Goal: Information Seeking & Learning: Learn about a topic

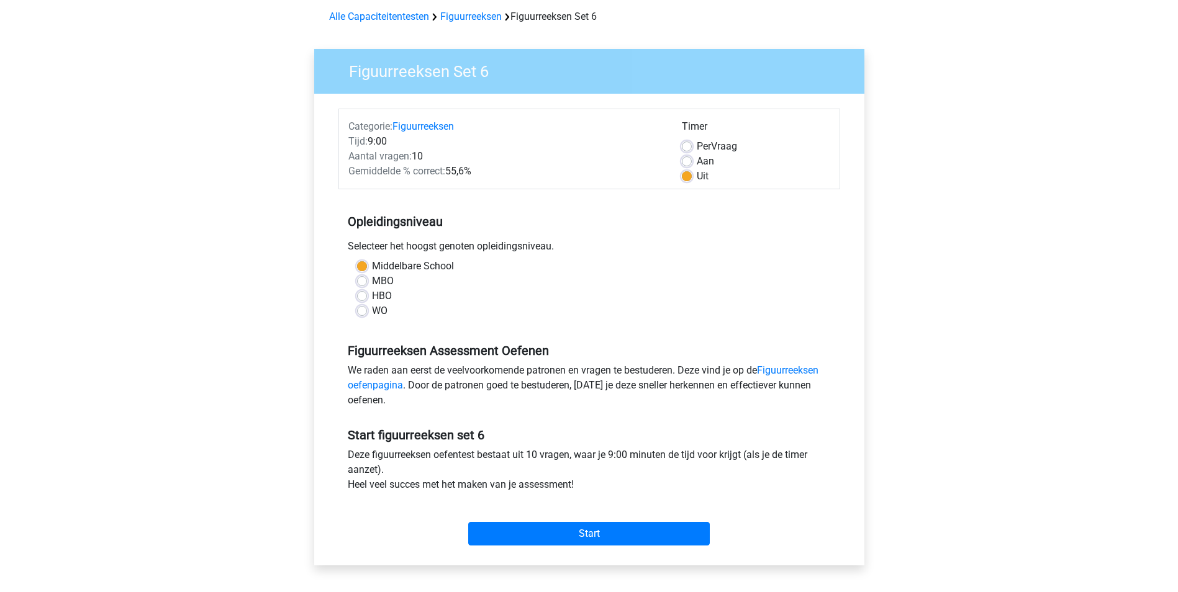
scroll to position [163, 0]
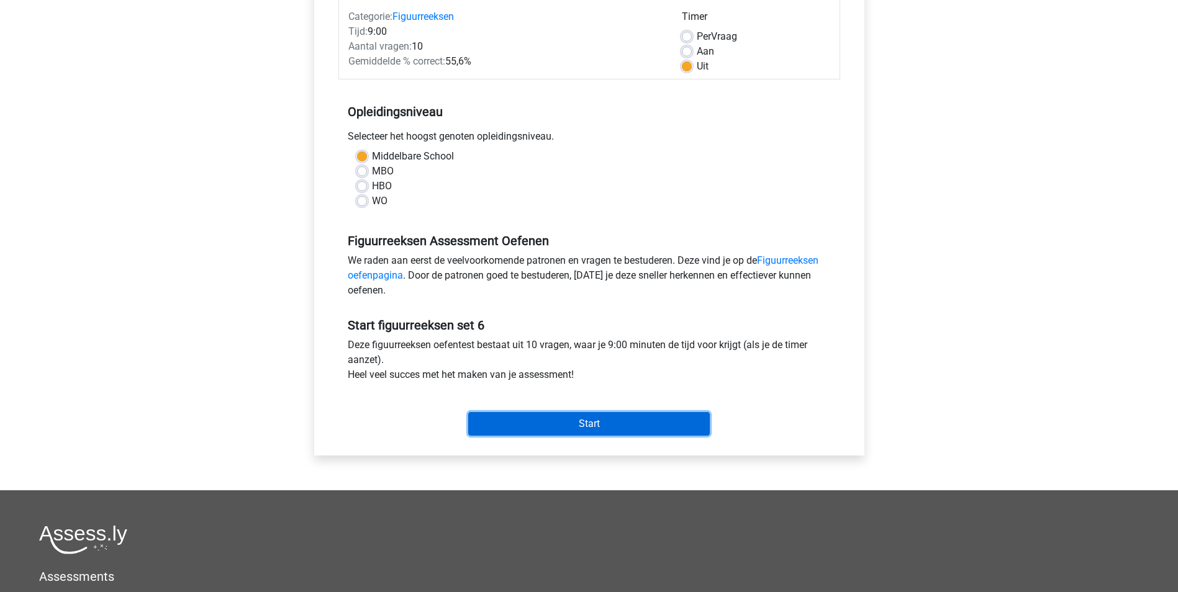
click at [666, 435] on input "Start" at bounding box center [588, 424] width 241 height 24
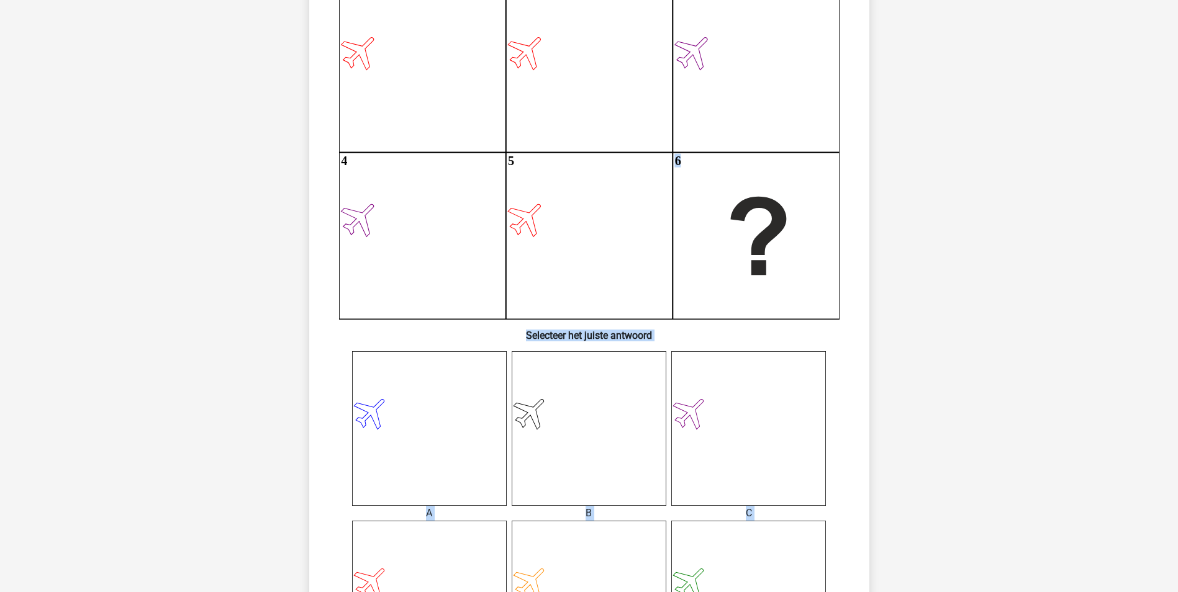
scroll to position [142, 0]
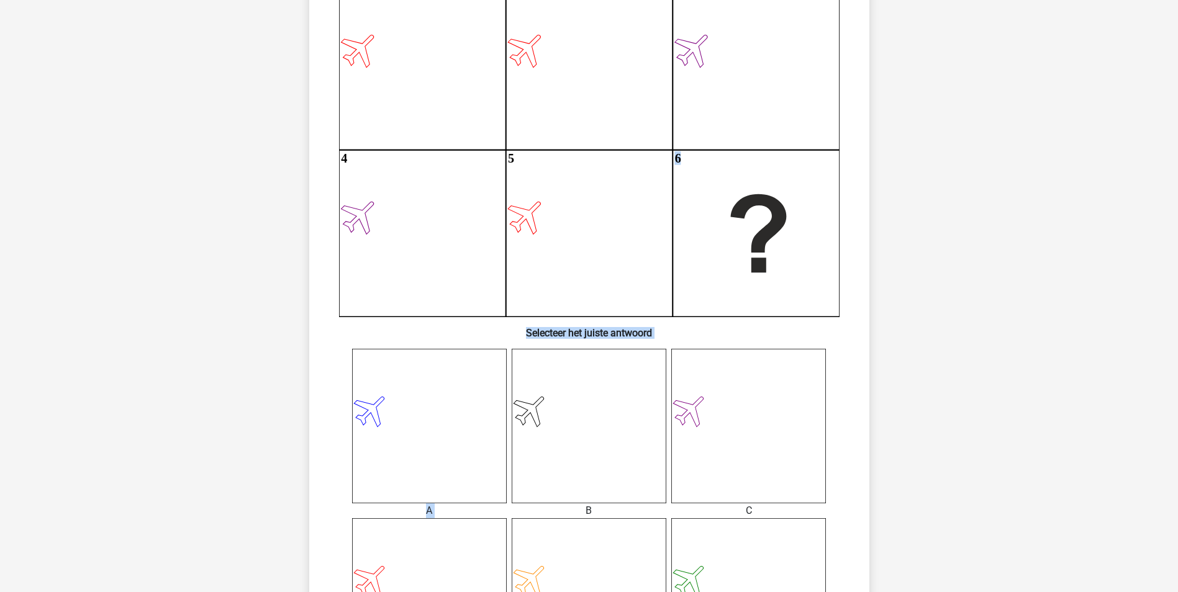
drag, startPoint x: 808, startPoint y: 438, endPoint x: 567, endPoint y: 367, distance: 251.2
click at [567, 367] on div "Wat is de meest logische volgende figuur in de reeks? 1 2 3 4 5 6 Selecteer het…" at bounding box center [589, 382] width 550 height 854
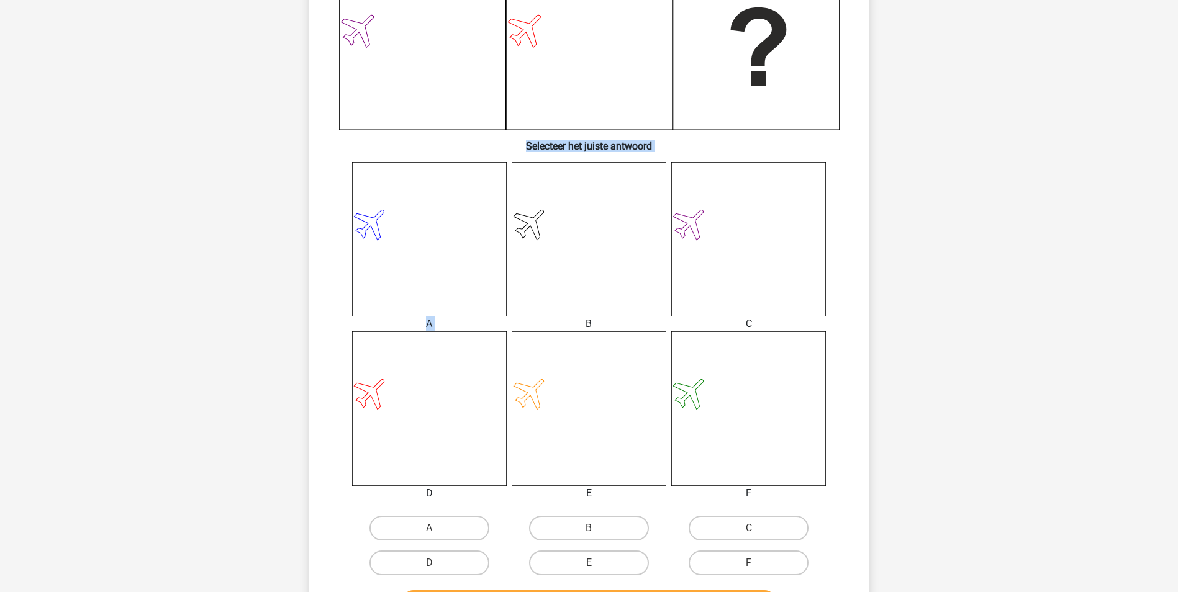
scroll to position [331, 0]
click at [460, 562] on label "D" at bounding box center [429, 561] width 120 height 25
click at [437, 562] on input "D" at bounding box center [433, 565] width 8 height 8
radio input "true"
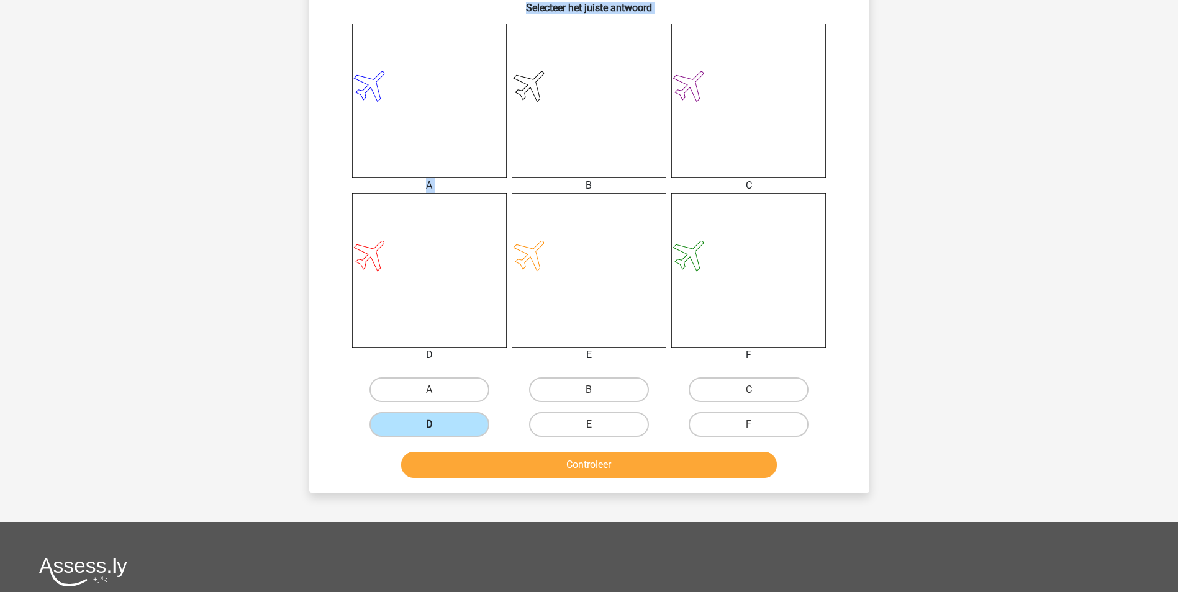
scroll to position [472, 0]
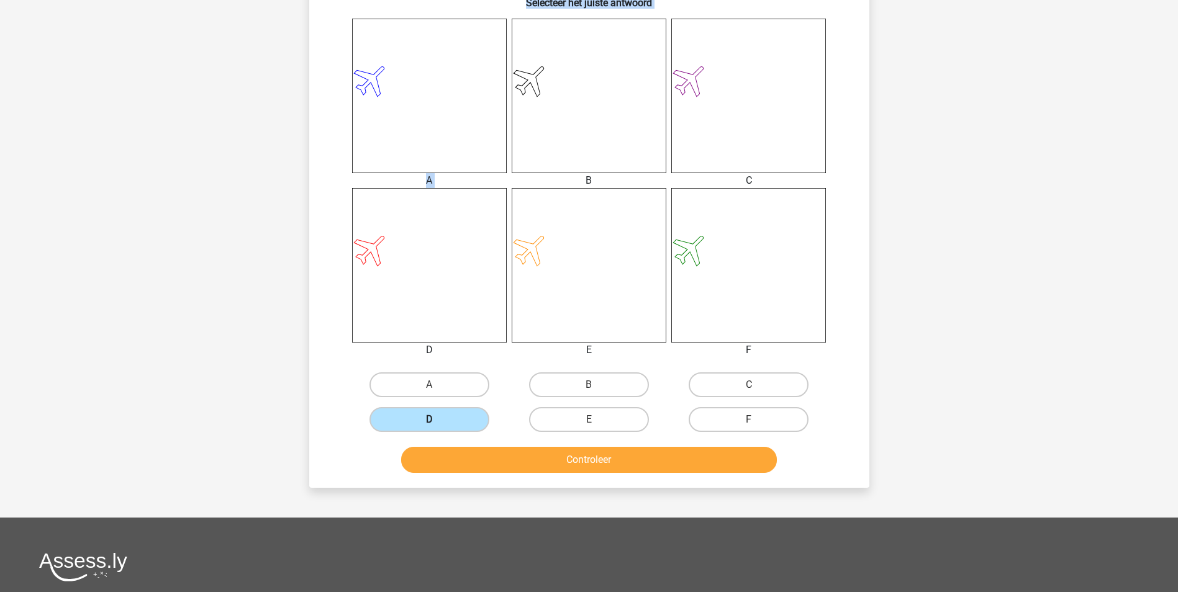
click at [723, 463] on button "Controleer" at bounding box center [589, 460] width 376 height 26
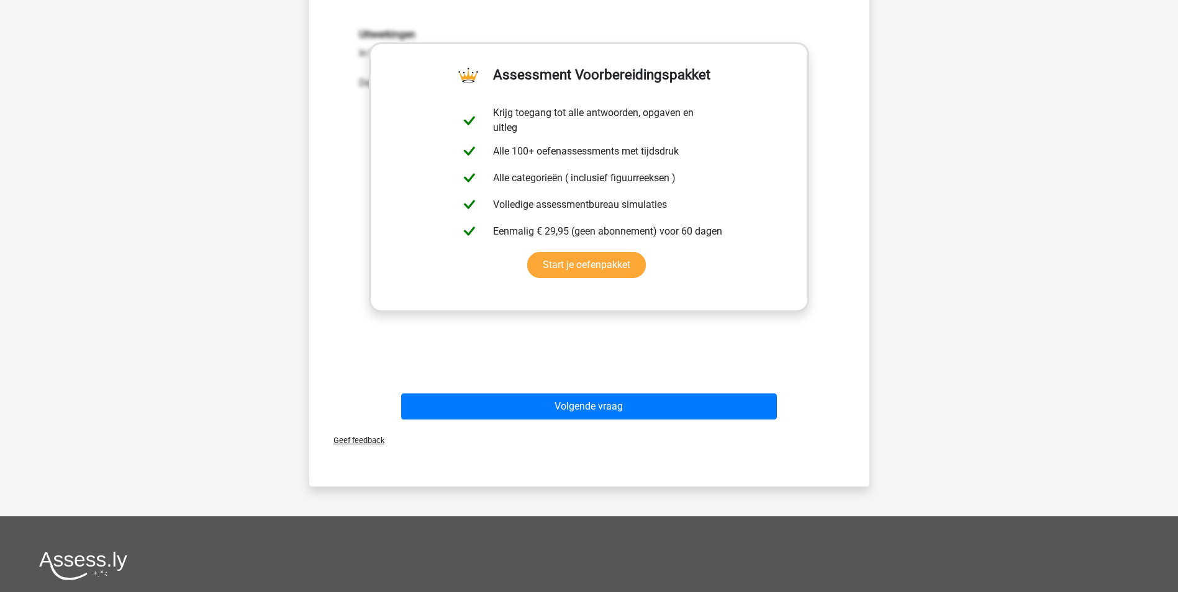
click at [707, 402] on button "Volgende vraag" at bounding box center [589, 407] width 376 height 26
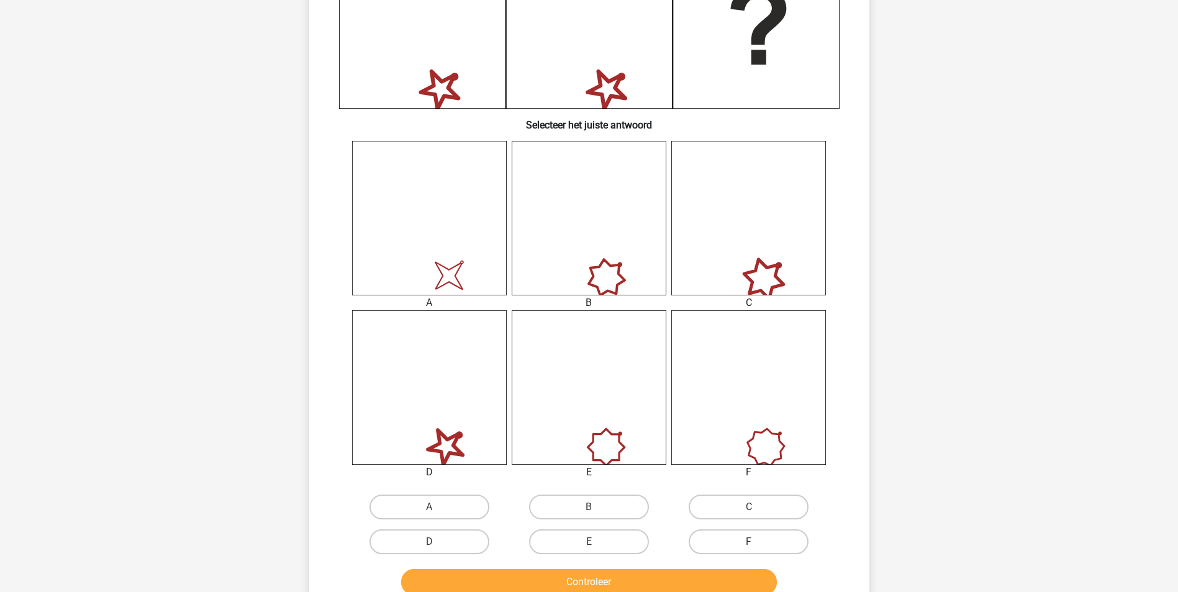
scroll to position [351, 0]
click at [775, 501] on label "C" at bounding box center [748, 506] width 120 height 25
click at [757, 507] on input "C" at bounding box center [753, 511] width 8 height 8
radio input "true"
click at [743, 579] on button "Controleer" at bounding box center [589, 582] width 376 height 26
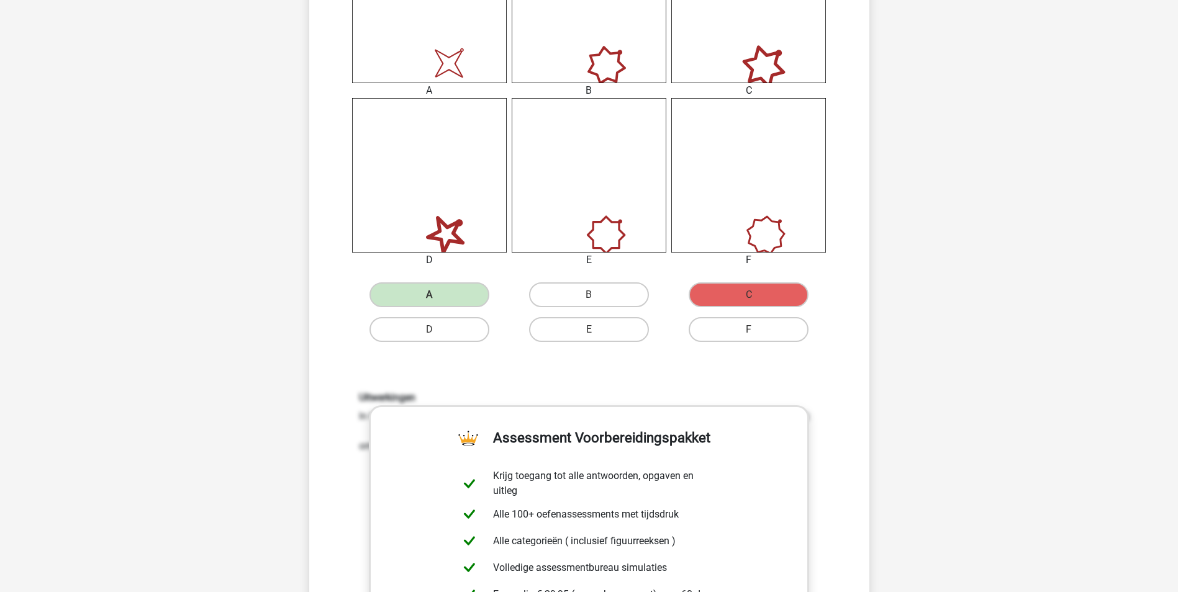
scroll to position [566, 0]
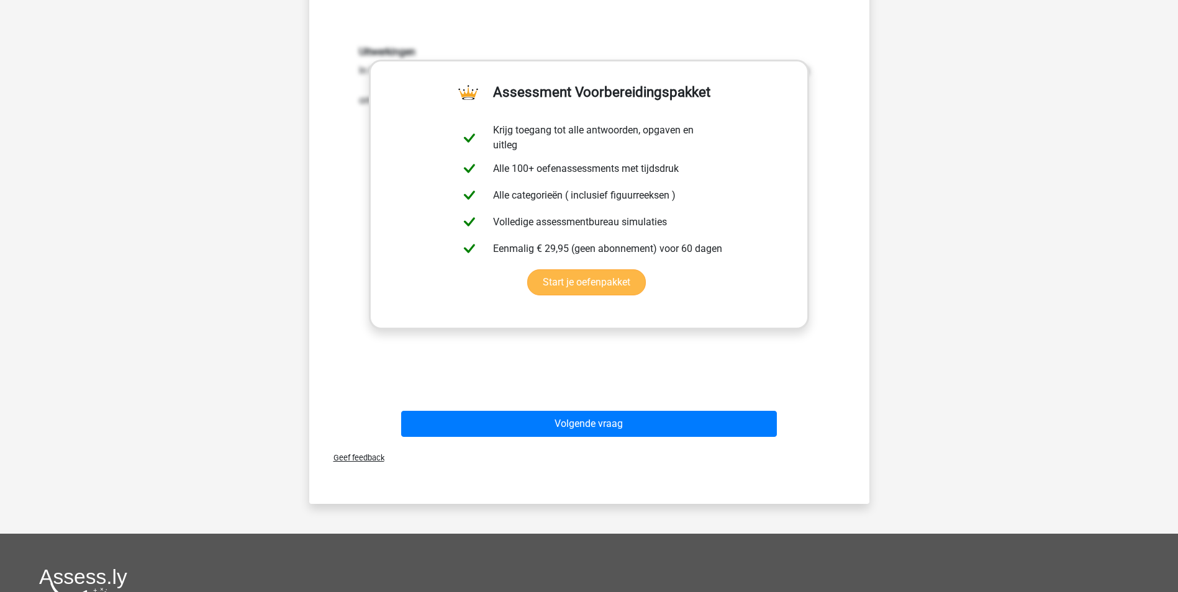
click at [634, 418] on button "Volgende vraag" at bounding box center [589, 424] width 376 height 26
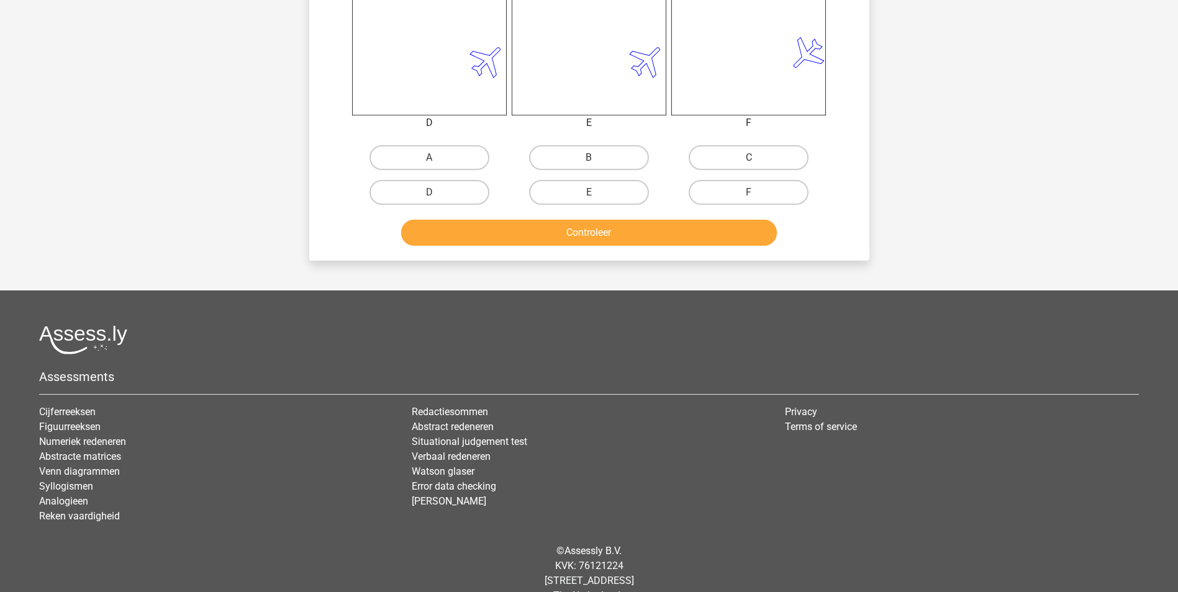
scroll to position [713, 0]
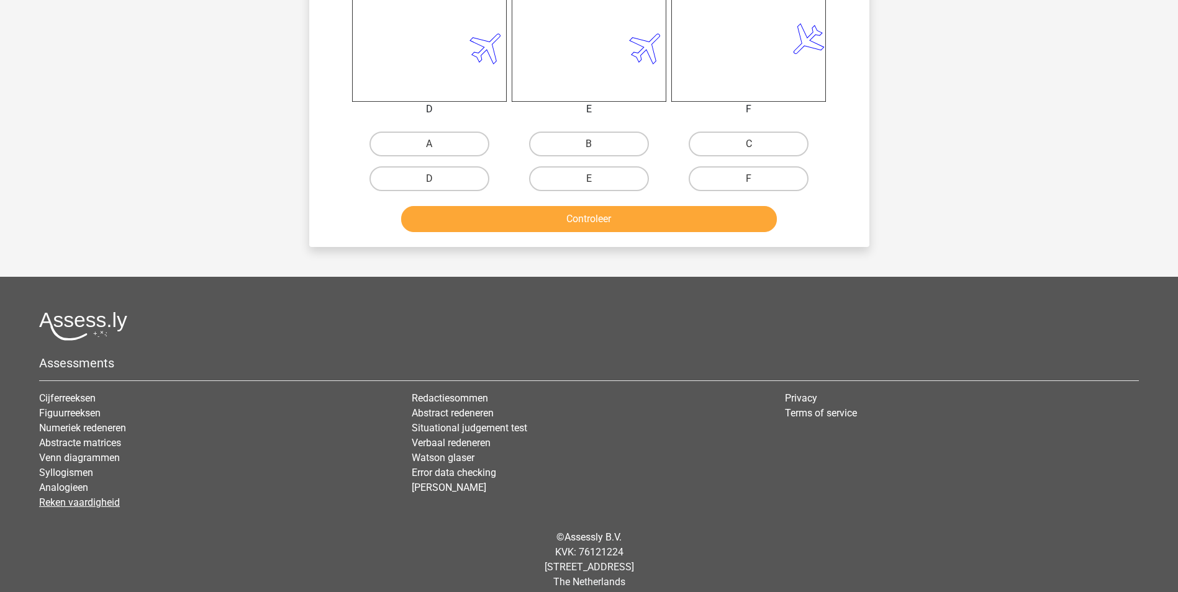
click at [106, 504] on link "Reken vaardigheid" at bounding box center [79, 503] width 81 height 12
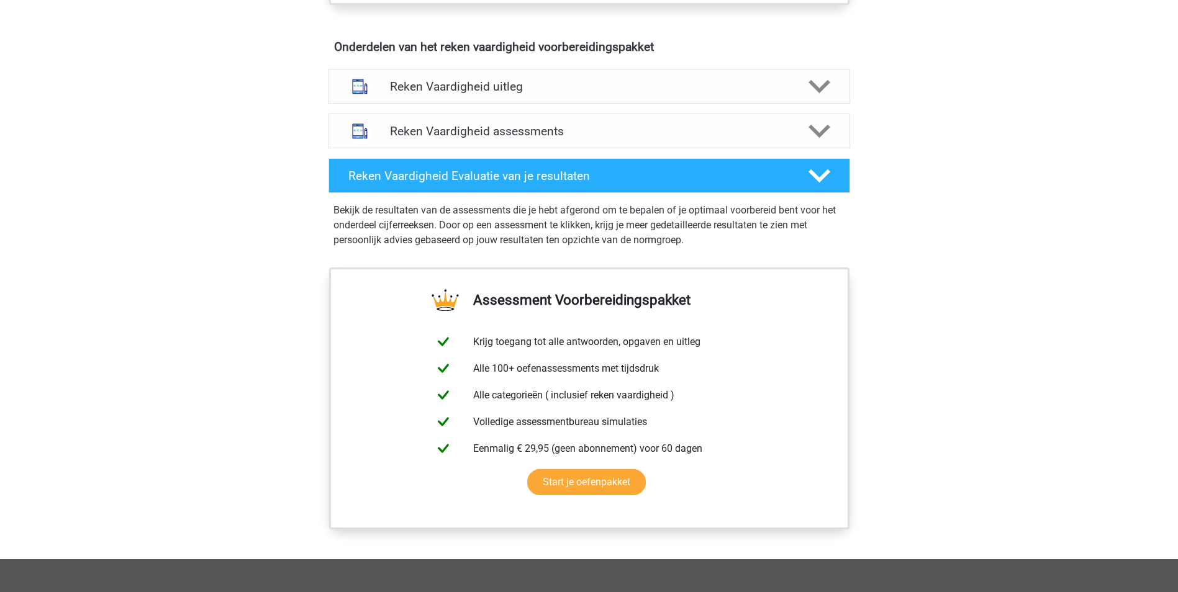
scroll to position [734, 0]
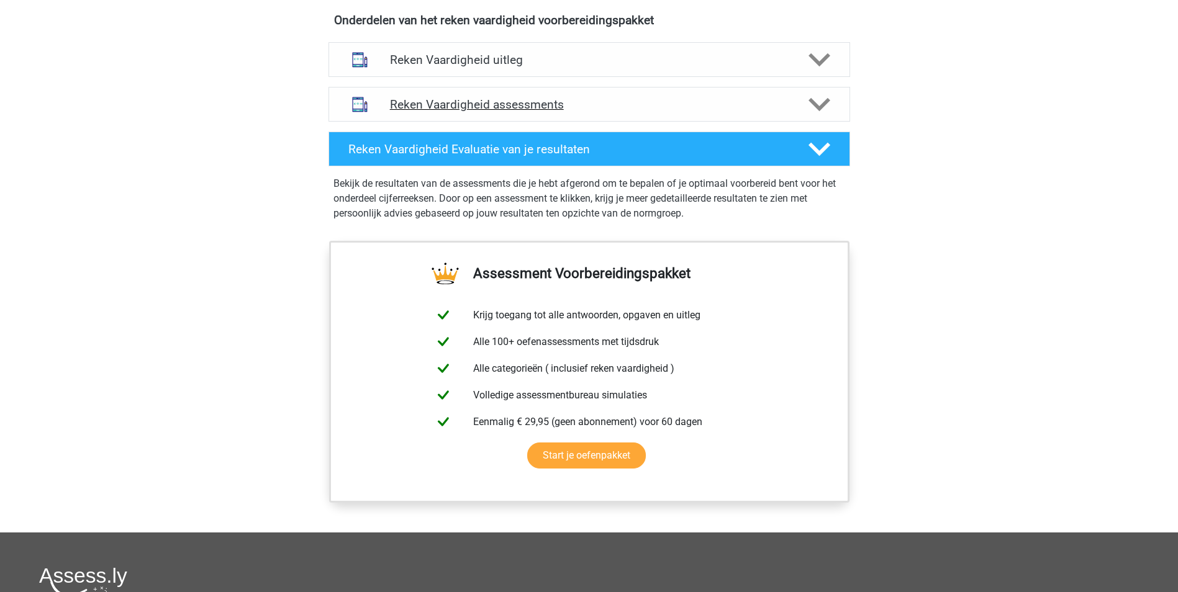
click at [707, 107] on h4 "Reken Vaardigheid assessments" at bounding box center [589, 104] width 399 height 14
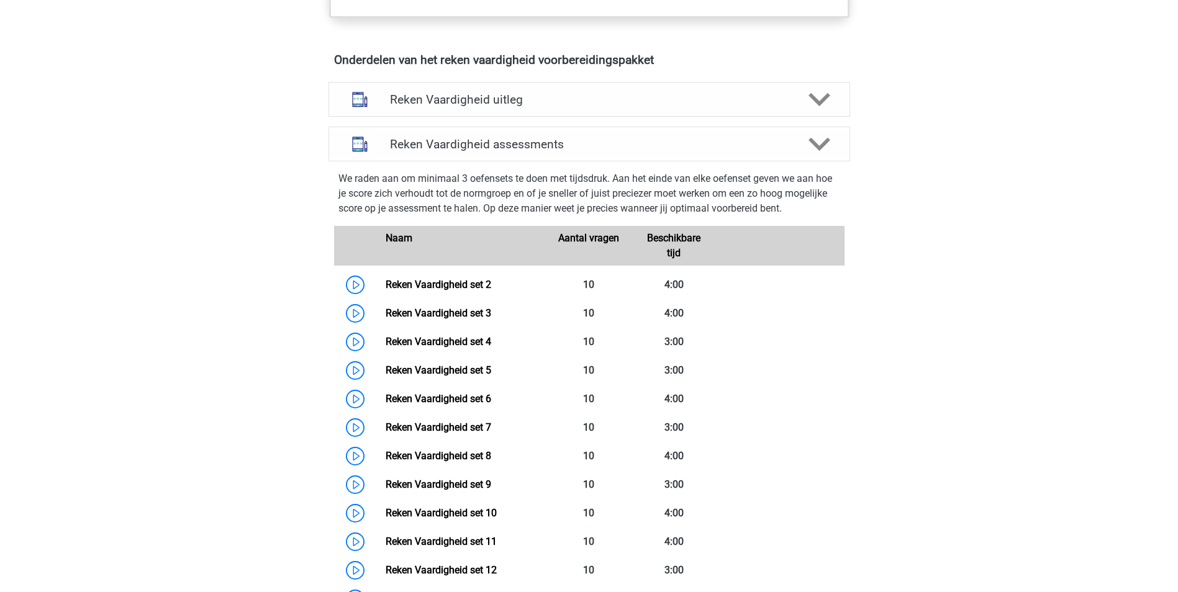
scroll to position [700, 0]
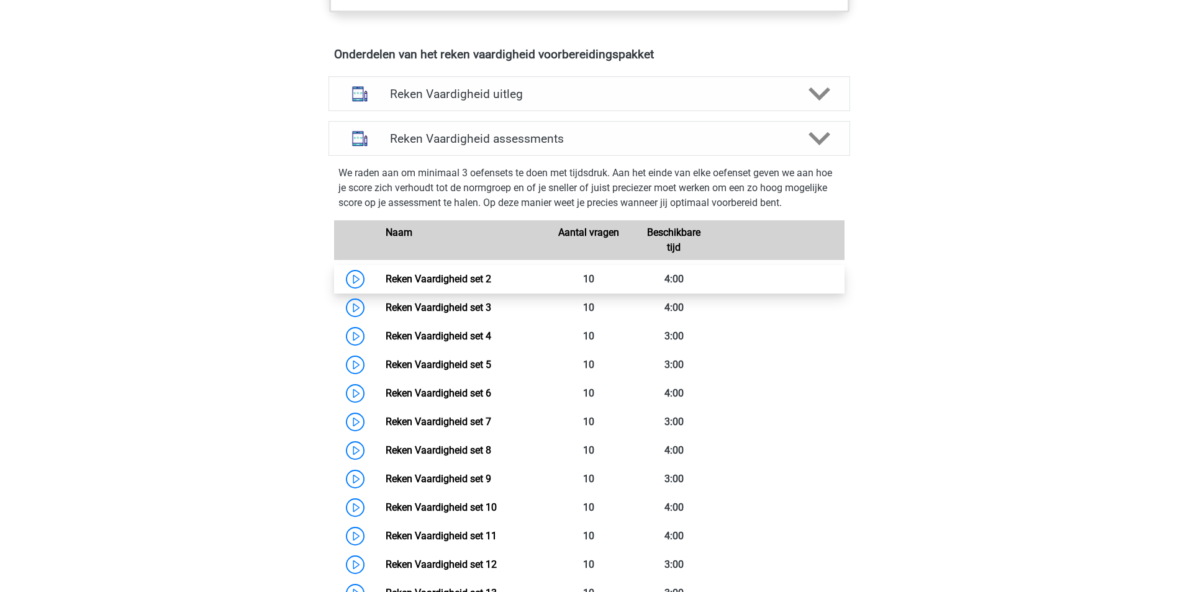
click at [491, 273] on link "Reken Vaardigheid set 2" at bounding box center [438, 279] width 106 height 12
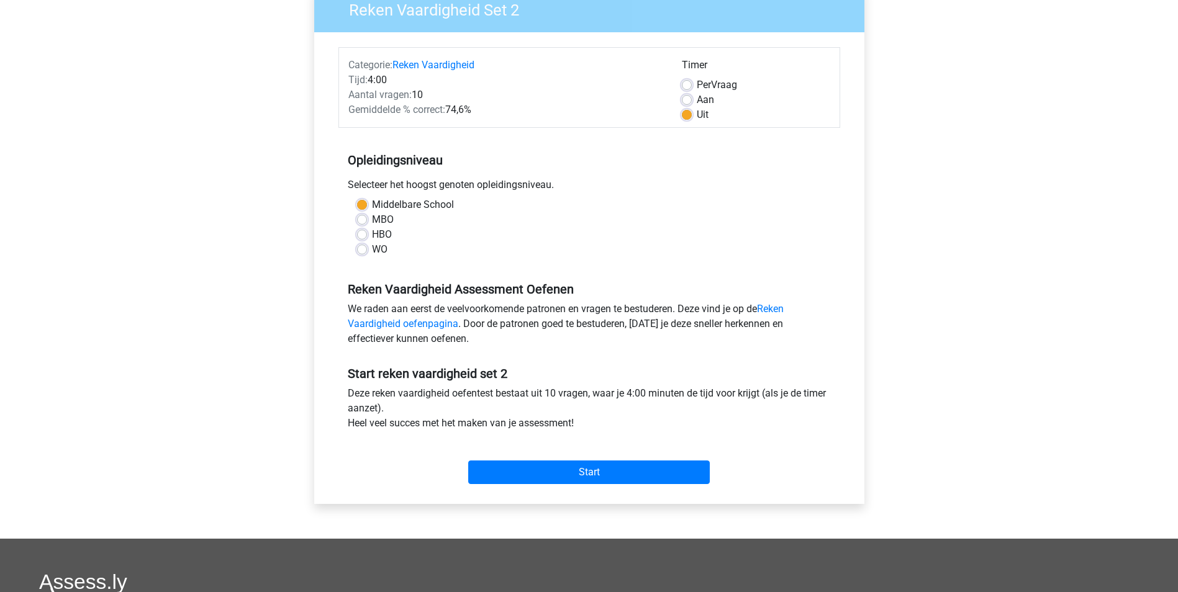
scroll to position [147, 0]
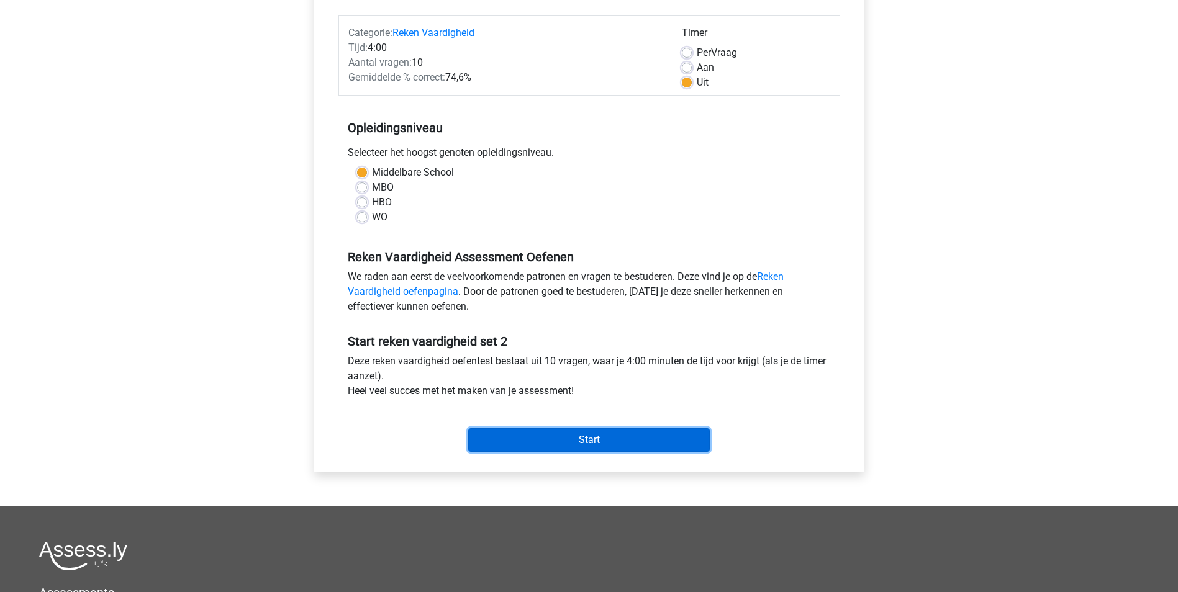
click at [605, 435] on input "Start" at bounding box center [588, 440] width 241 height 24
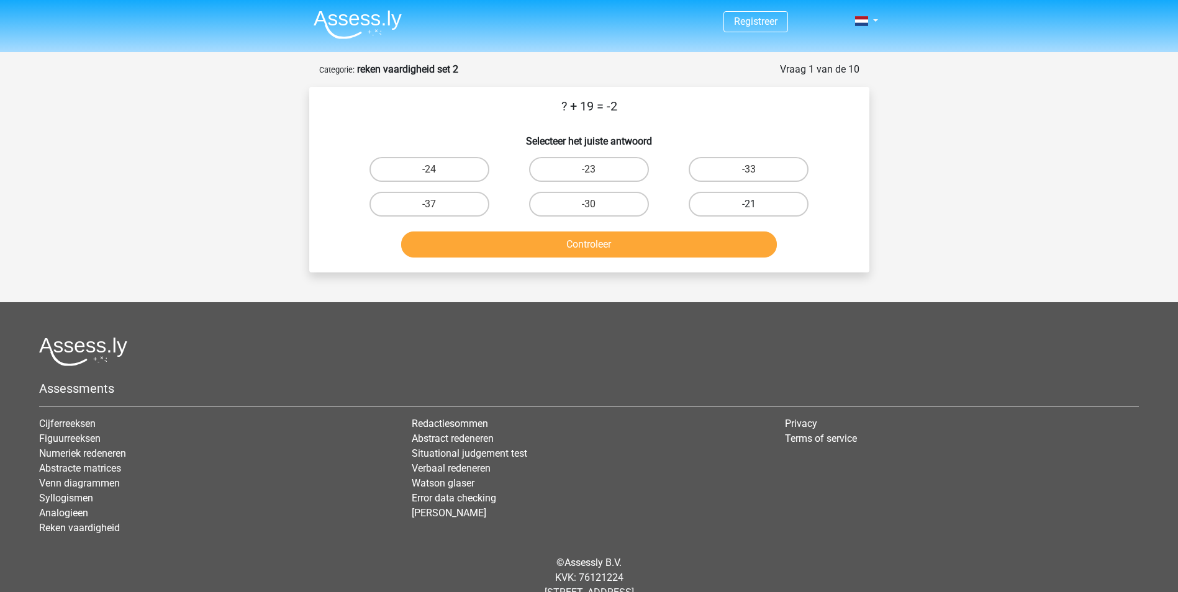
click at [747, 205] on label "-21" at bounding box center [748, 204] width 120 height 25
click at [749, 205] on input "-21" at bounding box center [753, 208] width 8 height 8
radio input "true"
click at [718, 247] on button "Controleer" at bounding box center [589, 245] width 376 height 26
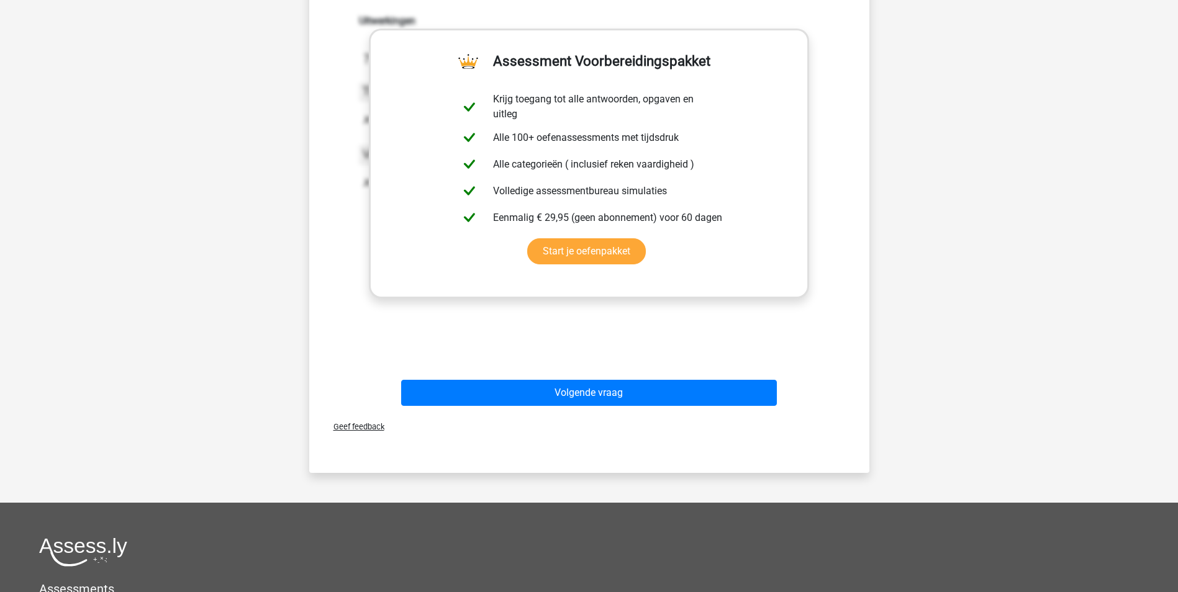
scroll to position [254, 0]
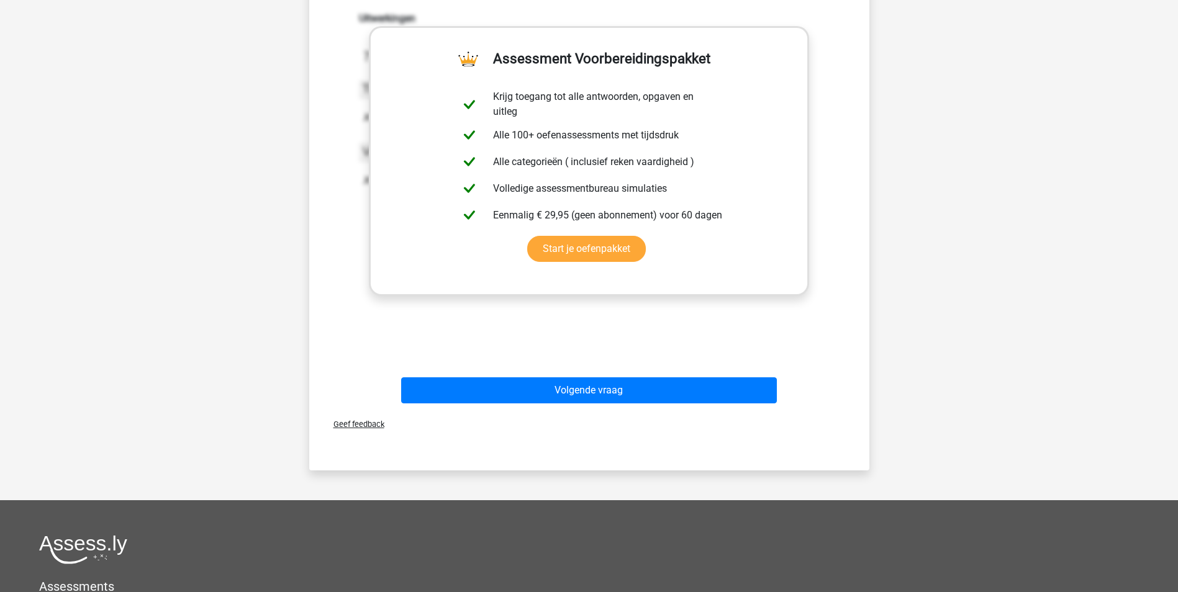
click at [593, 385] on button "Volgende vraag" at bounding box center [589, 390] width 376 height 26
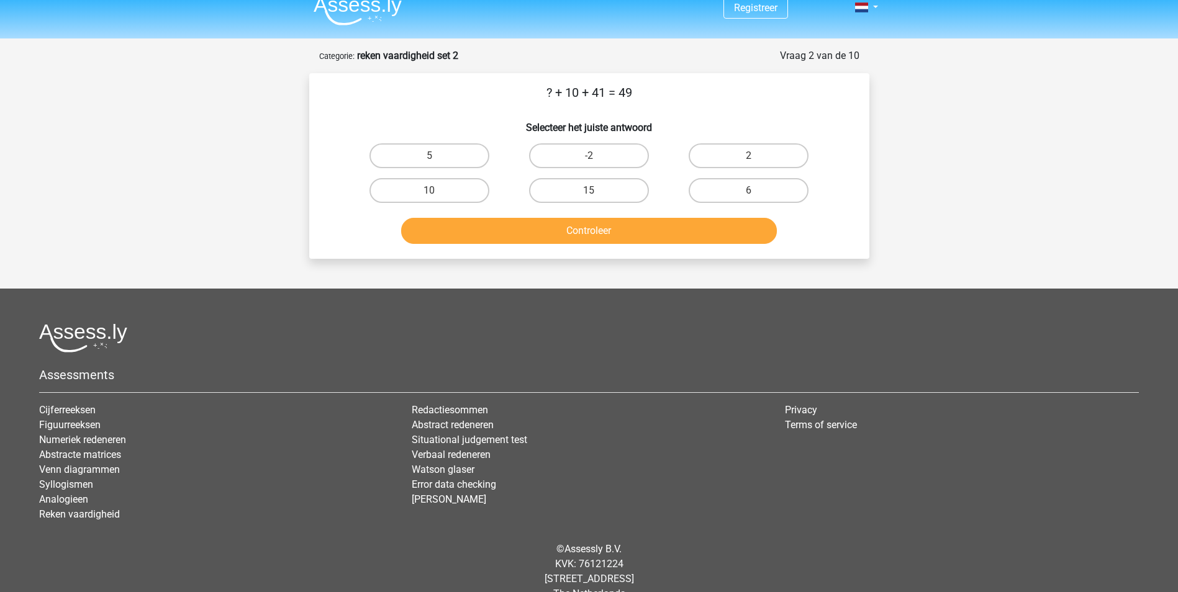
scroll to position [0, 0]
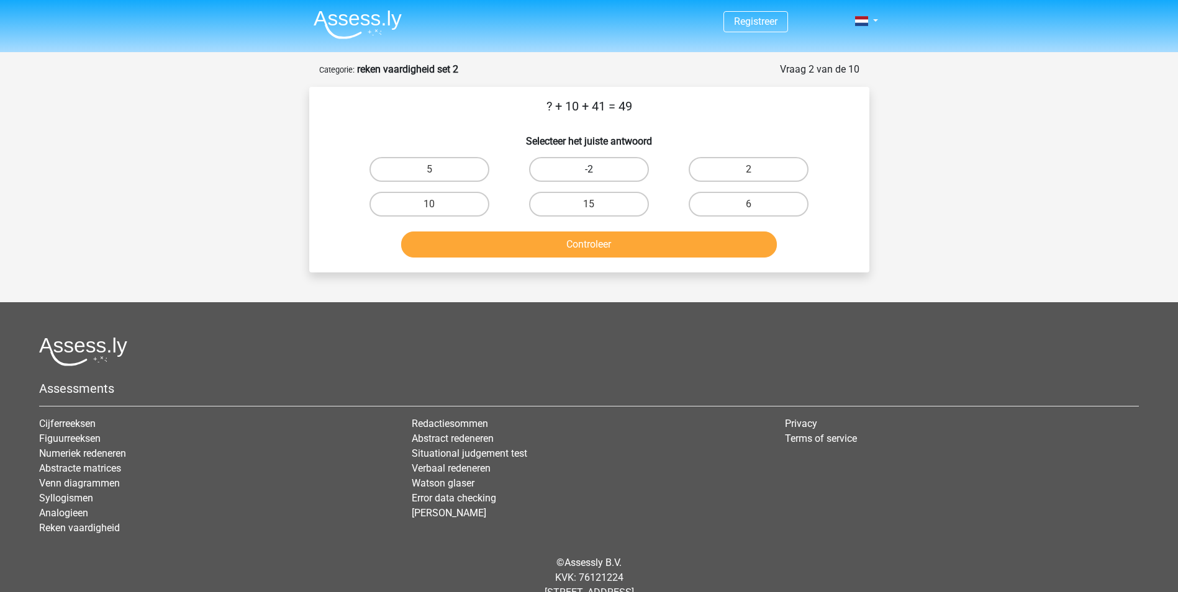
click at [612, 171] on label "-2" at bounding box center [589, 169] width 120 height 25
click at [597, 171] on input "-2" at bounding box center [592, 173] width 8 height 8
radio input "true"
click at [621, 239] on button "Controleer" at bounding box center [589, 245] width 376 height 26
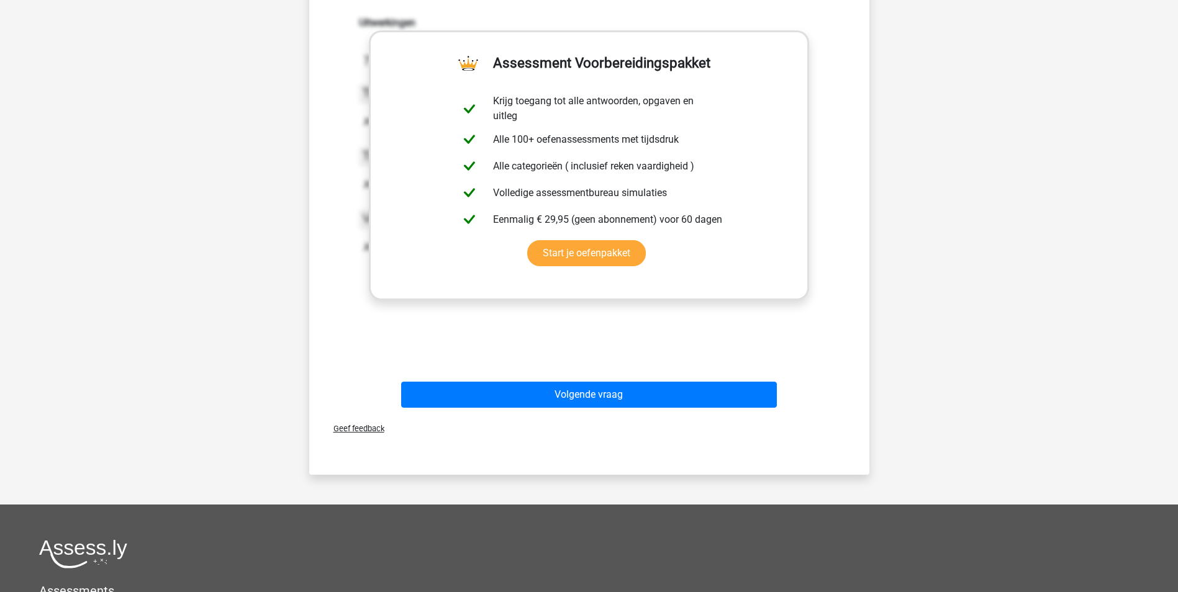
click at [733, 383] on button "Volgende vraag" at bounding box center [589, 395] width 376 height 26
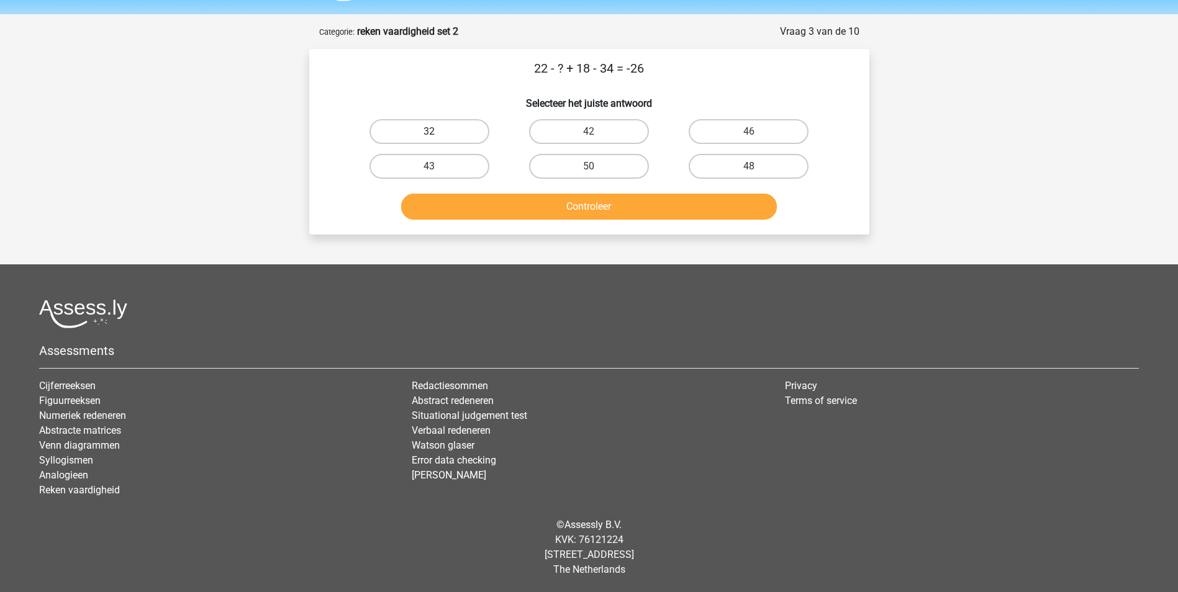
click at [455, 122] on label "32" at bounding box center [429, 131] width 120 height 25
click at [437, 132] on input "32" at bounding box center [433, 136] width 8 height 8
radio input "true"
click at [455, 122] on label "32" at bounding box center [429, 131] width 120 height 25
click at [437, 132] on input "32" at bounding box center [433, 136] width 8 height 8
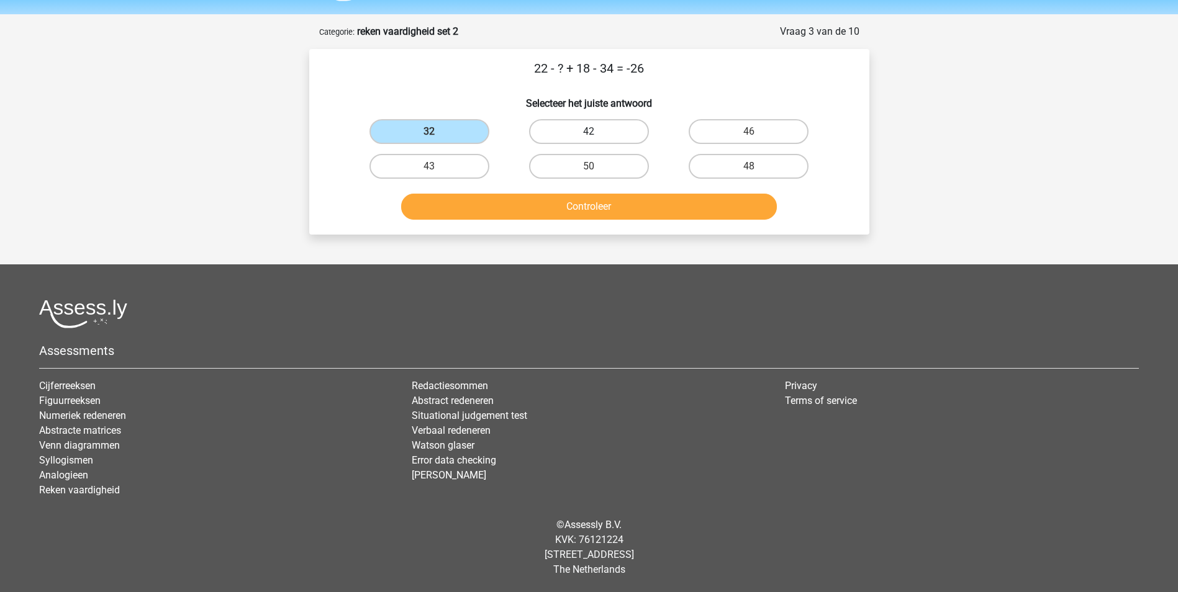
click at [611, 128] on label "42" at bounding box center [589, 131] width 120 height 25
click at [597, 132] on input "42" at bounding box center [592, 136] width 8 height 8
radio input "true"
drag, startPoint x: 1026, startPoint y: 1, endPoint x: 879, endPoint y: 139, distance: 201.6
click at [879, 139] on div "Vraag 3 van de 10 Categorie: reken vaardigheid set 2 22 - ? + 18 - 34 = -26 Sel…" at bounding box center [589, 129] width 590 height 210
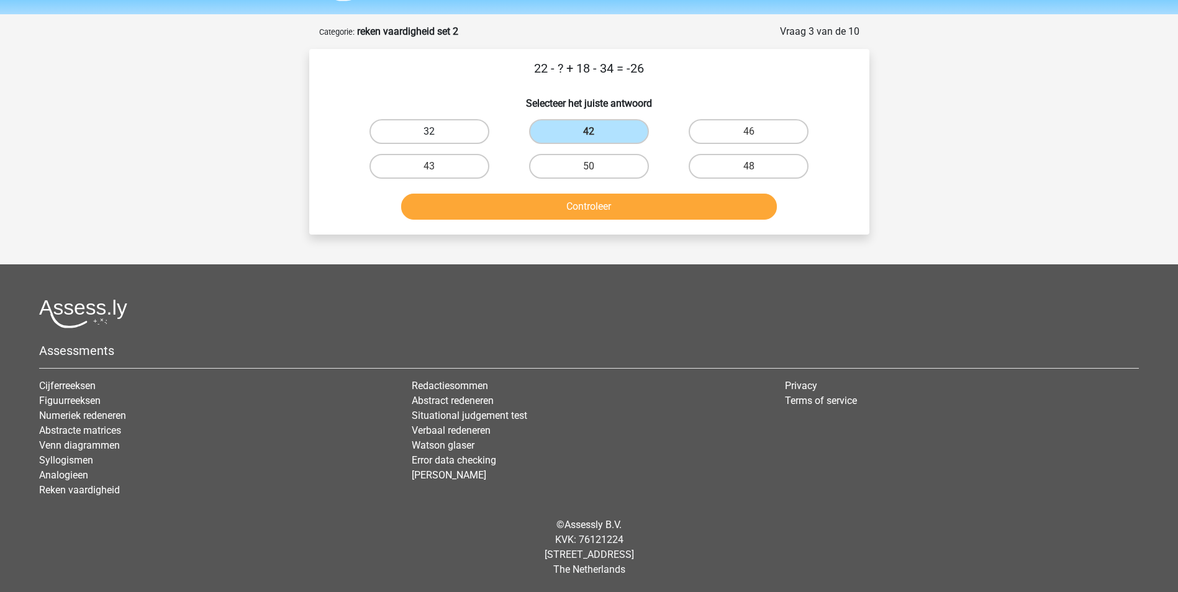
click at [453, 132] on label "32" at bounding box center [429, 131] width 120 height 25
click at [437, 132] on input "32" at bounding box center [433, 136] width 8 height 8
radio input "true"
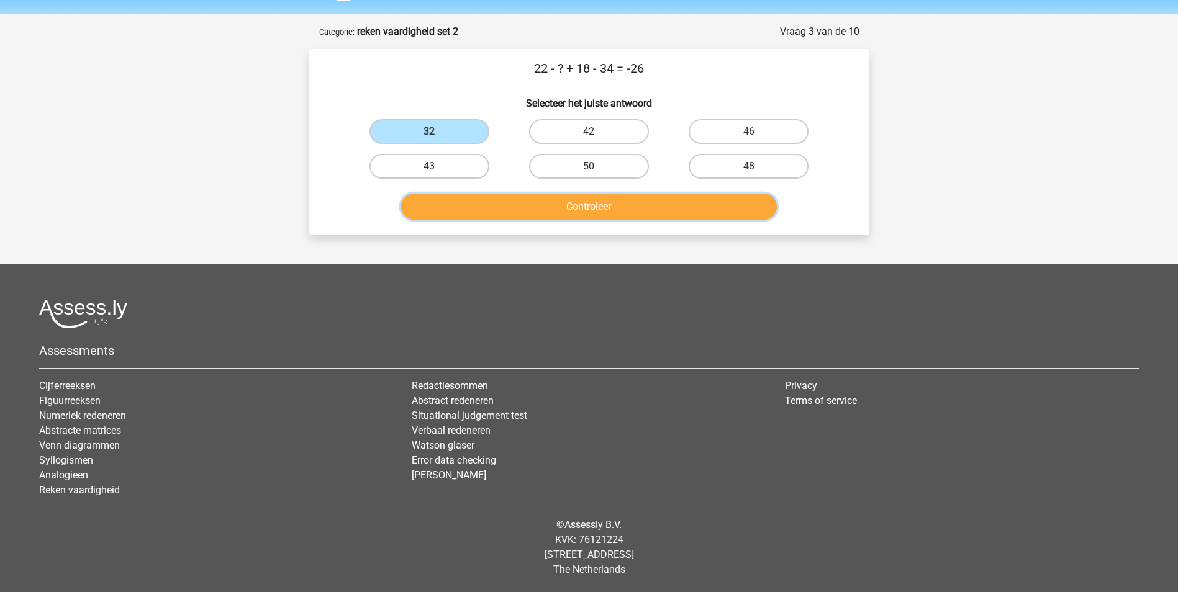
click at [456, 215] on button "Controleer" at bounding box center [589, 207] width 376 height 26
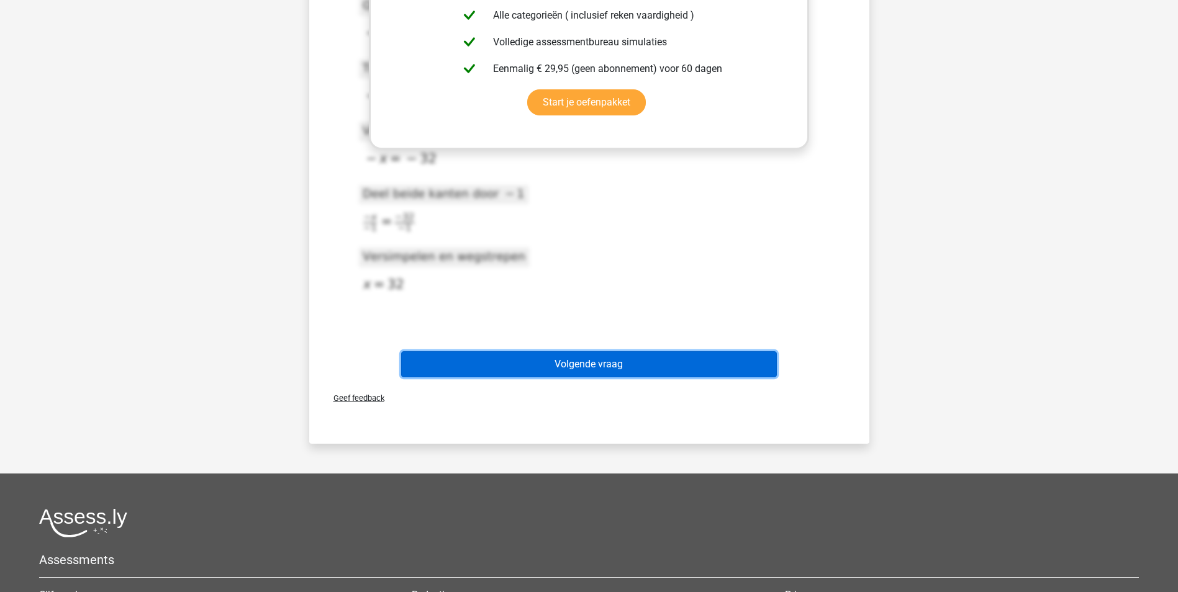
click at [679, 356] on button "Volgende vraag" at bounding box center [589, 364] width 376 height 26
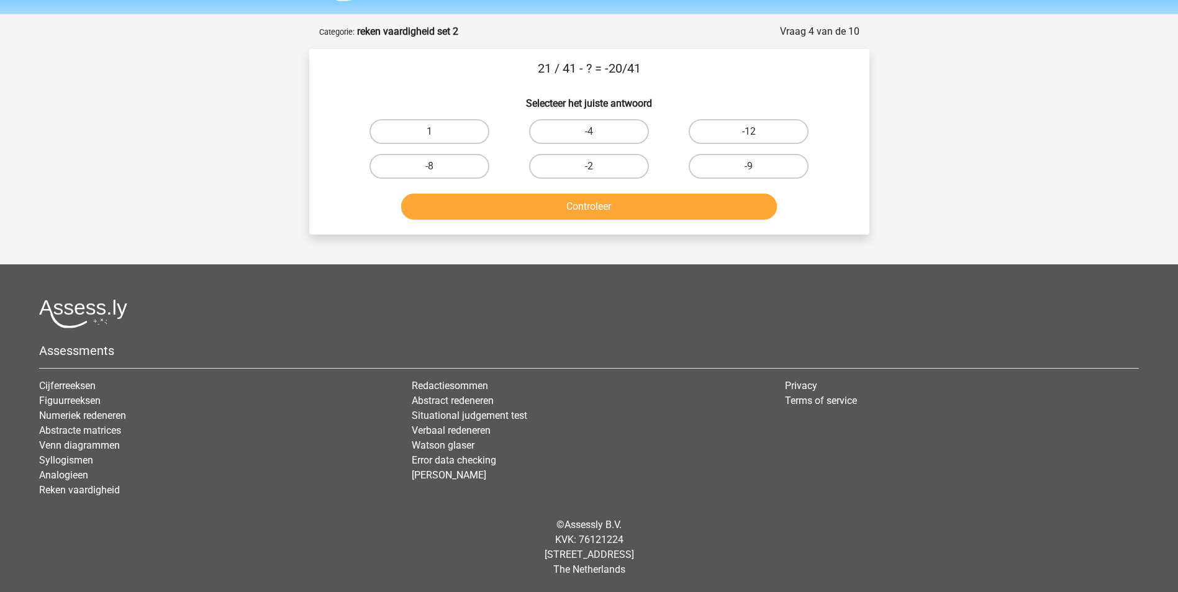
scroll to position [0, 0]
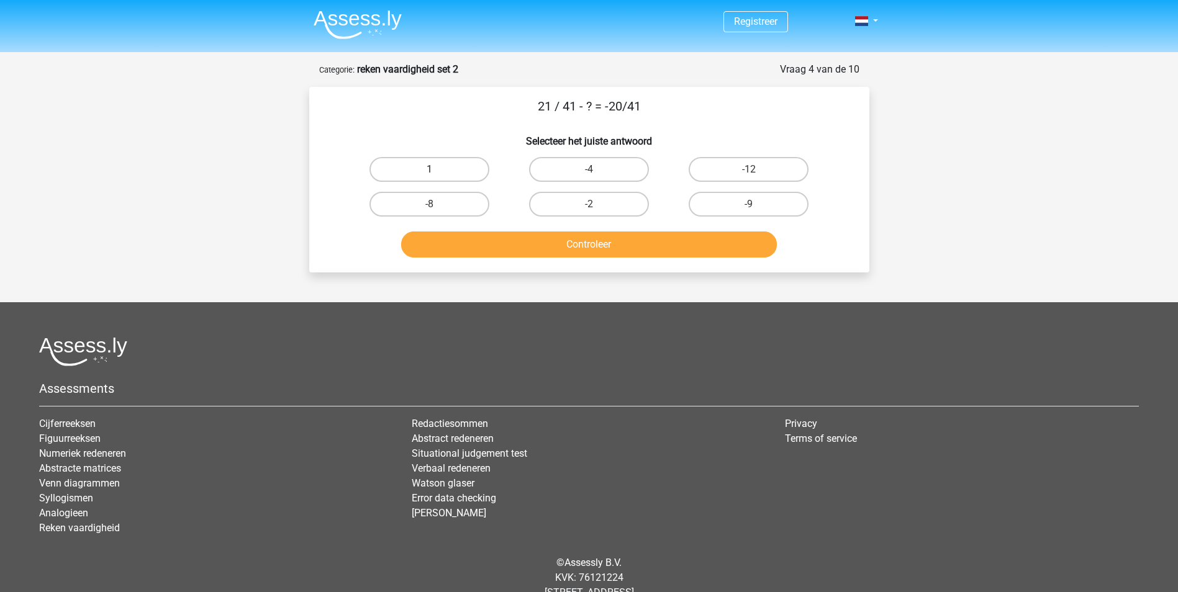
click at [401, 169] on label "1" at bounding box center [429, 169] width 120 height 25
click at [429, 169] on input "1" at bounding box center [433, 173] width 8 height 8
radio input "true"
click at [525, 241] on button "Controleer" at bounding box center [589, 245] width 376 height 26
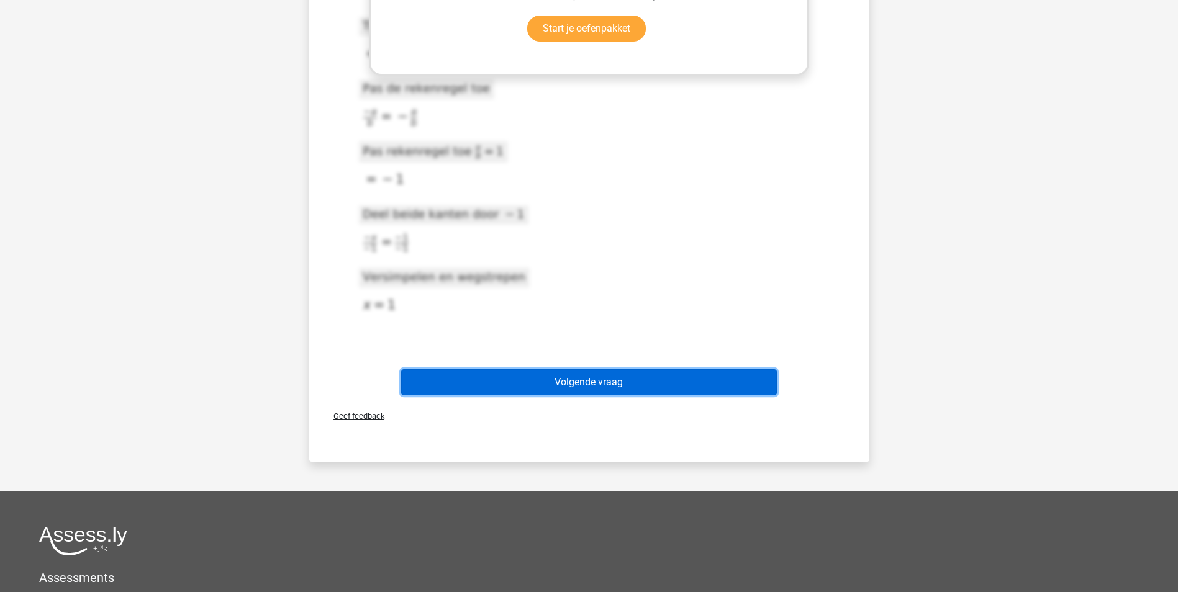
click at [625, 393] on button "Volgende vraag" at bounding box center [589, 382] width 376 height 26
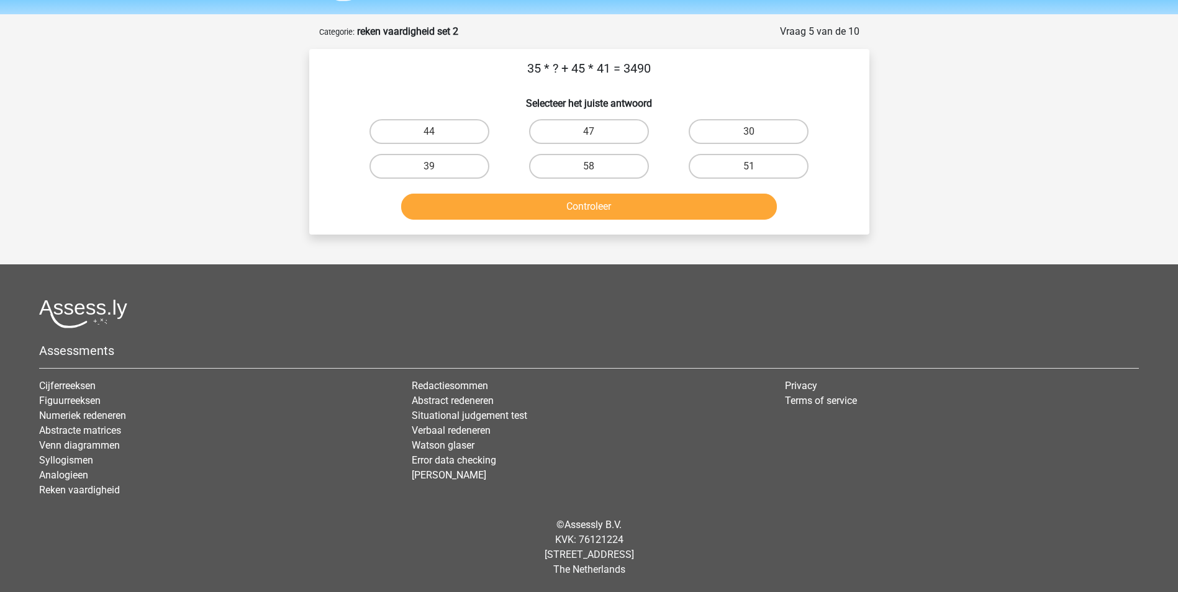
scroll to position [38, 0]
click at [600, 120] on label "47" at bounding box center [589, 131] width 120 height 25
click at [597, 132] on input "47" at bounding box center [592, 136] width 8 height 8
radio input "true"
click at [659, 201] on button "Controleer" at bounding box center [589, 207] width 376 height 26
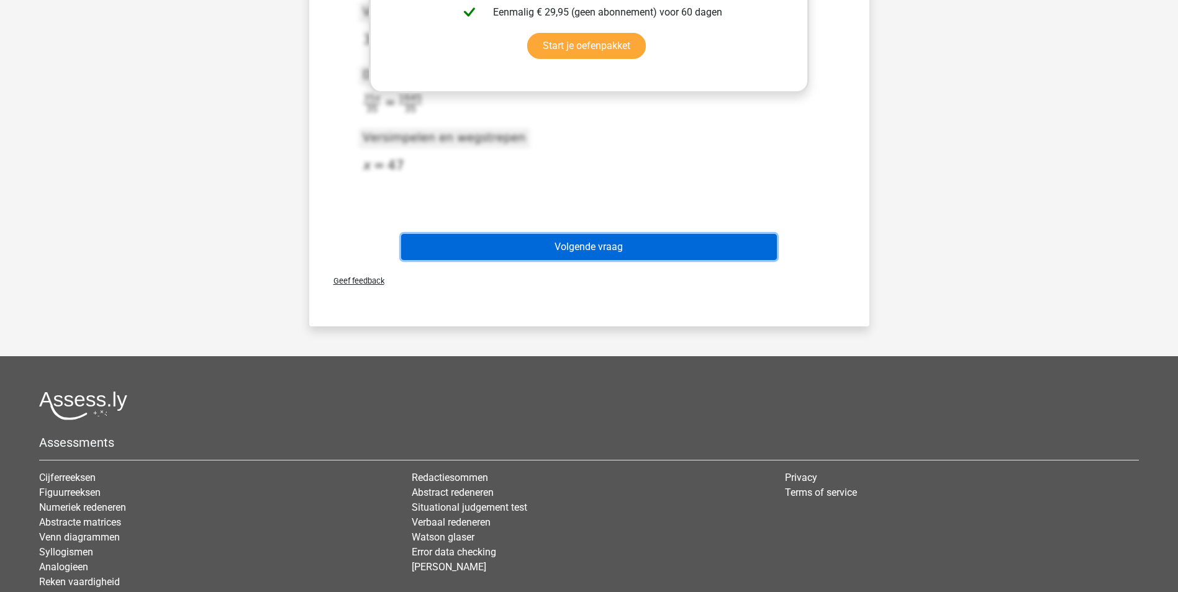
click at [620, 240] on button "Volgende vraag" at bounding box center [589, 247] width 376 height 26
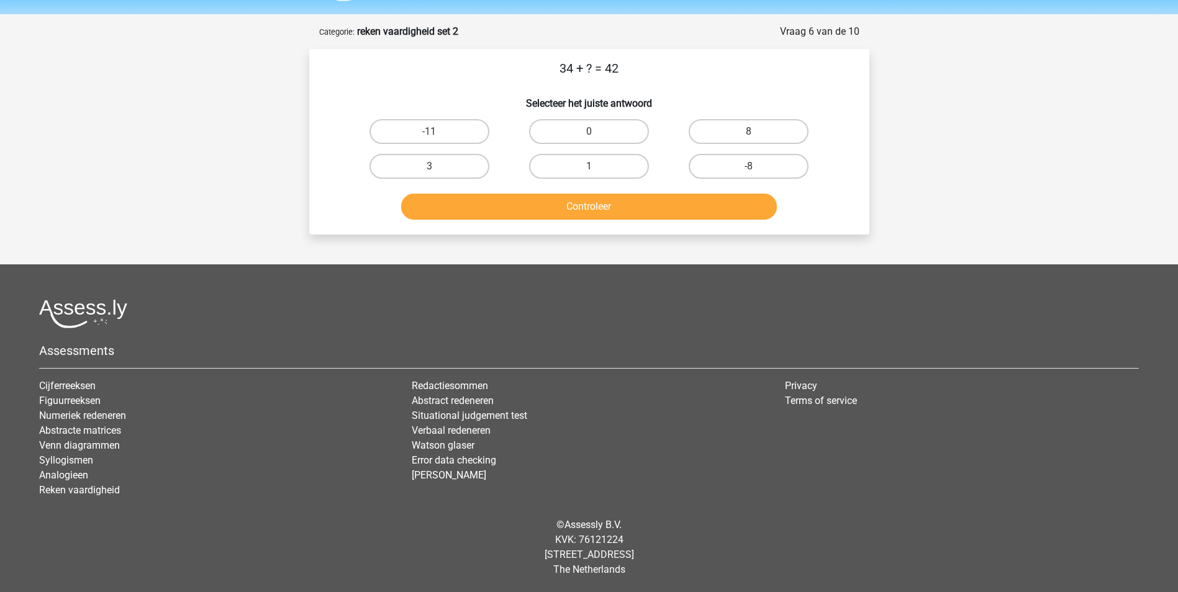
click at [749, 136] on input "8" at bounding box center [753, 136] width 8 height 8
radio input "true"
click at [747, 204] on button "Controleer" at bounding box center [589, 207] width 376 height 26
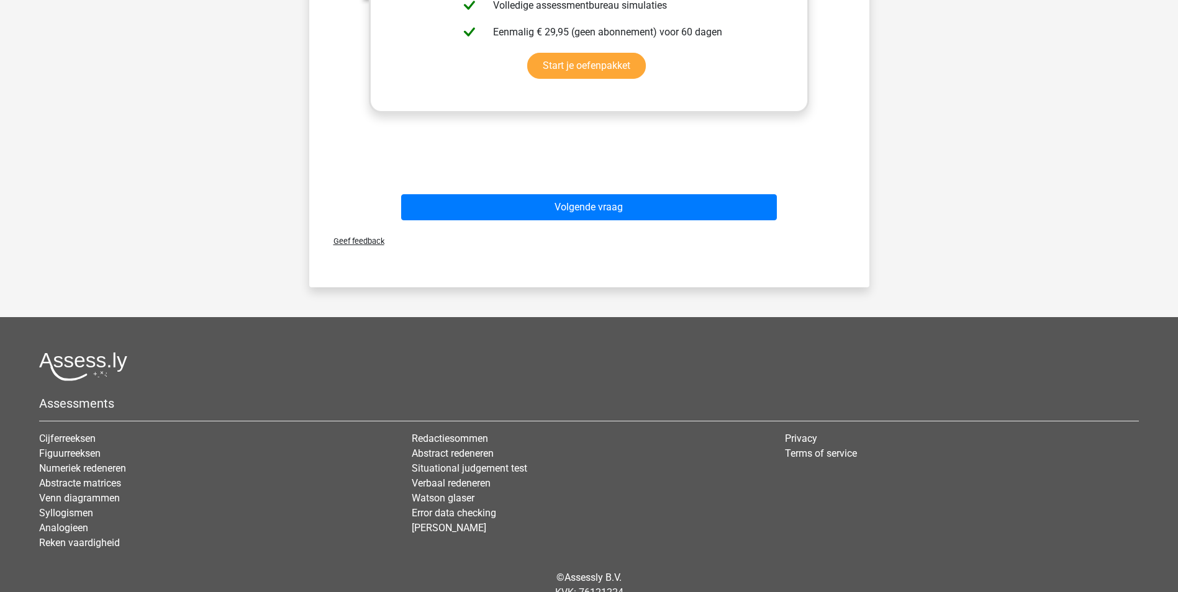
scroll to position [395, 0]
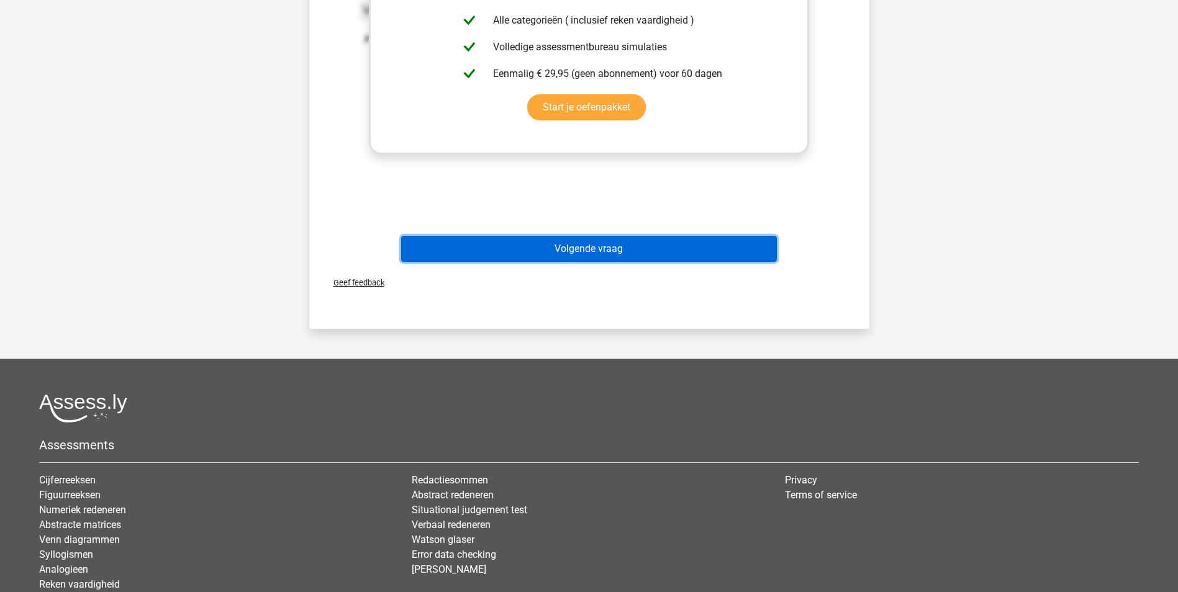
click at [729, 238] on button "Volgende vraag" at bounding box center [589, 249] width 376 height 26
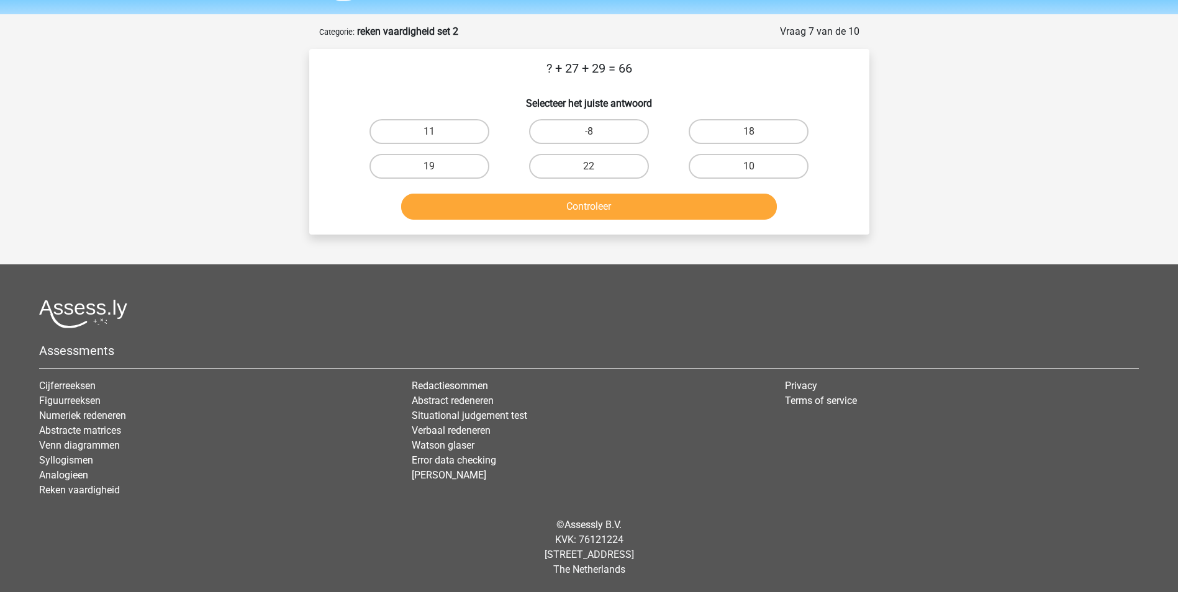
scroll to position [0, 0]
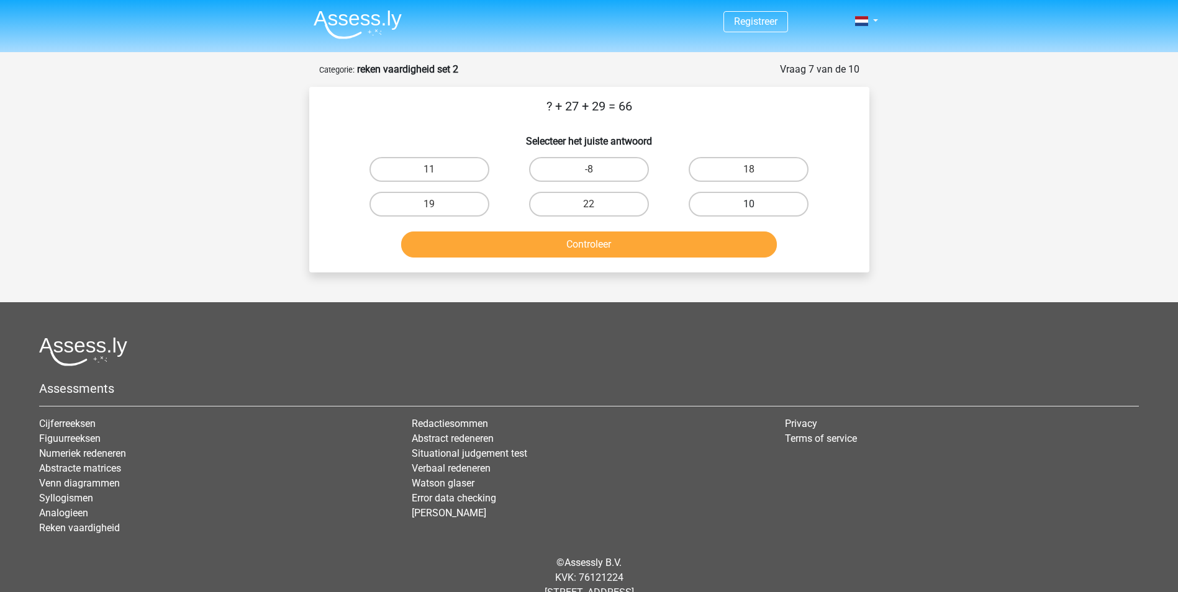
click at [802, 205] on label "10" at bounding box center [748, 204] width 120 height 25
click at [757, 205] on input "10" at bounding box center [753, 208] width 8 height 8
radio input "true"
click at [749, 250] on button "Controleer" at bounding box center [589, 245] width 376 height 26
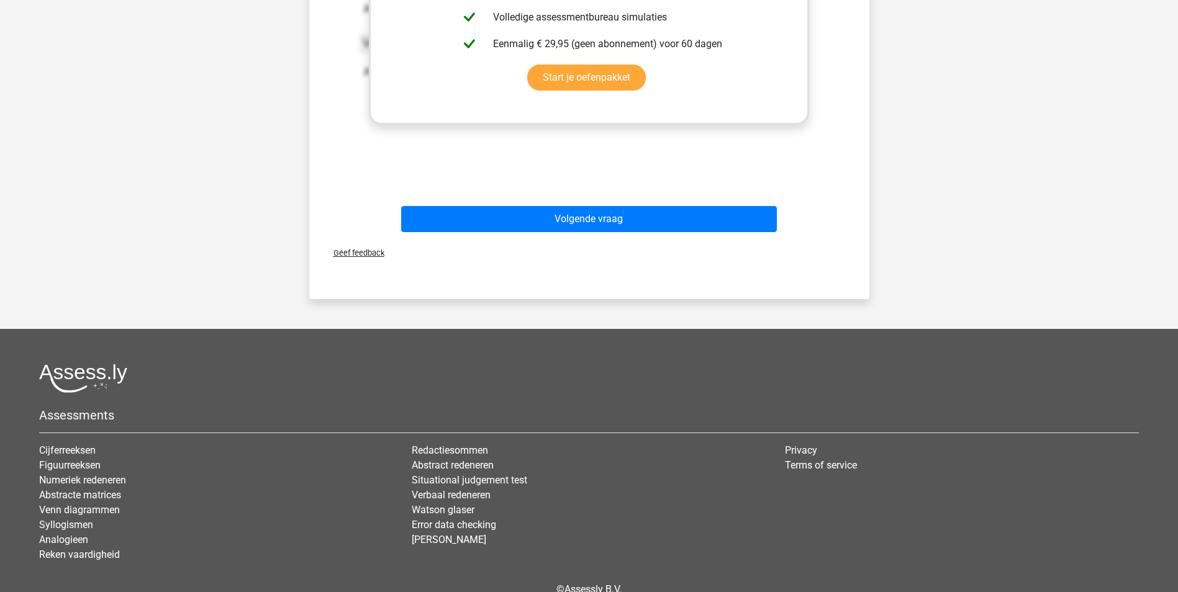
scroll to position [490, 0]
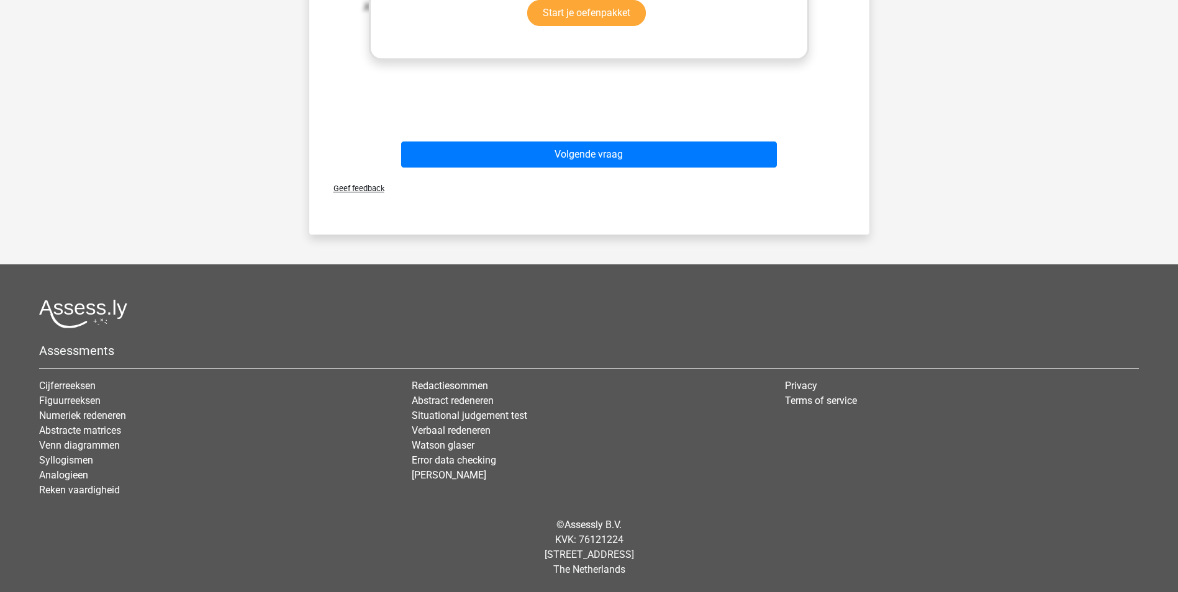
click at [715, 161] on button "Volgende vraag" at bounding box center [589, 155] width 376 height 26
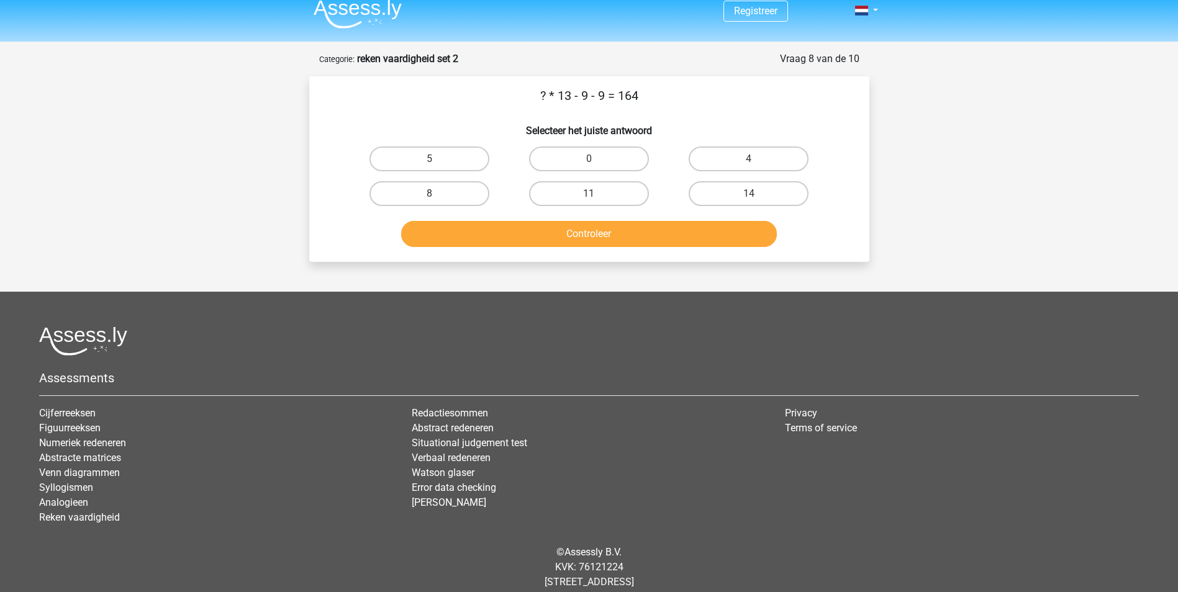
scroll to position [0, 0]
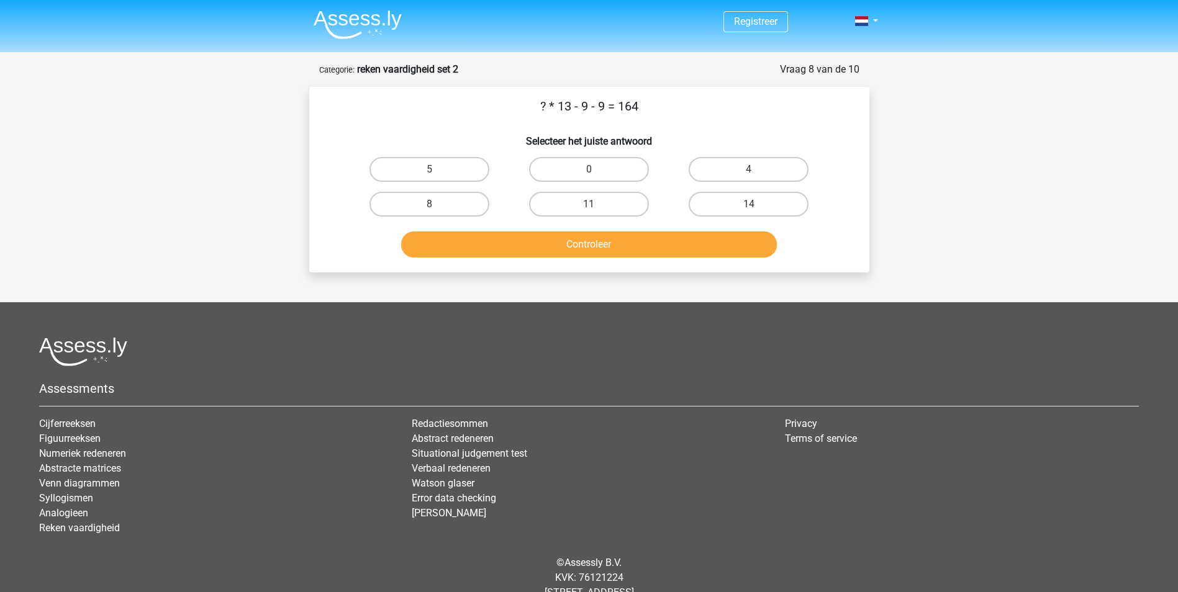
click at [806, 342] on div at bounding box center [588, 351] width 1099 height 29
click at [767, 200] on label "14" at bounding box center [748, 204] width 120 height 25
click at [757, 204] on input "14" at bounding box center [753, 208] width 8 height 8
radio input "true"
click at [759, 248] on button "Controleer" at bounding box center [589, 245] width 376 height 26
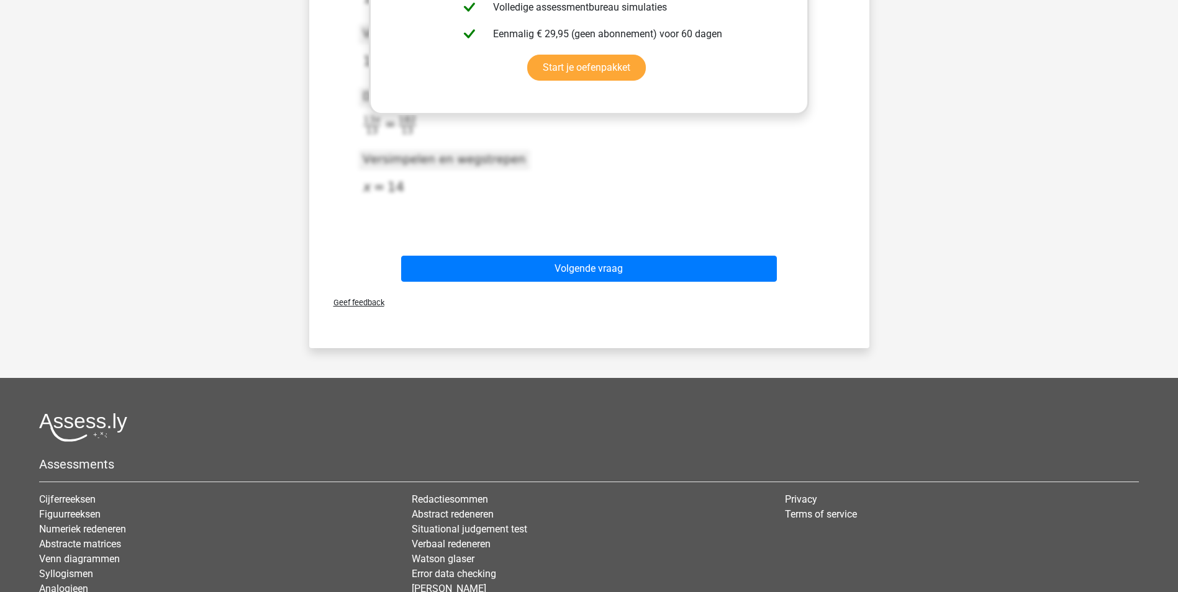
scroll to position [549, 0]
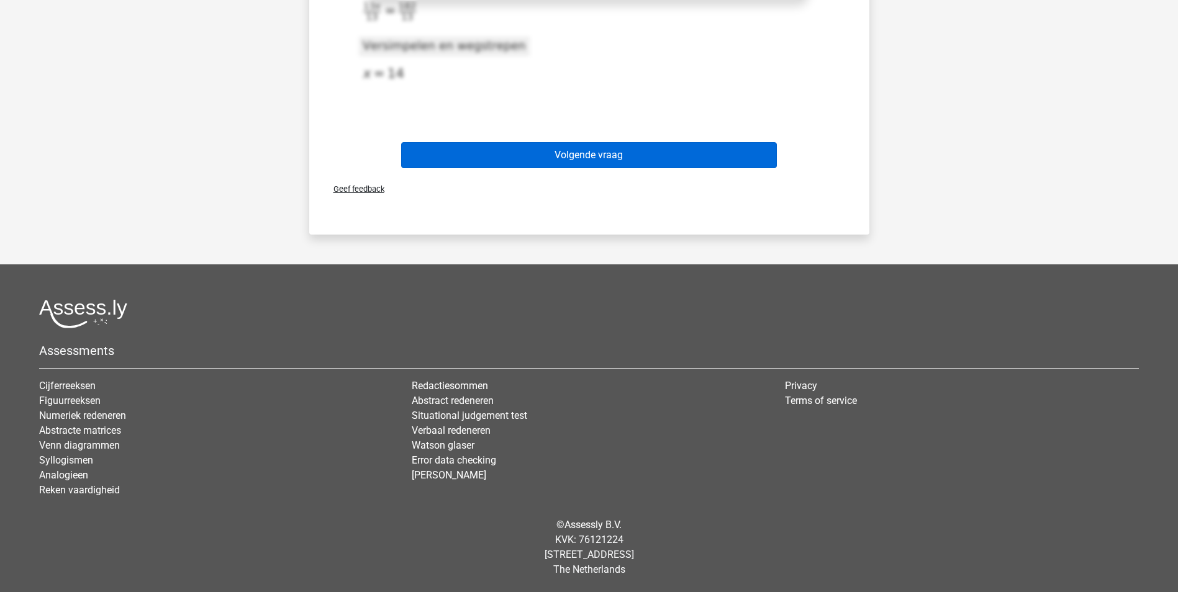
click at [736, 161] on button "Volgende vraag" at bounding box center [589, 155] width 376 height 26
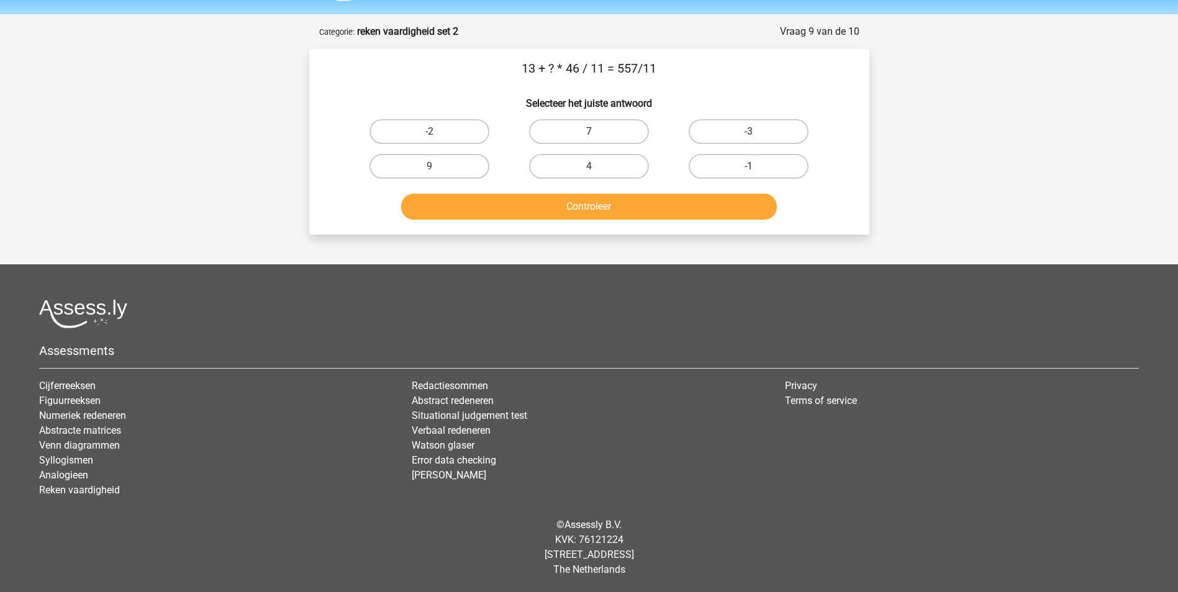
click at [618, 132] on label "7" at bounding box center [589, 131] width 120 height 25
click at [597, 132] on input "7" at bounding box center [592, 136] width 8 height 8
radio input "true"
click at [423, 166] on label "9" at bounding box center [429, 166] width 120 height 25
click at [429, 166] on input "9" at bounding box center [433, 170] width 8 height 8
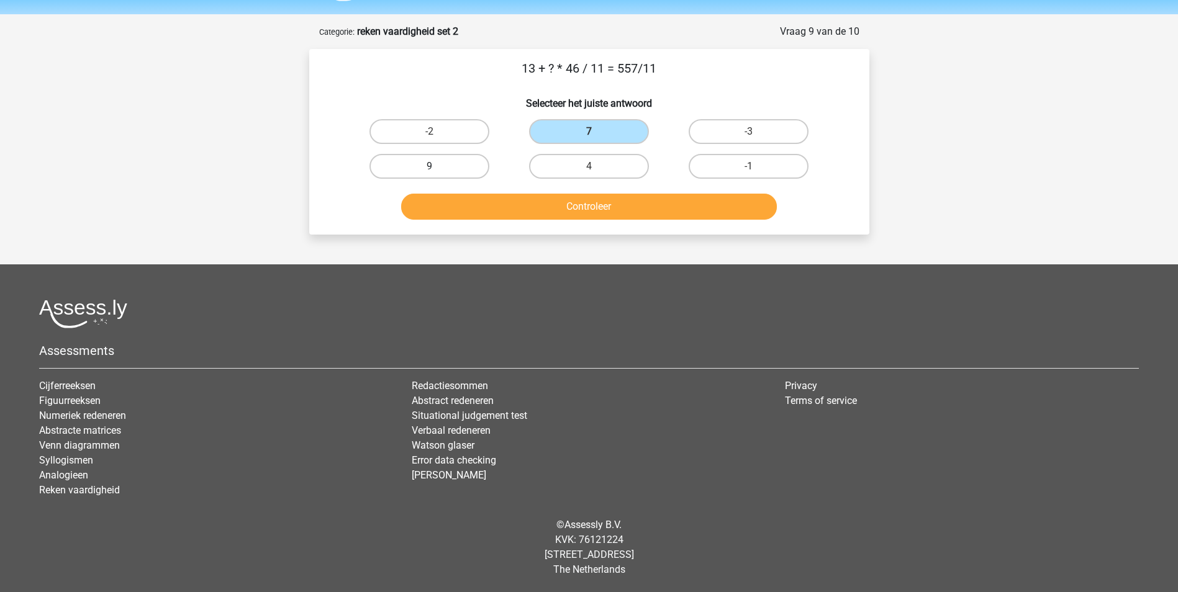
radio input "true"
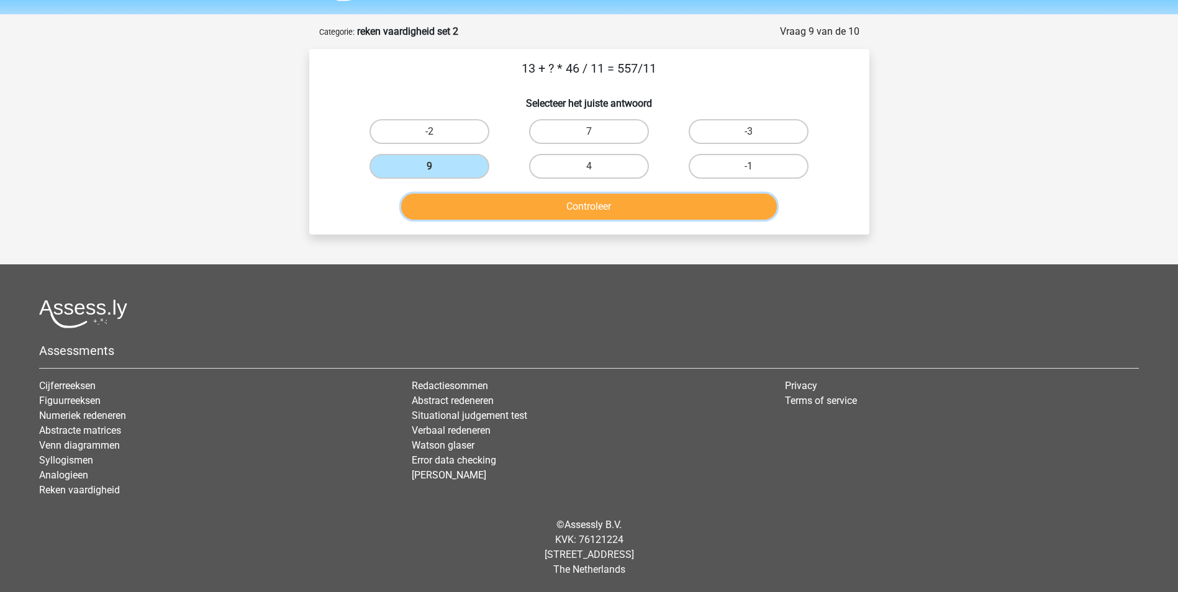
click at [552, 213] on button "Controleer" at bounding box center [589, 207] width 376 height 26
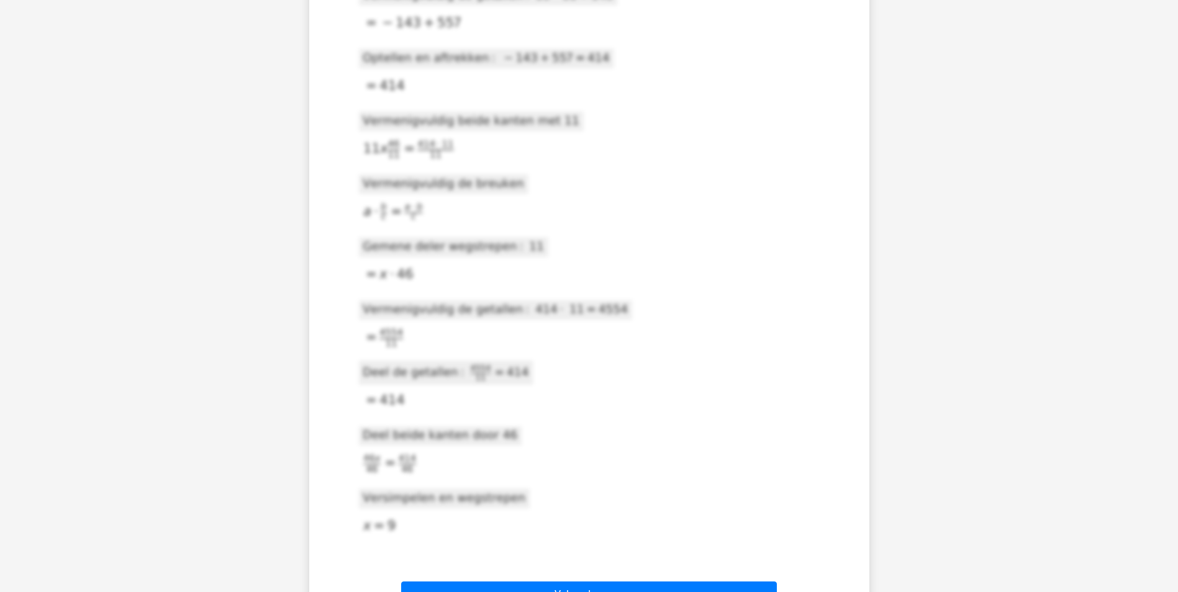
scroll to position [582, 0]
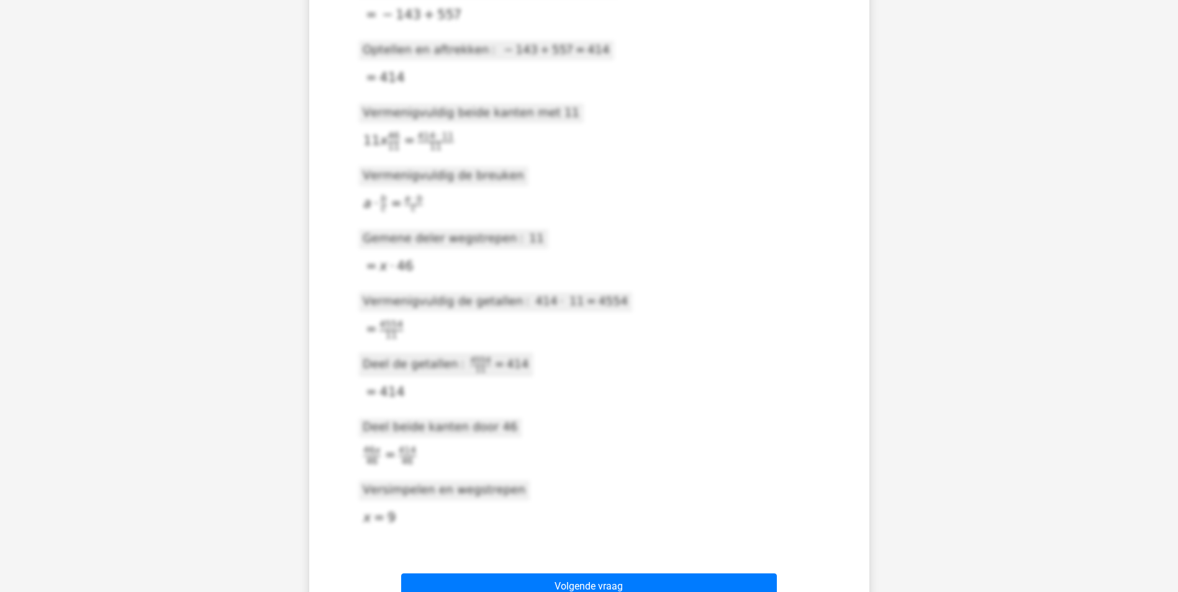
click at [659, 575] on button "Volgende vraag" at bounding box center [589, 587] width 376 height 26
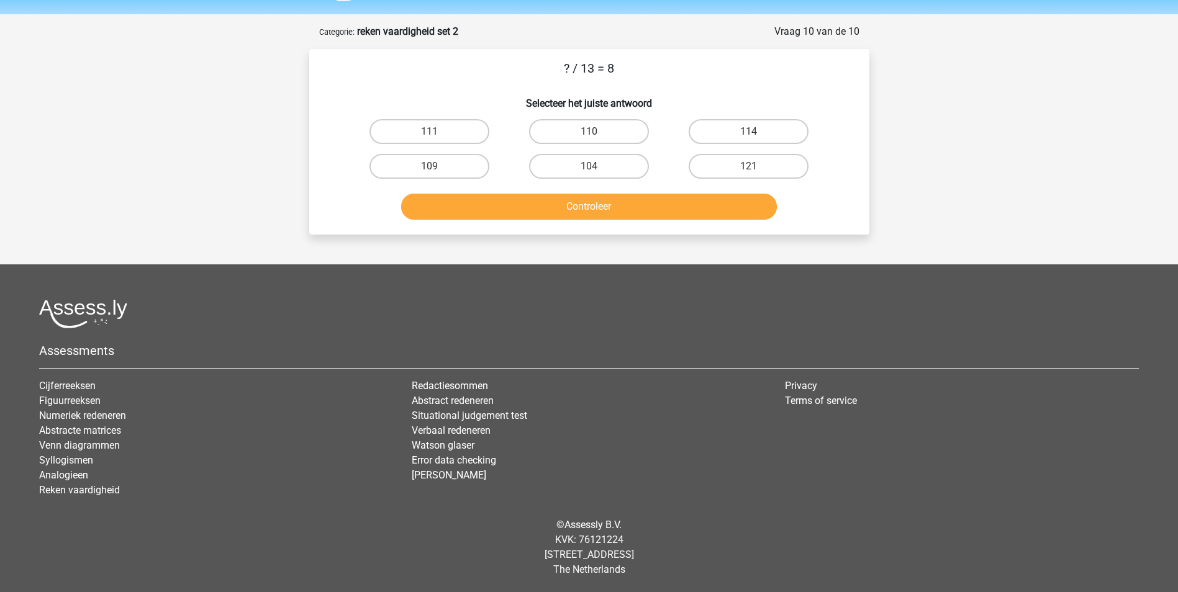
click at [621, 164] on label "104" at bounding box center [589, 166] width 120 height 25
click at [597, 166] on input "104" at bounding box center [592, 170] width 8 height 8
radio input "true"
click at [650, 212] on button "Controleer" at bounding box center [589, 207] width 376 height 26
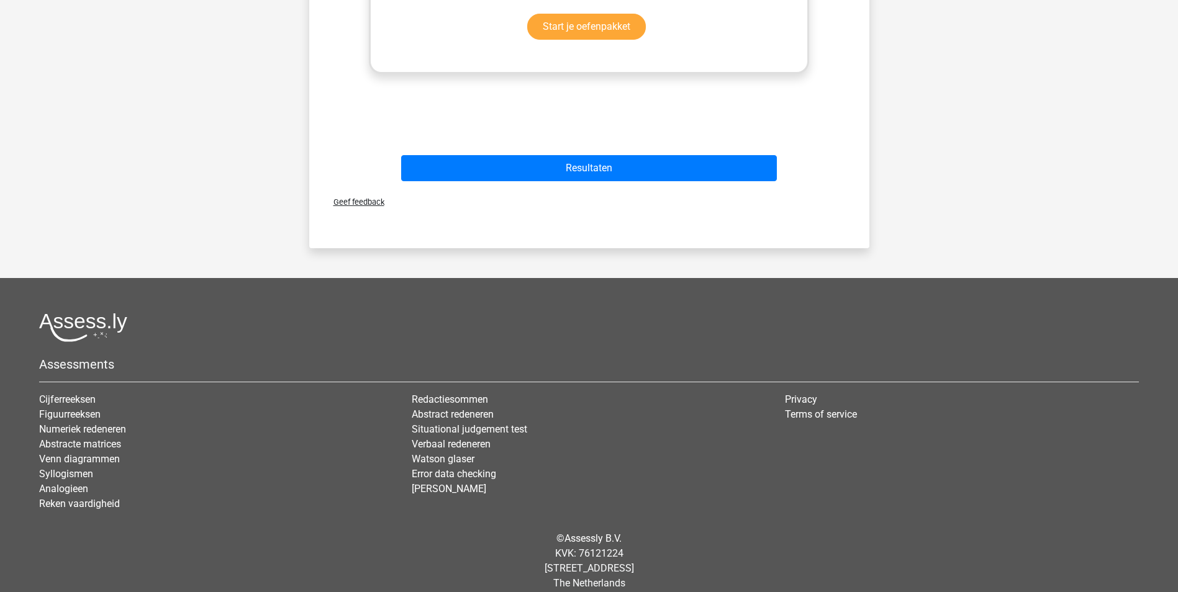
scroll to position [490, 0]
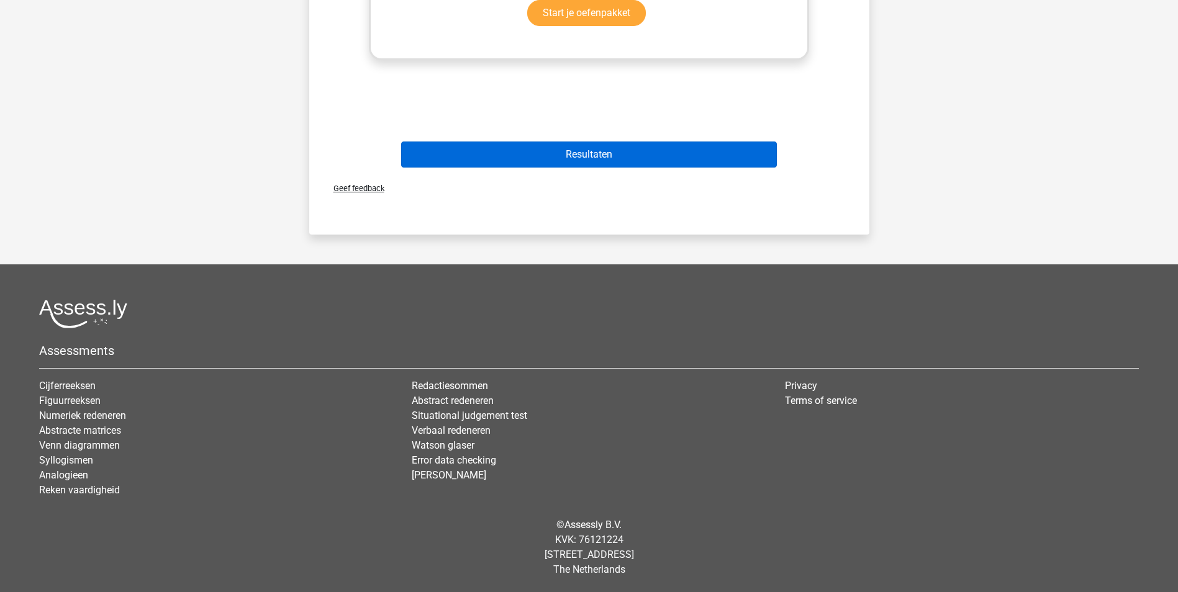
click at [728, 160] on button "Resultaten" at bounding box center [589, 155] width 376 height 26
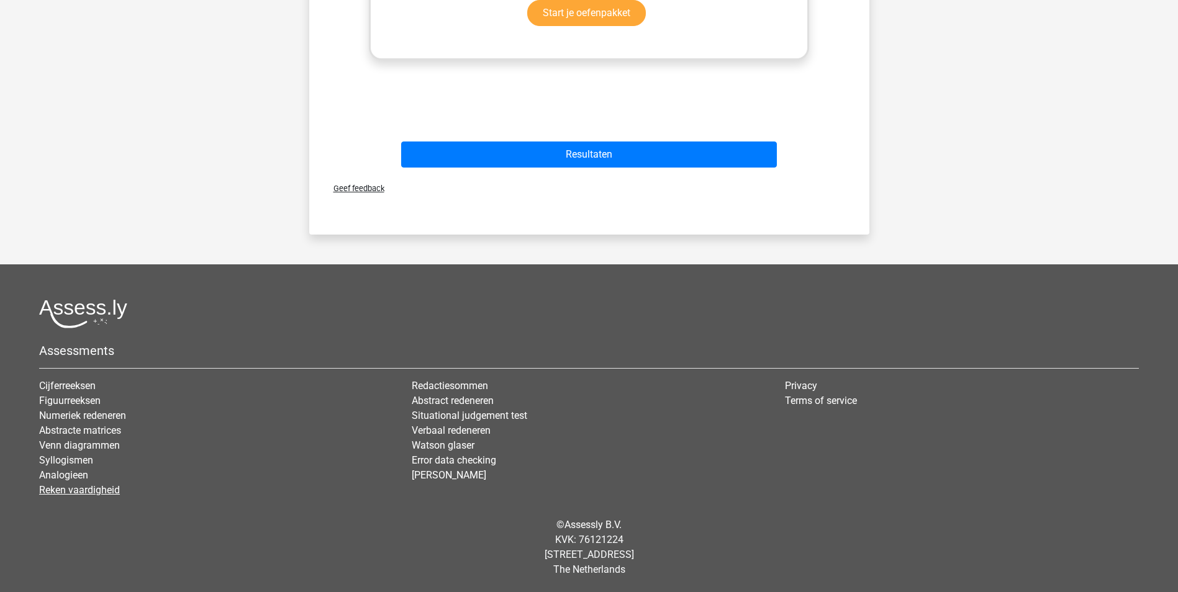
click at [86, 491] on link "Reken vaardigheid" at bounding box center [79, 490] width 81 height 12
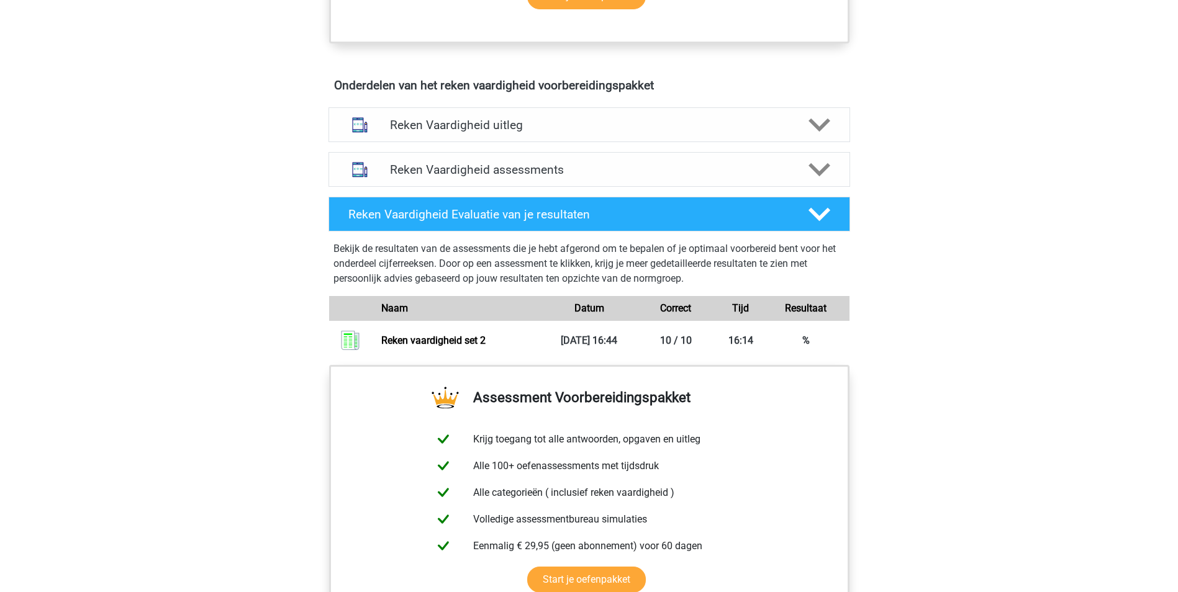
scroll to position [669, 0]
click at [807, 198] on div "Reken Vaardigheid Evaluatie van je resultaten" at bounding box center [588, 213] width 521 height 35
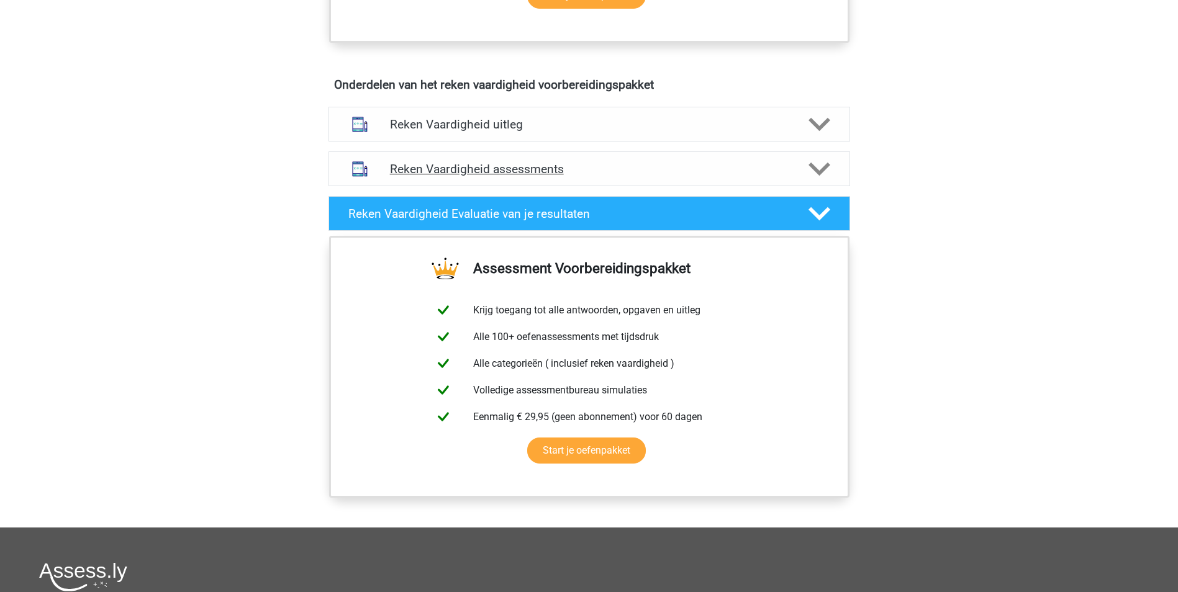
click at [801, 185] on div "Reken Vaardigheid assessments" at bounding box center [588, 168] width 521 height 35
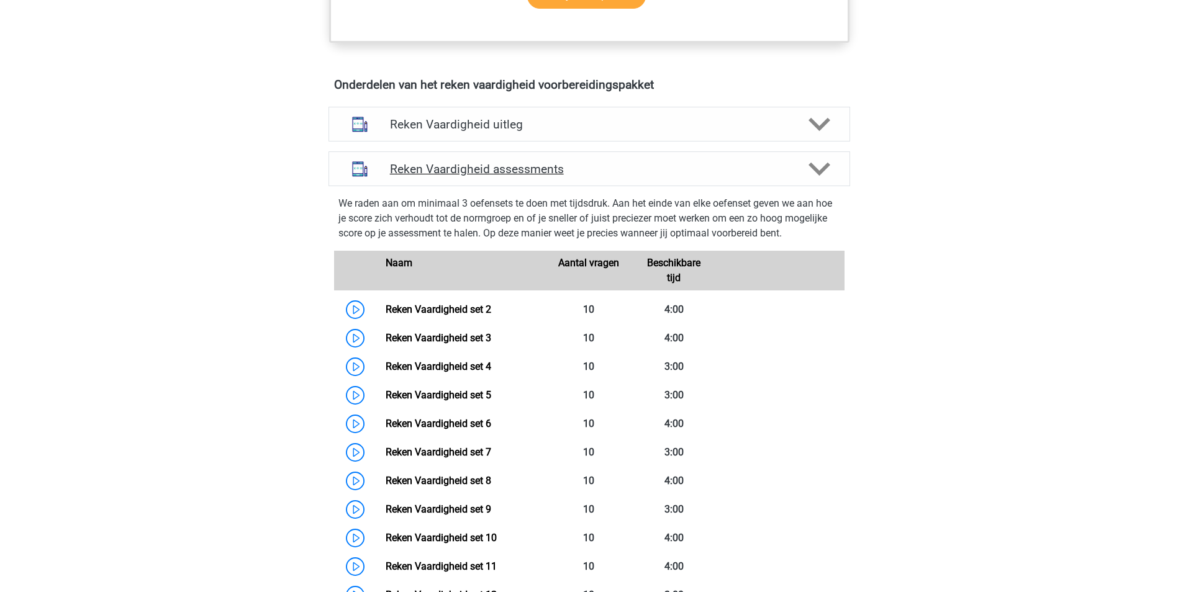
click at [828, 169] on icon at bounding box center [819, 169] width 22 height 22
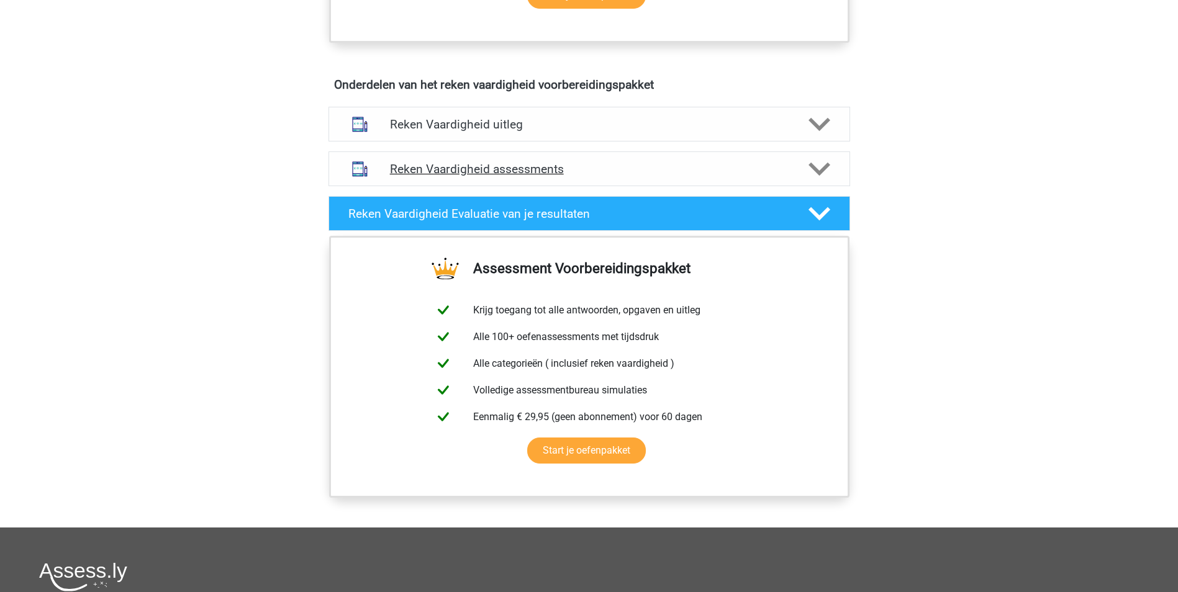
click at [817, 168] on icon at bounding box center [819, 169] width 22 height 22
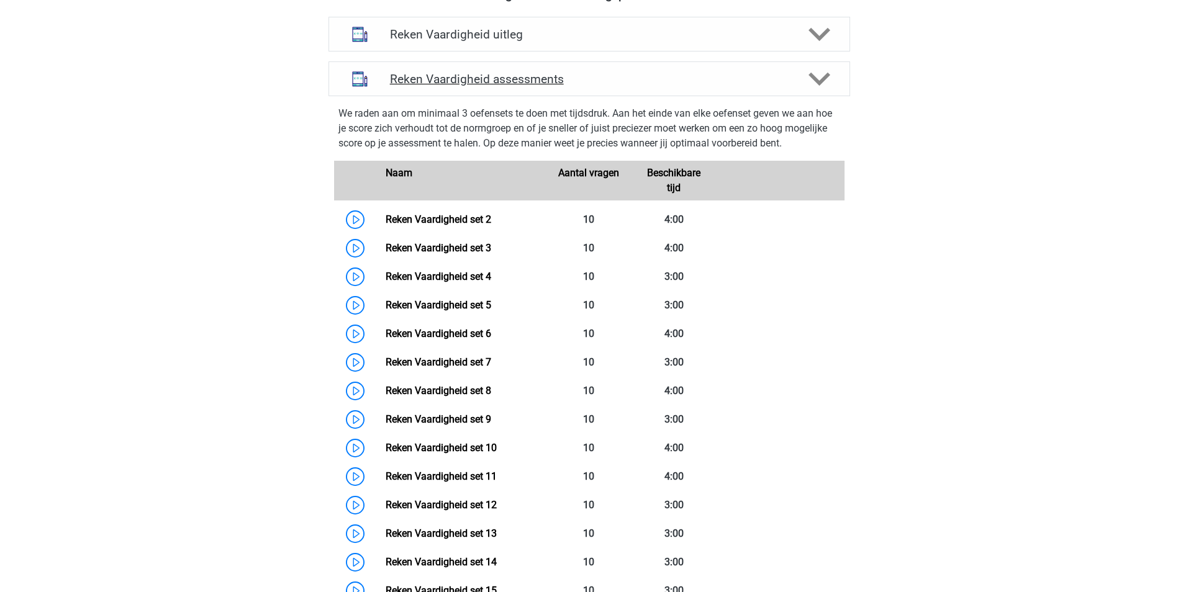
scroll to position [760, 0]
click at [491, 243] on link "Reken Vaardigheid set 3" at bounding box center [438, 247] width 106 height 12
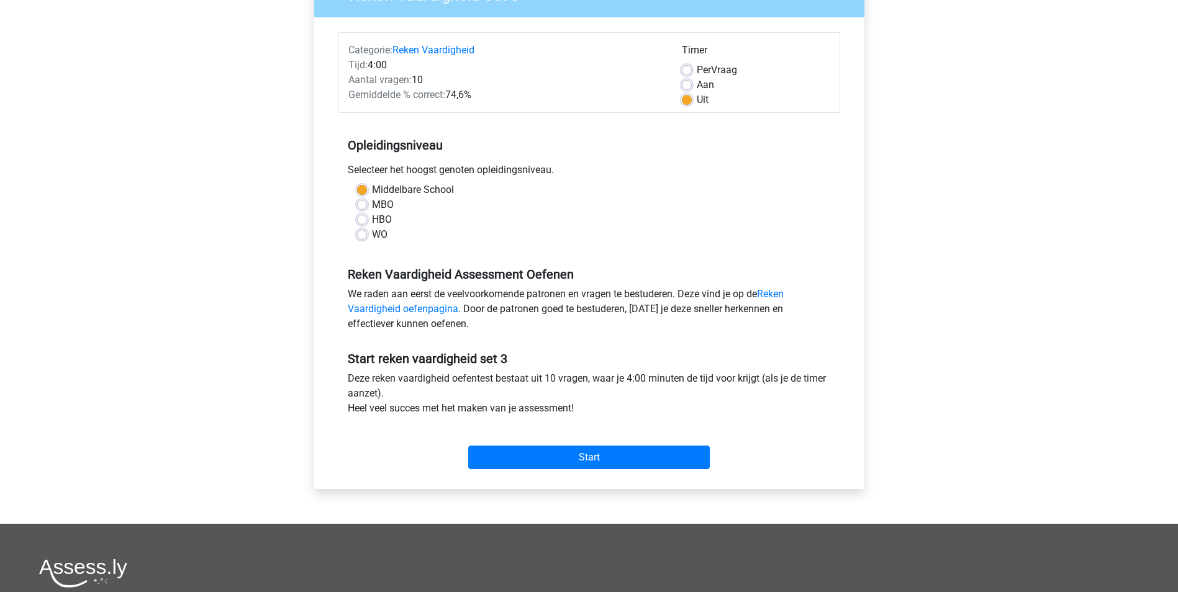
scroll to position [130, 0]
click at [688, 462] on input "Start" at bounding box center [588, 457] width 241 height 24
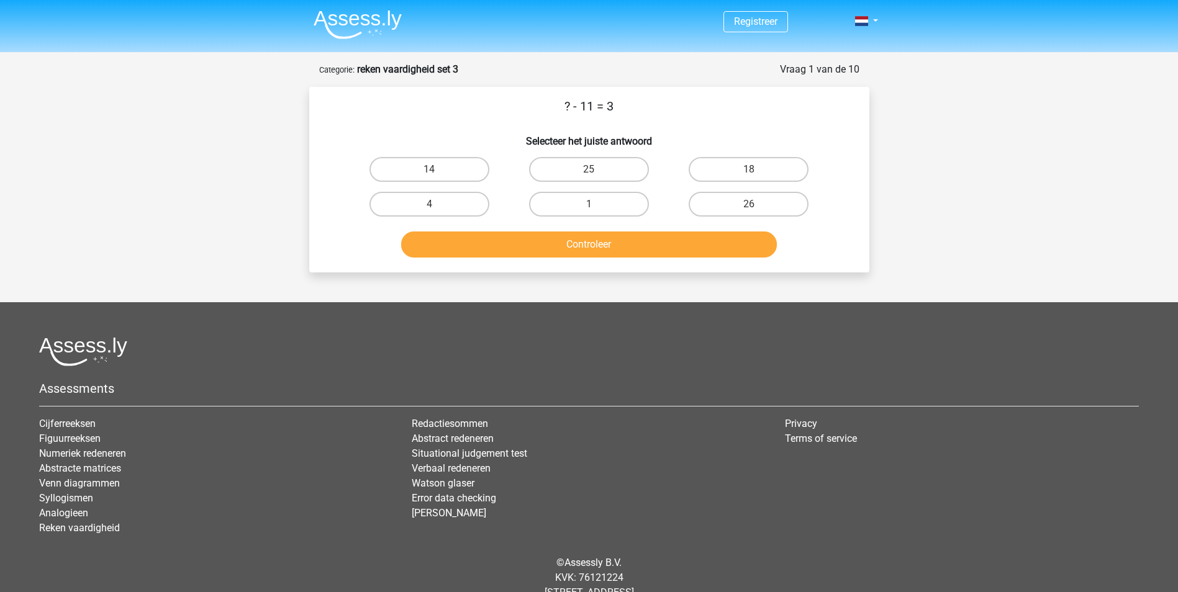
click at [461, 166] on label "14" at bounding box center [429, 169] width 120 height 25
click at [437, 169] on input "14" at bounding box center [433, 173] width 8 height 8
radio input "true"
click at [589, 245] on button "Controleer" at bounding box center [589, 245] width 376 height 26
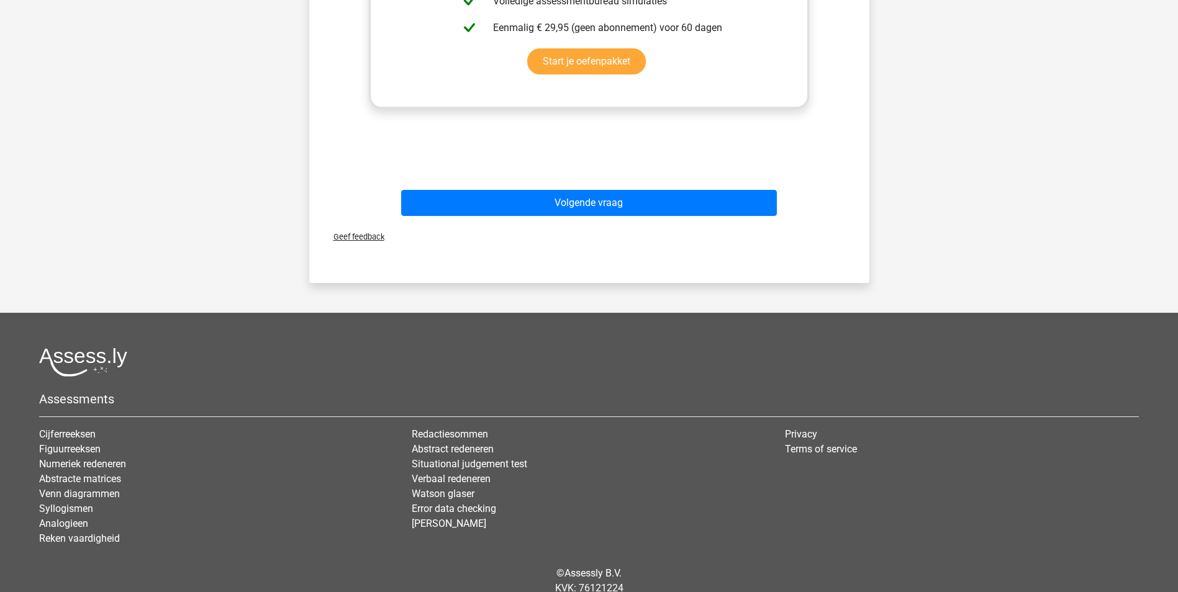
scroll to position [490, 0]
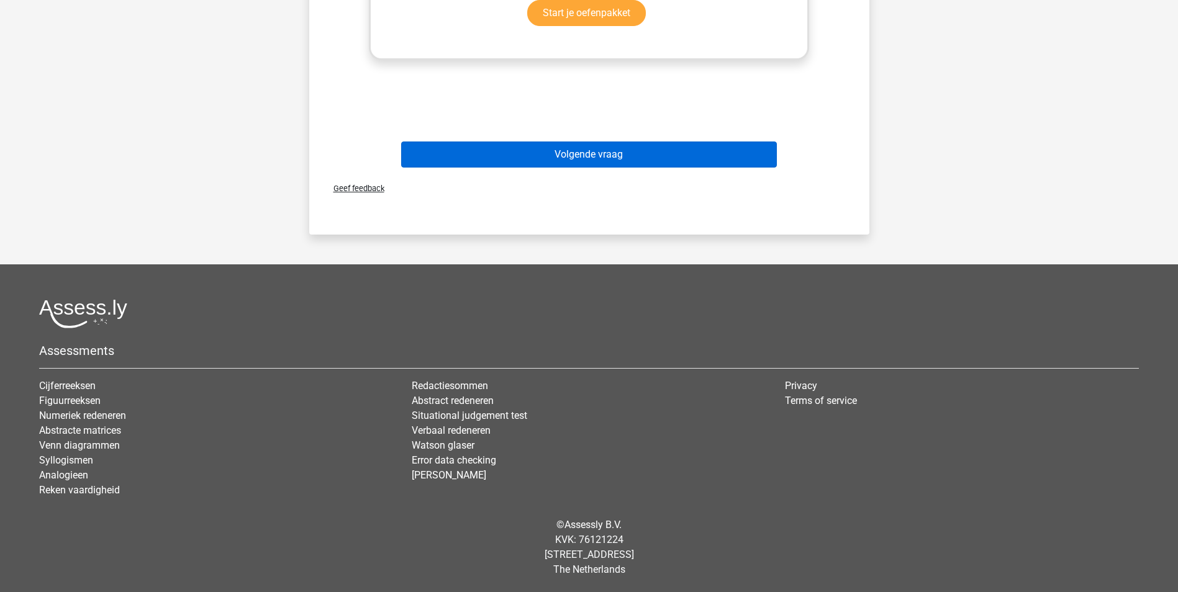
click at [621, 154] on button "Volgende vraag" at bounding box center [589, 155] width 376 height 26
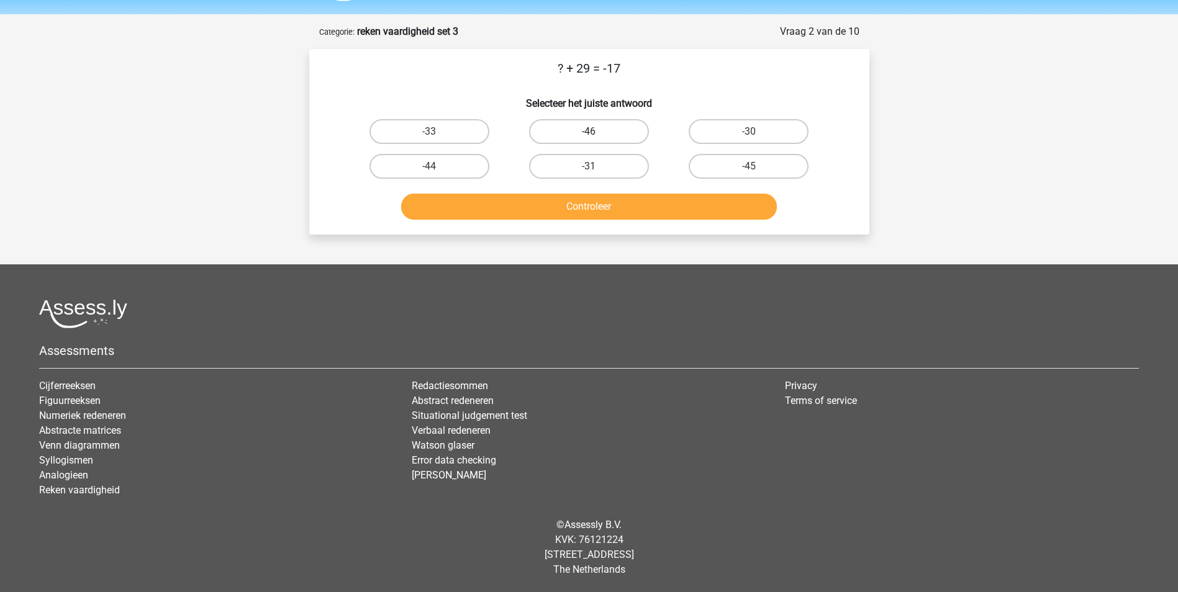
click at [592, 119] on label "-46" at bounding box center [589, 131] width 120 height 25
click at [592, 132] on input "-46" at bounding box center [592, 136] width 8 height 8
radio input "true"
click at [649, 210] on button "Controleer" at bounding box center [589, 207] width 376 height 26
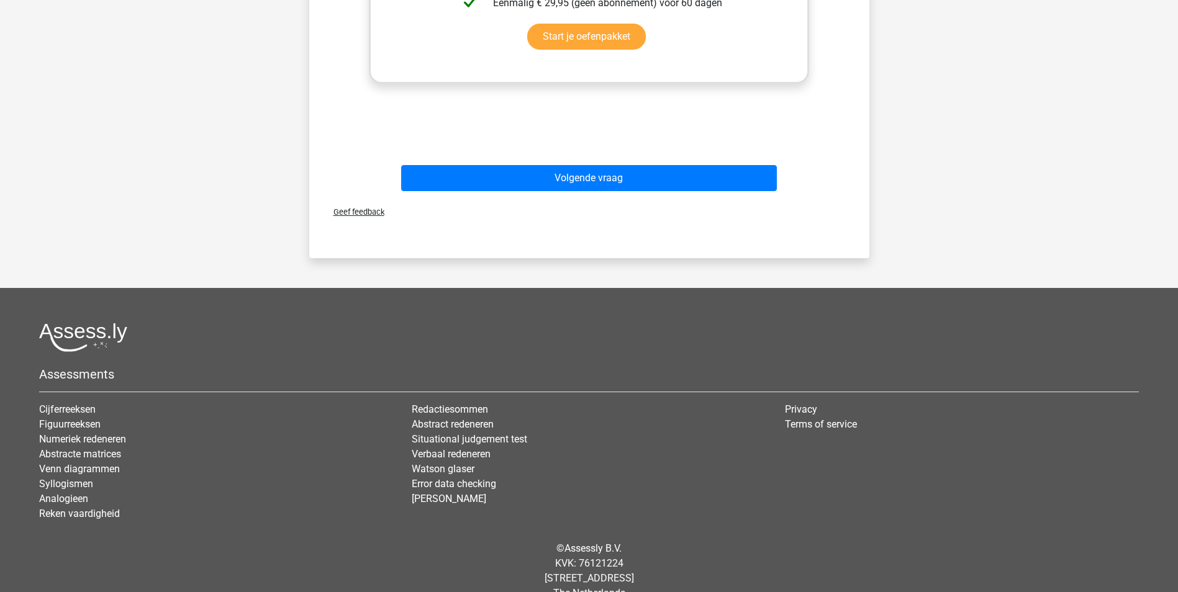
scroll to position [490, 0]
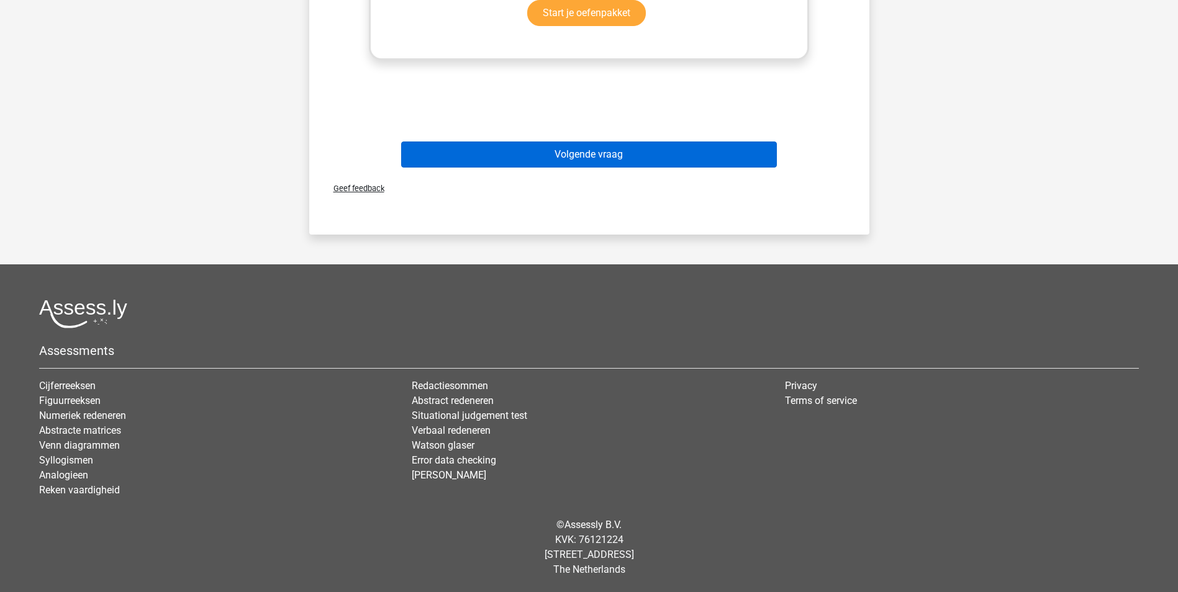
click at [636, 151] on button "Volgende vraag" at bounding box center [589, 155] width 376 height 26
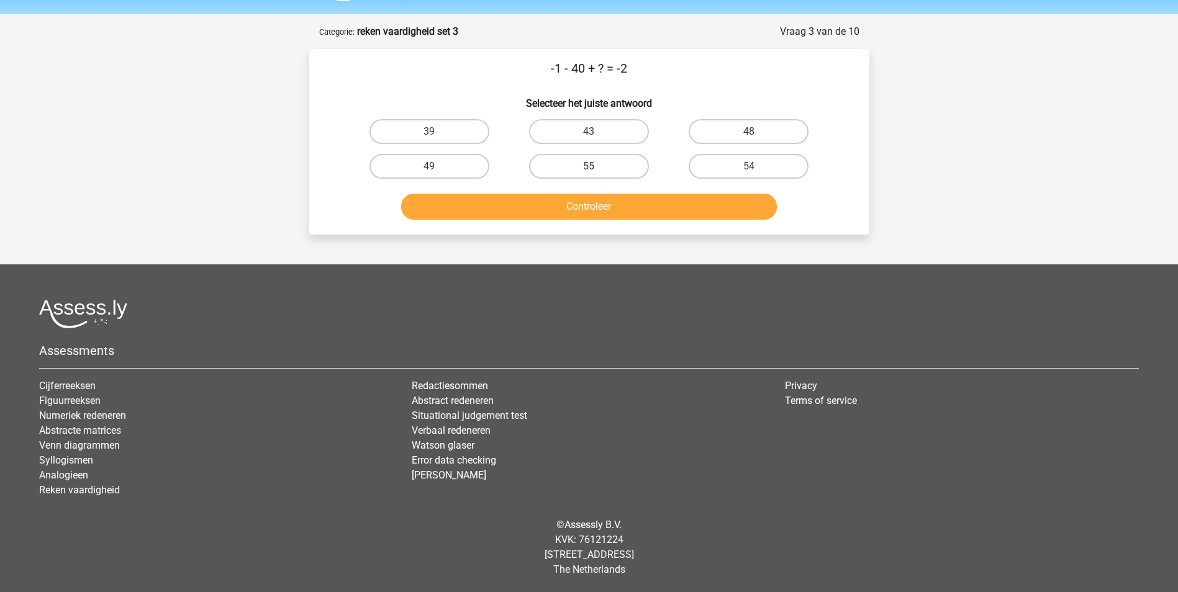
click at [448, 125] on label "39" at bounding box center [429, 131] width 120 height 25
click at [437, 132] on input "39" at bounding box center [433, 136] width 8 height 8
radio input "true"
click at [562, 207] on button "Controleer" at bounding box center [589, 207] width 376 height 26
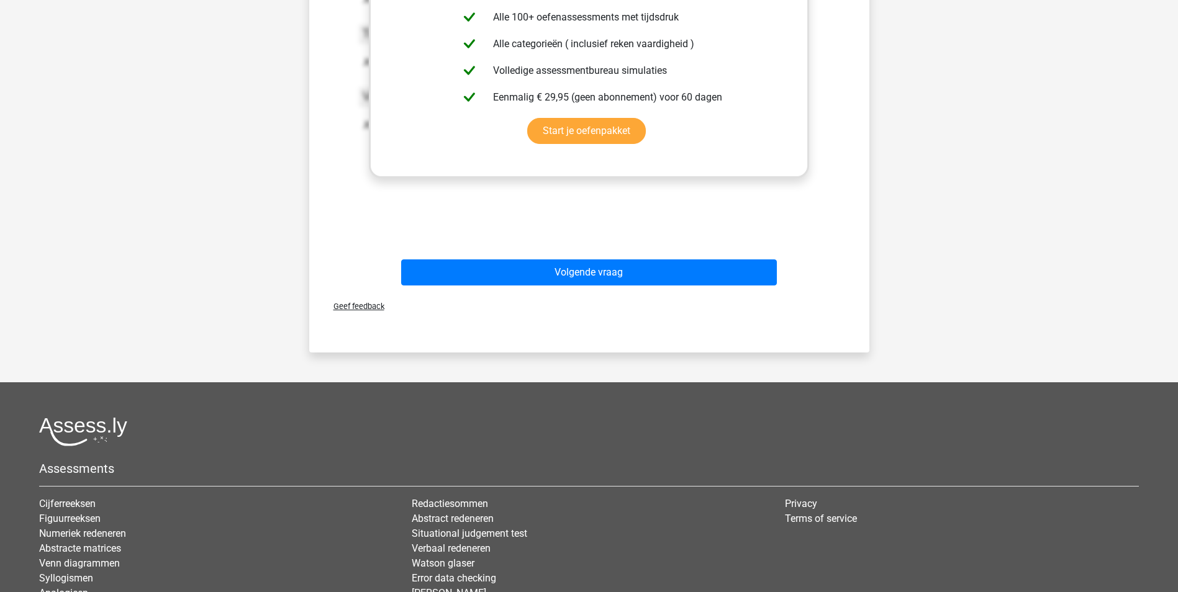
scroll to position [490, 0]
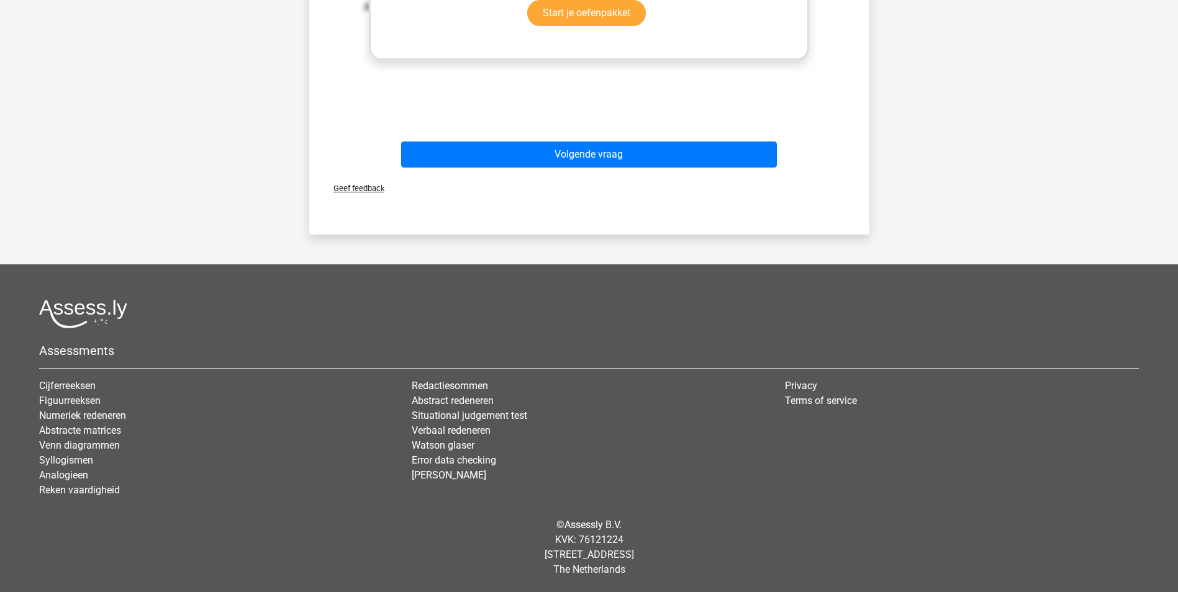
click at [621, 144] on button "Volgende vraag" at bounding box center [589, 155] width 376 height 26
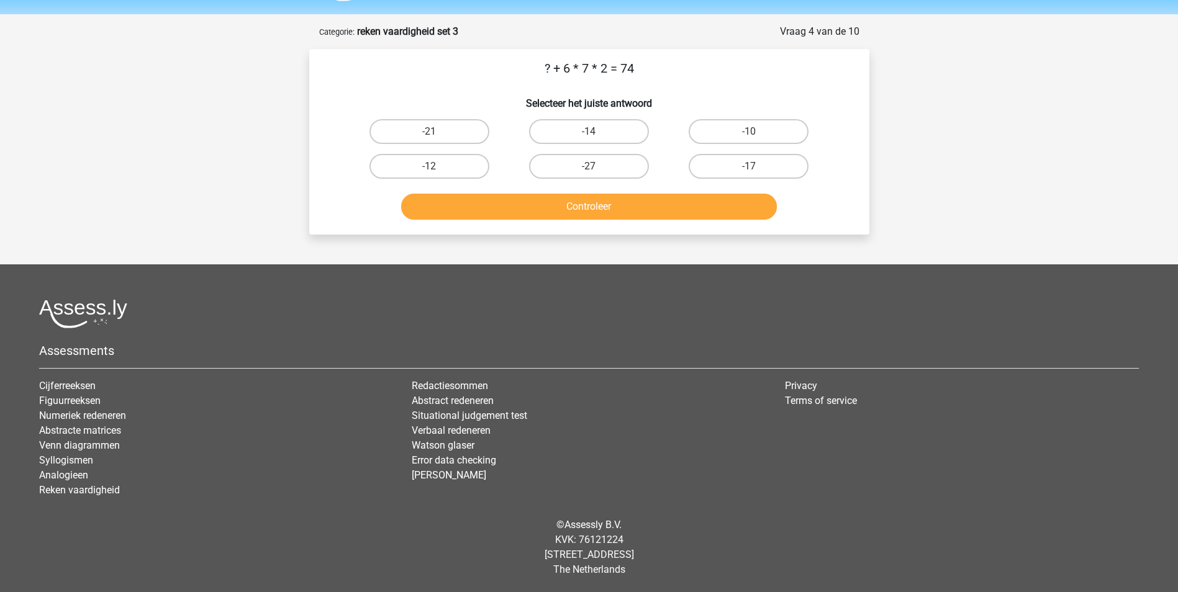
scroll to position [38, 0]
click at [737, 133] on label "-10" at bounding box center [748, 131] width 120 height 25
click at [749, 133] on input "-10" at bounding box center [753, 136] width 8 height 8
radio input "true"
click at [712, 209] on button "Controleer" at bounding box center [589, 207] width 376 height 26
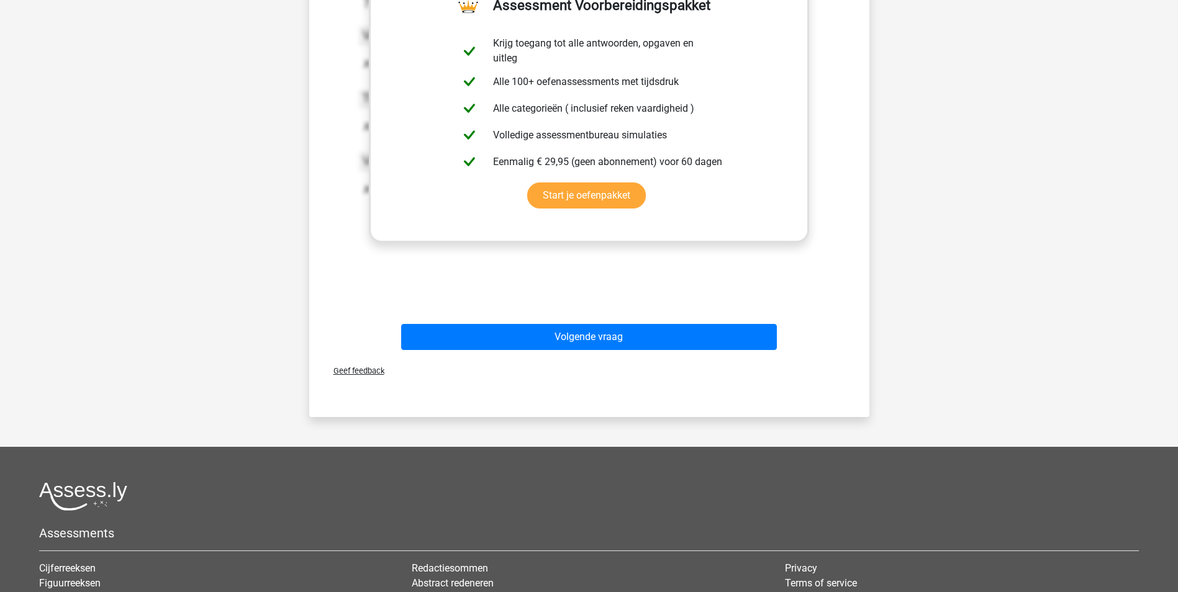
click at [693, 336] on button "Volgende vraag" at bounding box center [589, 337] width 376 height 26
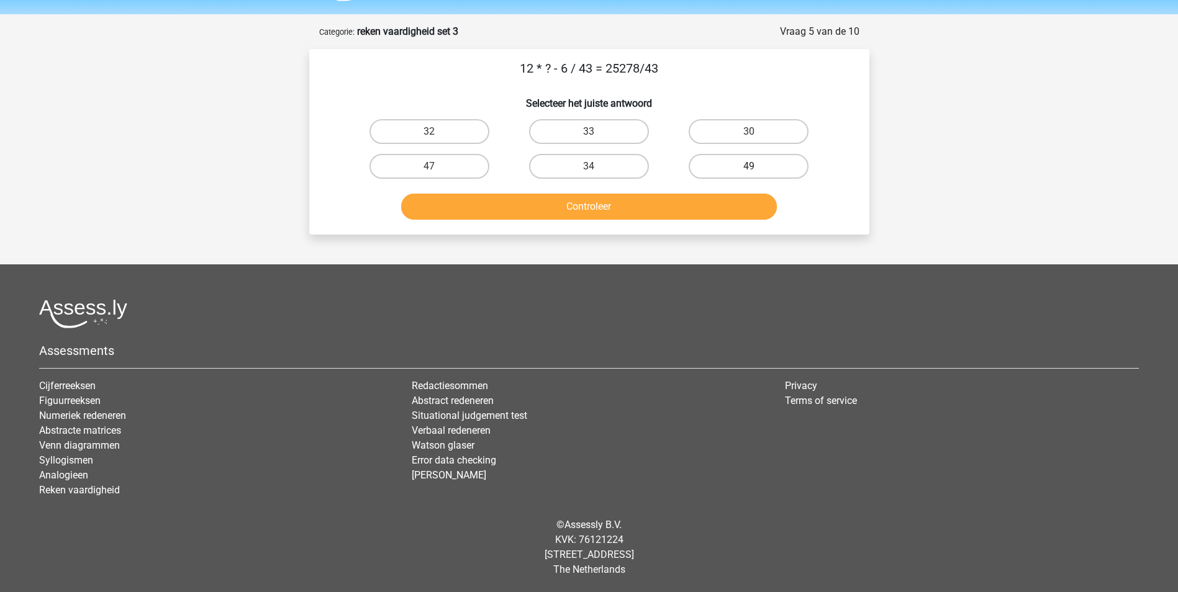
click at [735, 168] on label "49" at bounding box center [748, 166] width 120 height 25
click at [749, 168] on input "49" at bounding box center [753, 170] width 8 height 8
radio input "true"
click at [734, 212] on button "Controleer" at bounding box center [589, 207] width 376 height 26
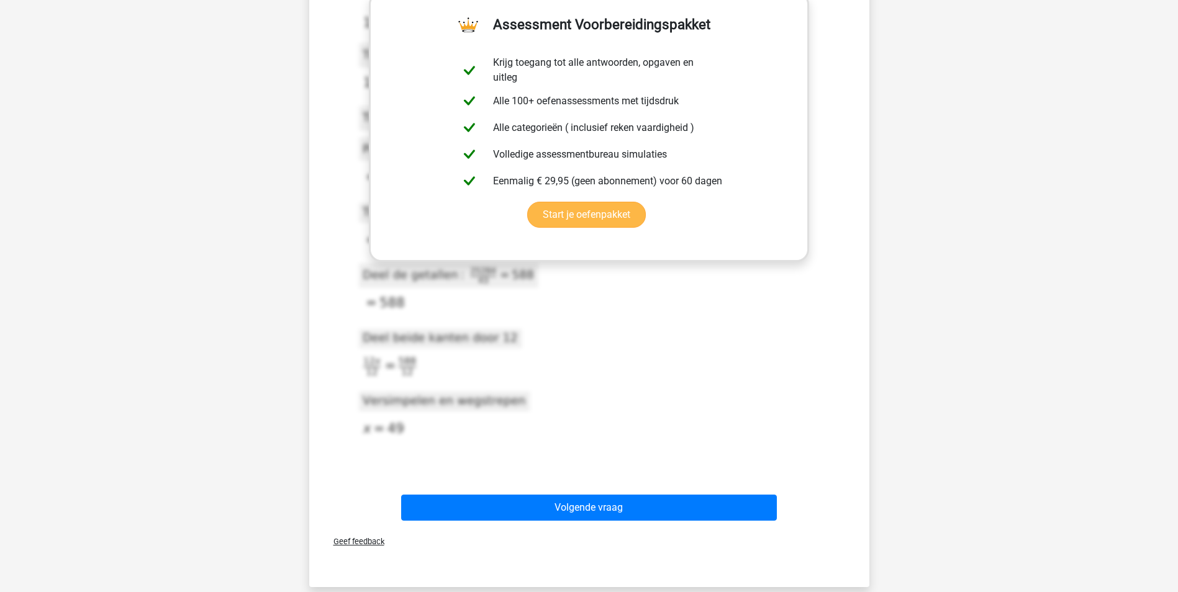
scroll to position [294, 0]
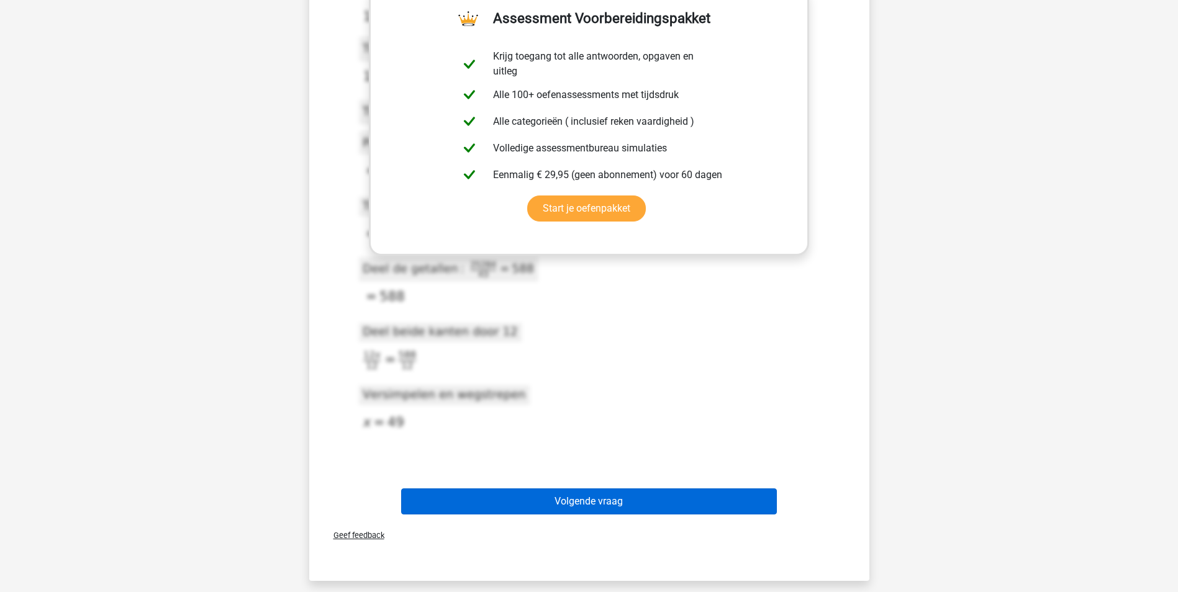
click at [685, 507] on button "Volgende vraag" at bounding box center [589, 502] width 376 height 26
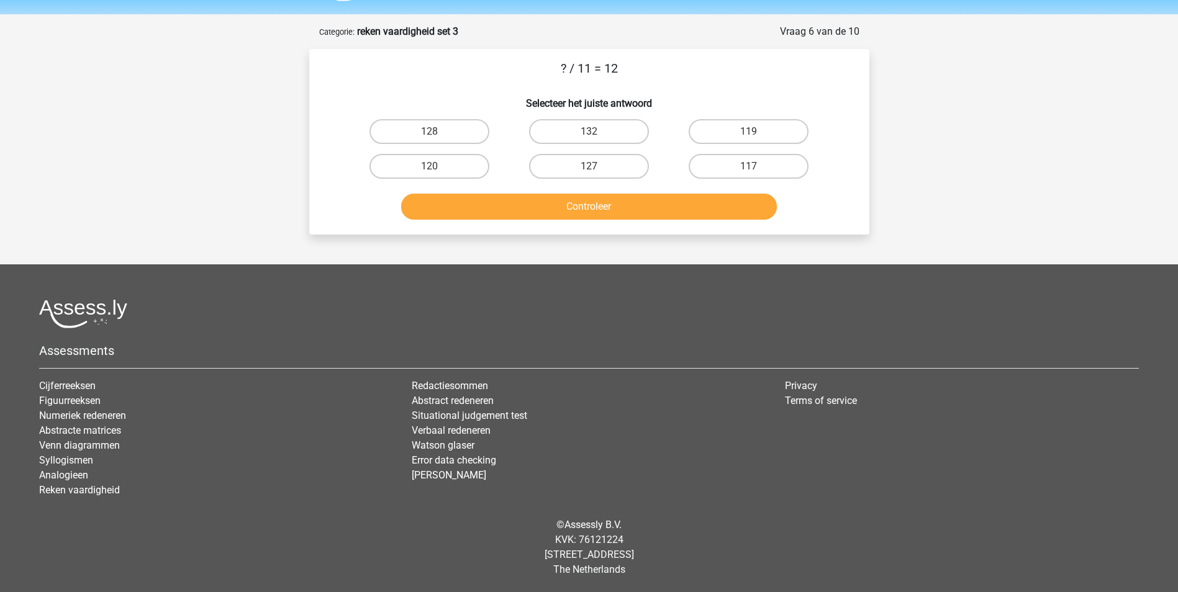
scroll to position [38, 0]
click at [592, 131] on label "132" at bounding box center [589, 131] width 120 height 25
click at [592, 132] on input "132" at bounding box center [592, 136] width 8 height 8
radio input "true"
click at [623, 211] on button "Controleer" at bounding box center [589, 207] width 376 height 26
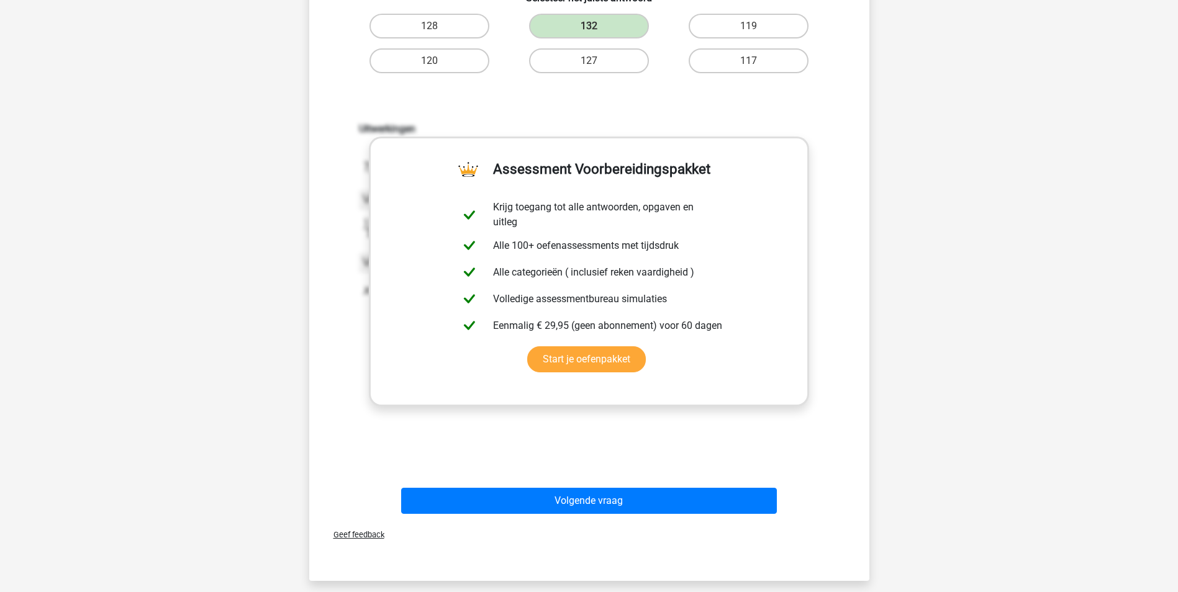
scroll to position [273, 0]
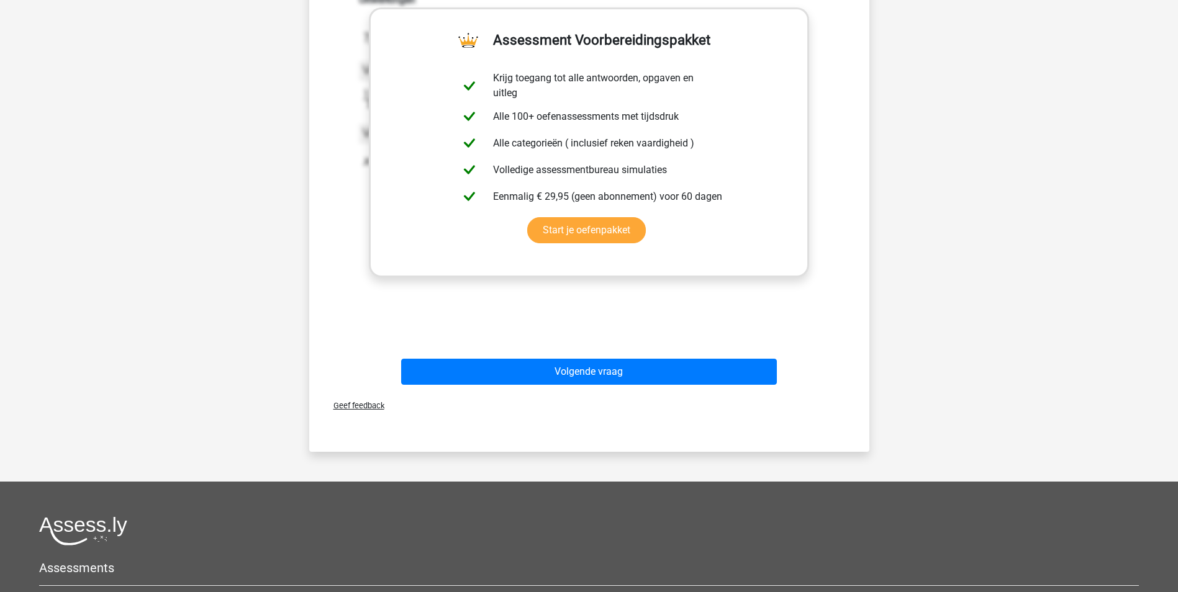
click at [717, 379] on button "Volgende vraag" at bounding box center [589, 372] width 376 height 26
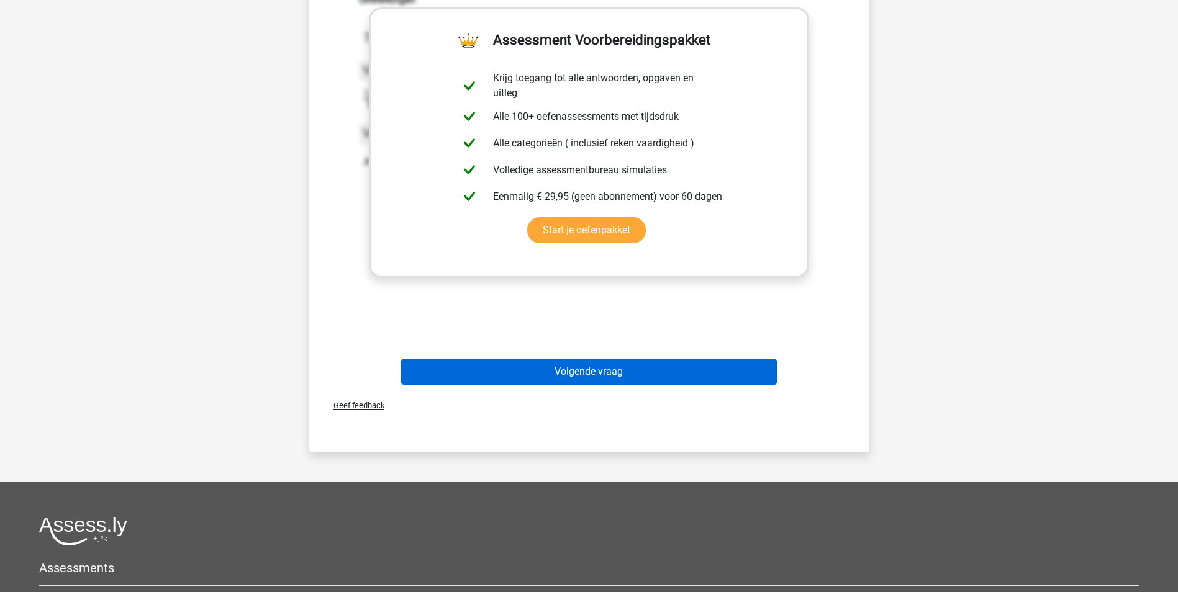
scroll to position [38, 0]
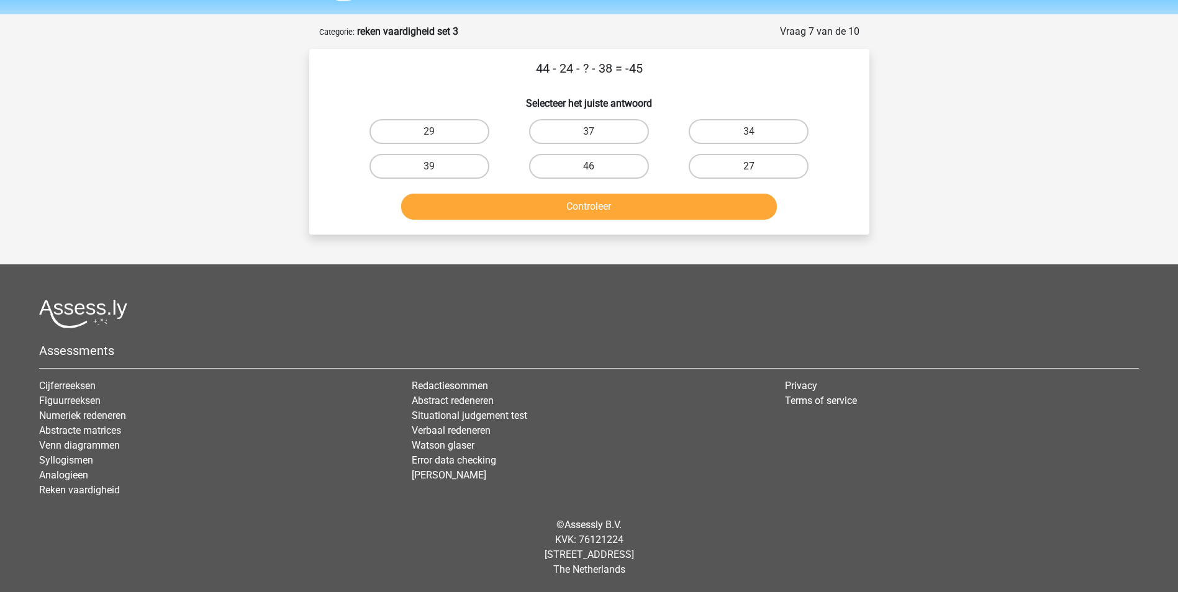
click at [773, 162] on label "27" at bounding box center [748, 166] width 120 height 25
click at [757, 166] on input "27" at bounding box center [753, 170] width 8 height 8
radio input "true"
click at [750, 211] on button "Controleer" at bounding box center [589, 207] width 376 height 26
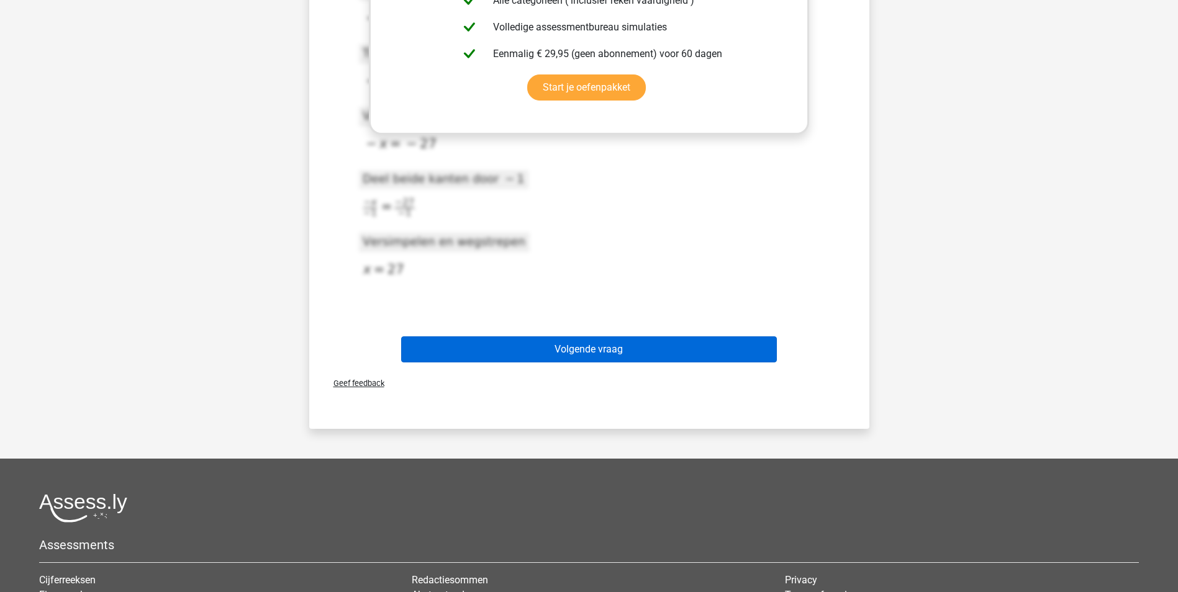
click at [722, 362] on button "Volgende vraag" at bounding box center [589, 349] width 376 height 26
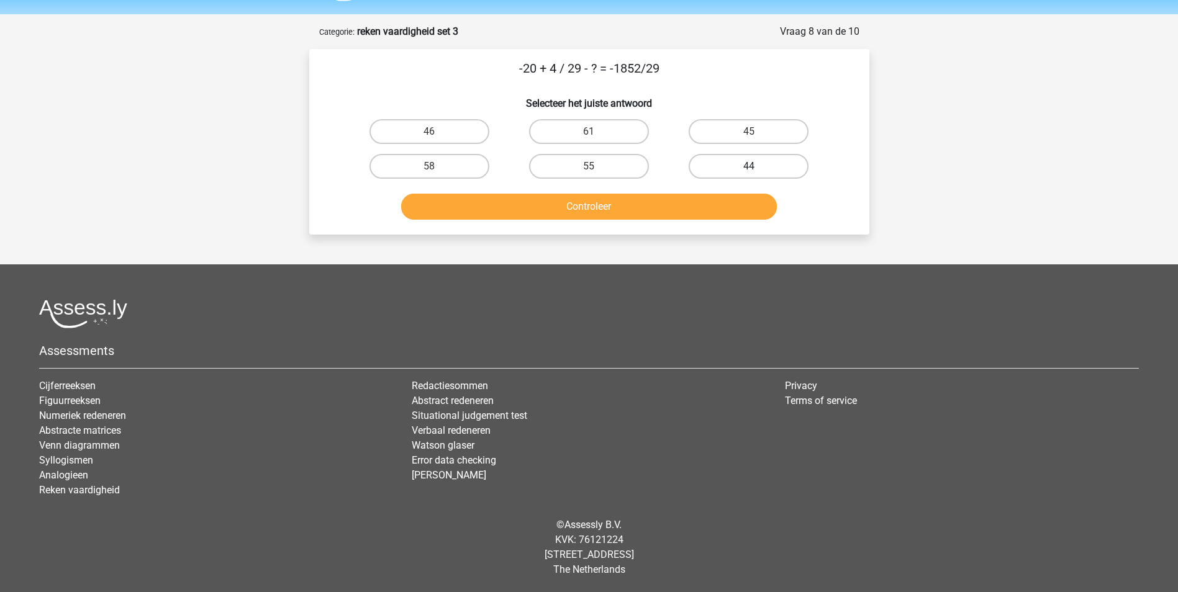
click at [791, 165] on label "44" at bounding box center [748, 166] width 120 height 25
click at [757, 166] on input "44" at bounding box center [753, 170] width 8 height 8
radio input "true"
click at [756, 202] on button "Controleer" at bounding box center [589, 207] width 376 height 26
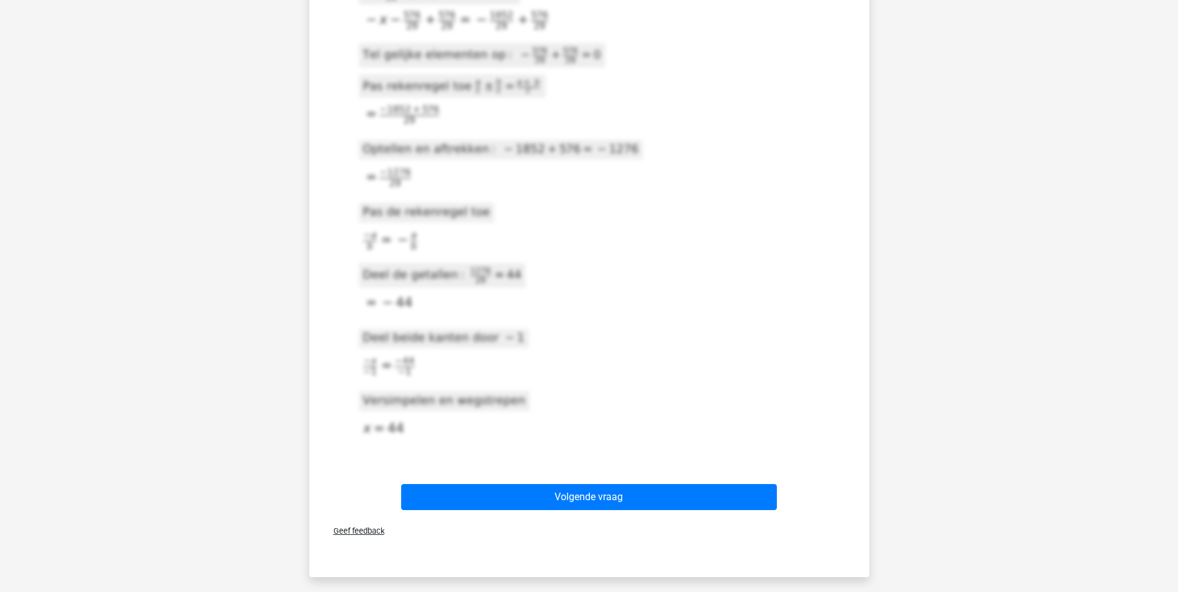
scroll to position [682, 0]
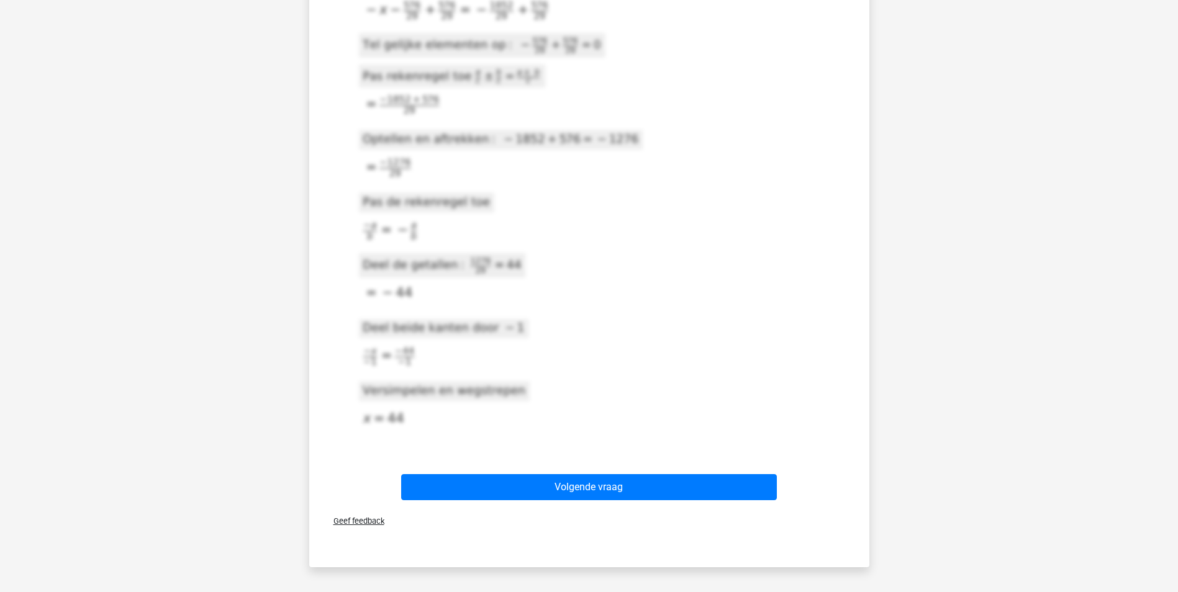
click at [492, 268] on icon at bounding box center [439, 265] width 171 height 24
click at [629, 482] on button "Volgende vraag" at bounding box center [589, 487] width 376 height 26
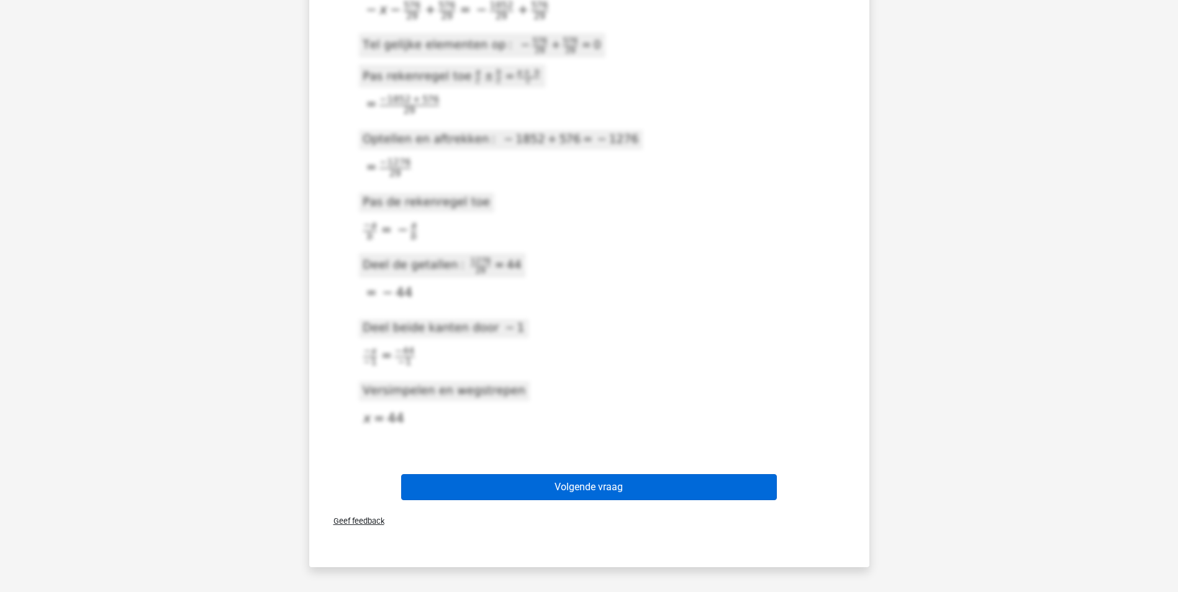
scroll to position [38, 0]
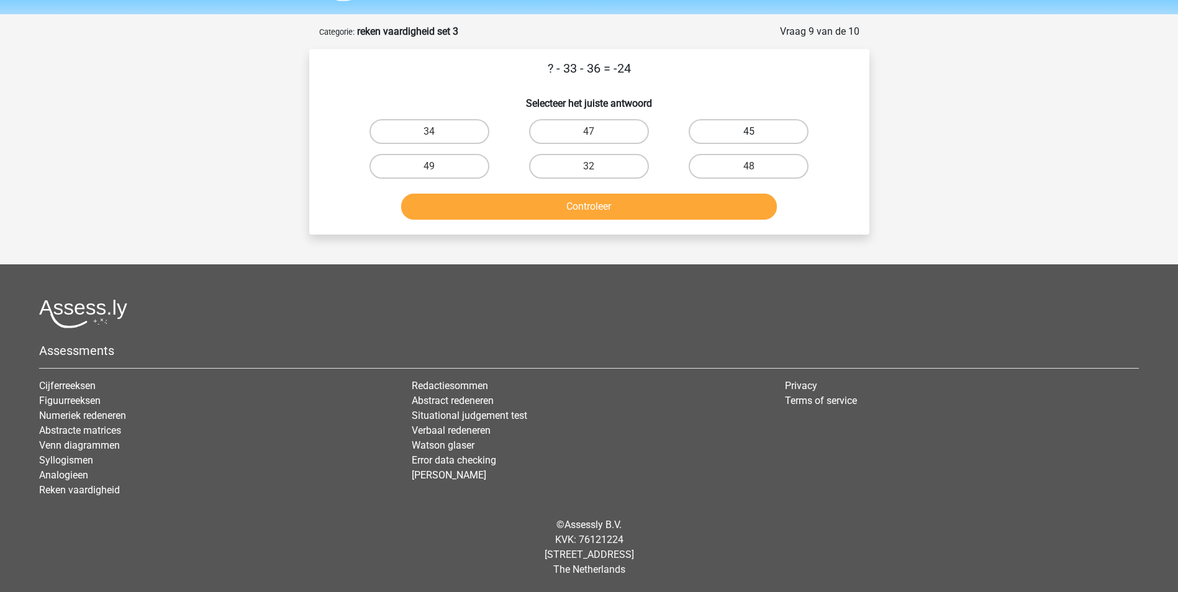
click at [782, 130] on label "45" at bounding box center [748, 131] width 120 height 25
click at [757, 132] on input "45" at bounding box center [753, 136] width 8 height 8
radio input "true"
click at [745, 210] on button "Controleer" at bounding box center [589, 207] width 376 height 26
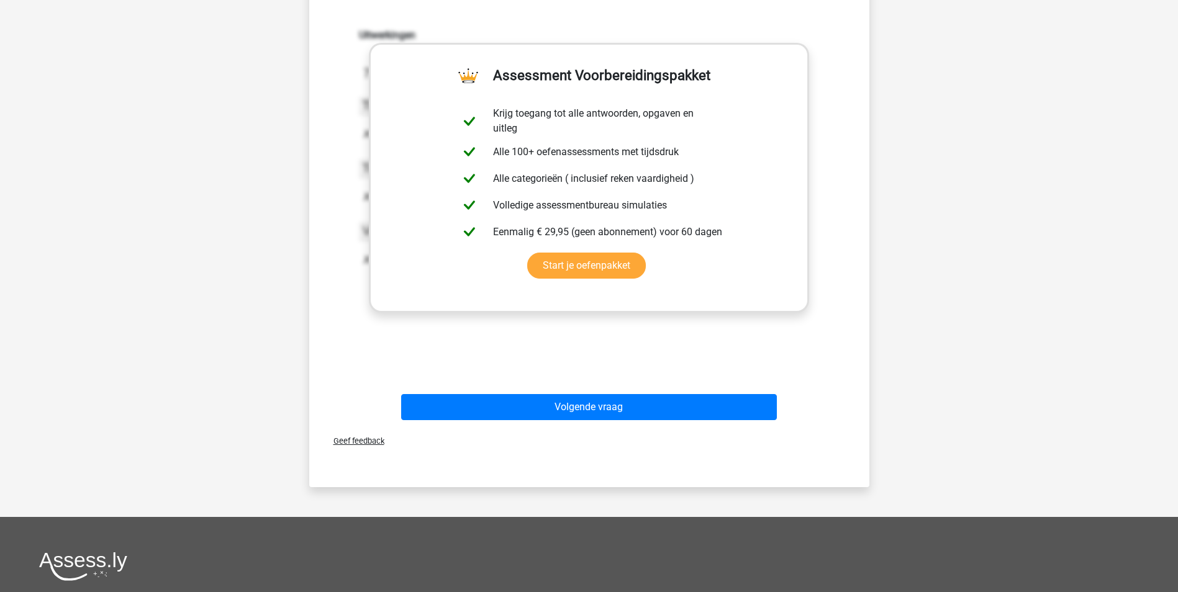
scroll to position [238, 0]
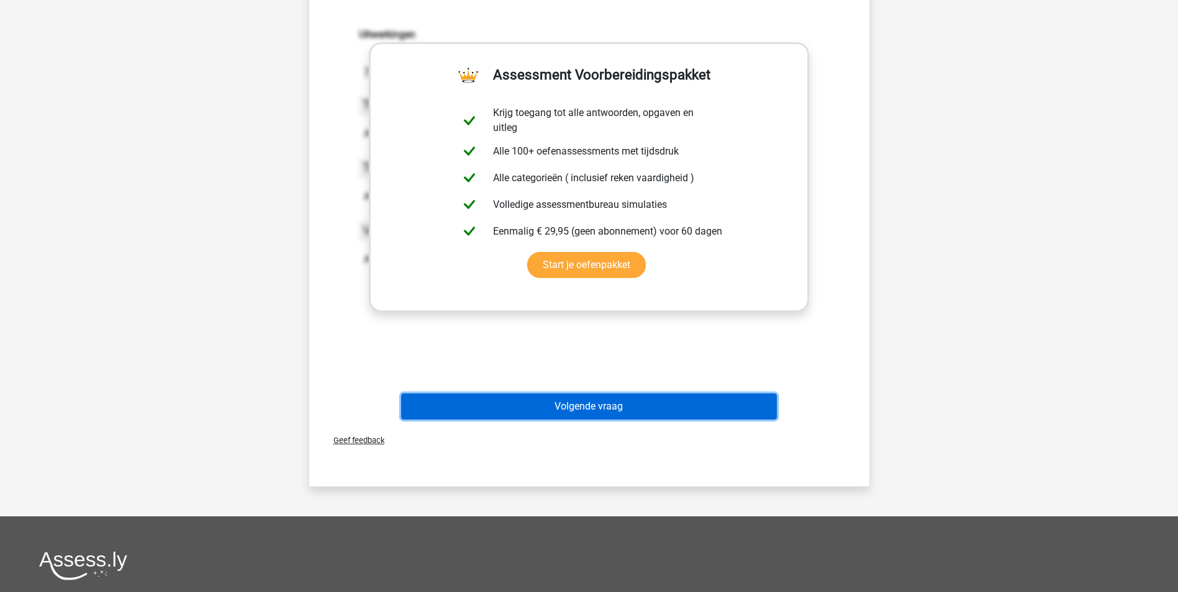
click at [692, 397] on button "Volgende vraag" at bounding box center [589, 407] width 376 height 26
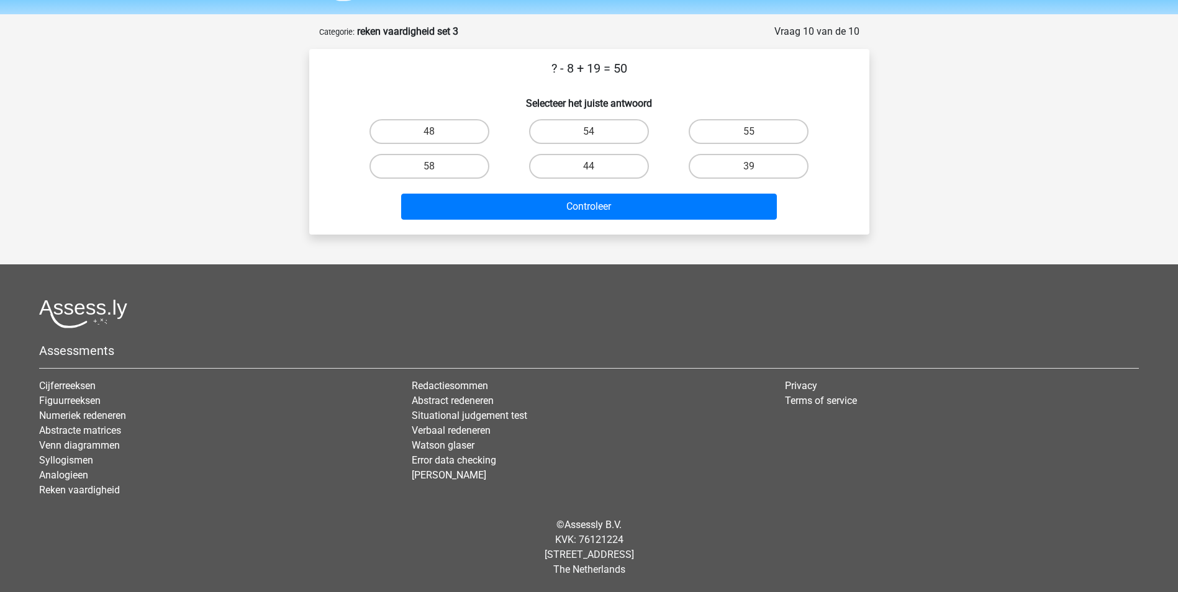
scroll to position [38, 0]
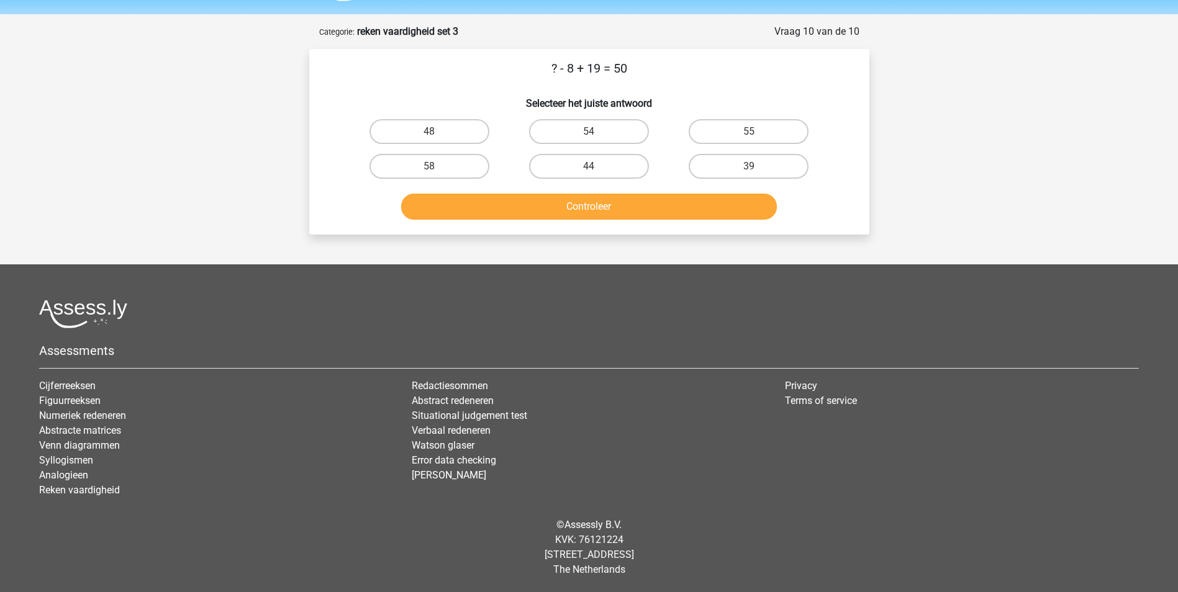
click at [758, 169] on label "39" at bounding box center [748, 166] width 120 height 25
click at [757, 169] on input "39" at bounding box center [753, 170] width 8 height 8
radio input "true"
click at [757, 219] on button "Controleer" at bounding box center [589, 207] width 376 height 26
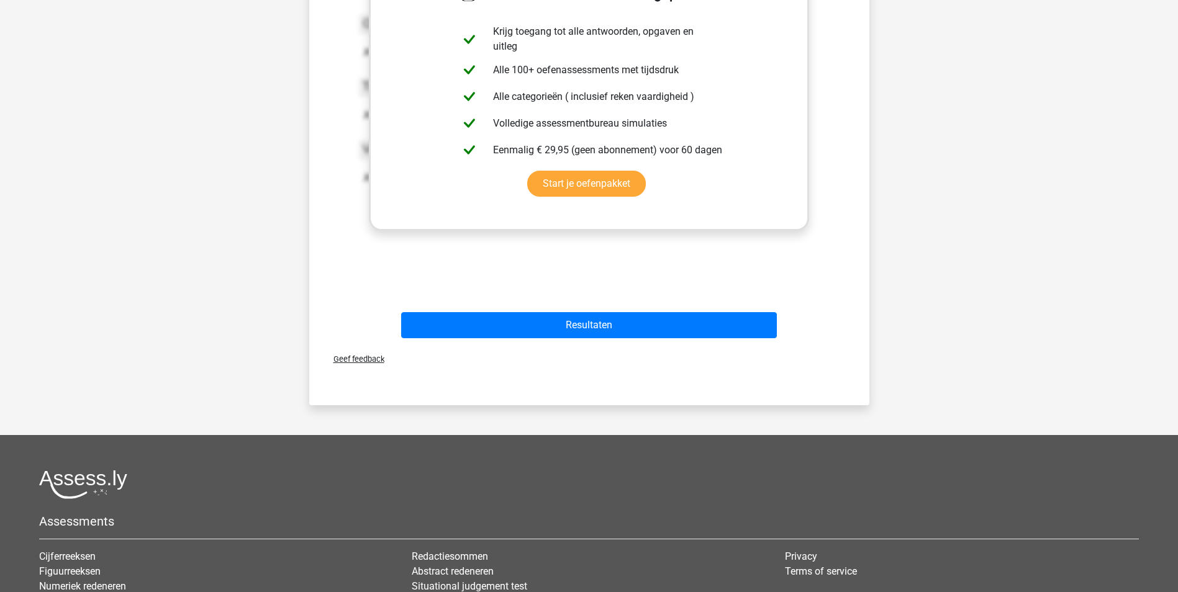
scroll to position [322, 0]
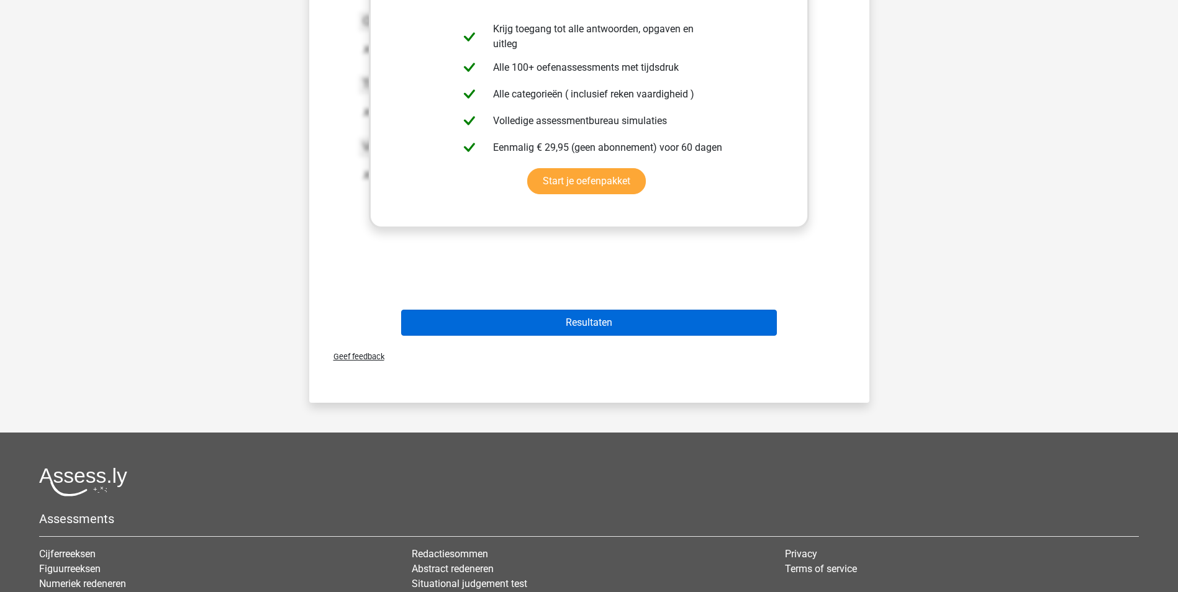
click at [671, 312] on button "Resultaten" at bounding box center [589, 323] width 376 height 26
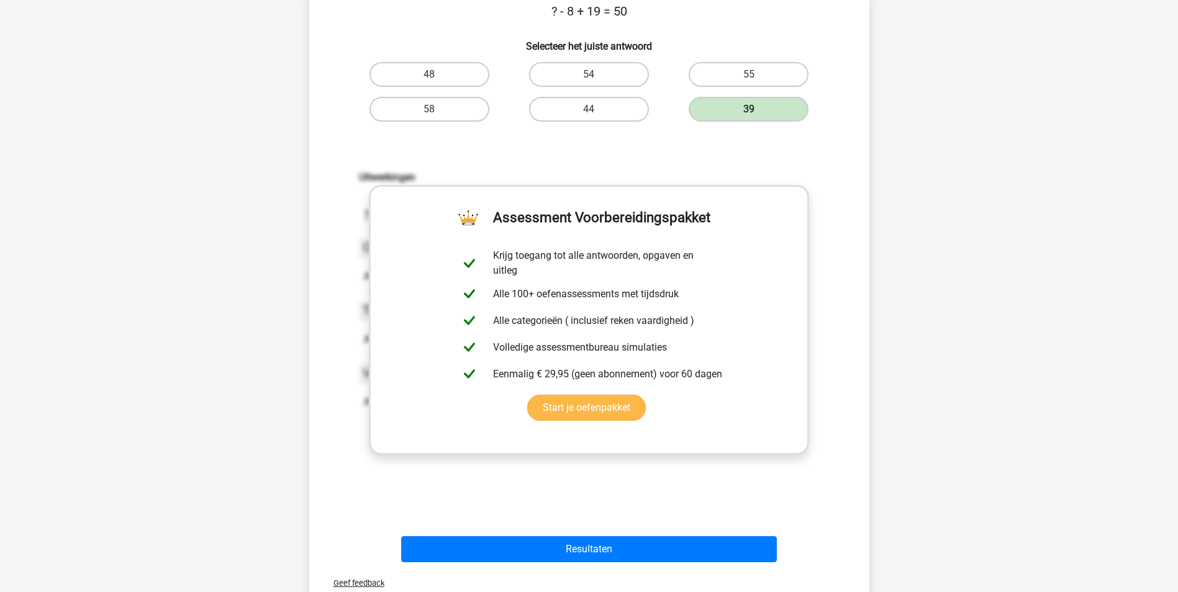
scroll to position [76, 0]
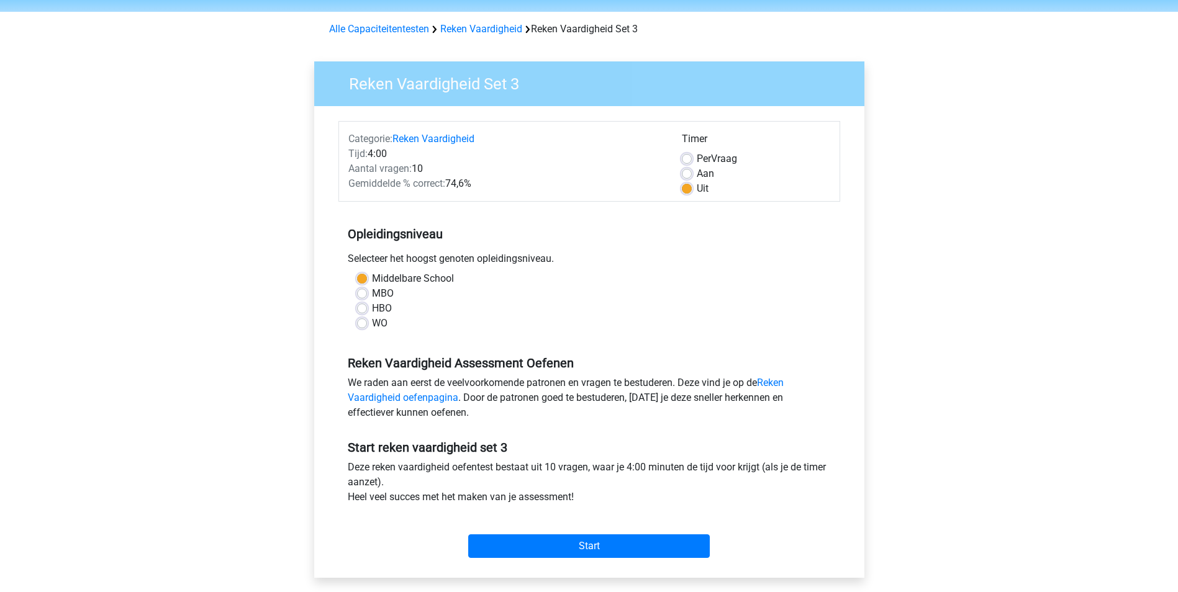
scroll to position [30, 0]
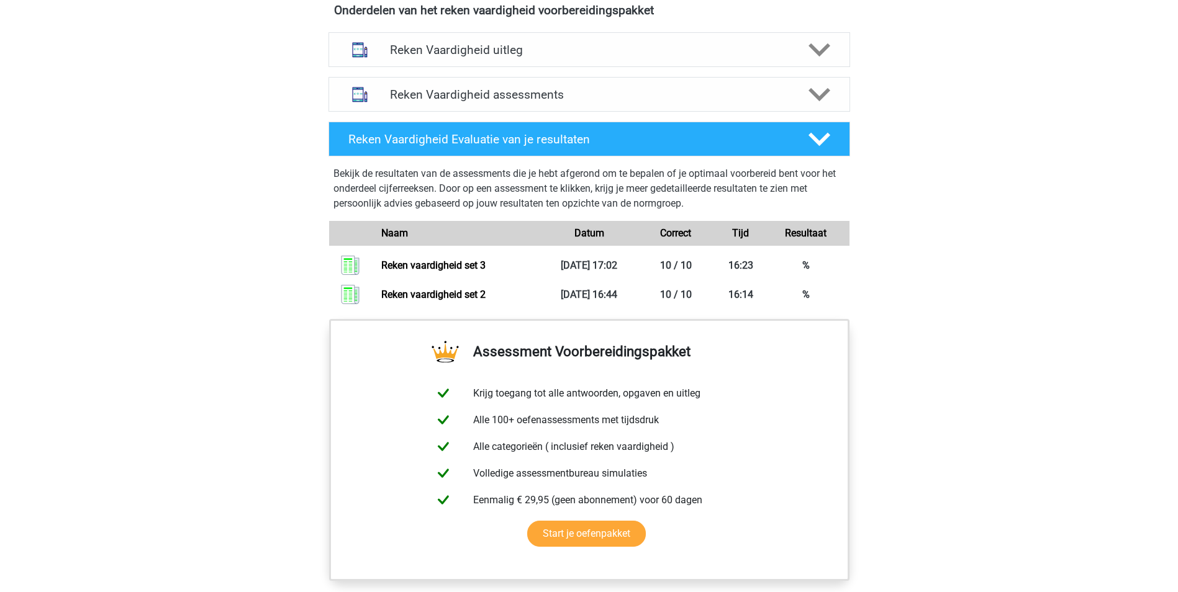
scroll to position [688, 0]
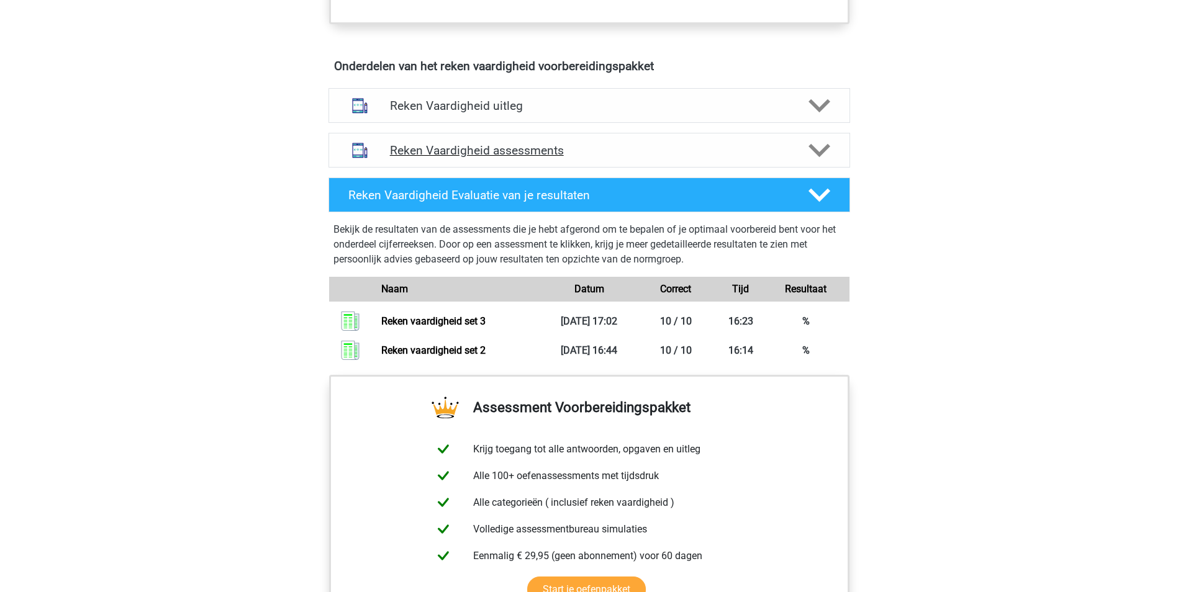
click at [817, 155] on polygon at bounding box center [819, 151] width 22 height 14
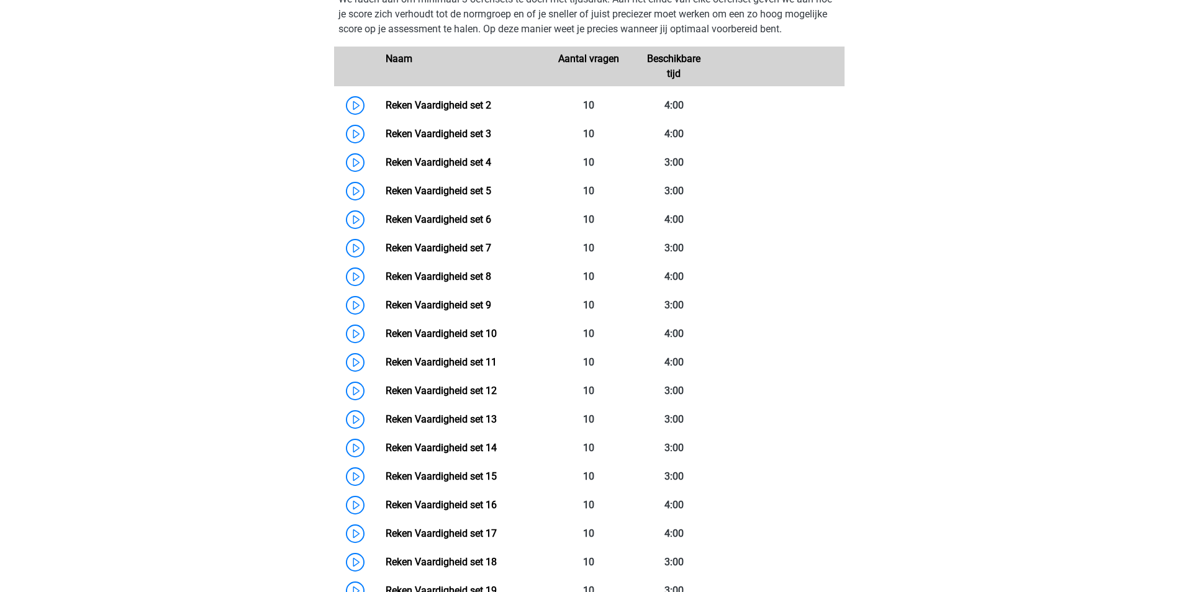
scroll to position [877, 0]
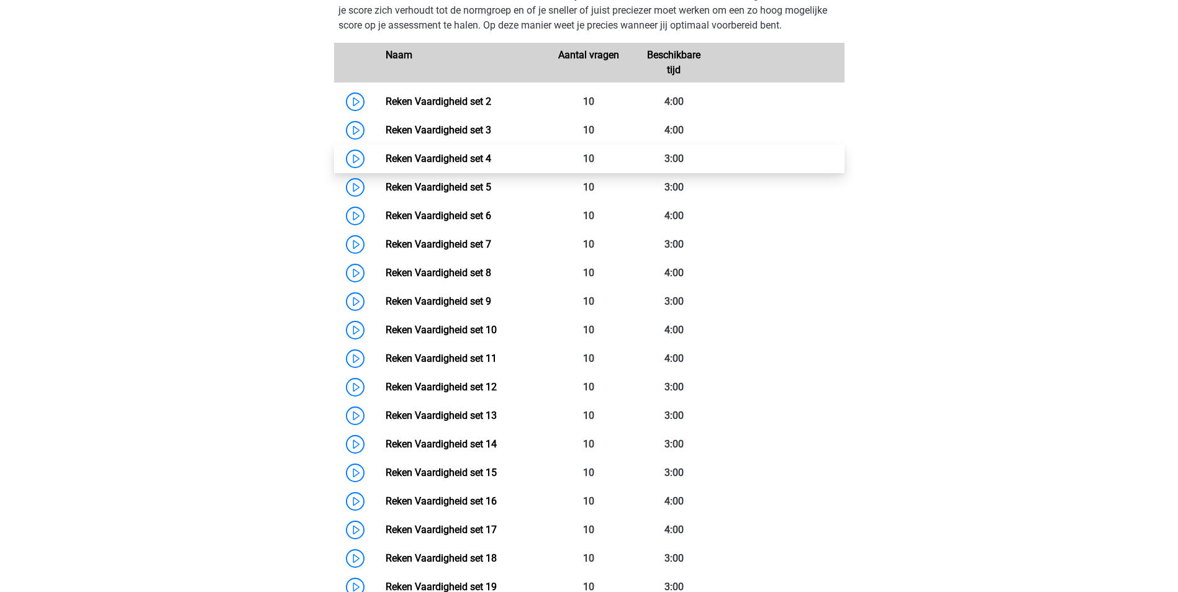
click at [385, 153] on link "Reken Vaardigheid set 4" at bounding box center [438, 159] width 106 height 12
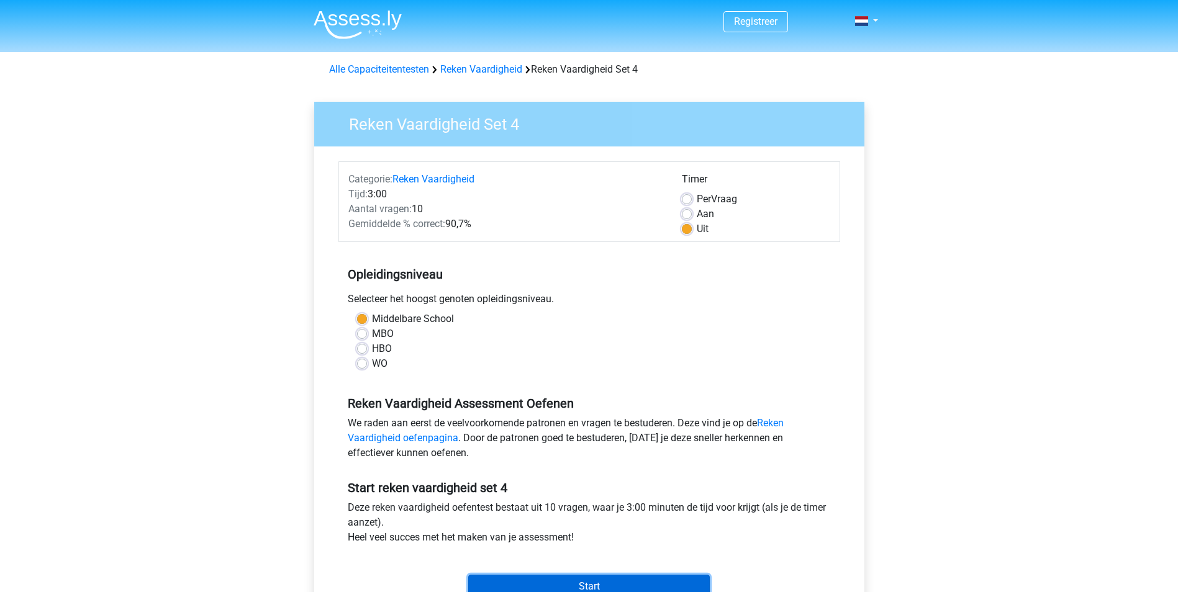
click at [541, 579] on input "Start" at bounding box center [588, 587] width 241 height 24
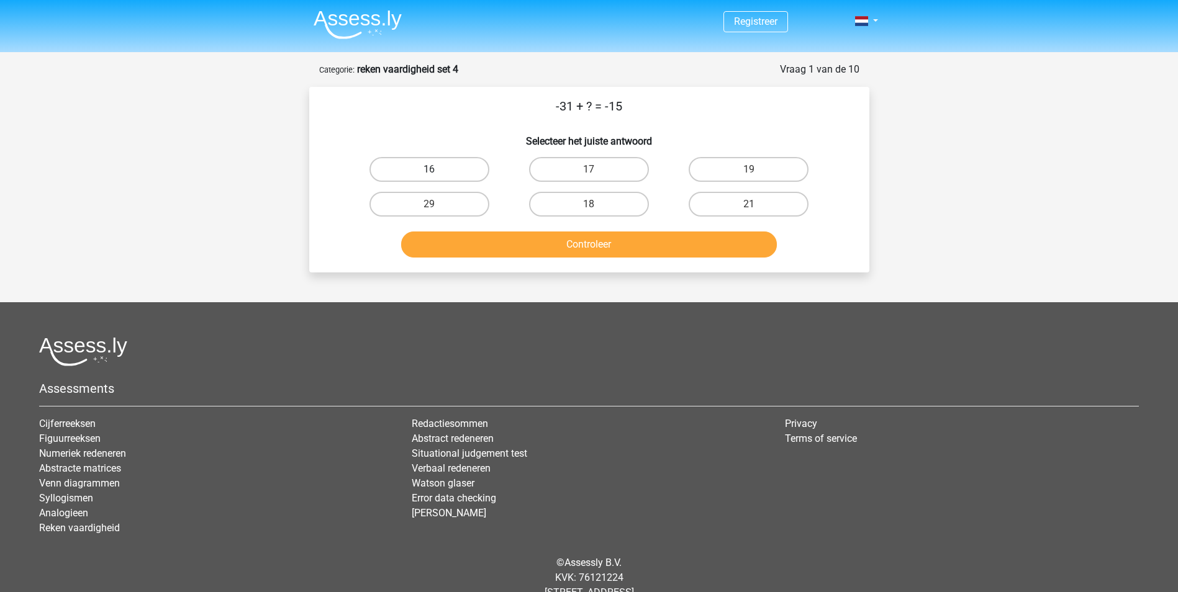
click at [435, 164] on label "16" at bounding box center [429, 169] width 120 height 25
click at [435, 169] on input "16" at bounding box center [433, 173] width 8 height 8
radio input "true"
click at [490, 237] on button "Controleer" at bounding box center [589, 245] width 376 height 26
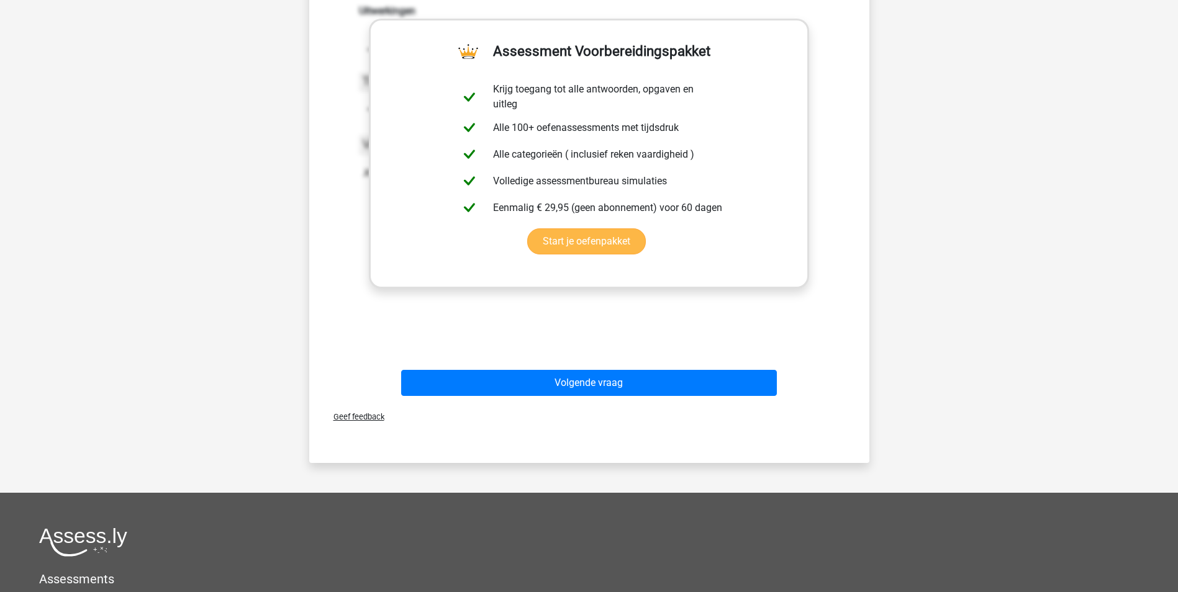
scroll to position [279, 0]
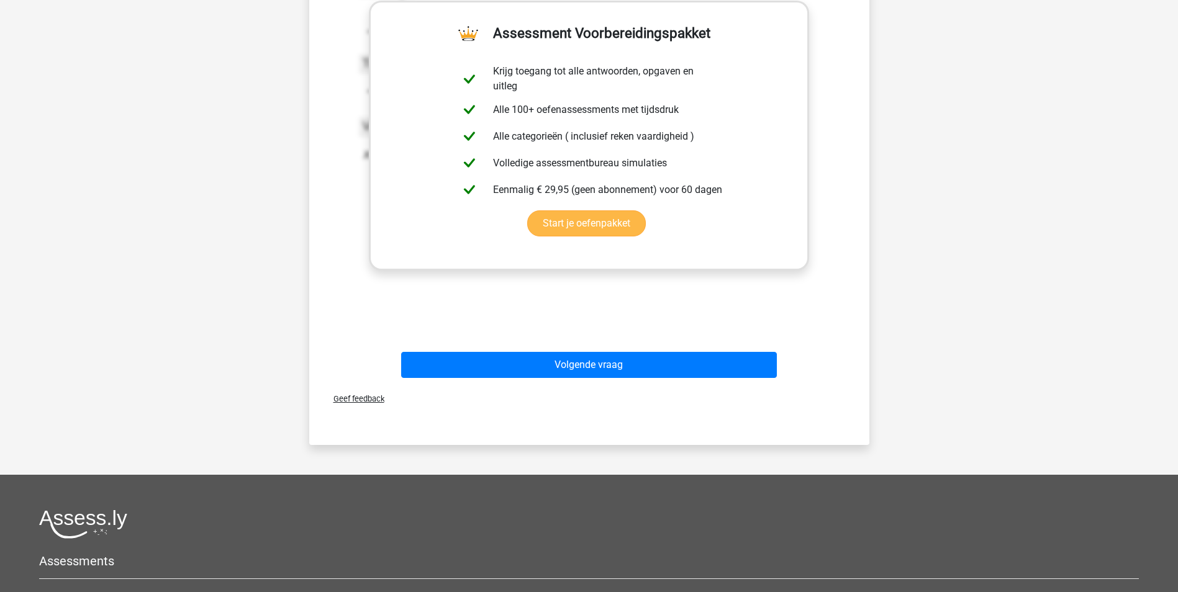
click at [683, 376] on button "Volgende vraag" at bounding box center [589, 365] width 376 height 26
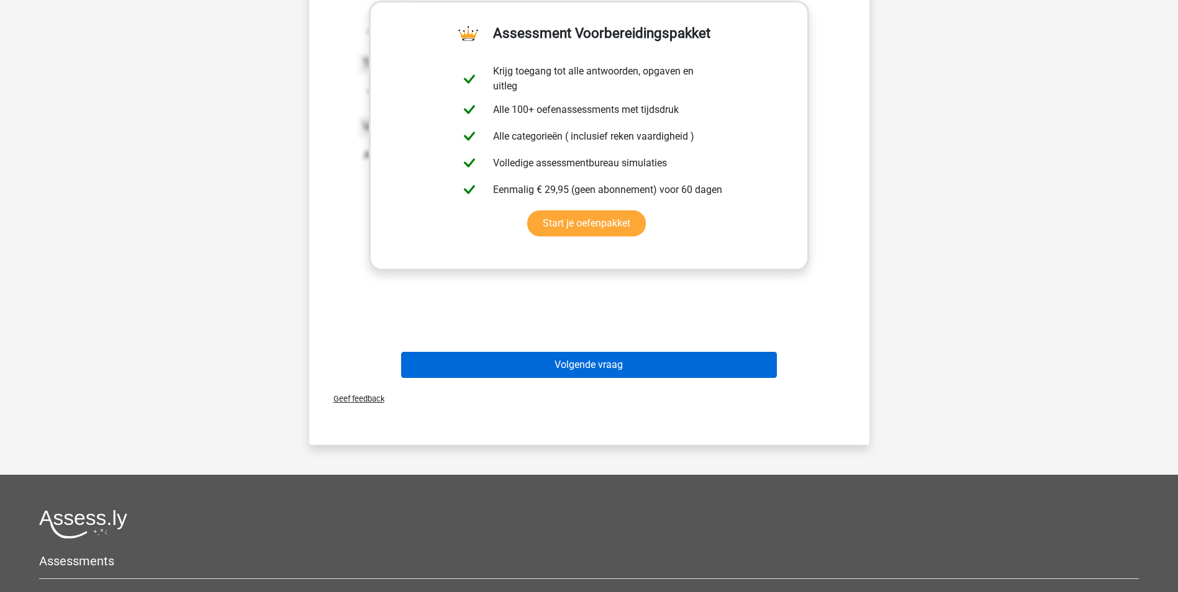
scroll to position [38, 0]
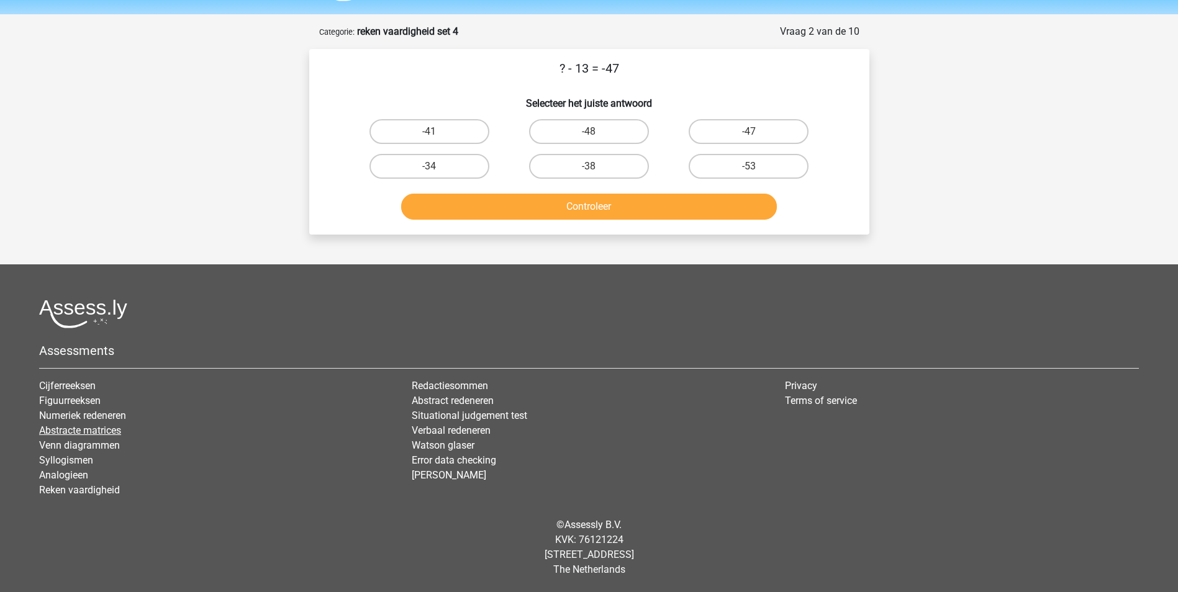
click at [60, 429] on link "Abstracte matrices" at bounding box center [80, 431] width 82 height 12
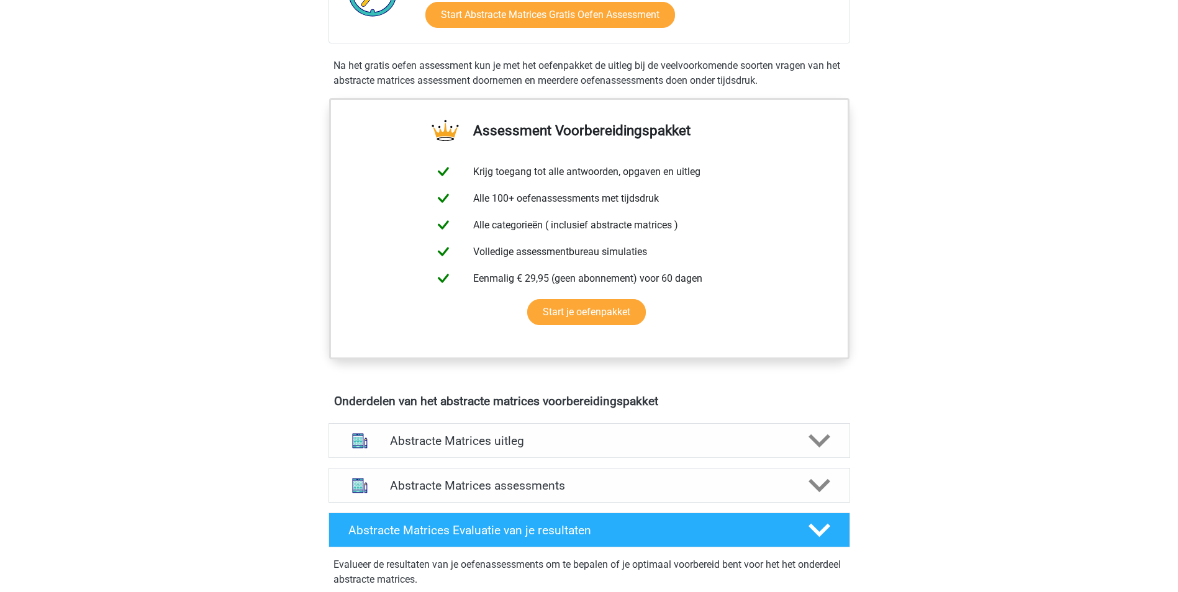
scroll to position [429, 0]
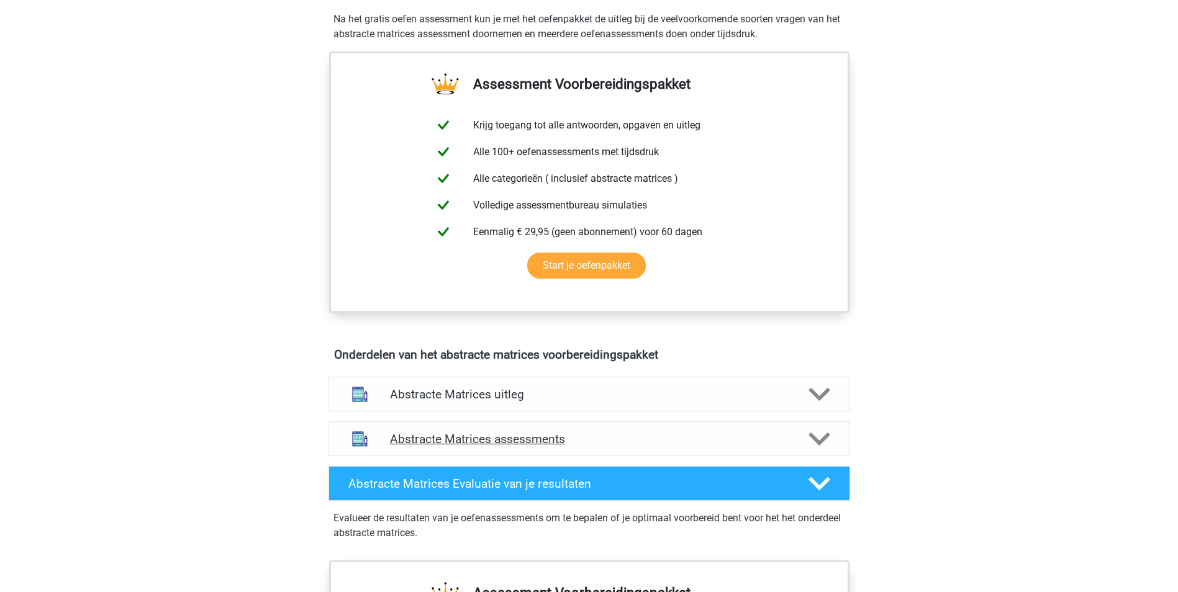
click at [822, 438] on polygon at bounding box center [819, 440] width 22 height 14
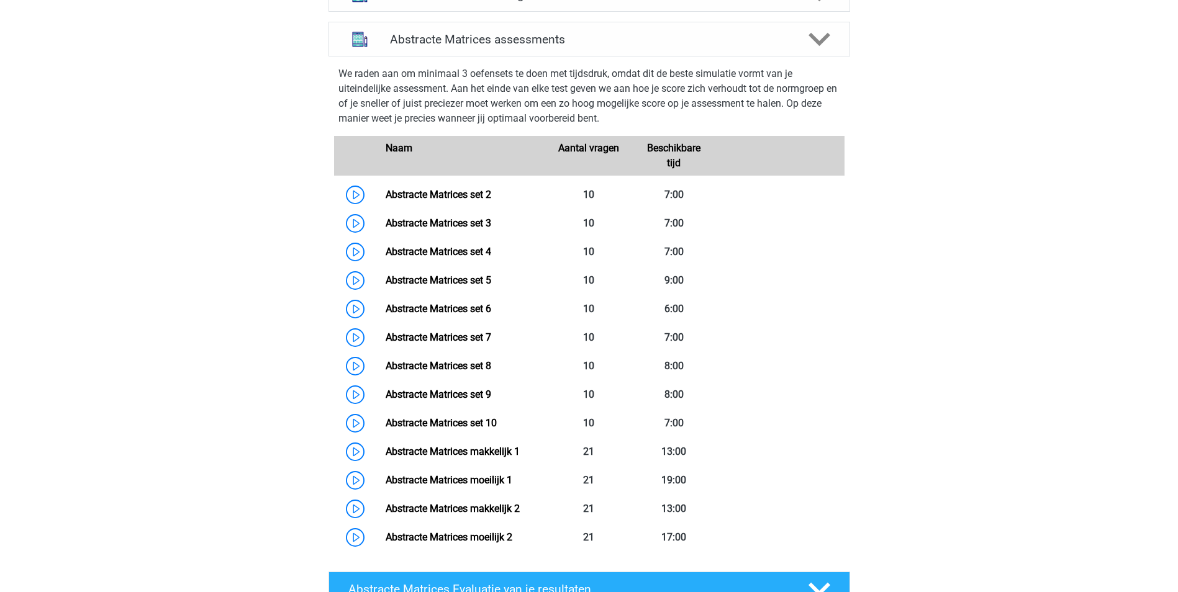
scroll to position [894, 0]
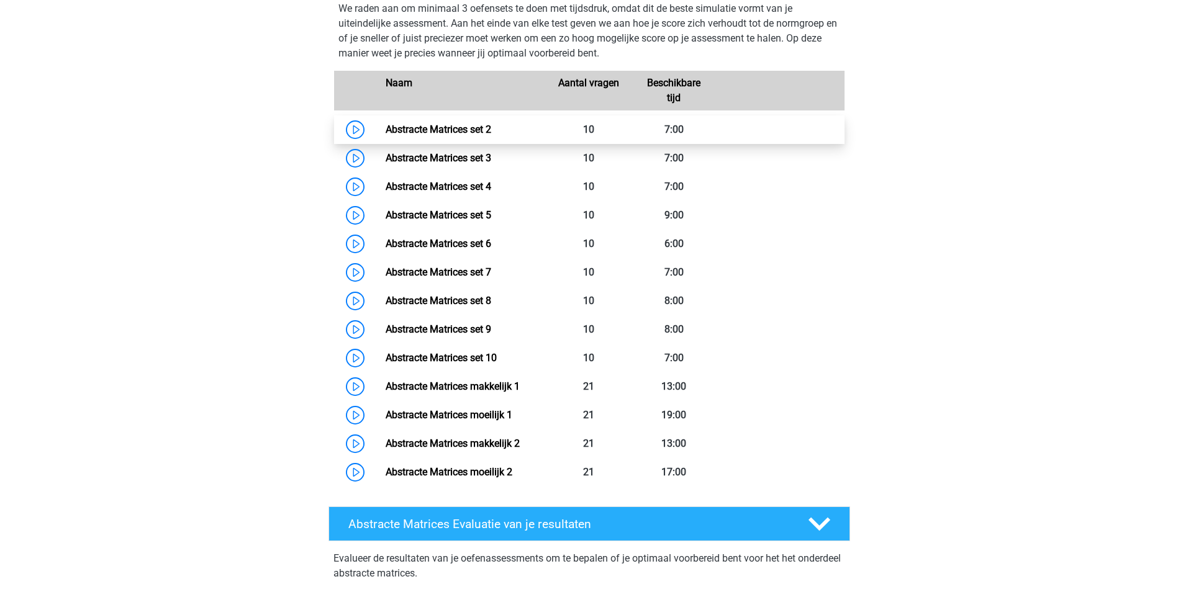
click at [478, 129] on link "Abstracte Matrices set 2" at bounding box center [438, 130] width 106 height 12
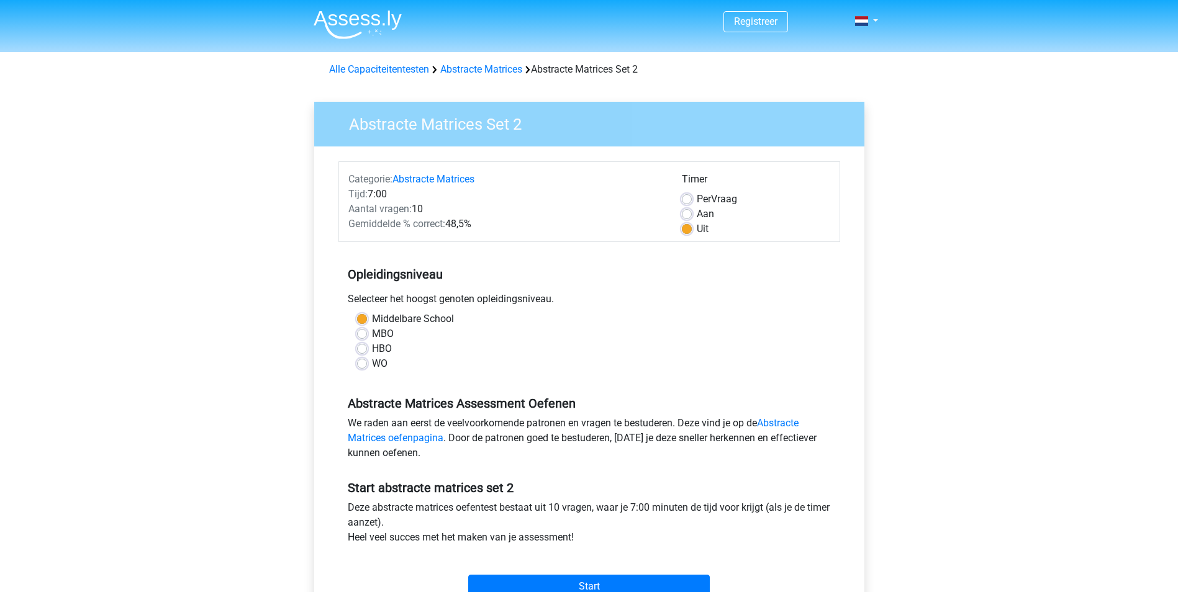
click at [1068, 176] on div "Registreer Nederlands English" at bounding box center [589, 490] width 1178 height 981
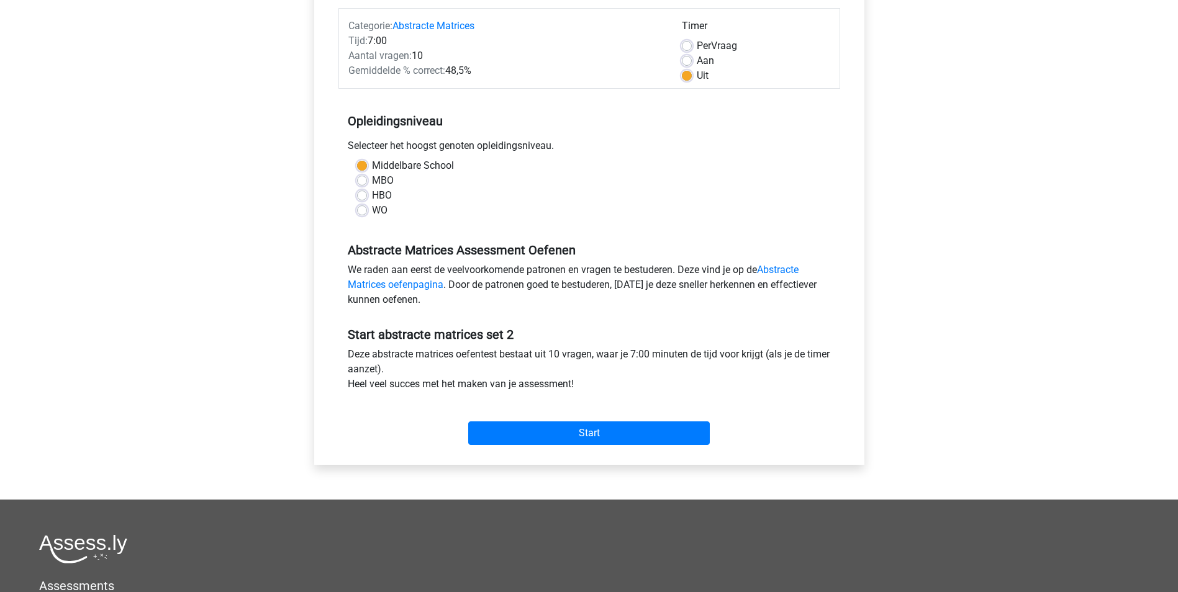
scroll to position [204, 0]
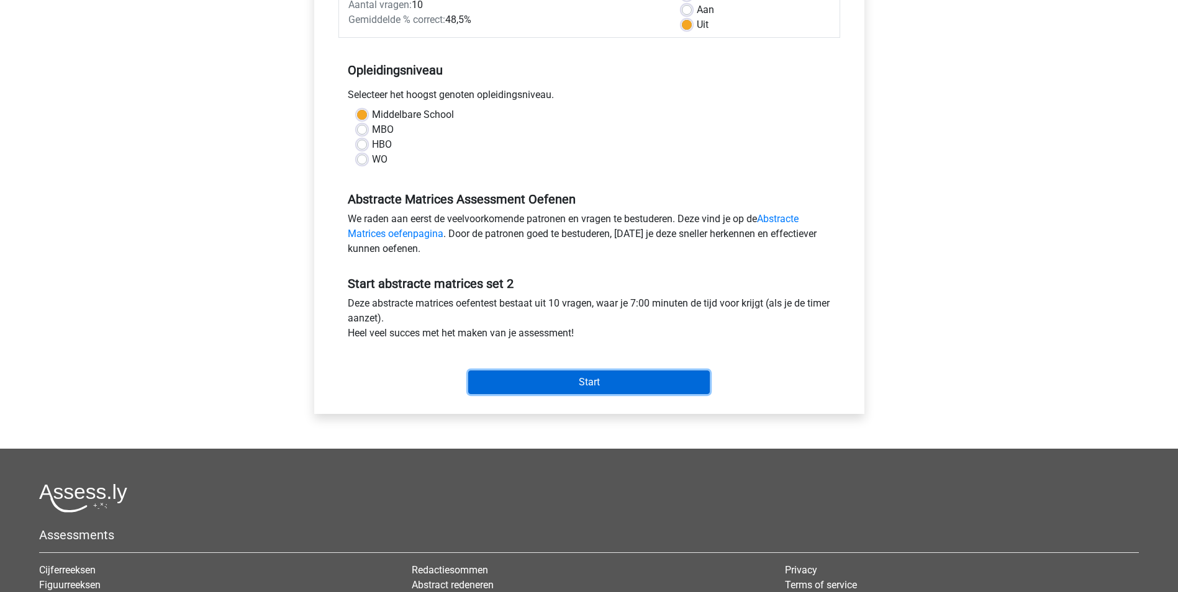
click at [651, 385] on input "Start" at bounding box center [588, 383] width 241 height 24
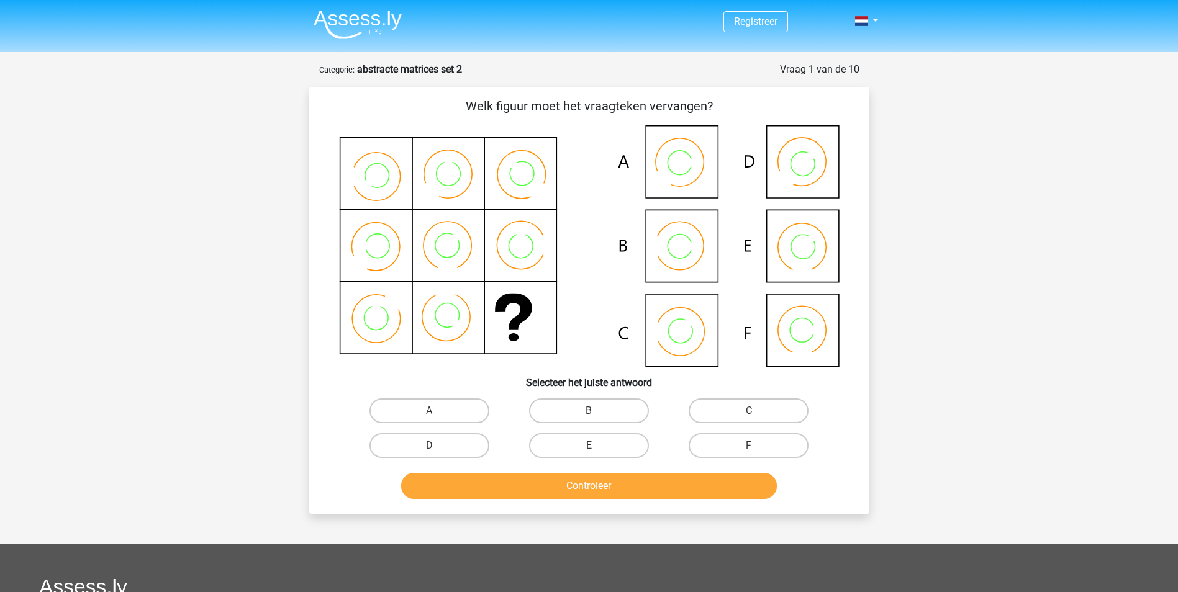
click at [798, 158] on icon at bounding box center [589, 245] width 500 height 241
click at [458, 444] on label "D" at bounding box center [429, 445] width 120 height 25
click at [437, 446] on input "D" at bounding box center [433, 450] width 8 height 8
radio input "true"
click at [477, 488] on button "Controleer" at bounding box center [589, 486] width 376 height 26
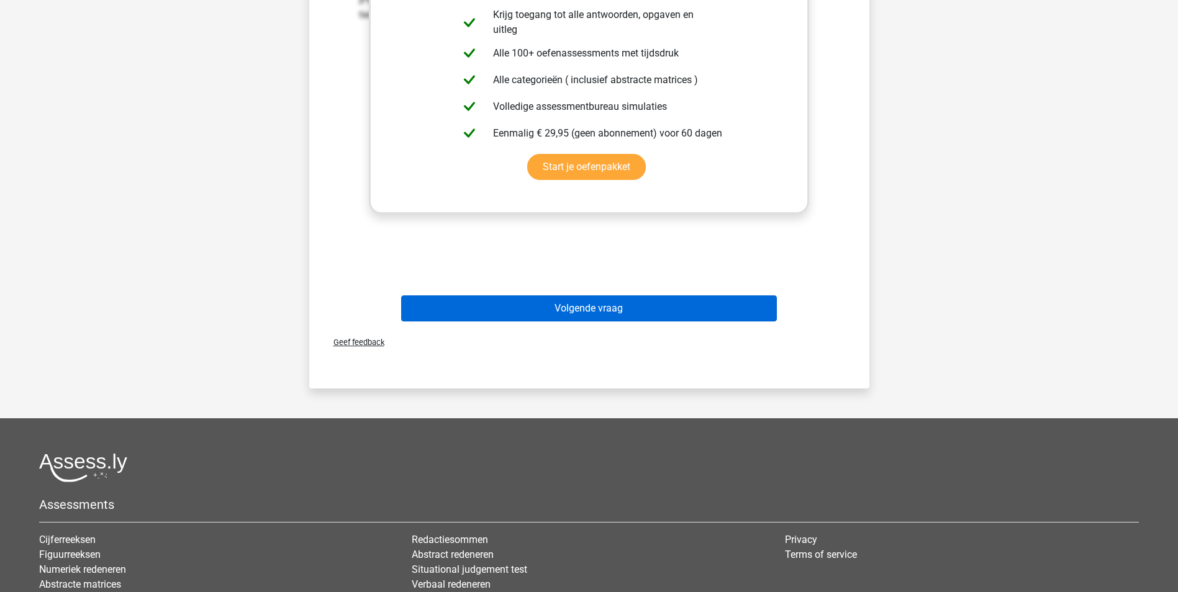
click at [635, 320] on button "Volgende vraag" at bounding box center [589, 308] width 376 height 26
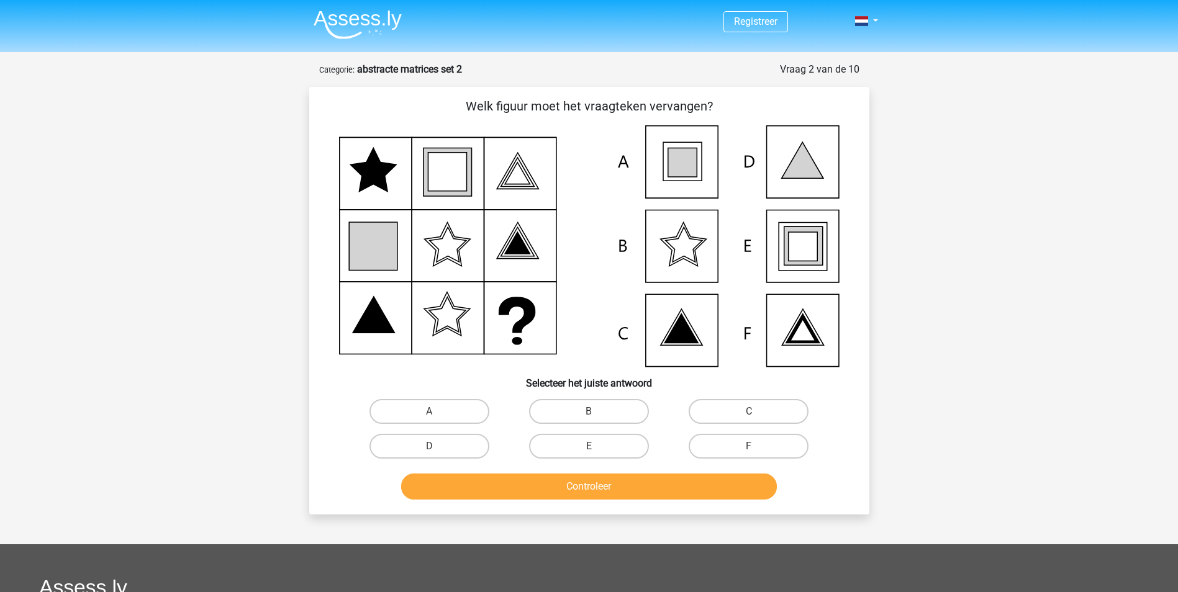
click at [588, 447] on input "E" at bounding box center [592, 450] width 8 height 8
radio input "true"
click at [595, 484] on button "Controleer" at bounding box center [589, 487] width 376 height 26
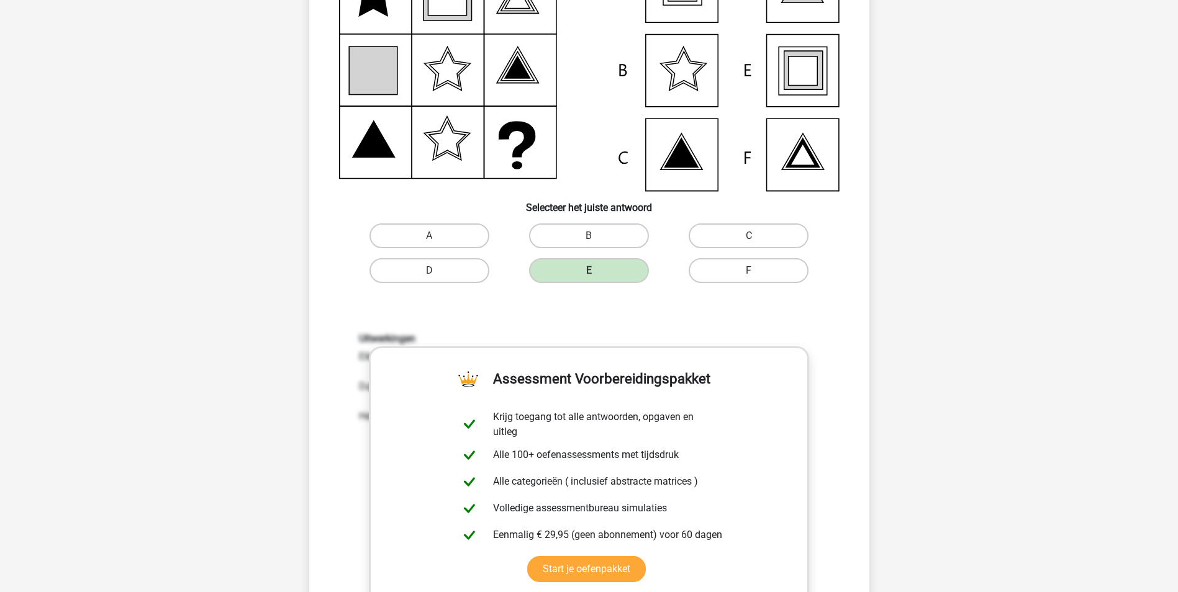
scroll to position [326, 0]
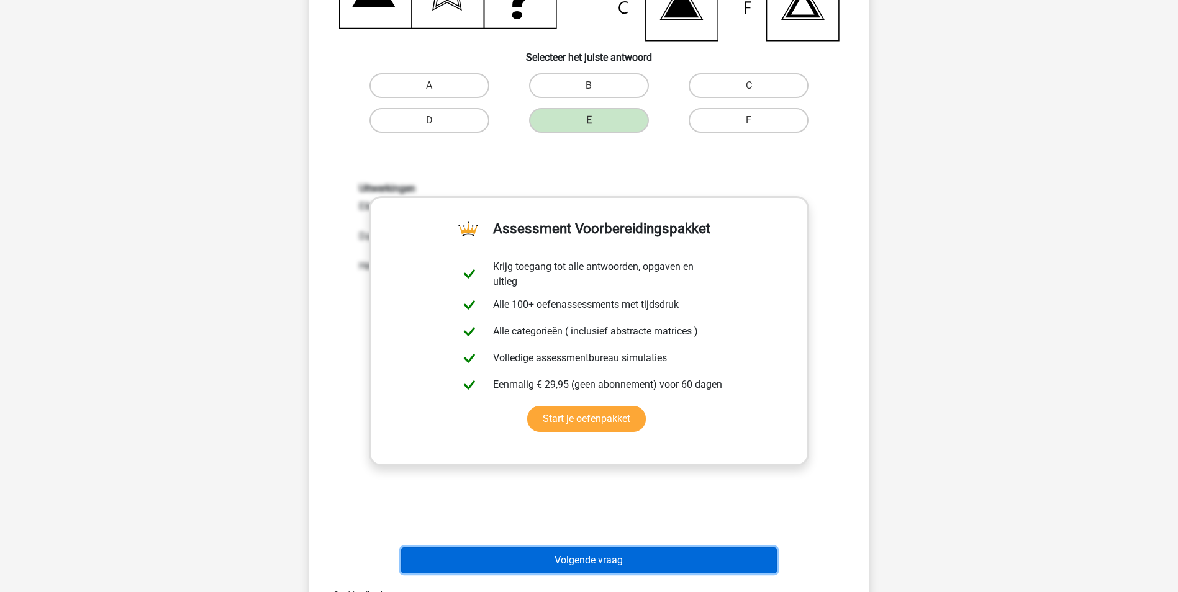
click at [672, 566] on button "Volgende vraag" at bounding box center [589, 561] width 376 height 26
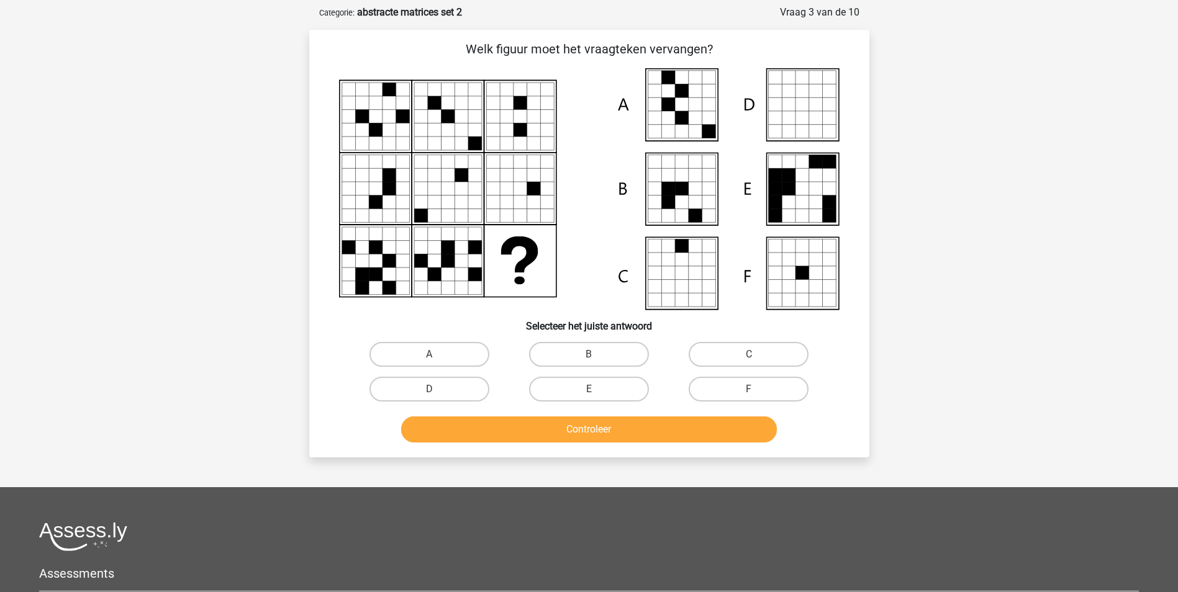
scroll to position [59, 0]
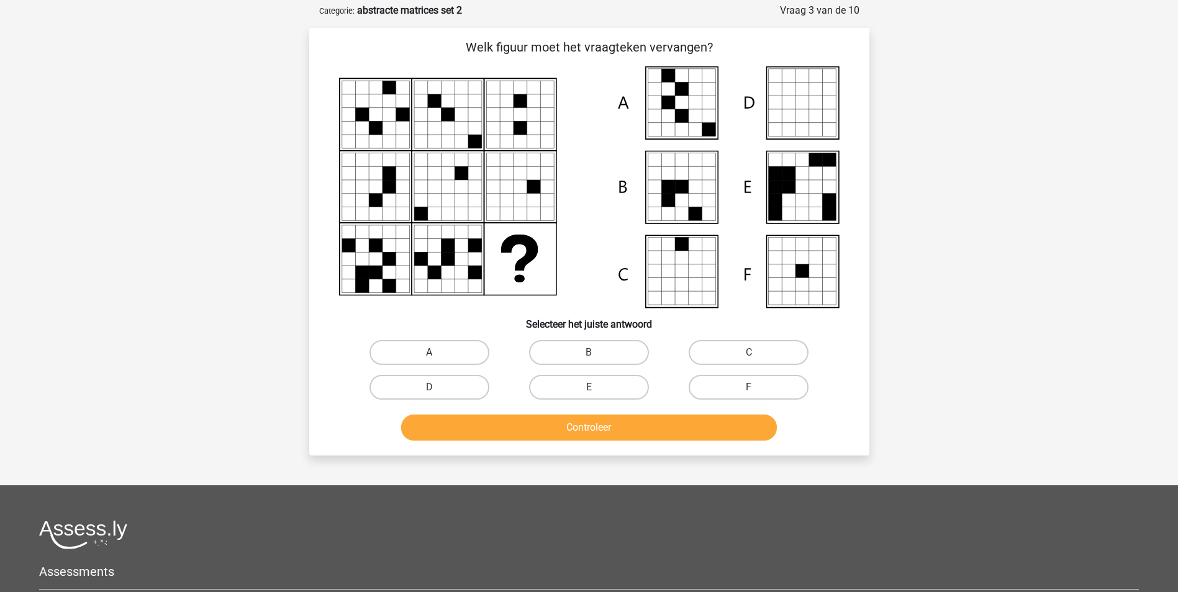
click at [433, 350] on label "A" at bounding box center [429, 352] width 120 height 25
click at [433, 353] on input "A" at bounding box center [433, 357] width 8 height 8
radio input "true"
click at [520, 421] on button "Controleer" at bounding box center [589, 428] width 376 height 26
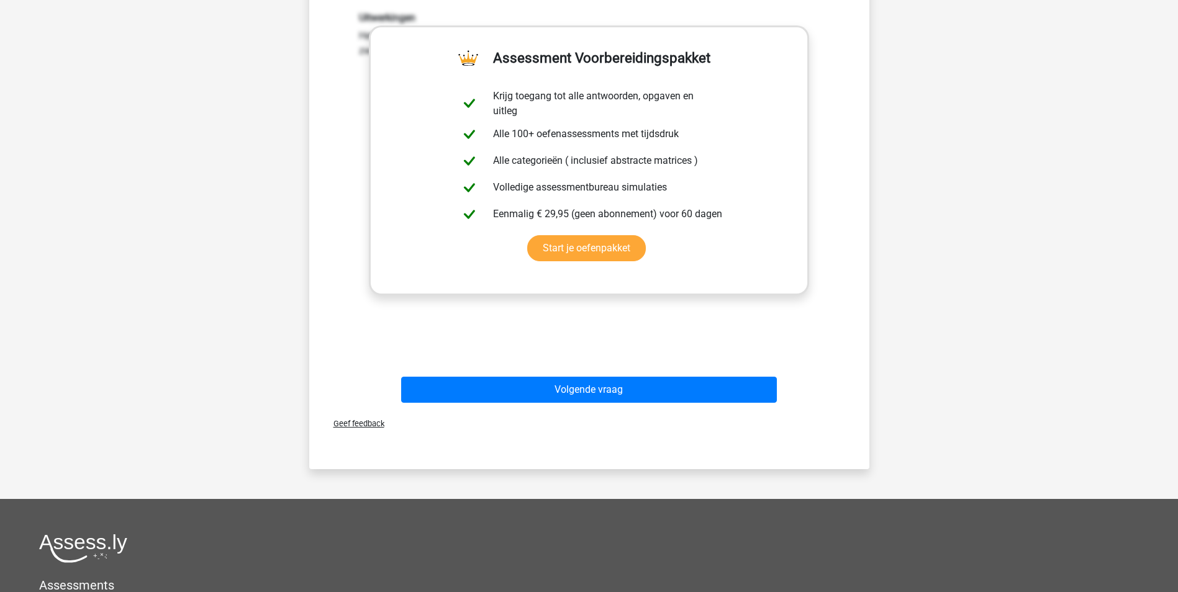
scroll to position [498, 0]
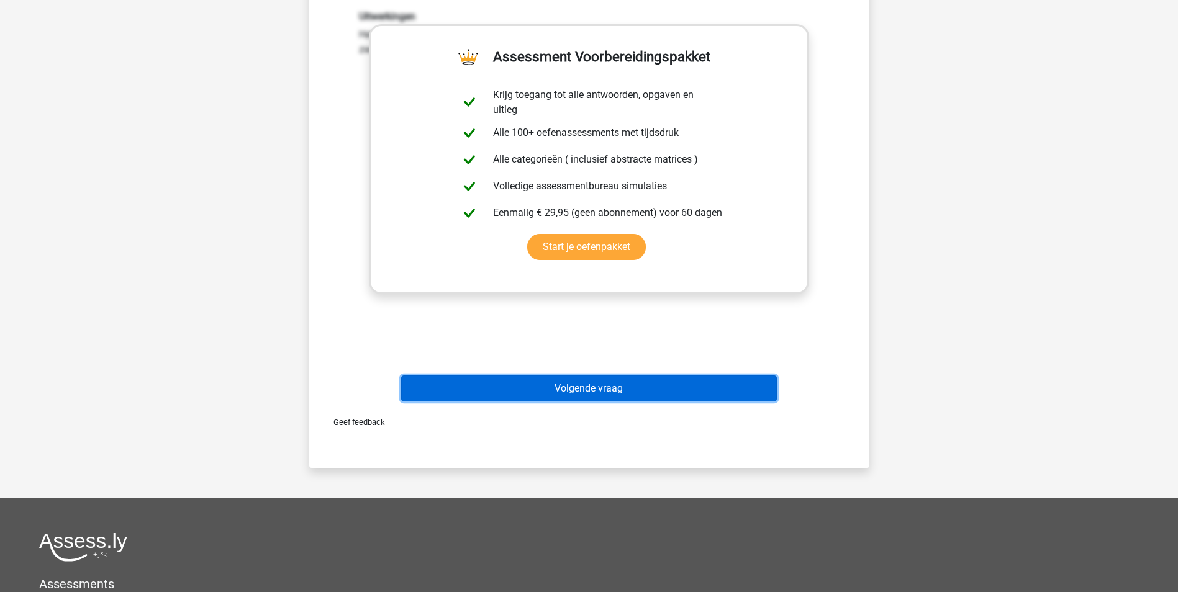
click at [652, 389] on button "Volgende vraag" at bounding box center [589, 389] width 376 height 26
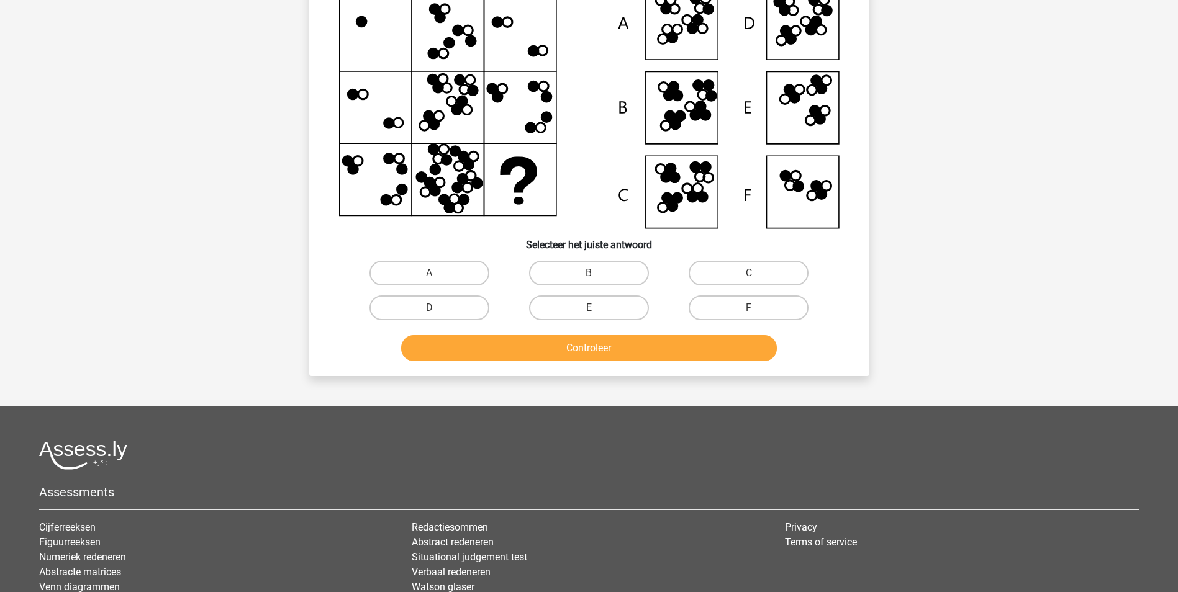
scroll to position [62, 0]
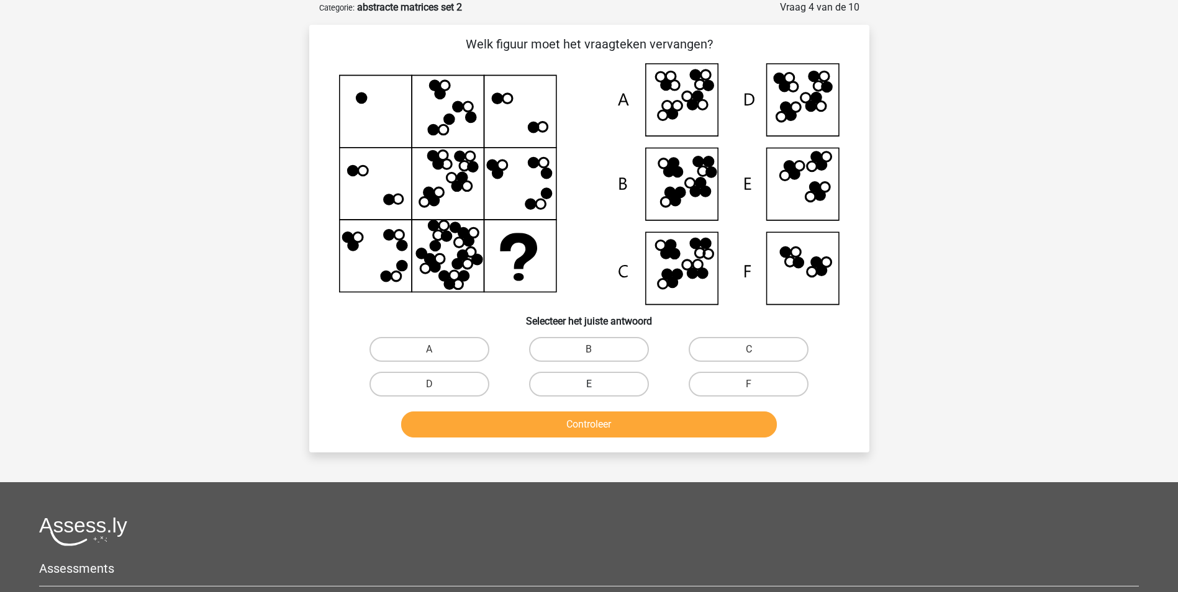
click at [582, 387] on label "E" at bounding box center [589, 384] width 120 height 25
click at [588, 387] on input "E" at bounding box center [592, 388] width 8 height 8
radio input "true"
click at [462, 388] on label "D" at bounding box center [429, 384] width 120 height 25
click at [437, 388] on input "D" at bounding box center [433, 388] width 8 height 8
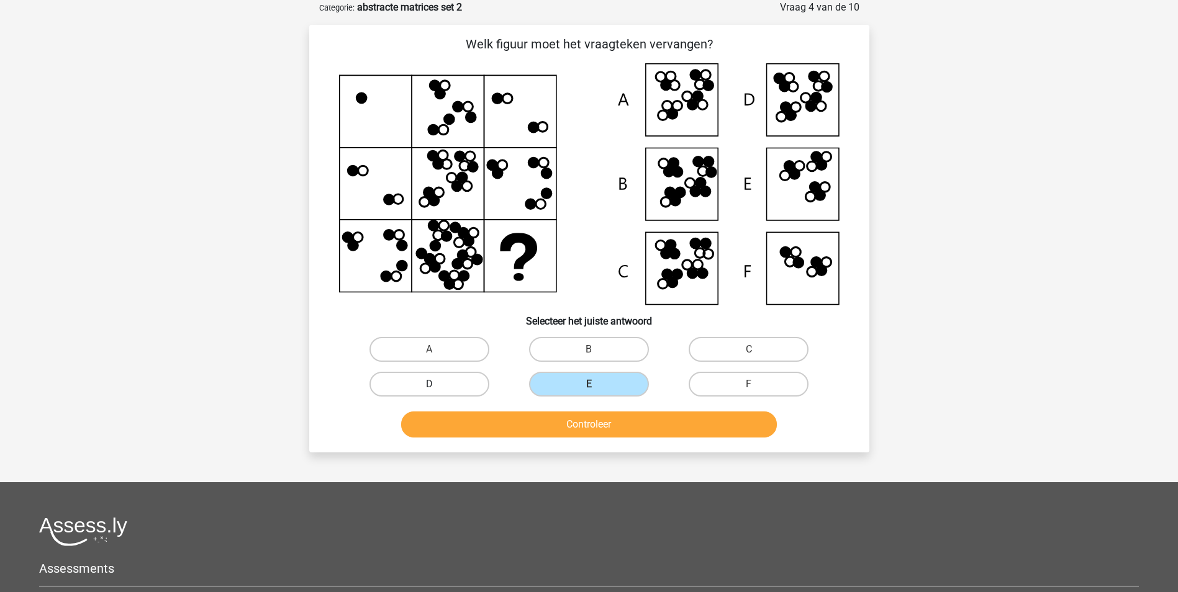
radio input "true"
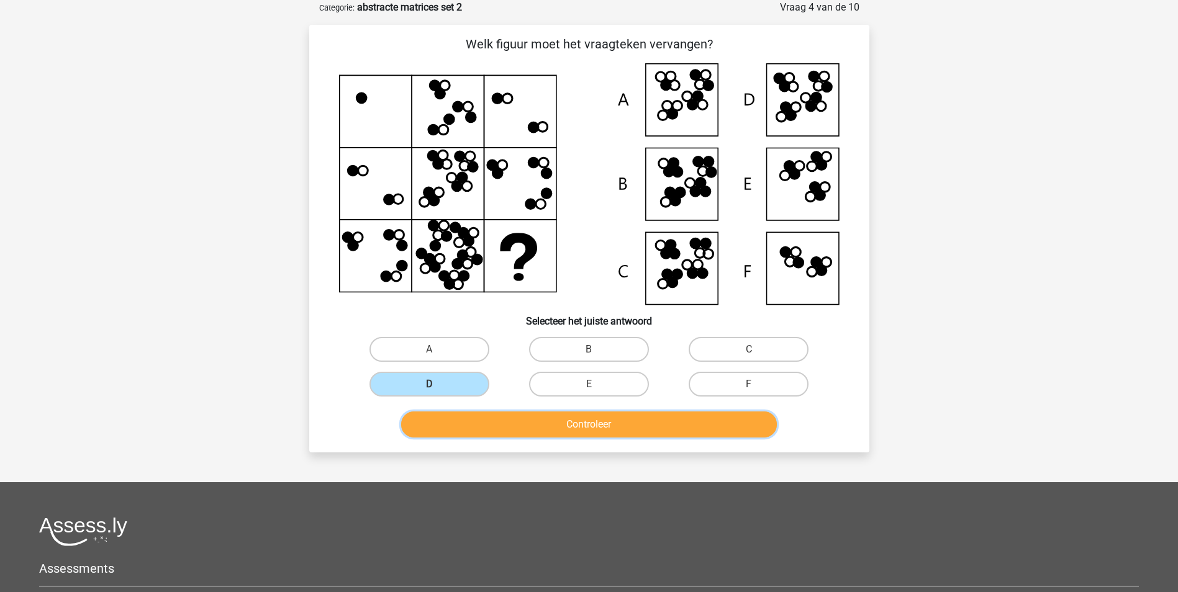
click at [563, 418] on button "Controleer" at bounding box center [589, 425] width 376 height 26
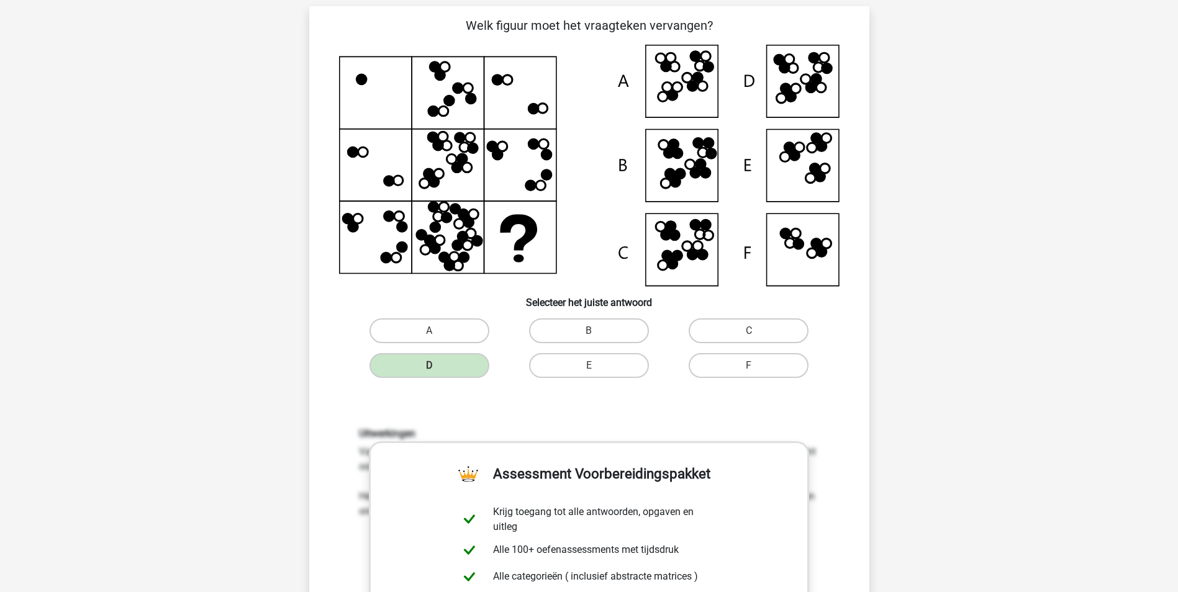
scroll to position [0, 0]
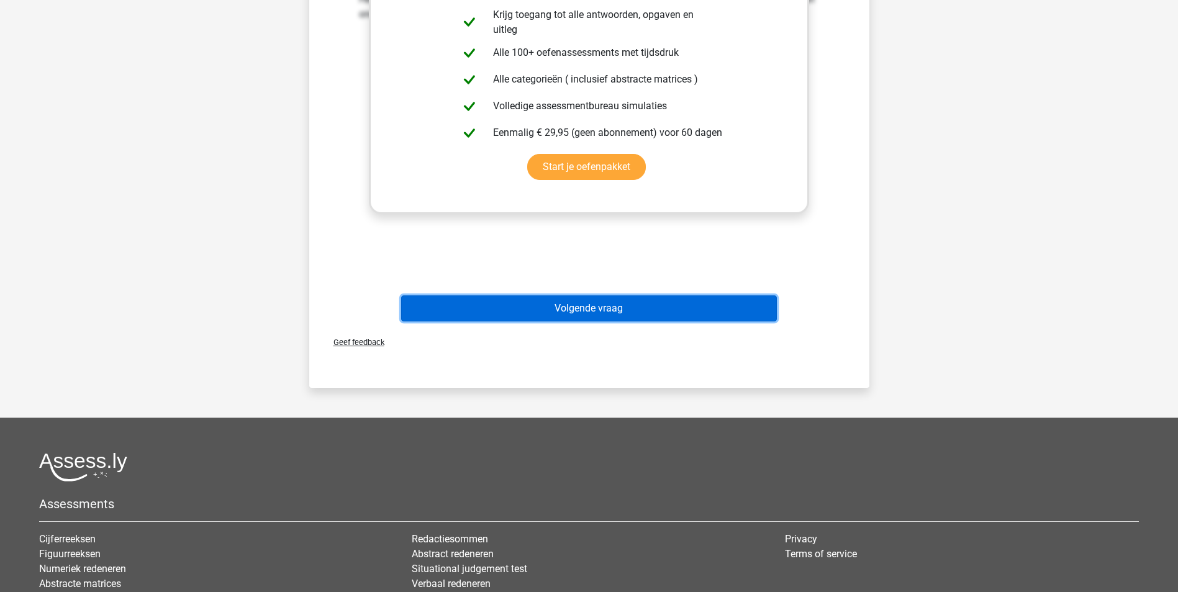
click at [642, 320] on button "Volgende vraag" at bounding box center [589, 308] width 376 height 26
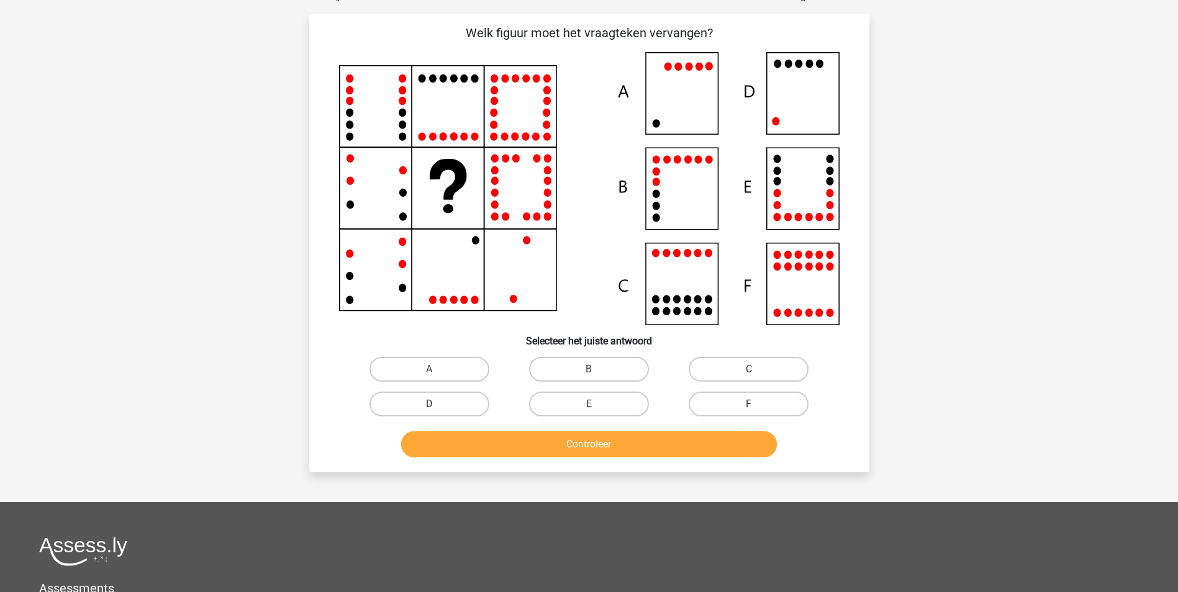
scroll to position [62, 0]
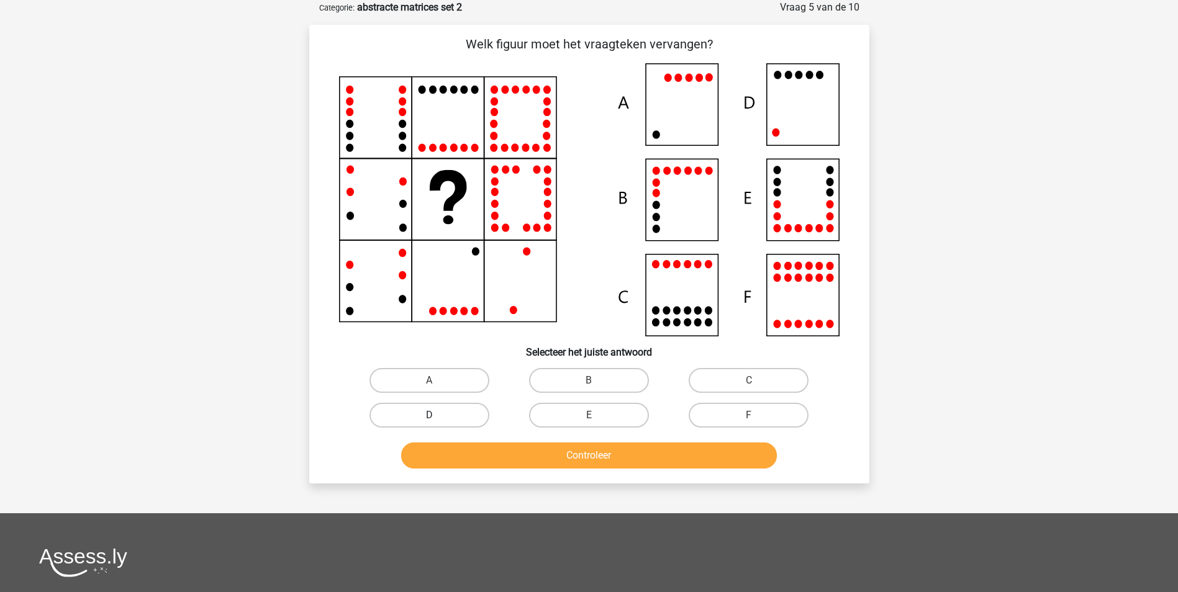
click at [459, 420] on label "D" at bounding box center [429, 415] width 120 height 25
click at [437, 420] on input "D" at bounding box center [433, 419] width 8 height 8
radio input "true"
click at [480, 451] on button "Controleer" at bounding box center [589, 456] width 376 height 26
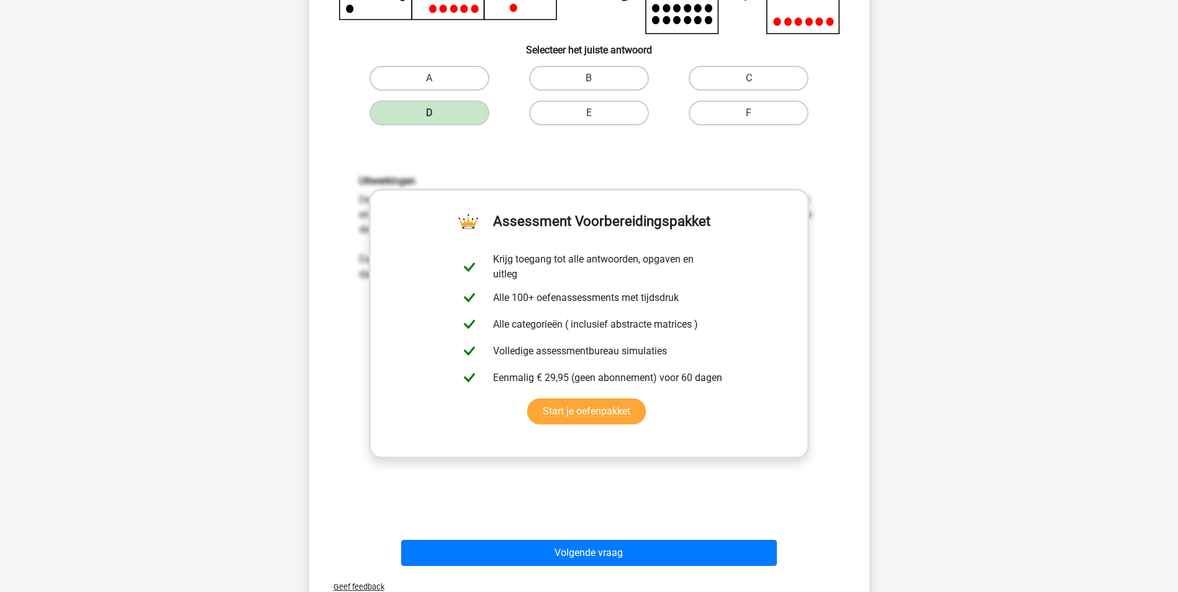
scroll to position [365, 0]
click at [674, 556] on button "Volgende vraag" at bounding box center [589, 552] width 376 height 26
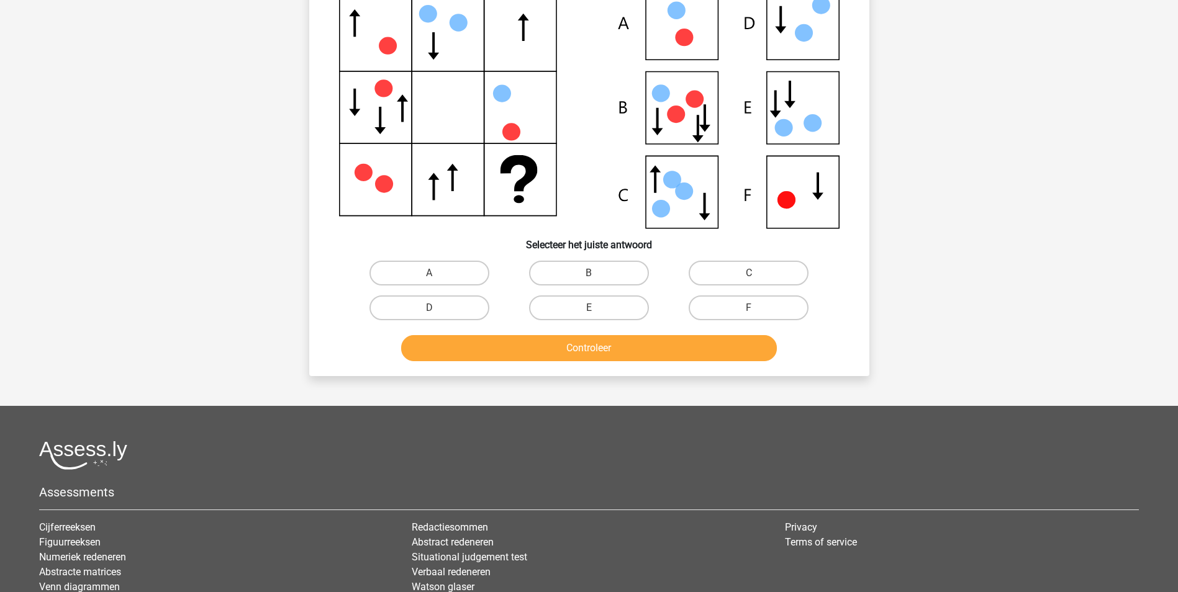
scroll to position [62, 0]
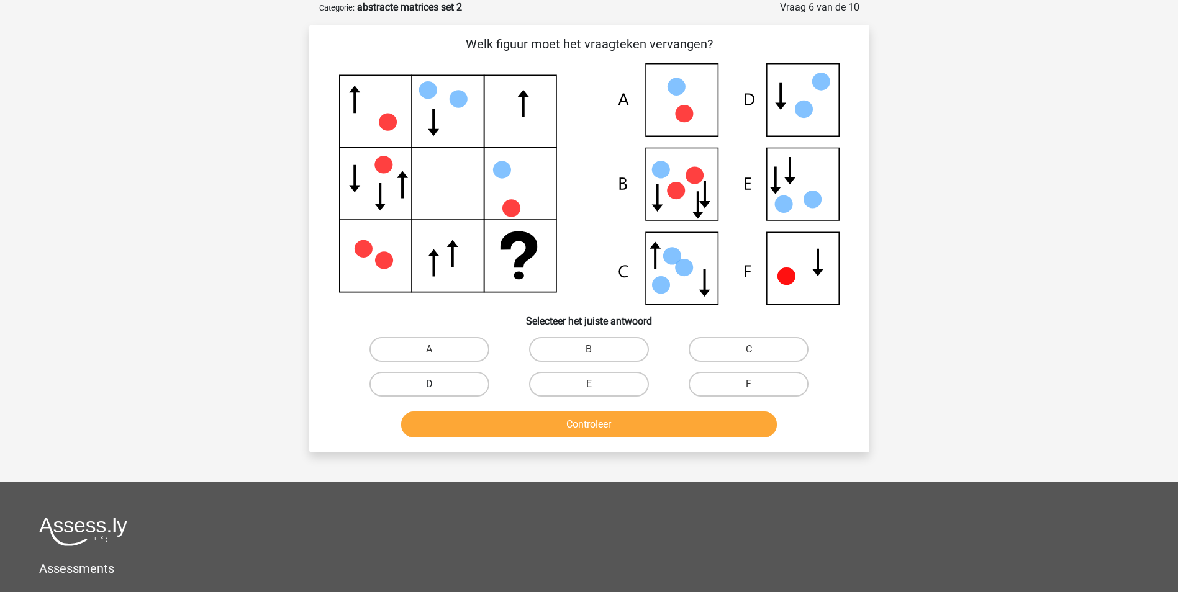
click at [399, 390] on label "D" at bounding box center [429, 384] width 120 height 25
click at [429, 390] on input "D" at bounding box center [433, 388] width 8 height 8
radio input "true"
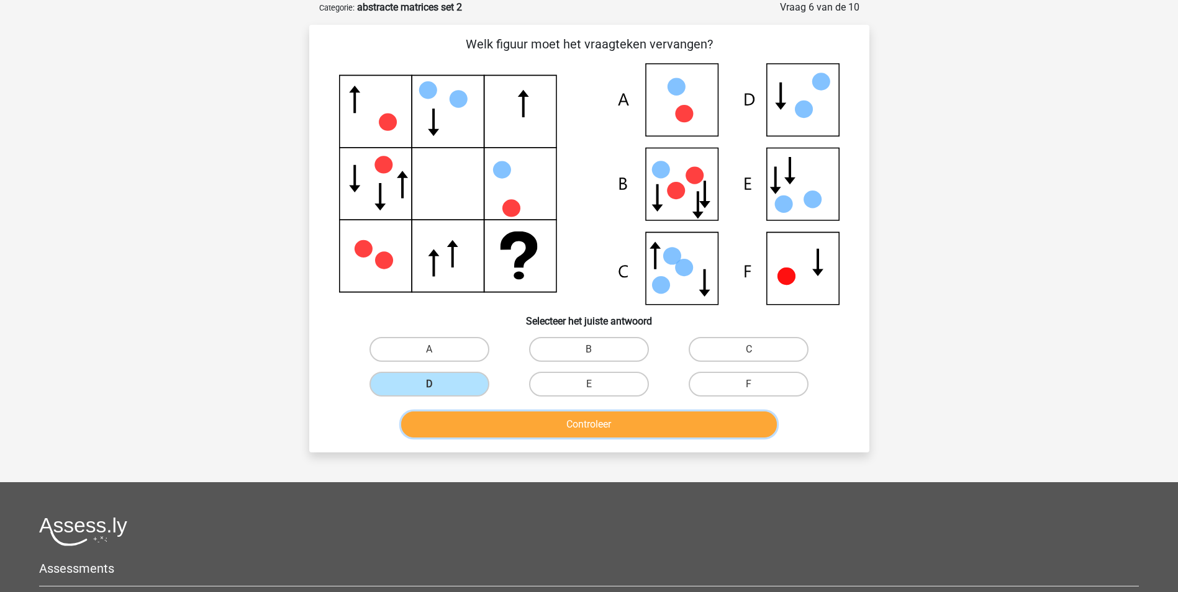
click at [464, 424] on button "Controleer" at bounding box center [589, 425] width 376 height 26
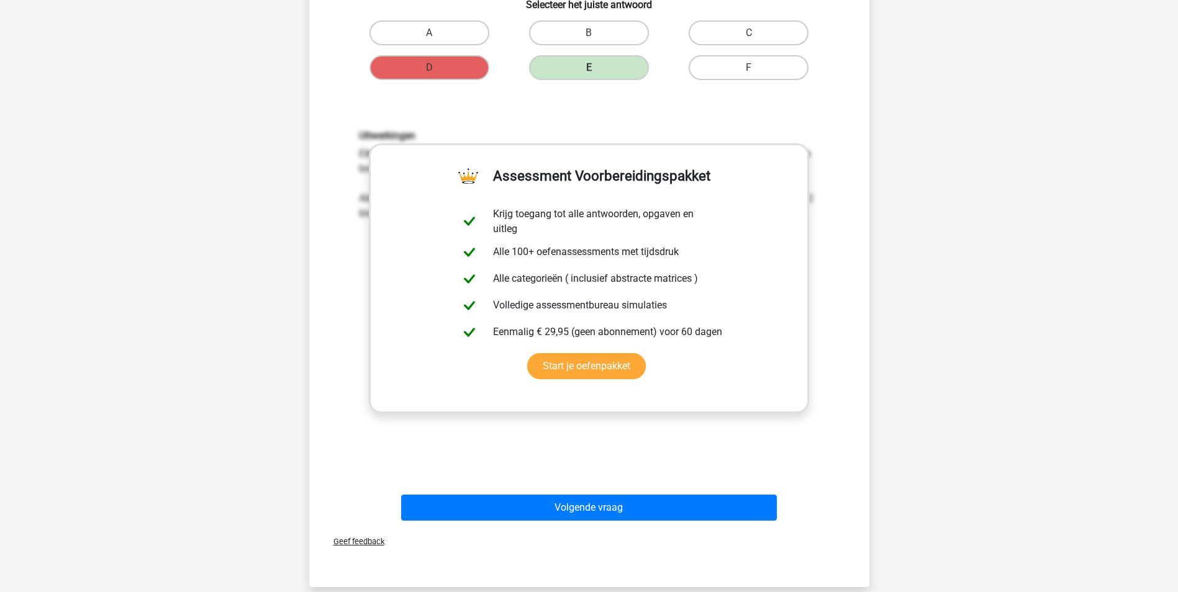
scroll to position [385, 0]
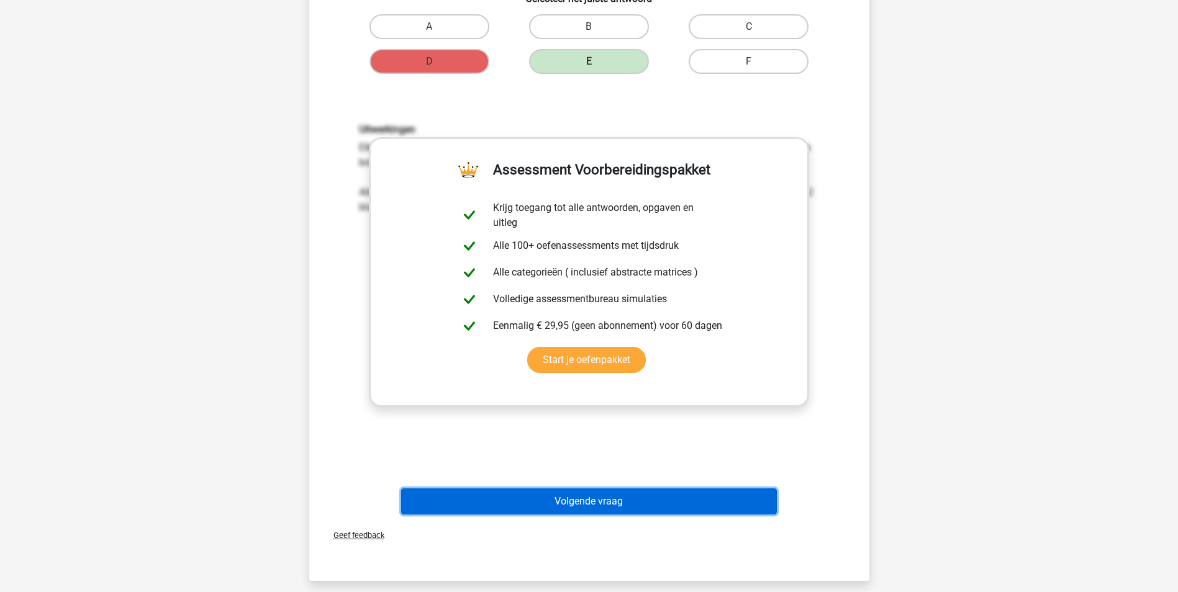
click at [576, 508] on button "Volgende vraag" at bounding box center [589, 502] width 376 height 26
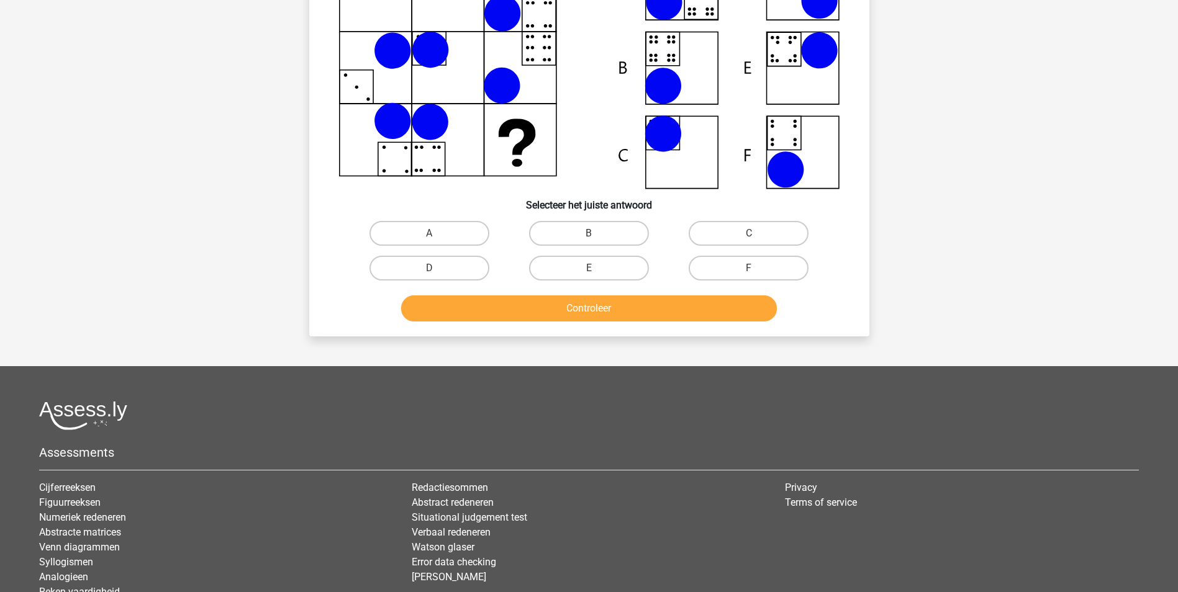
scroll to position [62, 0]
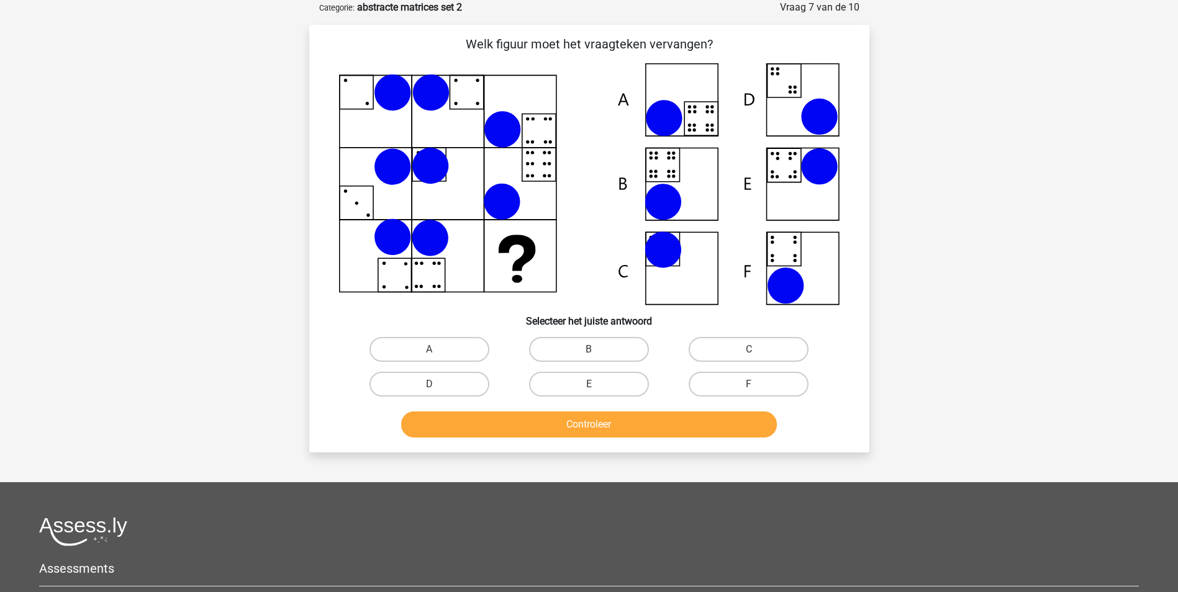
drag, startPoint x: 516, startPoint y: 120, endPoint x: 371, endPoint y: 192, distance: 162.4
click at [371, 192] on icon at bounding box center [589, 183] width 500 height 241
click at [561, 344] on label "B" at bounding box center [589, 349] width 120 height 25
click at [588, 349] on input "B" at bounding box center [592, 353] width 8 height 8
radio input "true"
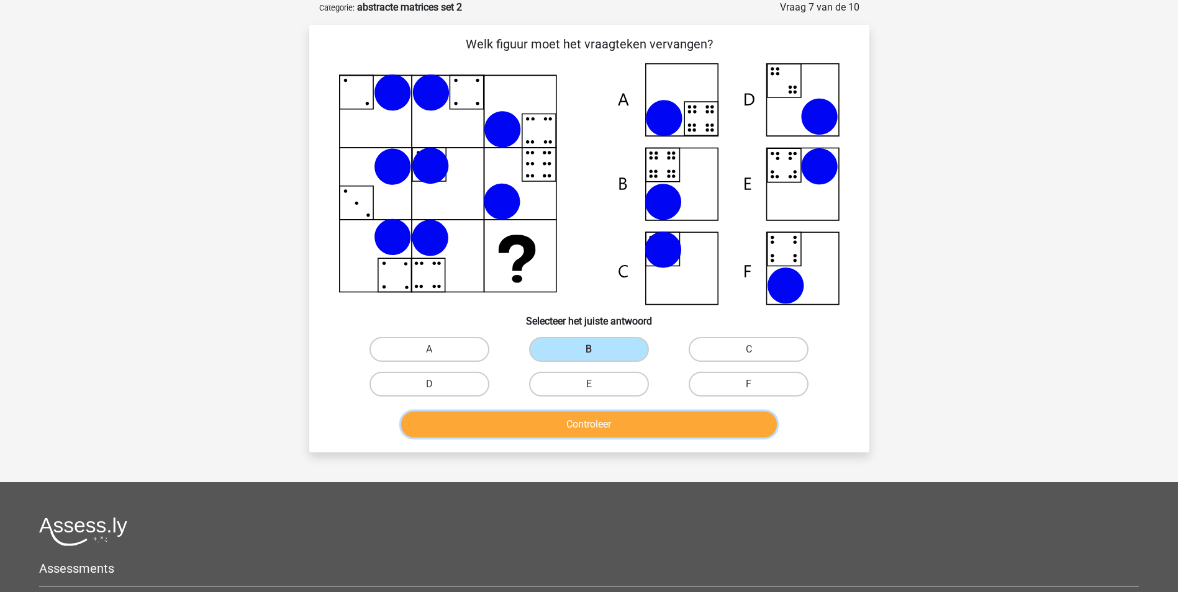
click at [585, 416] on button "Controleer" at bounding box center [589, 425] width 376 height 26
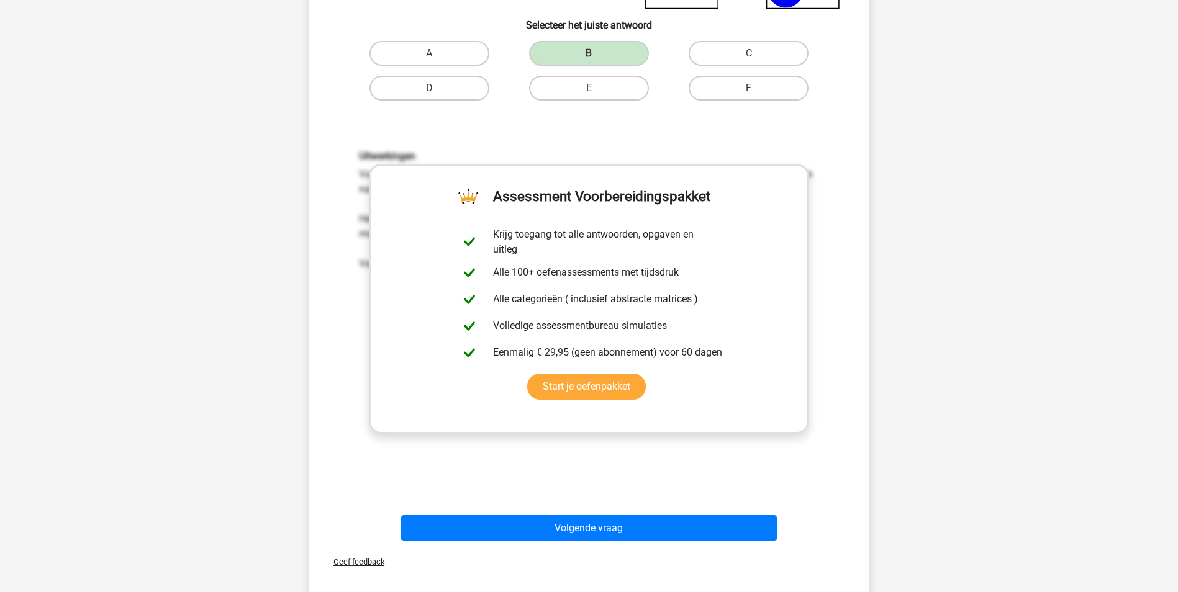
scroll to position [440, 0]
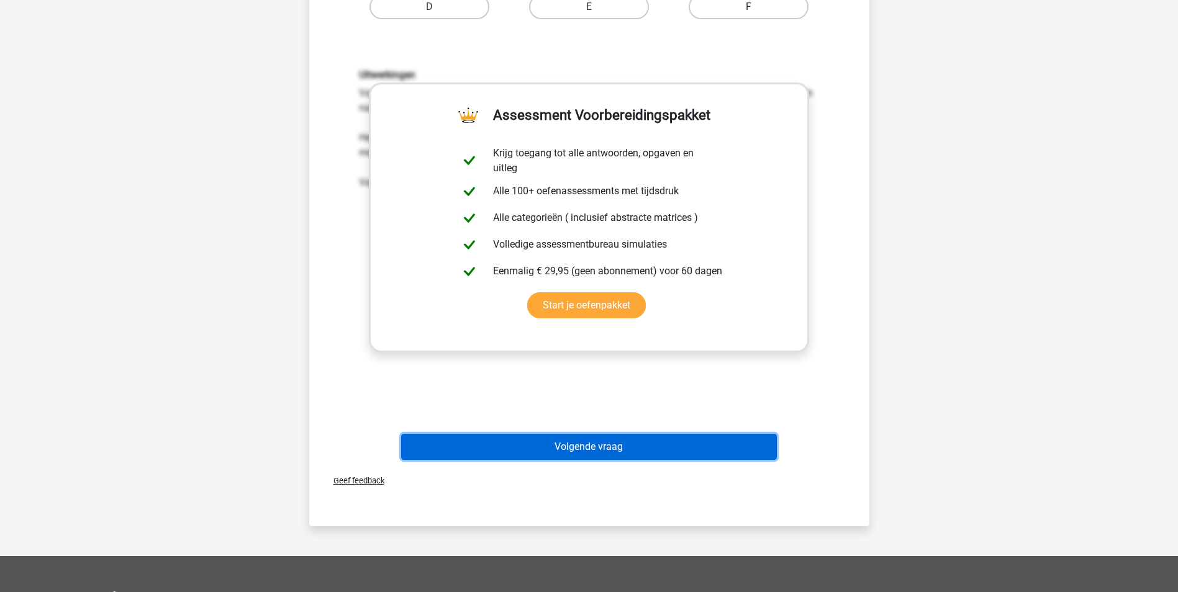
click at [670, 447] on button "Volgende vraag" at bounding box center [589, 447] width 376 height 26
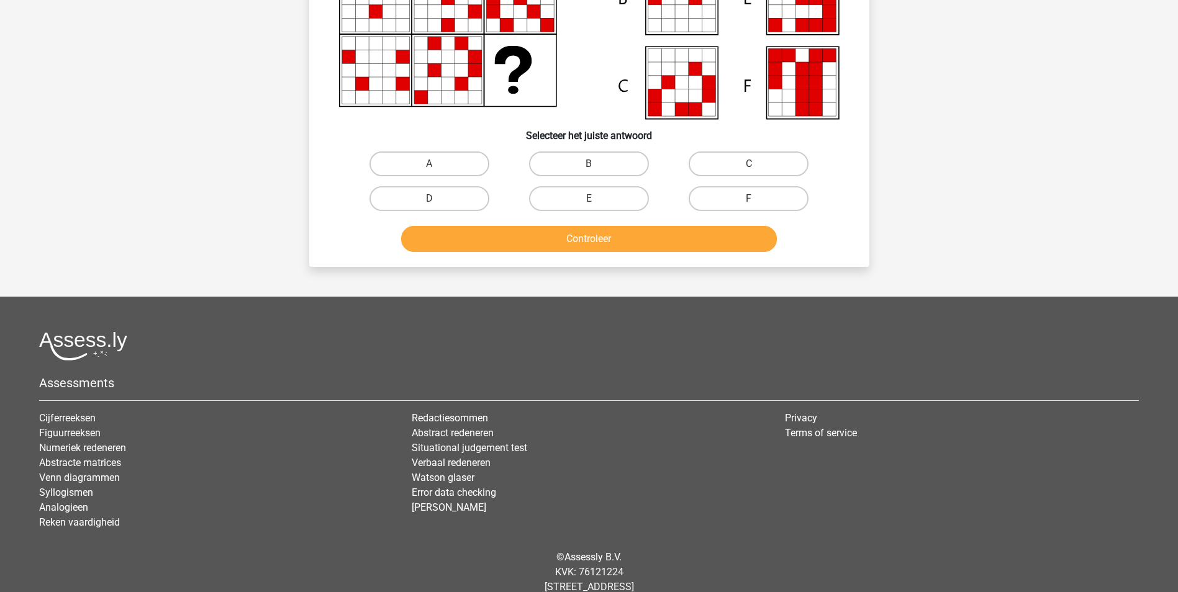
scroll to position [62, 0]
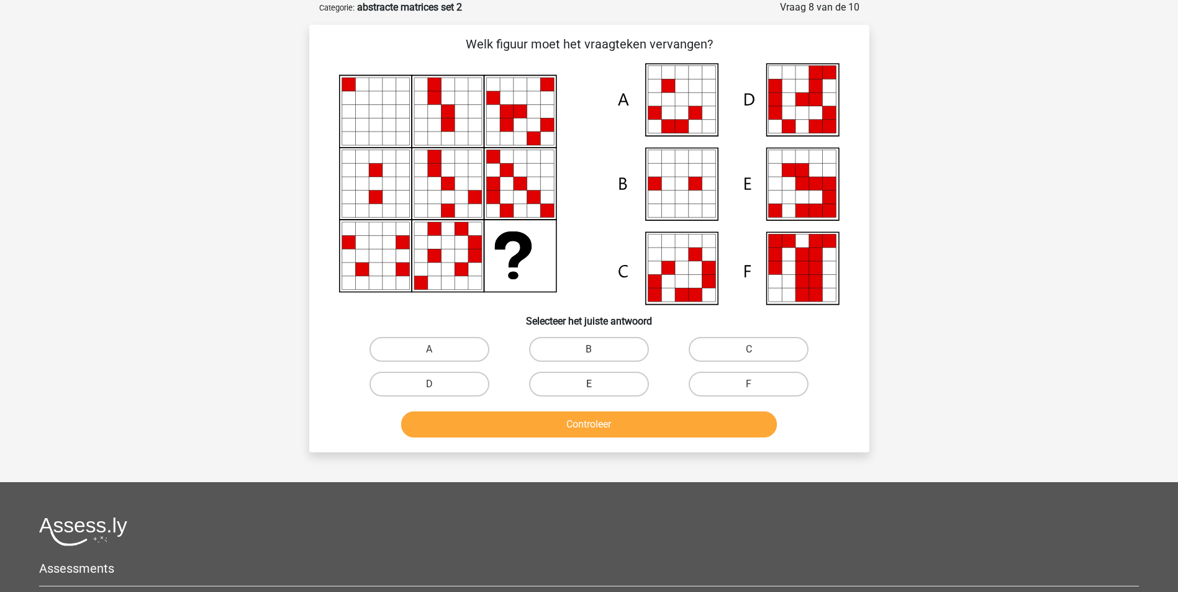
click at [613, 380] on label "E" at bounding box center [589, 384] width 120 height 25
click at [597, 384] on input "E" at bounding box center [592, 388] width 8 height 8
radio input "true"
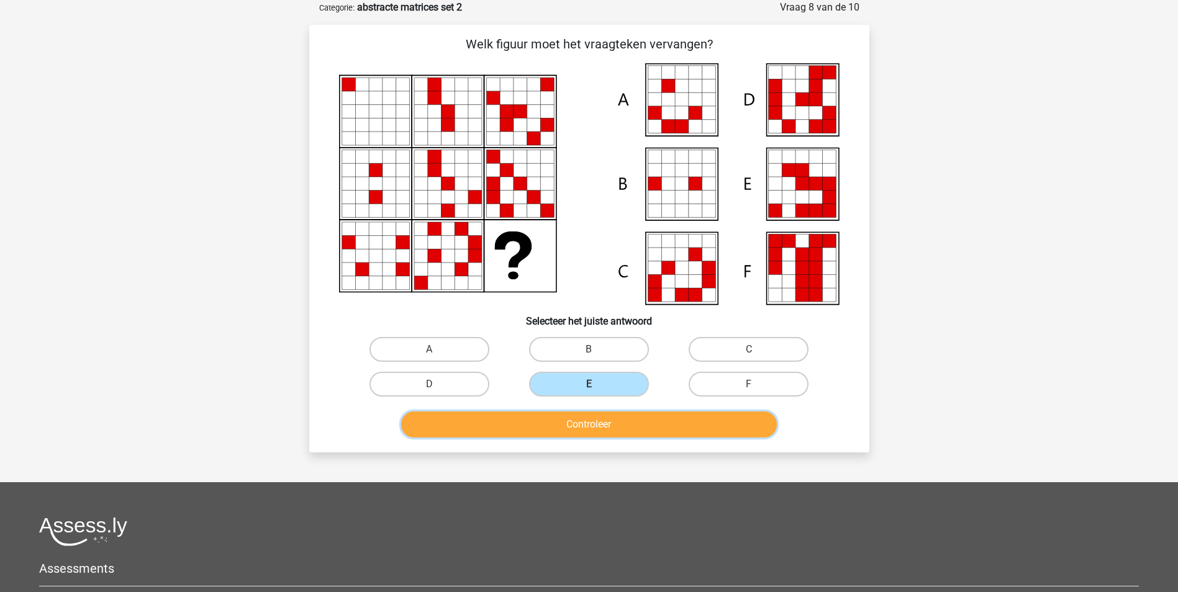
click at [625, 428] on button "Controleer" at bounding box center [589, 425] width 376 height 26
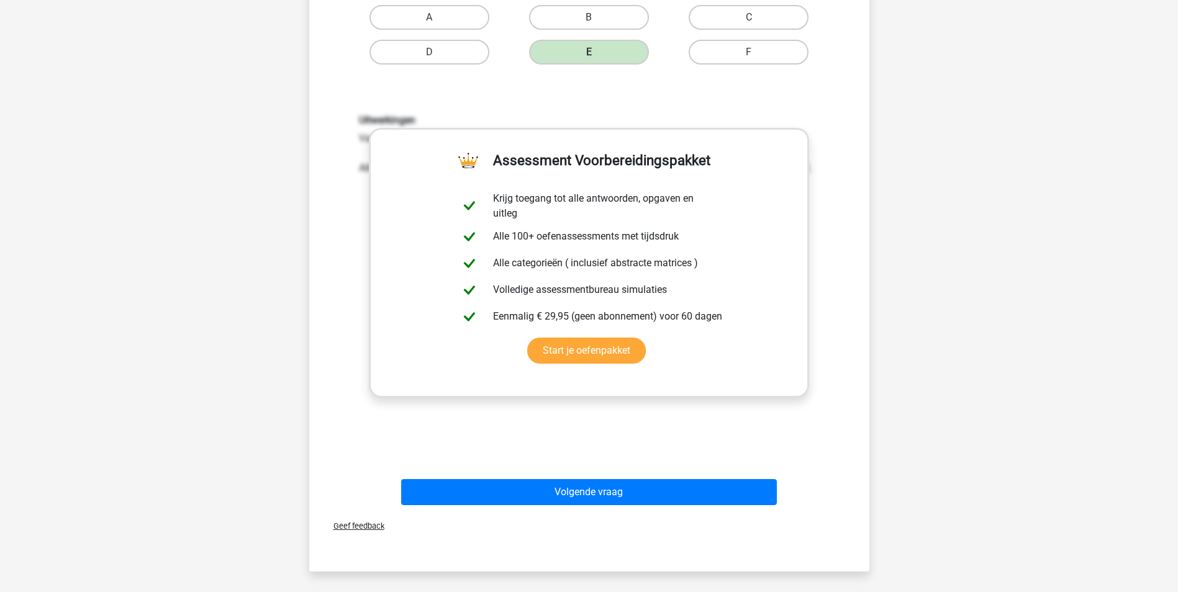
scroll to position [399, 0]
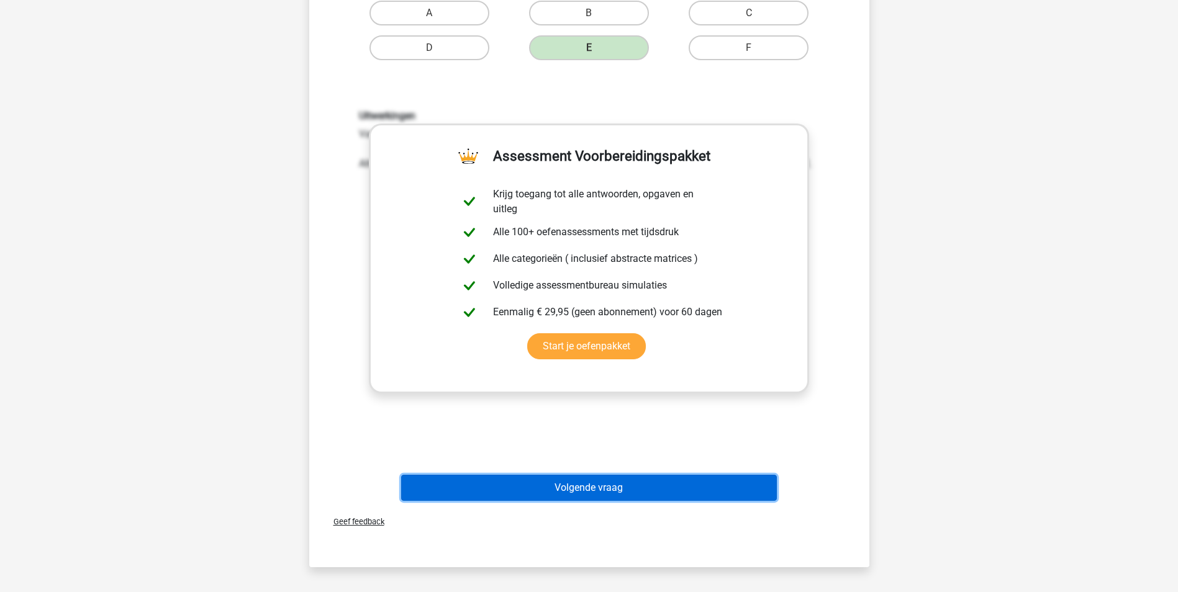
click at [685, 490] on button "Volgende vraag" at bounding box center [589, 488] width 376 height 26
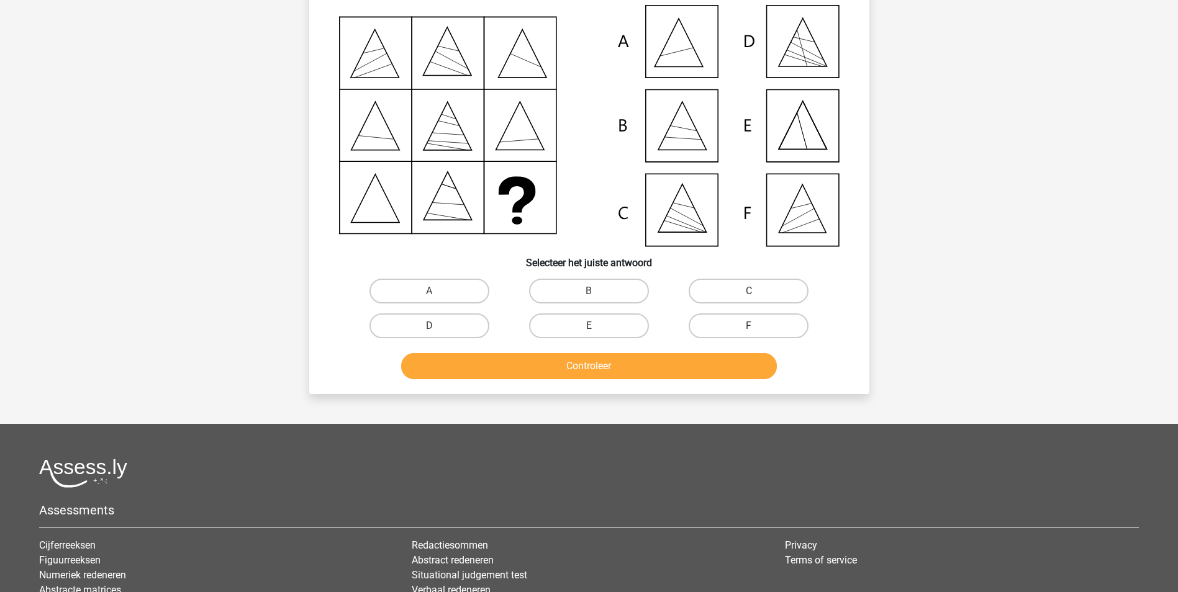
scroll to position [62, 0]
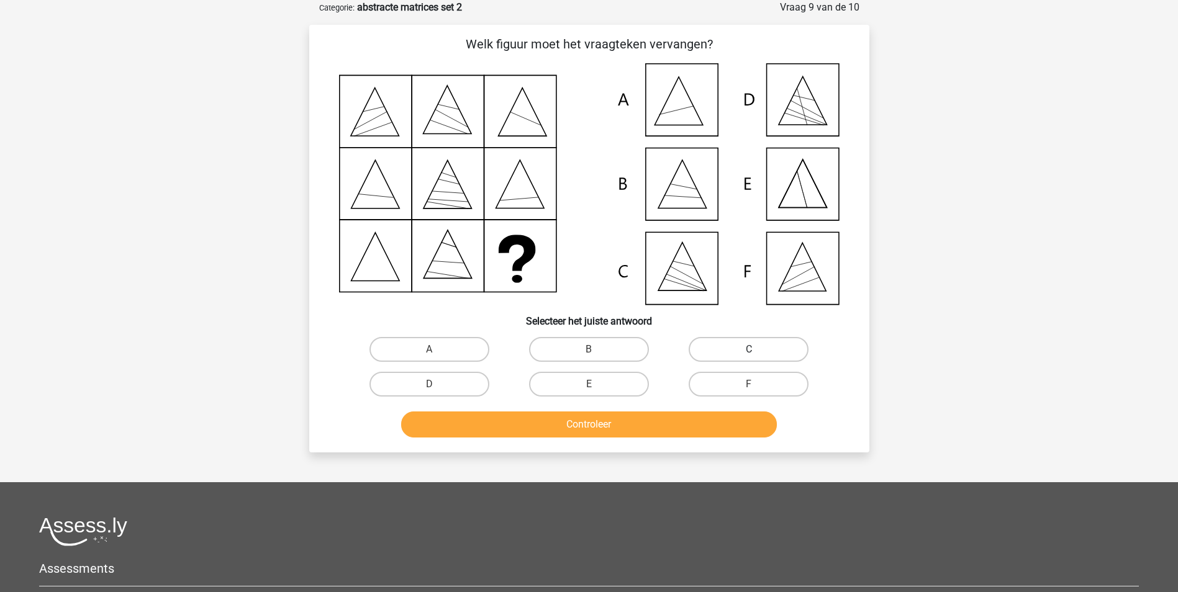
click at [742, 351] on label "C" at bounding box center [748, 349] width 120 height 25
click at [749, 351] on input "C" at bounding box center [753, 353] width 8 height 8
radio input "true"
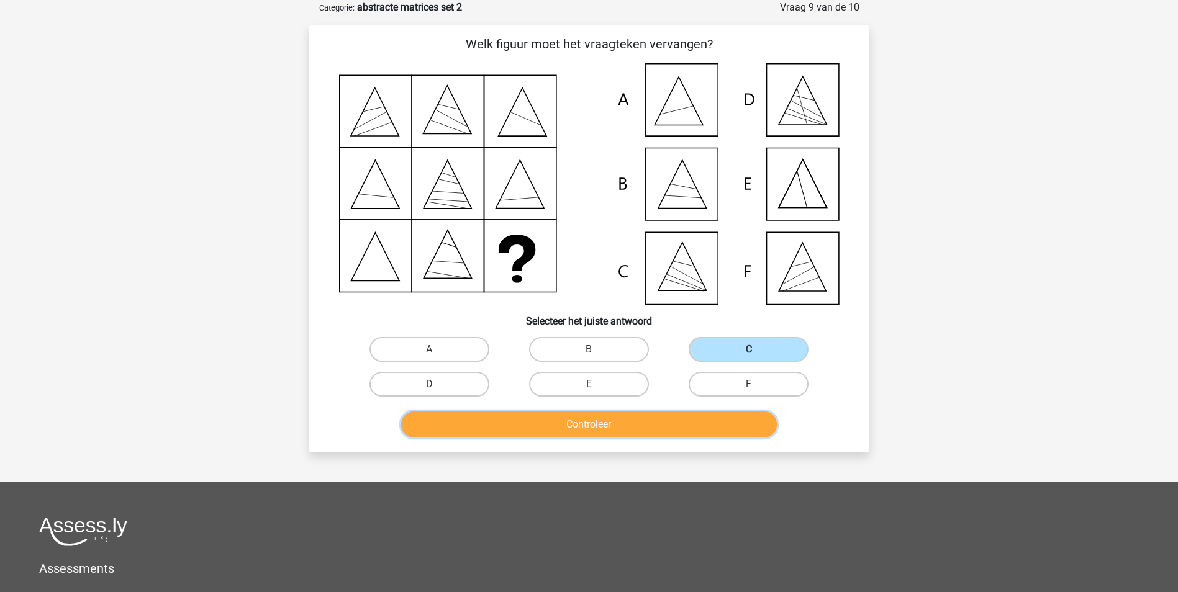
click at [703, 422] on button "Controleer" at bounding box center [589, 425] width 376 height 26
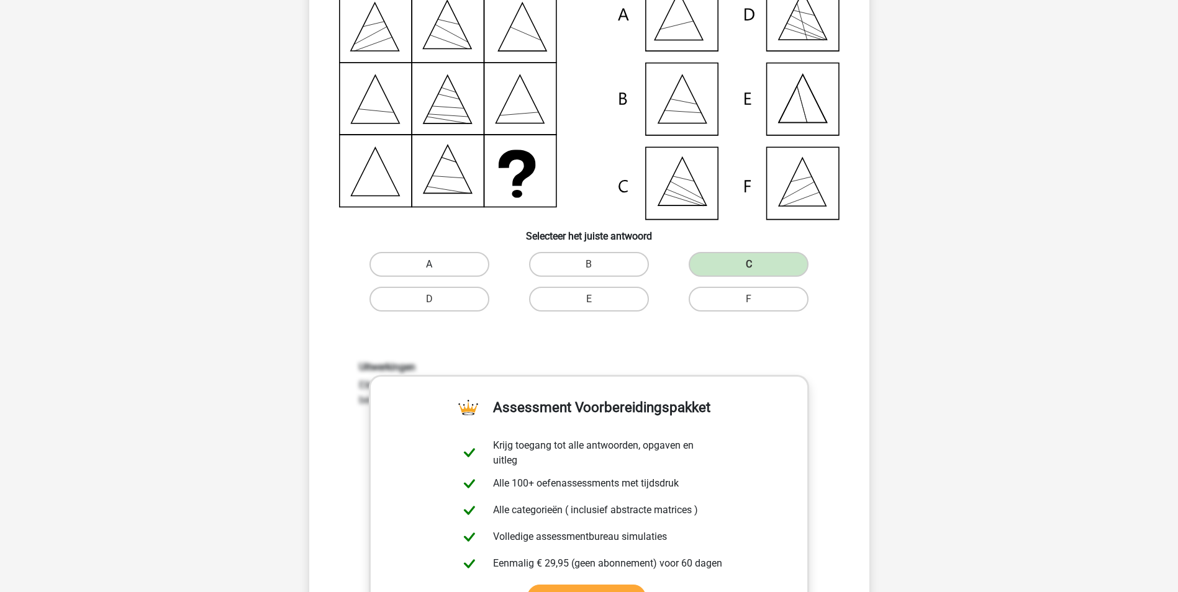
scroll to position [232, 0]
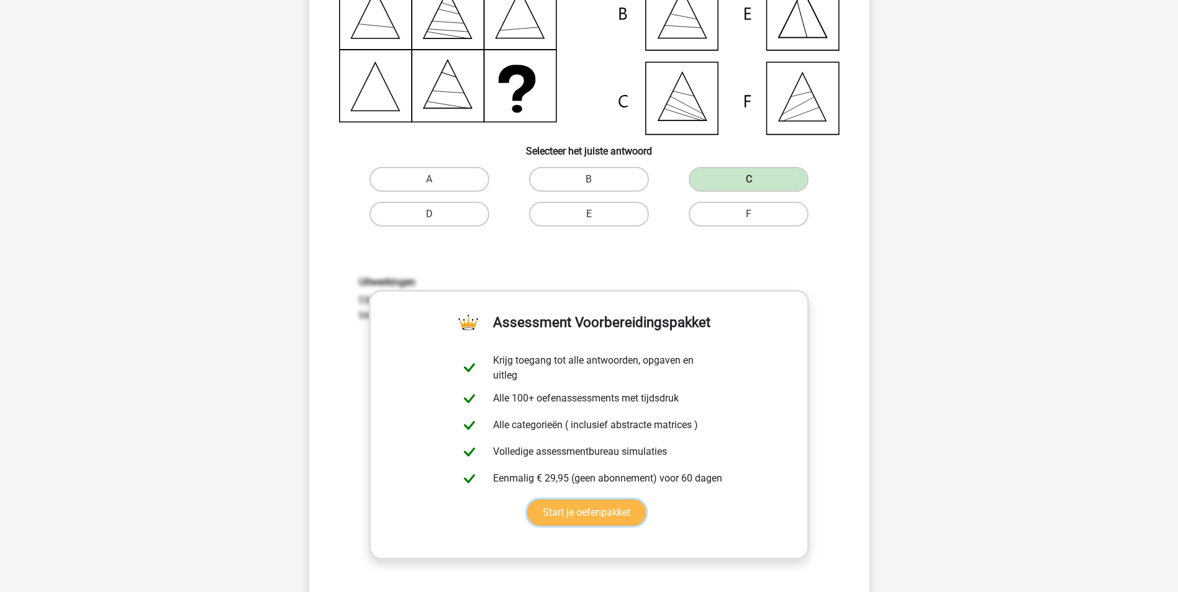
click at [607, 517] on link "Start je oefenpakket" at bounding box center [586, 513] width 119 height 26
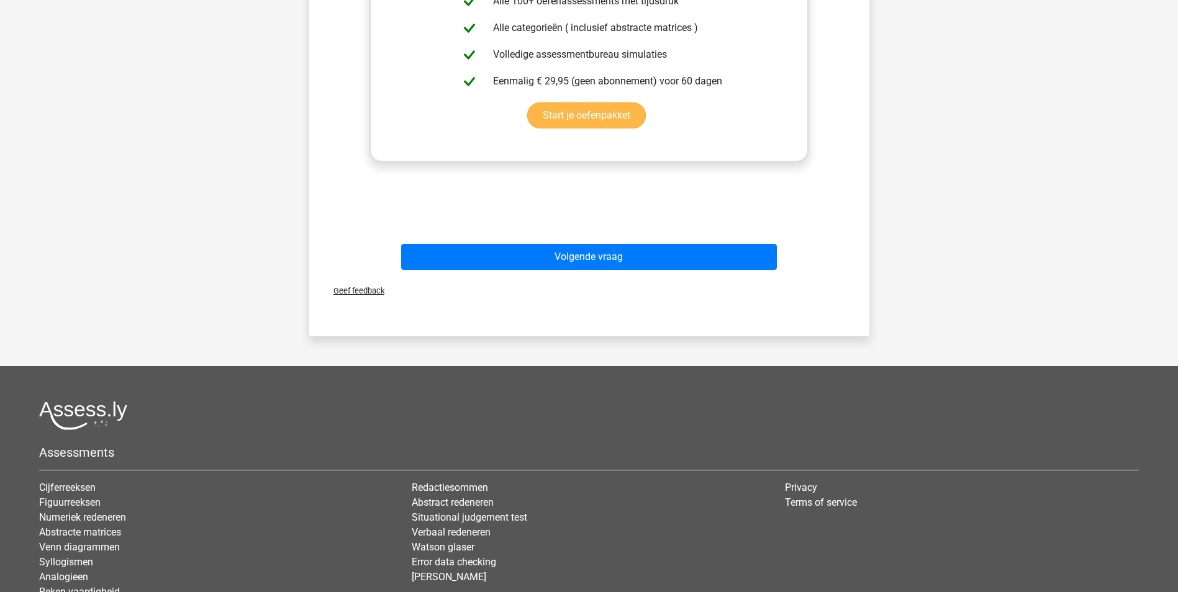
click at [675, 266] on button "Volgende vraag" at bounding box center [589, 257] width 376 height 26
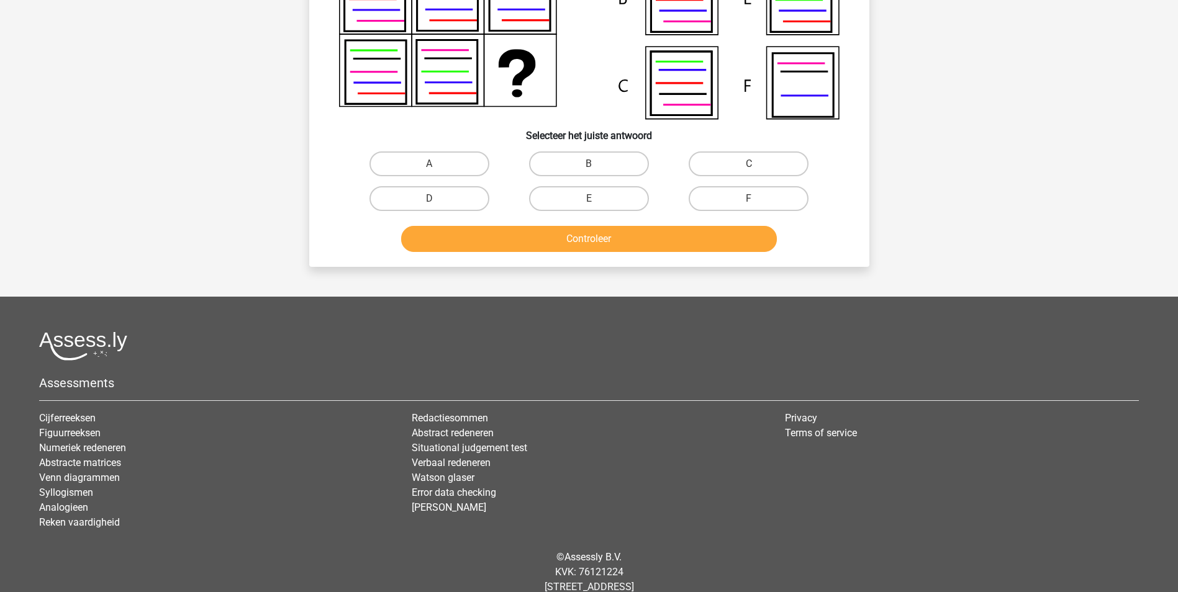
scroll to position [62, 0]
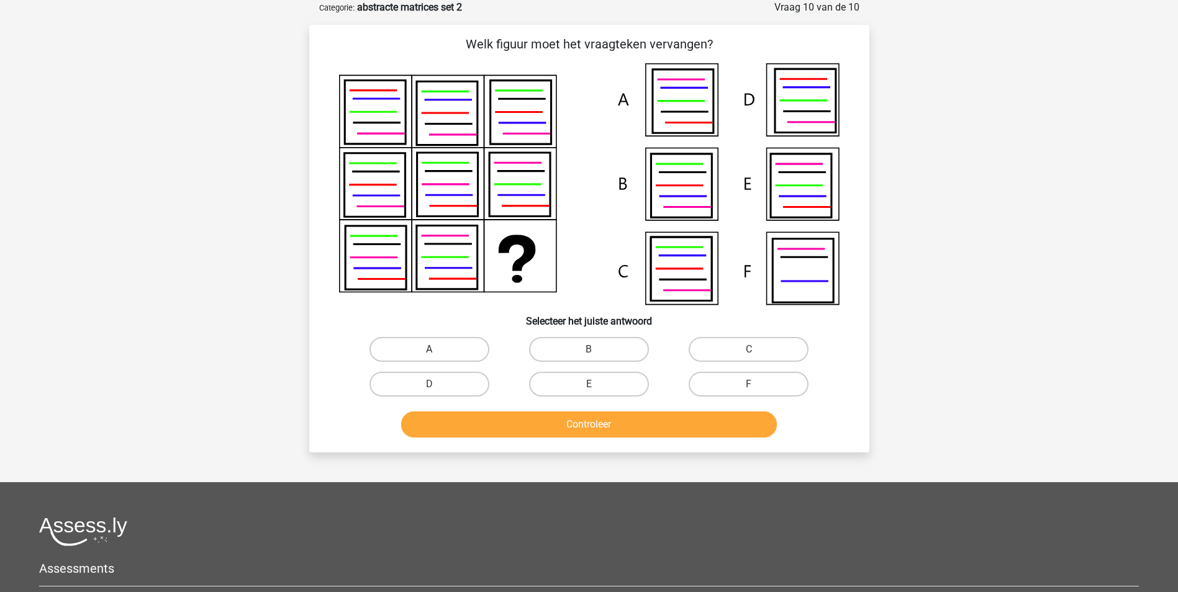
click at [456, 350] on label "A" at bounding box center [429, 349] width 120 height 25
click at [437, 350] on input "A" at bounding box center [433, 353] width 8 height 8
radio input "true"
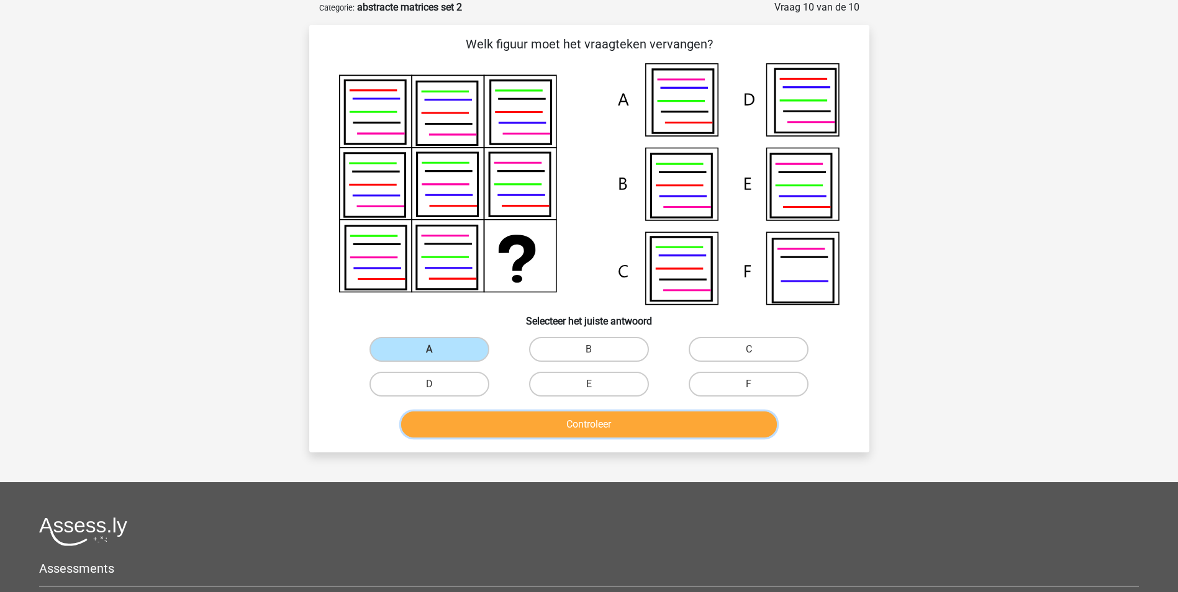
click at [500, 417] on button "Controleer" at bounding box center [589, 425] width 376 height 26
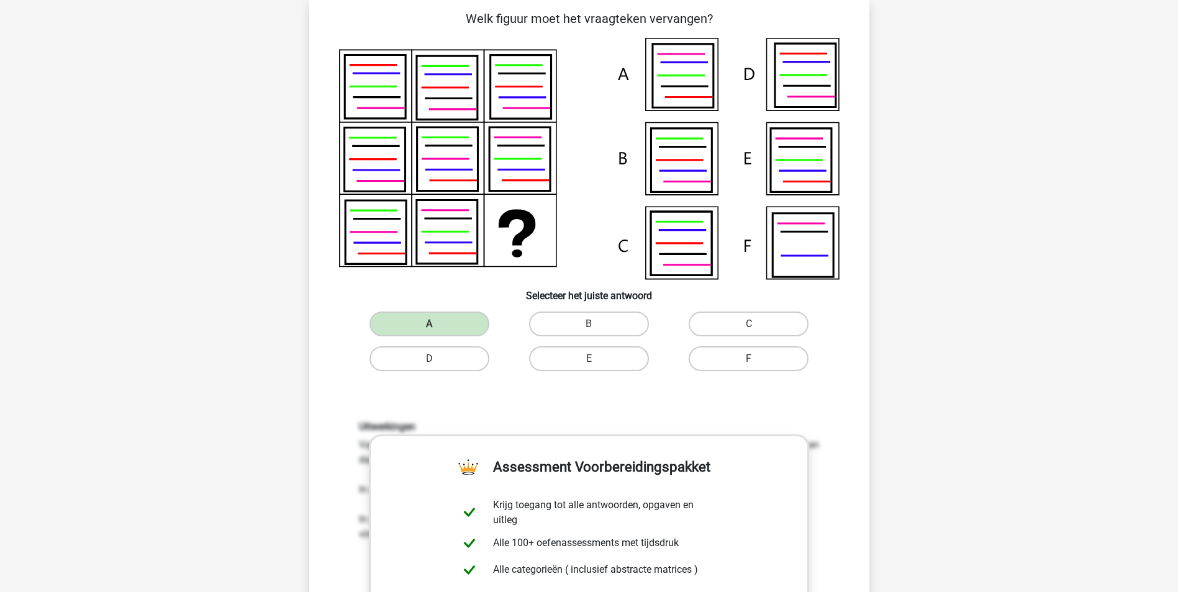
scroll to position [86, 0]
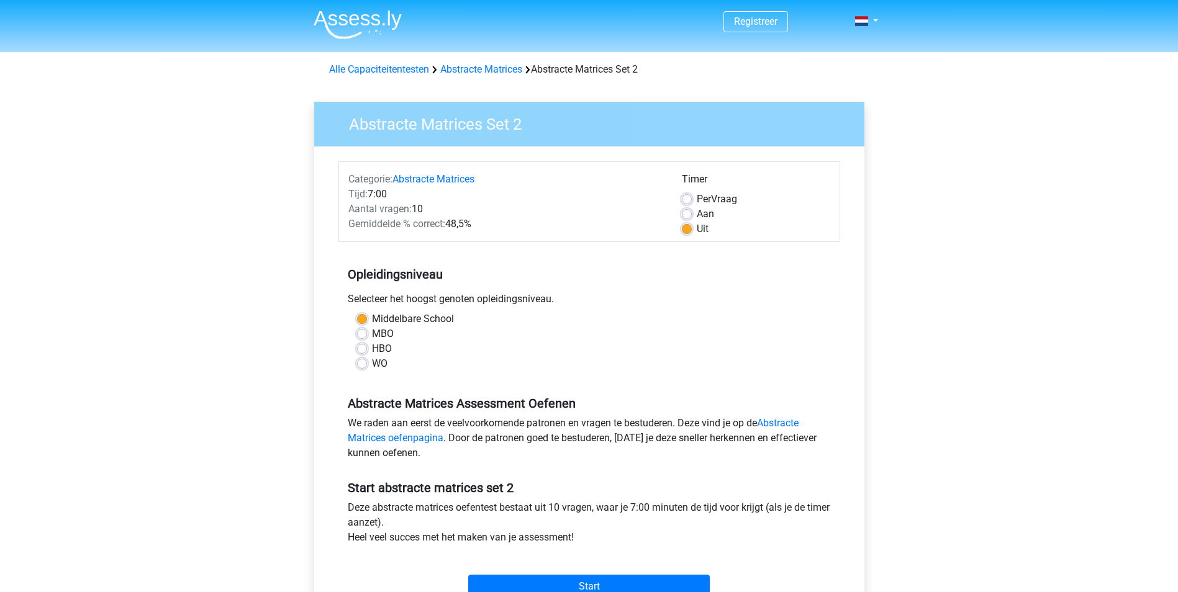
scroll to position [204, 0]
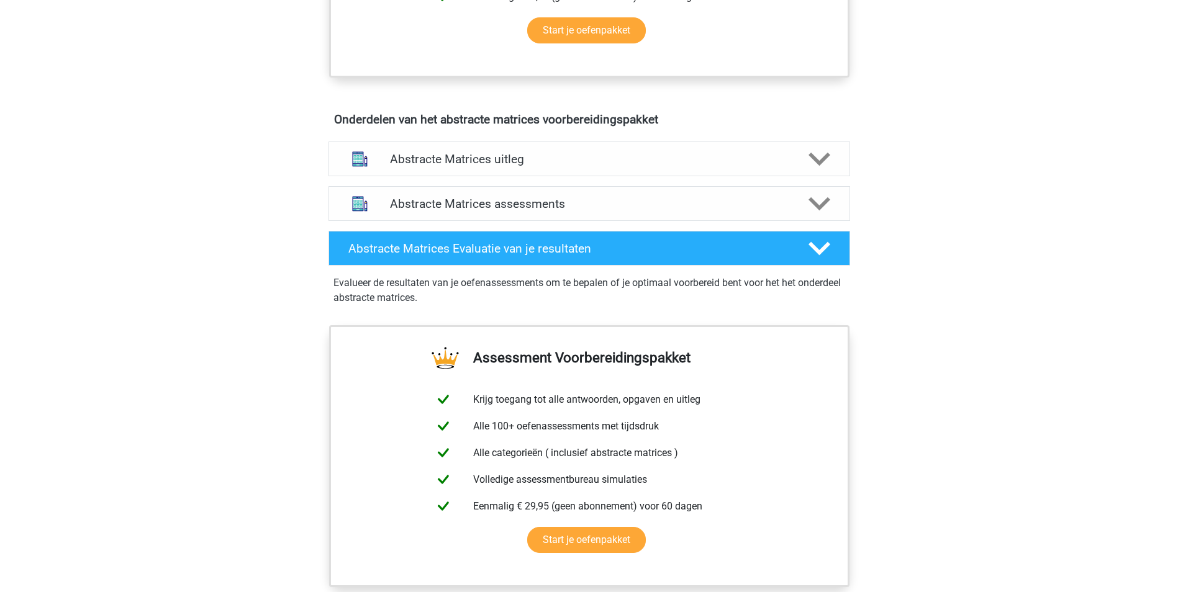
scroll to position [657, 0]
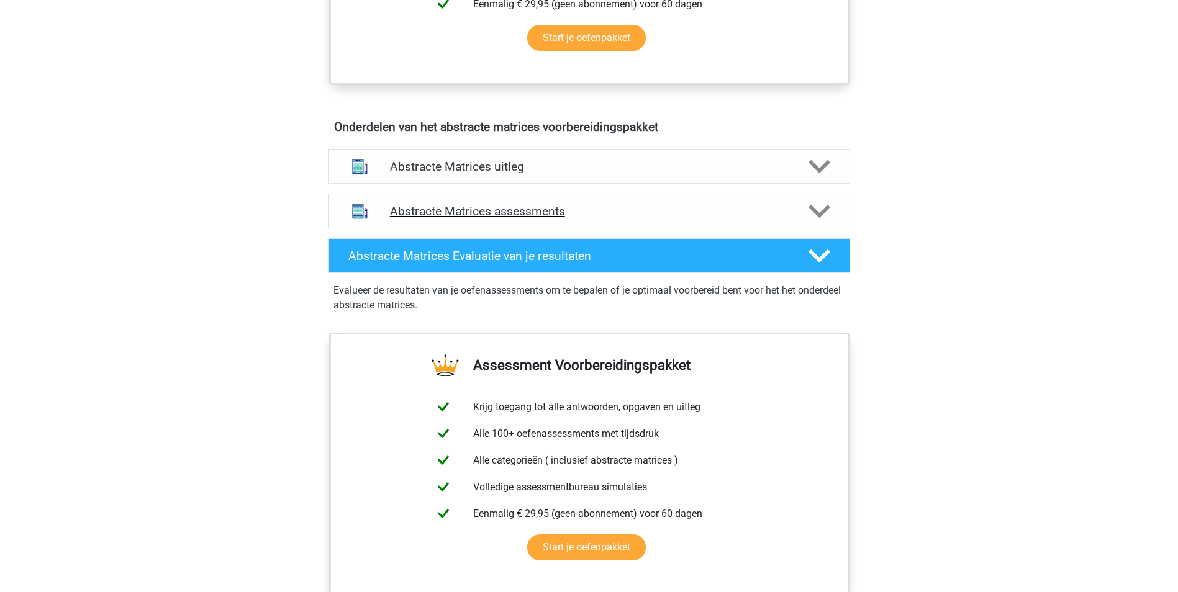
click at [703, 204] on h4 "Abstracte Matrices assessments" at bounding box center [589, 211] width 399 height 14
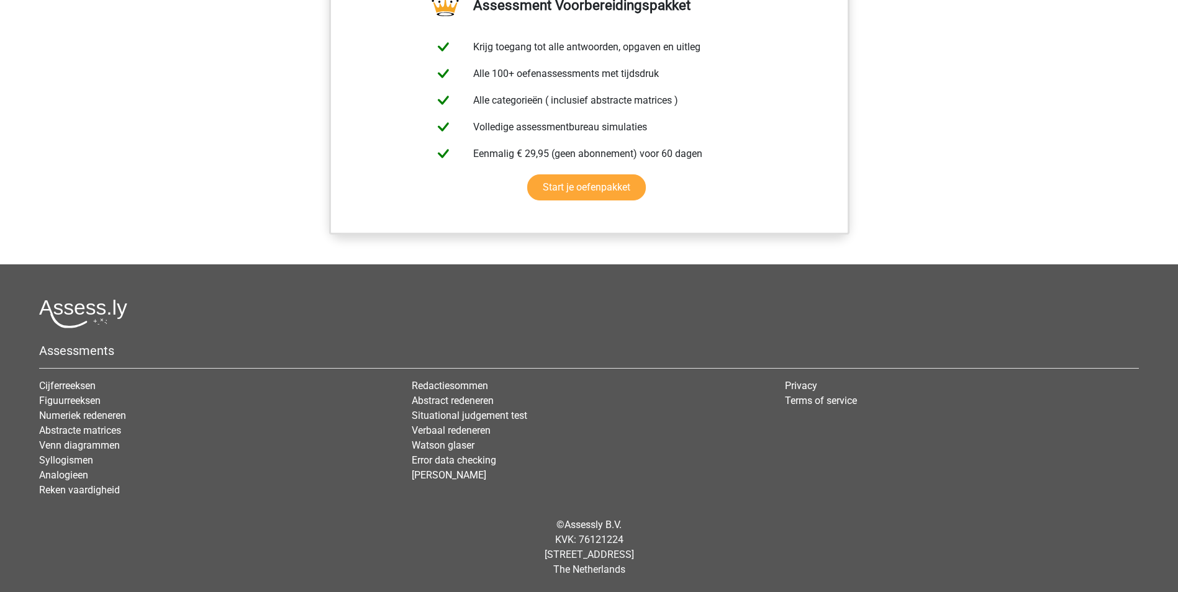
scroll to position [1522, 0]
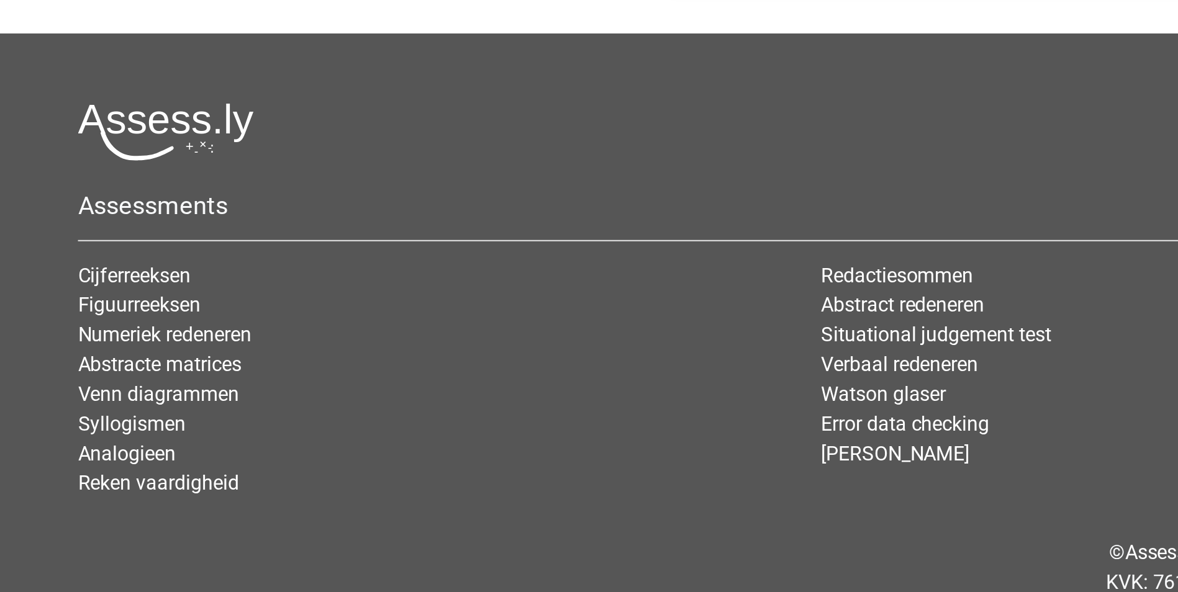
click at [85, 387] on link "Cijferreeksen" at bounding box center [67, 387] width 56 height 12
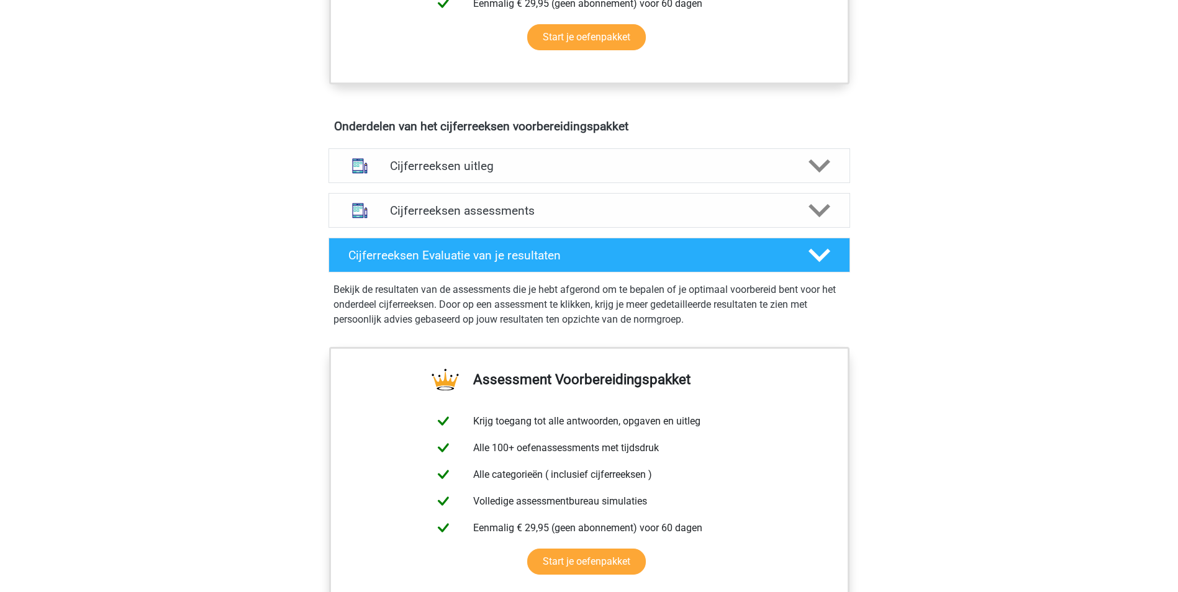
scroll to position [643, 0]
click at [815, 215] on icon at bounding box center [819, 210] width 22 height 22
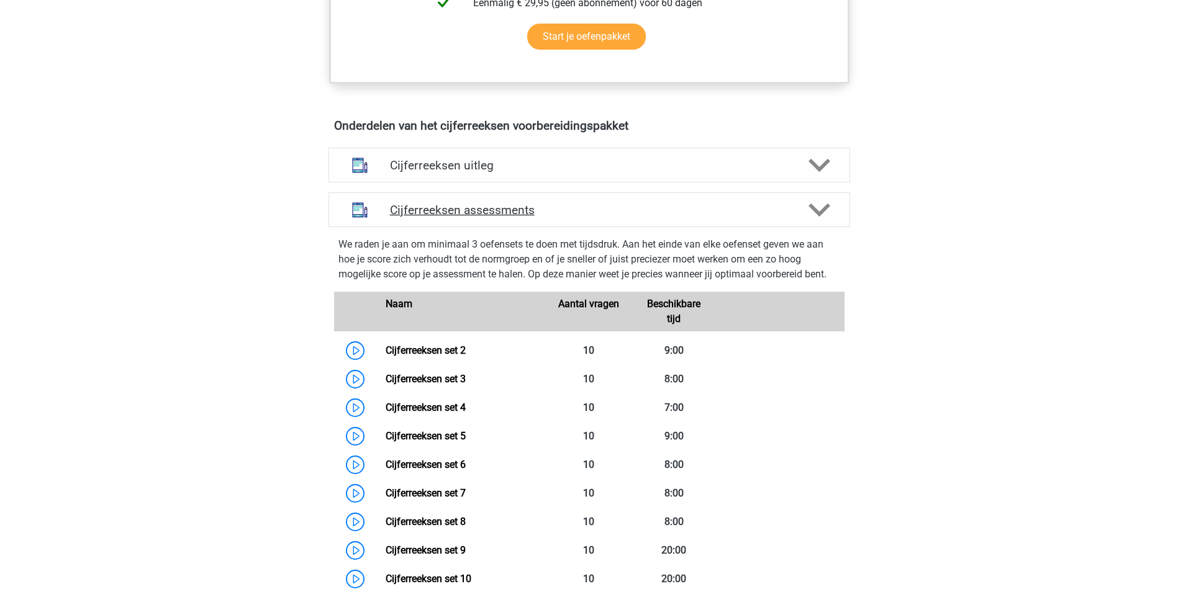
click at [419, 356] on link "Cijferreeksen set 2" at bounding box center [425, 351] width 80 height 12
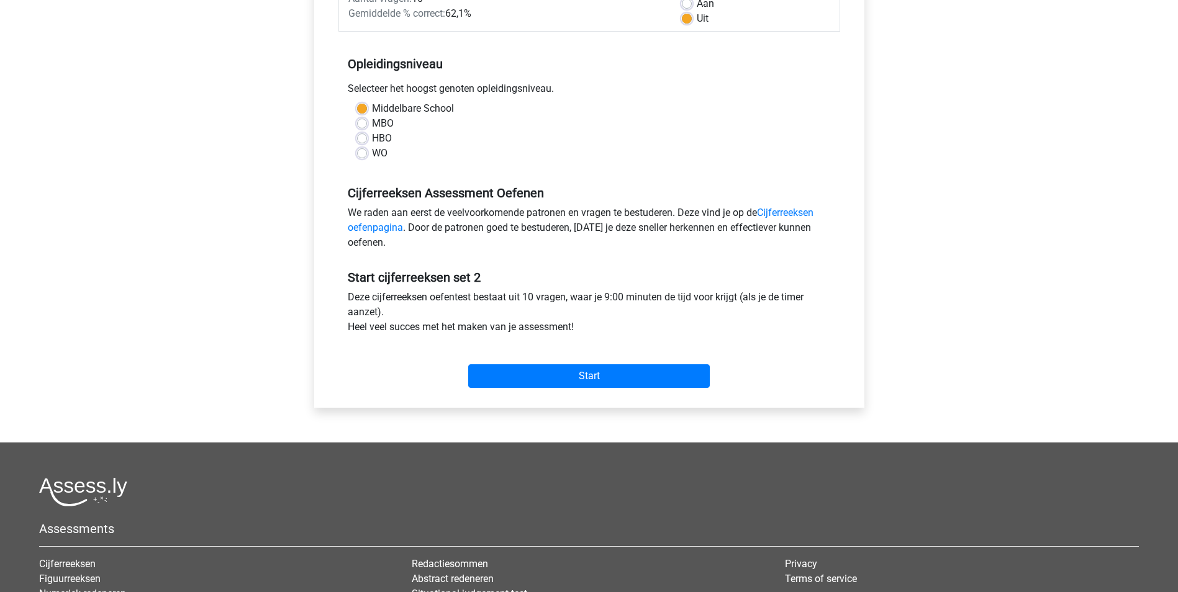
scroll to position [212, 0]
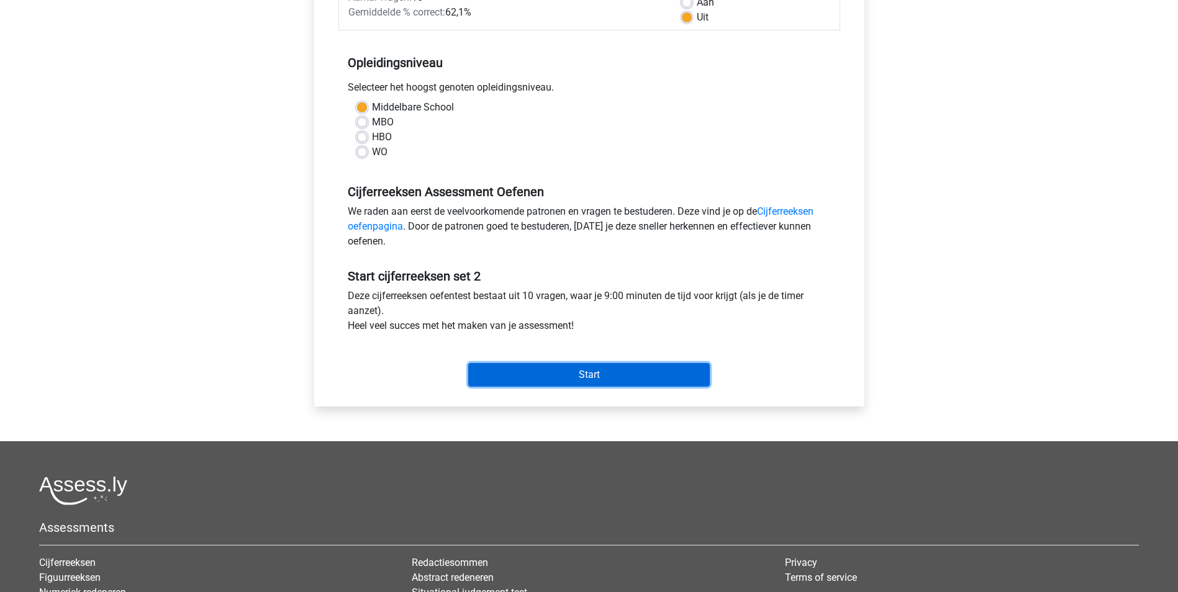
click at [613, 368] on input "Start" at bounding box center [588, 375] width 241 height 24
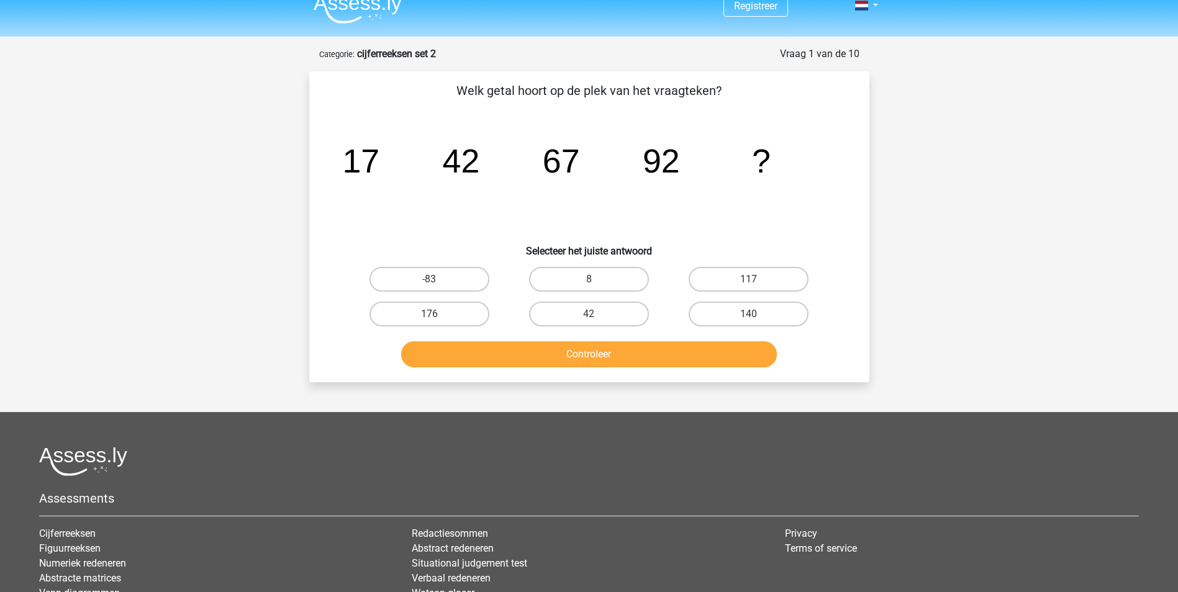
scroll to position [19, 0]
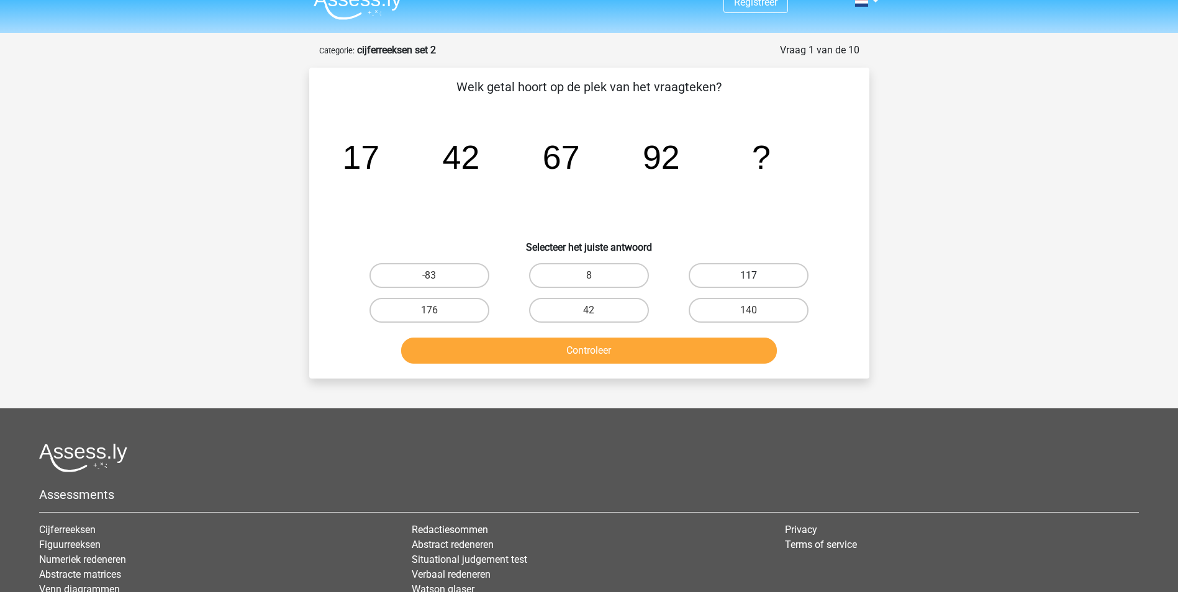
click at [788, 273] on label "117" at bounding box center [748, 275] width 120 height 25
click at [757, 276] on input "117" at bounding box center [753, 280] width 8 height 8
radio input "true"
click at [709, 354] on button "Controleer" at bounding box center [589, 351] width 376 height 26
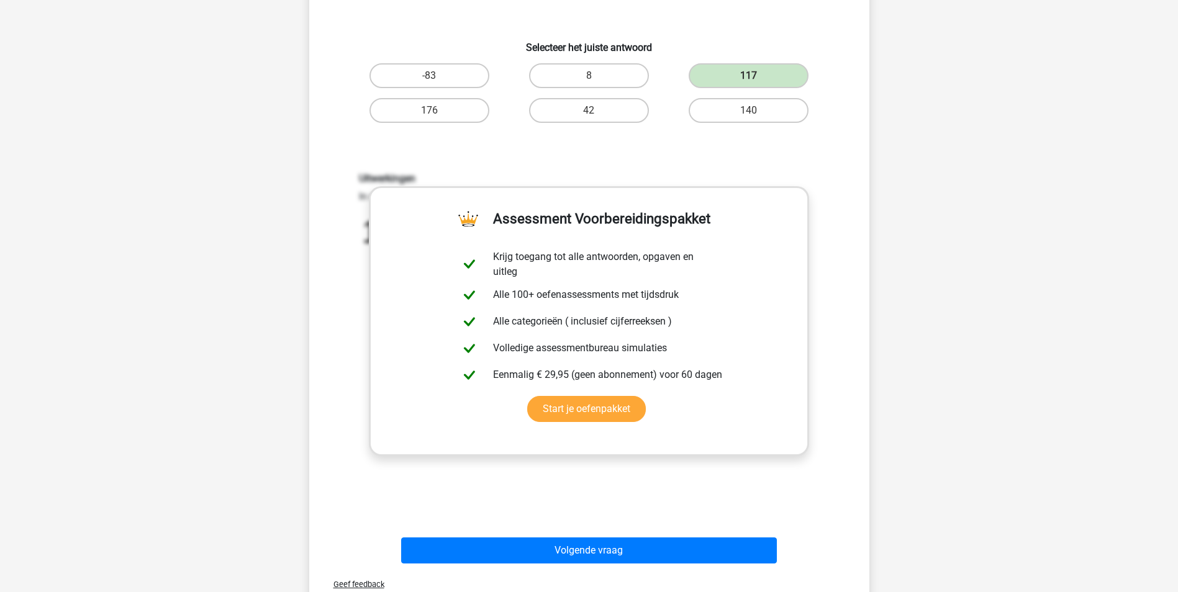
scroll to position [305, 0]
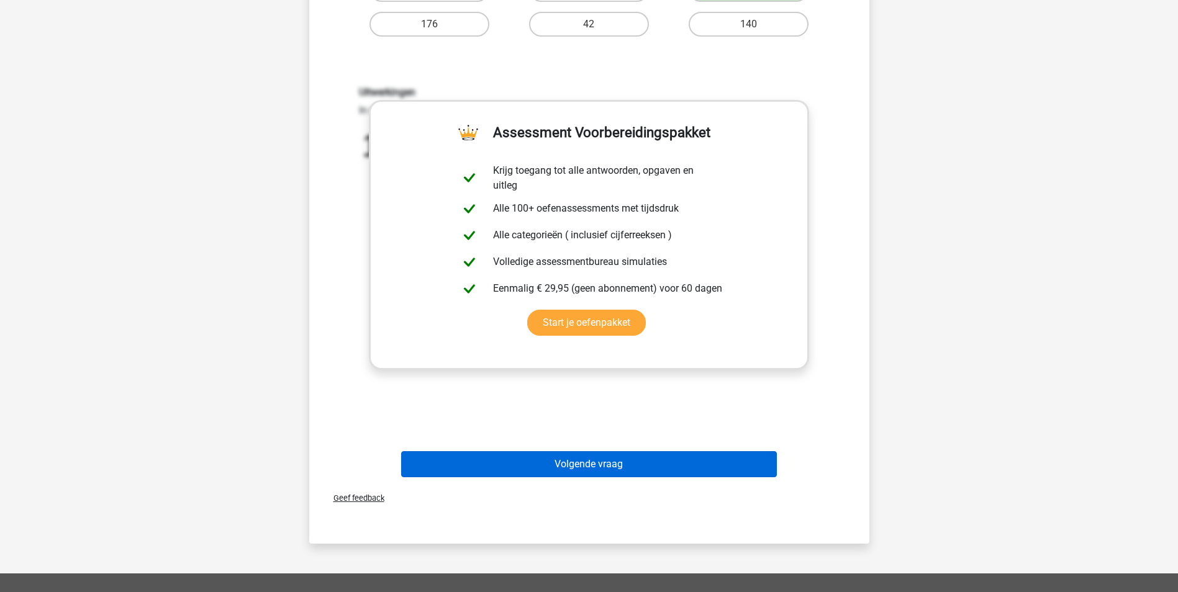
click at [640, 468] on button "Volgende vraag" at bounding box center [589, 464] width 376 height 26
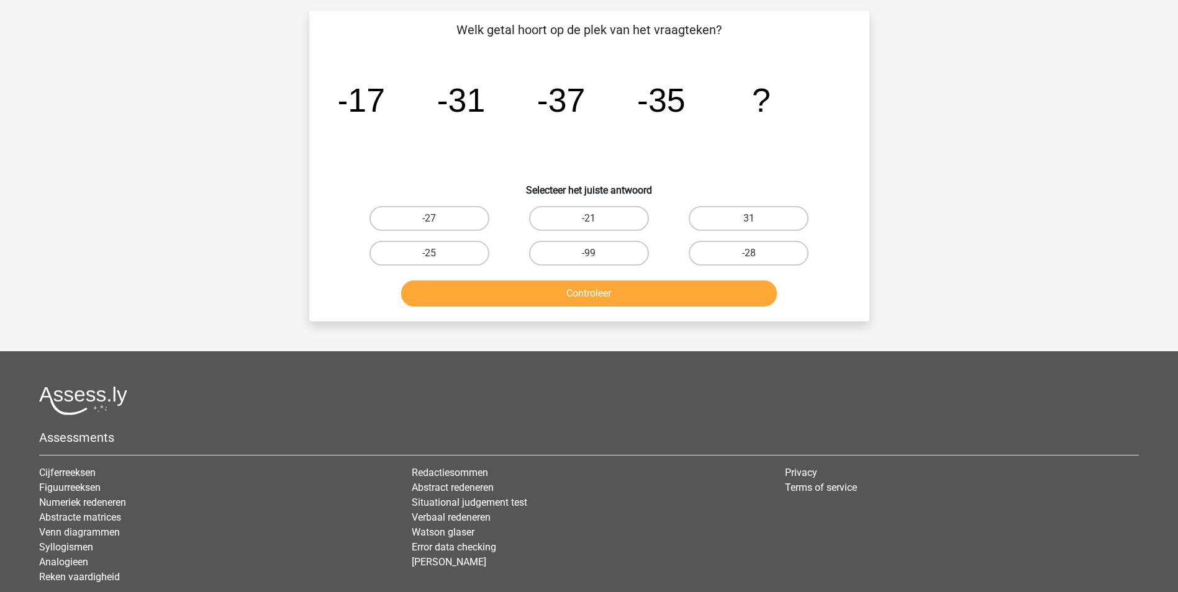
scroll to position [78, 0]
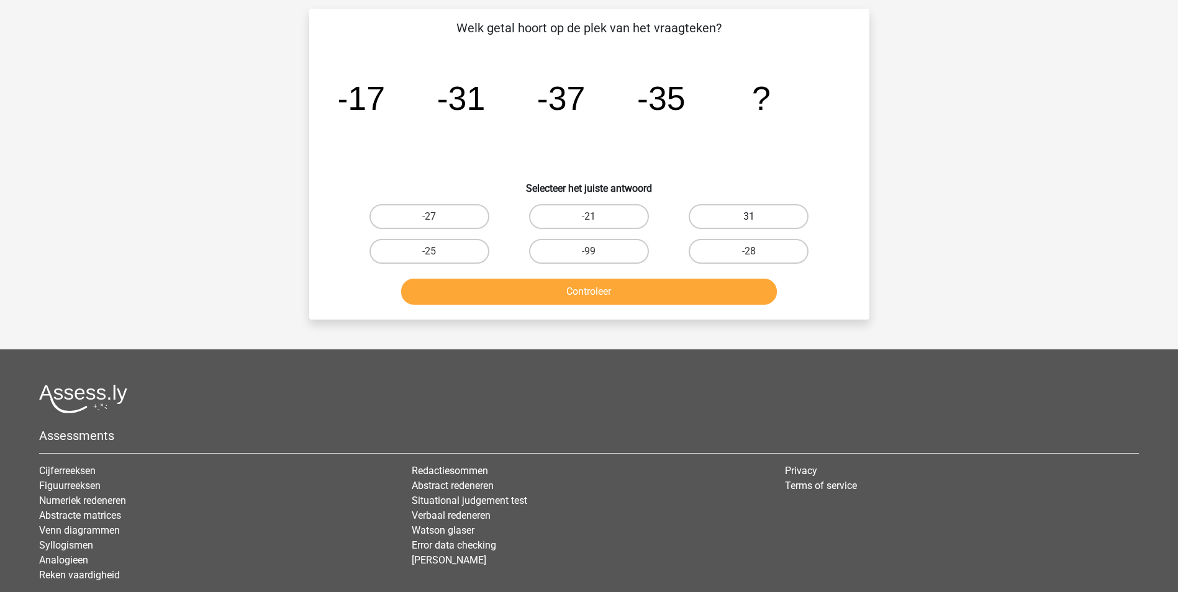
drag, startPoint x: 718, startPoint y: 212, endPoint x: 711, endPoint y: 212, distance: 6.8
click at [711, 212] on label "31" at bounding box center [748, 216] width 120 height 25
click at [749, 217] on input "31" at bounding box center [753, 221] width 8 height 8
radio input "true"
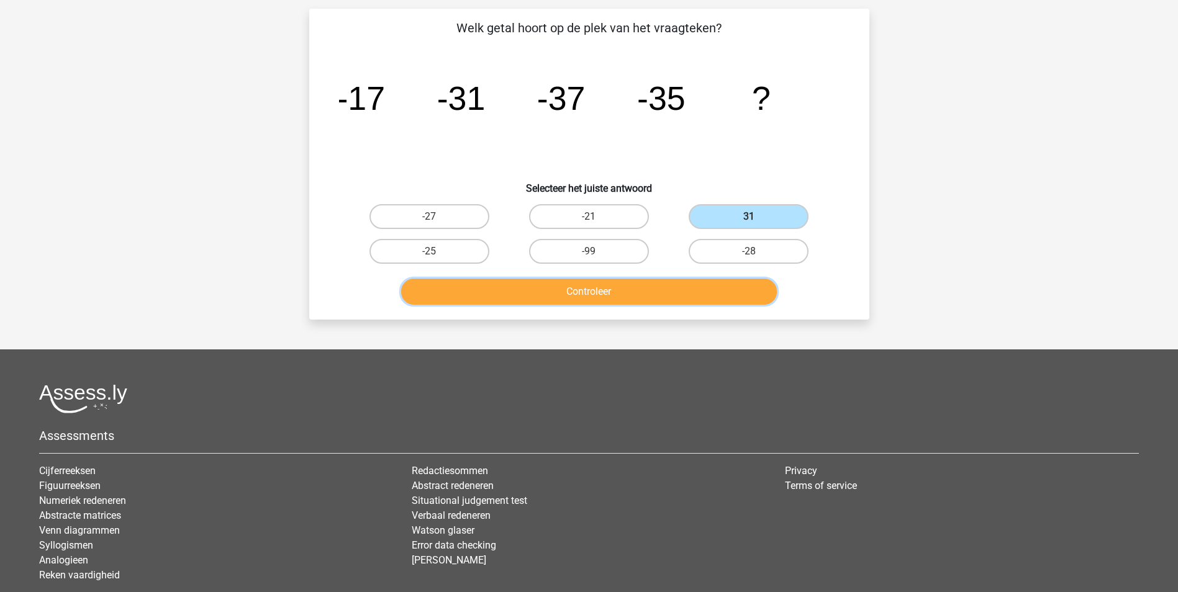
drag, startPoint x: 711, startPoint y: 292, endPoint x: 671, endPoint y: 137, distance: 161.0
click at [671, 137] on div "Welk getal hoort op de plek van het vraagteken? image/svg+xml -17 -31 -37 -35 ?…" at bounding box center [589, 164] width 550 height 291
click at [461, 217] on label "-27" at bounding box center [429, 216] width 120 height 25
click at [437, 217] on input "-27" at bounding box center [433, 221] width 8 height 8
radio input "true"
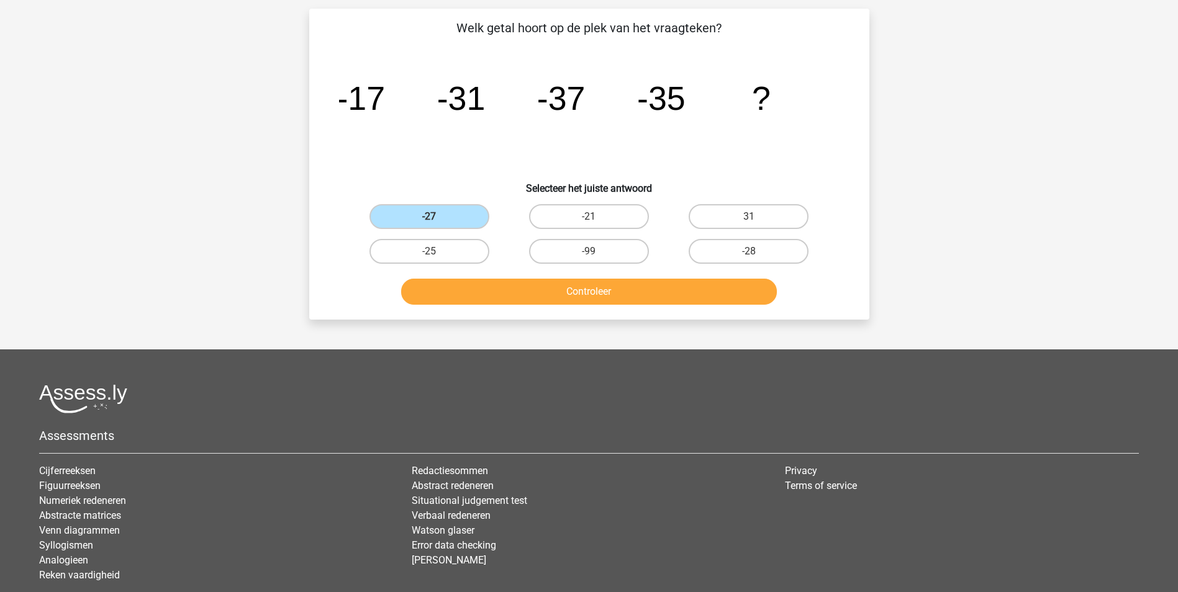
click at [469, 305] on div "Controleer" at bounding box center [588, 294] width 479 height 31
click at [476, 290] on button "Controleer" at bounding box center [589, 292] width 376 height 26
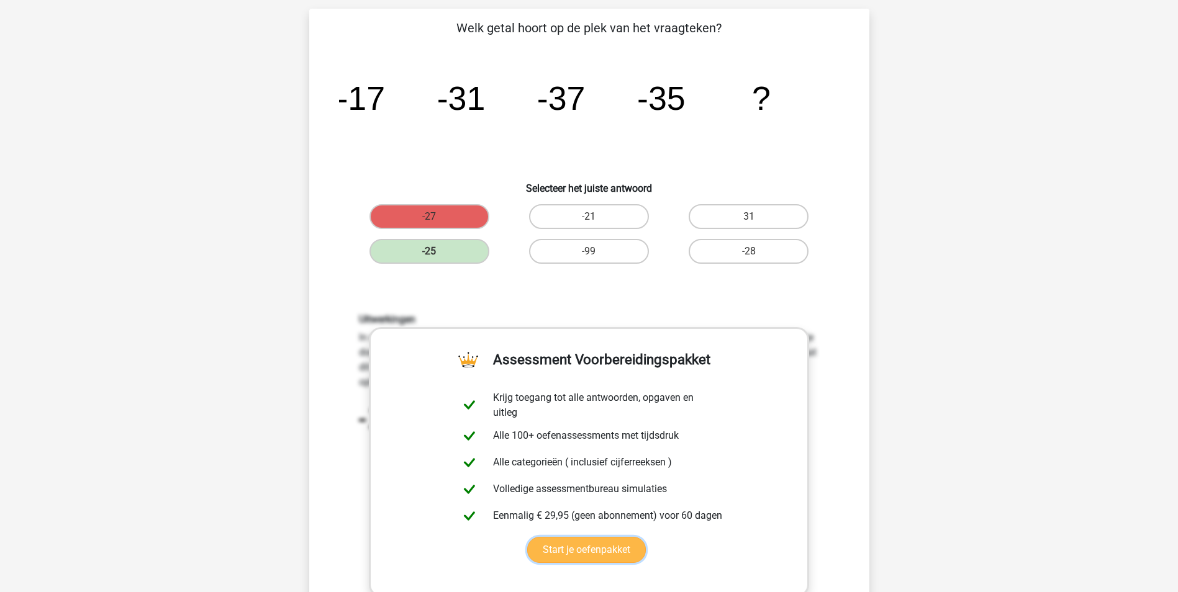
click at [612, 548] on link "Start je oefenpakket" at bounding box center [586, 550] width 119 height 26
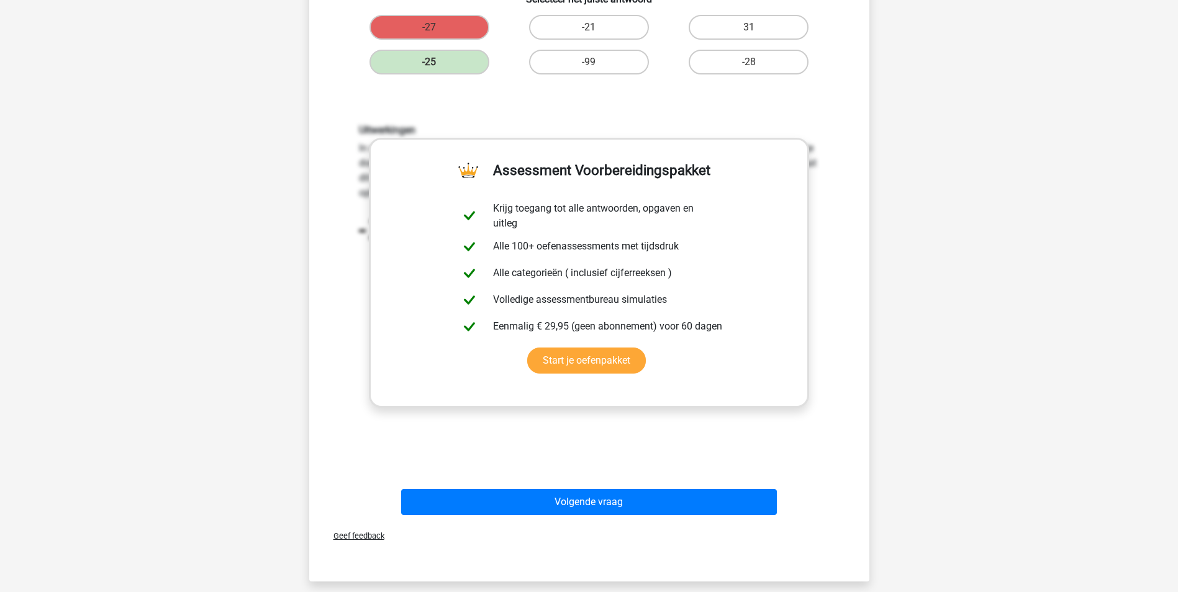
click at [638, 502] on button "Volgende vraag" at bounding box center [589, 502] width 376 height 26
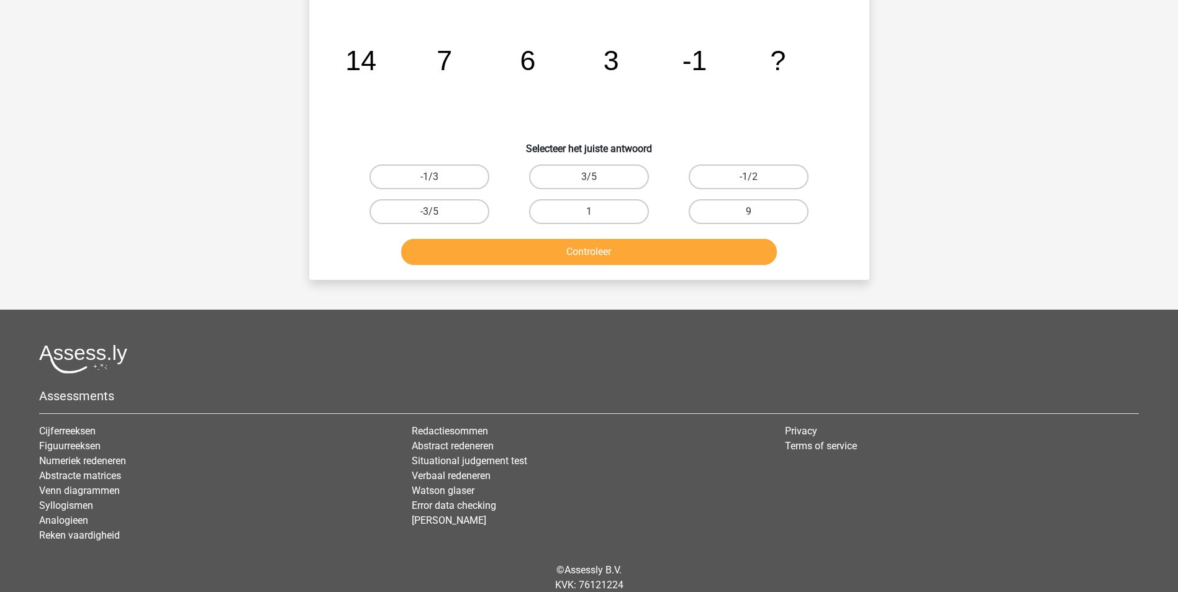
scroll to position [62, 0]
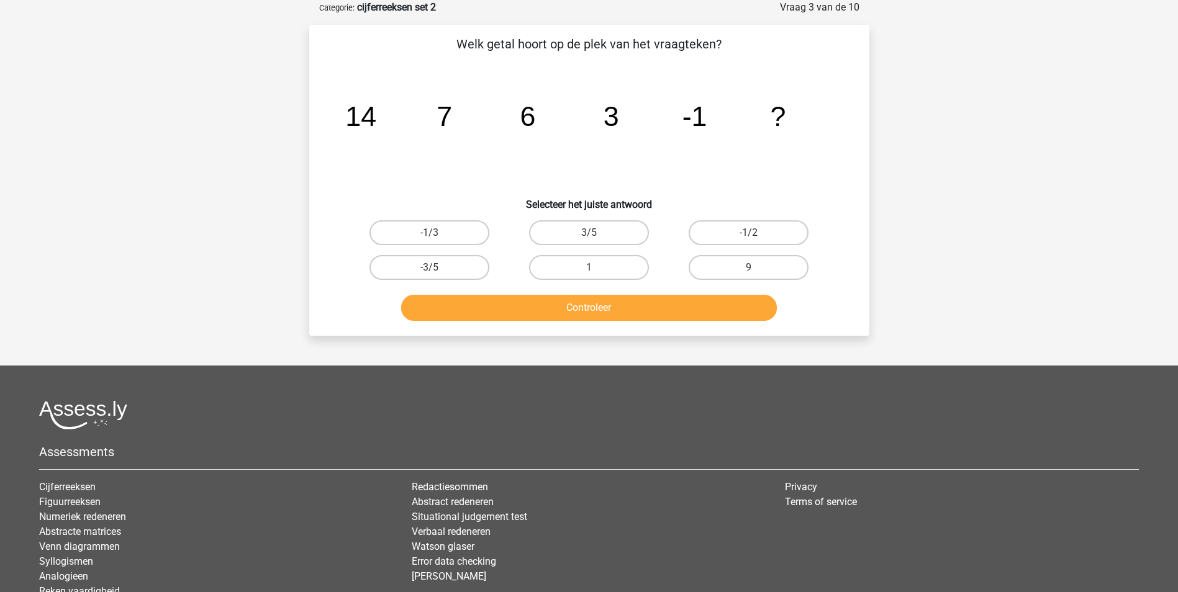
click at [754, 233] on input "-1/2" at bounding box center [753, 237] width 8 height 8
radio input "true"
click at [677, 311] on button "Controleer" at bounding box center [589, 308] width 376 height 26
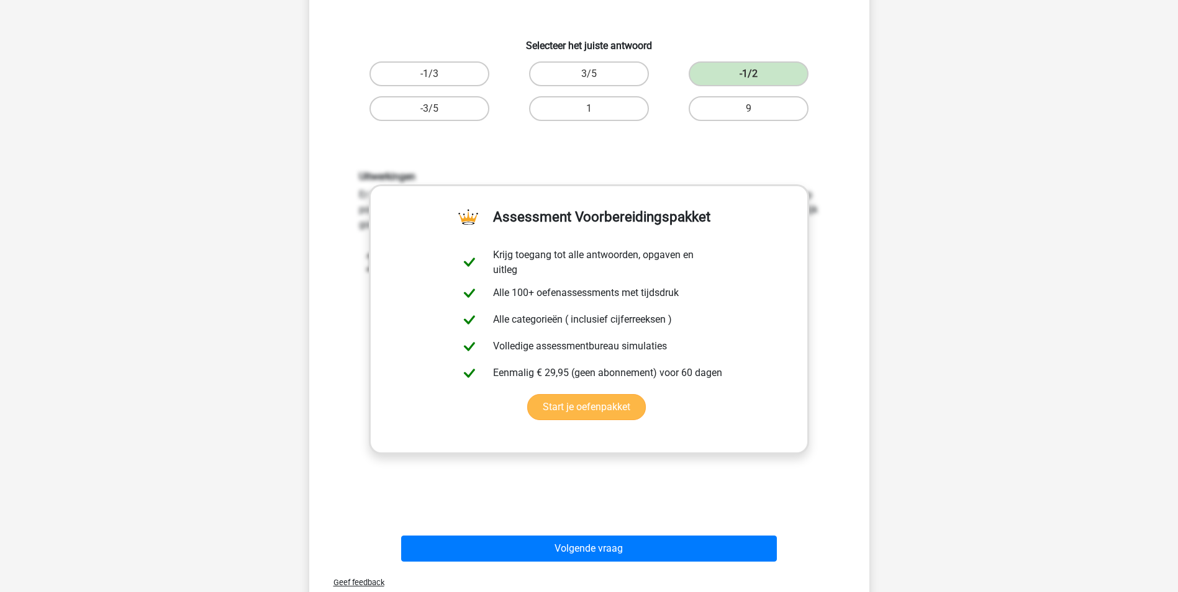
scroll to position [333, 0]
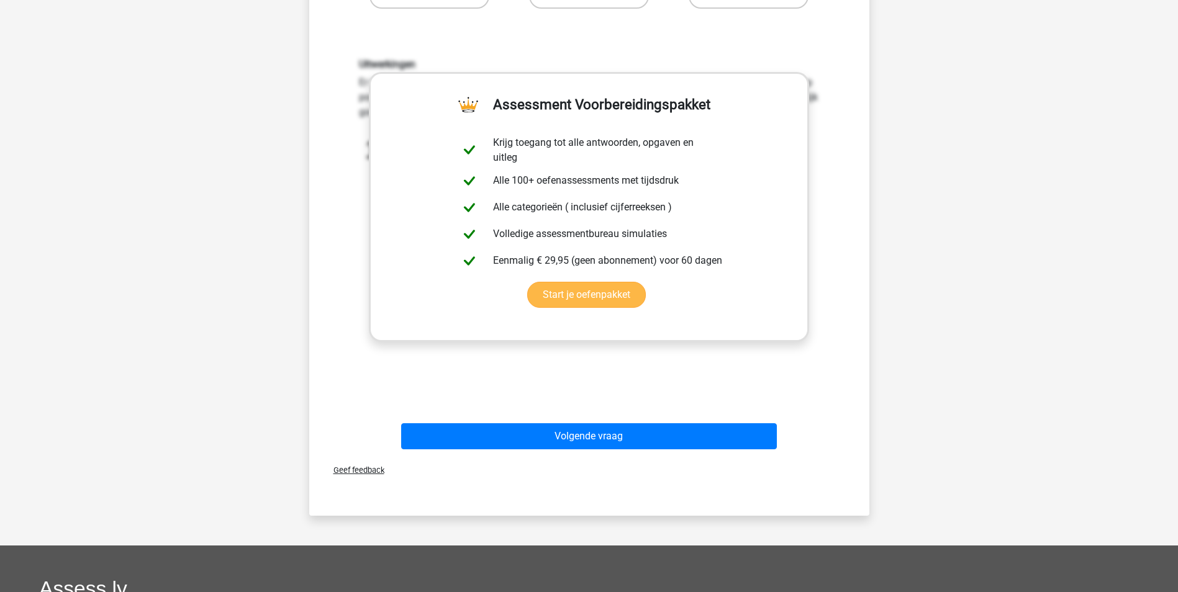
click at [650, 430] on button "Volgende vraag" at bounding box center [589, 436] width 376 height 26
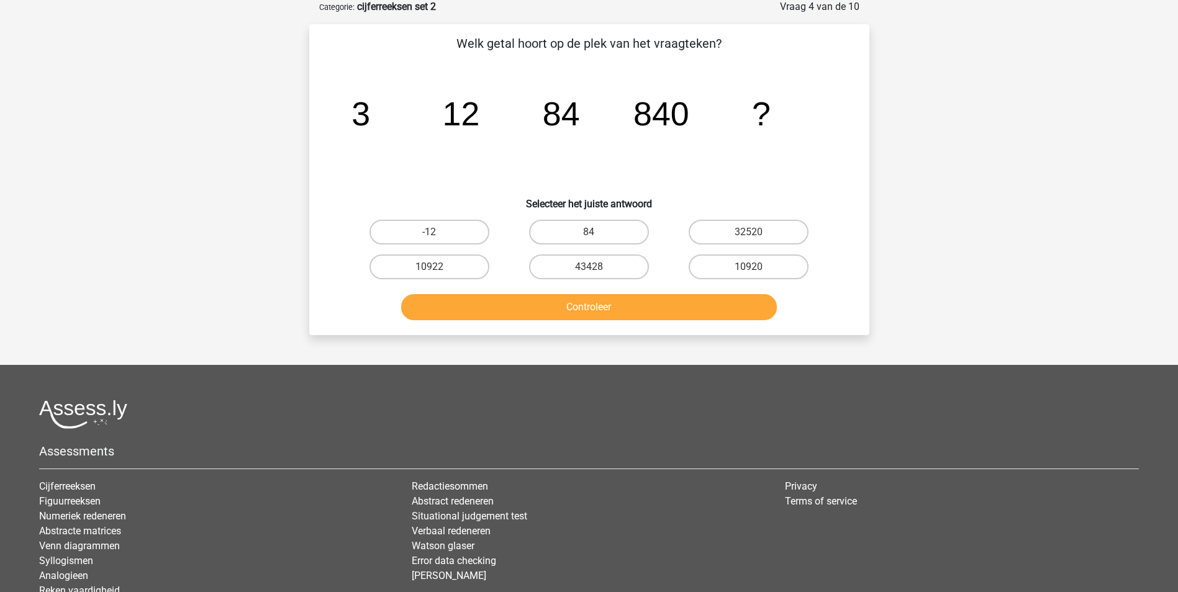
scroll to position [62, 0]
click at [724, 267] on label "10920" at bounding box center [748, 267] width 120 height 25
click at [749, 268] on input "10920" at bounding box center [753, 272] width 8 height 8
radio input "true"
click at [701, 307] on button "Controleer" at bounding box center [589, 308] width 376 height 26
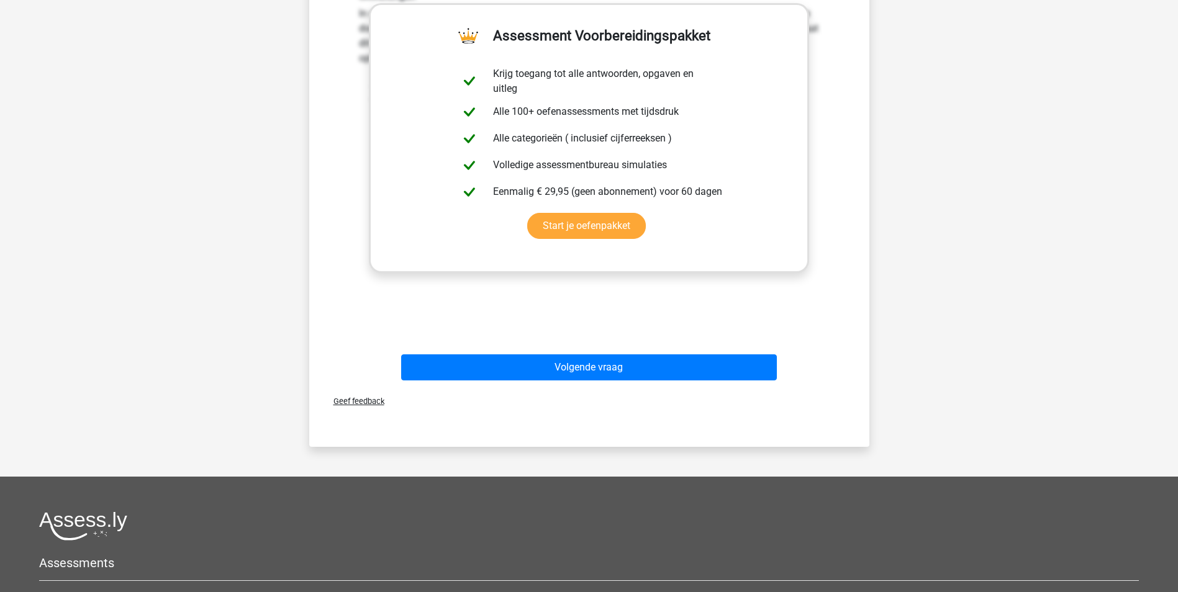
scroll to position [410, 0]
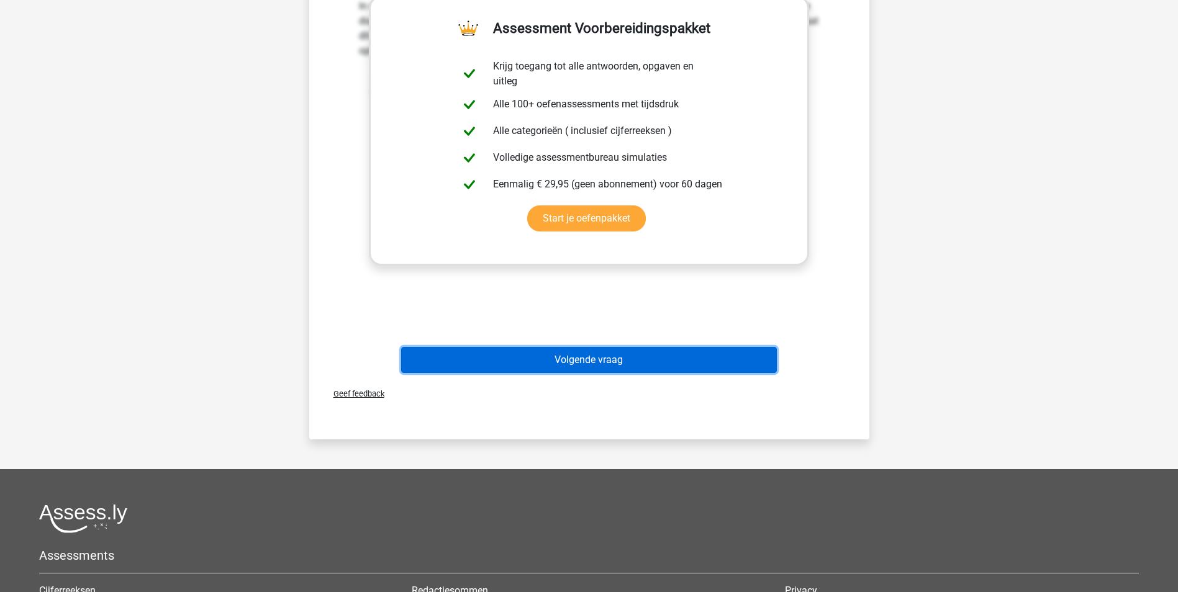
click at [711, 370] on button "Volgende vraag" at bounding box center [589, 360] width 376 height 26
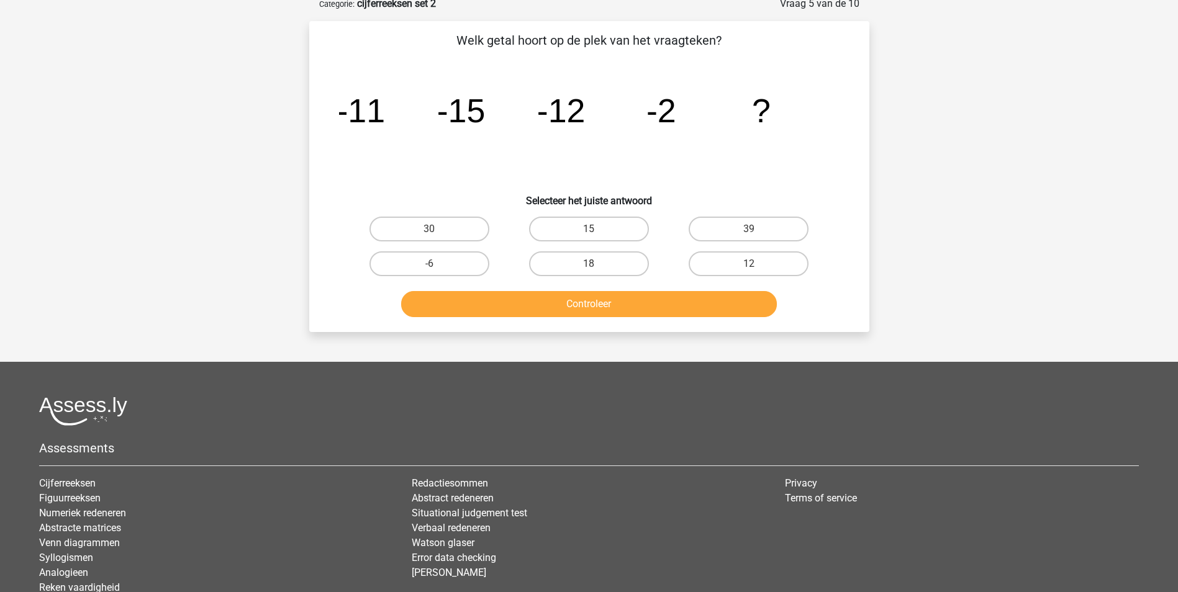
scroll to position [62, 0]
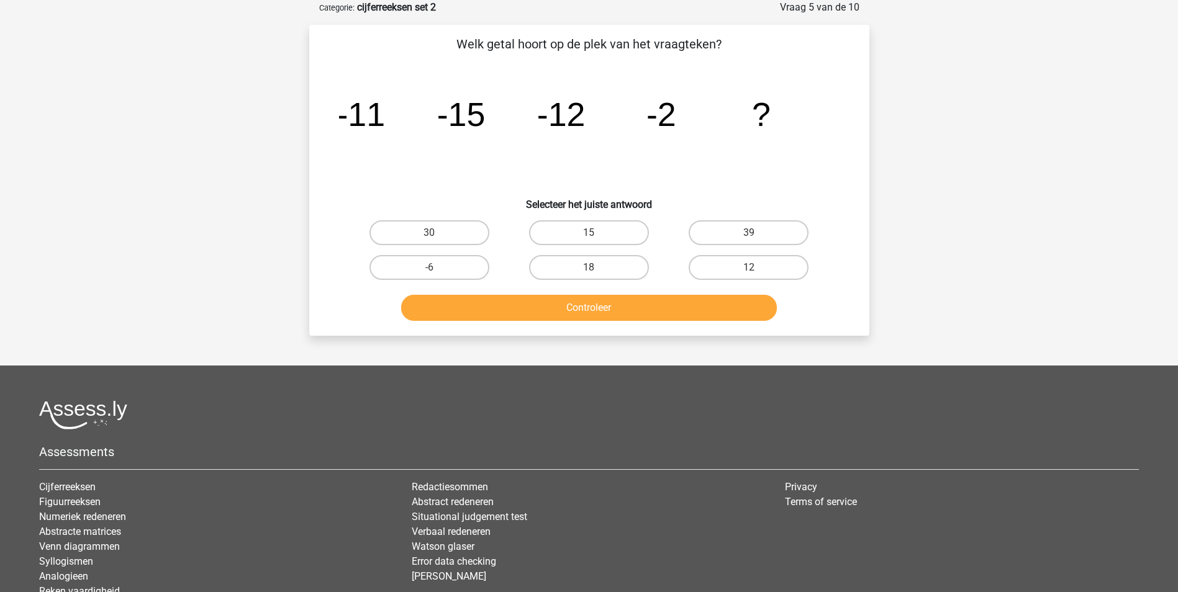
click at [396, 249] on div "30" at bounding box center [429, 232] width 160 height 35
click at [396, 254] on div "-6" at bounding box center [429, 267] width 160 height 35
click at [404, 269] on label "-6" at bounding box center [429, 267] width 120 height 25
click at [429, 269] on input "-6" at bounding box center [433, 272] width 8 height 8
radio input "true"
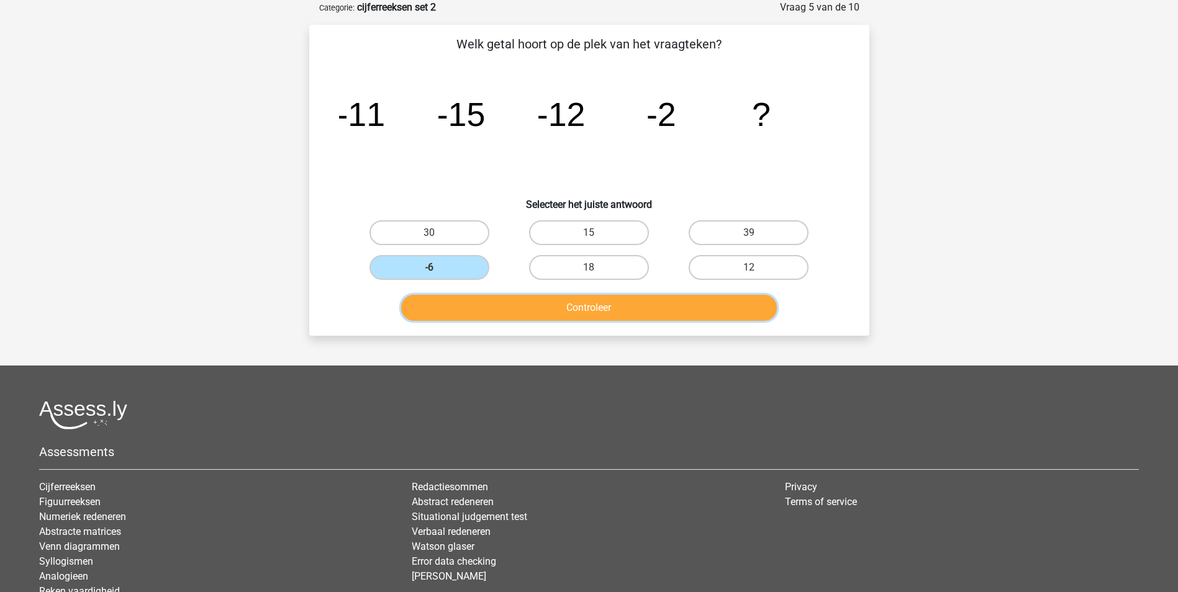
click at [513, 302] on button "Controleer" at bounding box center [589, 308] width 376 height 26
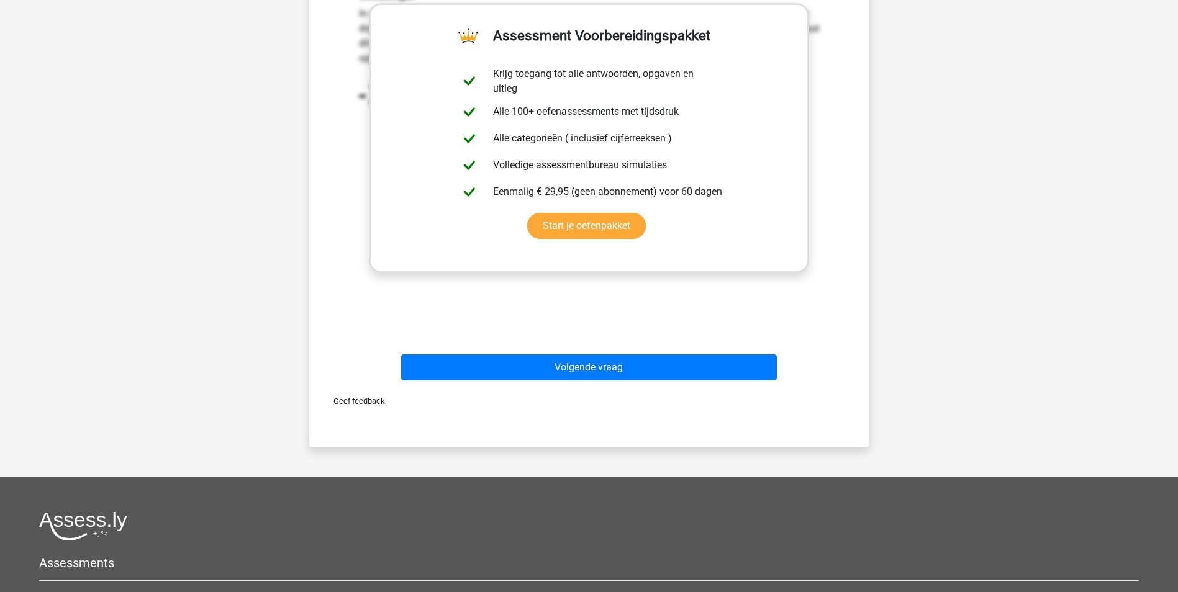
click at [708, 369] on button "Volgende vraag" at bounding box center [589, 367] width 376 height 26
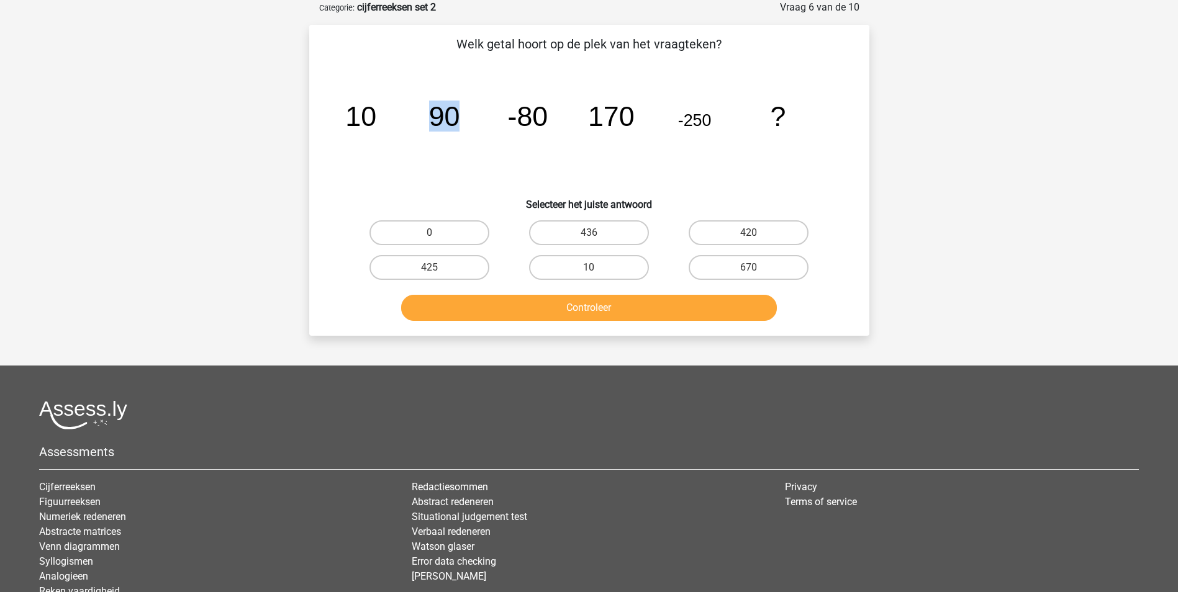
click at [385, 153] on icon "image/svg+xml 10 90 -80 170 -250 ?" at bounding box center [589, 125] width 500 height 125
click at [400, 74] on icon "image/svg+xml 10 90 -80 170 -250 ?" at bounding box center [589, 125] width 500 height 125
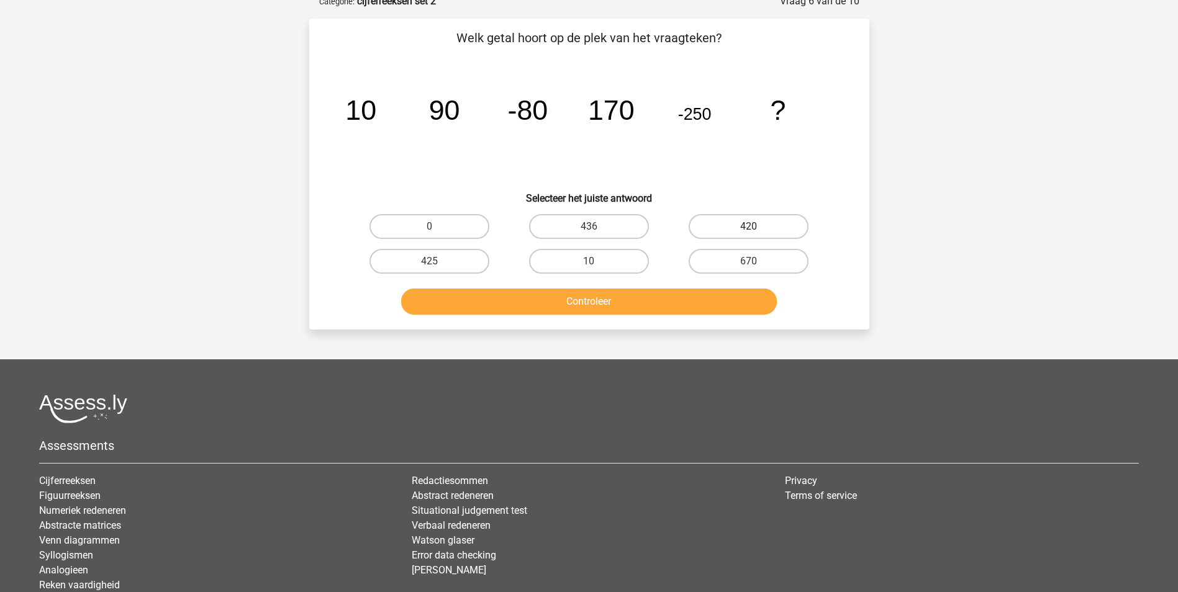
click at [760, 233] on label "420" at bounding box center [748, 226] width 120 height 25
click at [757, 233] on input "420" at bounding box center [753, 231] width 8 height 8
radio input "true"
click at [753, 305] on button "Controleer" at bounding box center [589, 302] width 376 height 26
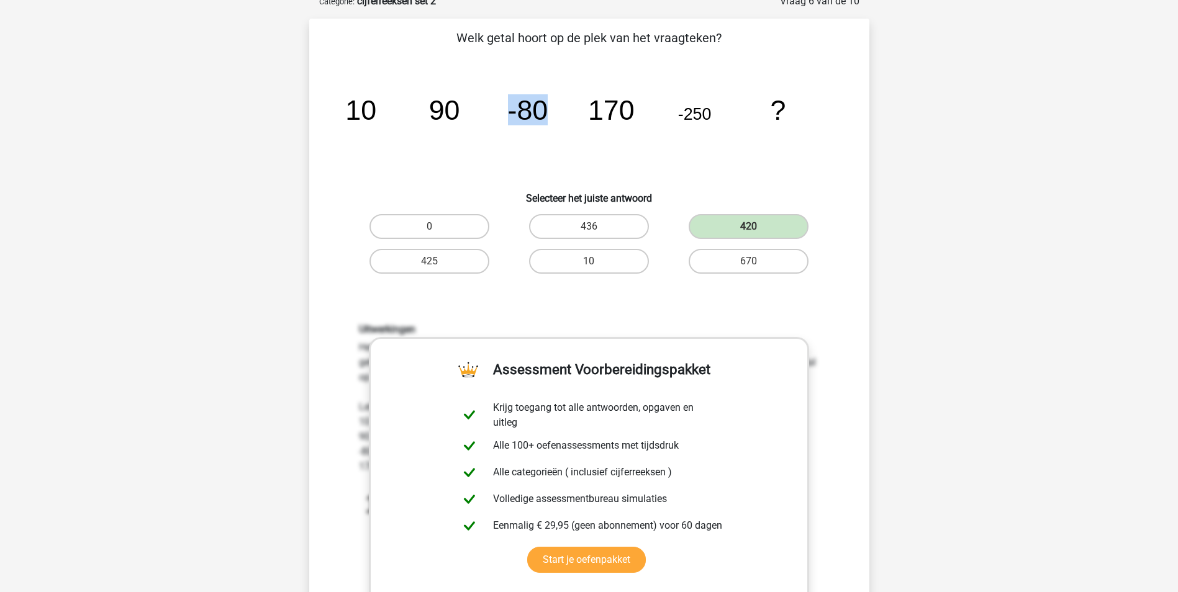
drag, startPoint x: 505, startPoint y: 109, endPoint x: 560, endPoint y: 107, distance: 55.3
click at [560, 107] on icon "image/svg+xml 10 90 -80 170 -250 ?" at bounding box center [589, 119] width 500 height 125
drag, startPoint x: 560, startPoint y: 107, endPoint x: 635, endPoint y: 122, distance: 76.5
click at [635, 122] on icon "image/svg+xml 10 90 -80 170 -250 ?" at bounding box center [589, 119] width 500 height 125
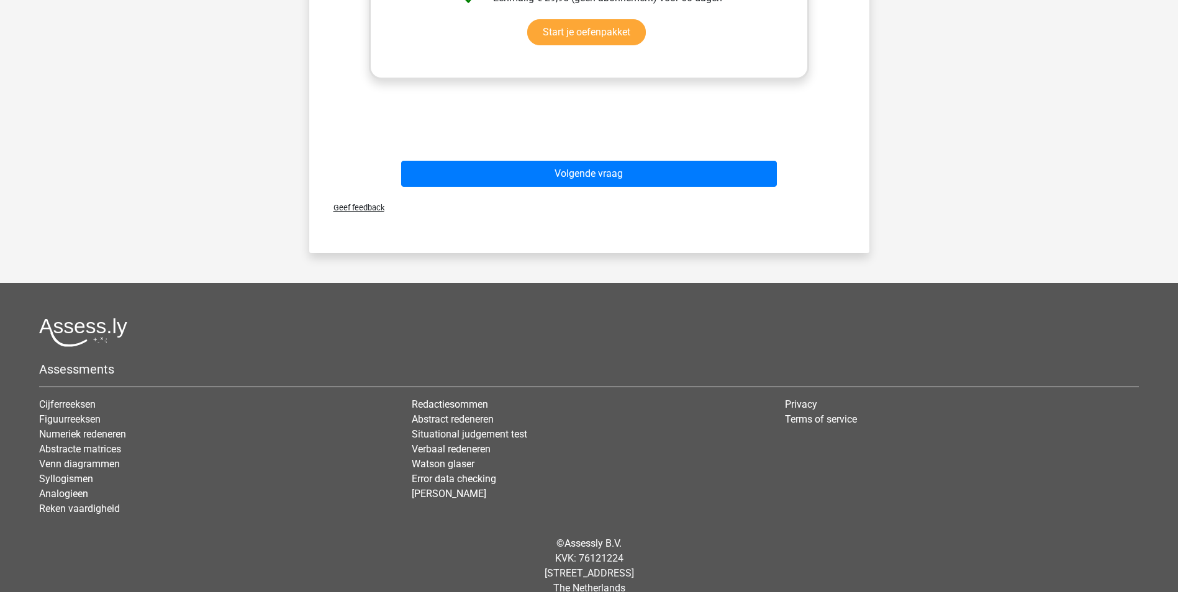
scroll to position [615, 0]
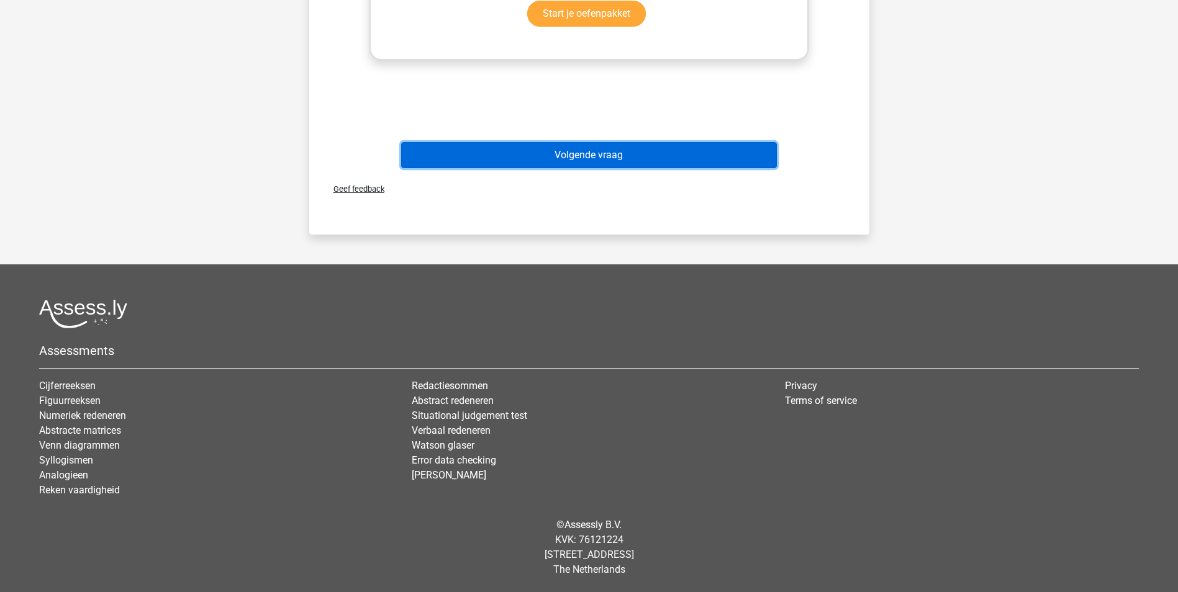
click at [448, 165] on button "Volgende vraag" at bounding box center [589, 155] width 376 height 26
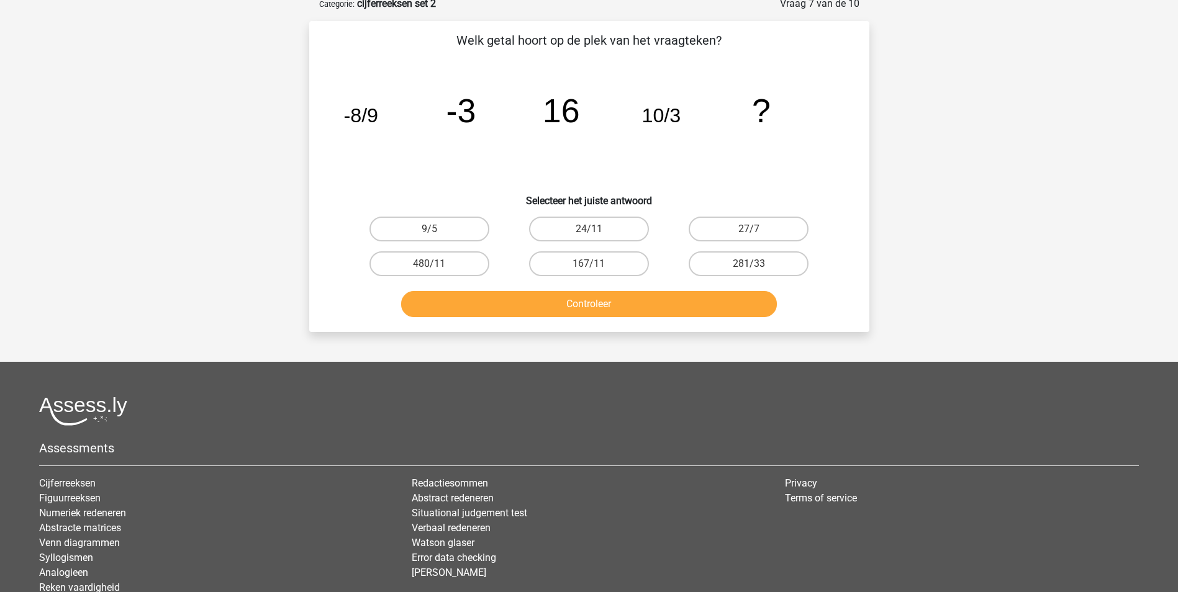
scroll to position [62, 0]
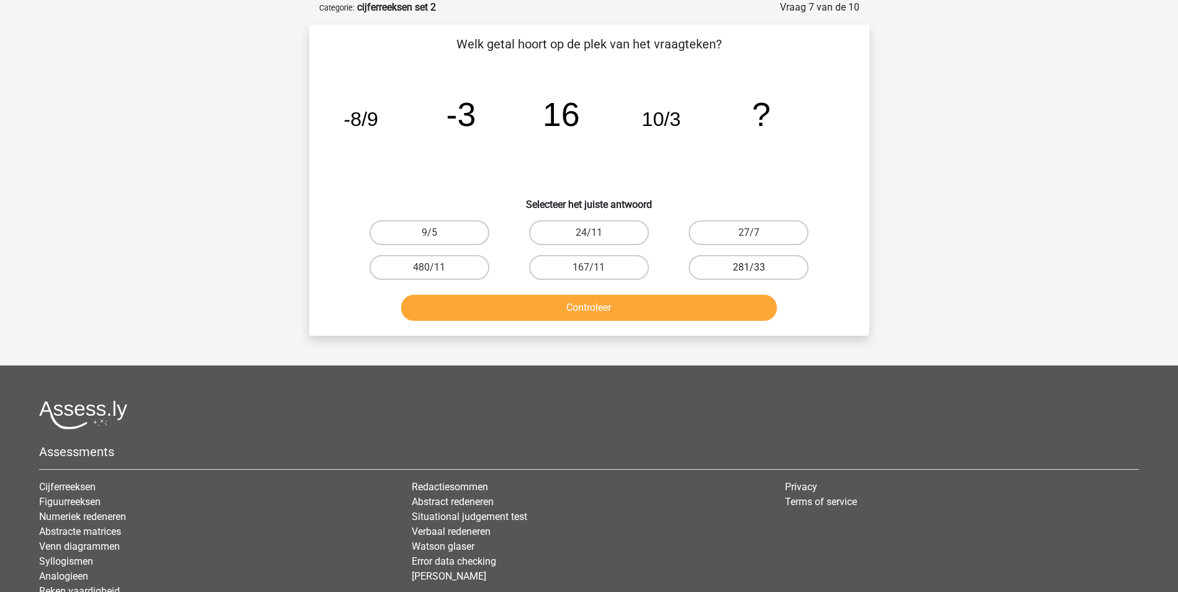
click at [710, 257] on label "281/33" at bounding box center [748, 267] width 120 height 25
click at [749, 268] on input "281/33" at bounding box center [753, 272] width 8 height 8
radio input "true"
click at [696, 314] on button "Controleer" at bounding box center [589, 308] width 376 height 26
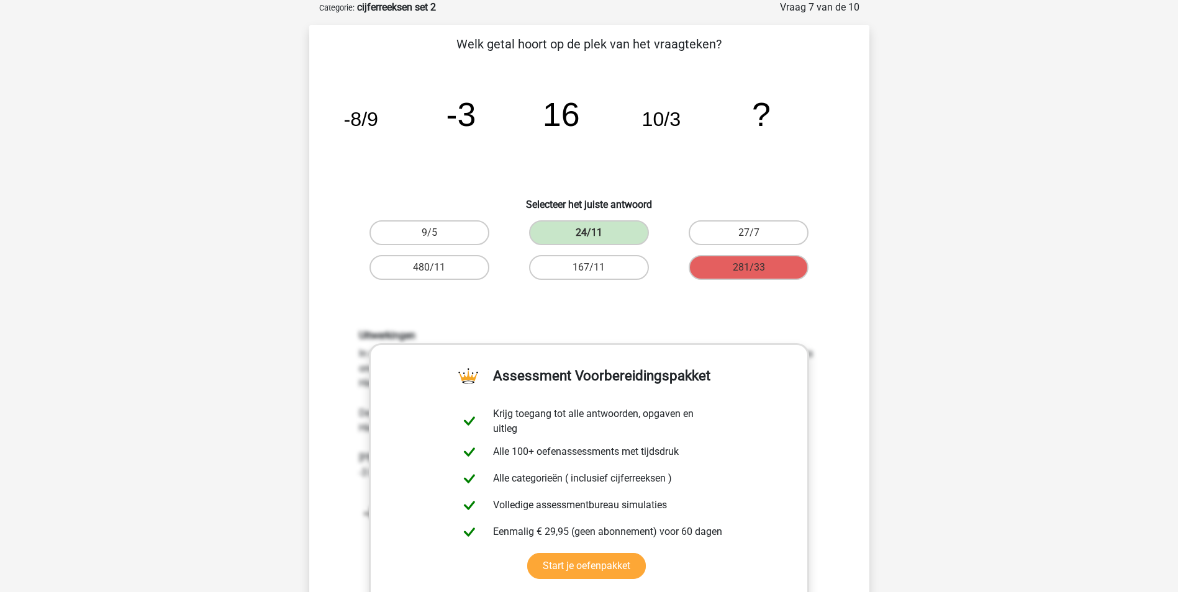
click at [596, 179] on icon "image/svg+xml -8/9 -3 16 10/3 ?" at bounding box center [589, 125] width 500 height 125
click at [671, 336] on h6 "Uitwerkingen" at bounding box center [589, 336] width 461 height 12
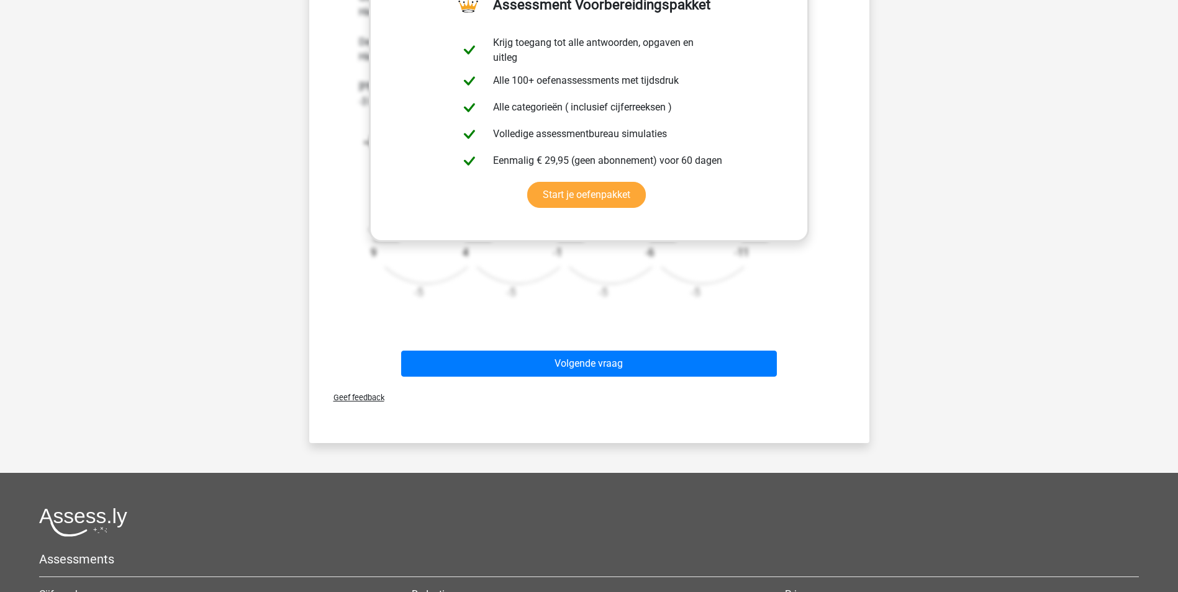
scroll to position [459, 0]
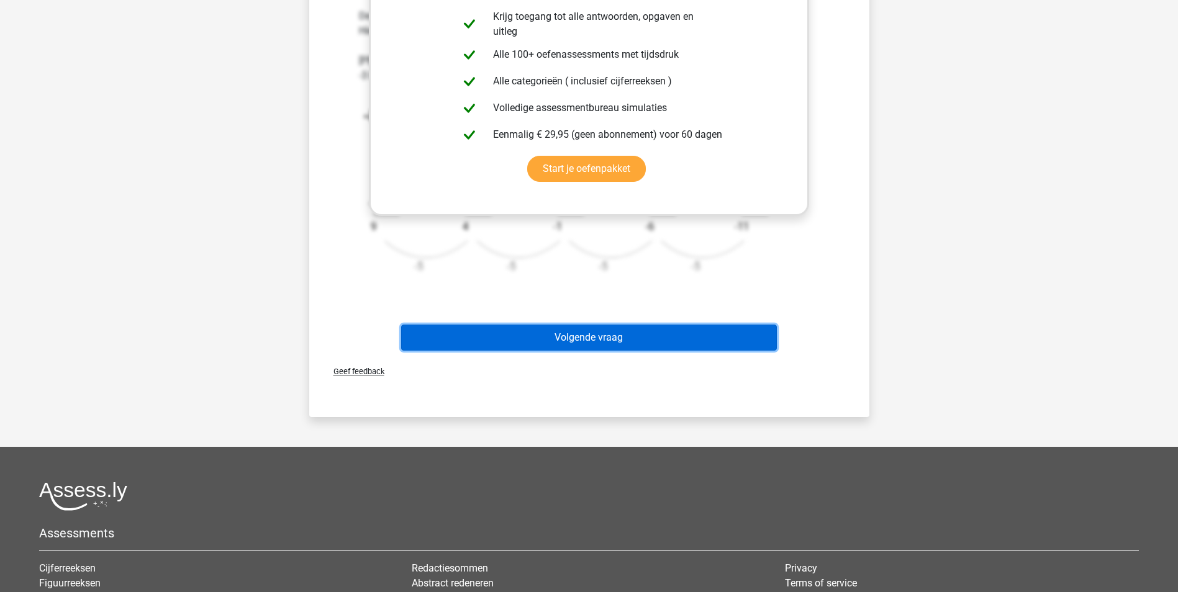
click at [671, 336] on button "Volgende vraag" at bounding box center [589, 338] width 376 height 26
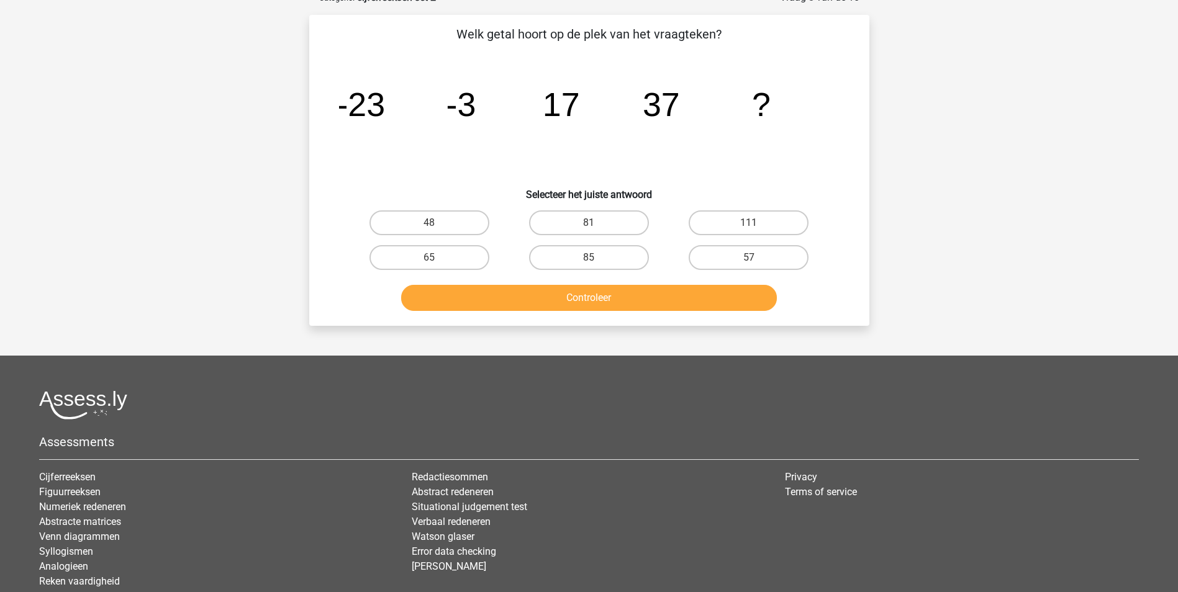
scroll to position [62, 0]
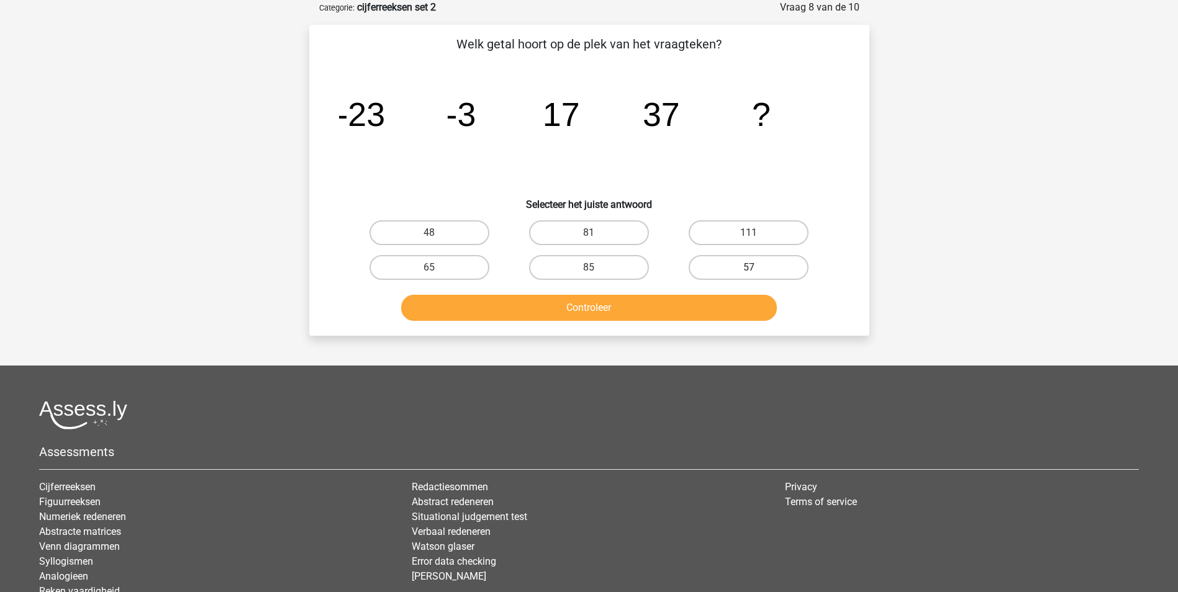
click at [698, 270] on label "57" at bounding box center [748, 267] width 120 height 25
click at [749, 270] on input "57" at bounding box center [753, 272] width 8 height 8
radio input "true"
click at [695, 304] on button "Controleer" at bounding box center [589, 308] width 376 height 26
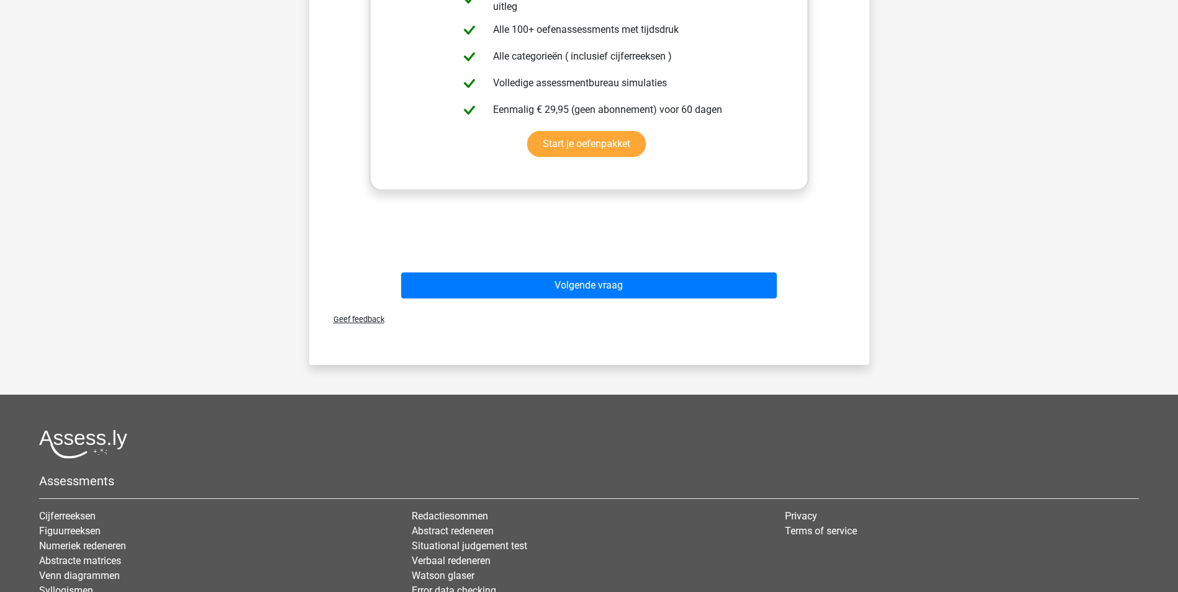
scroll to position [459, 0]
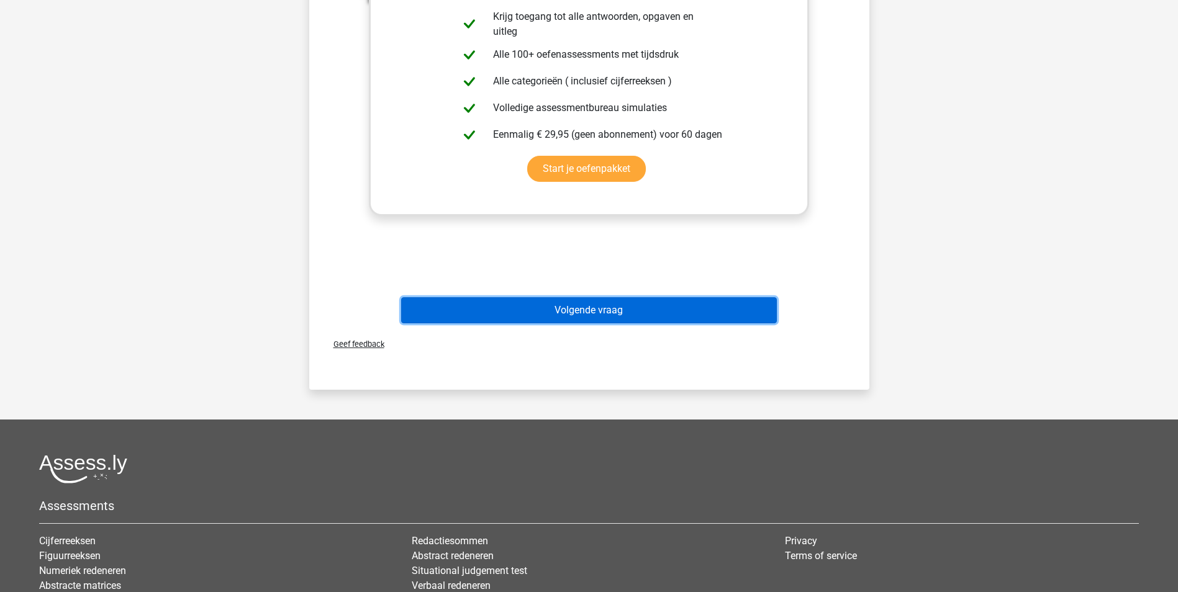
drag, startPoint x: 695, startPoint y: 304, endPoint x: 671, endPoint y: 314, distance: 26.4
click at [671, 314] on button "Volgende vraag" at bounding box center [589, 310] width 376 height 26
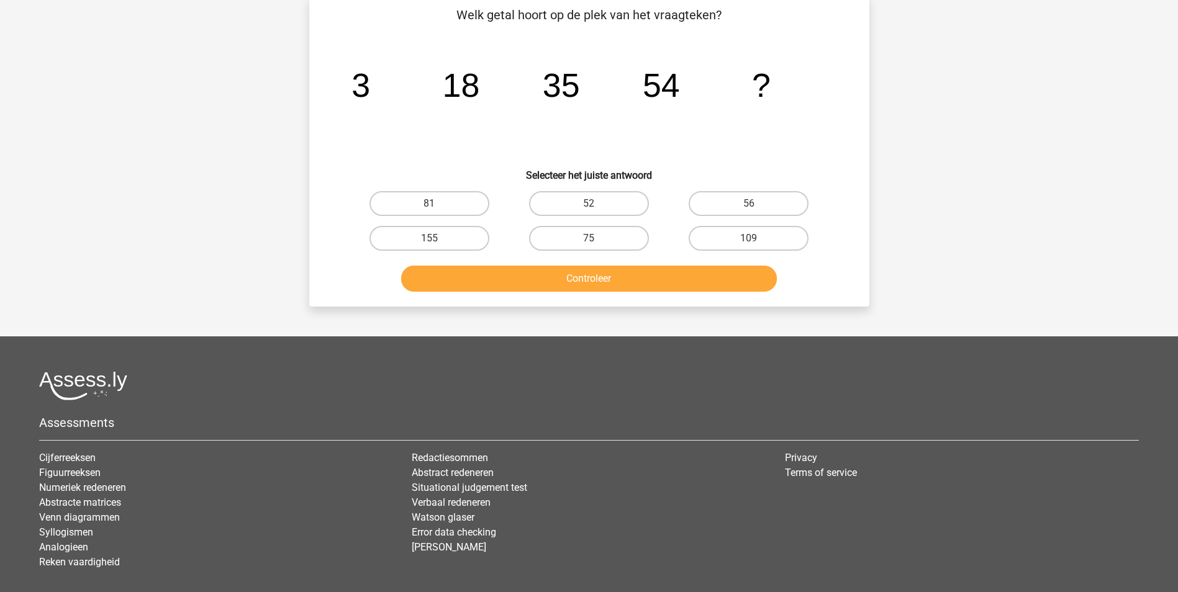
scroll to position [62, 0]
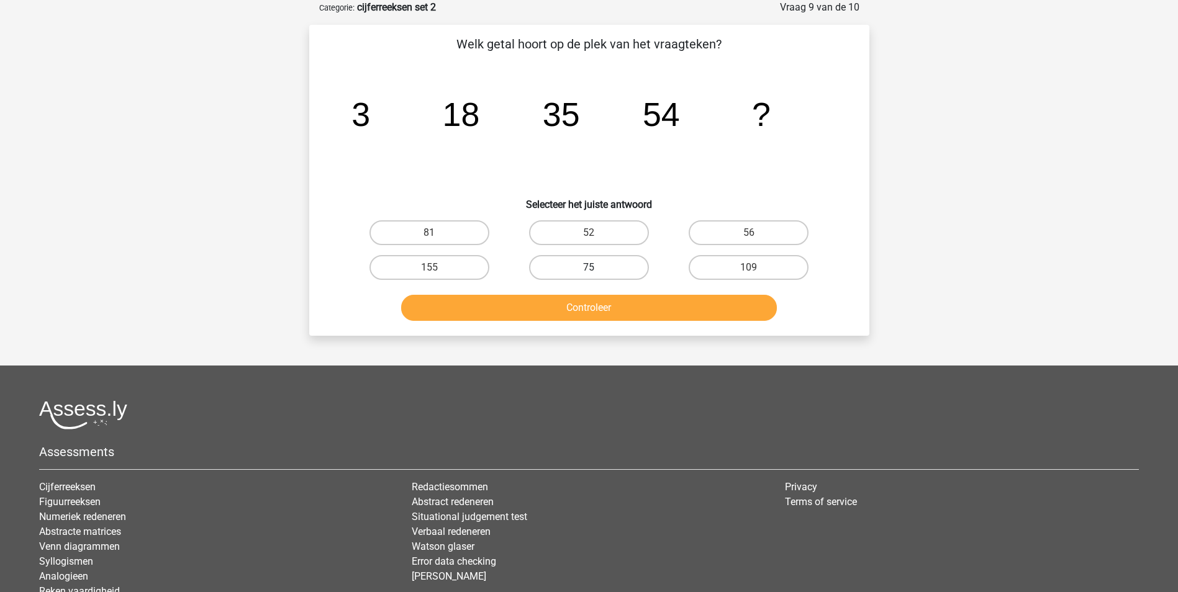
click at [553, 266] on label "75" at bounding box center [589, 267] width 120 height 25
click at [588, 268] on input "75" at bounding box center [592, 272] width 8 height 8
radio input "true"
click at [598, 304] on button "Controleer" at bounding box center [589, 308] width 376 height 26
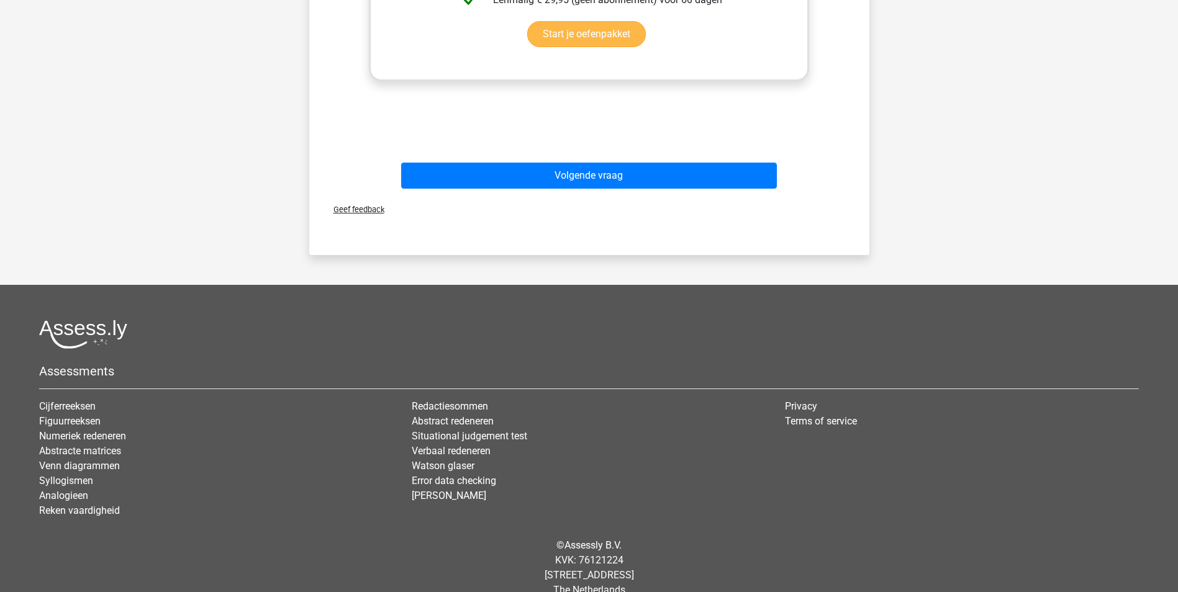
scroll to position [615, 0]
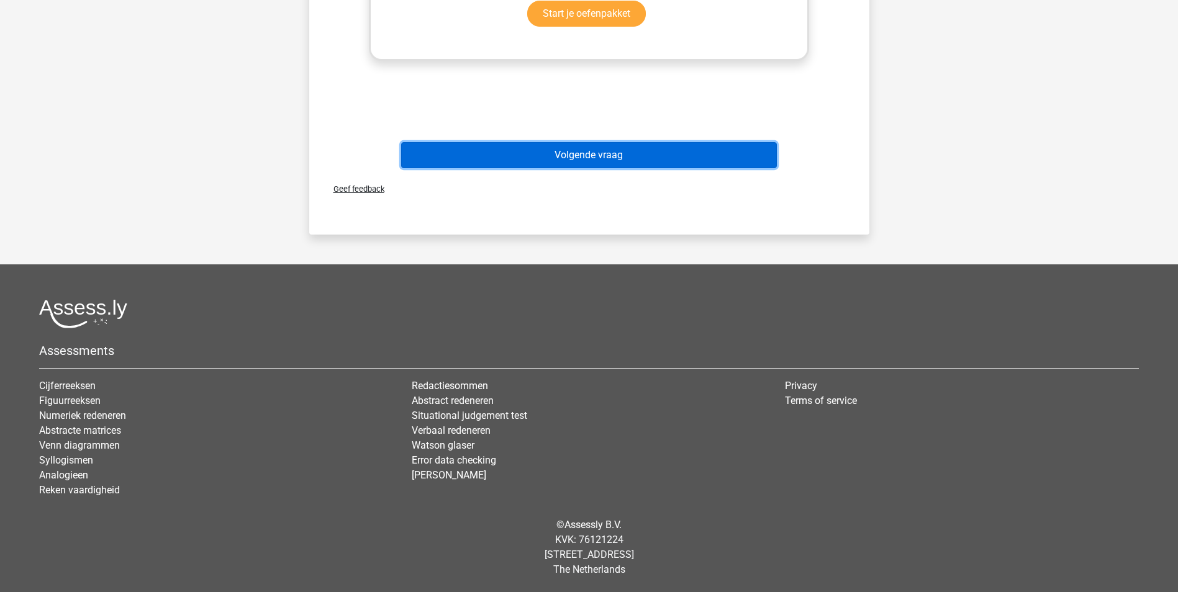
click at [584, 152] on button "Volgende vraag" at bounding box center [589, 155] width 376 height 26
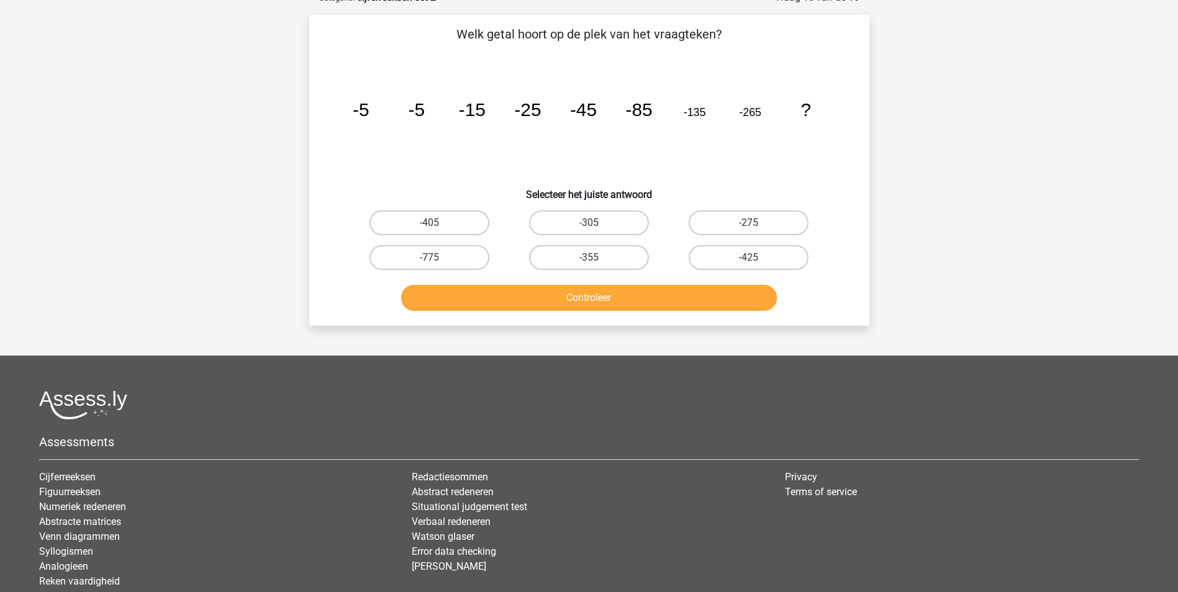
scroll to position [62, 0]
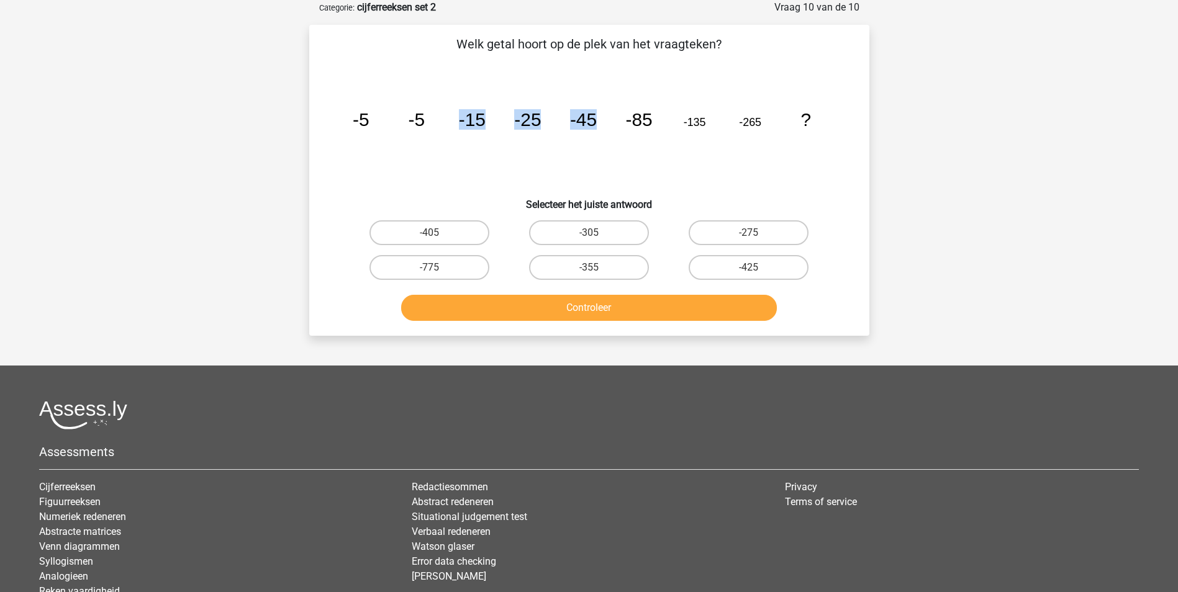
drag, startPoint x: 603, startPoint y: 114, endPoint x: 449, endPoint y: 145, distance: 157.0
click at [449, 145] on icon "image/svg+xml -5 -5 -15 -25 -45 -85 -135 -265 ?" at bounding box center [589, 125] width 500 height 125
click at [418, 236] on label "-405" at bounding box center [429, 232] width 120 height 25
click at [429, 236] on input "-405" at bounding box center [433, 237] width 8 height 8
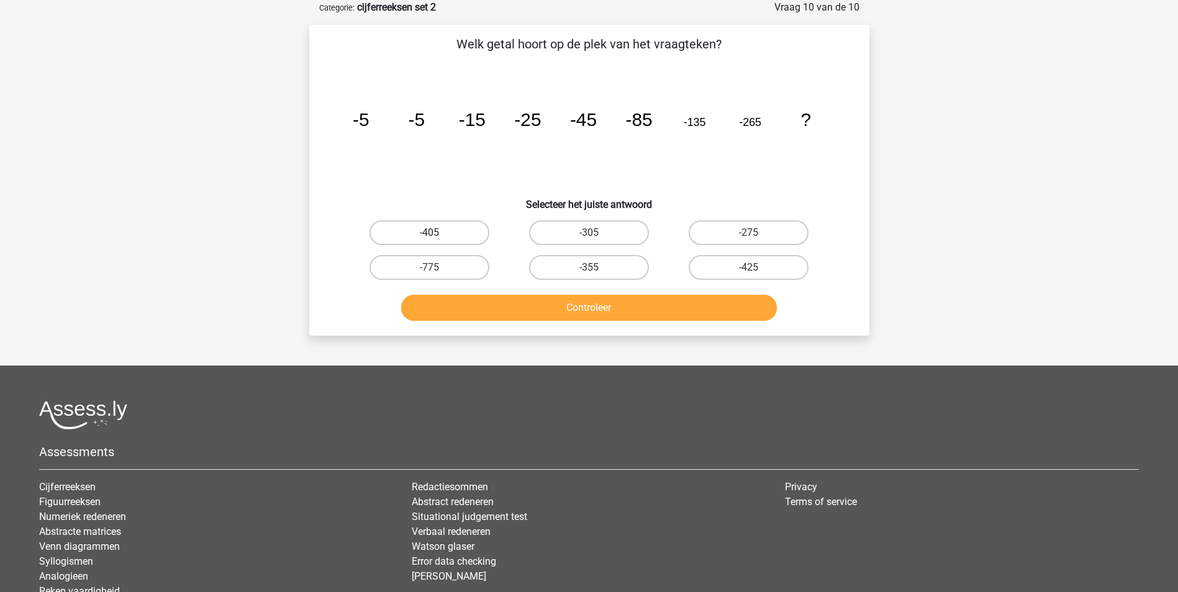
radio input "true"
click at [576, 322] on div "Controleer" at bounding box center [588, 310] width 479 height 31
click at [575, 313] on button "Controleer" at bounding box center [589, 308] width 376 height 26
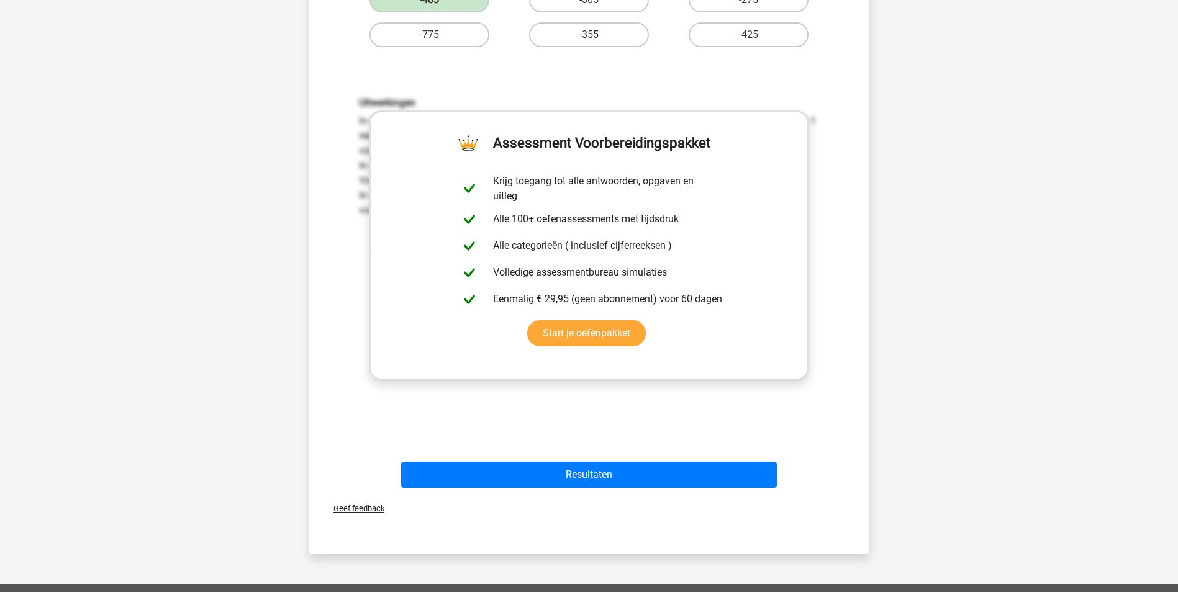
scroll to position [291, 0]
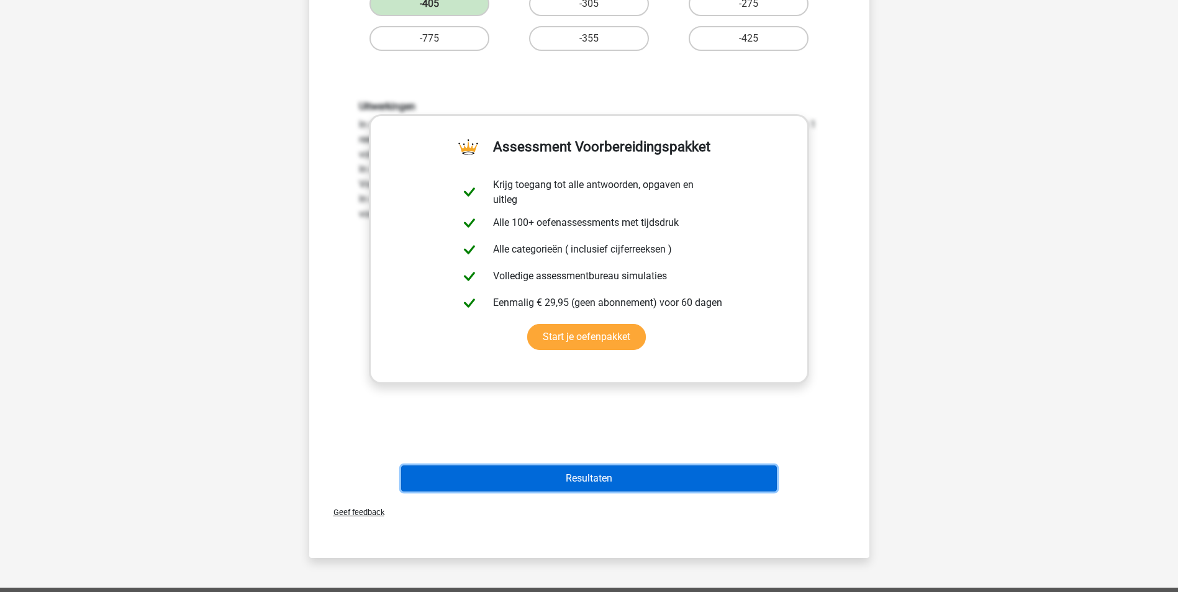
click at [639, 474] on button "Resultaten" at bounding box center [589, 479] width 376 height 26
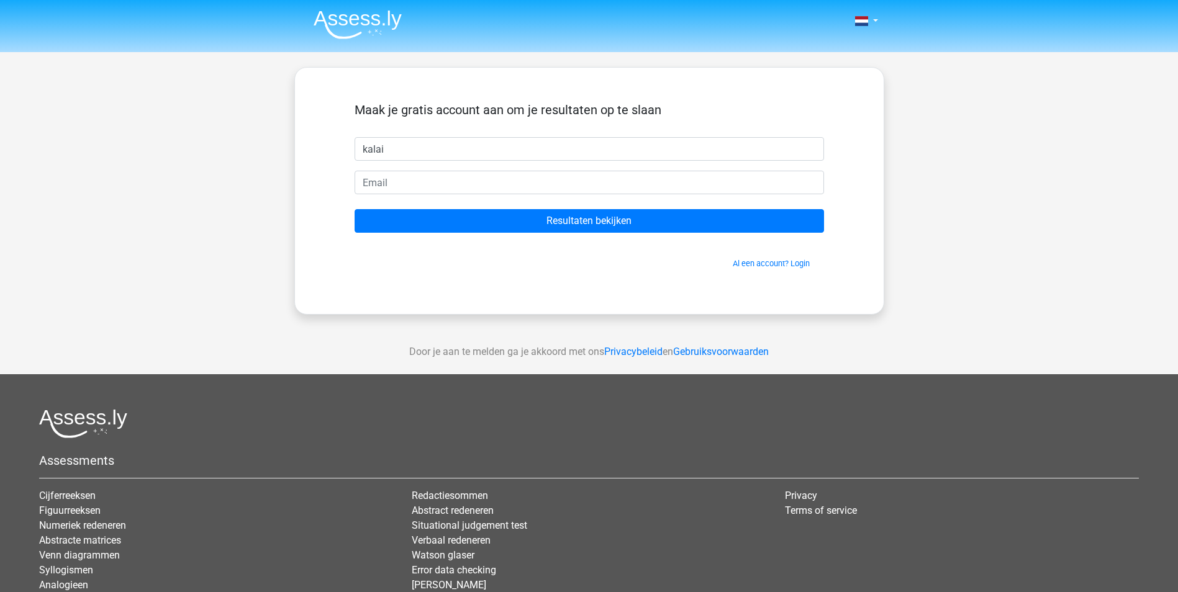
type input "kalai"
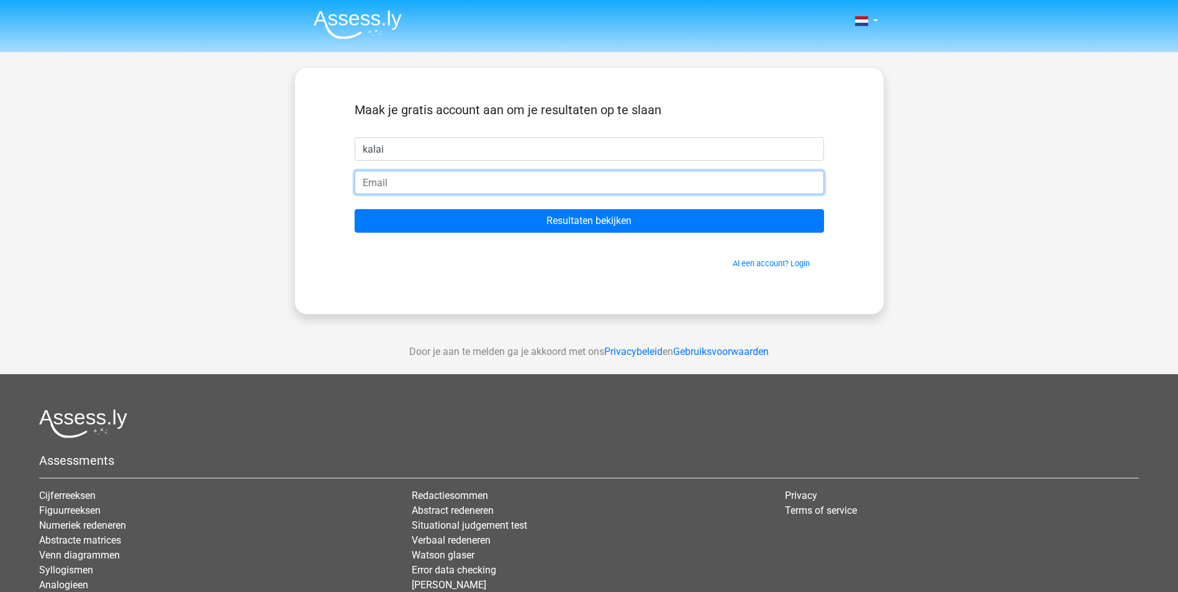
click at [392, 187] on input "email" at bounding box center [588, 183] width 469 height 24
type input "[EMAIL_ADDRESS][DOMAIN_NAME]"
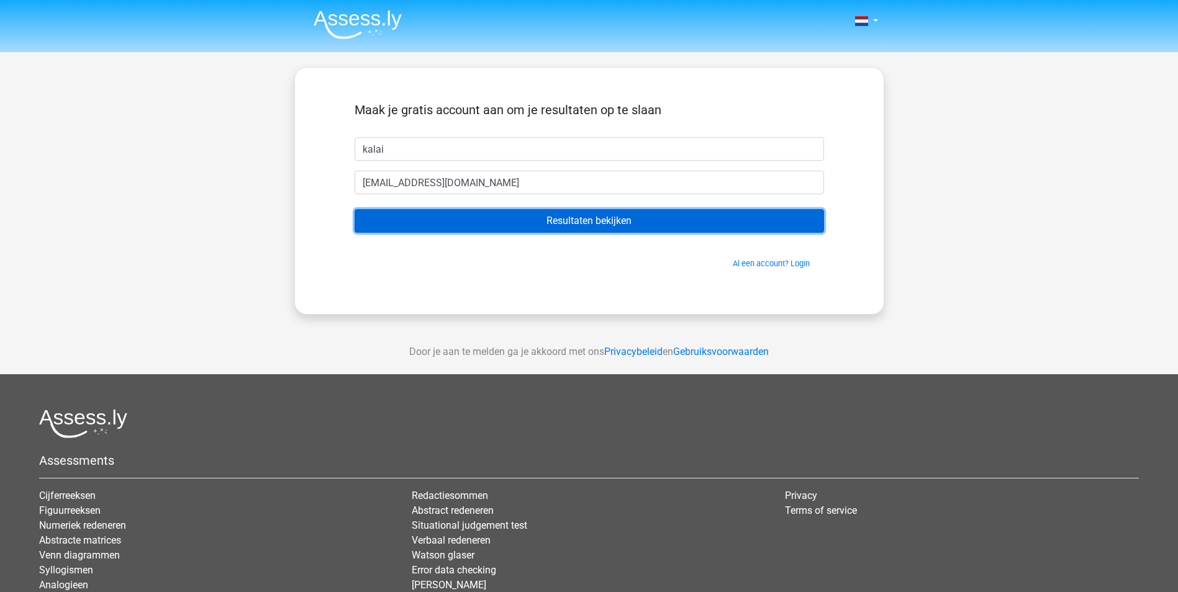
click at [582, 222] on input "Resultaten bekijken" at bounding box center [588, 221] width 469 height 24
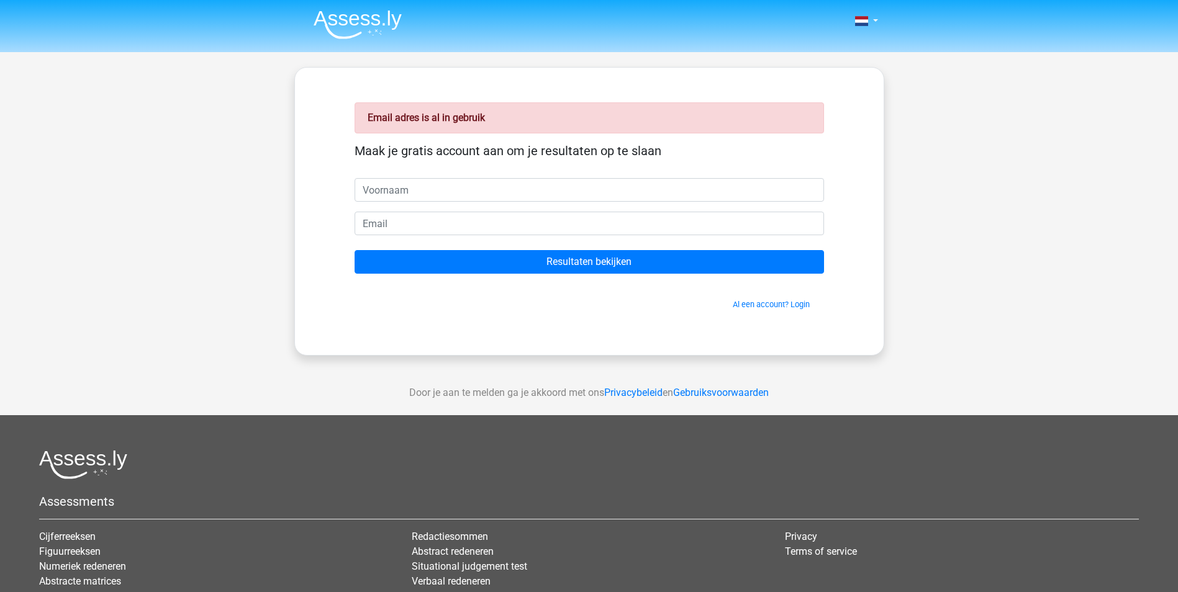
click at [533, 191] on input "text" at bounding box center [588, 190] width 469 height 24
type input "karthi"
click at [516, 230] on input "email" at bounding box center [588, 224] width 469 height 24
type input "[EMAIL_ADDRESS][DOMAIN_NAME]"
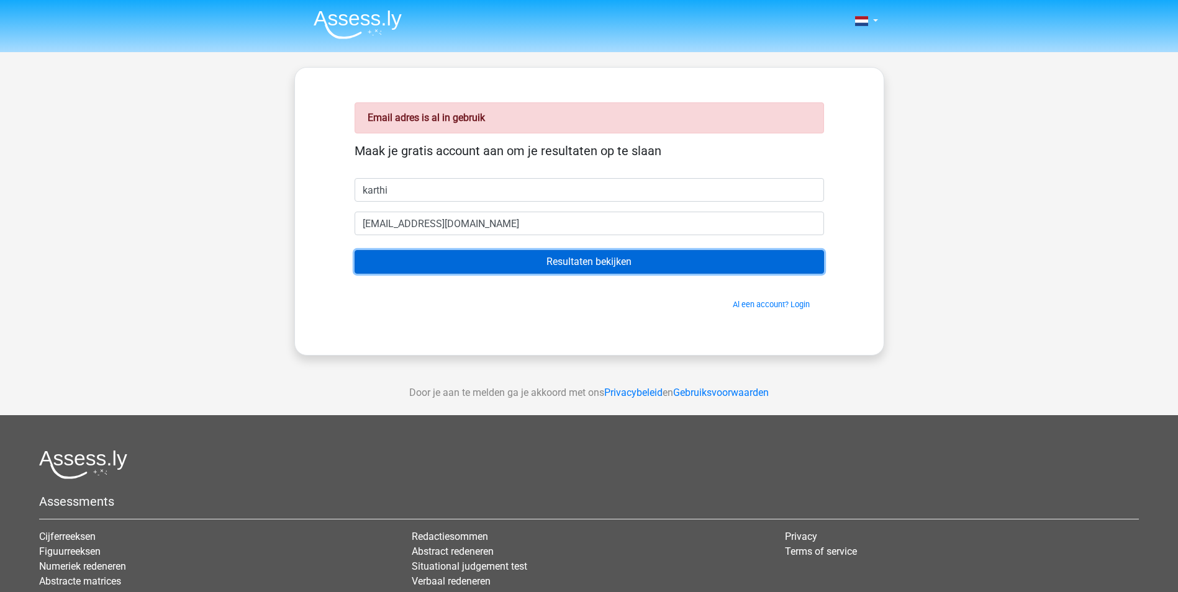
click at [638, 264] on input "Resultaten bekijken" at bounding box center [588, 262] width 469 height 24
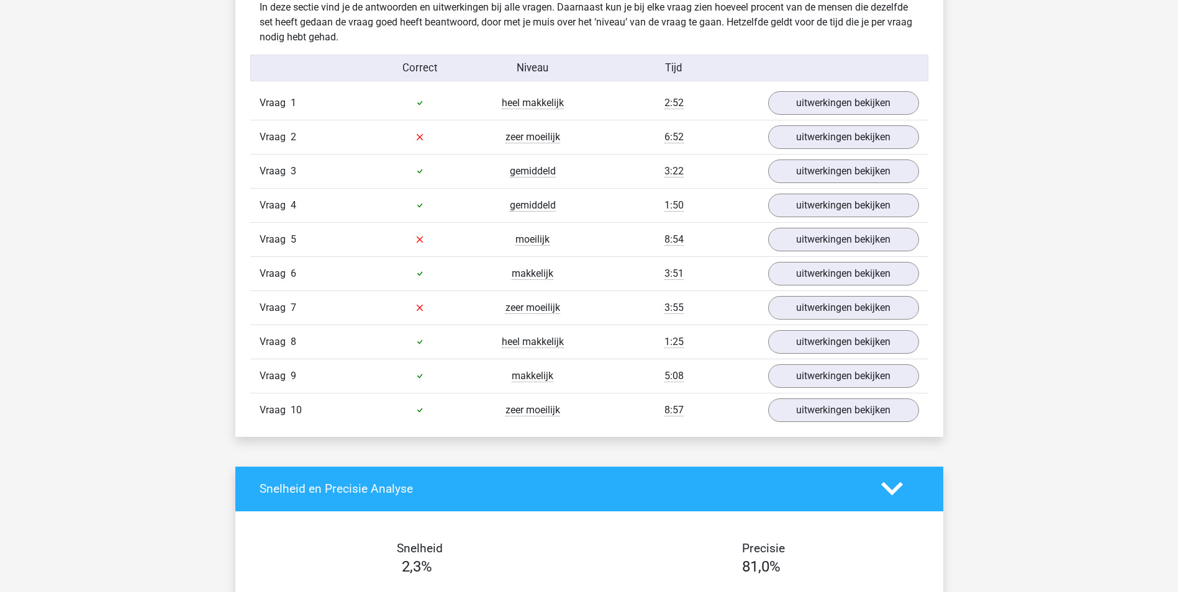
scroll to position [936, 0]
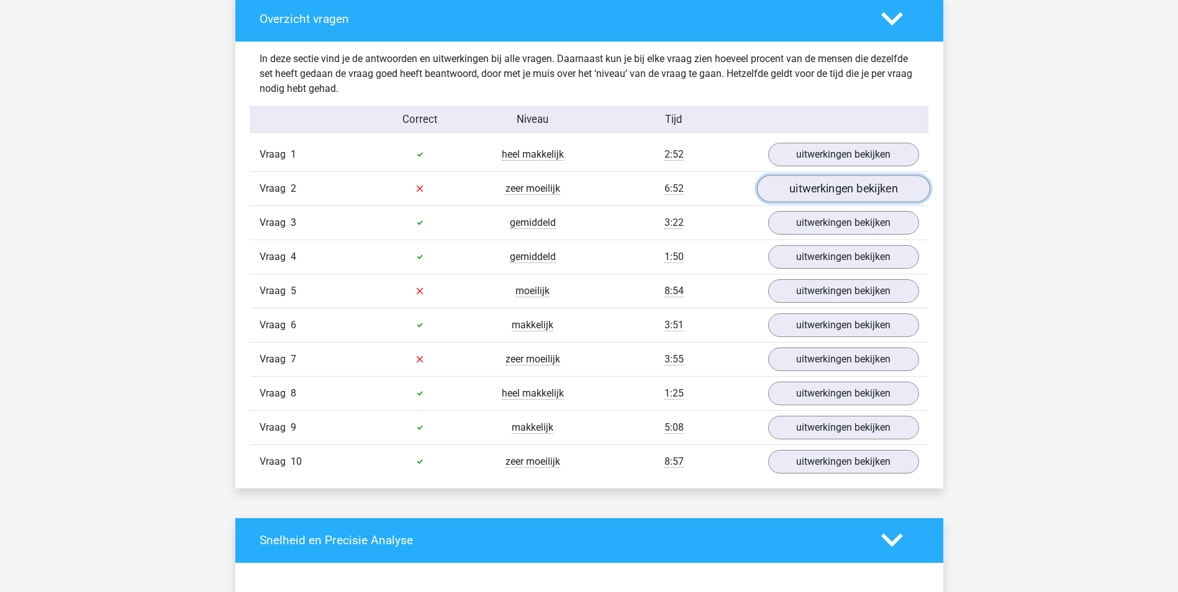
click at [817, 187] on link "uitwerkingen bekijken" at bounding box center [842, 188] width 173 height 27
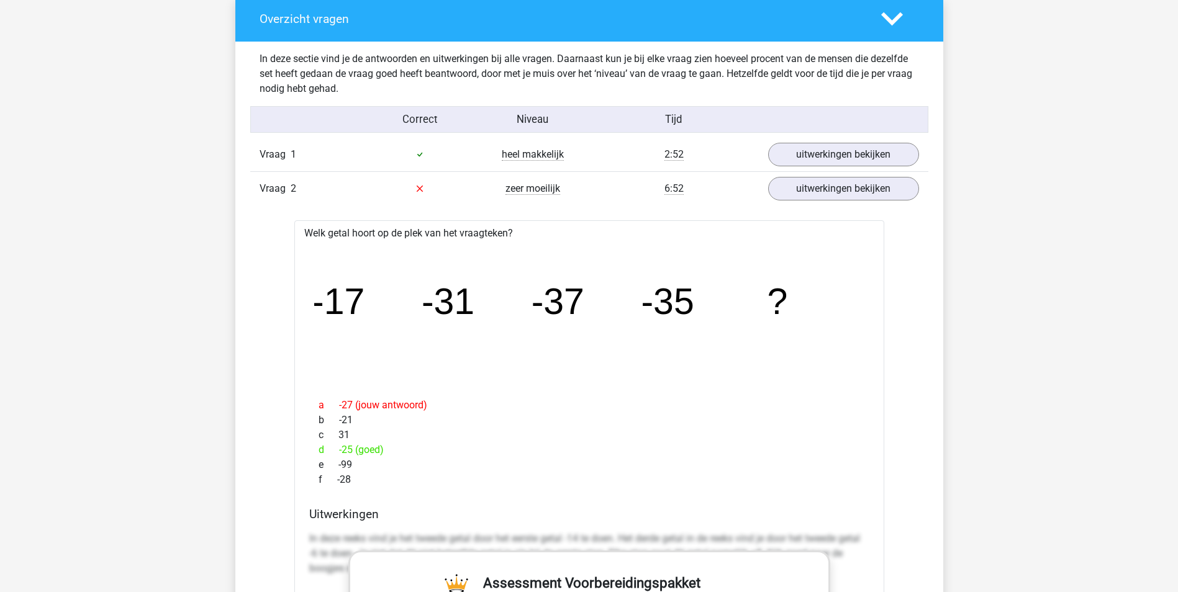
click at [767, 271] on icon "image/svg+xml -17 -31 -37 -35 ?" at bounding box center [589, 315] width 550 height 138
click at [839, 150] on link "uitwerkingen bekijken" at bounding box center [842, 154] width 173 height 27
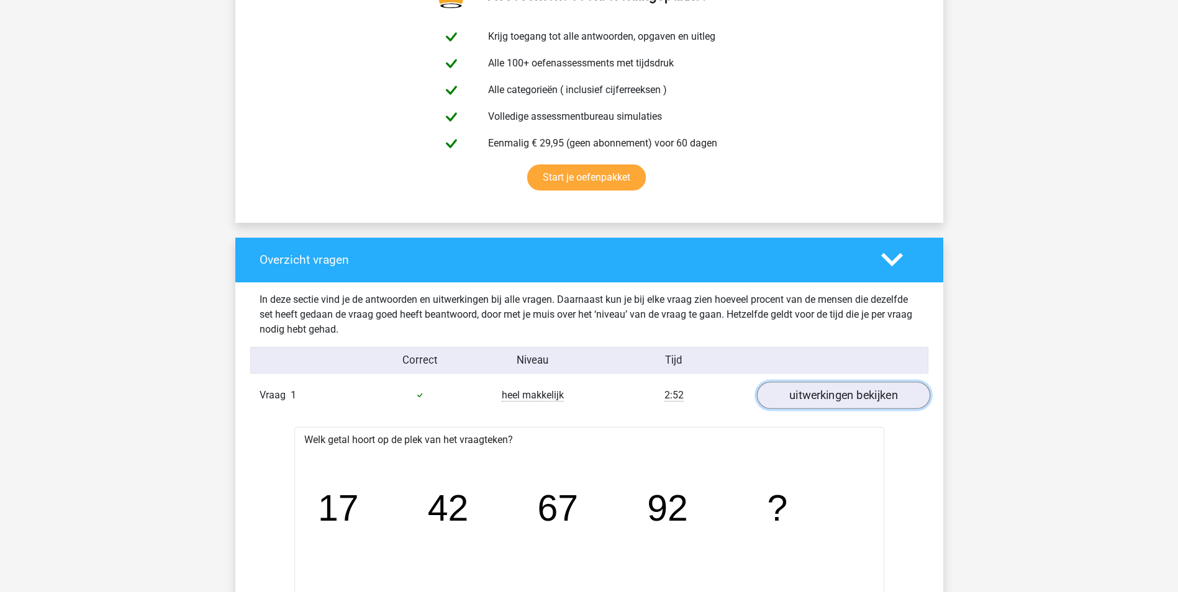
scroll to position [703, 0]
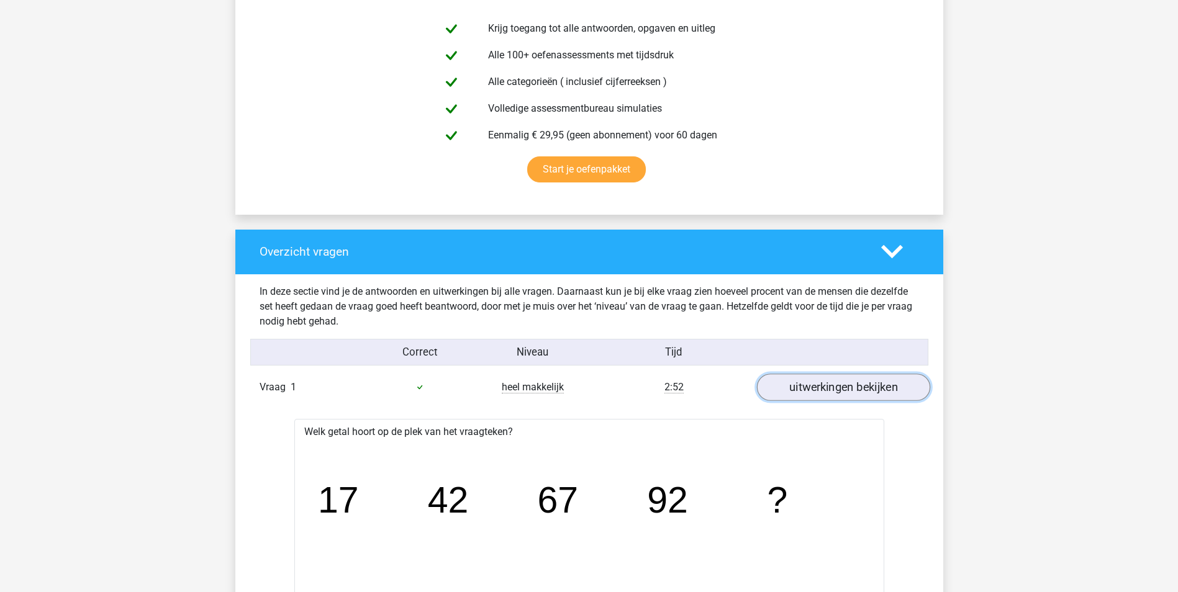
click at [881, 392] on link "uitwerkingen bekijken" at bounding box center [842, 387] width 173 height 27
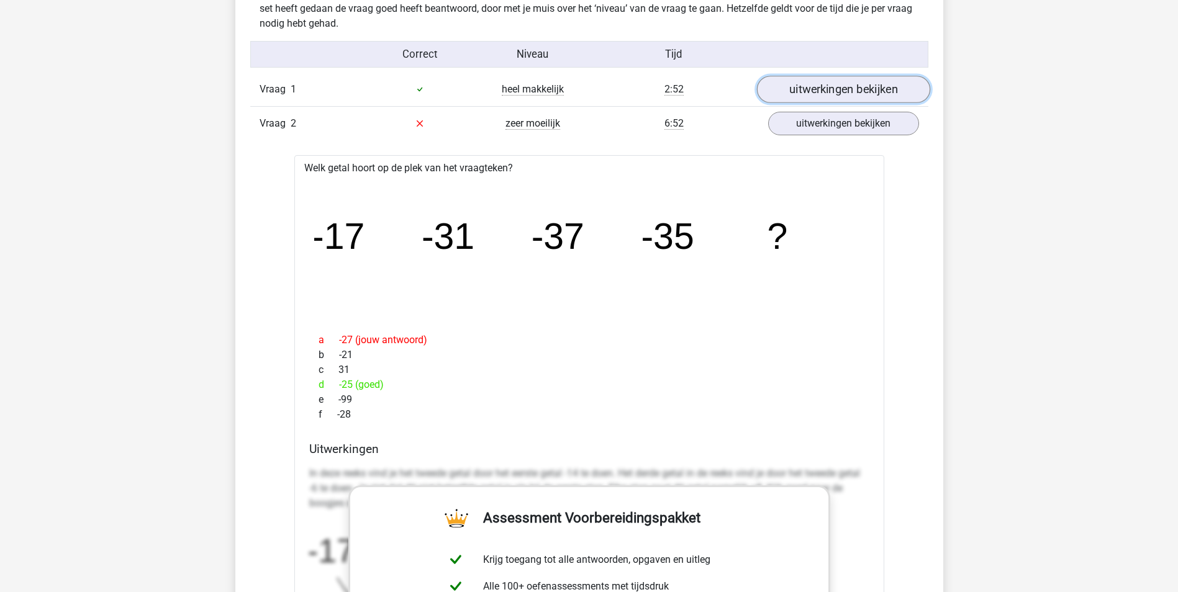
scroll to position [1001, 0]
click at [894, 132] on link "uitwerkingen bekijken" at bounding box center [842, 123] width 173 height 27
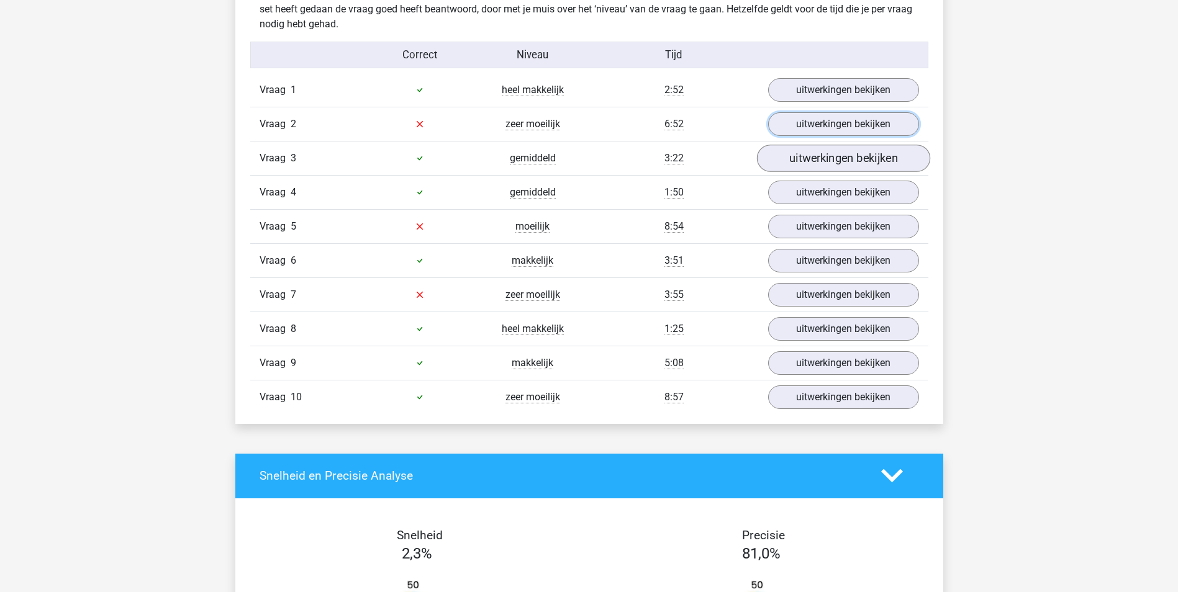
click at [899, 166] on link "uitwerkingen bekijken" at bounding box center [842, 158] width 173 height 27
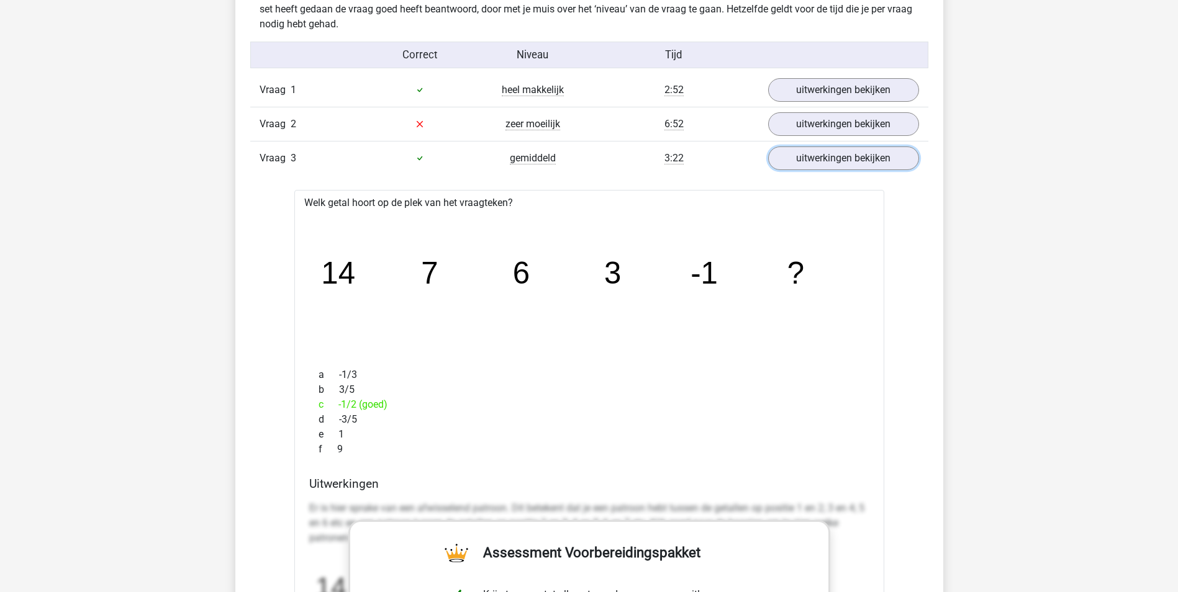
click at [886, 158] on link "uitwerkingen bekijken" at bounding box center [843, 159] width 151 height 24
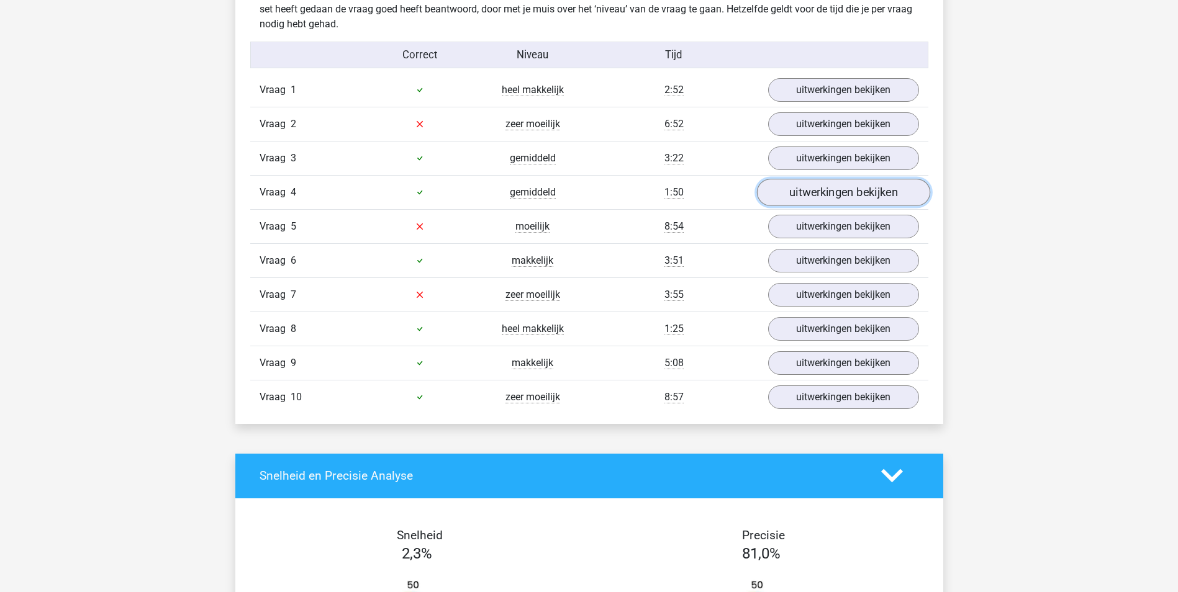
click at [898, 196] on link "uitwerkingen bekijken" at bounding box center [842, 192] width 173 height 27
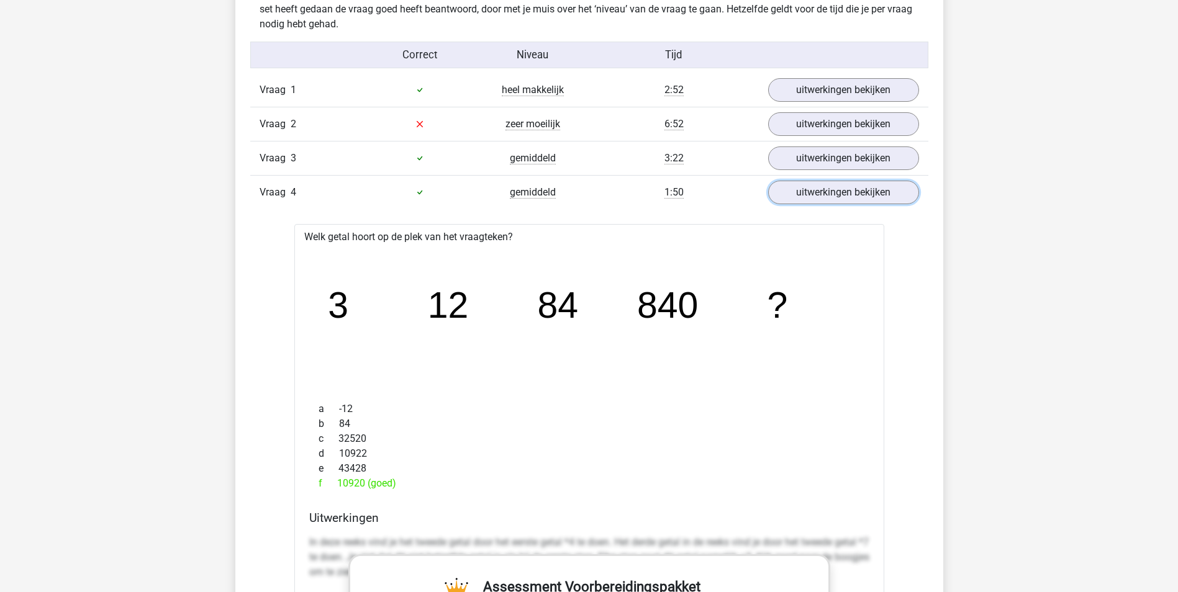
click at [879, 202] on link "uitwerkingen bekijken" at bounding box center [843, 193] width 151 height 24
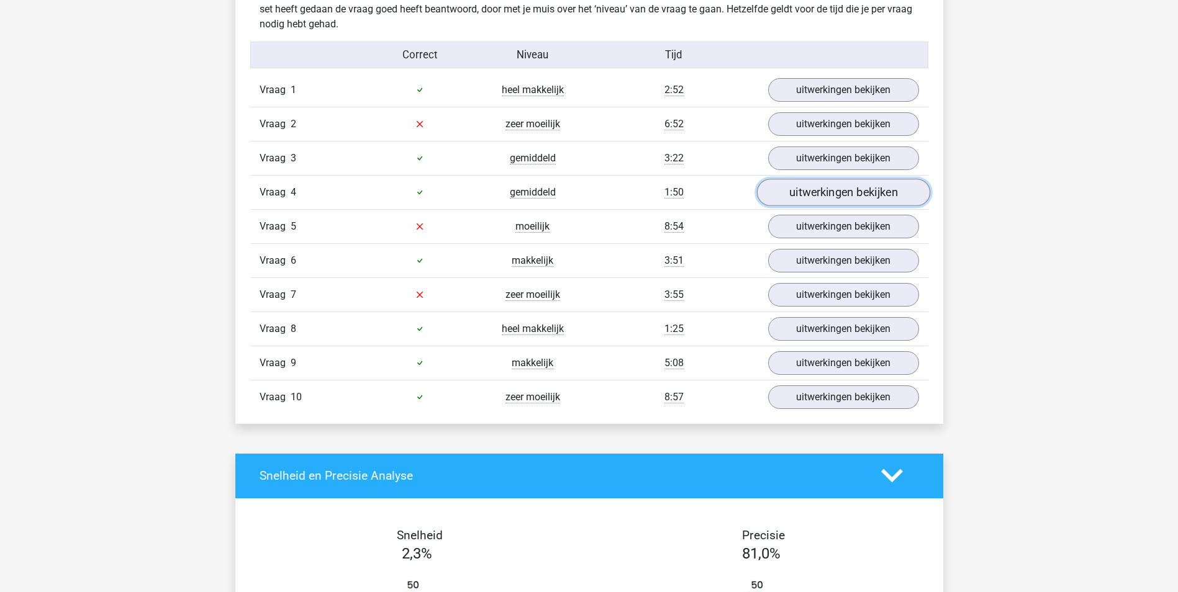
click at [890, 232] on link "uitwerkingen bekijken" at bounding box center [843, 227] width 151 height 24
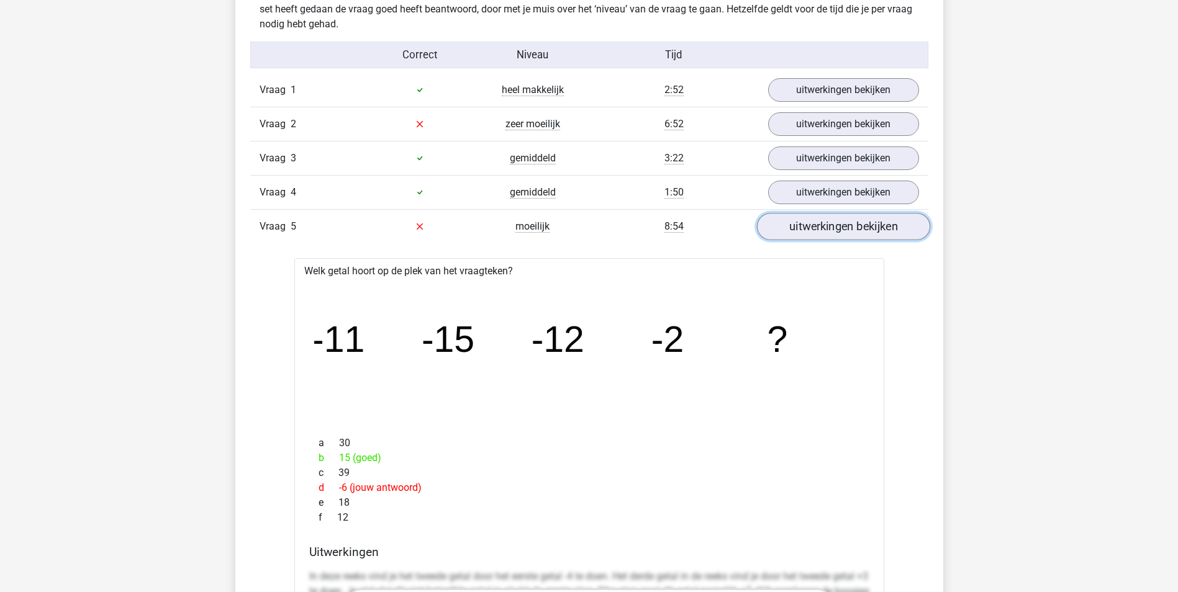
click at [902, 229] on link "uitwerkingen bekijken" at bounding box center [842, 226] width 173 height 27
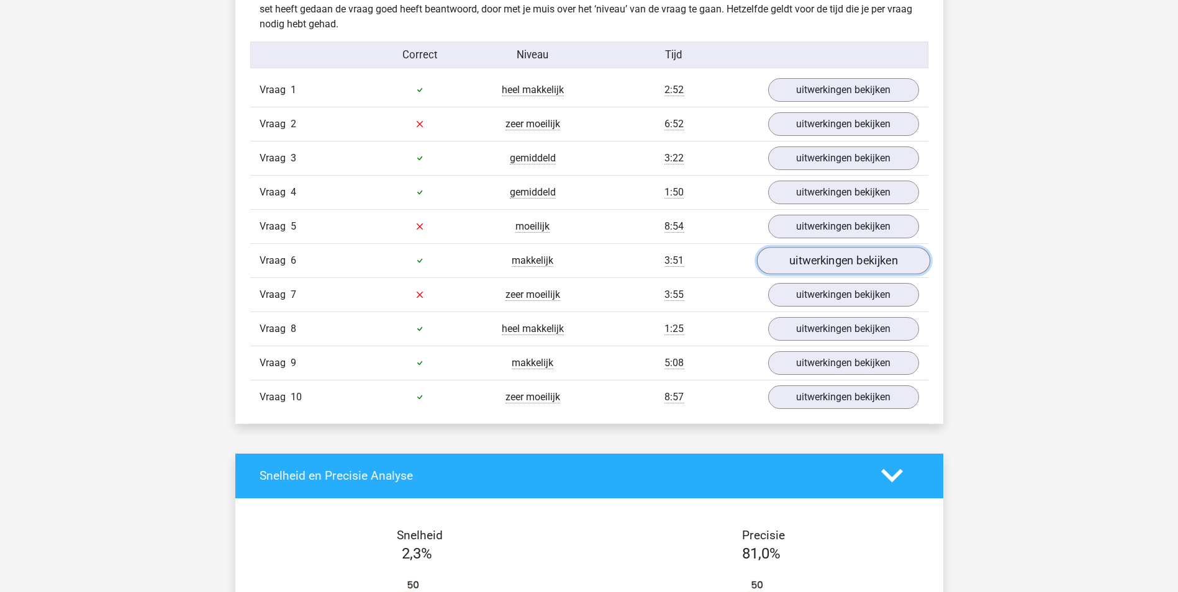
click at [881, 262] on link "uitwerkingen bekijken" at bounding box center [842, 260] width 173 height 27
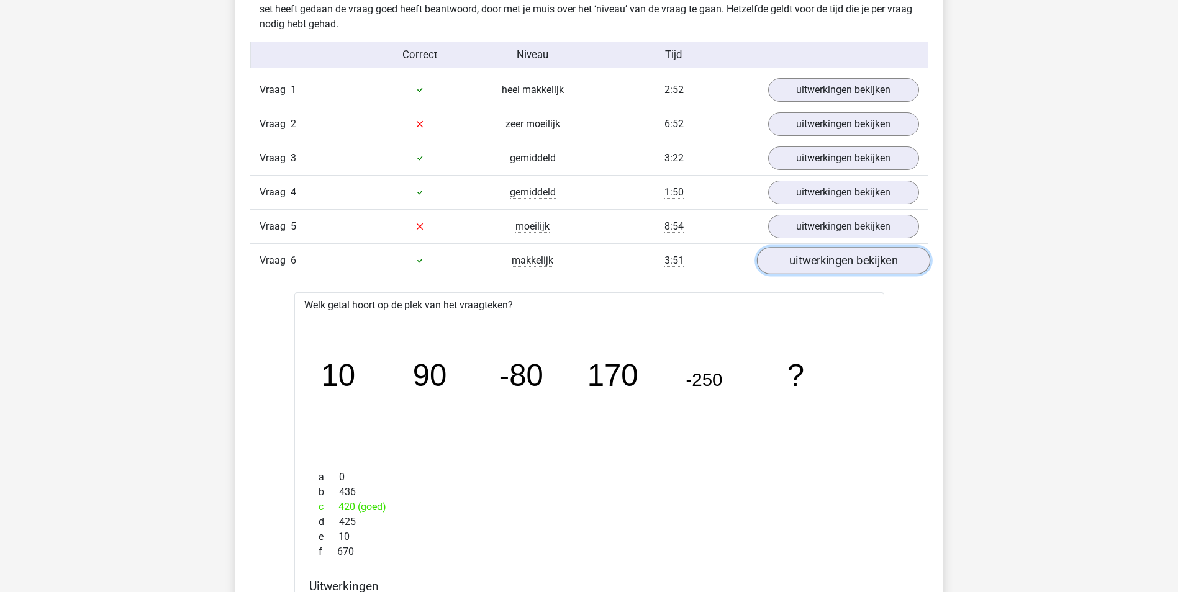
click at [882, 264] on link "uitwerkingen bekijken" at bounding box center [842, 260] width 173 height 27
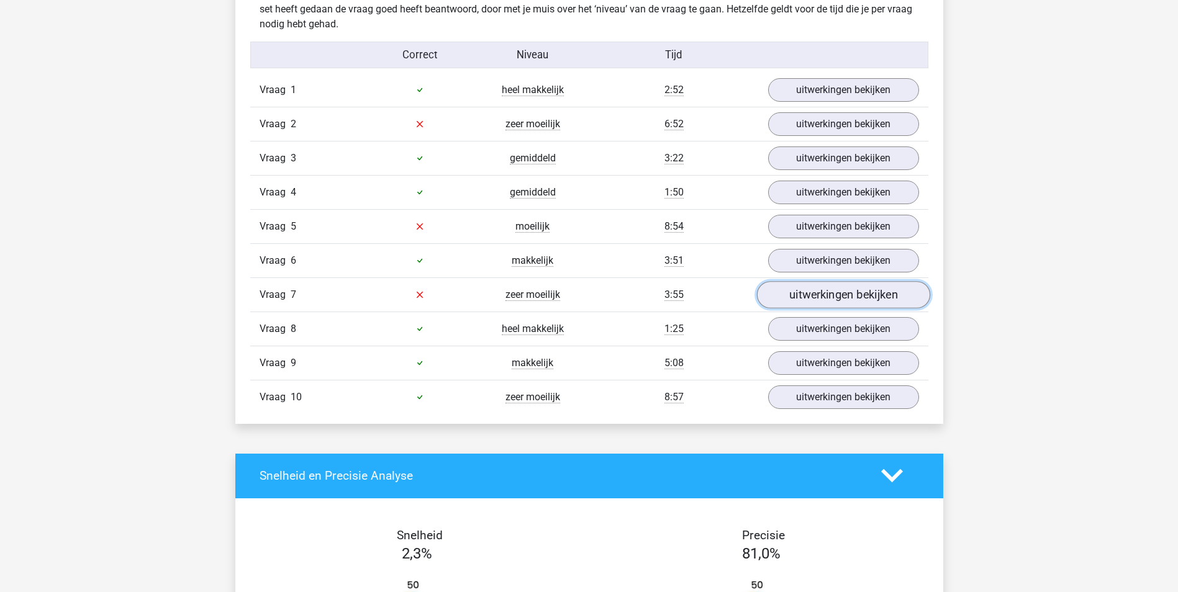
click at [863, 289] on link "uitwerkingen bekijken" at bounding box center [842, 294] width 173 height 27
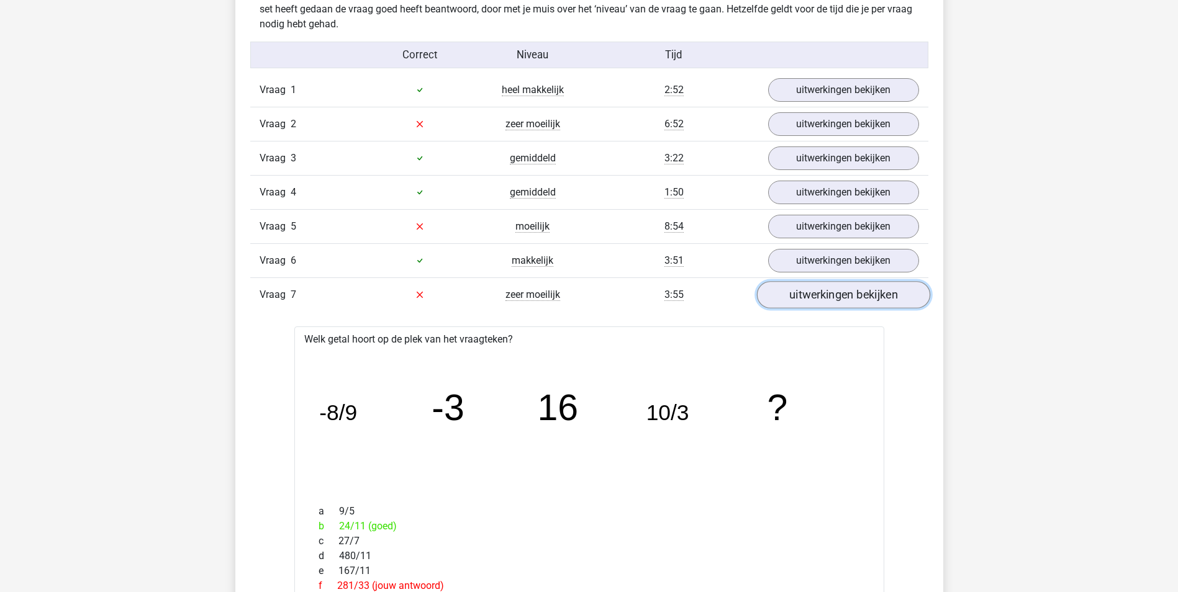
click at [889, 289] on link "uitwerkingen bekijken" at bounding box center [842, 294] width 173 height 27
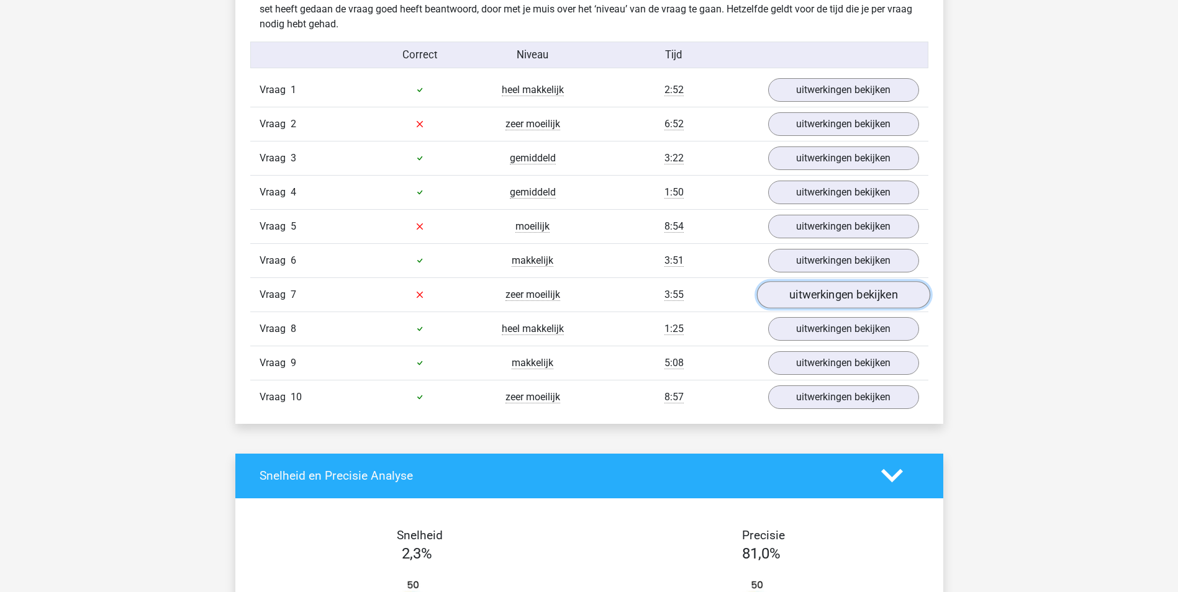
click at [886, 336] on link "uitwerkingen bekijken" at bounding box center [843, 329] width 151 height 24
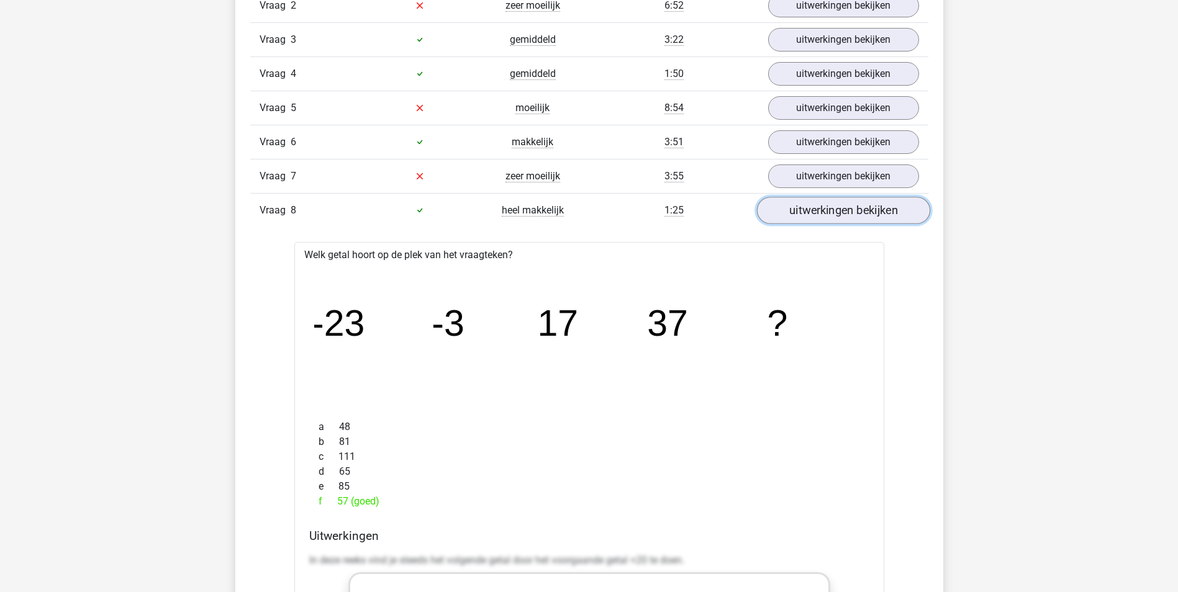
scroll to position [1130, 0]
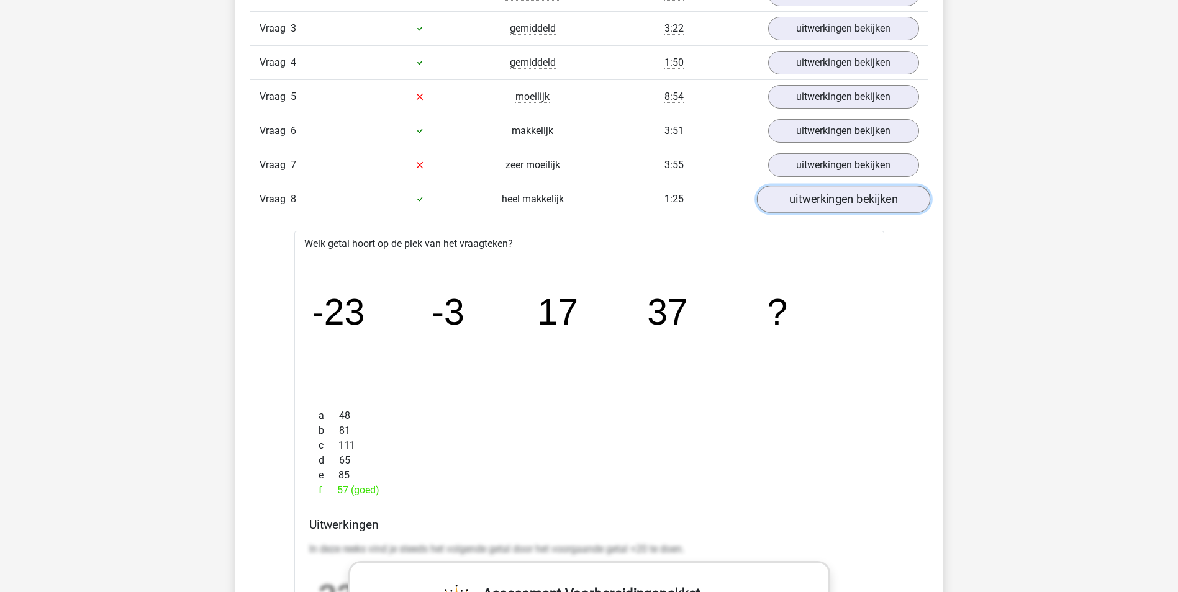
click at [897, 204] on link "uitwerkingen bekijken" at bounding box center [842, 199] width 173 height 27
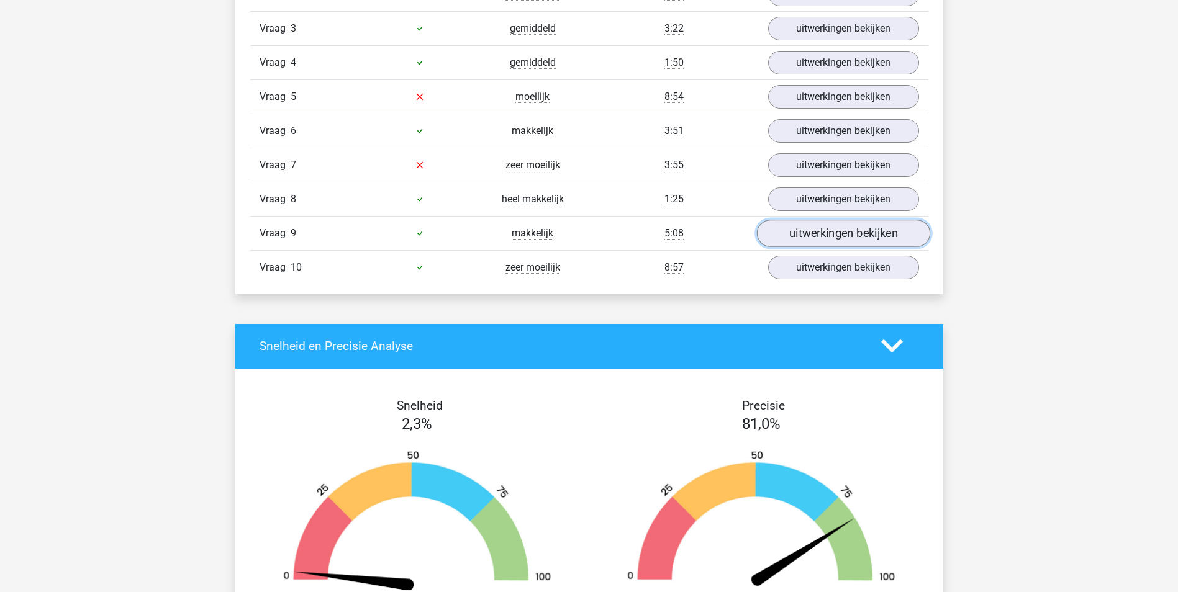
click at [909, 236] on link "uitwerkingen bekijken" at bounding box center [842, 233] width 173 height 27
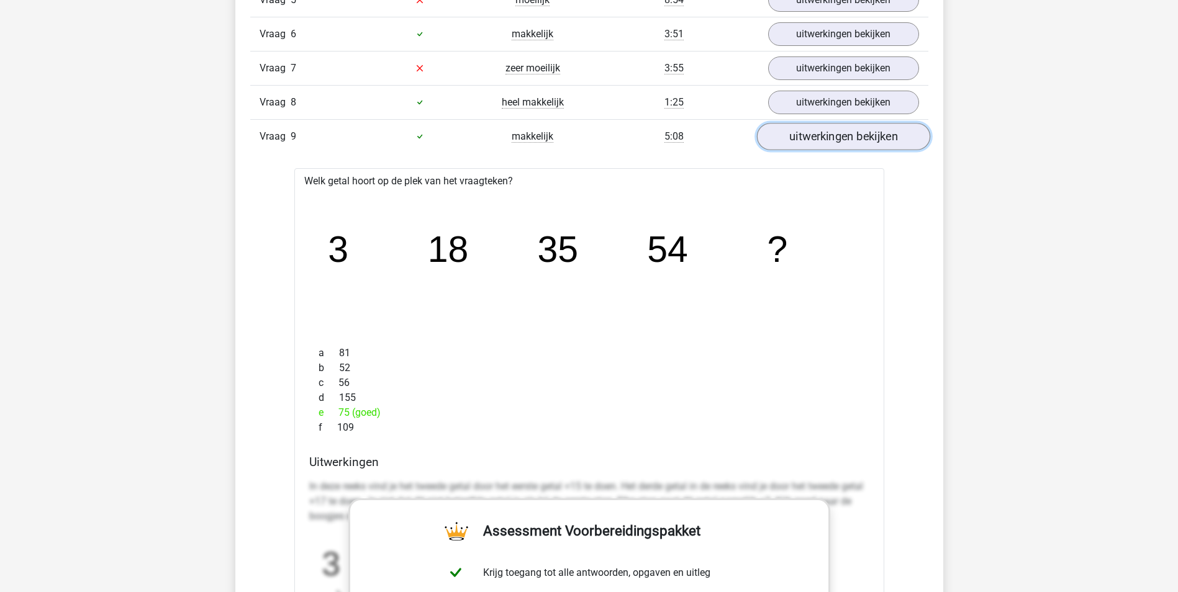
scroll to position [1232, 0]
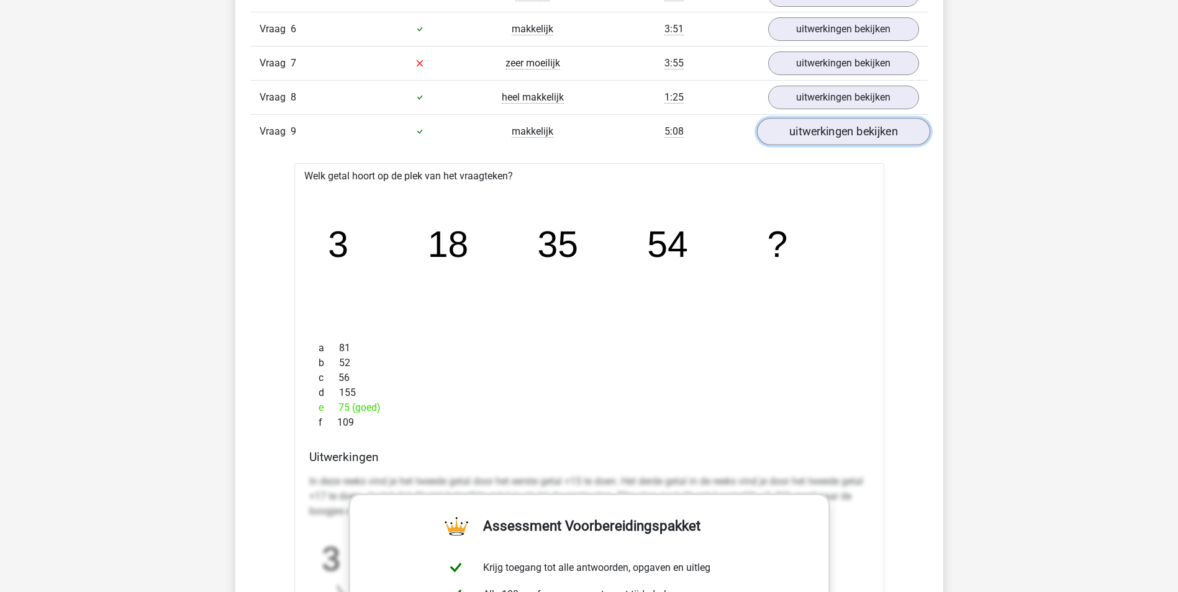
click at [849, 137] on link "uitwerkingen bekijken" at bounding box center [842, 131] width 173 height 27
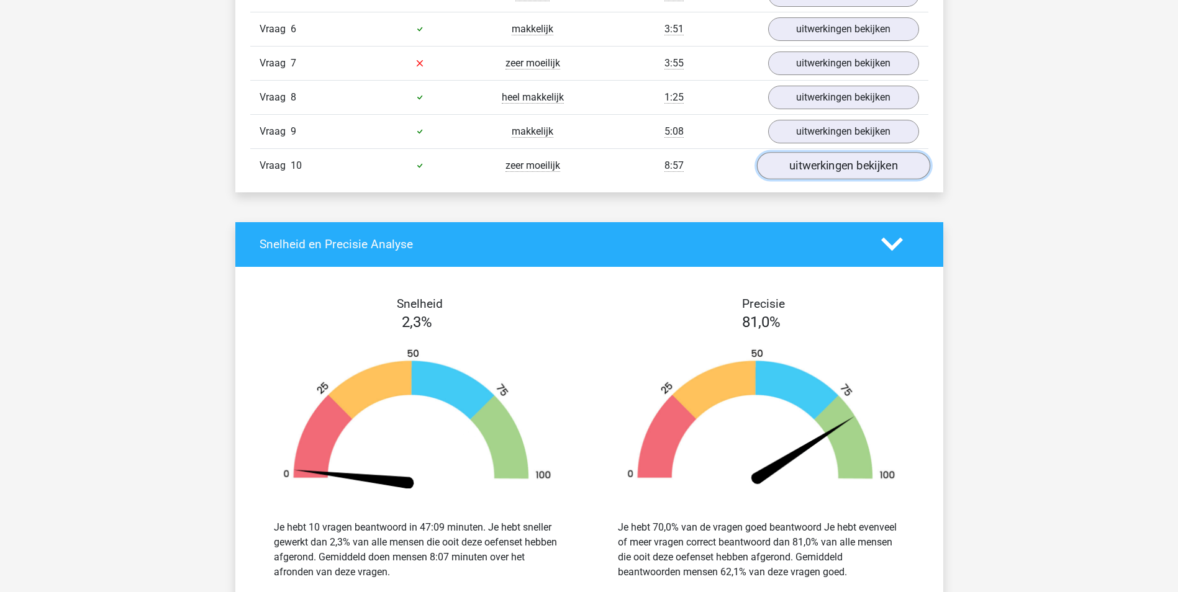
click at [904, 176] on link "uitwerkingen bekijken" at bounding box center [842, 165] width 173 height 27
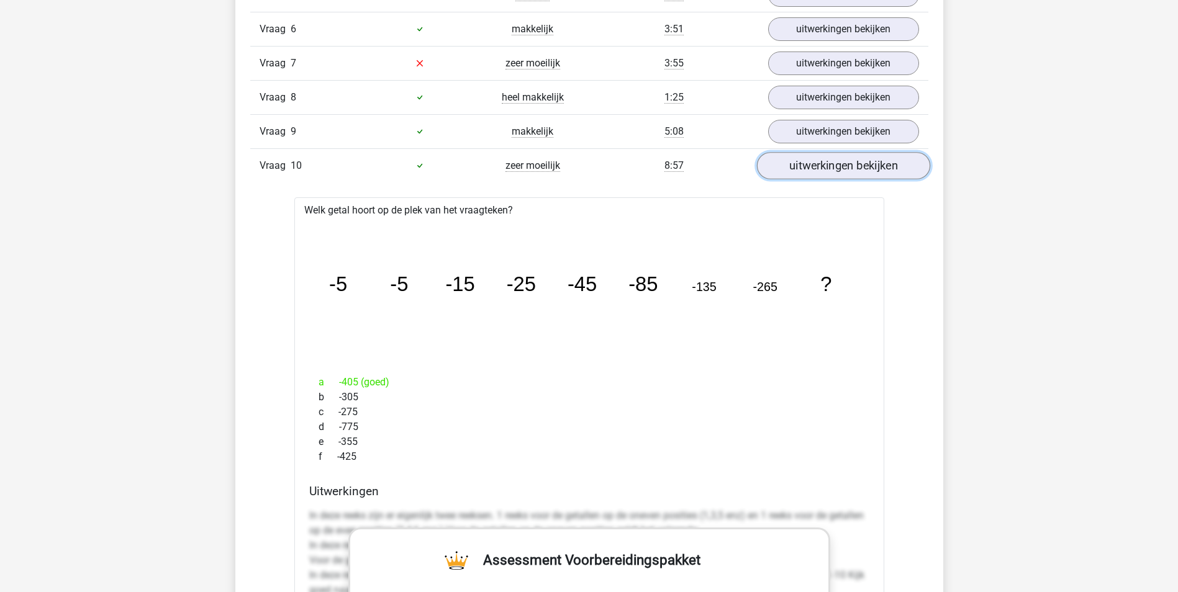
click at [839, 174] on link "uitwerkingen bekijken" at bounding box center [842, 165] width 173 height 27
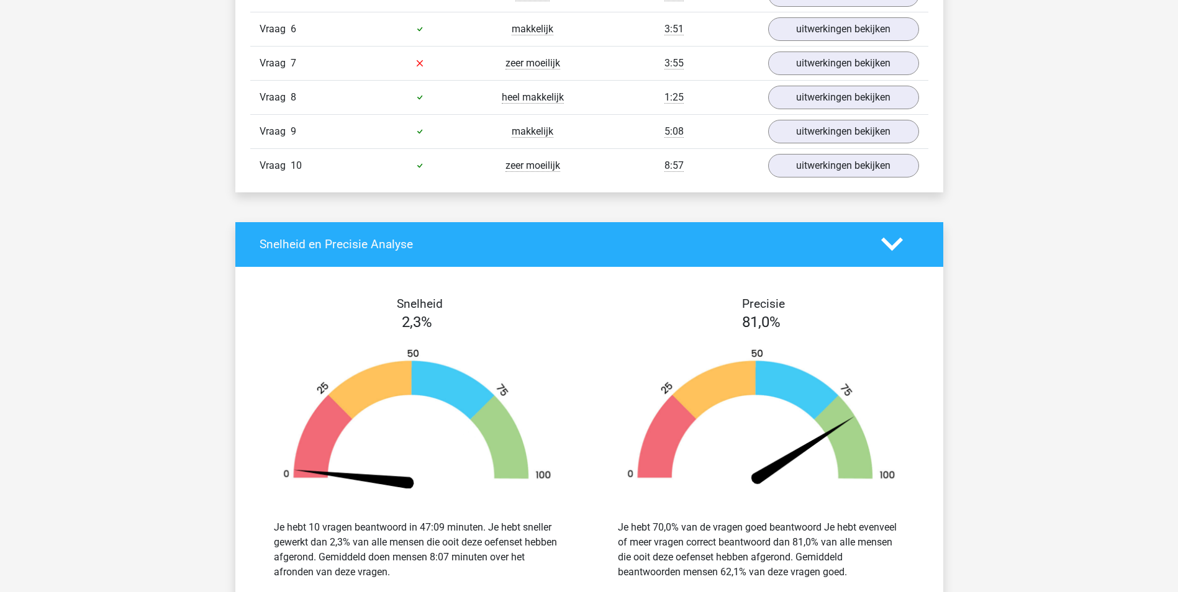
click at [886, 241] on polygon at bounding box center [892, 245] width 22 height 14
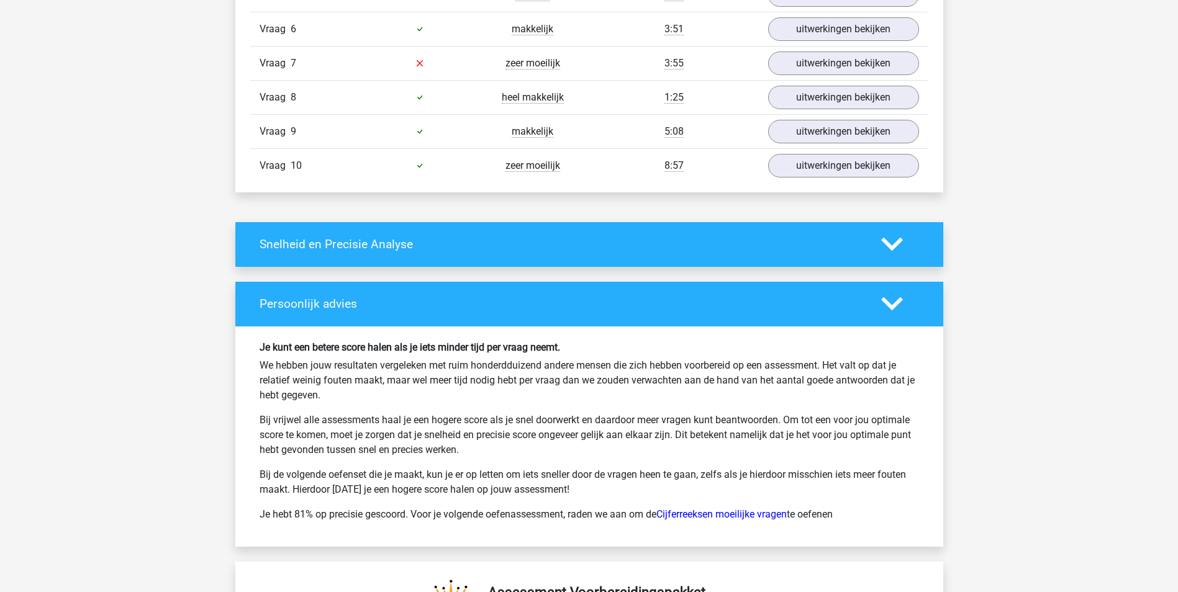
click at [899, 295] on icon at bounding box center [892, 304] width 22 height 22
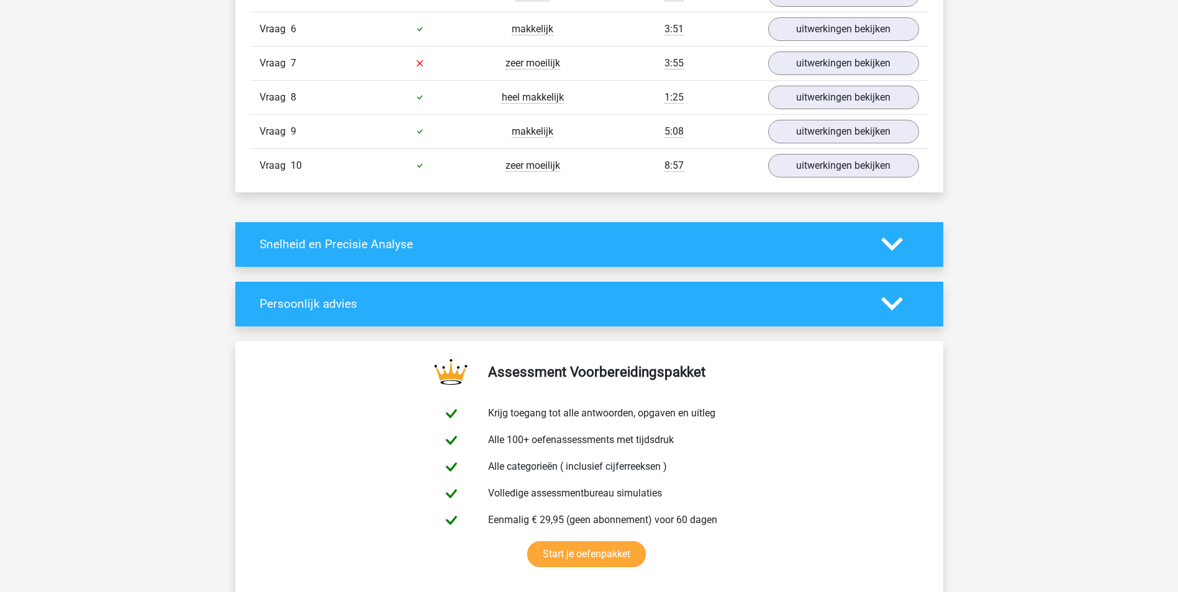
click at [890, 309] on icon at bounding box center [892, 304] width 22 height 22
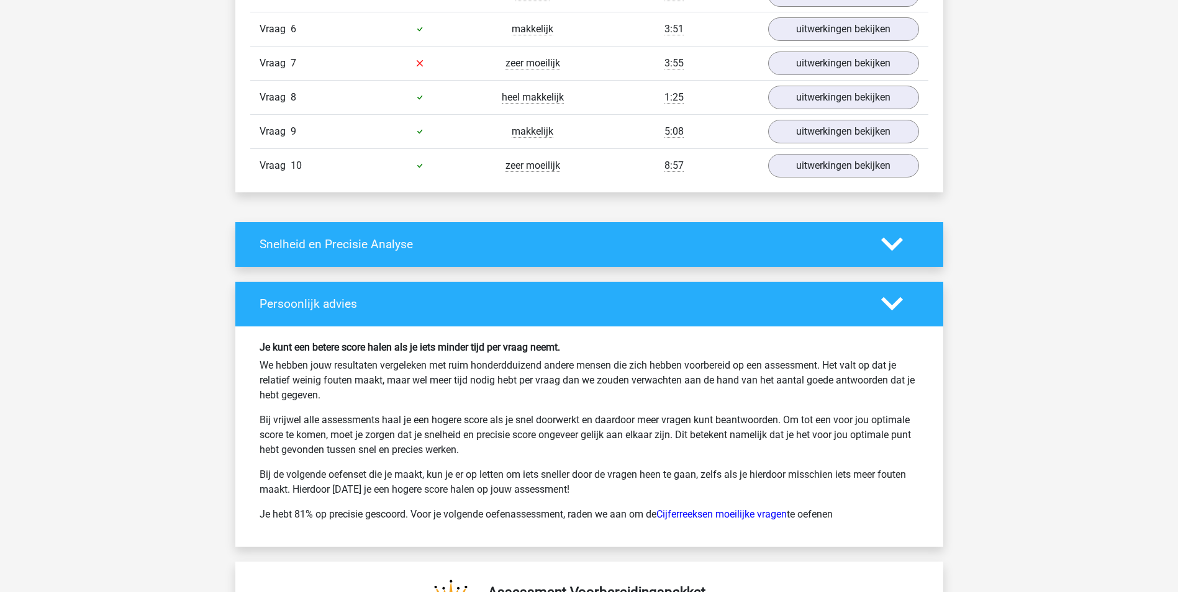
click at [890, 309] on icon at bounding box center [892, 304] width 22 height 22
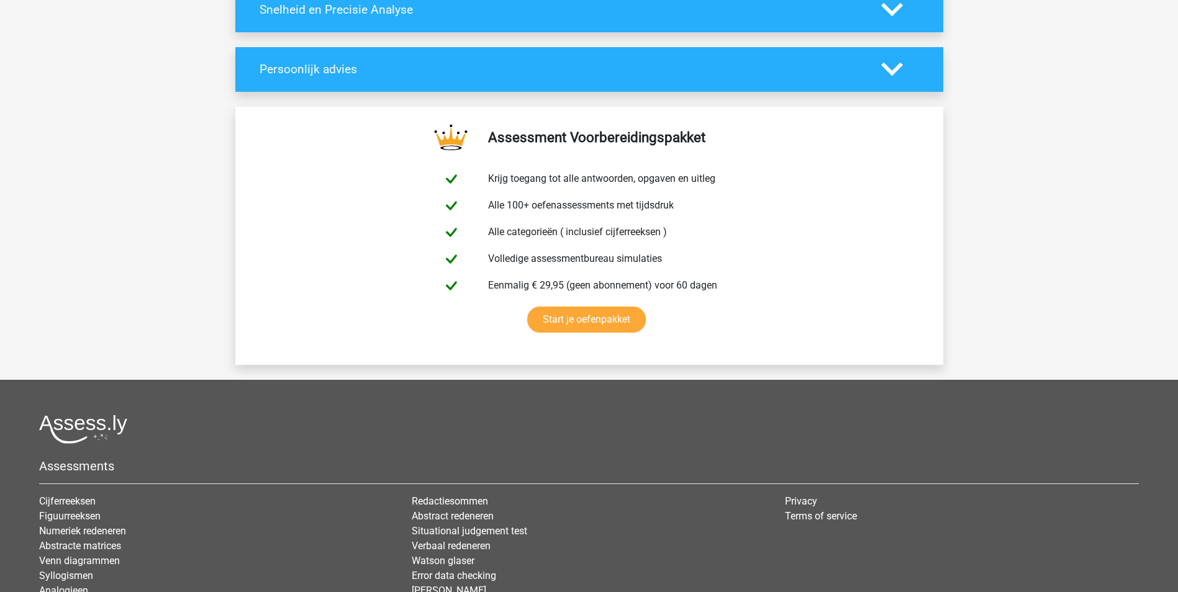
scroll to position [1582, 0]
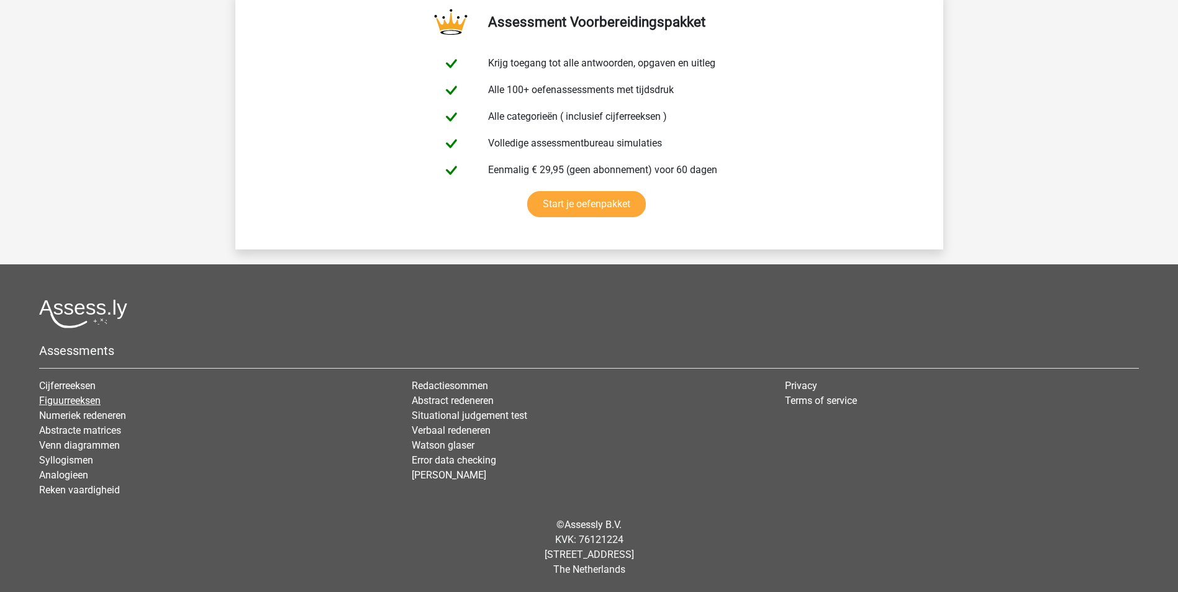
click at [74, 400] on link "Figuurreeksen" at bounding box center [69, 401] width 61 height 12
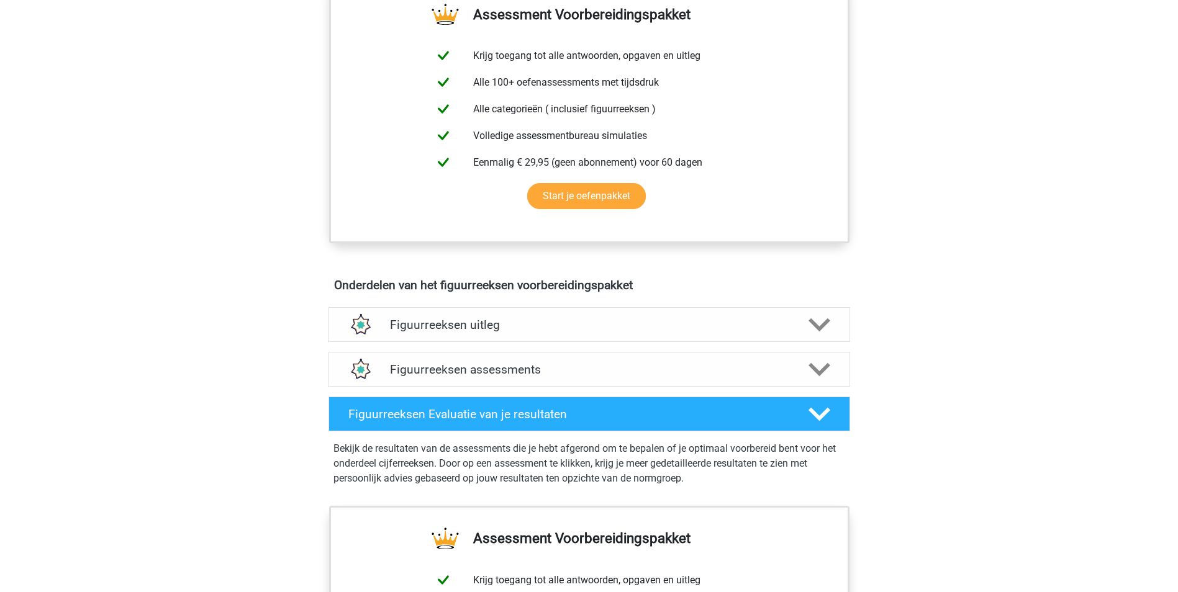
scroll to position [549, 0]
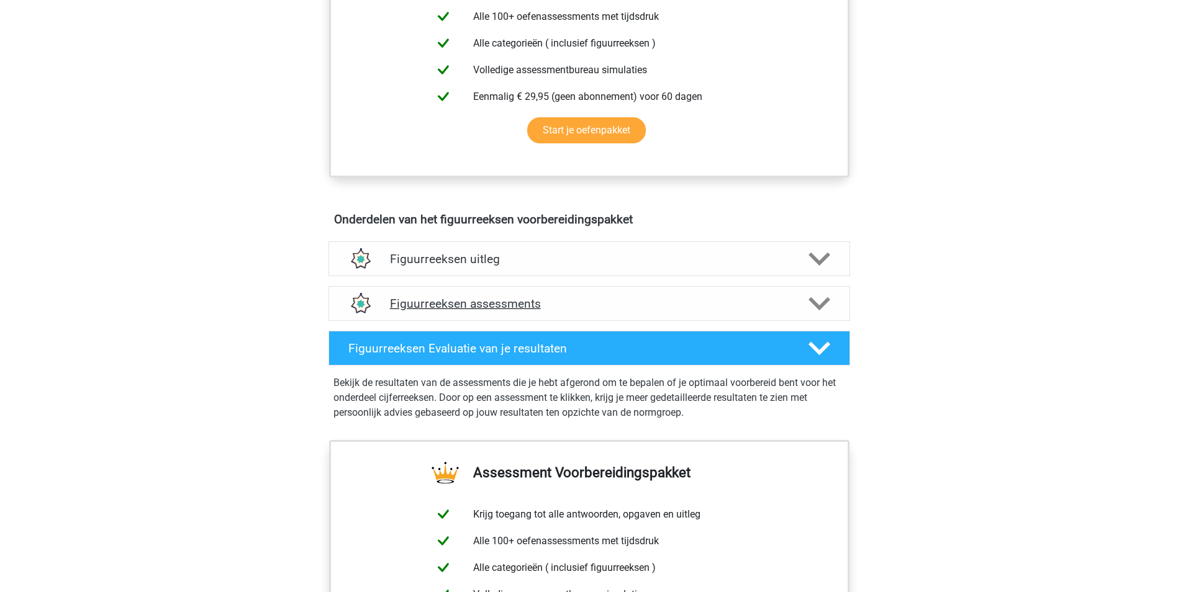
click at [826, 304] on polygon at bounding box center [819, 304] width 22 height 14
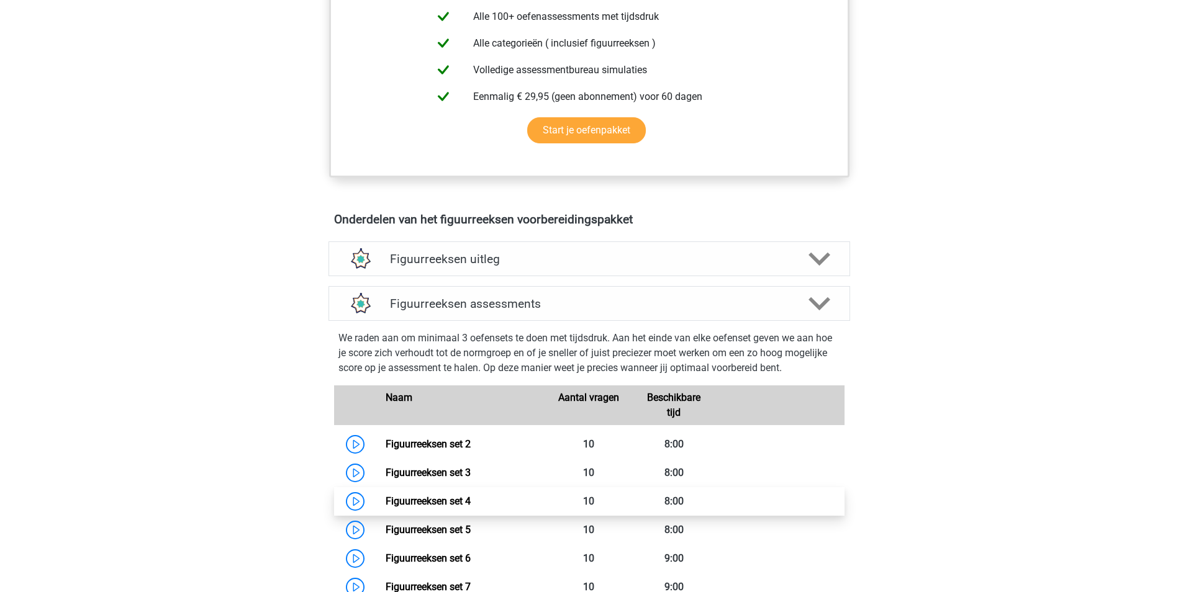
click at [414, 503] on link "Figuurreeksen set 4" at bounding box center [427, 501] width 85 height 12
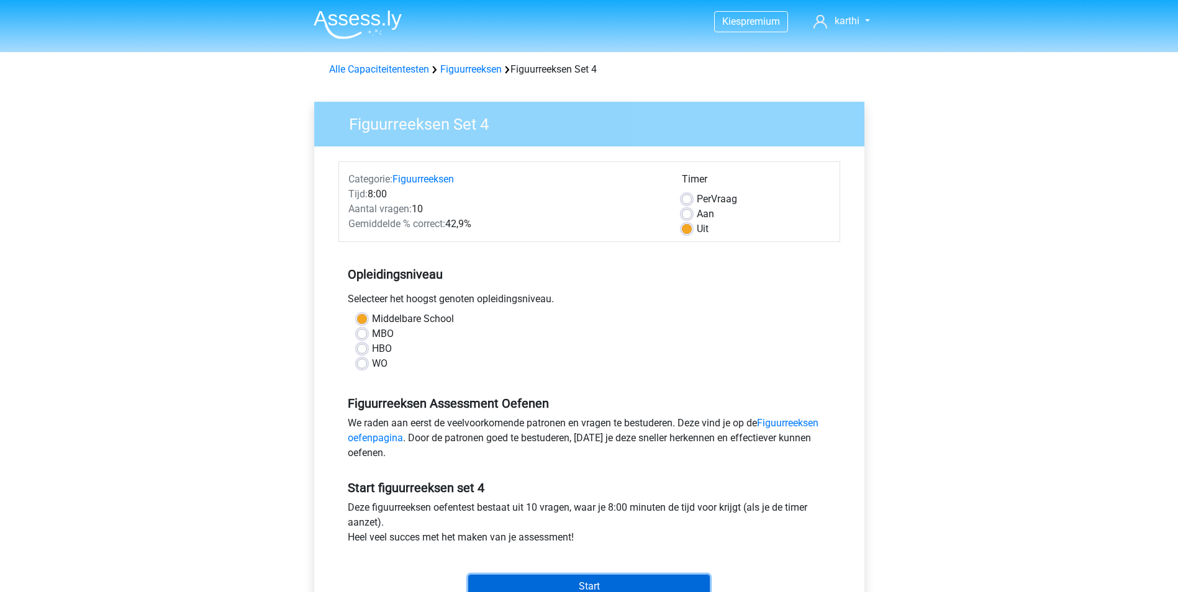
click at [642, 583] on input "Start" at bounding box center [588, 587] width 241 height 24
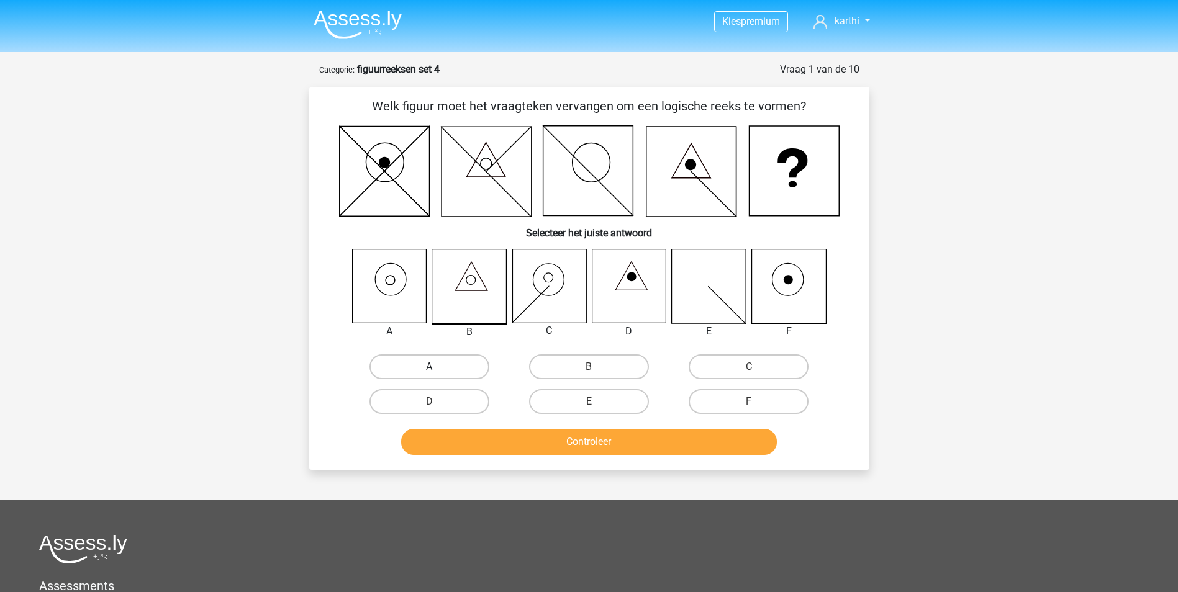
click at [407, 369] on label "A" at bounding box center [429, 366] width 120 height 25
click at [429, 369] on input "A" at bounding box center [433, 371] width 8 height 8
radio input "true"
click at [728, 451] on button "Controleer" at bounding box center [589, 442] width 376 height 26
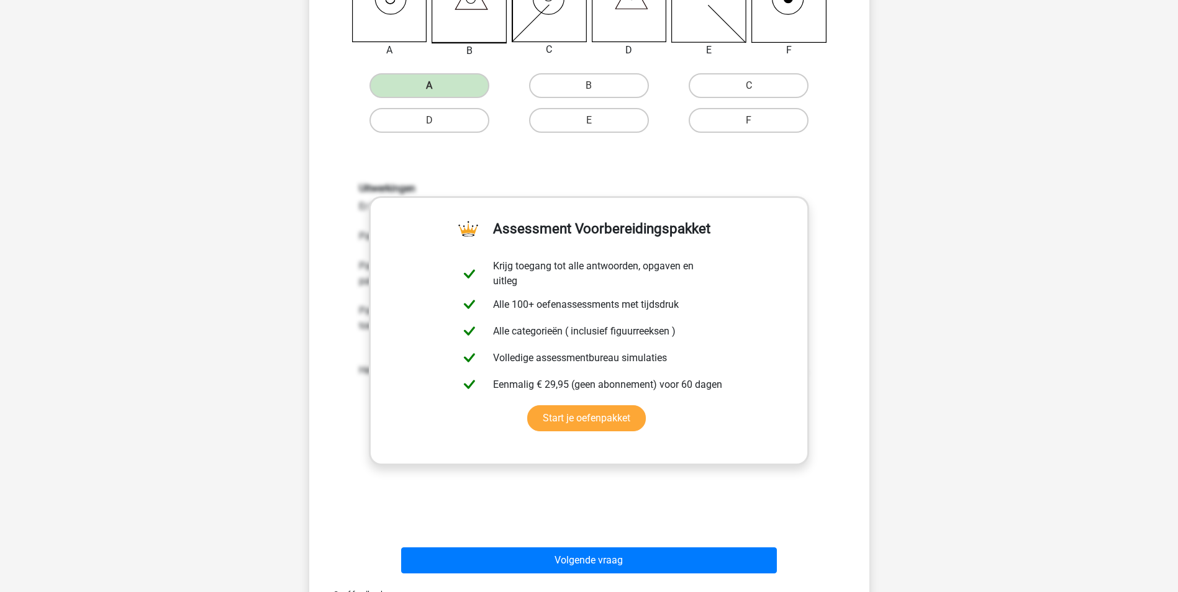
scroll to position [294, 0]
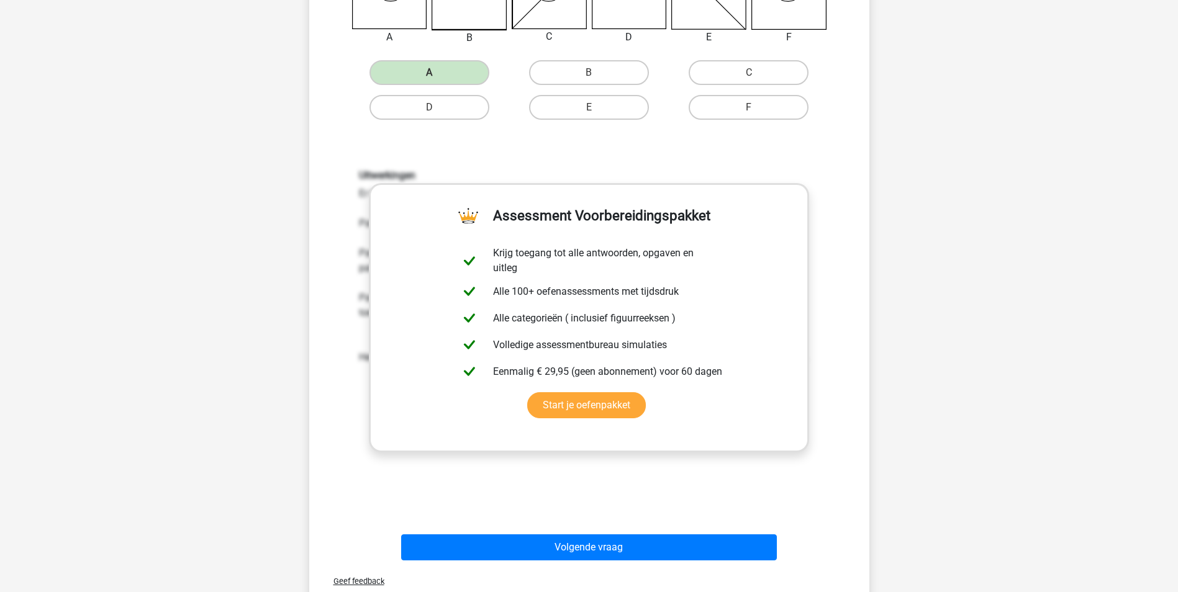
click at [684, 549] on button "Volgende vraag" at bounding box center [589, 547] width 376 height 26
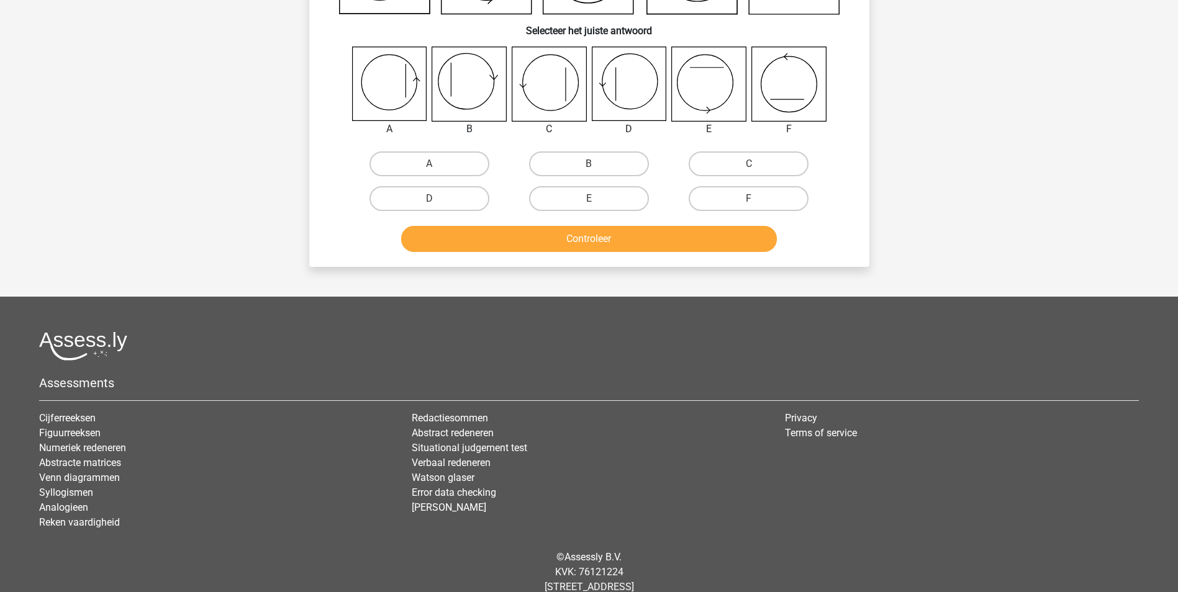
scroll to position [62, 0]
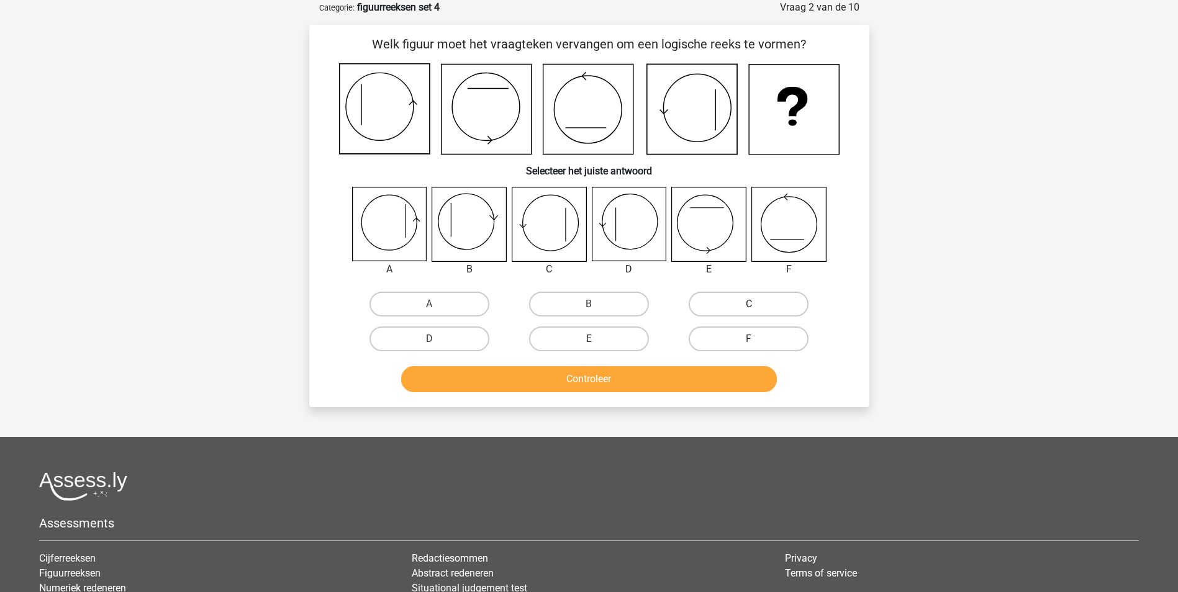
click at [775, 314] on label "C" at bounding box center [748, 304] width 120 height 25
click at [757, 312] on input "C" at bounding box center [753, 308] width 8 height 8
radio input "true"
click at [449, 304] on label "A" at bounding box center [429, 304] width 120 height 25
click at [437, 304] on input "A" at bounding box center [433, 308] width 8 height 8
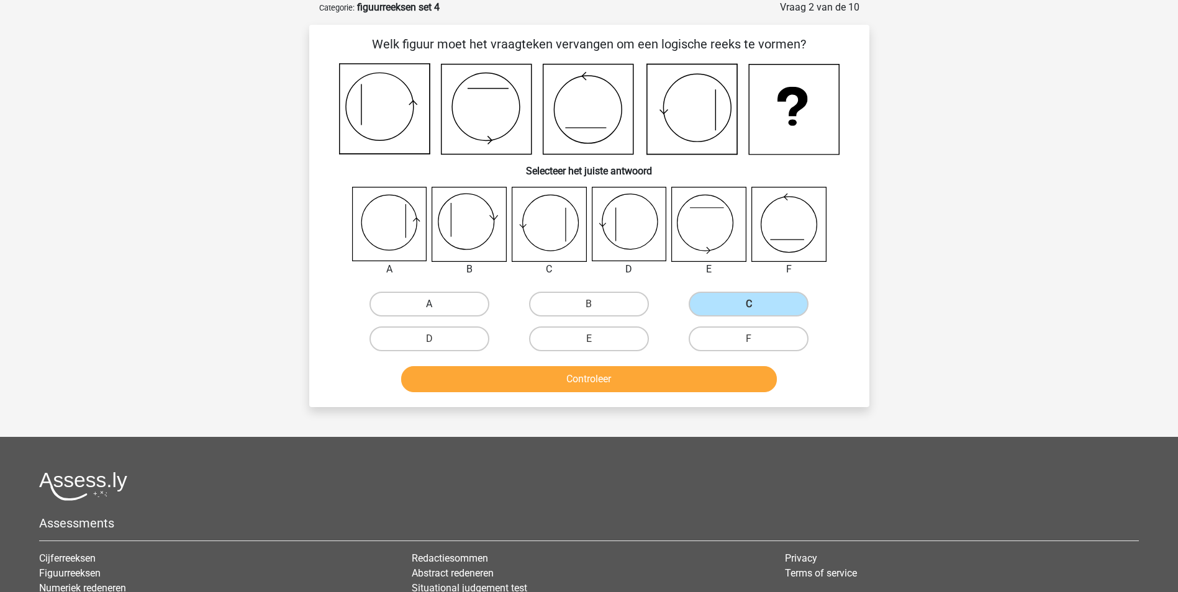
radio input "true"
click at [533, 395] on div "Controleer" at bounding box center [588, 381] width 479 height 31
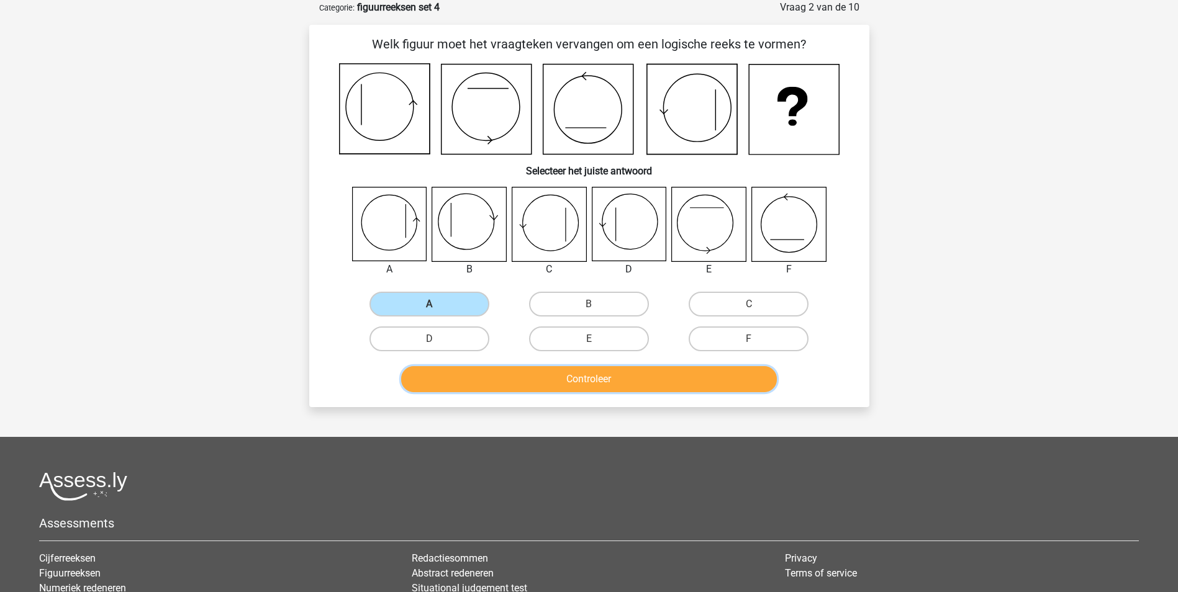
click at [531, 382] on button "Controleer" at bounding box center [589, 379] width 376 height 26
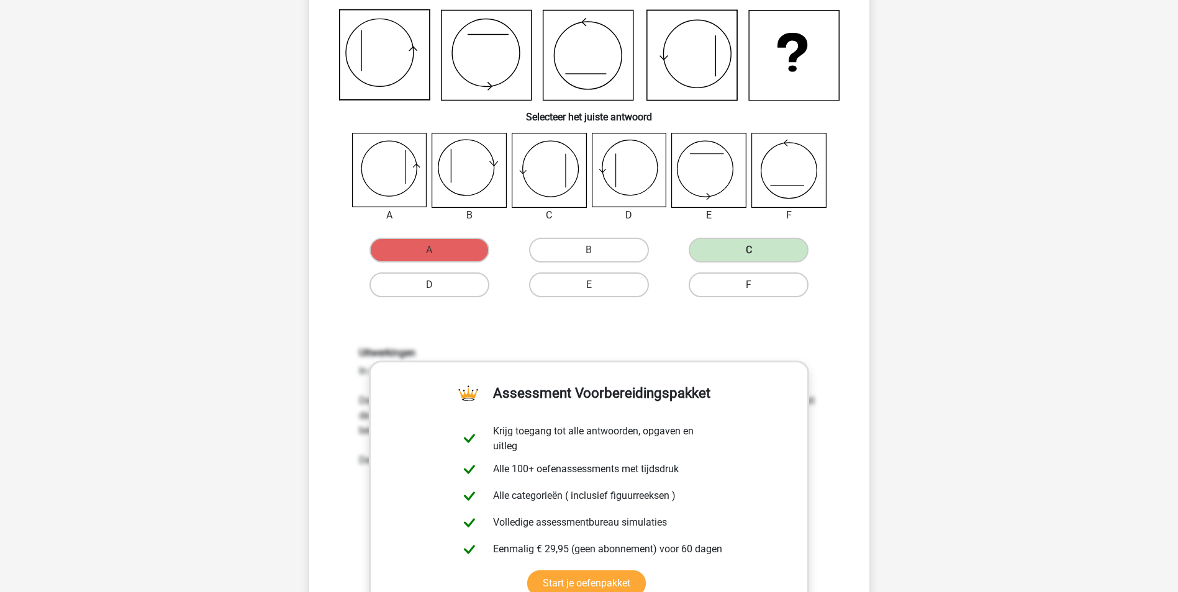
scroll to position [97, 0]
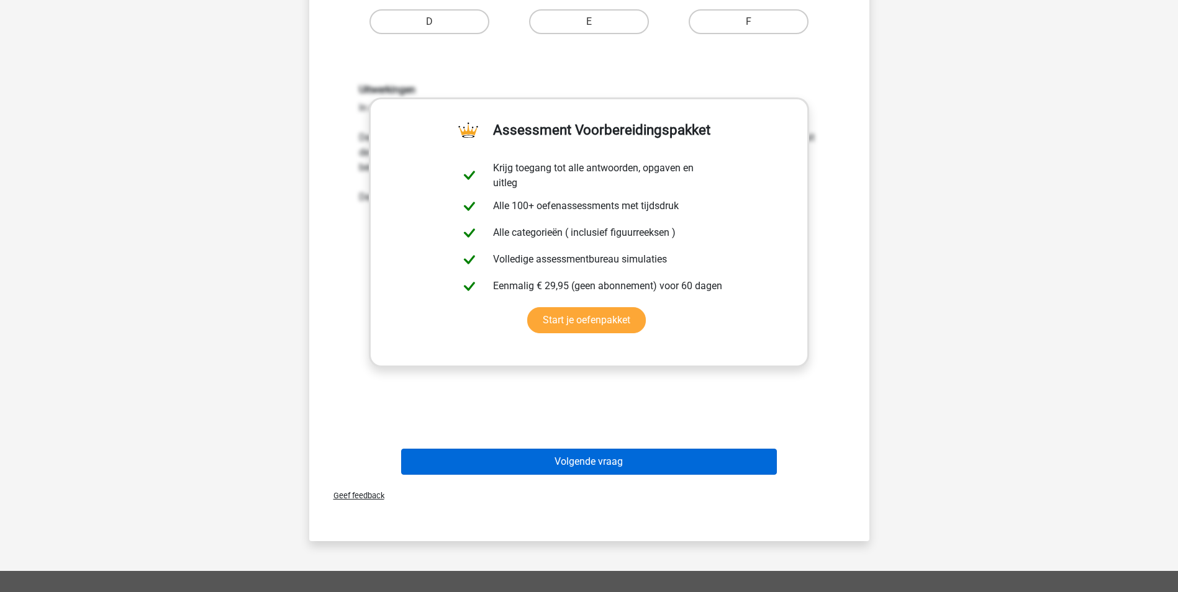
click at [596, 474] on button "Volgende vraag" at bounding box center [589, 462] width 376 height 26
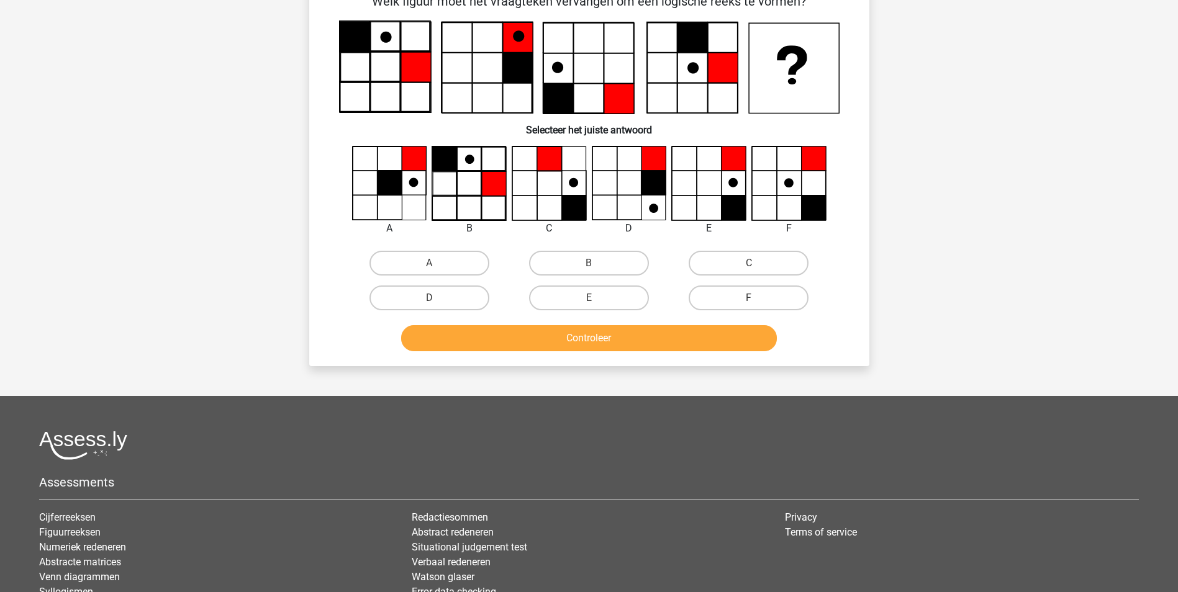
scroll to position [62, 0]
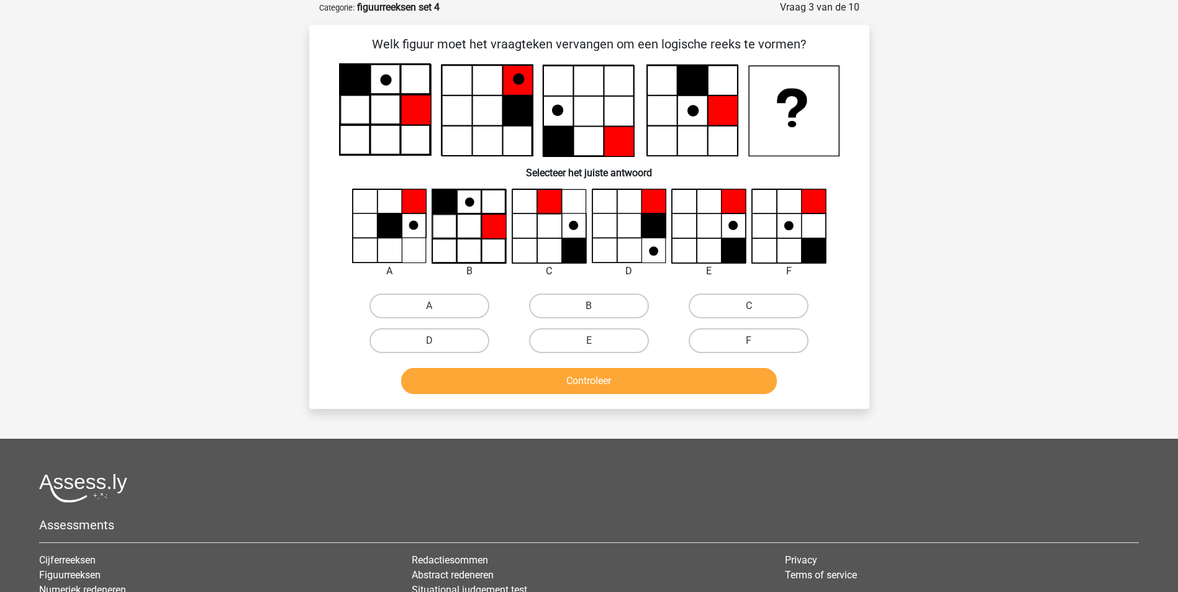
click at [108, 587] on link "Numeriek redeneren" at bounding box center [82, 590] width 87 height 12
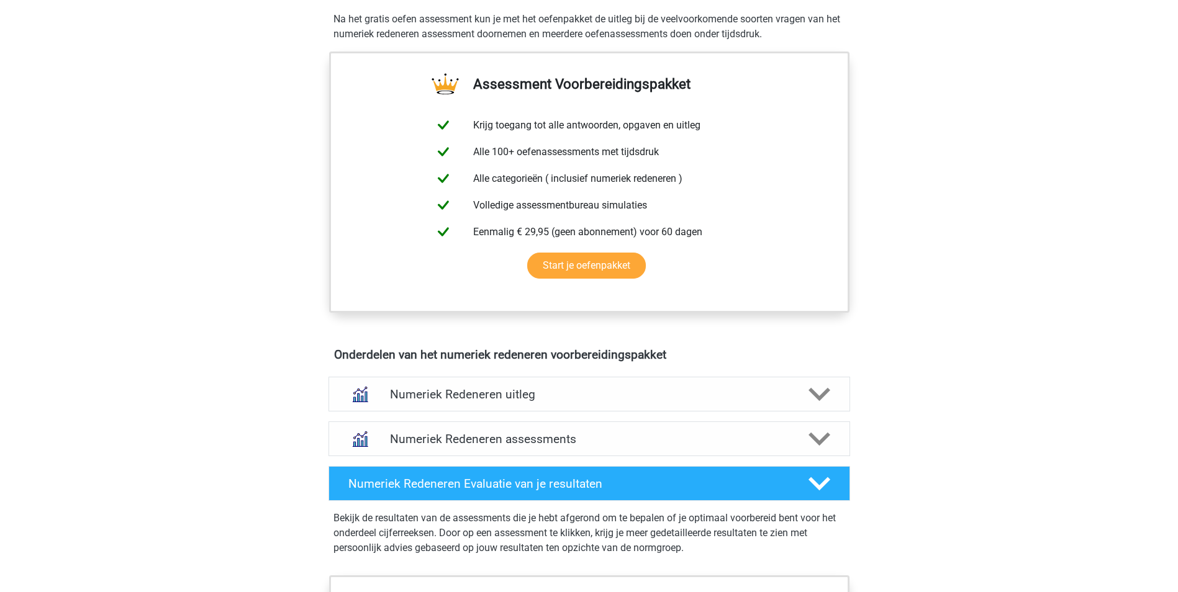
scroll to position [446, 0]
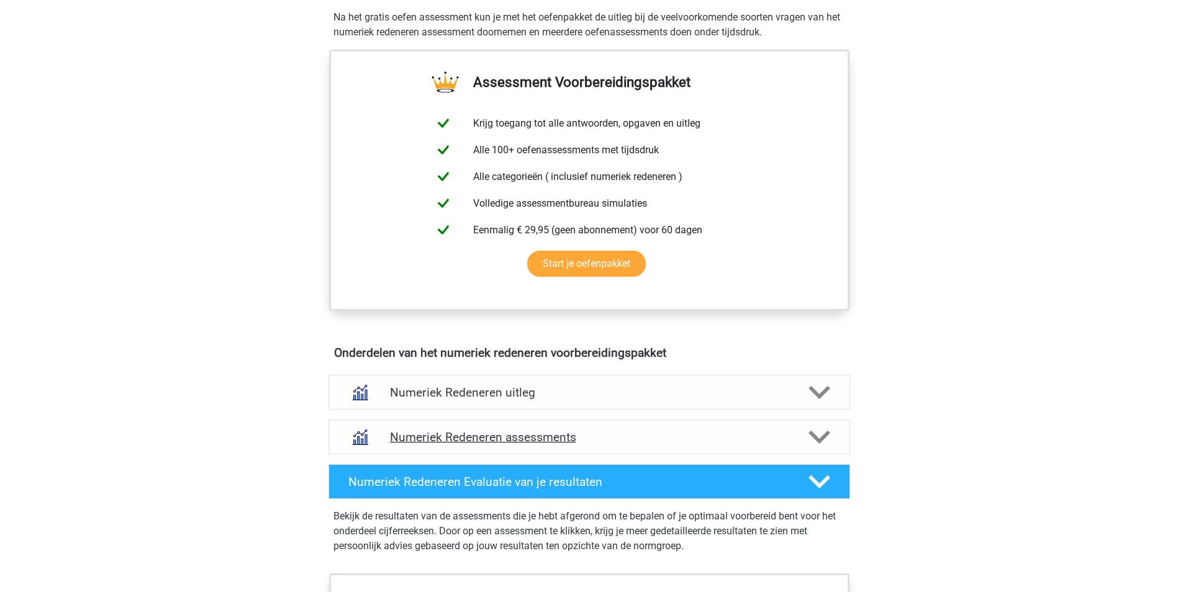
click at [681, 440] on h4 "Numeriek Redeneren assessments" at bounding box center [589, 437] width 399 height 14
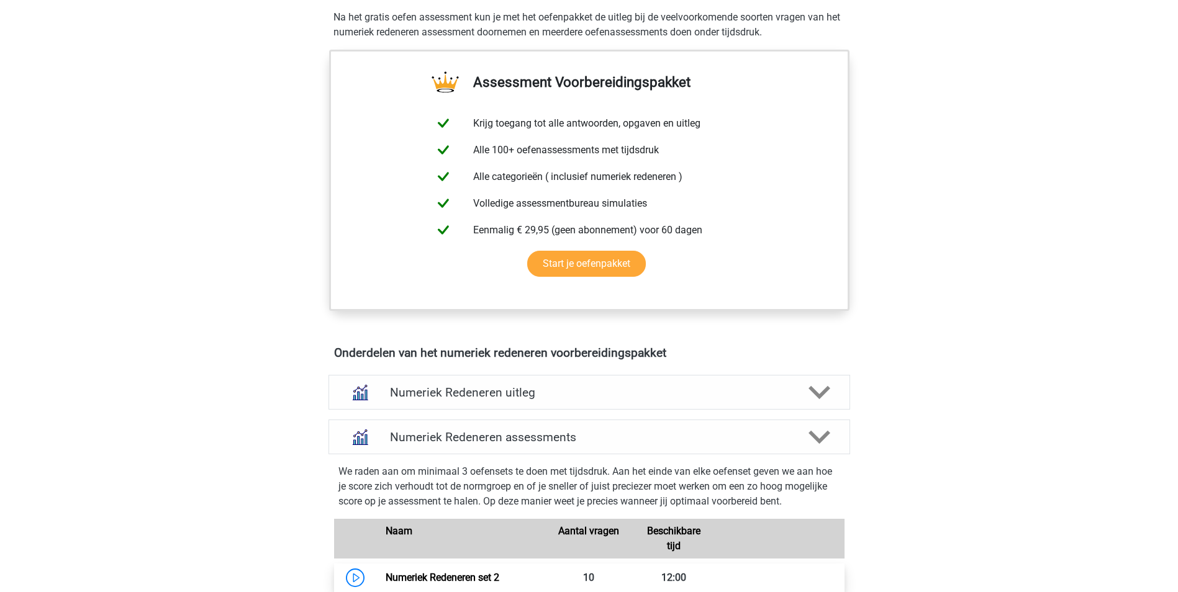
click at [485, 579] on link "Numeriek Redeneren set 2" at bounding box center [442, 578] width 114 height 12
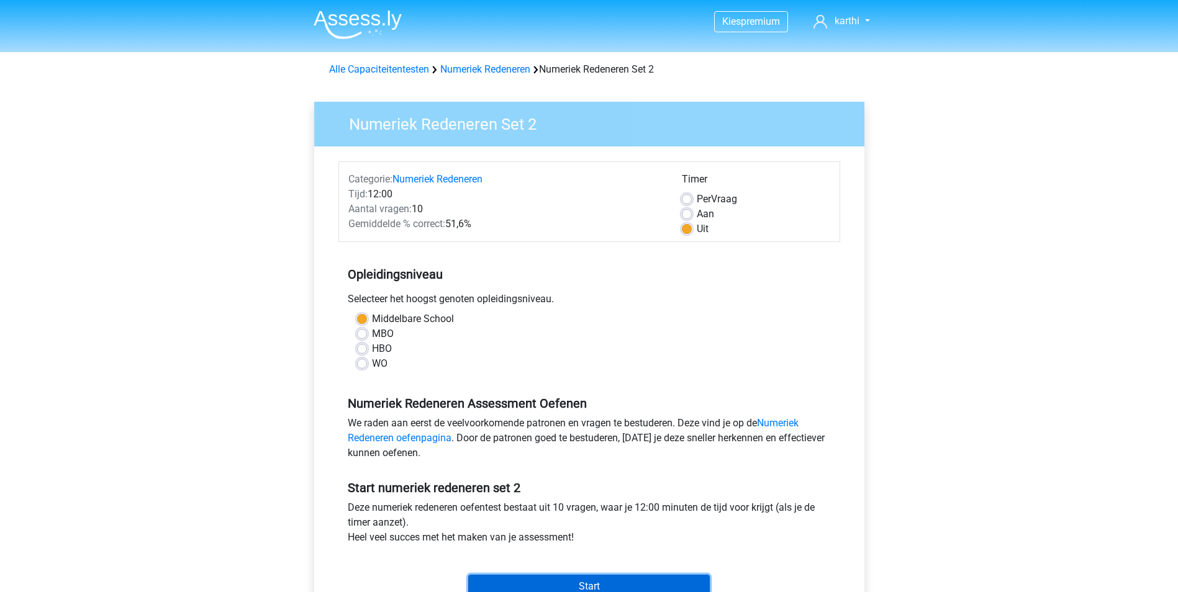
click at [522, 585] on input "Start" at bounding box center [588, 587] width 241 height 24
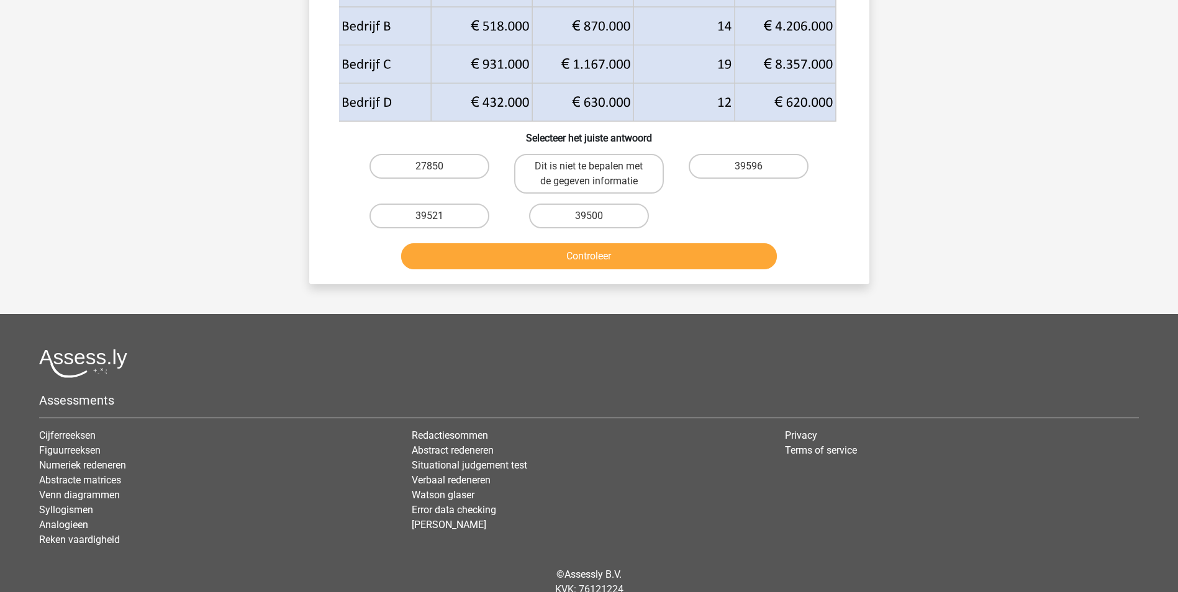
scroll to position [241, 0]
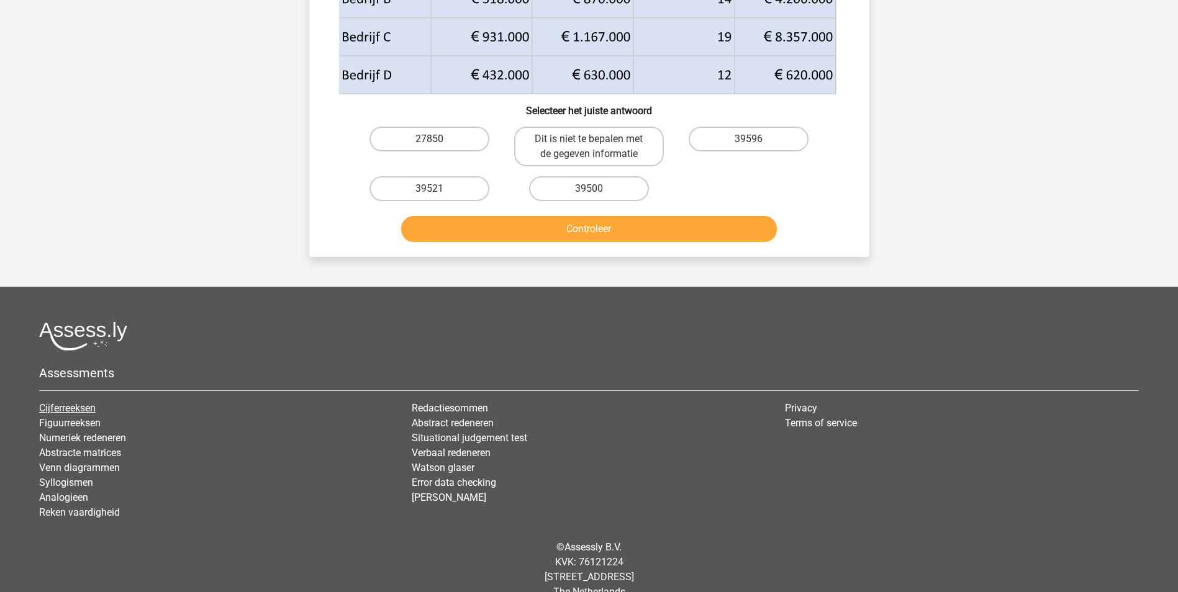
click at [64, 403] on link "Cijferreeksen" at bounding box center [67, 408] width 56 height 12
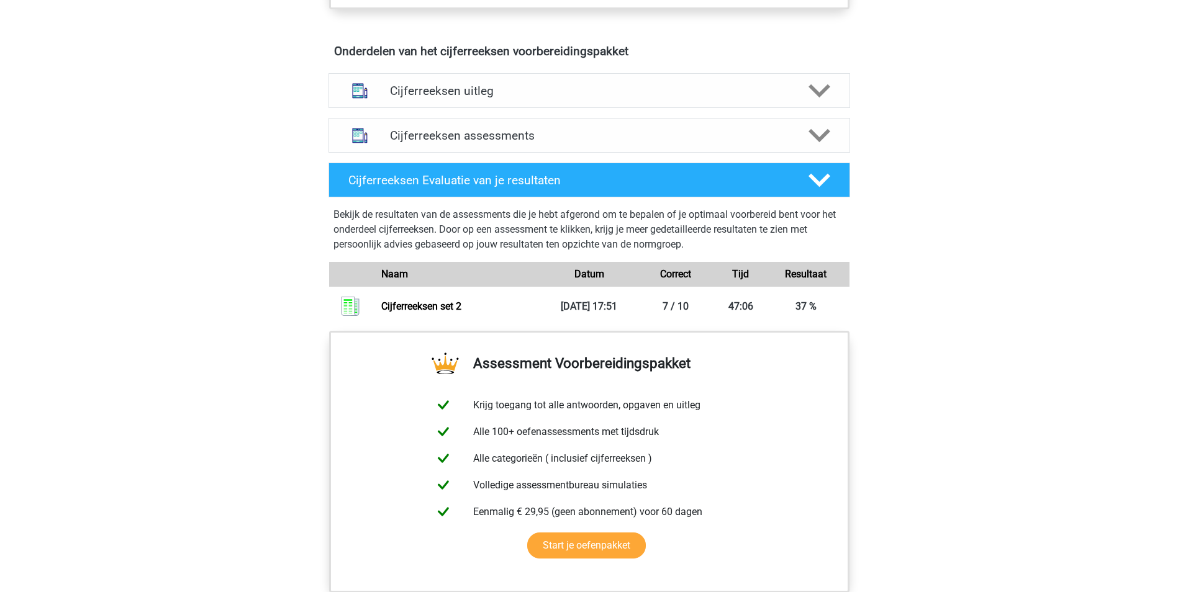
scroll to position [687, 0]
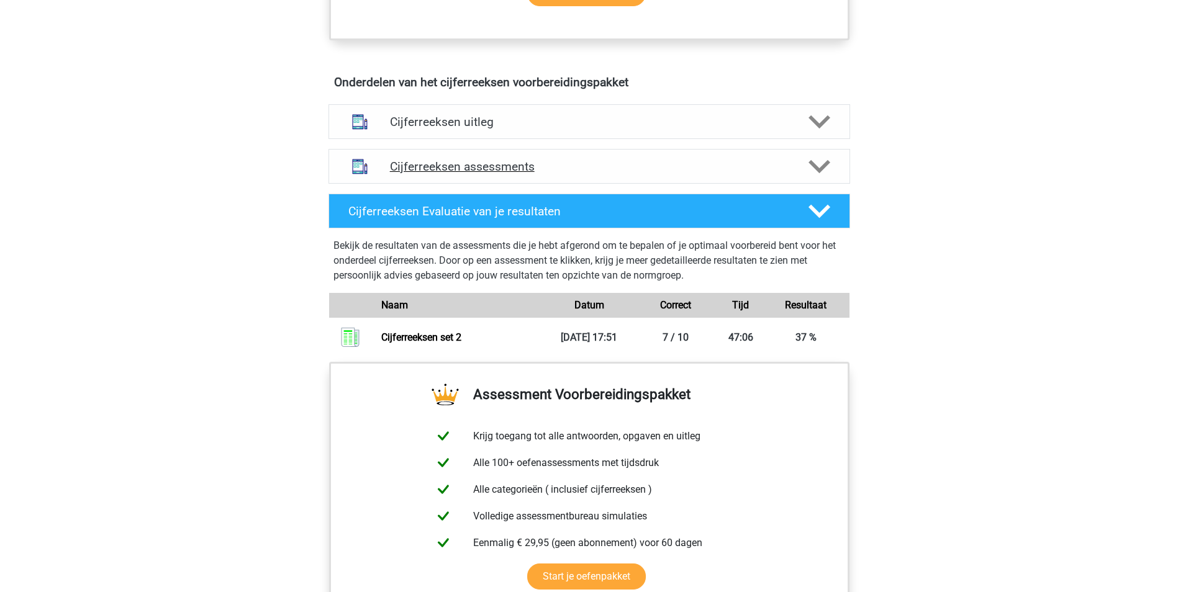
click at [819, 178] on icon at bounding box center [819, 167] width 22 height 22
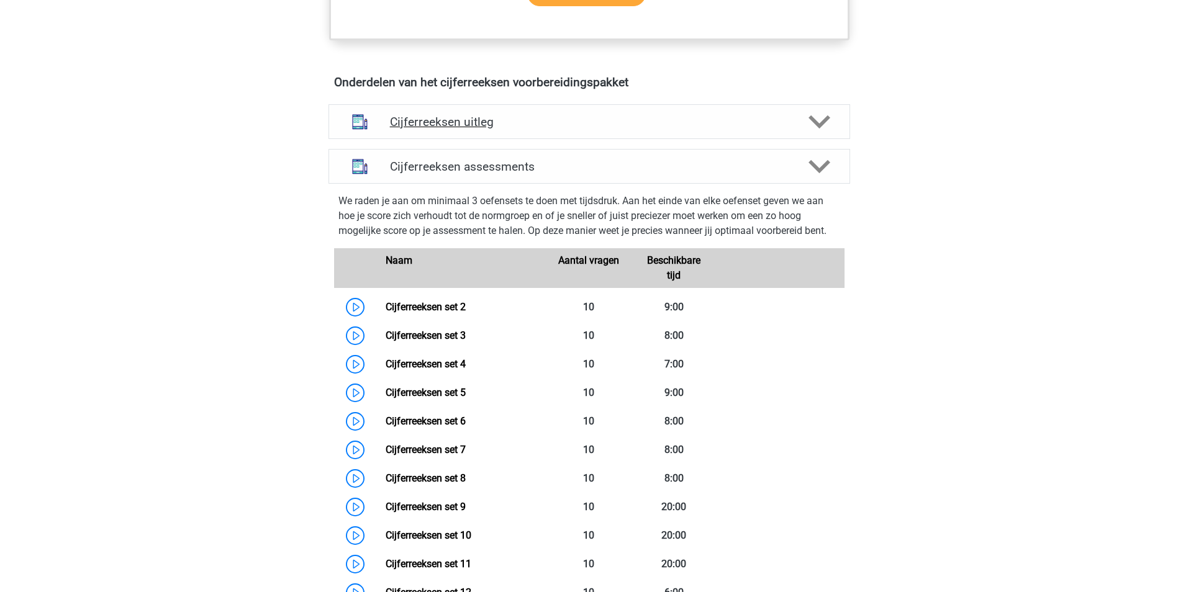
click at [555, 129] on h4 "Cijferreeksen uitleg" at bounding box center [589, 122] width 399 height 14
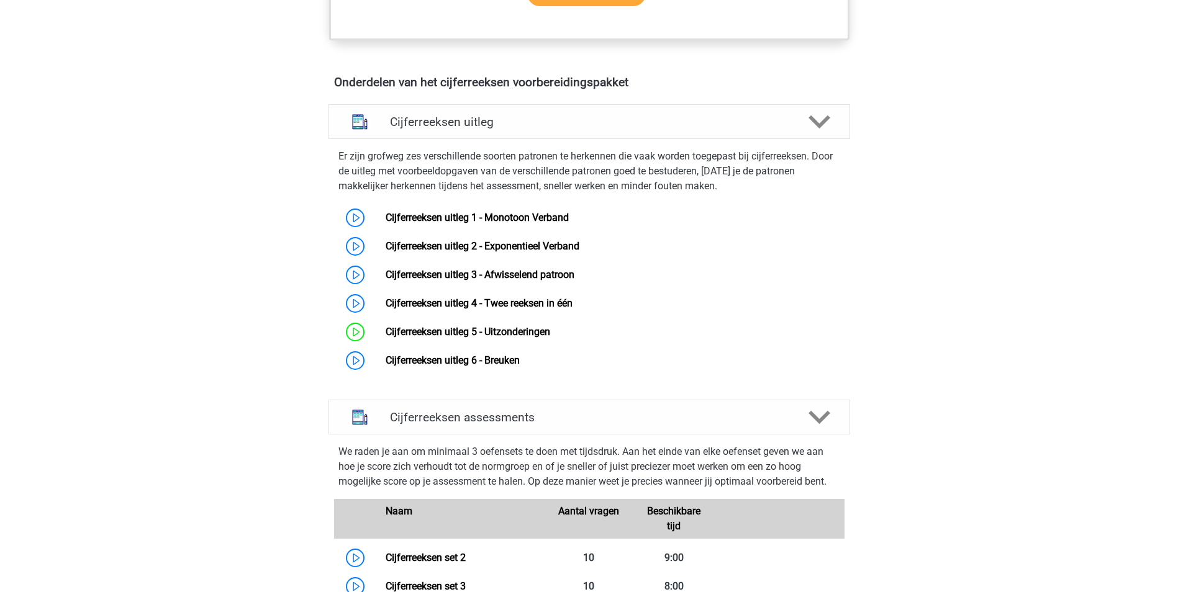
drag, startPoint x: 1088, startPoint y: 0, endPoint x: 917, endPoint y: 246, distance: 299.3
drag, startPoint x: 917, startPoint y: 246, endPoint x: 912, endPoint y: 256, distance: 11.1
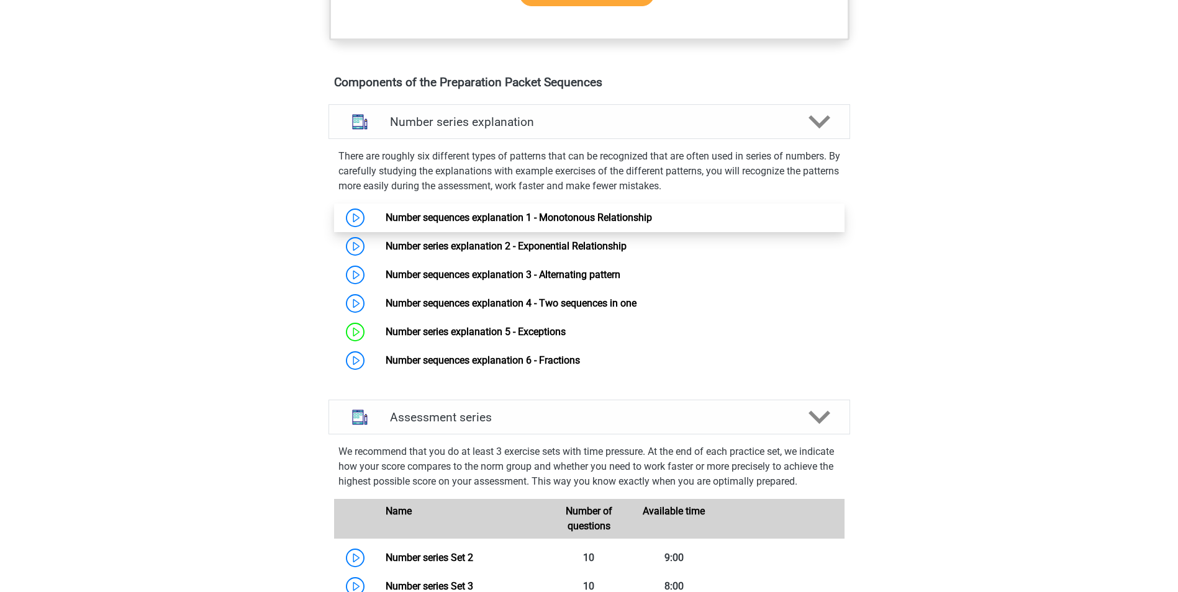
click at [595, 223] on link "Number sequences explanation 1 - Monotonous Relationship" at bounding box center [518, 218] width 266 height 12
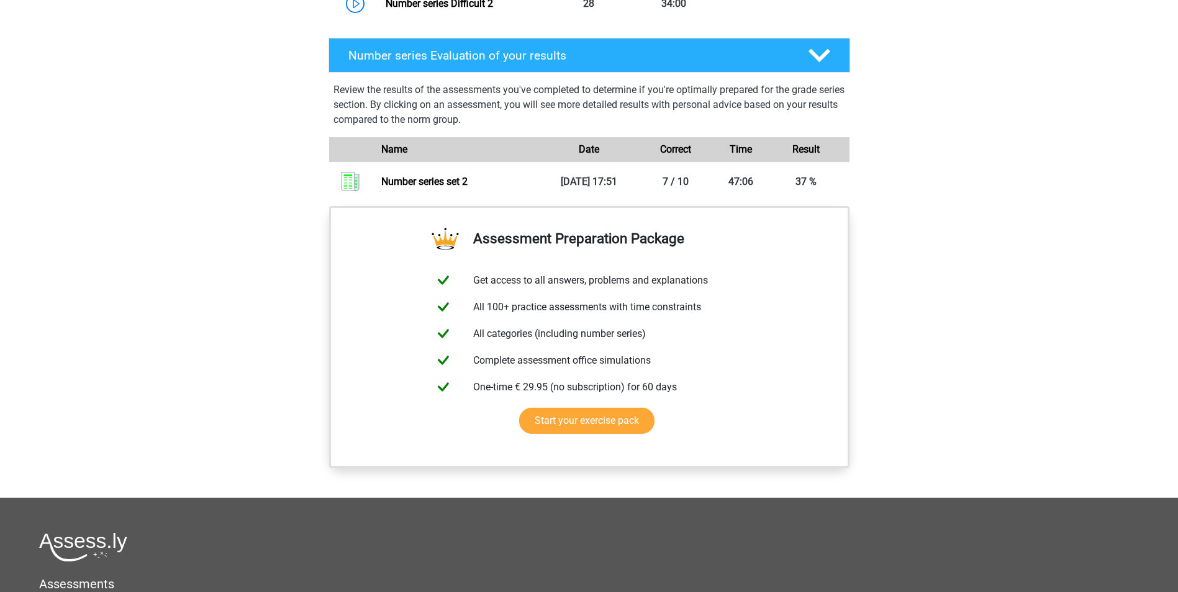
scroll to position [2189, 0]
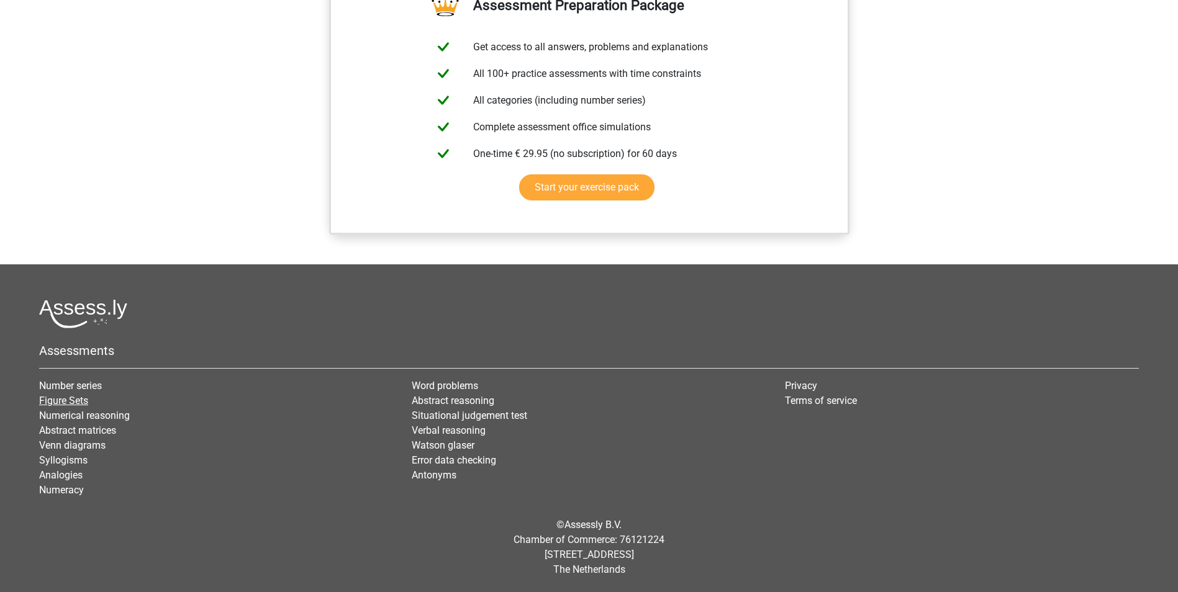
click at [60, 402] on link "Figure Sets" at bounding box center [63, 401] width 49 height 12
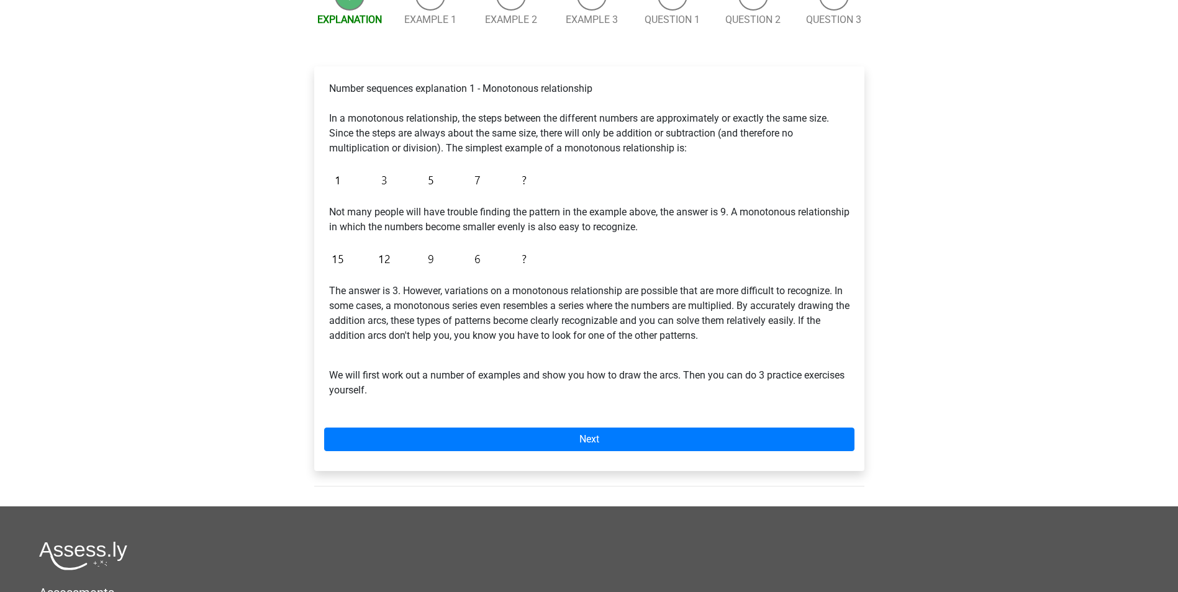
scroll to position [210, 0]
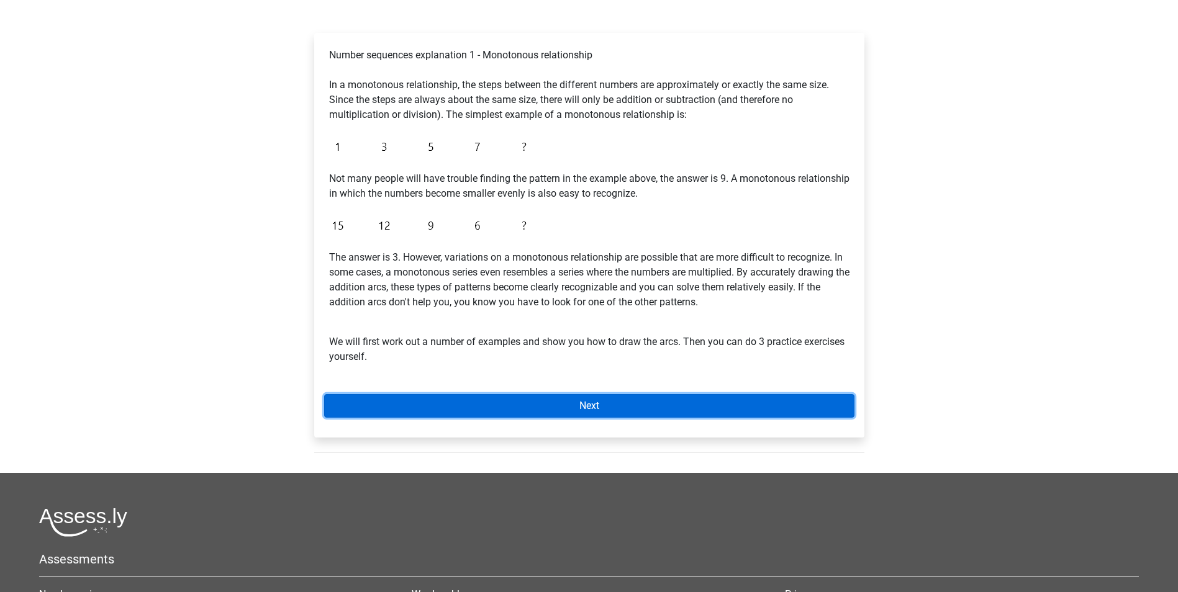
click at [756, 412] on link "Next" at bounding box center [589, 406] width 530 height 24
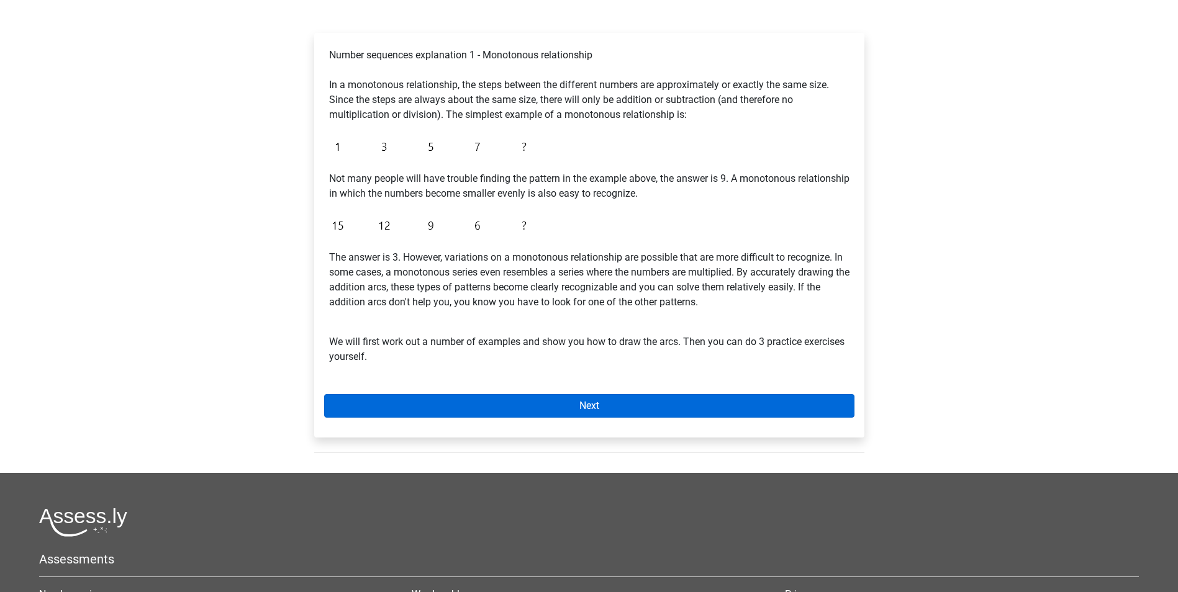
scroll to position [181, 0]
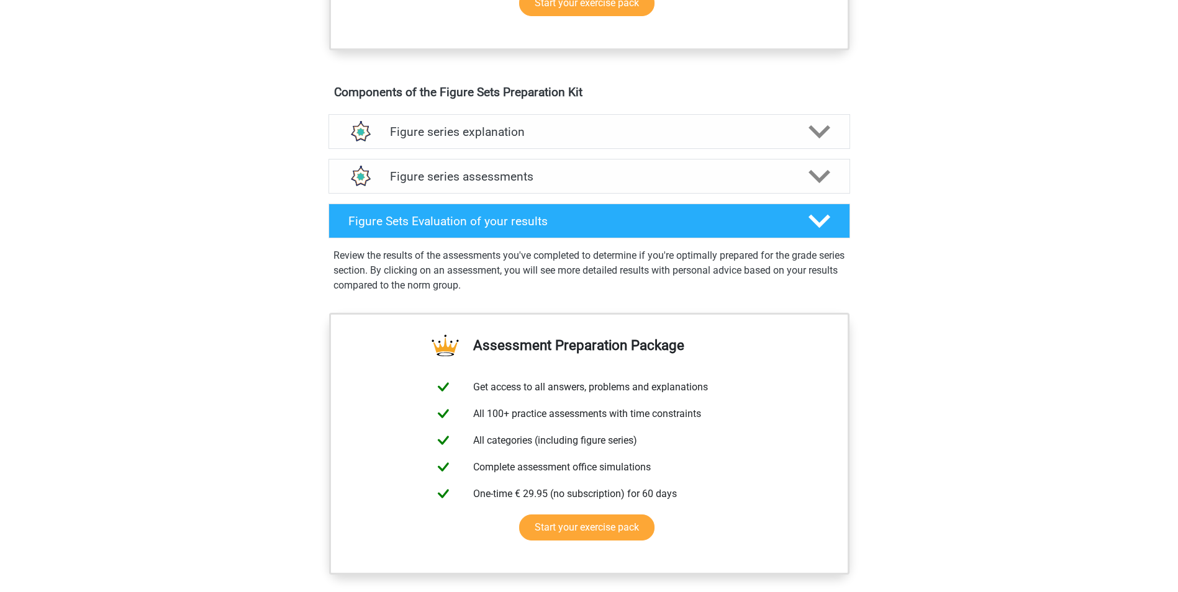
scroll to position [686, 0]
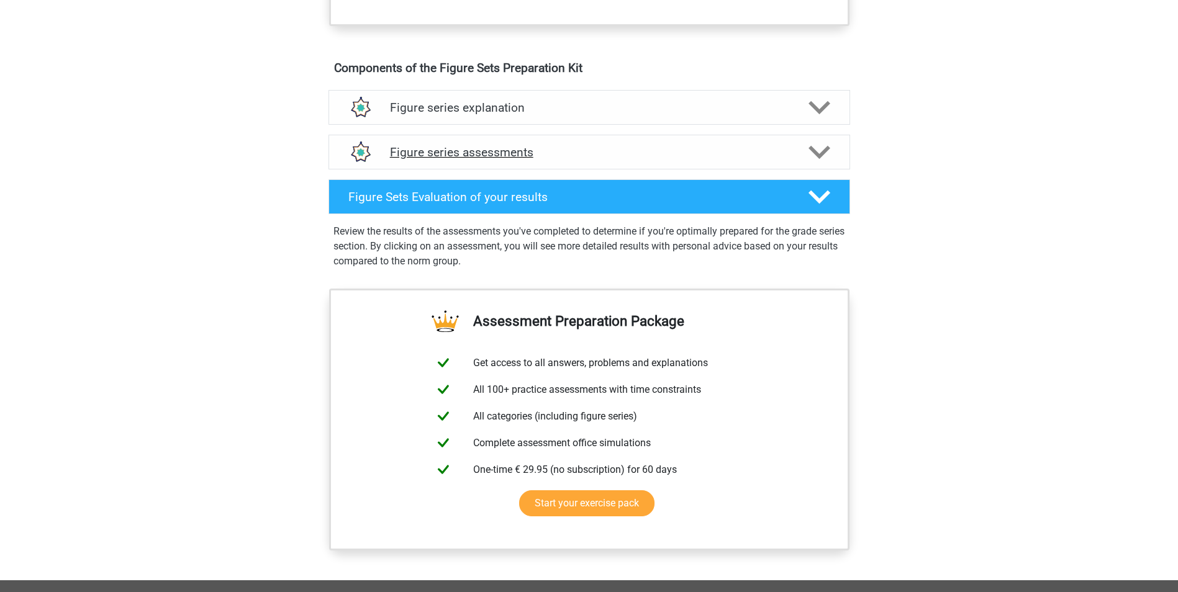
click at [516, 160] on div "Figure series assessments" at bounding box center [588, 152] width 521 height 35
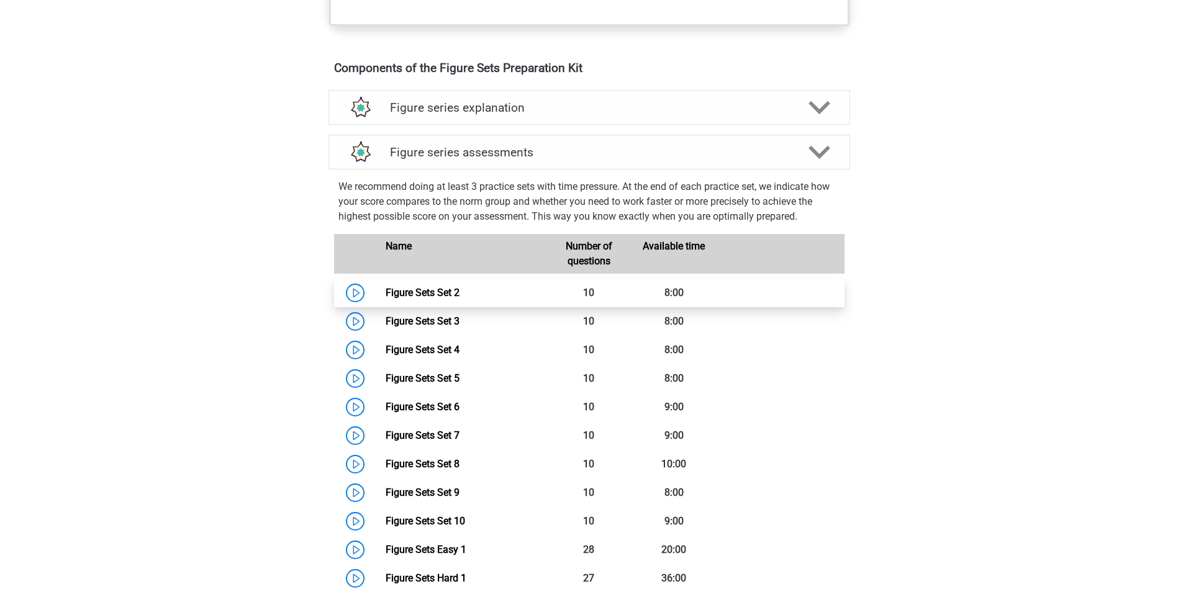
click at [448, 298] on link "Figure Sets Set 2" at bounding box center [422, 293] width 74 height 12
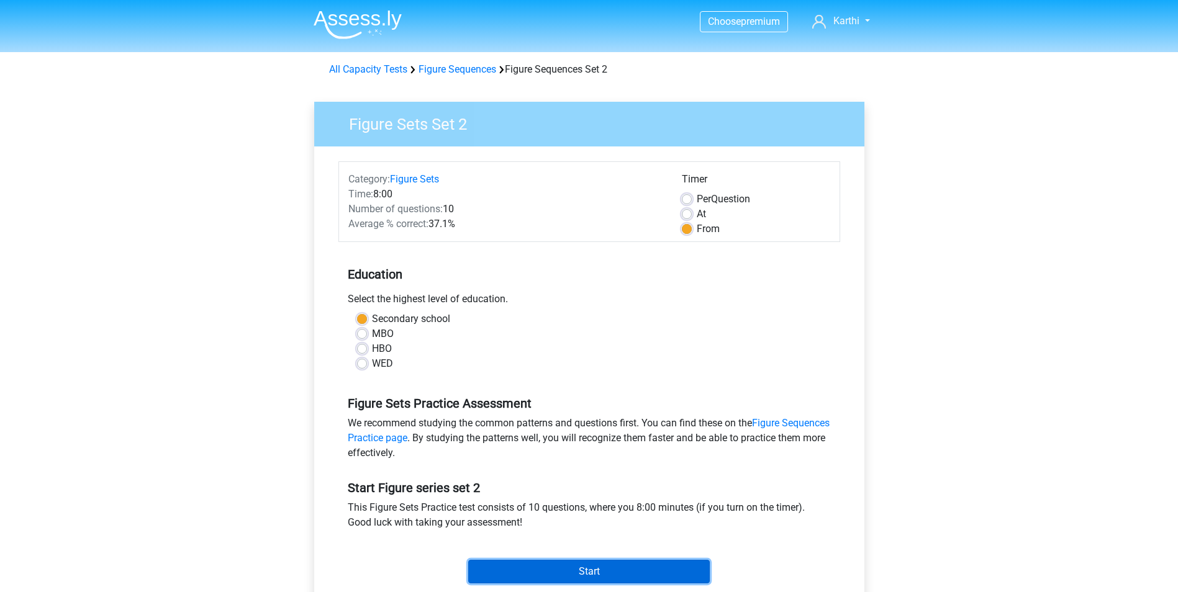
click at [610, 571] on input "Start" at bounding box center [588, 572] width 241 height 24
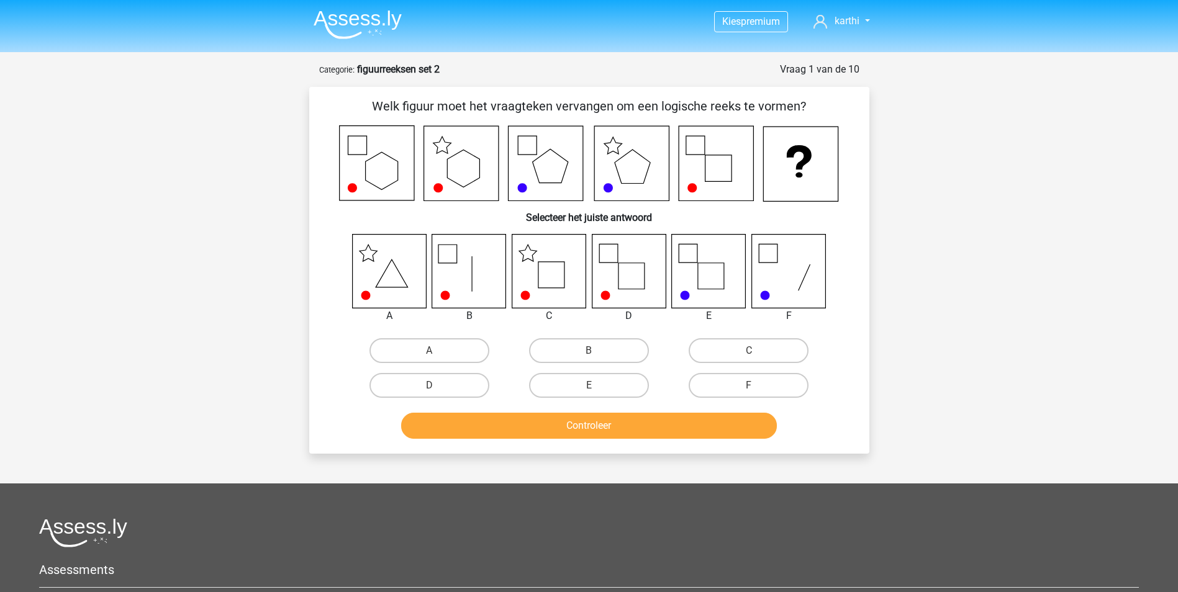
scroll to position [219, 0]
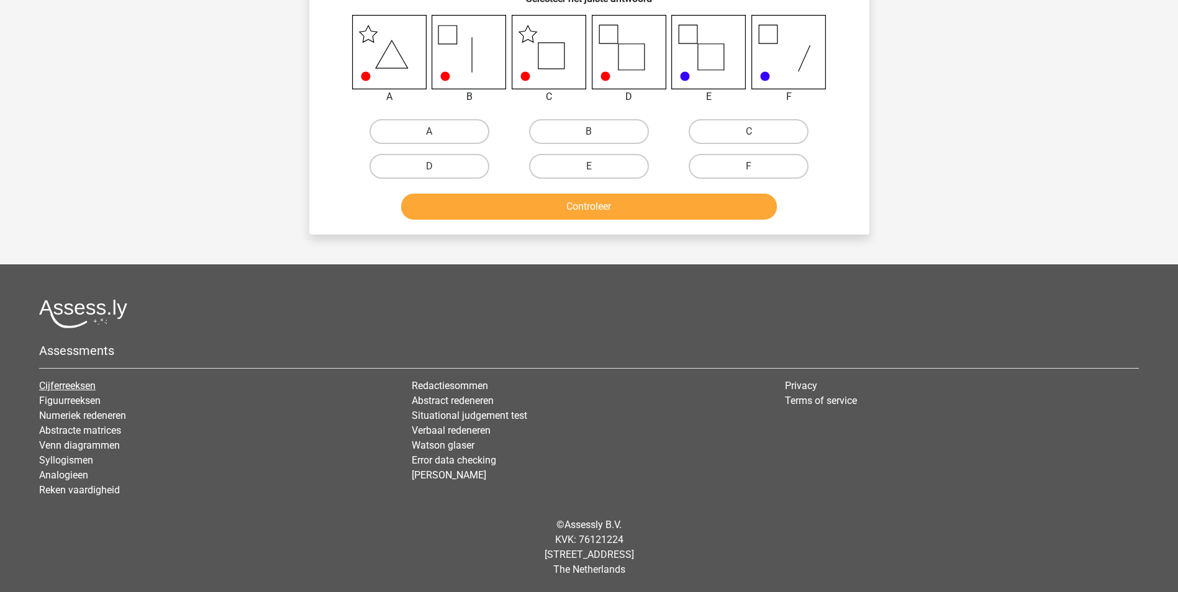
click at [60, 382] on link "Cijferreeksen" at bounding box center [67, 386] width 56 height 12
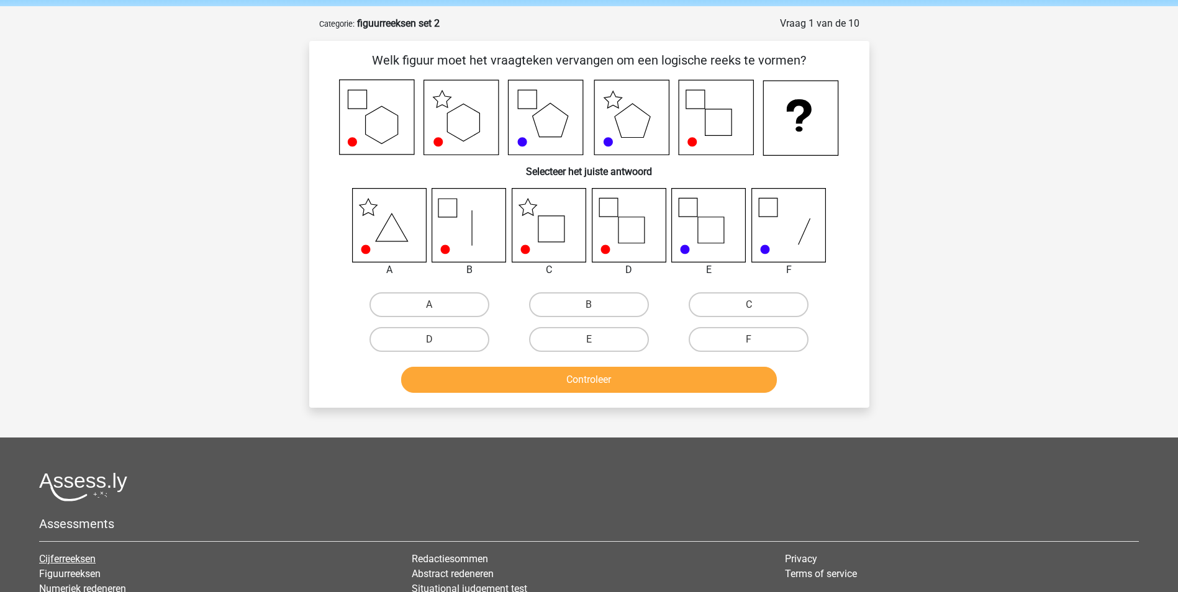
scroll to position [45, 0]
click at [734, 295] on label "C" at bounding box center [748, 305] width 120 height 25
click at [749, 305] on input "C" at bounding box center [753, 309] width 8 height 8
radio input "true"
click at [736, 374] on button "Controleer" at bounding box center [589, 380] width 376 height 26
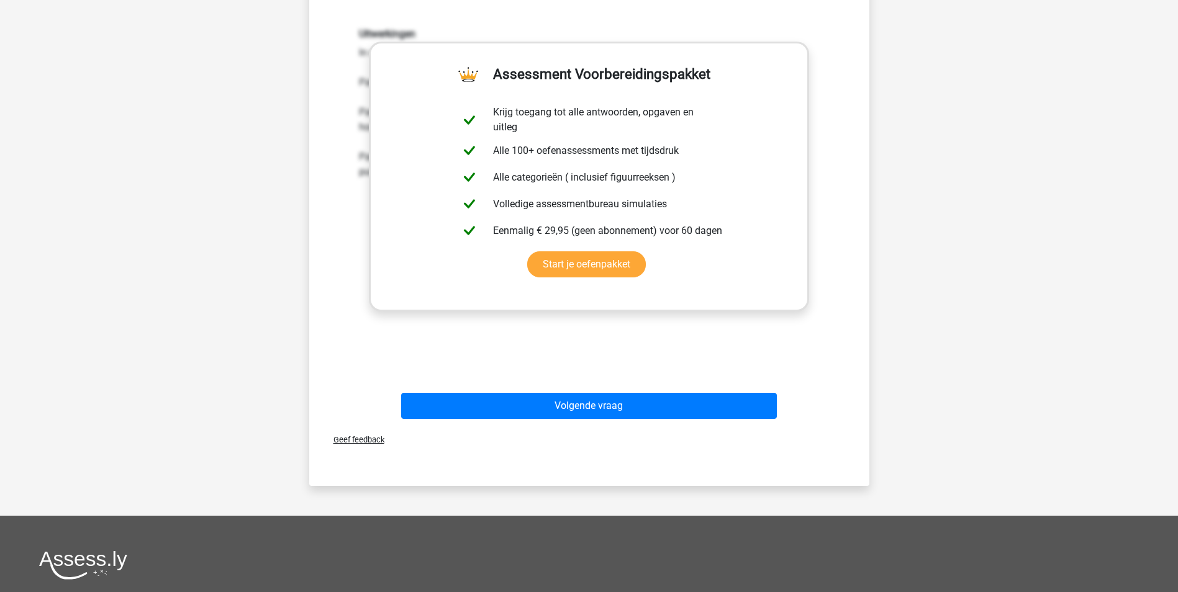
scroll to position [418, 0]
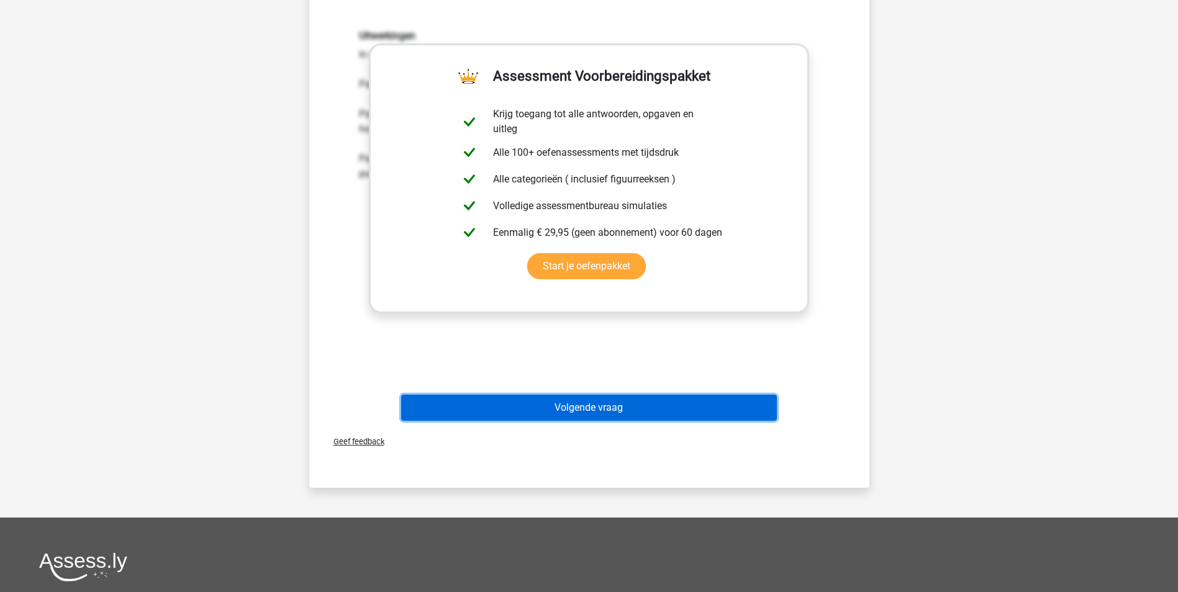
click at [634, 412] on button "Volgende vraag" at bounding box center [589, 408] width 376 height 26
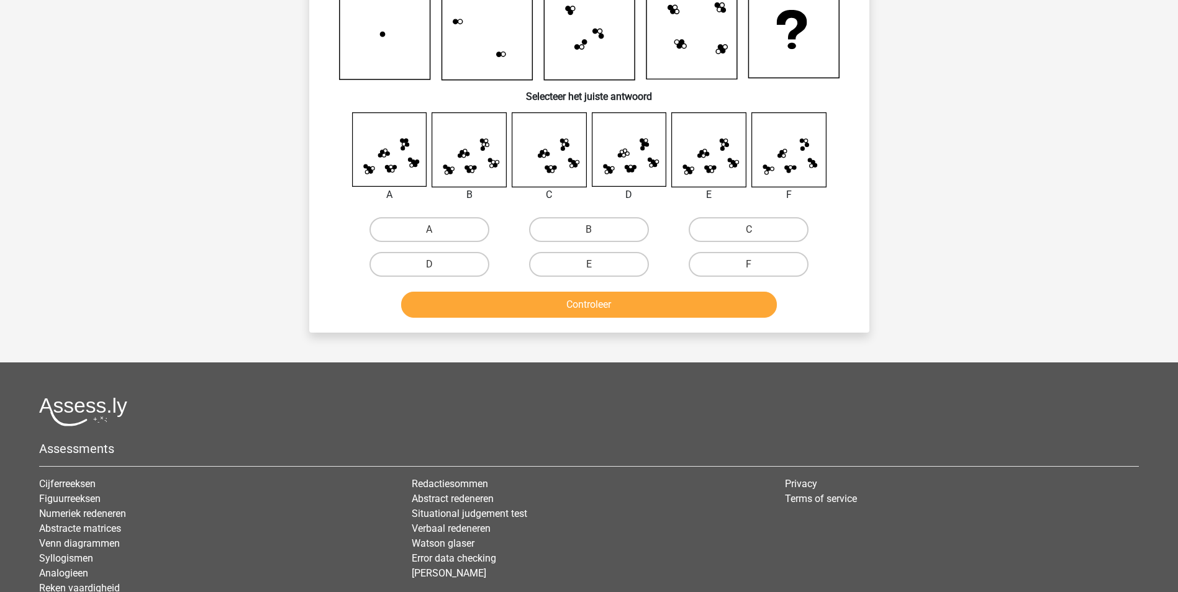
scroll to position [62, 0]
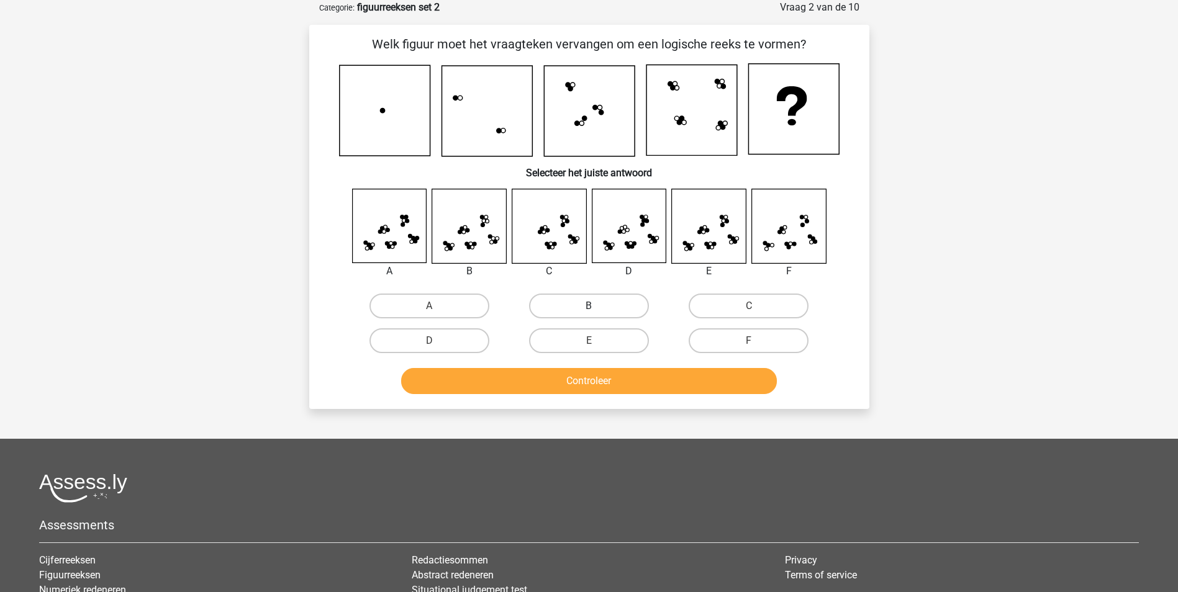
click at [595, 304] on label "B" at bounding box center [589, 306] width 120 height 25
click at [595, 306] on input "B" at bounding box center [592, 310] width 8 height 8
radio input "true"
click at [613, 371] on button "Controleer" at bounding box center [589, 381] width 376 height 26
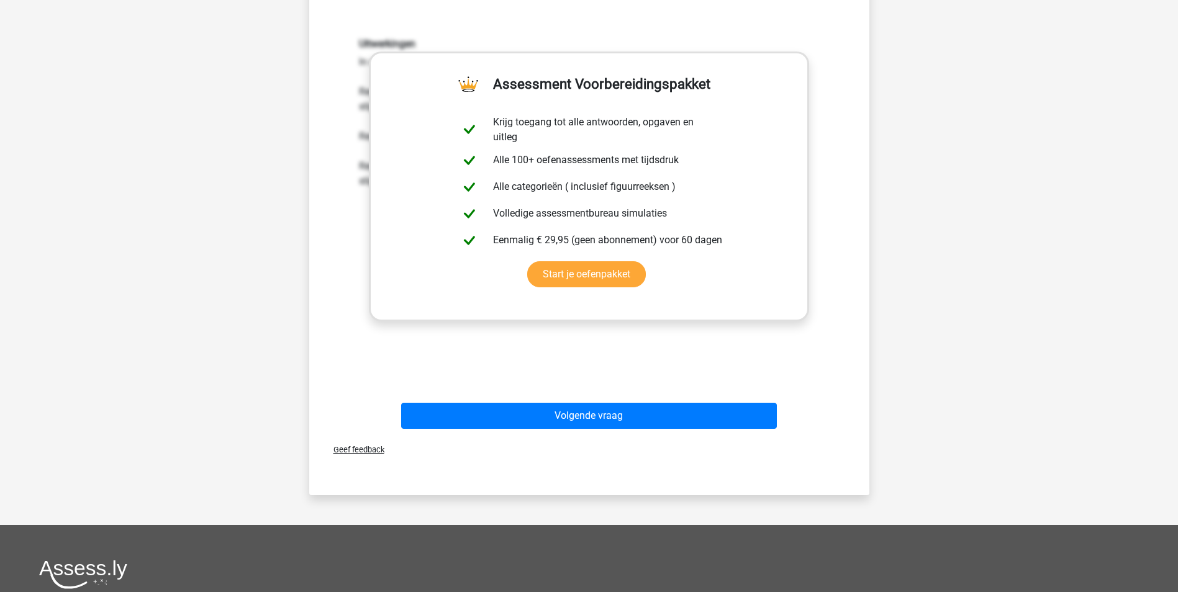
scroll to position [484, 0]
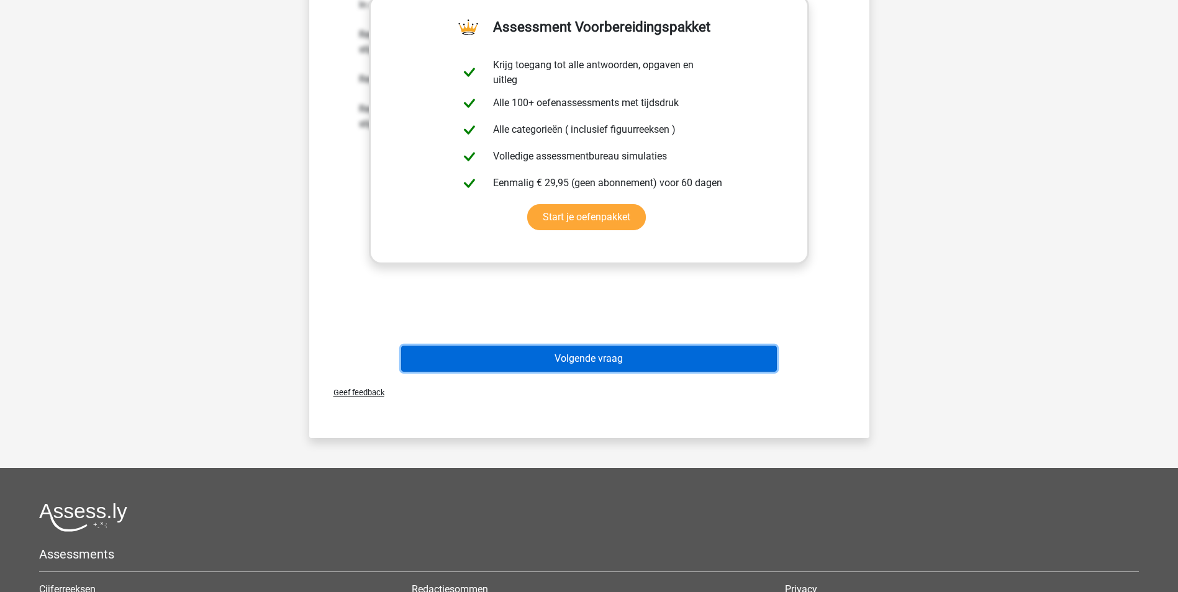
click at [695, 363] on button "Volgende vraag" at bounding box center [589, 359] width 376 height 26
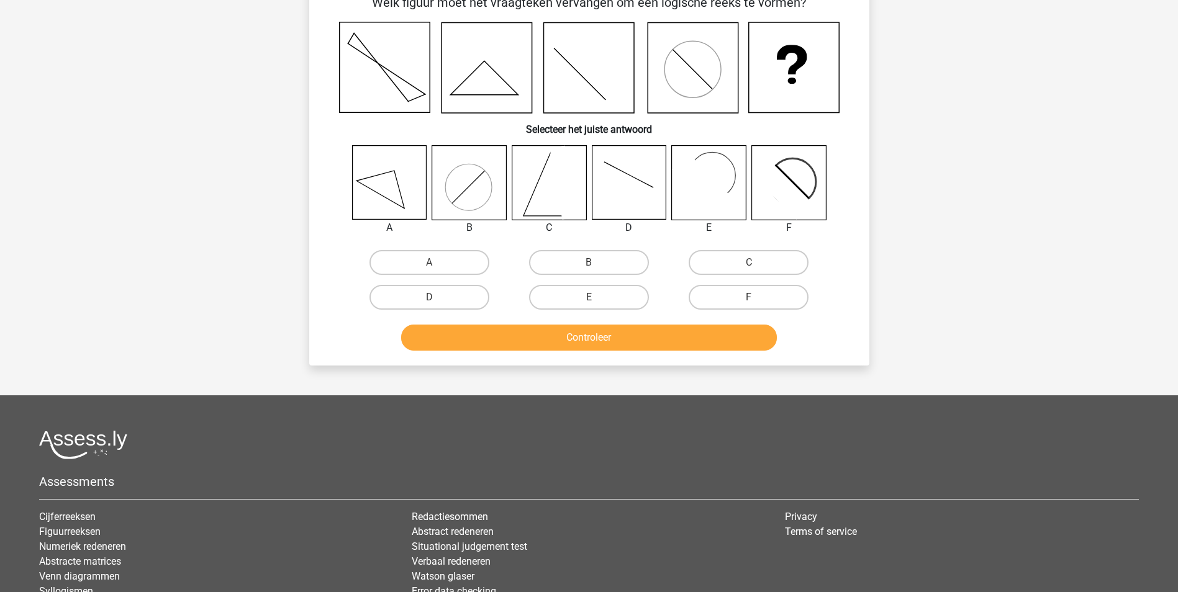
scroll to position [62, 0]
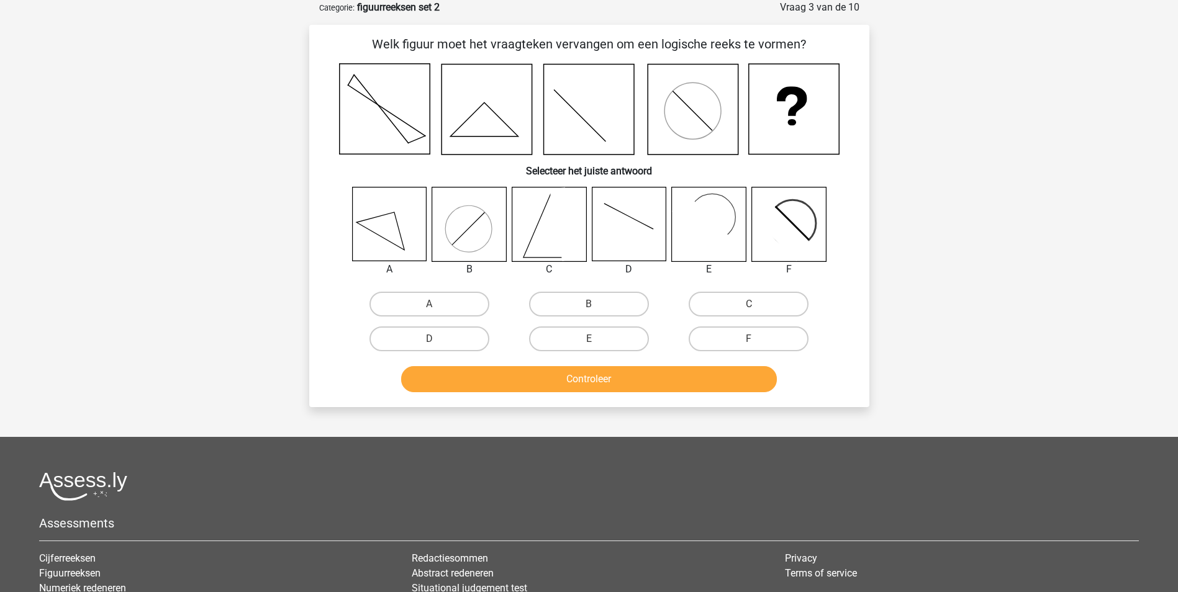
drag, startPoint x: 742, startPoint y: 140, endPoint x: 688, endPoint y: 150, distance: 55.4
click at [688, 150] on icon at bounding box center [589, 109] width 500 height 92
click at [797, 223] on icon at bounding box center [788, 224] width 74 height 74
click at [734, 349] on label "F" at bounding box center [748, 339] width 120 height 25
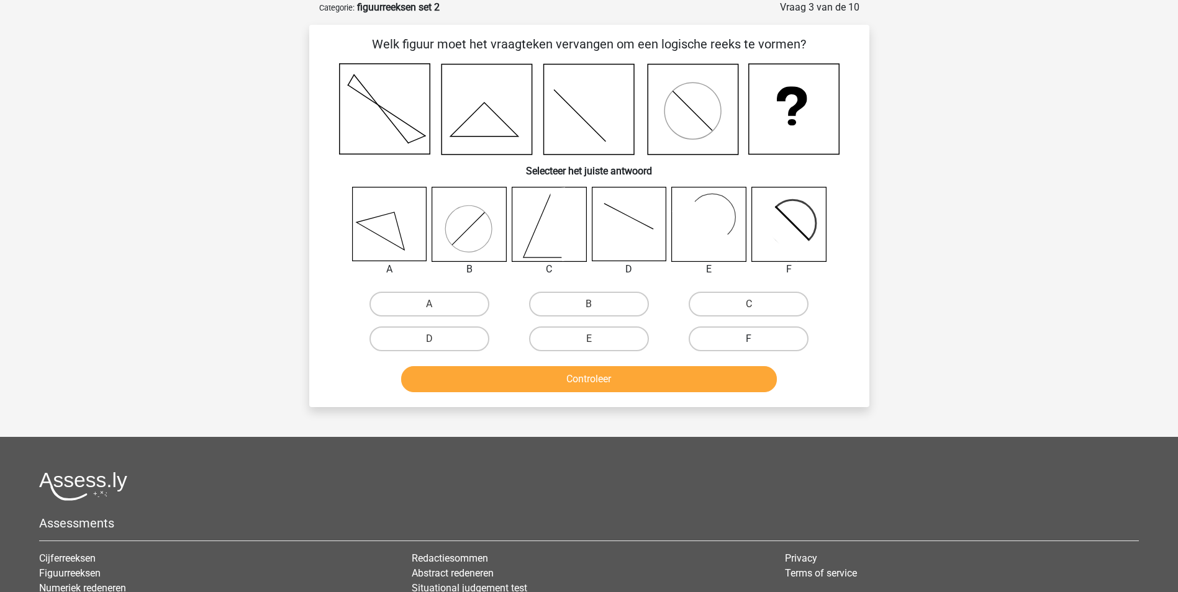
click at [749, 347] on input "F" at bounding box center [753, 343] width 8 height 8
radio input "true"
click at [726, 374] on button "Controleer" at bounding box center [589, 379] width 376 height 26
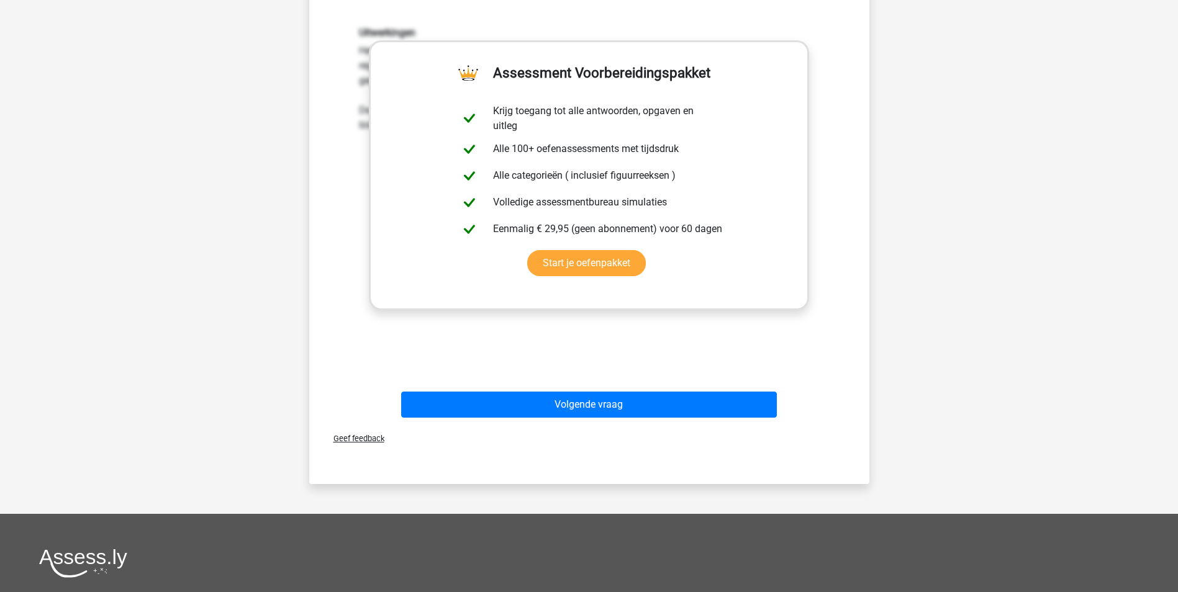
scroll to position [459, 0]
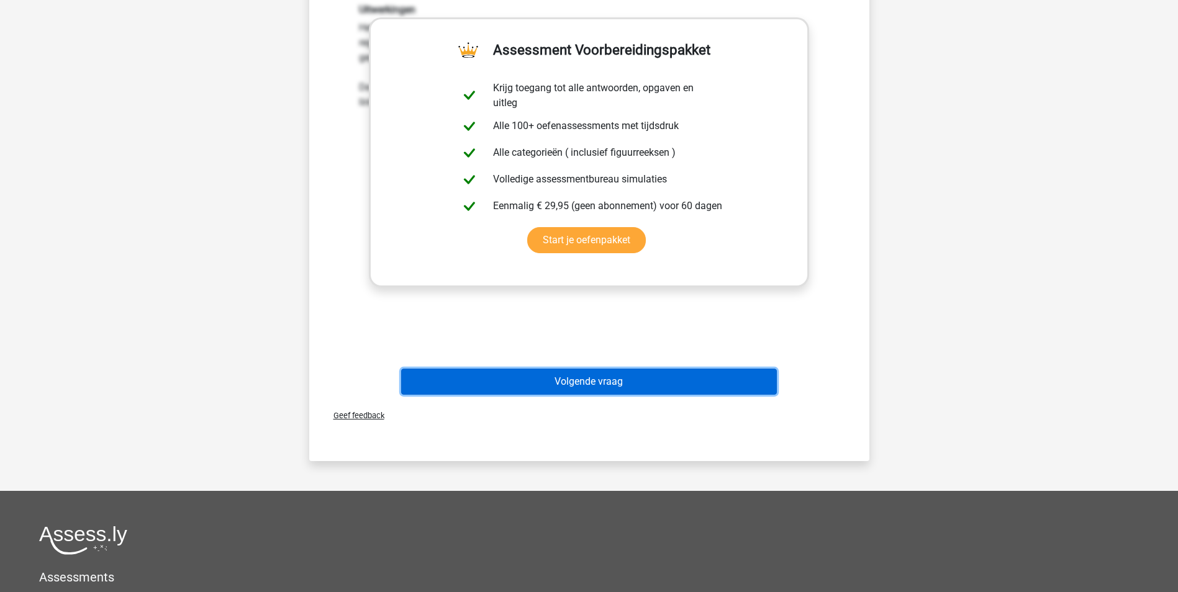
click at [726, 374] on button "Volgende vraag" at bounding box center [589, 382] width 376 height 26
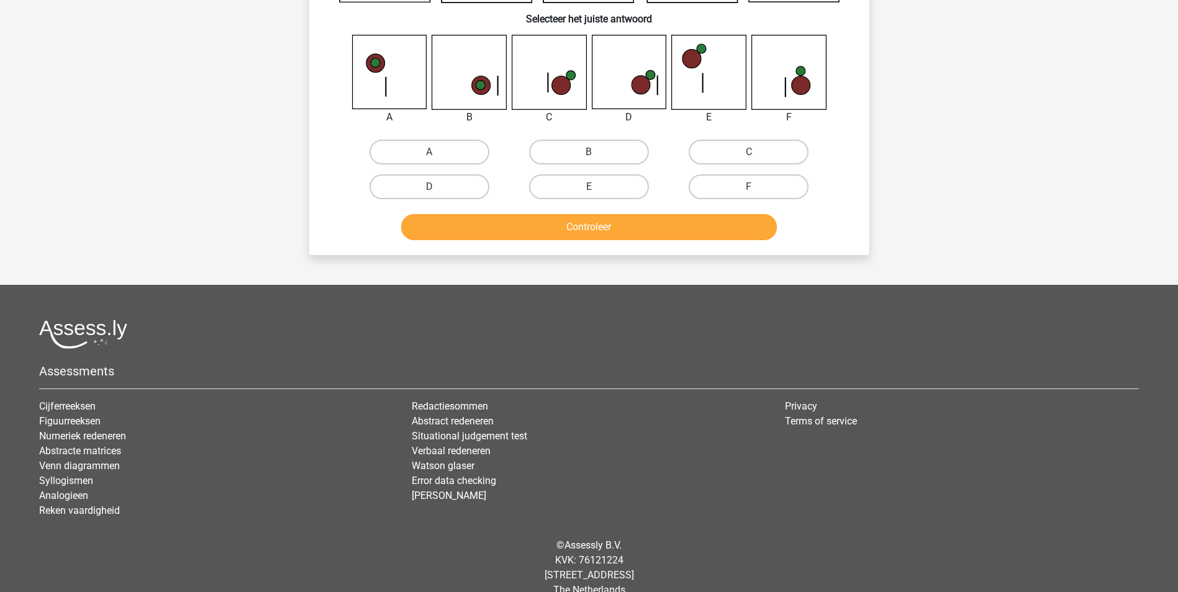
scroll to position [62, 0]
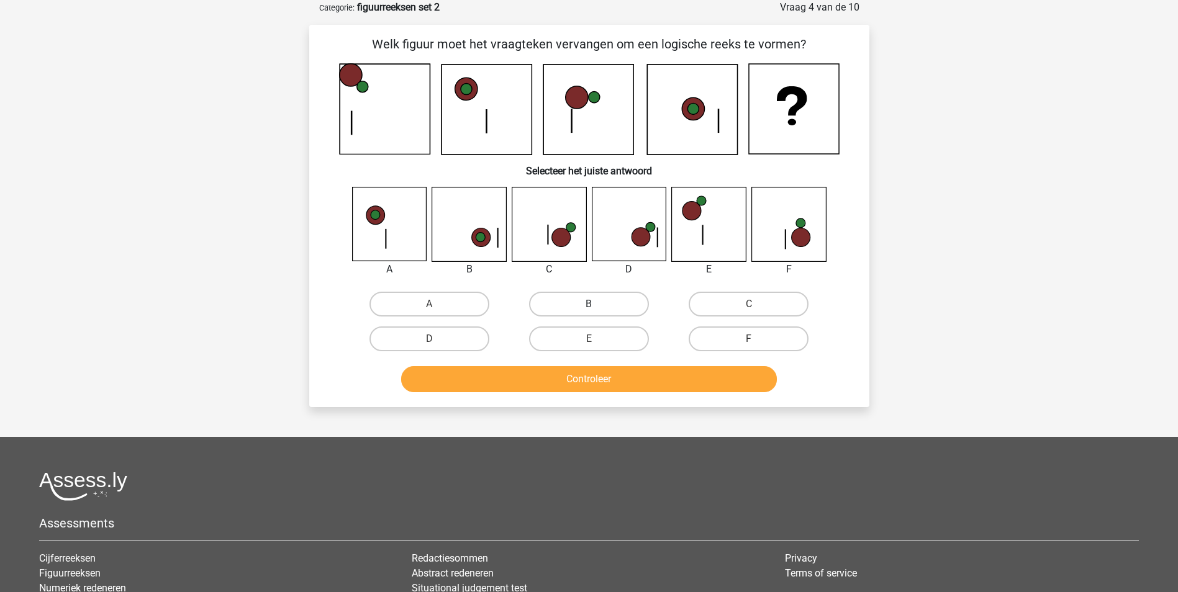
click at [585, 301] on label "B" at bounding box center [589, 304] width 120 height 25
click at [588, 304] on input "B" at bounding box center [592, 308] width 8 height 8
radio input "true"
click at [556, 376] on button "Controleer" at bounding box center [589, 379] width 376 height 26
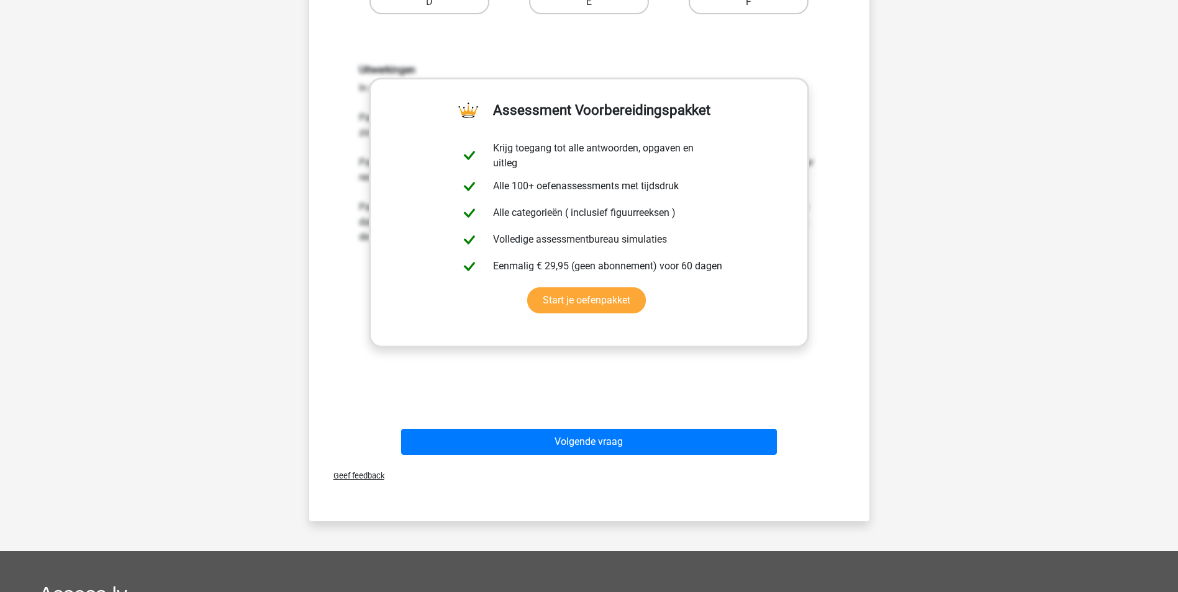
scroll to position [401, 0]
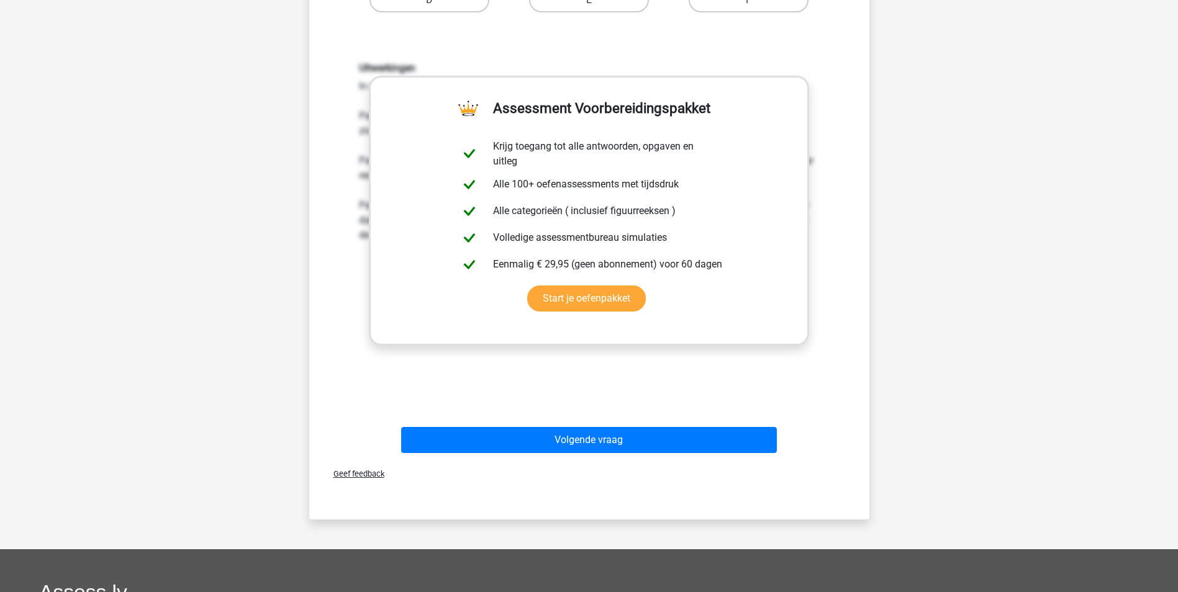
click at [706, 438] on button "Volgende vraag" at bounding box center [589, 440] width 376 height 26
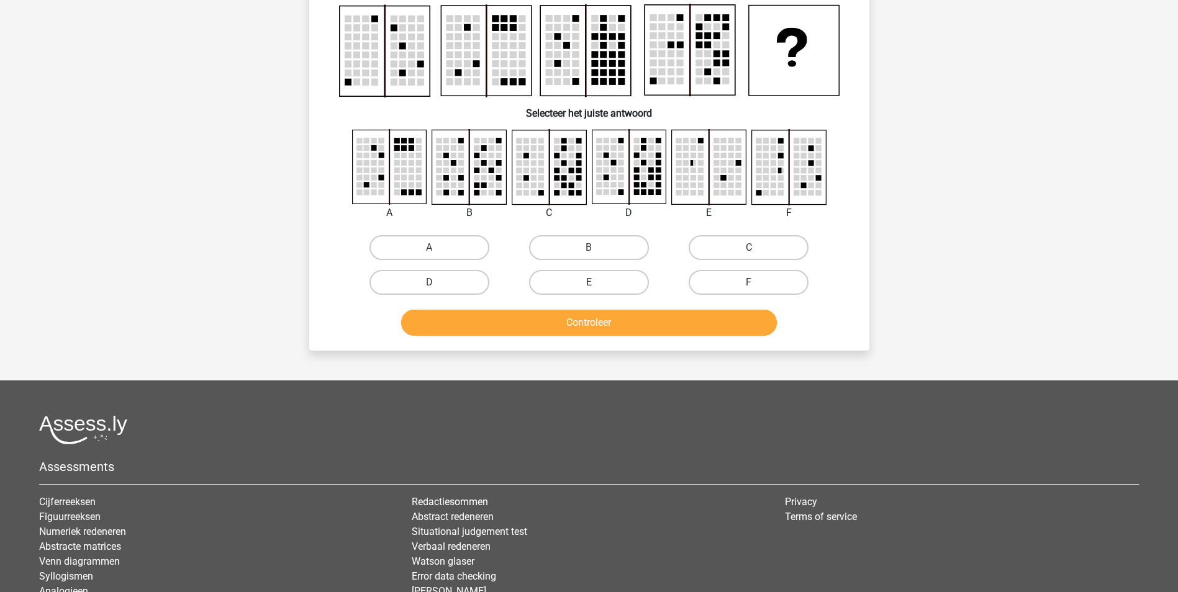
scroll to position [62, 0]
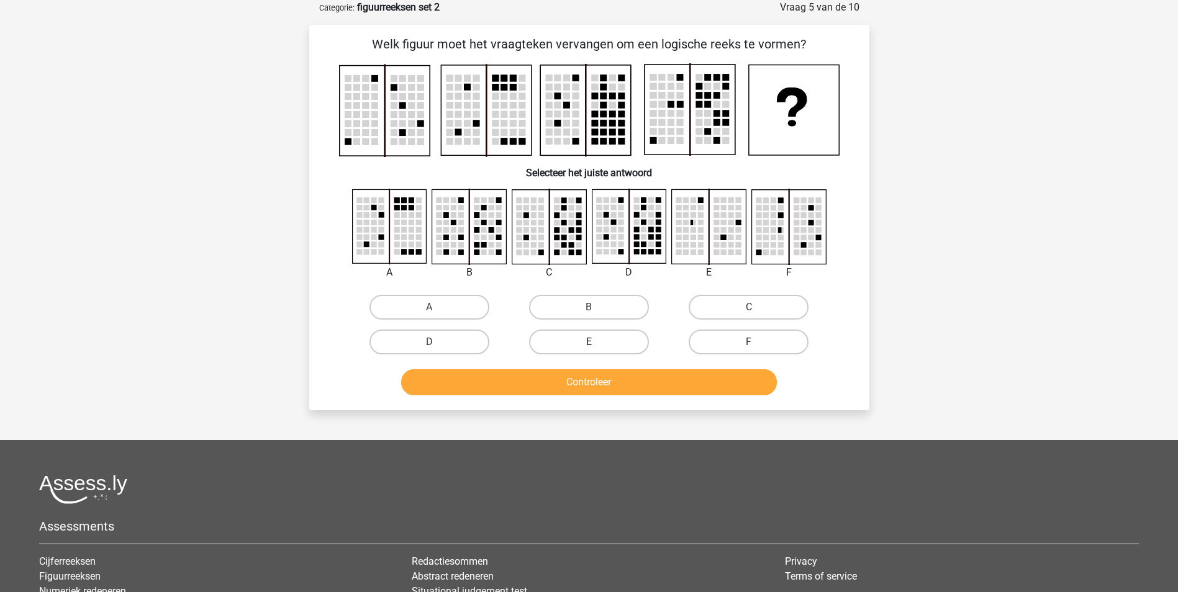
click at [608, 338] on label "E" at bounding box center [589, 342] width 120 height 25
click at [597, 342] on input "E" at bounding box center [592, 346] width 8 height 8
radio input "true"
click at [609, 384] on button "Controleer" at bounding box center [589, 382] width 376 height 26
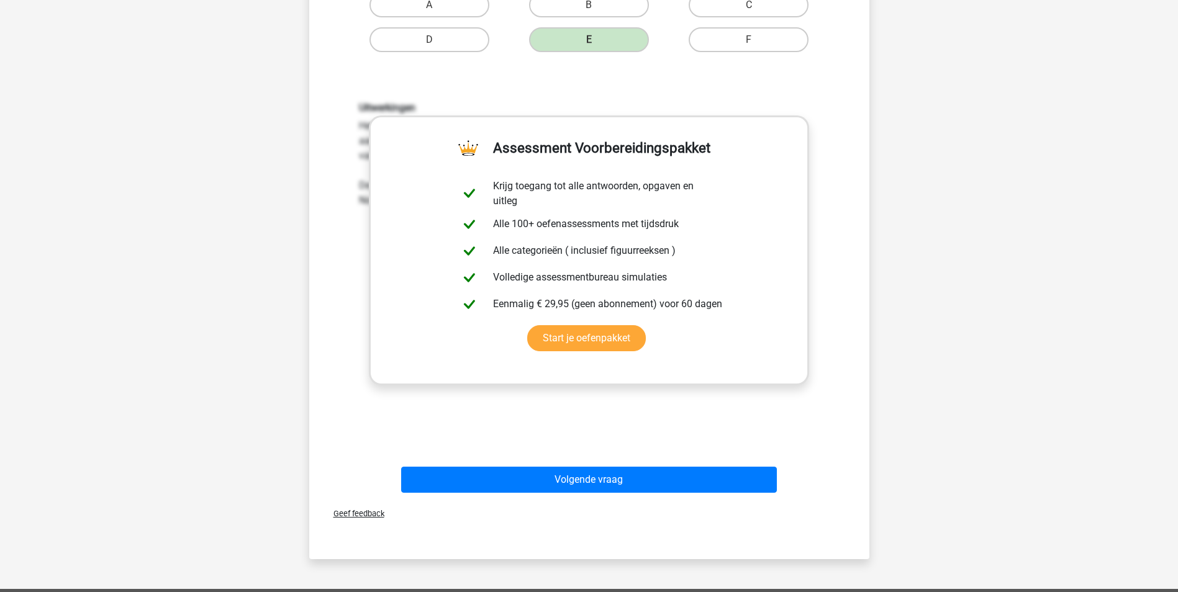
scroll to position [364, 0]
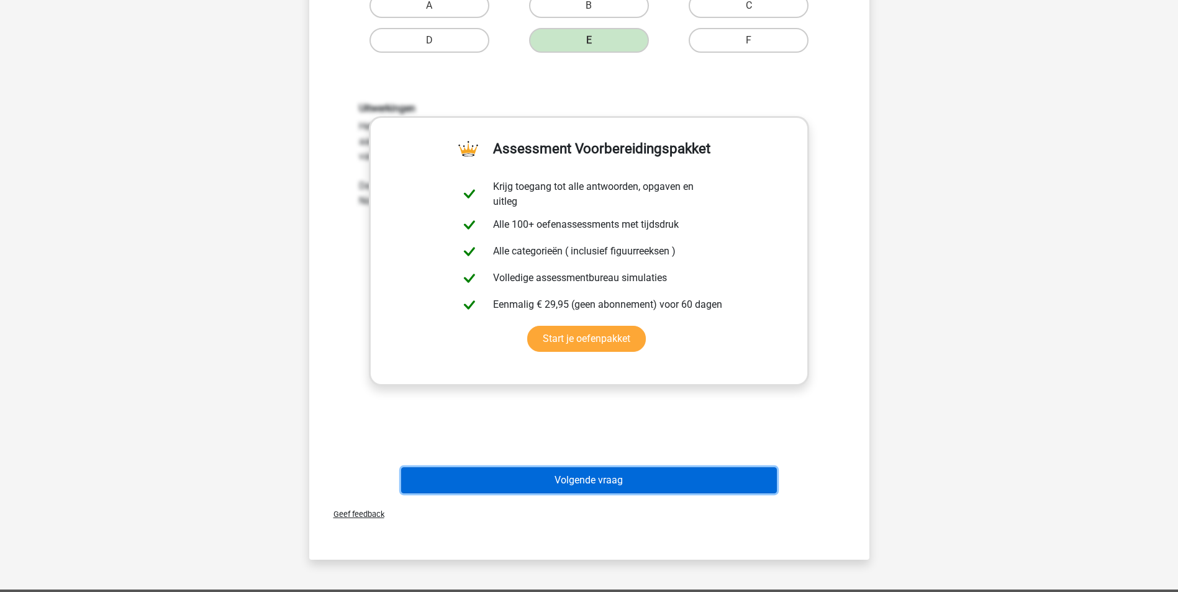
click at [682, 488] on button "Volgende vraag" at bounding box center [589, 480] width 376 height 26
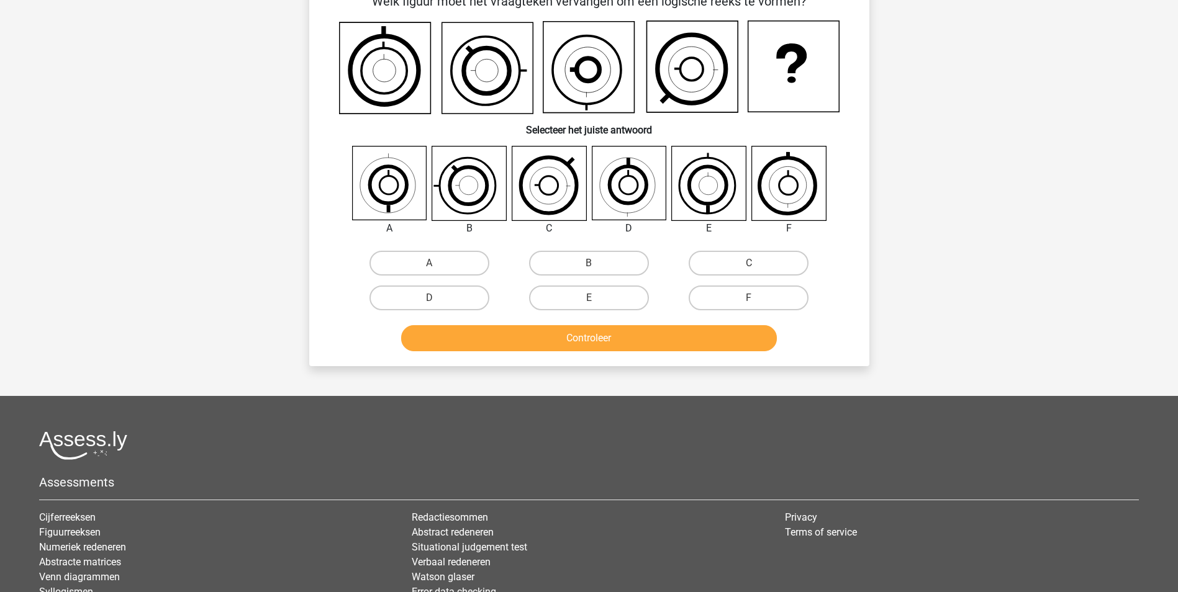
scroll to position [62, 0]
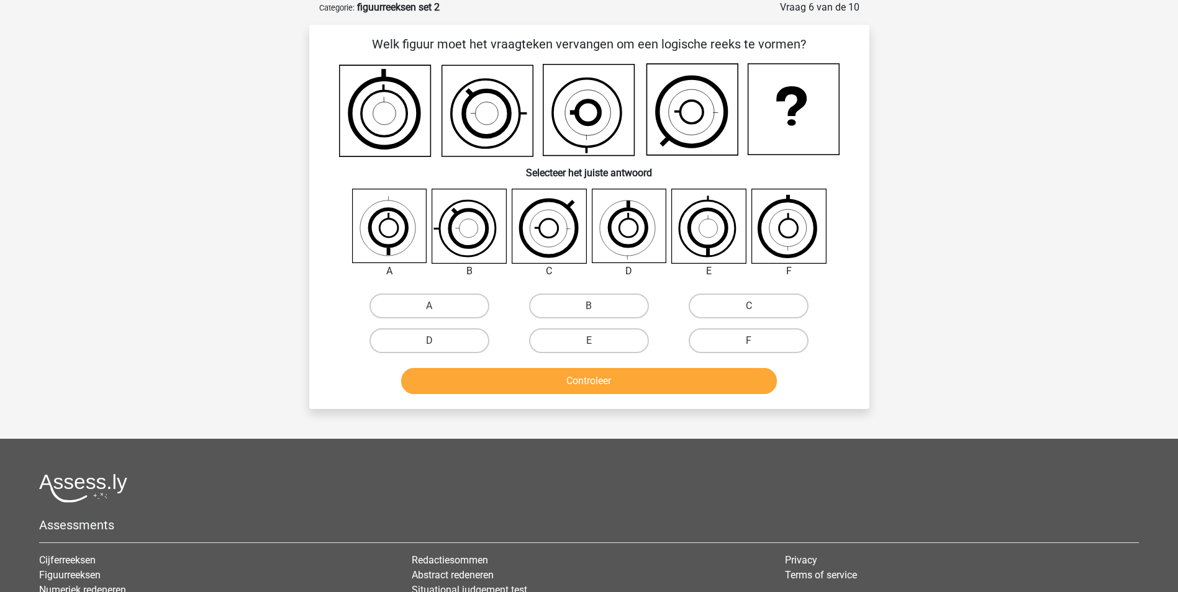
click at [693, 238] on icon at bounding box center [708, 228] width 52 height 52
click at [599, 338] on label "E" at bounding box center [589, 340] width 120 height 25
click at [597, 341] on input "E" at bounding box center [592, 345] width 8 height 8
radio input "true"
click at [598, 377] on button "Controleer" at bounding box center [589, 381] width 376 height 26
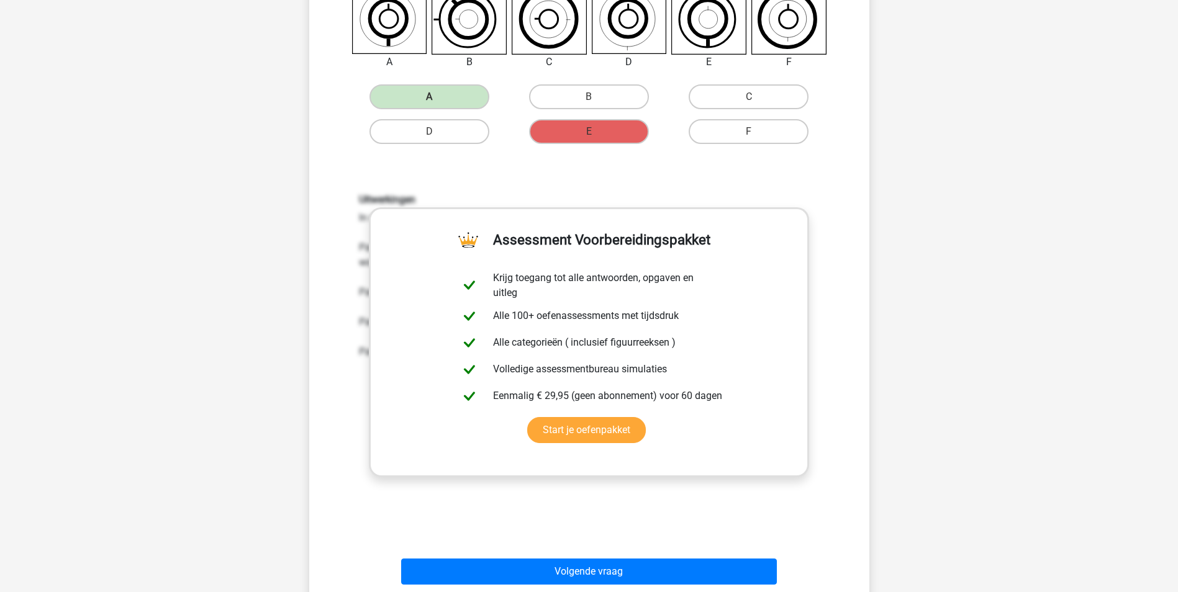
scroll to position [272, 0]
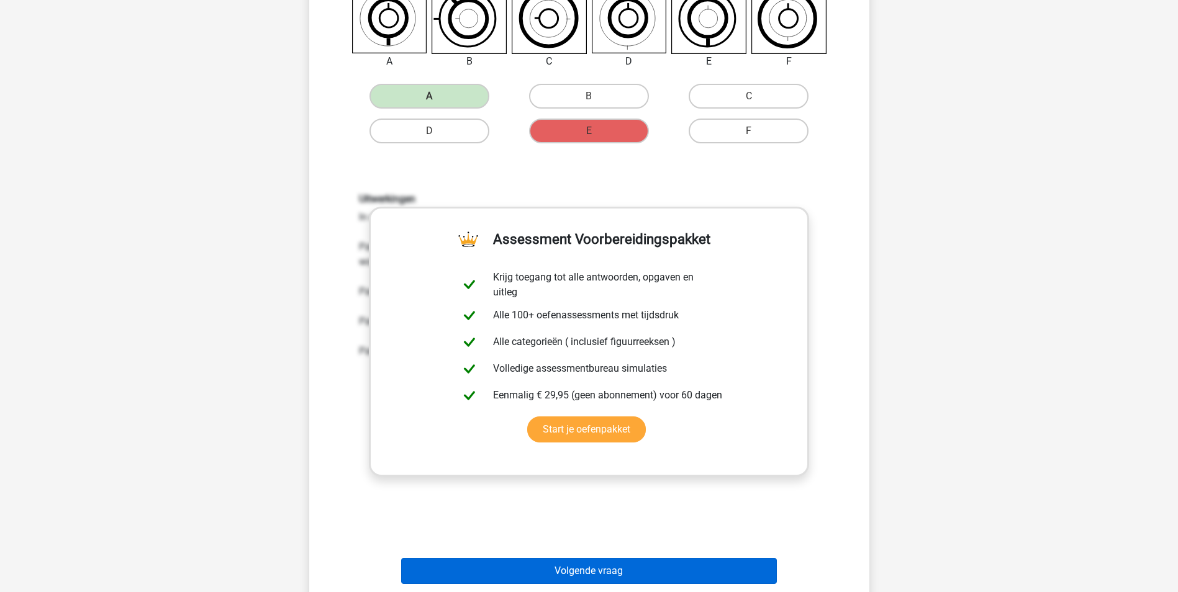
click at [607, 570] on button "Volgende vraag" at bounding box center [589, 571] width 376 height 26
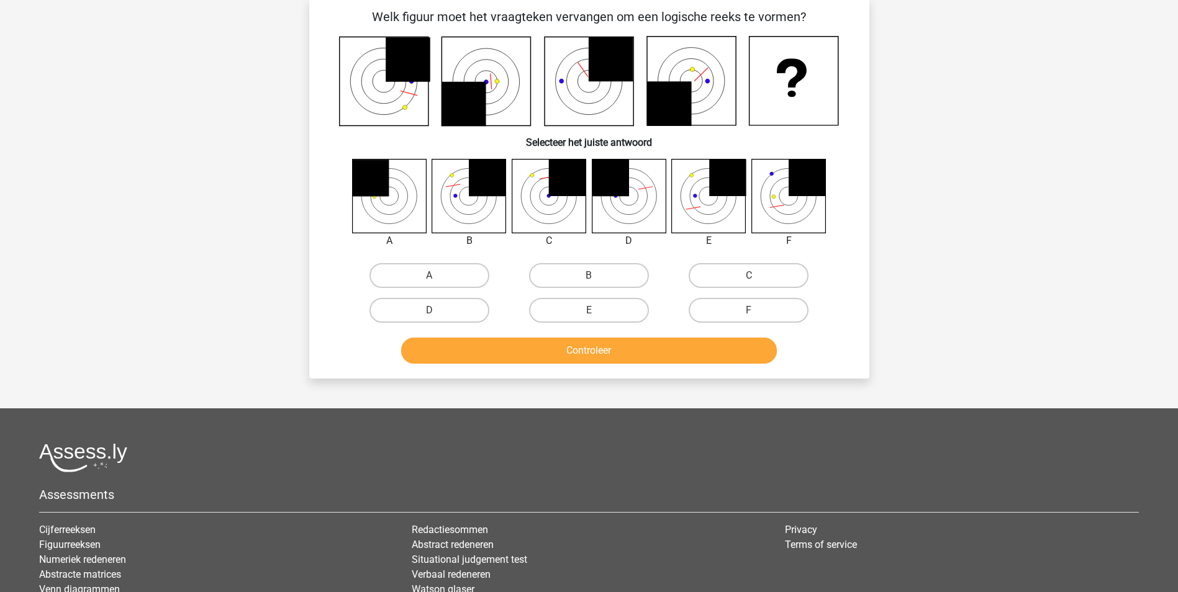
scroll to position [62, 0]
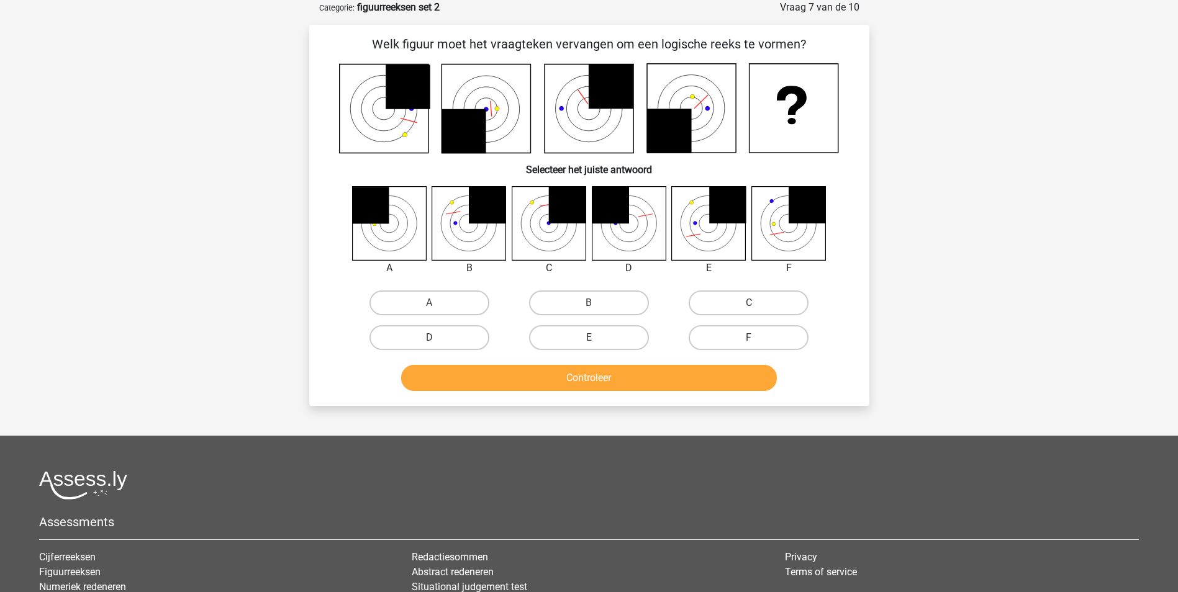
click at [436, 303] on input "A" at bounding box center [433, 307] width 8 height 8
radio input "true"
click at [593, 386] on button "Controleer" at bounding box center [589, 378] width 376 height 26
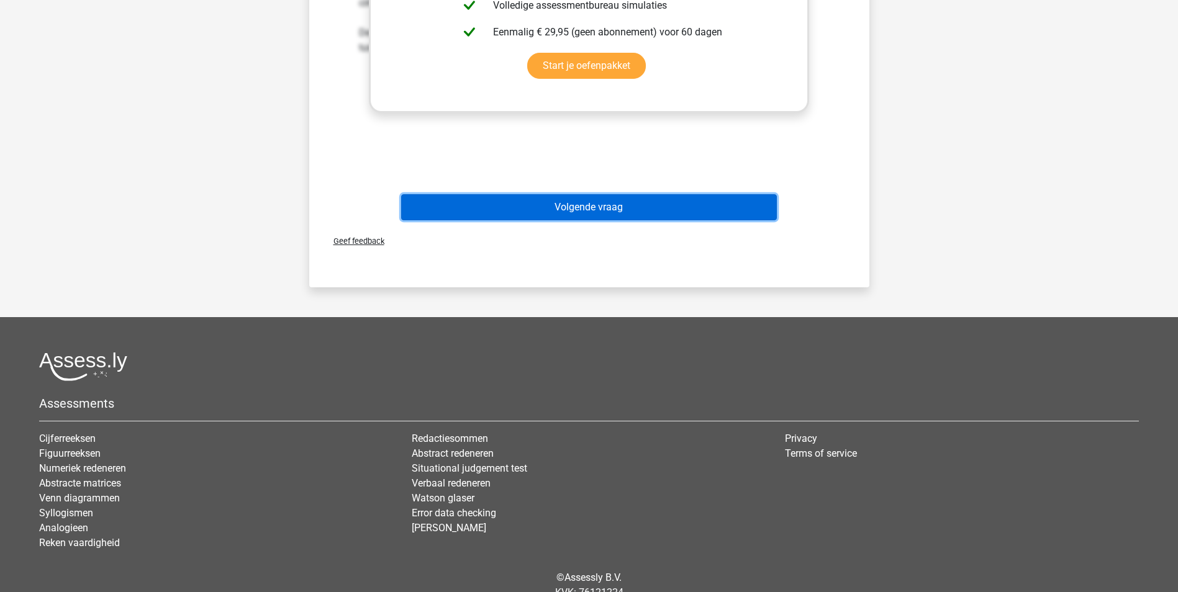
click at [657, 206] on button "Volgende vraag" at bounding box center [589, 207] width 376 height 26
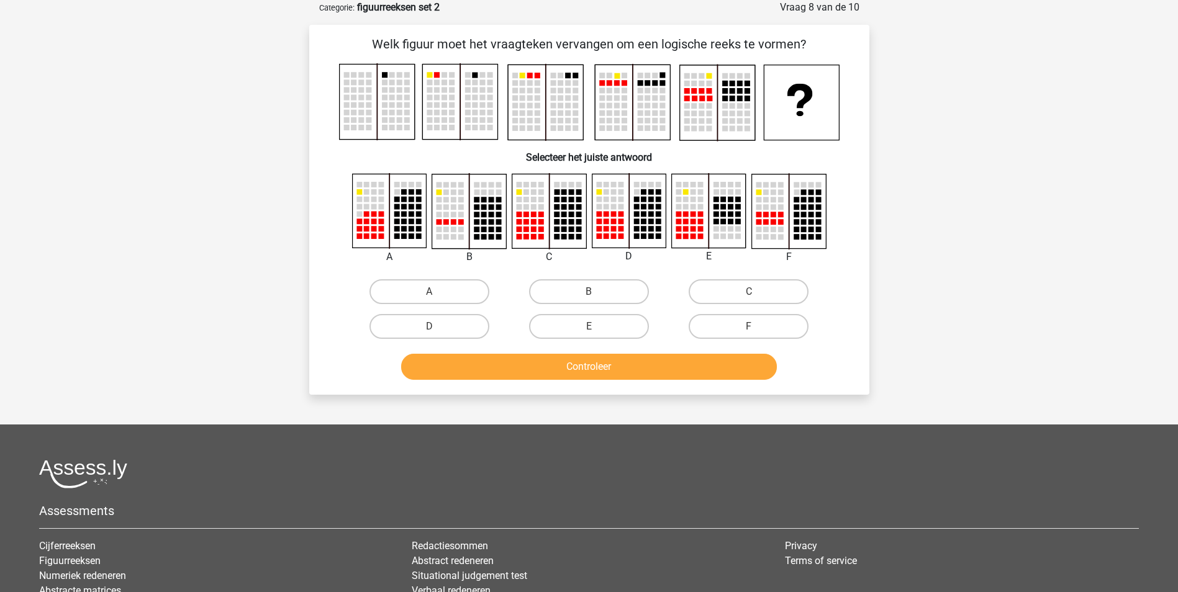
click at [732, 99] on rect at bounding box center [732, 99] width 6 height 6
drag, startPoint x: 736, startPoint y: 68, endPoint x: 881, endPoint y: 132, distance: 159.3
click at [881, 132] on div "Vraag 8 van de 10 Categorie: figuurreeksen set 2 Welk figuur moet het vraagteke…" at bounding box center [589, 197] width 590 height 395
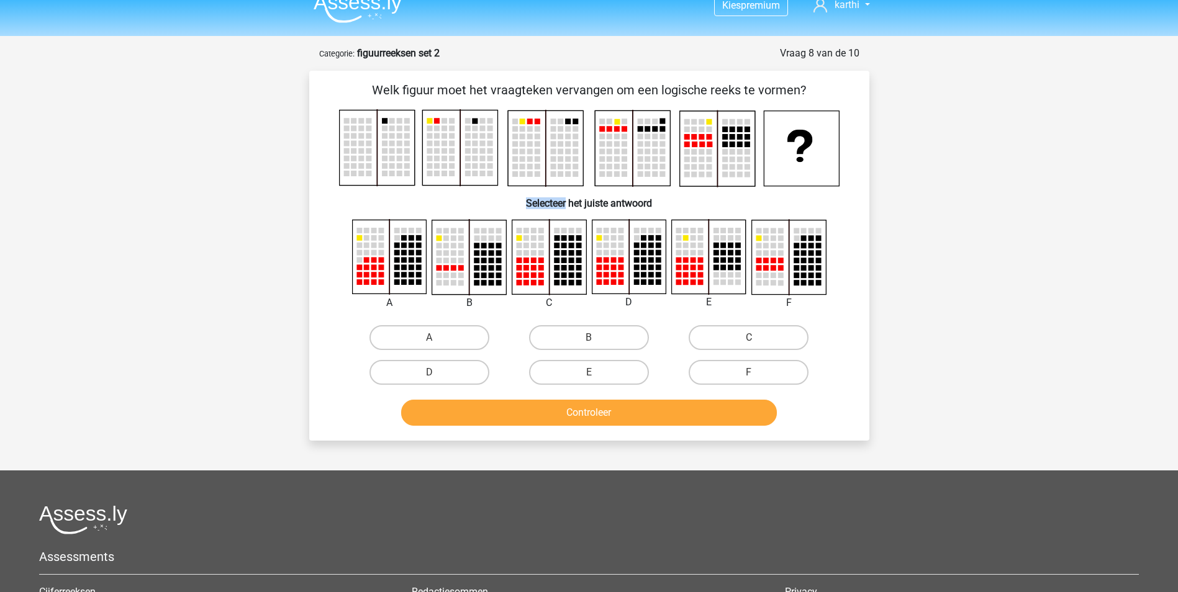
scroll to position [0, 0]
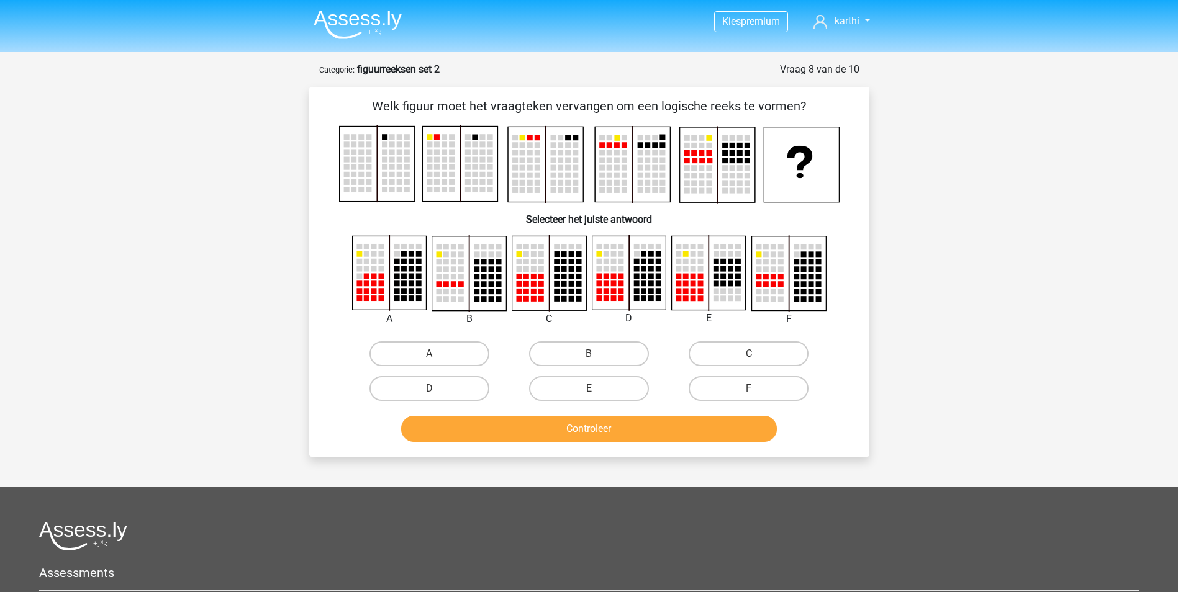
drag, startPoint x: 726, startPoint y: 90, endPoint x: 248, endPoint y: 145, distance: 481.2
click at [248, 145] on div "Kies premium karthi [EMAIL_ADDRESS][DOMAIN_NAME]" at bounding box center [589, 407] width 1178 height 814
click at [469, 379] on label "D" at bounding box center [429, 388] width 120 height 25
click at [437, 389] on input "D" at bounding box center [433, 393] width 8 height 8
radio input "true"
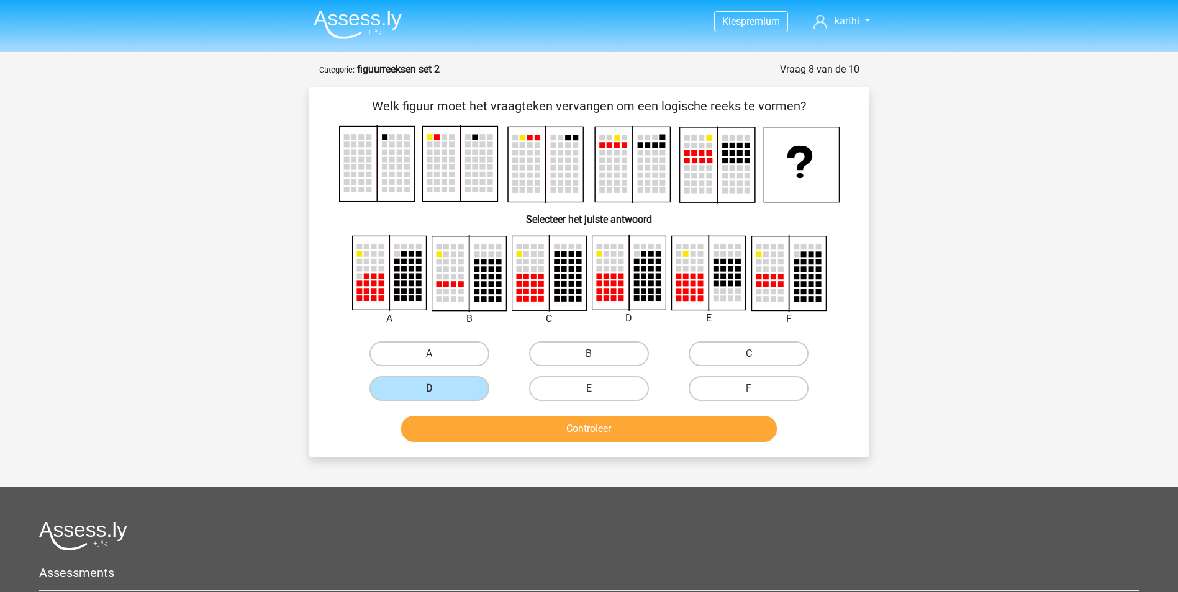
click at [527, 428] on button "Controleer" at bounding box center [589, 429] width 376 height 26
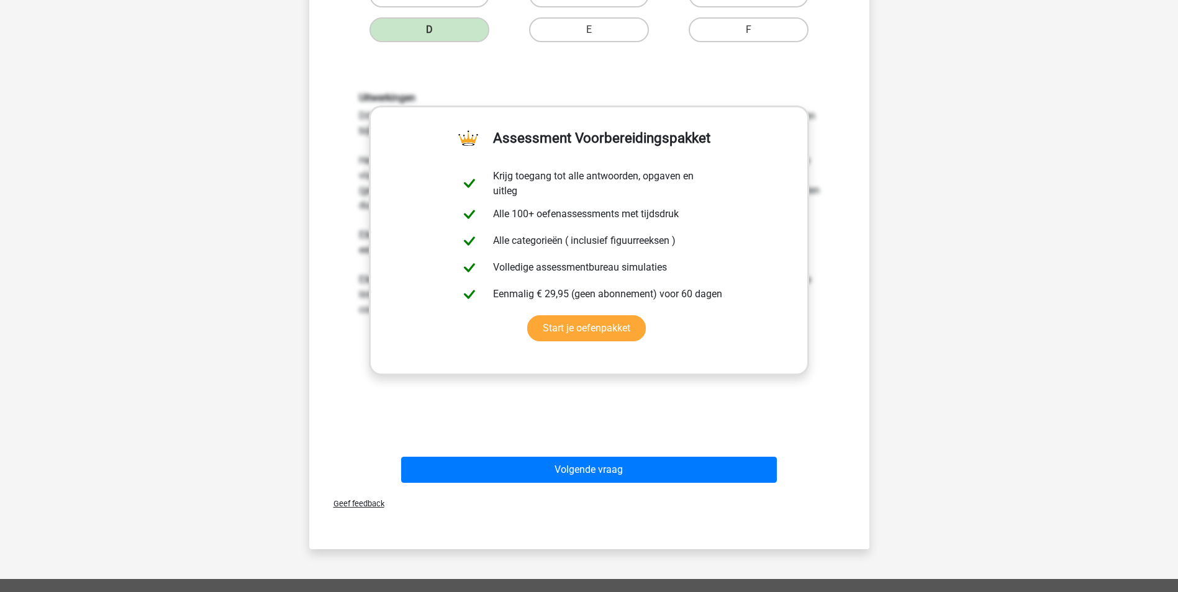
scroll to position [397, 0]
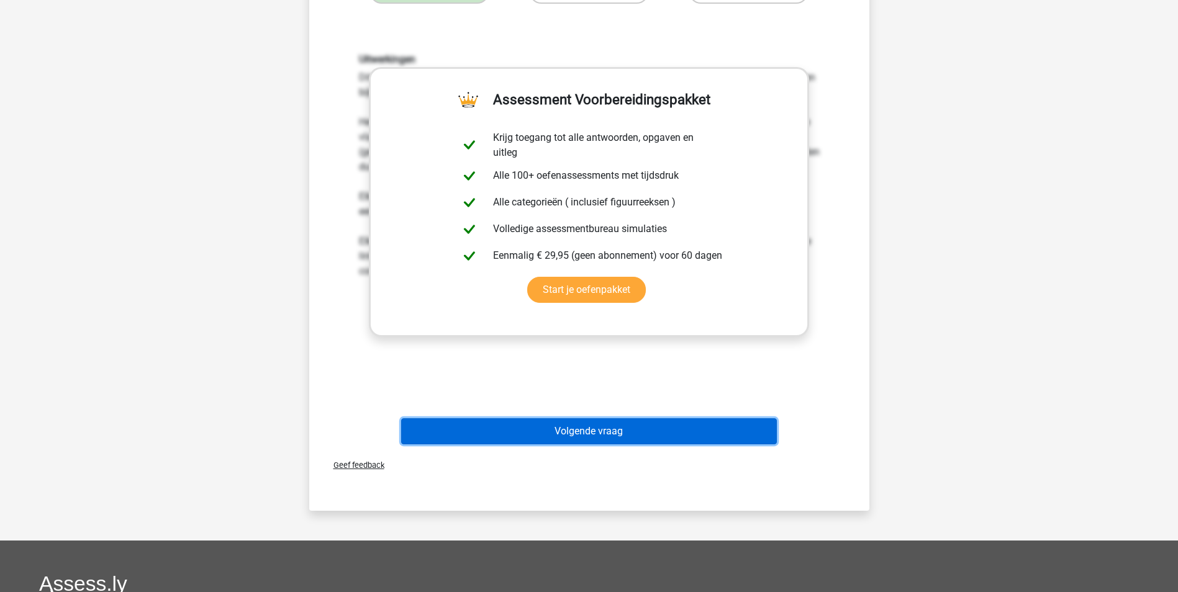
click at [718, 436] on button "Volgende vraag" at bounding box center [589, 431] width 376 height 26
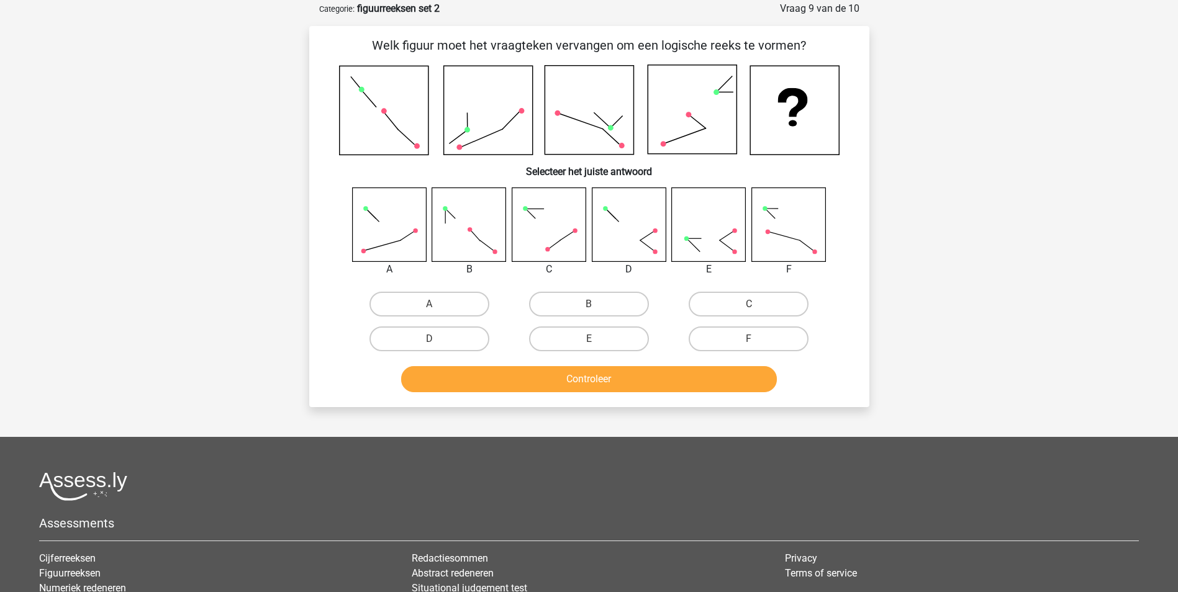
scroll to position [55, 0]
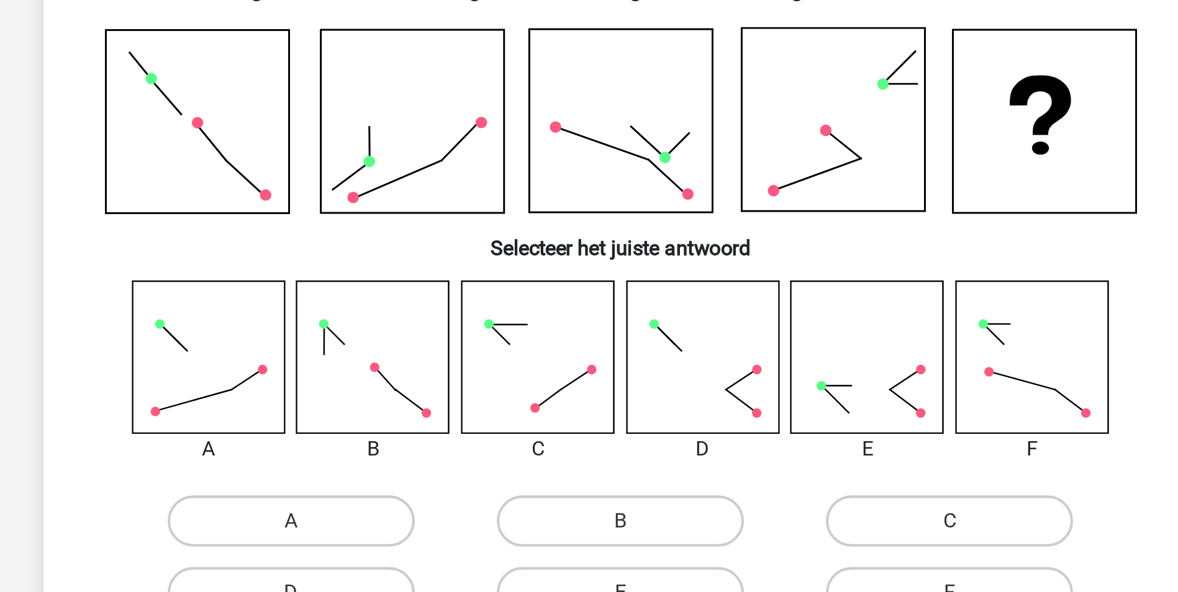
click at [526, 130] on rect at bounding box center [487, 116] width 89 height 89
click at [453, 342] on label "D" at bounding box center [429, 345] width 120 height 25
click at [437, 345] on input "D" at bounding box center [433, 349] width 8 height 8
radio input "true"
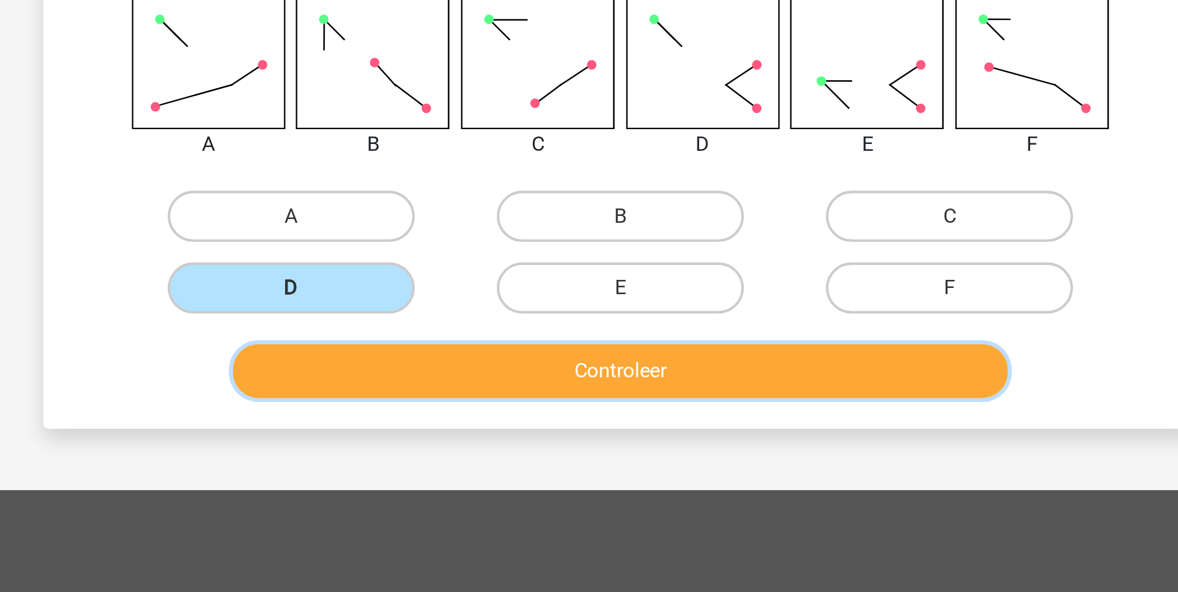
click at [582, 392] on button "Controleer" at bounding box center [589, 385] width 376 height 26
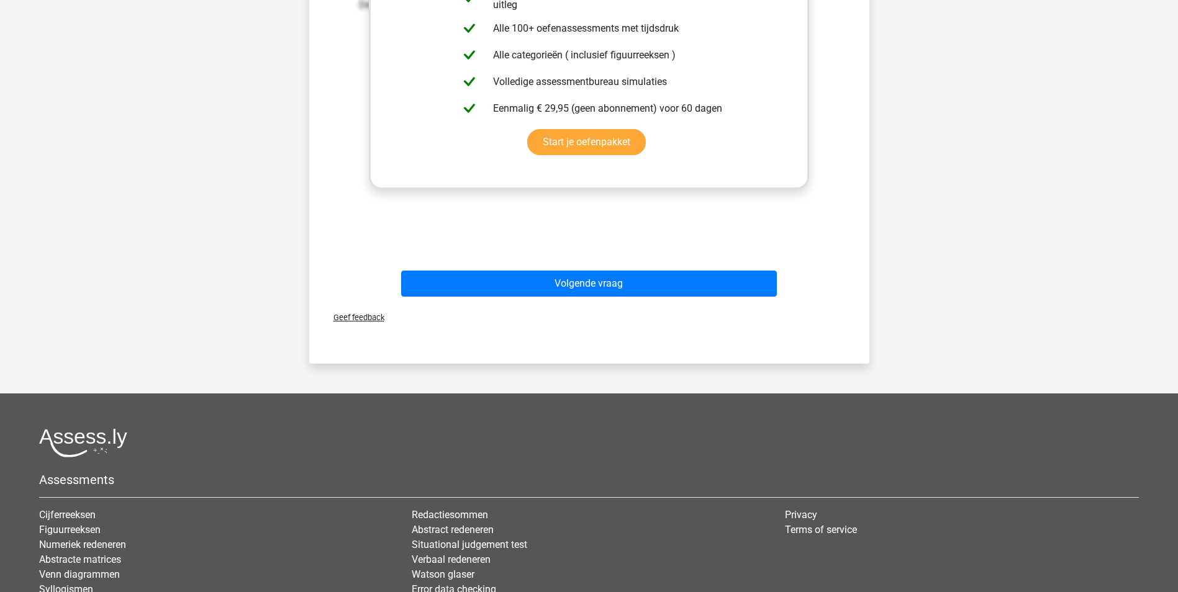
scroll to position [557, 0]
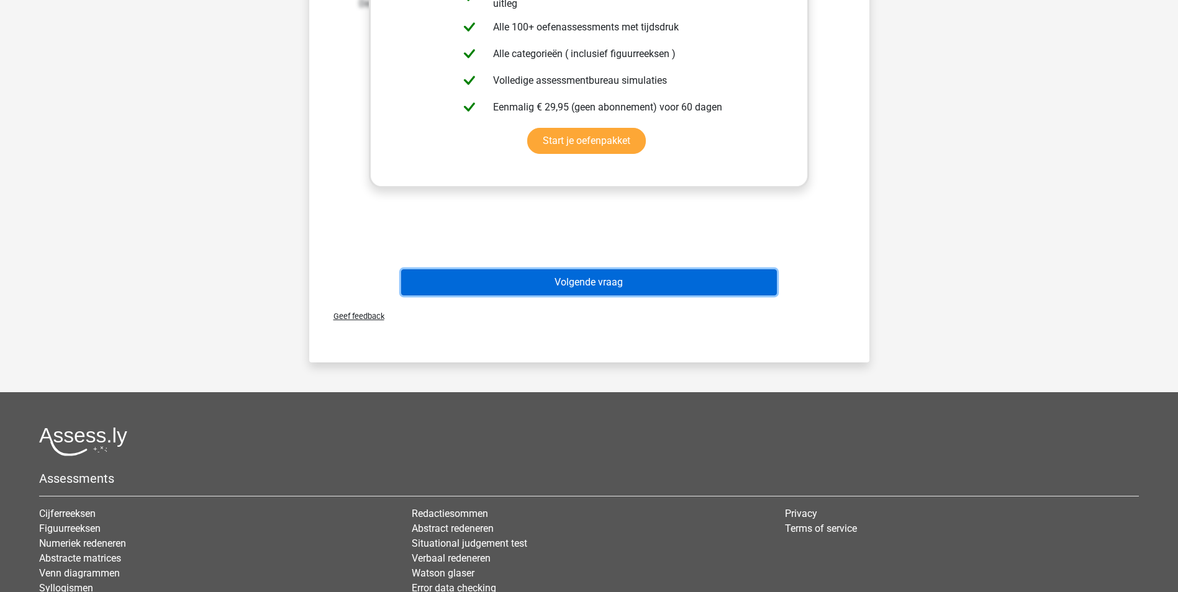
click at [712, 288] on button "Volgende vraag" at bounding box center [589, 282] width 376 height 26
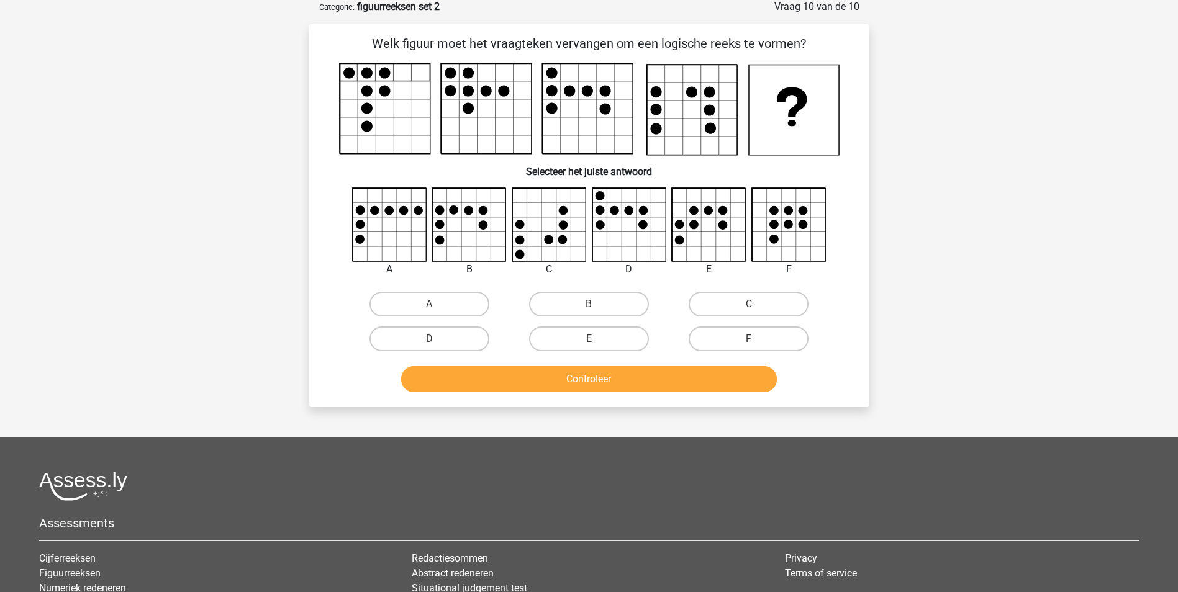
scroll to position [62, 0]
click at [773, 305] on label "C" at bounding box center [748, 304] width 120 height 25
click at [757, 305] on input "C" at bounding box center [753, 309] width 8 height 8
radio input "true"
click at [665, 387] on button "Controleer" at bounding box center [589, 380] width 376 height 26
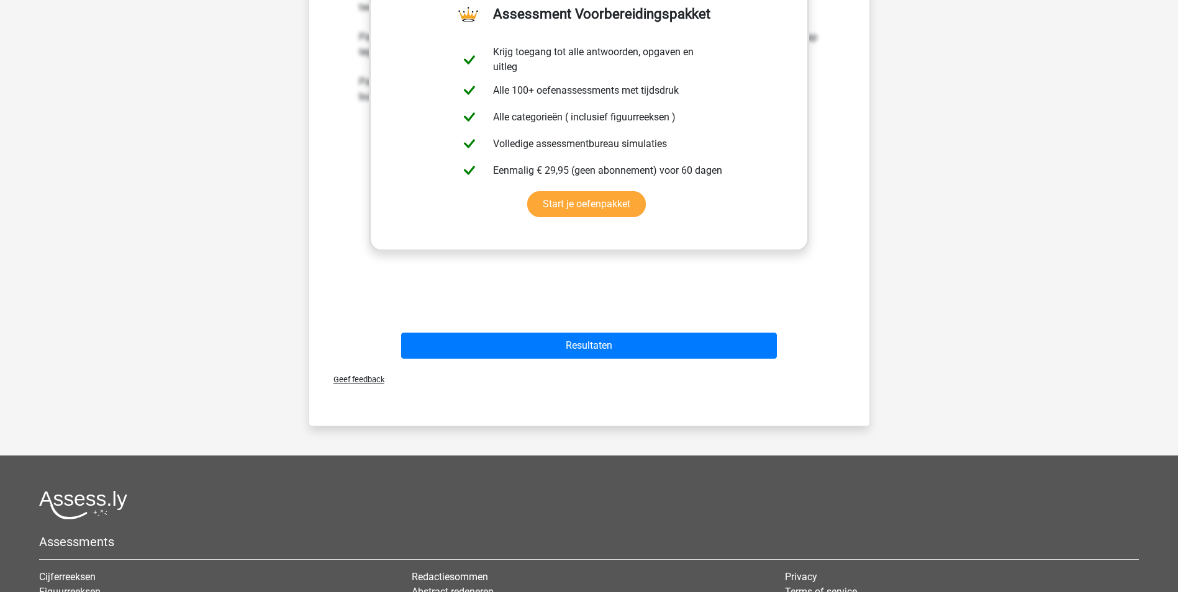
scroll to position [509, 0]
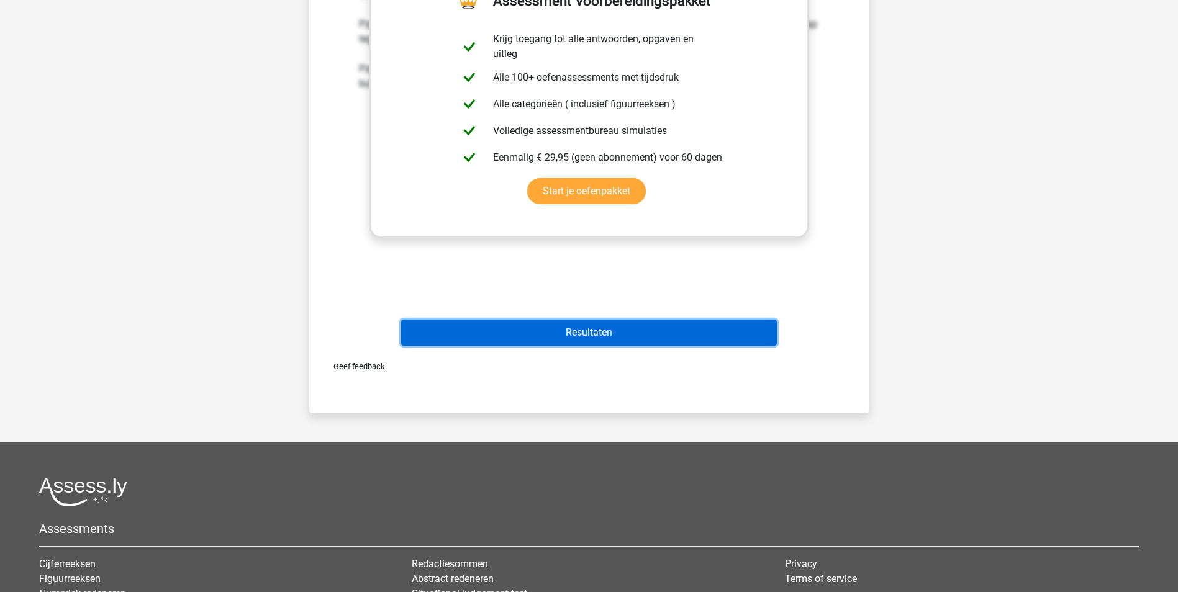
click at [722, 323] on button "Resultaten" at bounding box center [589, 333] width 376 height 26
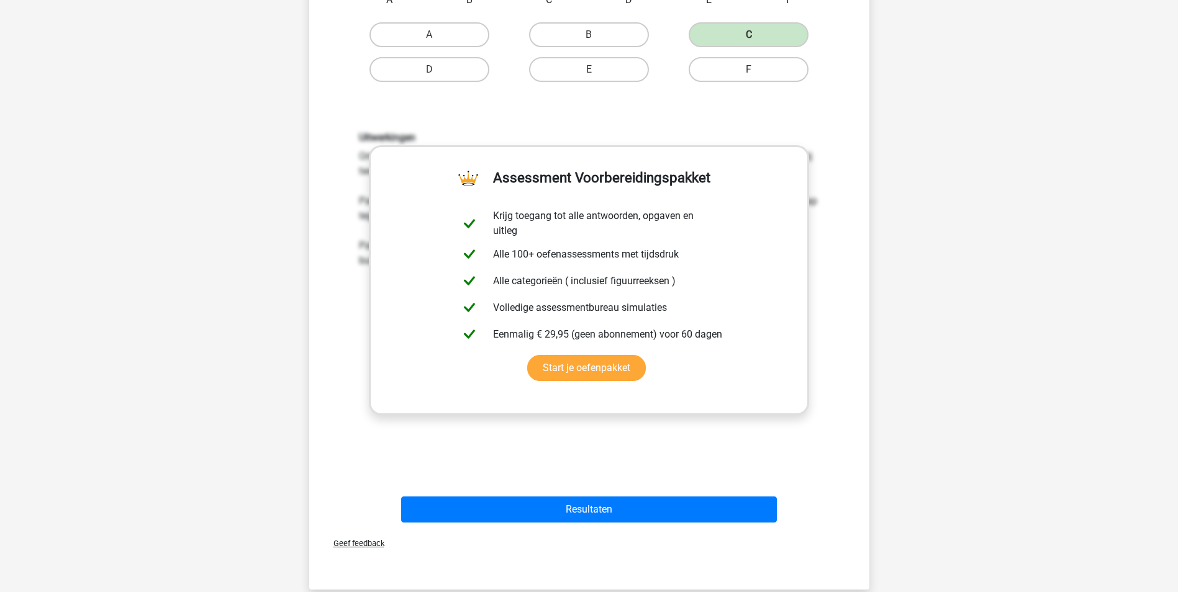
scroll to position [328, 0]
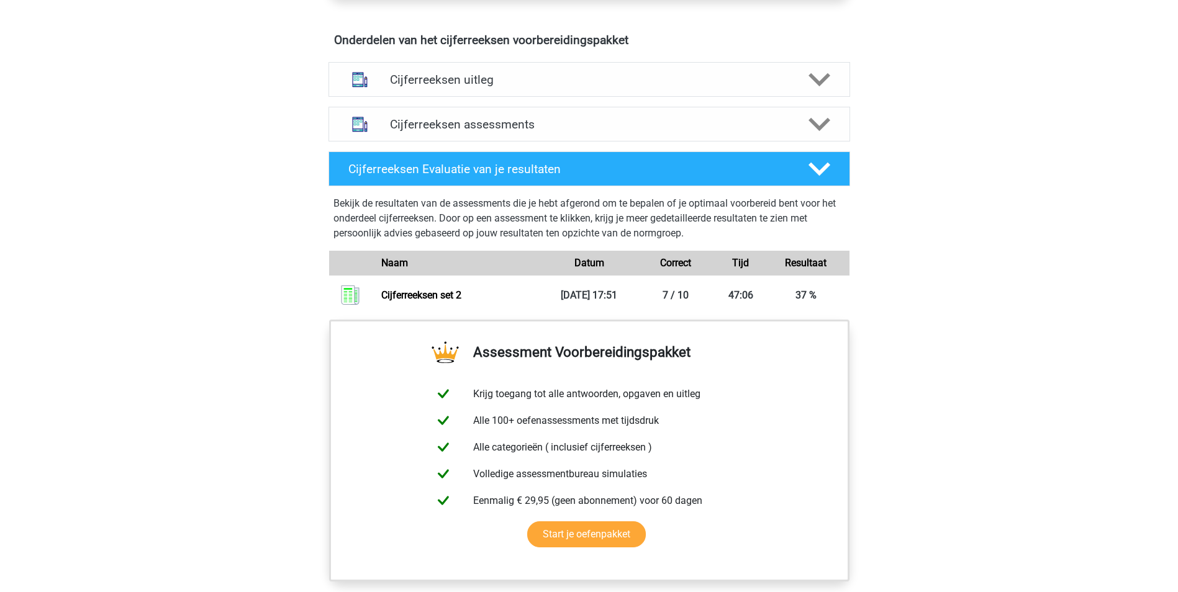
scroll to position [766, 0]
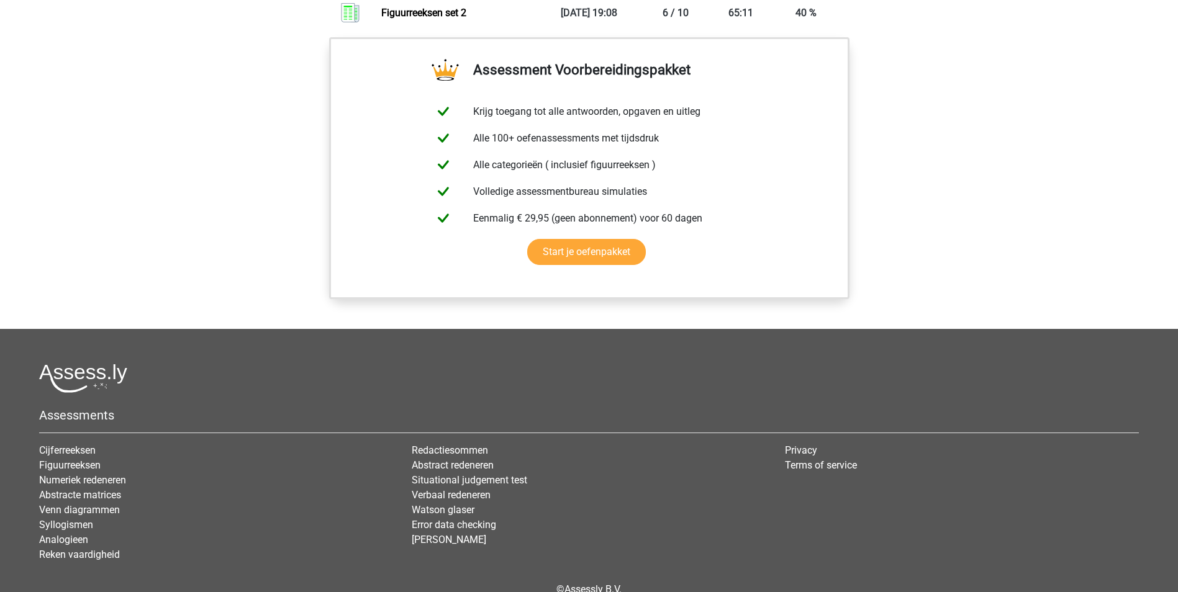
scroll to position [1076, 0]
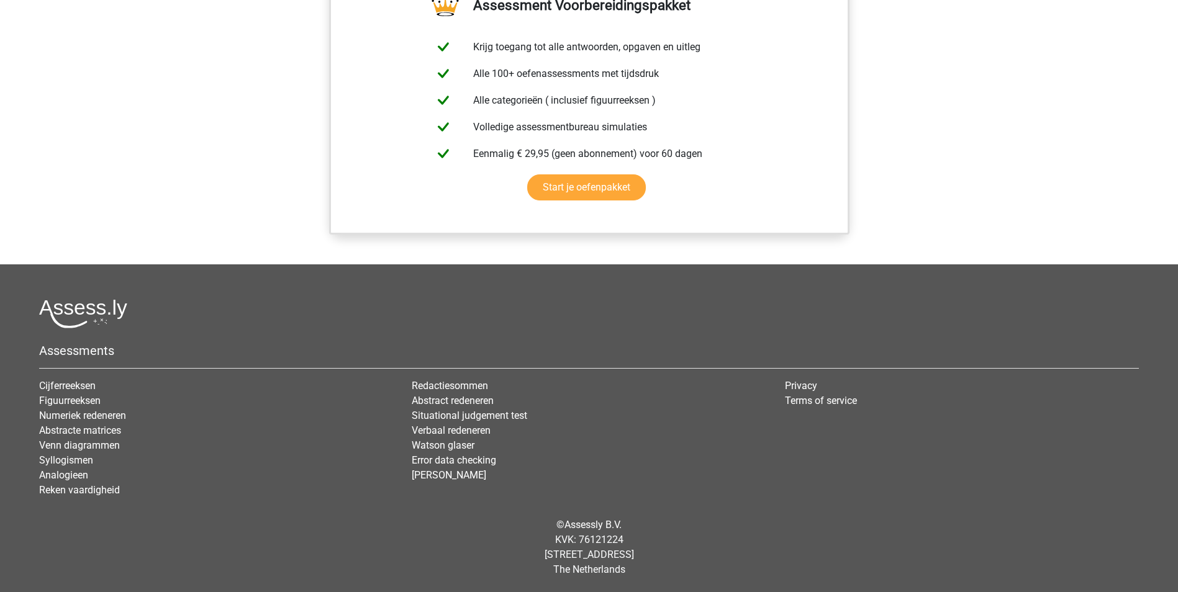
click at [44, 379] on li "Cijferreeksen" at bounding box center [216, 386] width 354 height 15
click at [53, 382] on link "Cijferreeksen" at bounding box center [67, 386] width 56 height 12
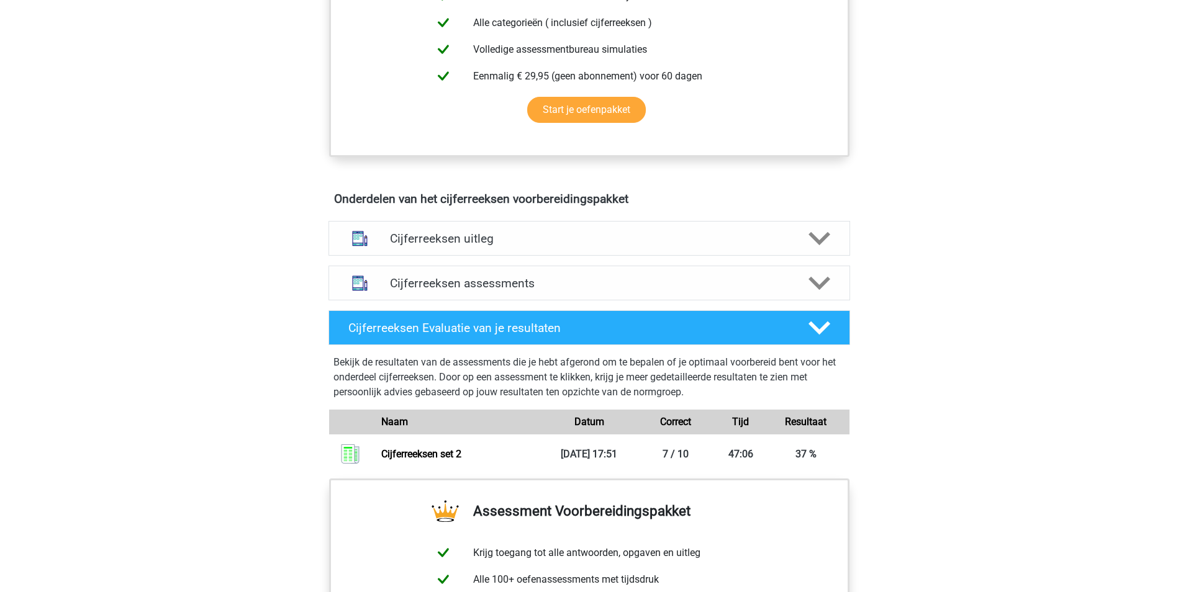
scroll to position [571, 0]
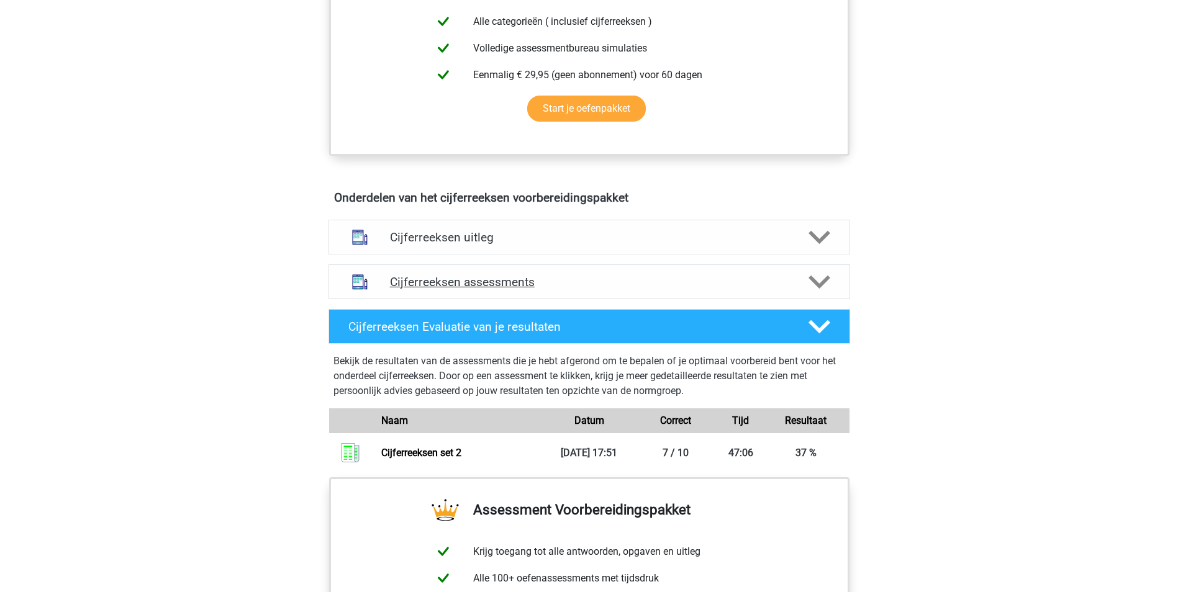
click at [831, 293] on div at bounding box center [818, 282] width 42 height 22
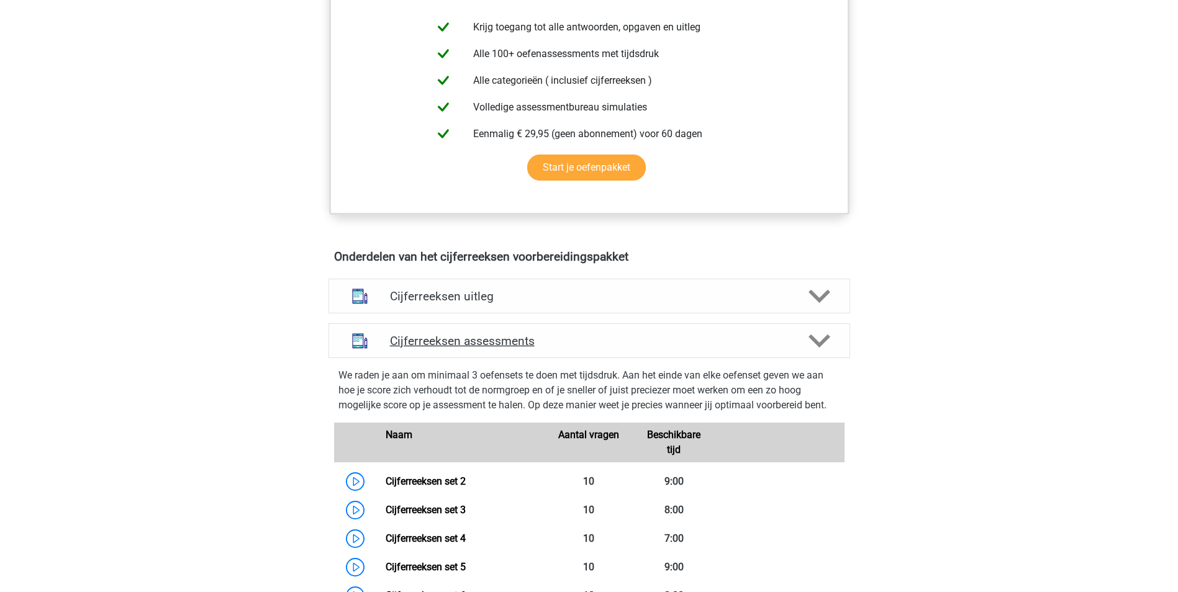
click at [832, 352] on div at bounding box center [818, 341] width 42 height 22
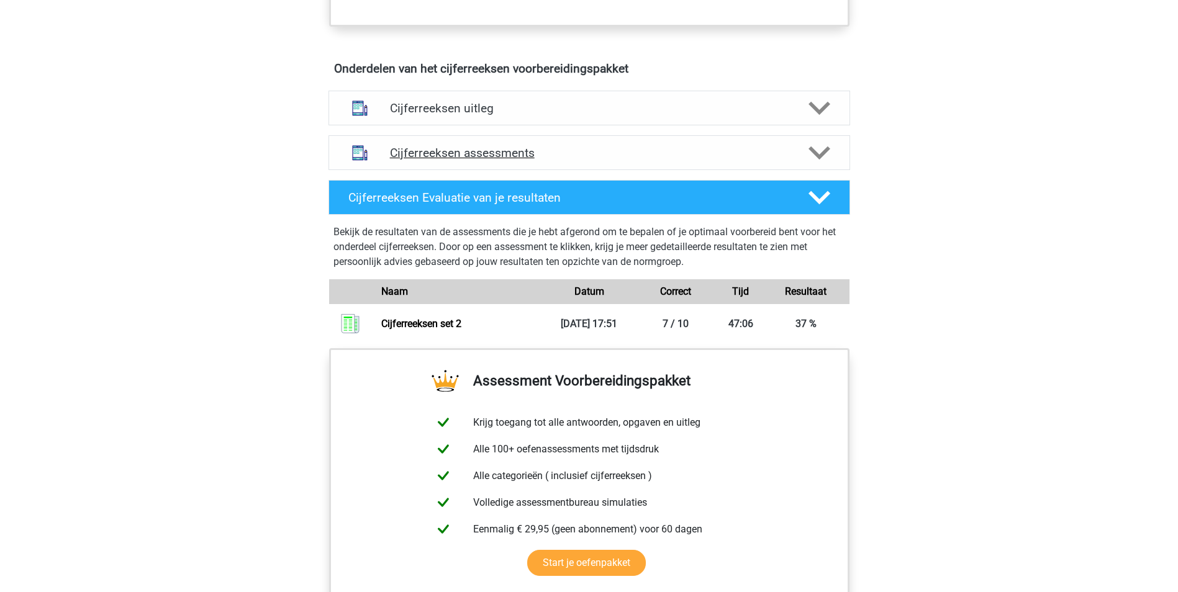
scroll to position [701, 0]
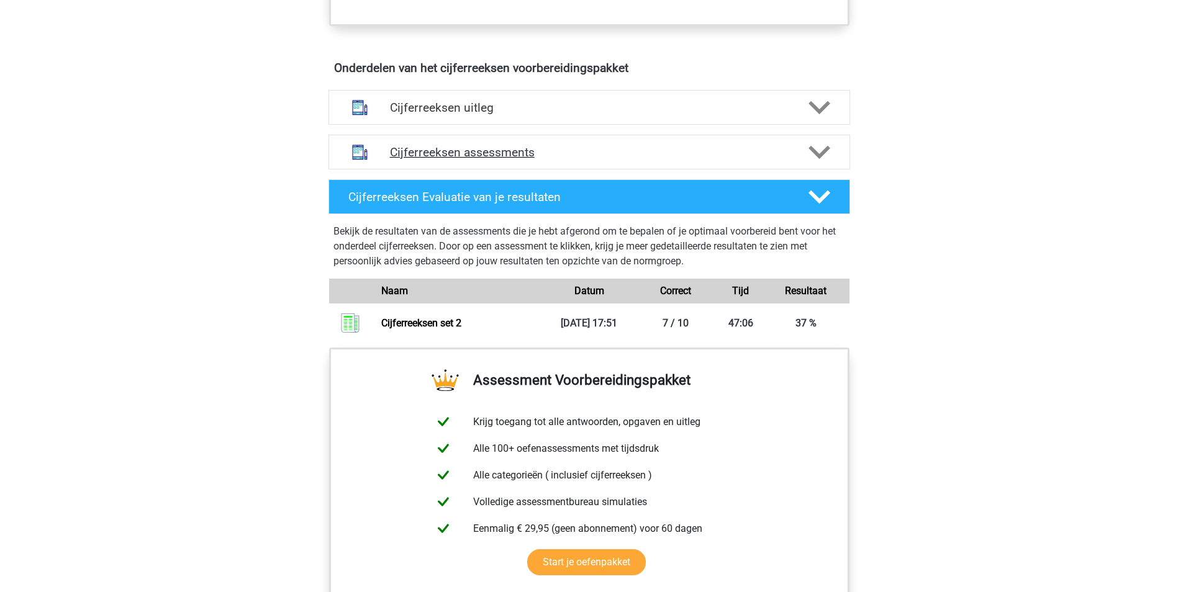
click at [829, 163] on icon at bounding box center [819, 153] width 22 height 22
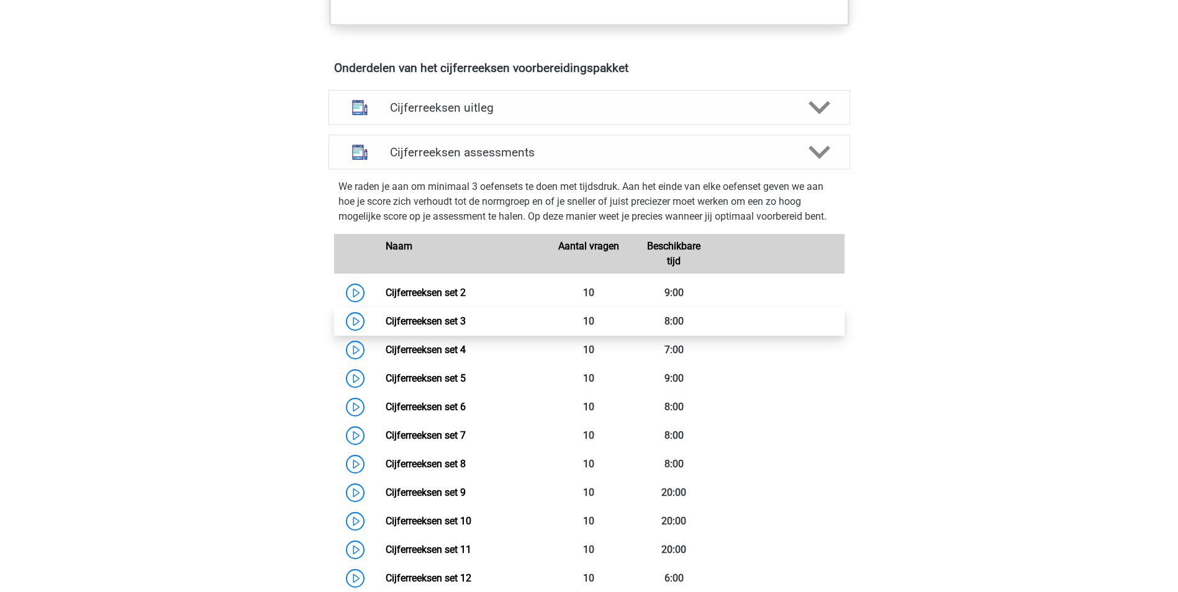
click at [466, 327] on link "Cijferreeksen set 3" at bounding box center [425, 321] width 80 height 12
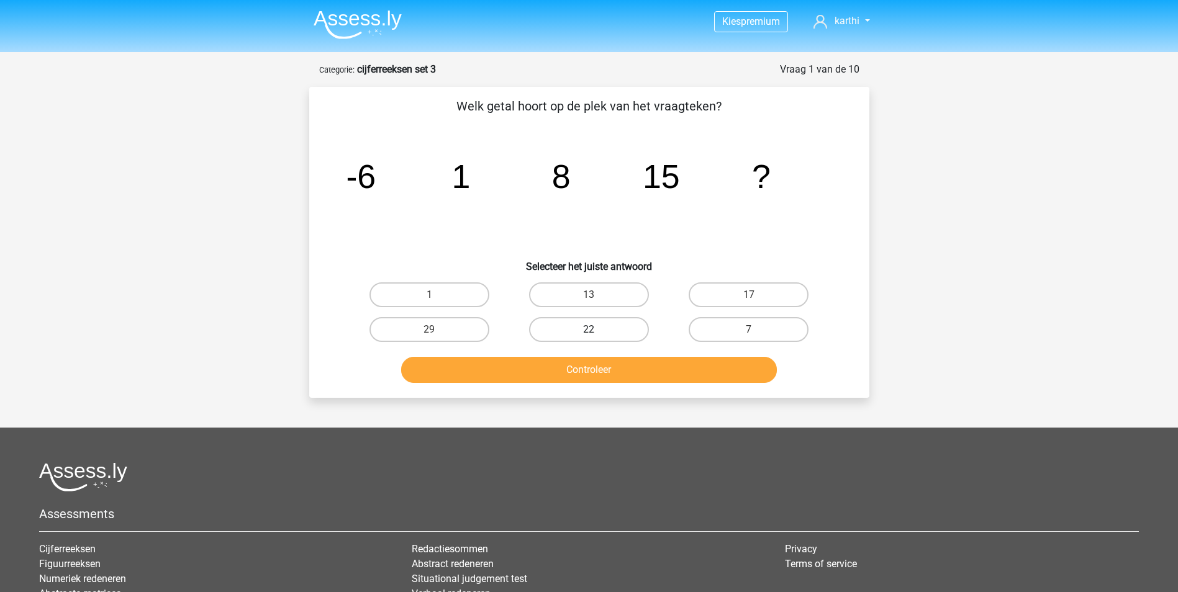
click at [562, 337] on label "22" at bounding box center [589, 329] width 120 height 25
click at [588, 337] on input "22" at bounding box center [592, 334] width 8 height 8
radio input "true"
click at [708, 372] on button "Controleer" at bounding box center [589, 370] width 376 height 26
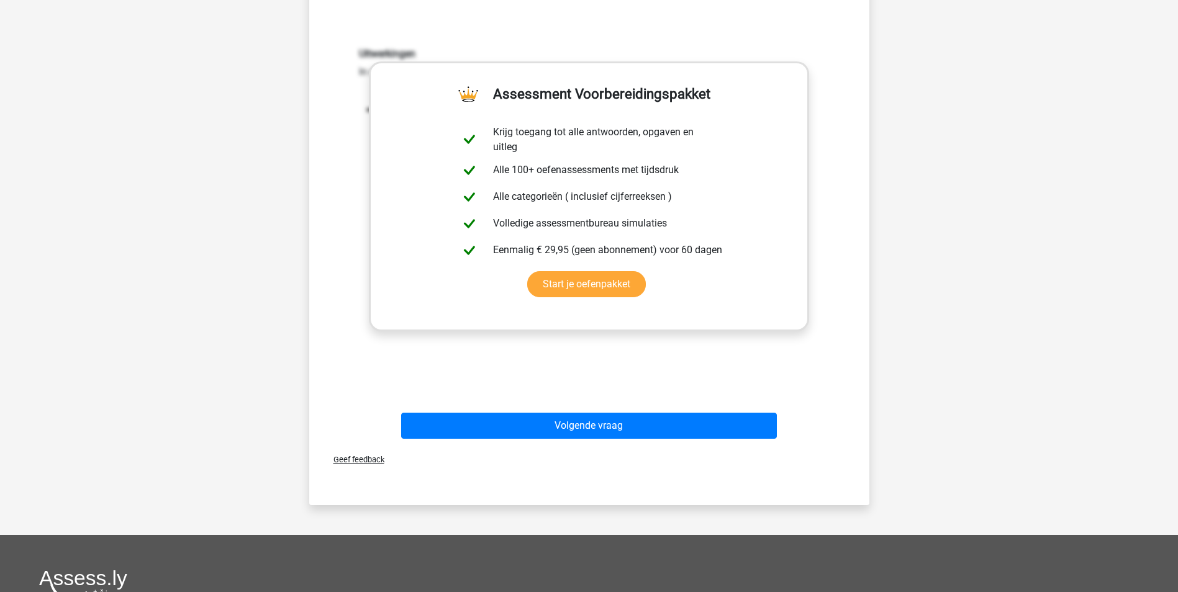
scroll to position [357, 0]
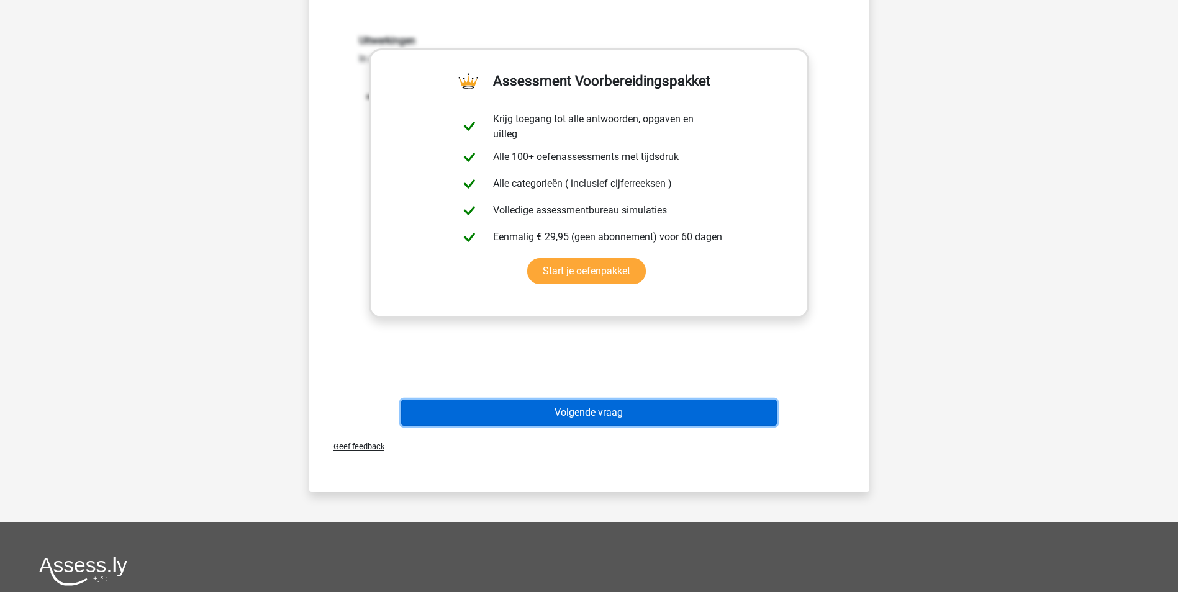
click at [593, 413] on button "Volgende vraag" at bounding box center [589, 413] width 376 height 26
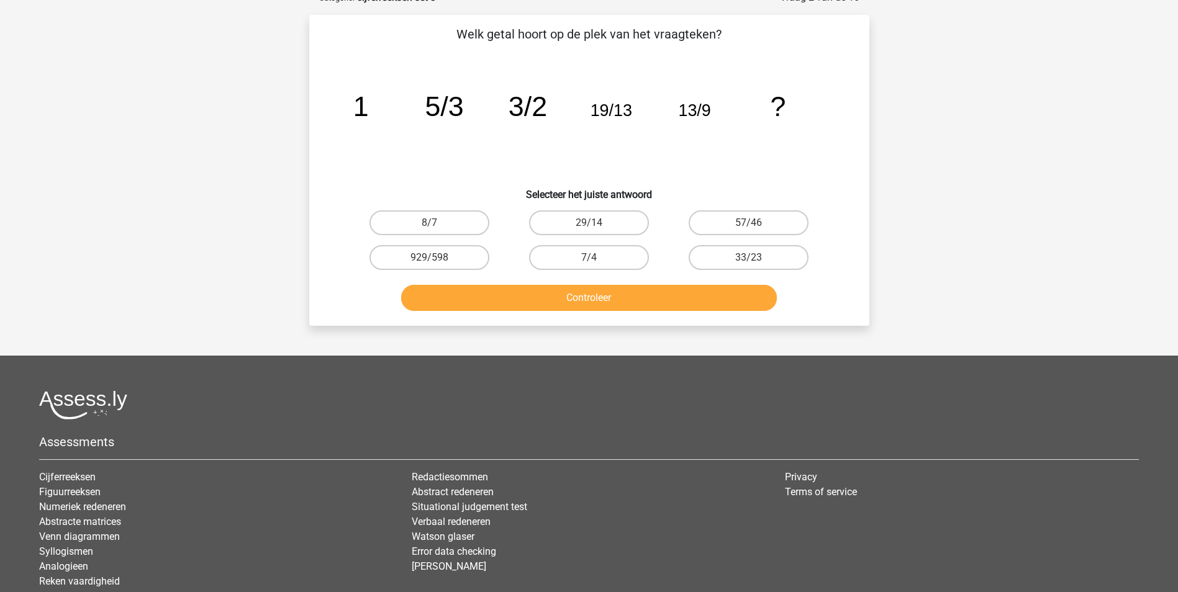
scroll to position [62, 0]
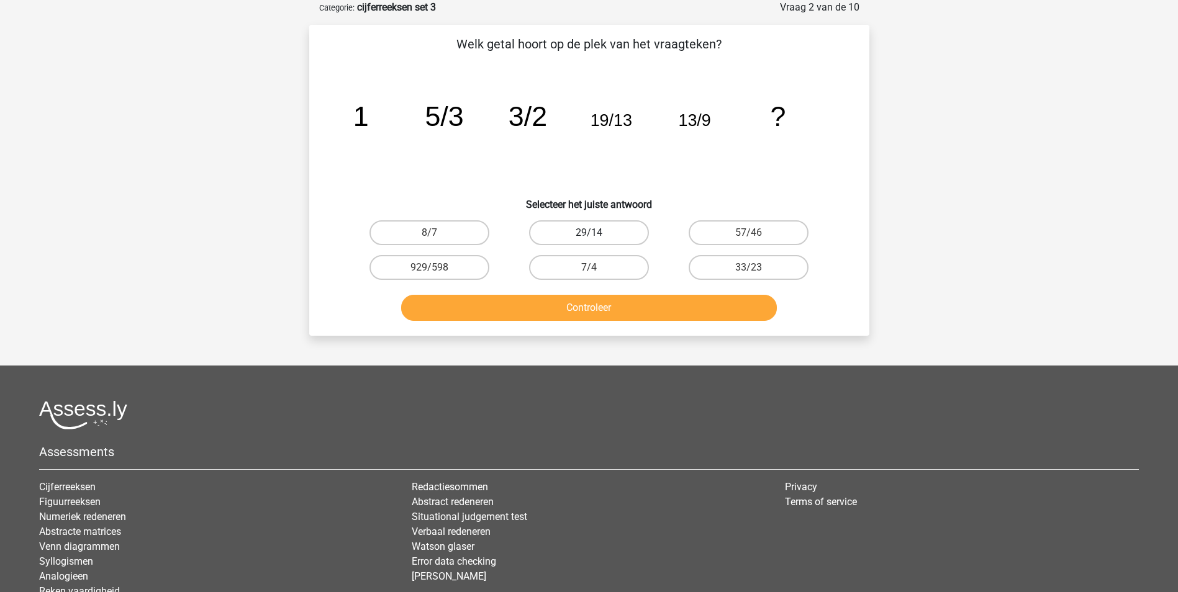
click at [625, 227] on label "29/14" at bounding box center [589, 232] width 120 height 25
click at [597, 233] on input "29/14" at bounding box center [592, 237] width 8 height 8
radio input "true"
click at [650, 321] on div "Controleer" at bounding box center [588, 310] width 479 height 31
click at [641, 307] on button "Controleer" at bounding box center [589, 308] width 376 height 26
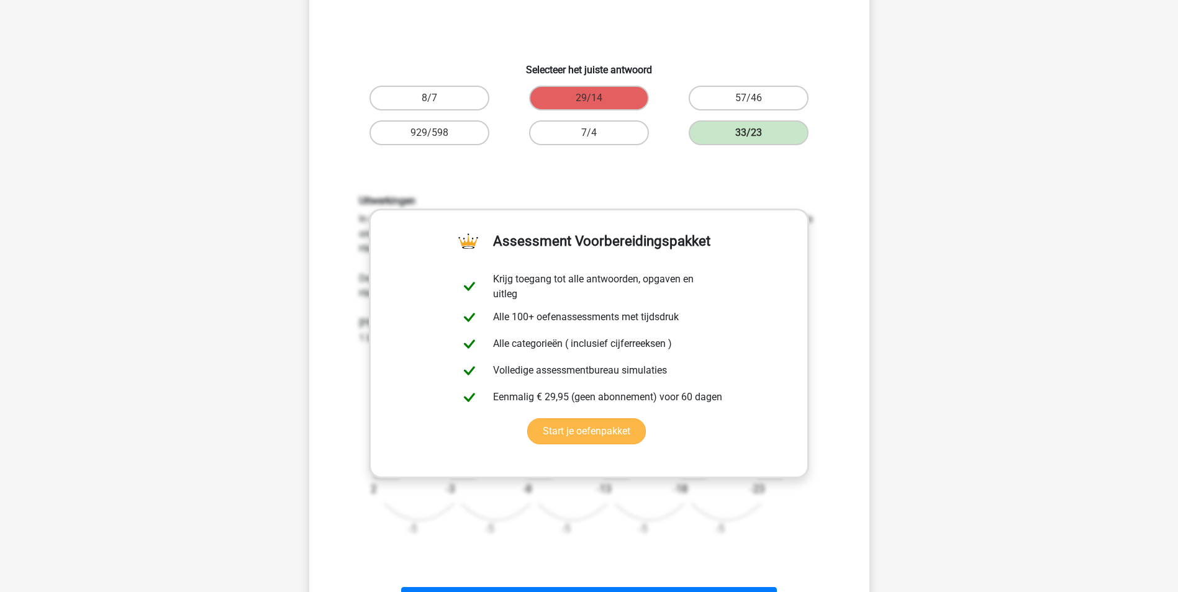
scroll to position [219, 0]
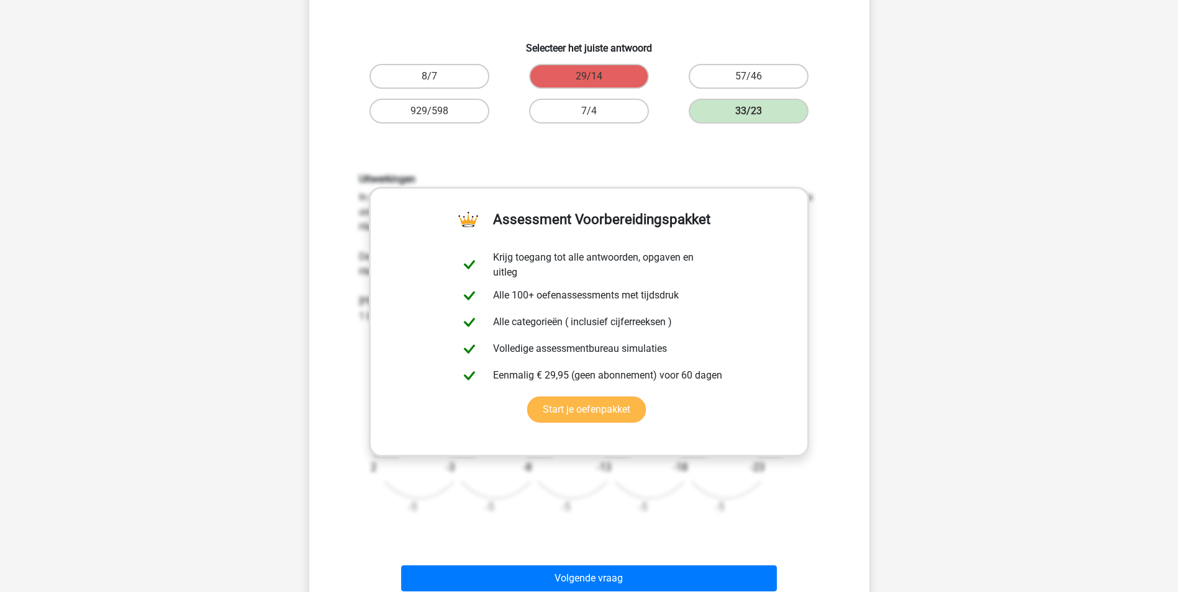
click at [669, 583] on button "Volgende vraag" at bounding box center [589, 579] width 376 height 26
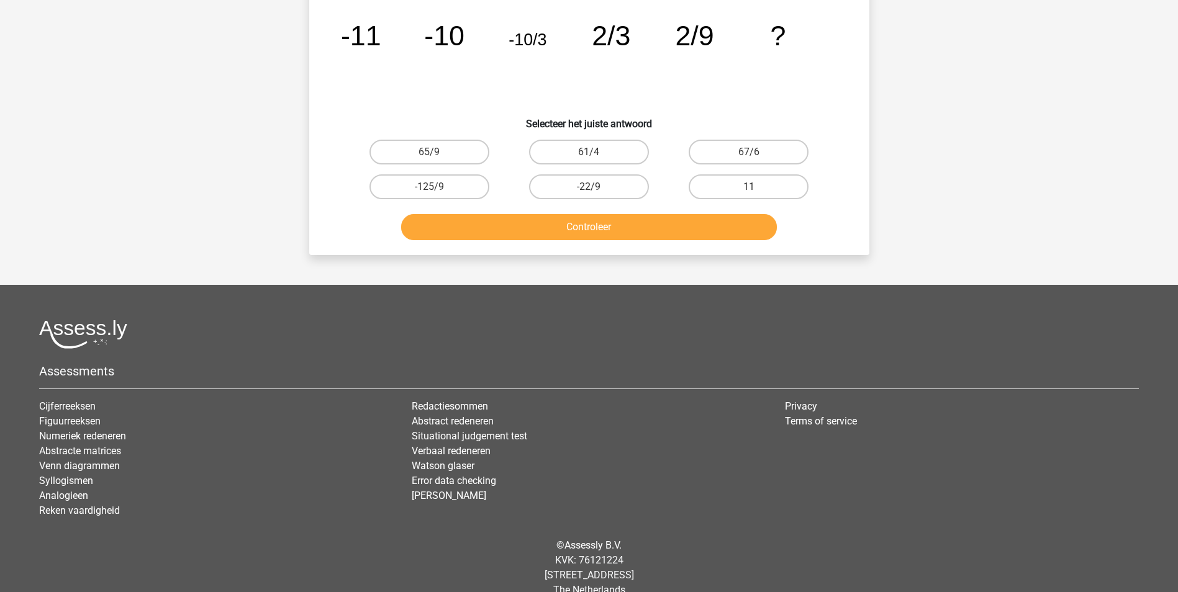
scroll to position [62, 0]
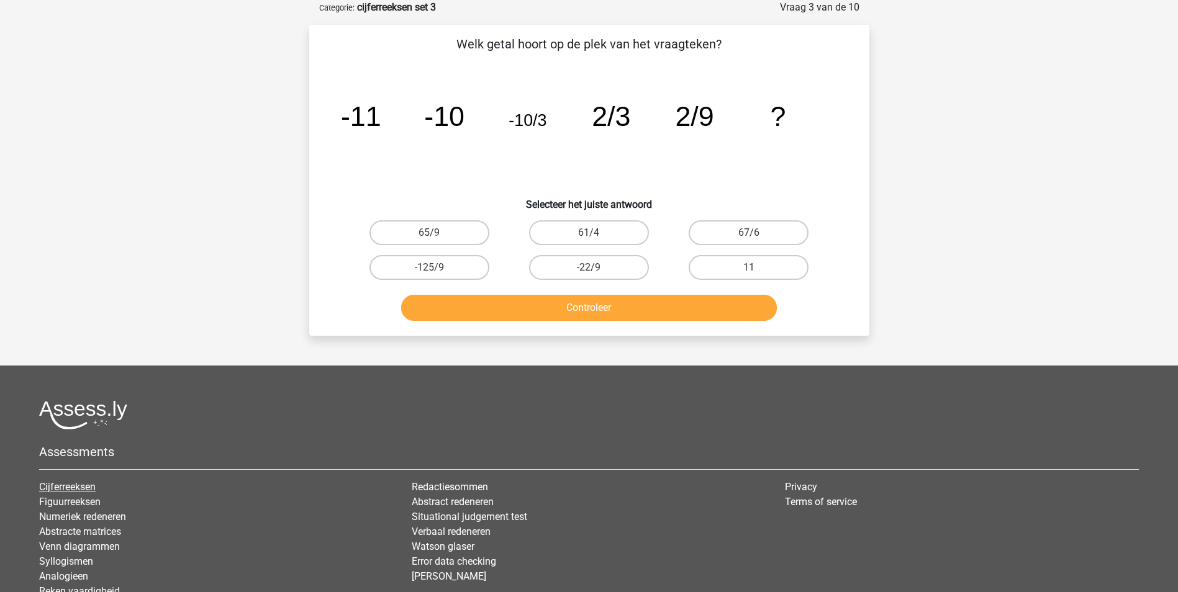
click at [70, 482] on link "Cijferreeksen" at bounding box center [67, 487] width 56 height 12
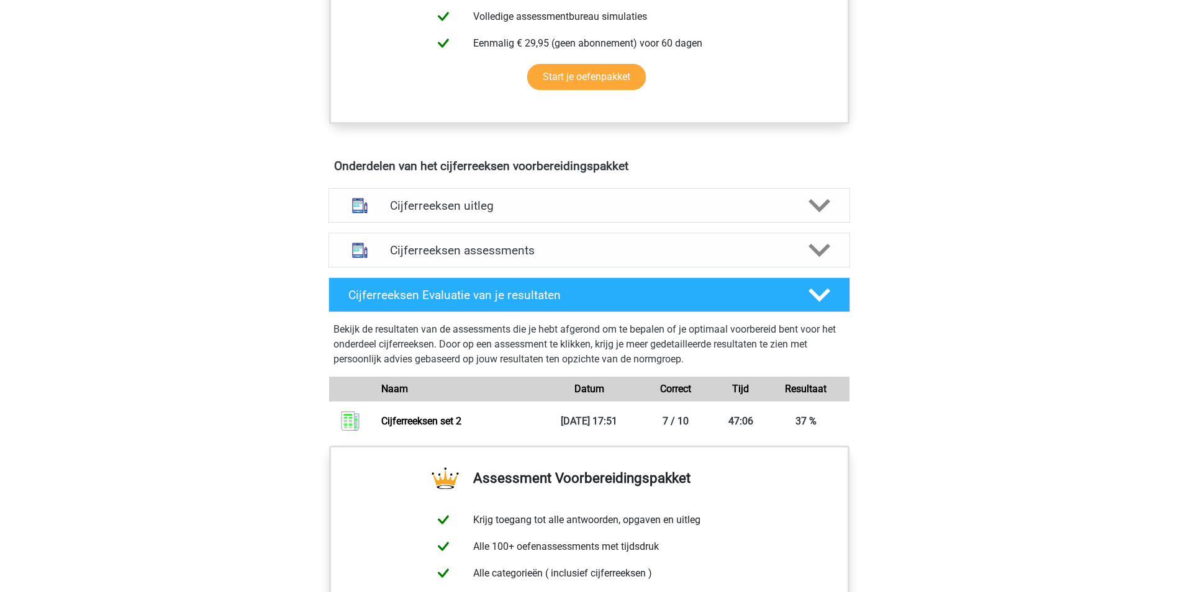
scroll to position [651, 0]
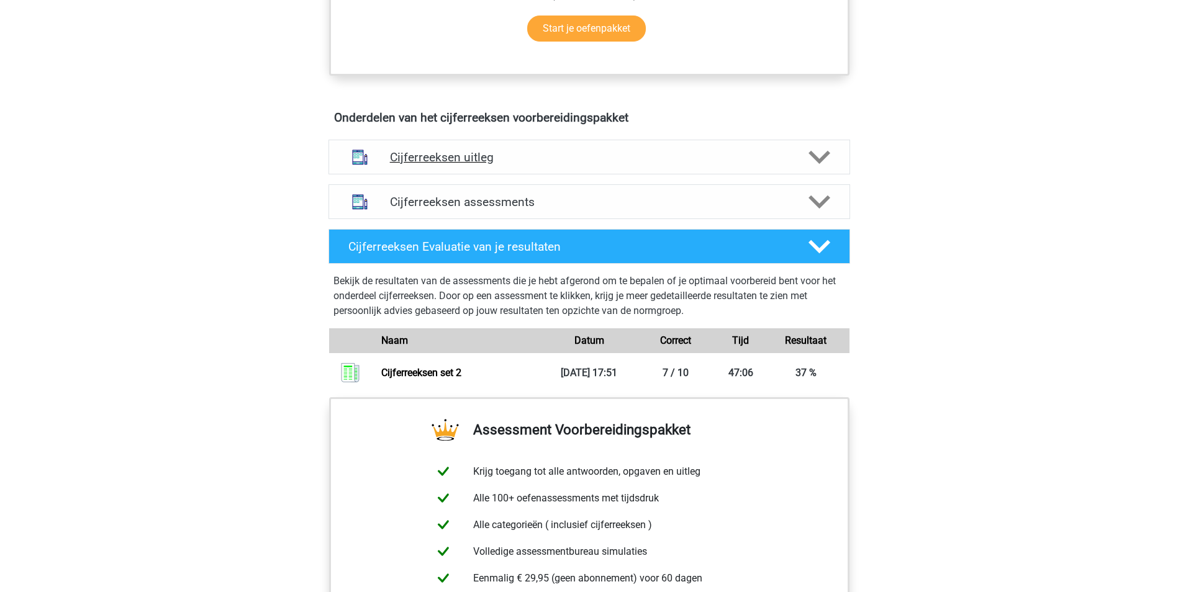
click at [821, 167] on icon at bounding box center [819, 158] width 22 height 22
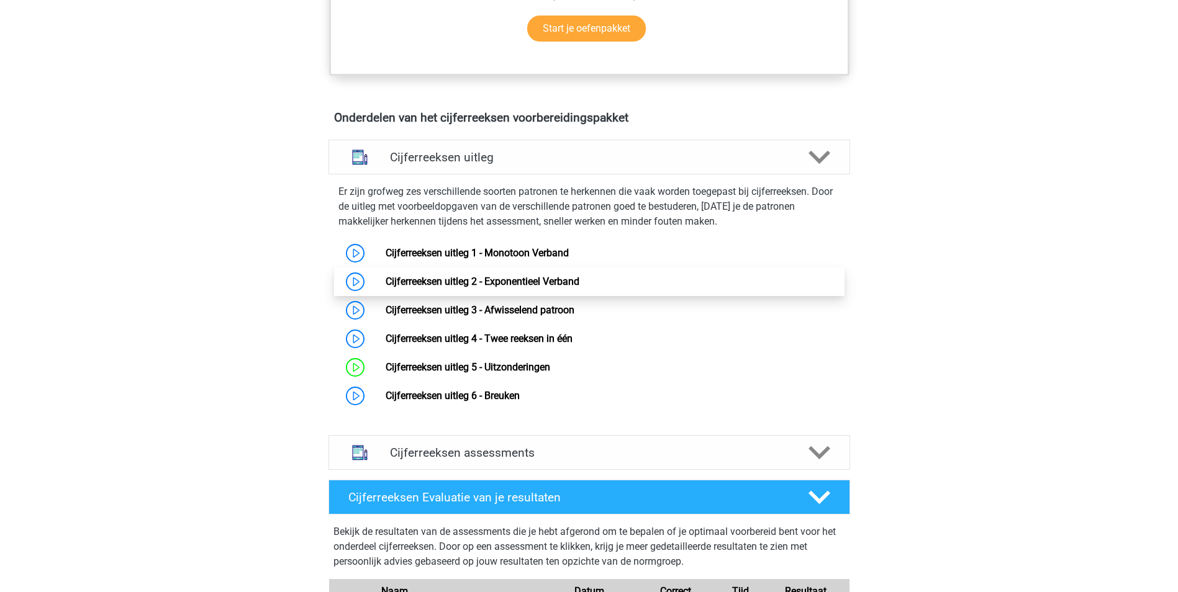
click at [538, 287] on link "Cijferreeksen uitleg 2 - Exponentieel Verband" at bounding box center [482, 282] width 194 height 12
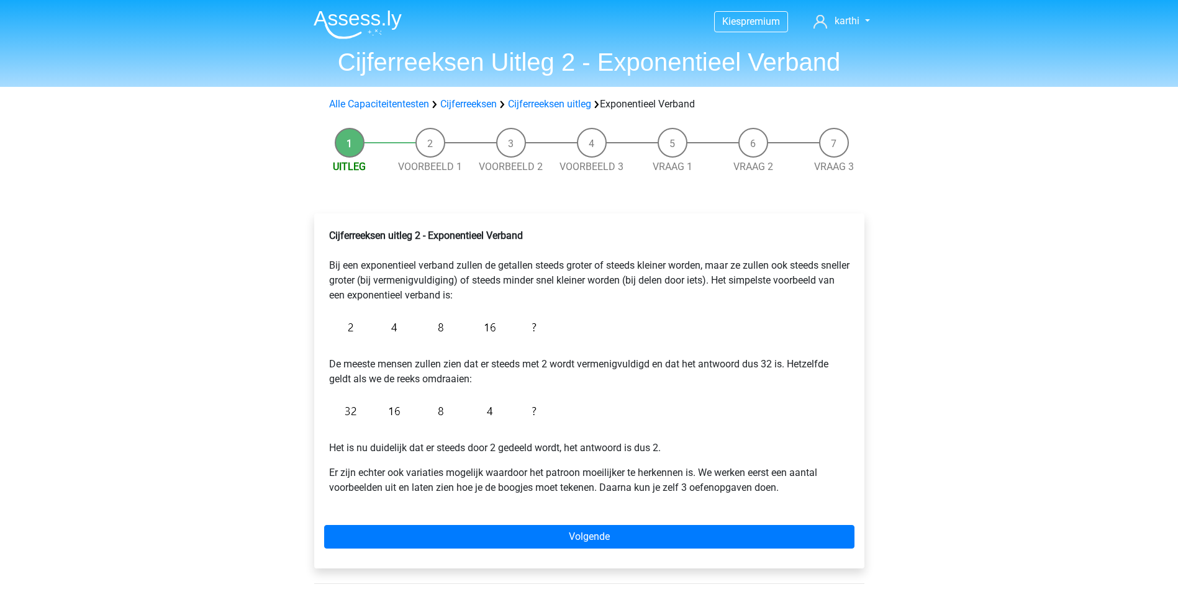
click at [967, 245] on div "Kies premium karthi [EMAIL_ADDRESS][DOMAIN_NAME]" at bounding box center [589, 466] width 1178 height 932
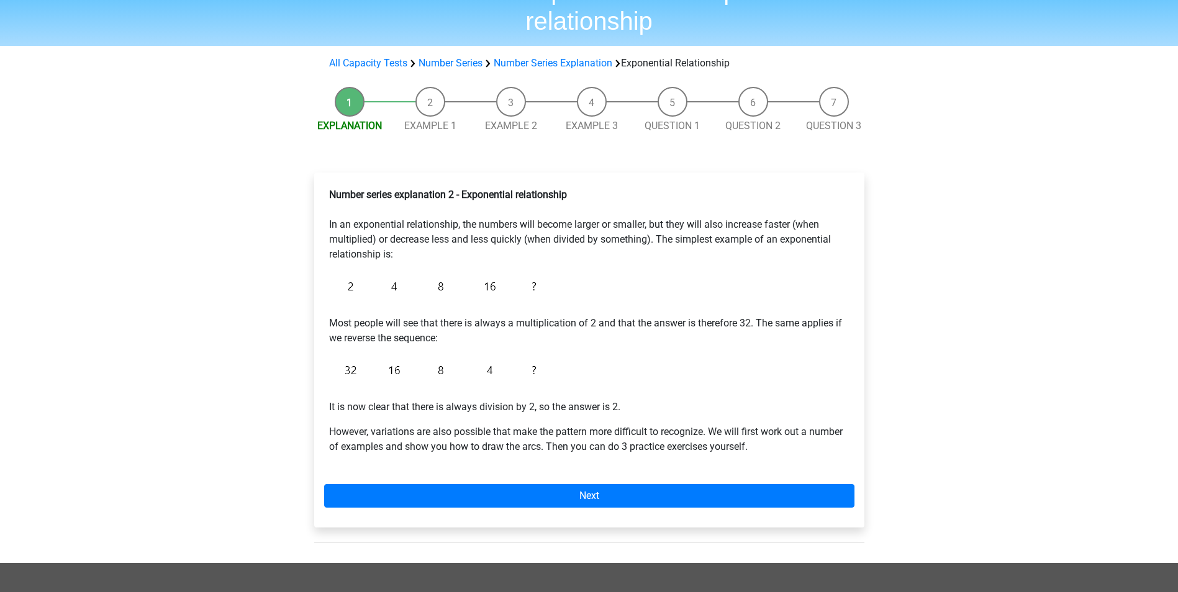
scroll to position [88, 0]
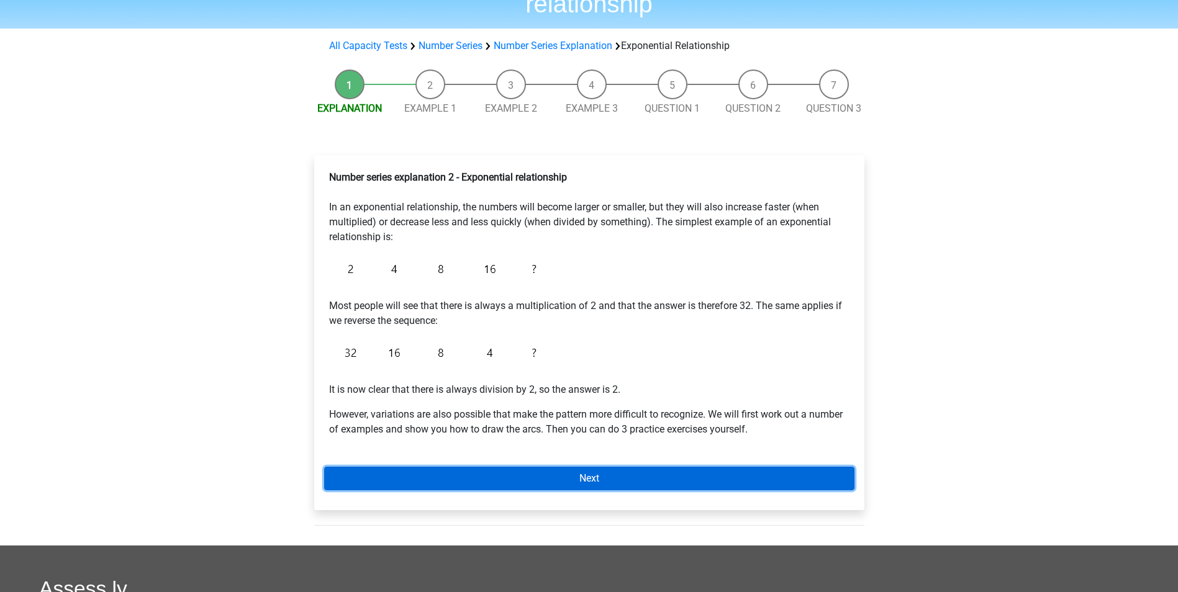
click at [609, 478] on link "Next" at bounding box center [589, 479] width 530 height 24
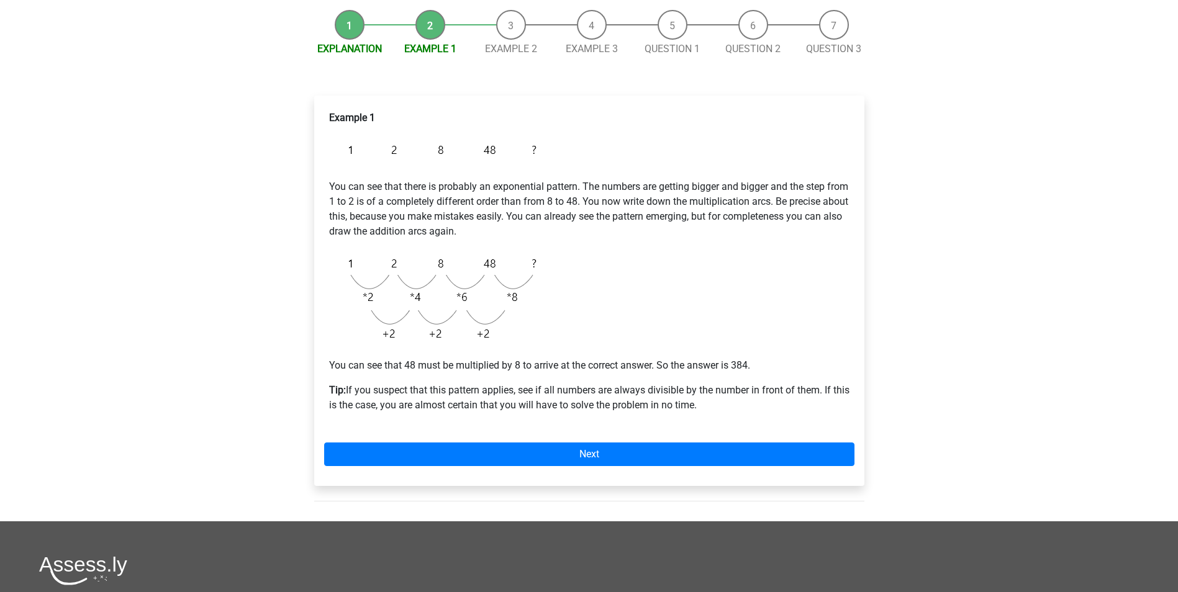
scroll to position [148, 0]
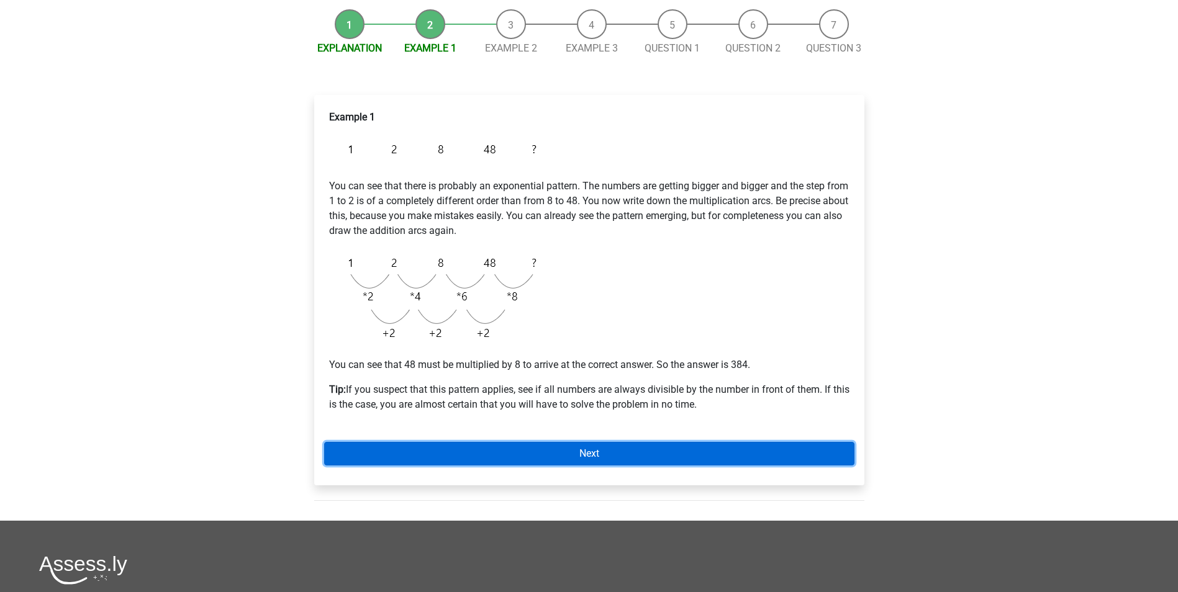
click at [603, 457] on link "Next" at bounding box center [589, 454] width 530 height 24
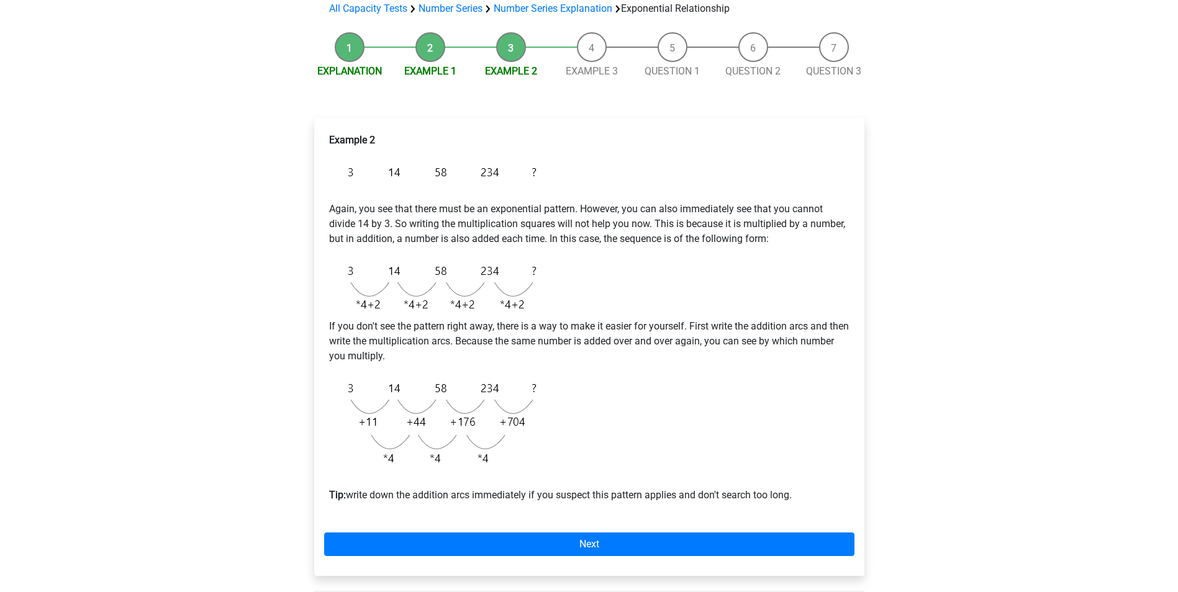
scroll to position [127, 0]
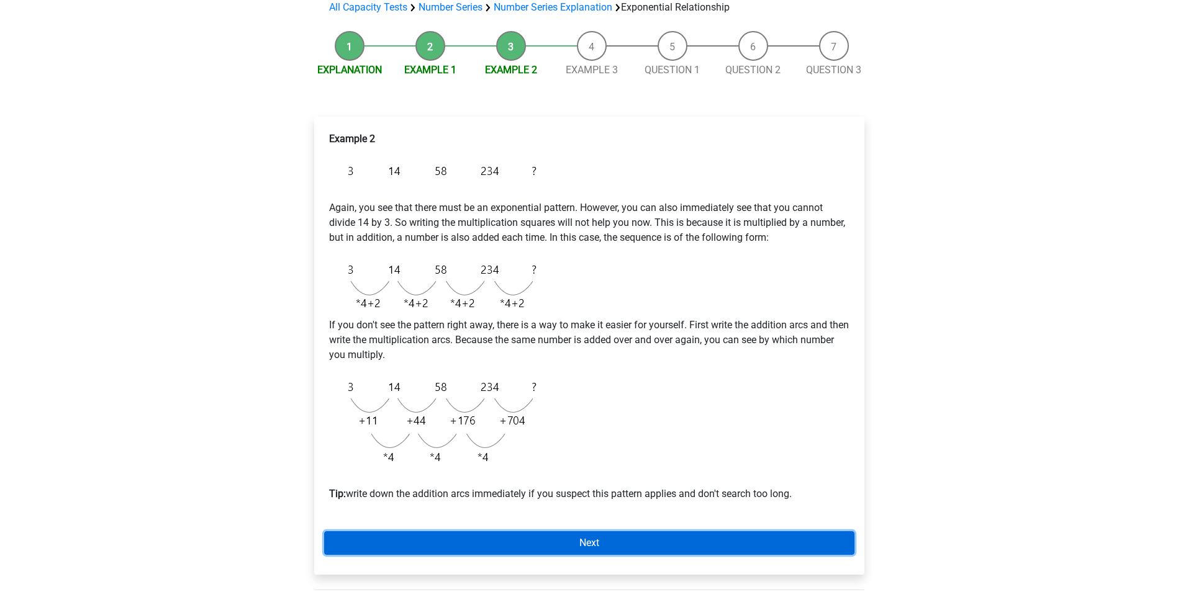
click at [593, 551] on link "Next" at bounding box center [589, 543] width 530 height 24
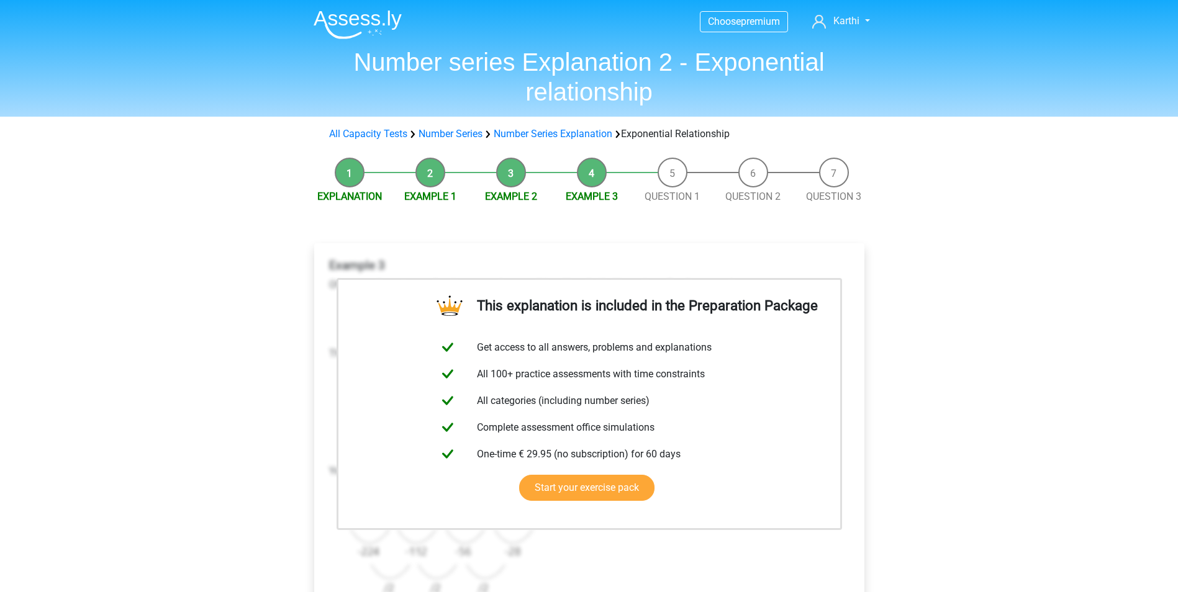
scroll to position [492, 0]
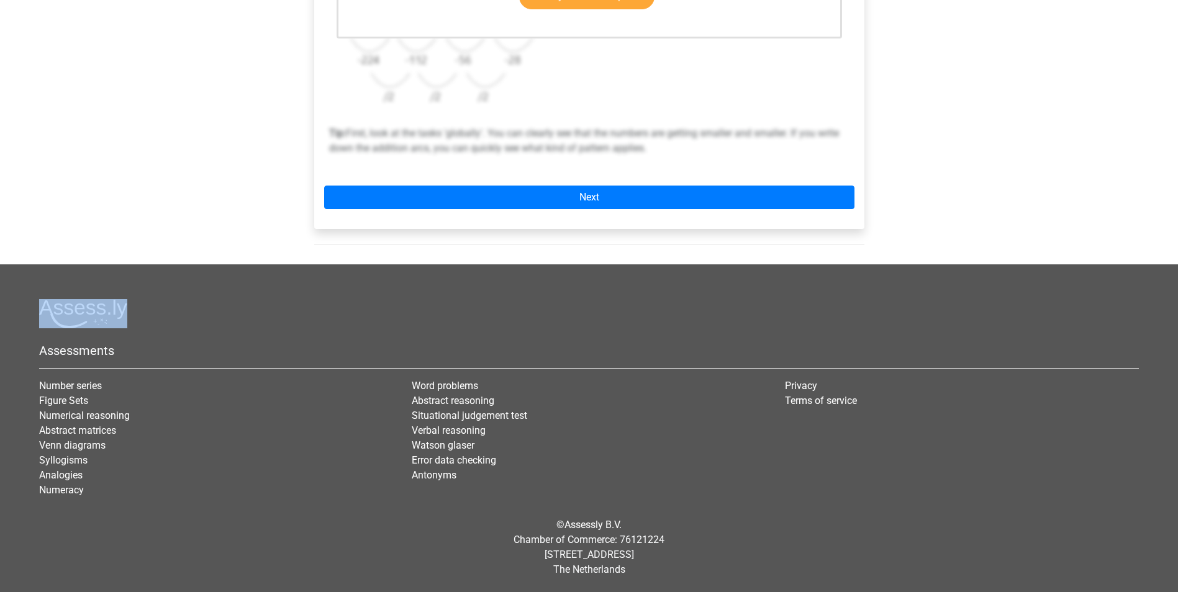
drag, startPoint x: 1169, startPoint y: 319, endPoint x: 1189, endPoint y: 323, distance: 20.3
click at [1177, 323] on html "Choose premium [GEOGRAPHIC_DATA] [EMAIL_ADDRESS][DOMAIN_NAME]" at bounding box center [589, 50] width 1178 height 1084
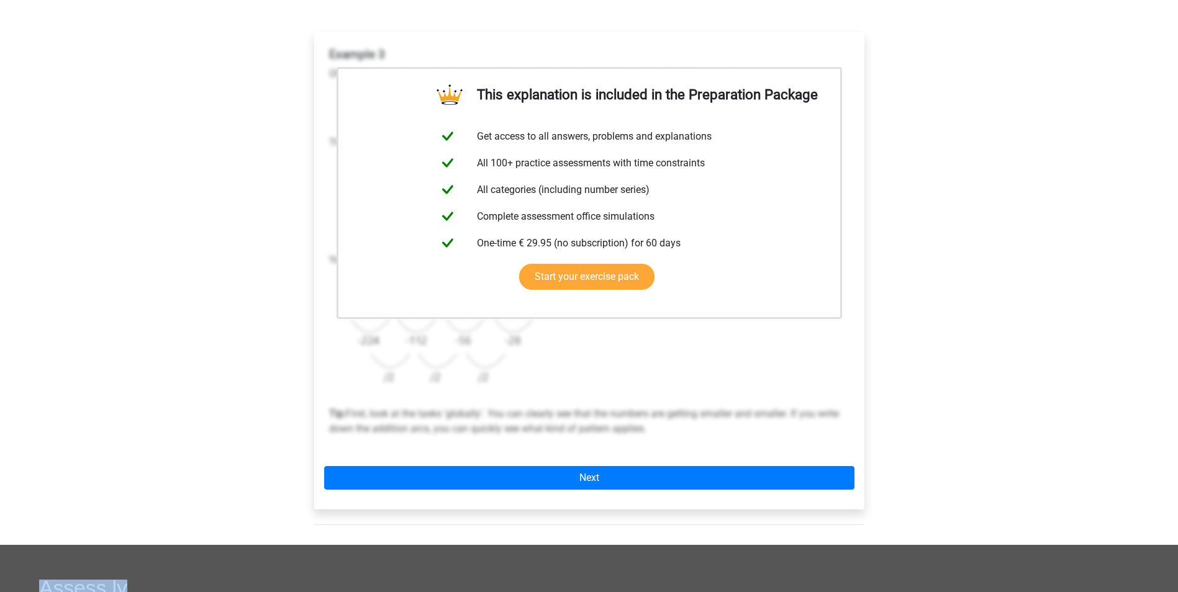
scroll to position [209, 0]
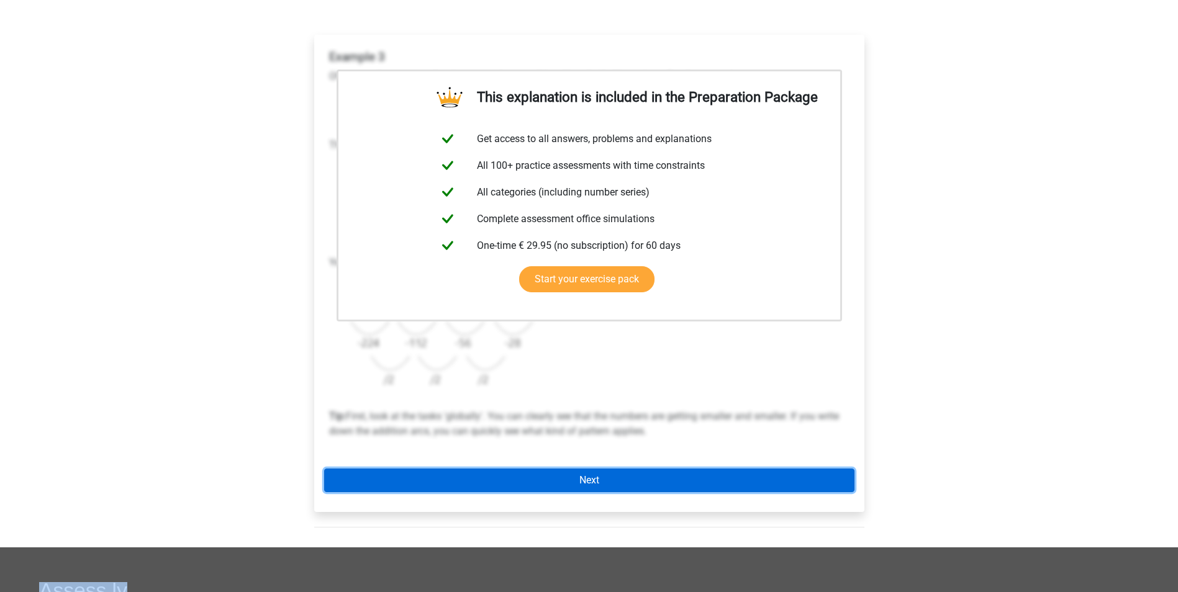
click at [576, 474] on link "Next" at bounding box center [589, 481] width 530 height 24
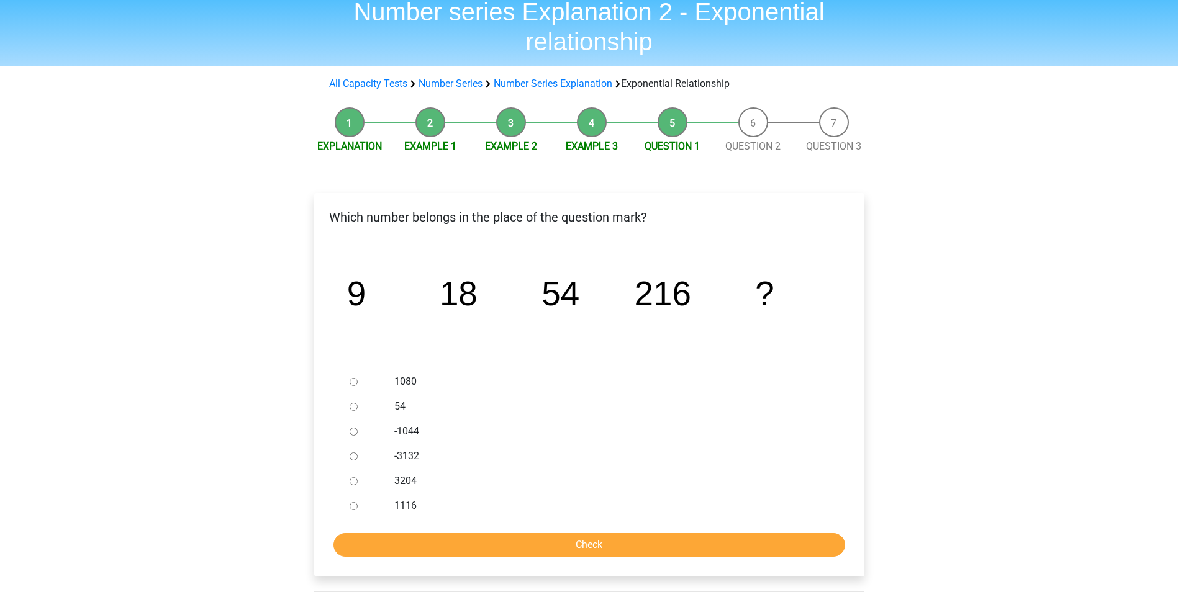
scroll to position [58, 0]
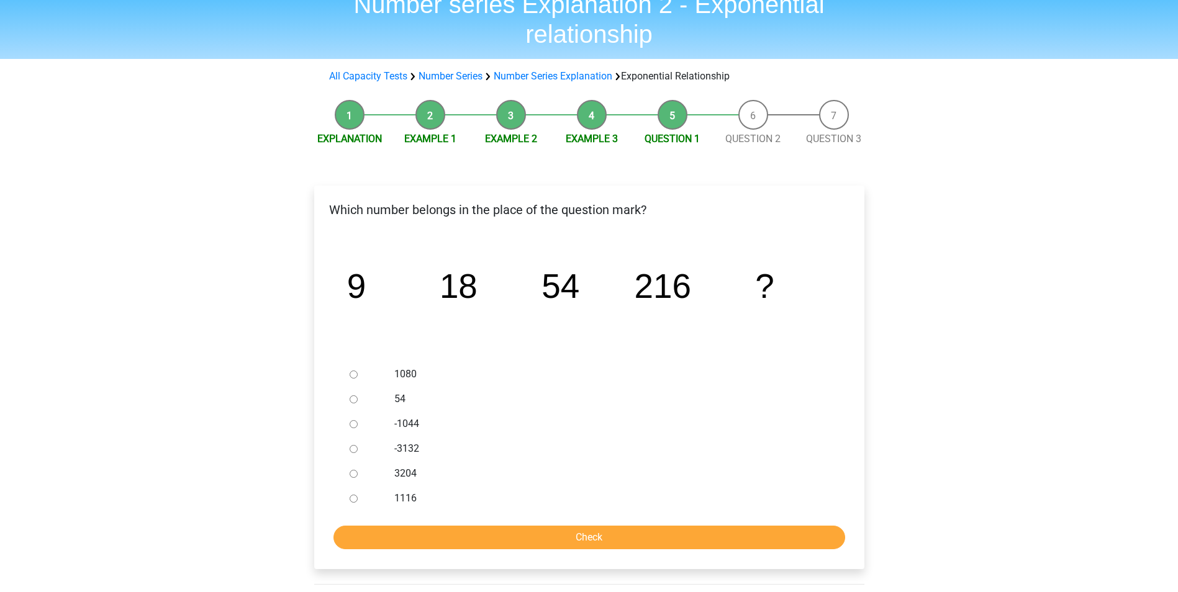
click at [412, 376] on label "1080" at bounding box center [609, 374] width 430 height 15
click at [358, 376] on input "1080" at bounding box center [353, 375] width 8 height 8
radio input "true"
click at [582, 530] on input "Controleer" at bounding box center [589, 538] width 512 height 24
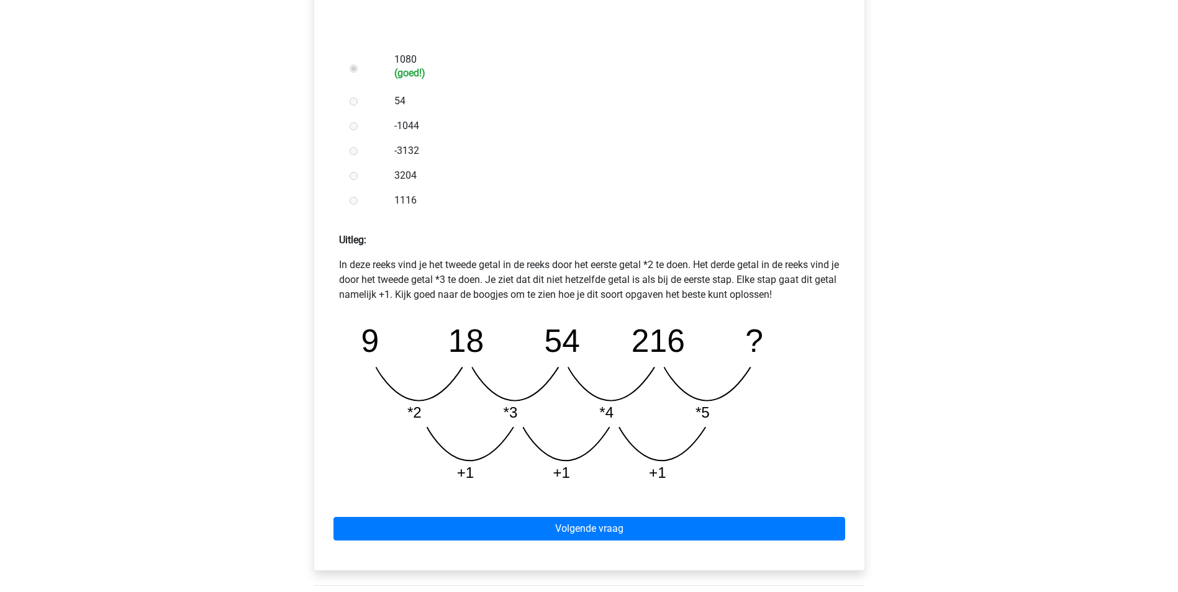
scroll to position [472, 0]
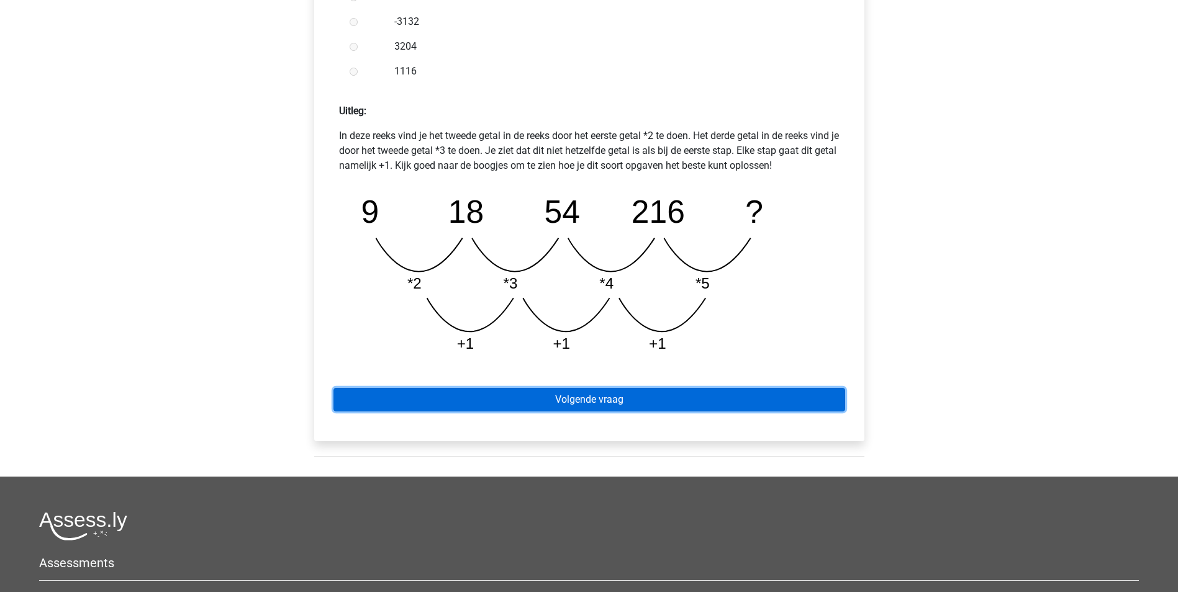
click at [621, 394] on link "Volgende vraag" at bounding box center [589, 400] width 512 height 24
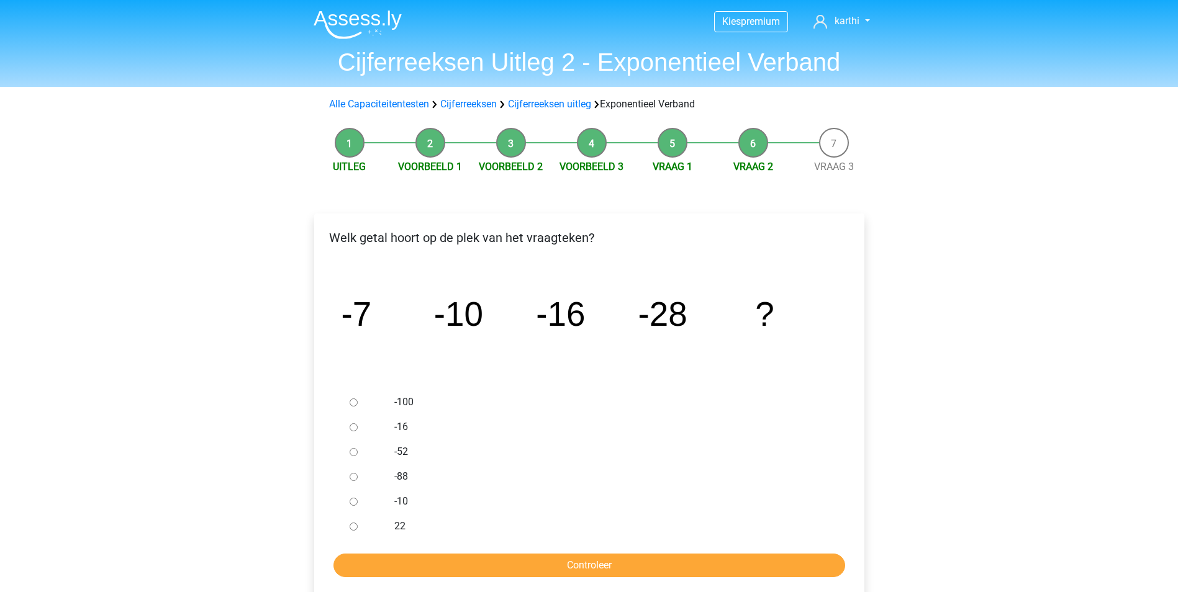
click at [349, 450] on input "-52" at bounding box center [353, 452] width 8 height 8
radio input "true"
click at [458, 569] on input "Controleer" at bounding box center [589, 566] width 512 height 24
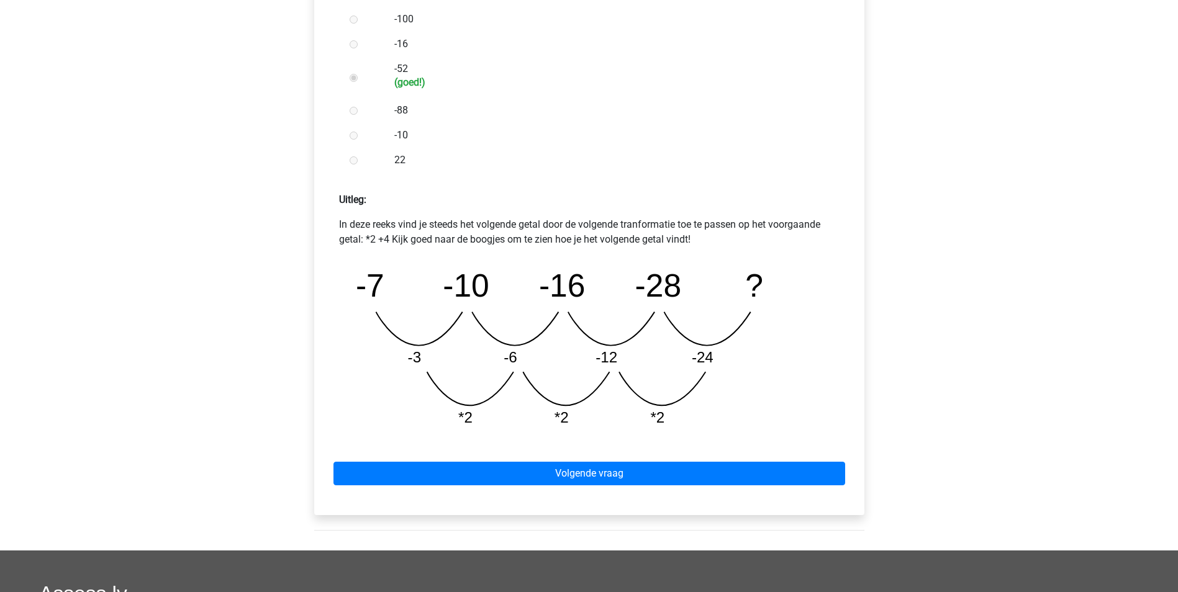
scroll to position [385, 0]
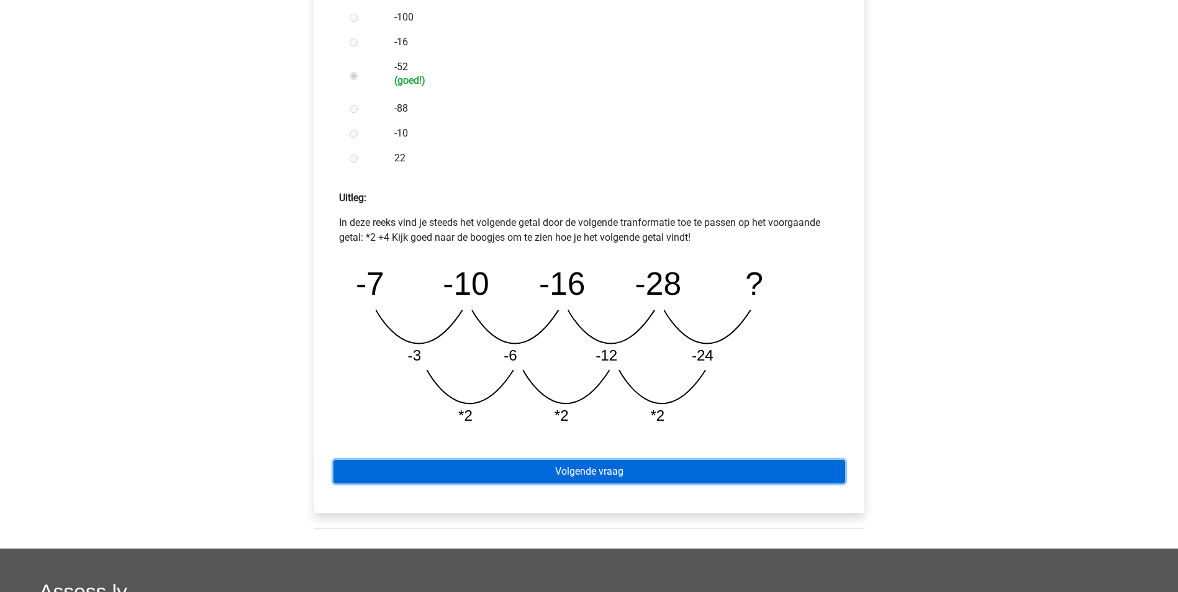
click at [571, 468] on link "Volgende vraag" at bounding box center [589, 472] width 512 height 24
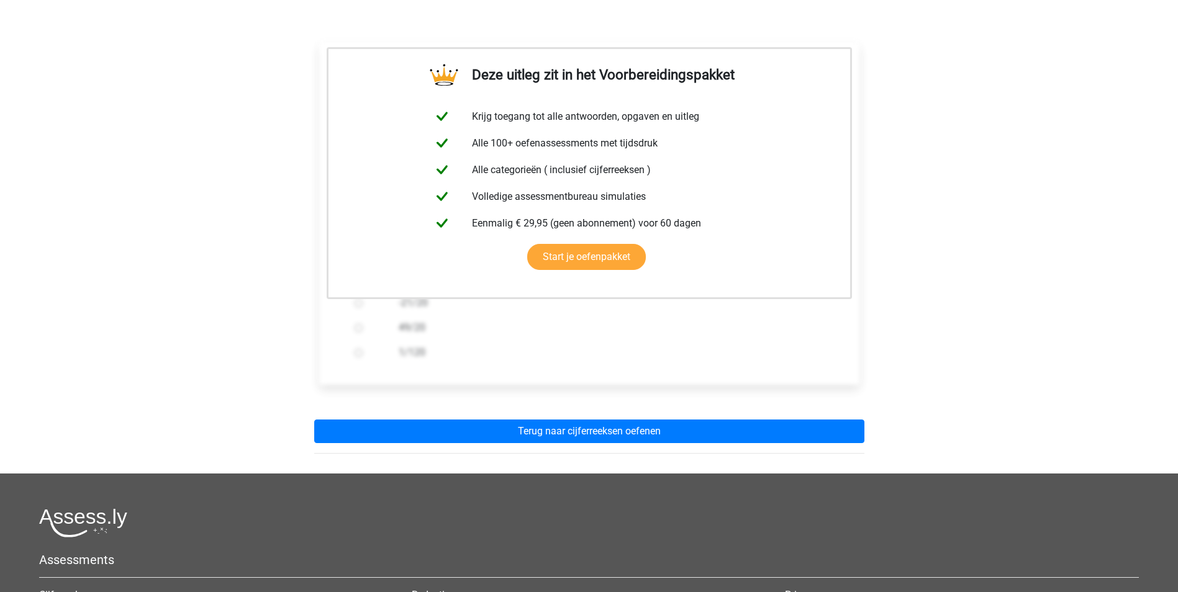
scroll to position [174, 0]
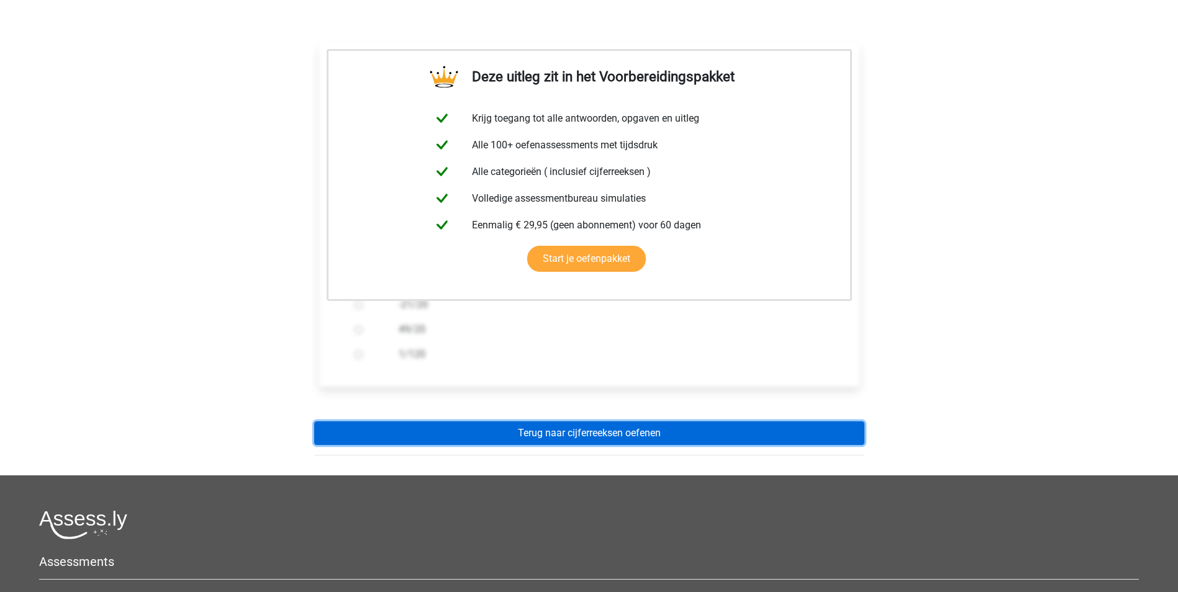
click at [544, 431] on link "Terug naar cijferreeksen oefenen" at bounding box center [589, 434] width 550 height 24
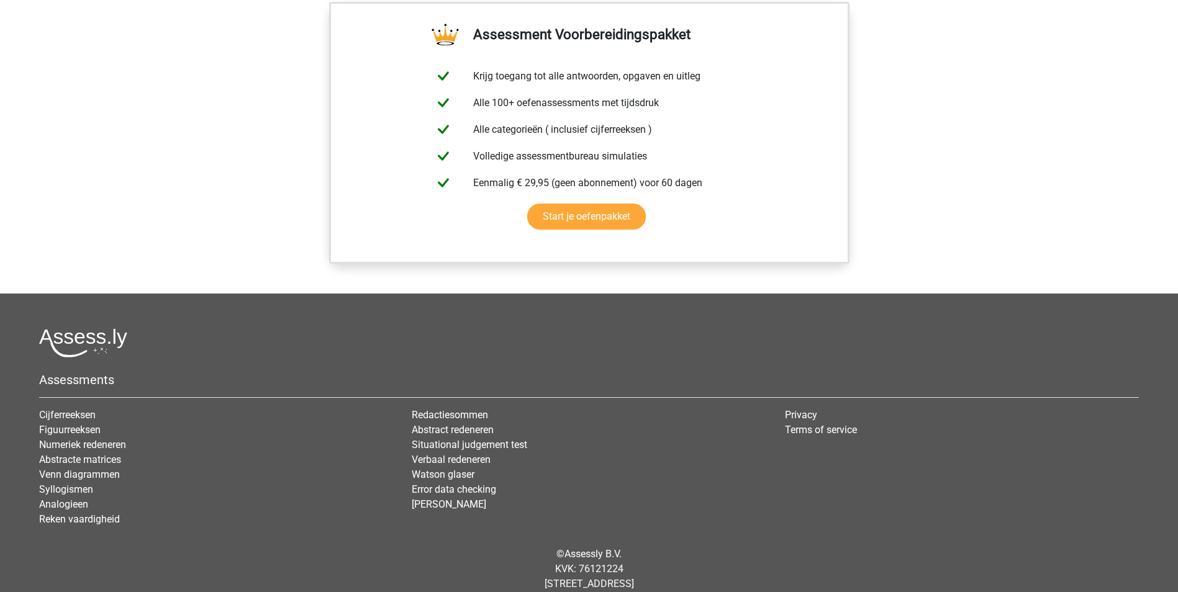
scroll to position [1054, 0]
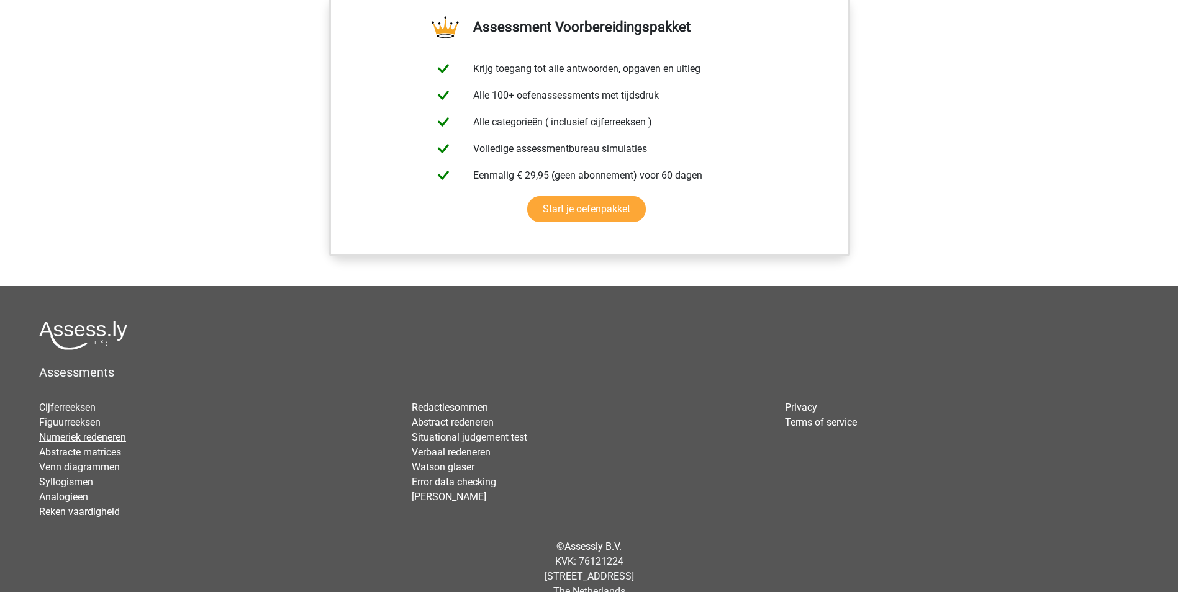
click at [83, 443] on link "Numeriek redeneren" at bounding box center [82, 437] width 87 height 12
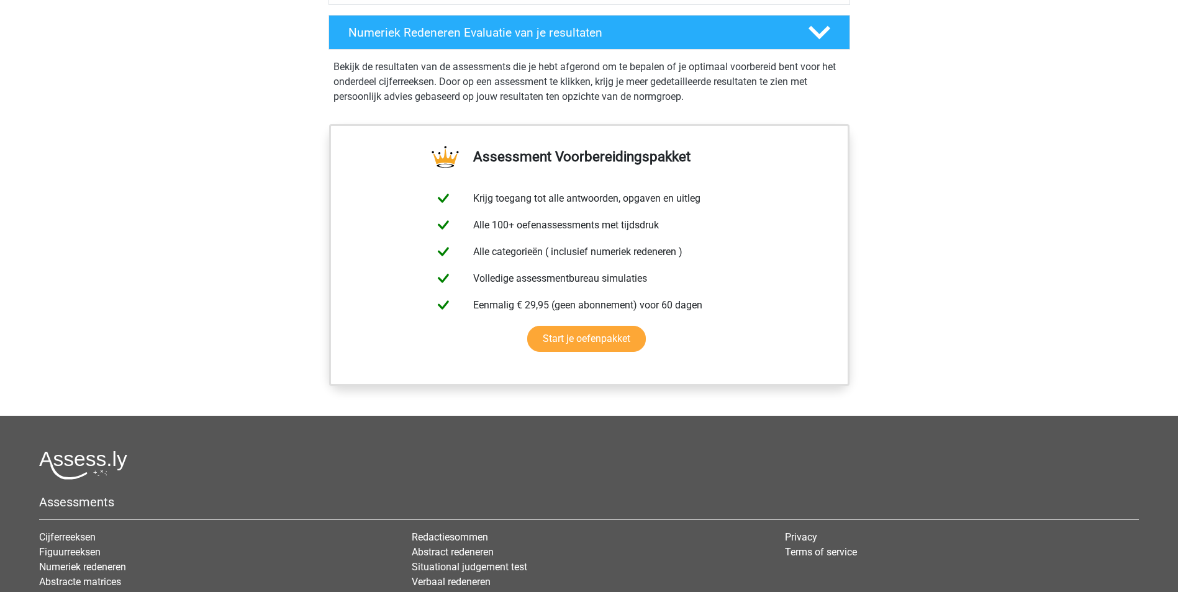
scroll to position [660, 0]
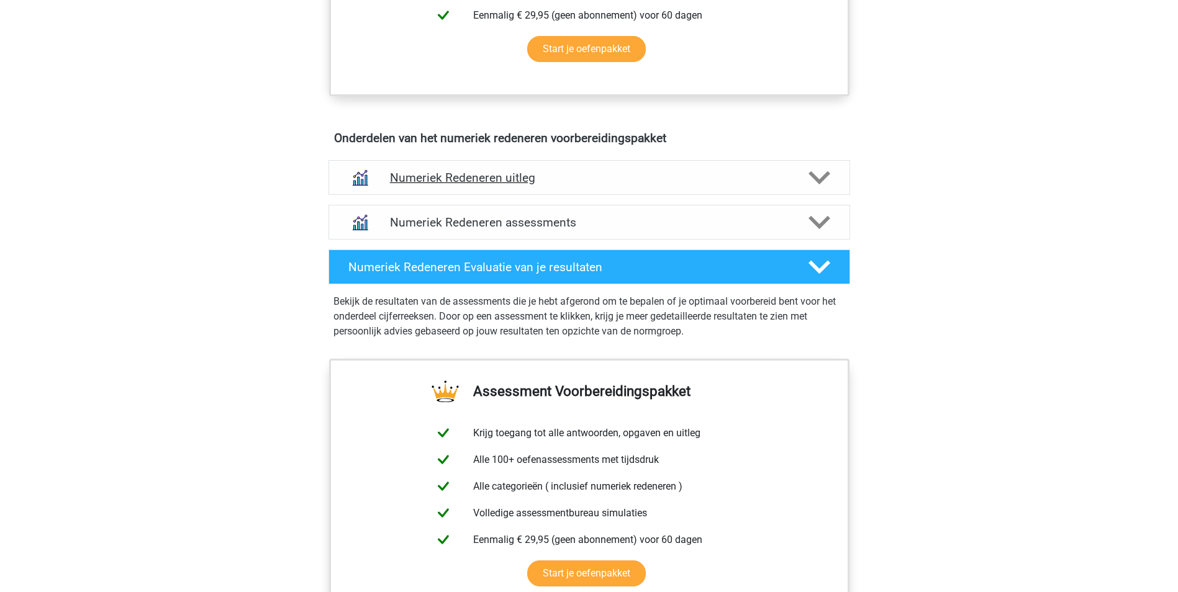
click at [819, 184] on polygon at bounding box center [819, 178] width 22 height 14
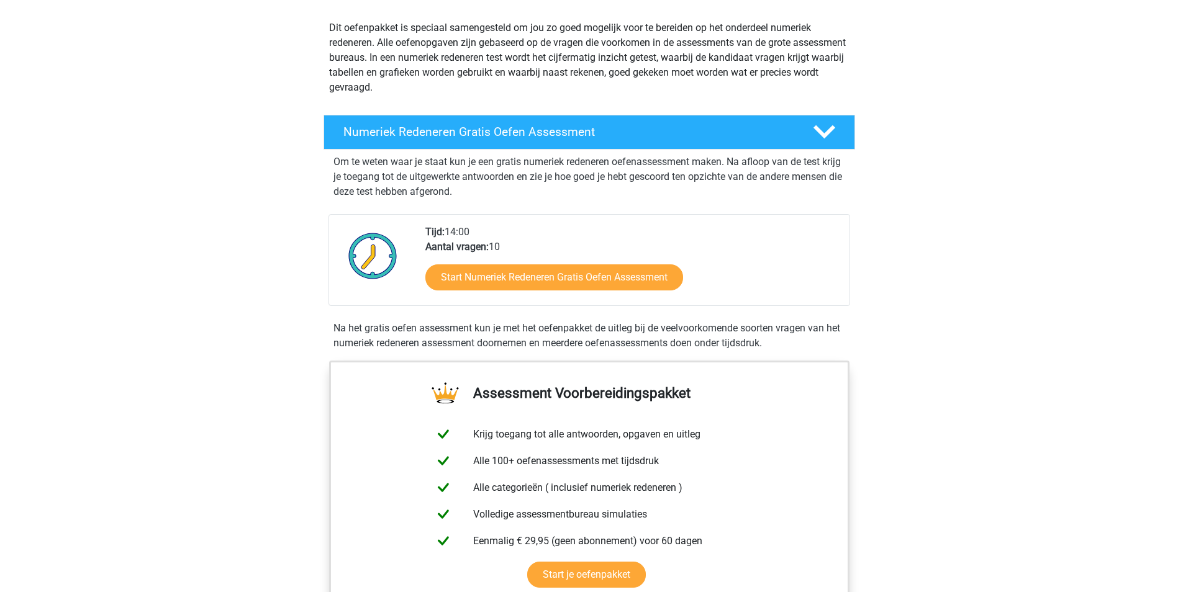
scroll to position [0, 0]
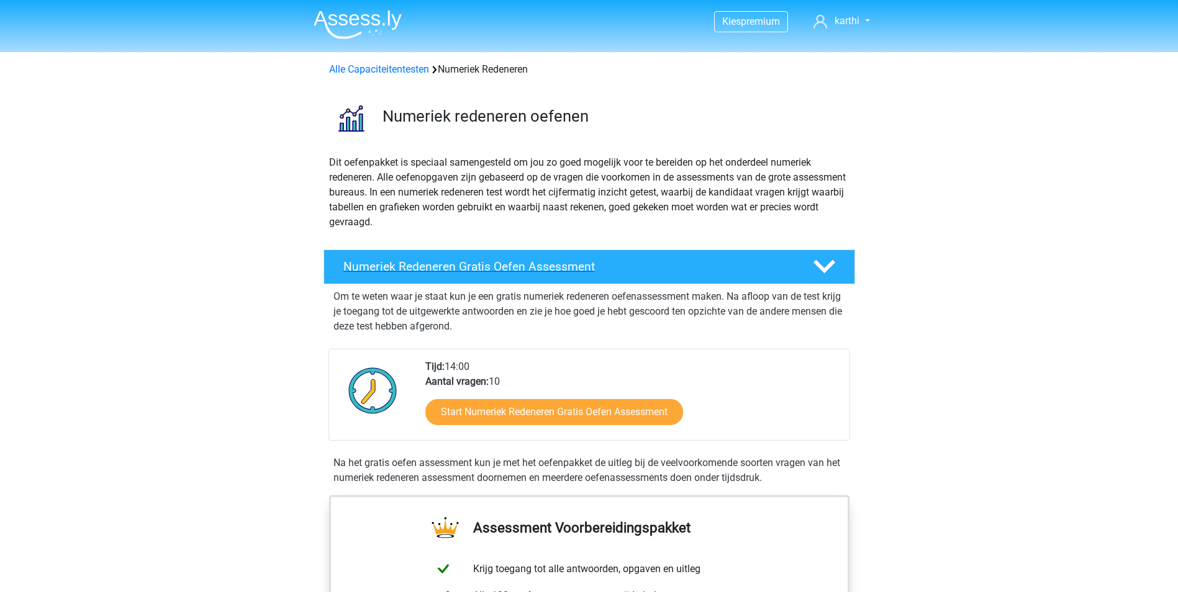
click at [829, 263] on icon at bounding box center [824, 267] width 22 height 22
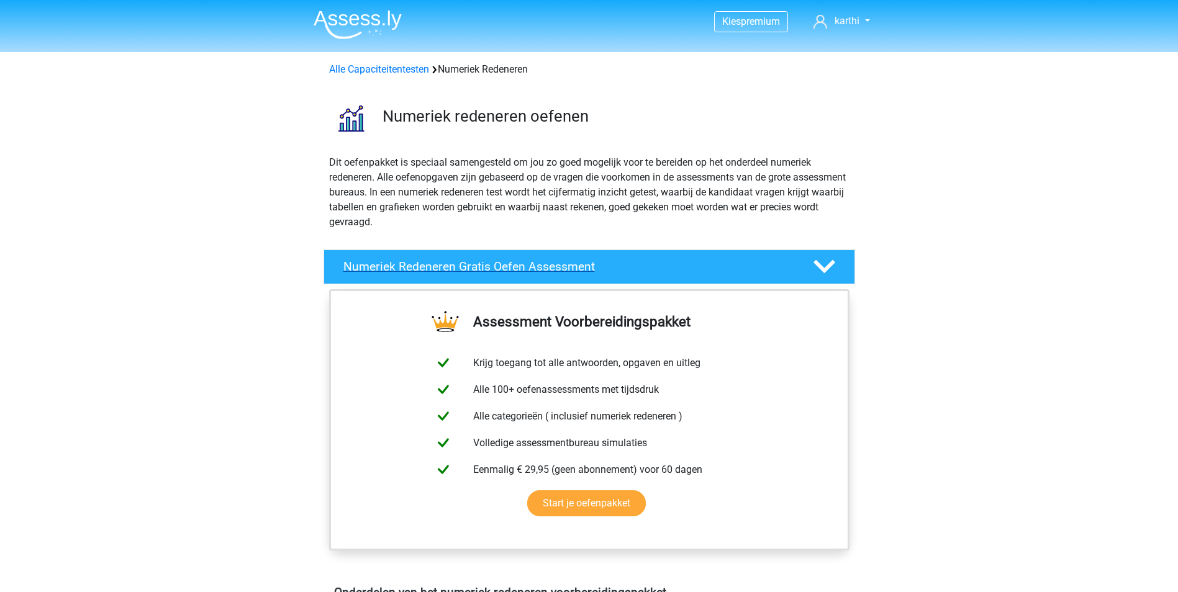
click at [829, 263] on icon at bounding box center [824, 267] width 22 height 22
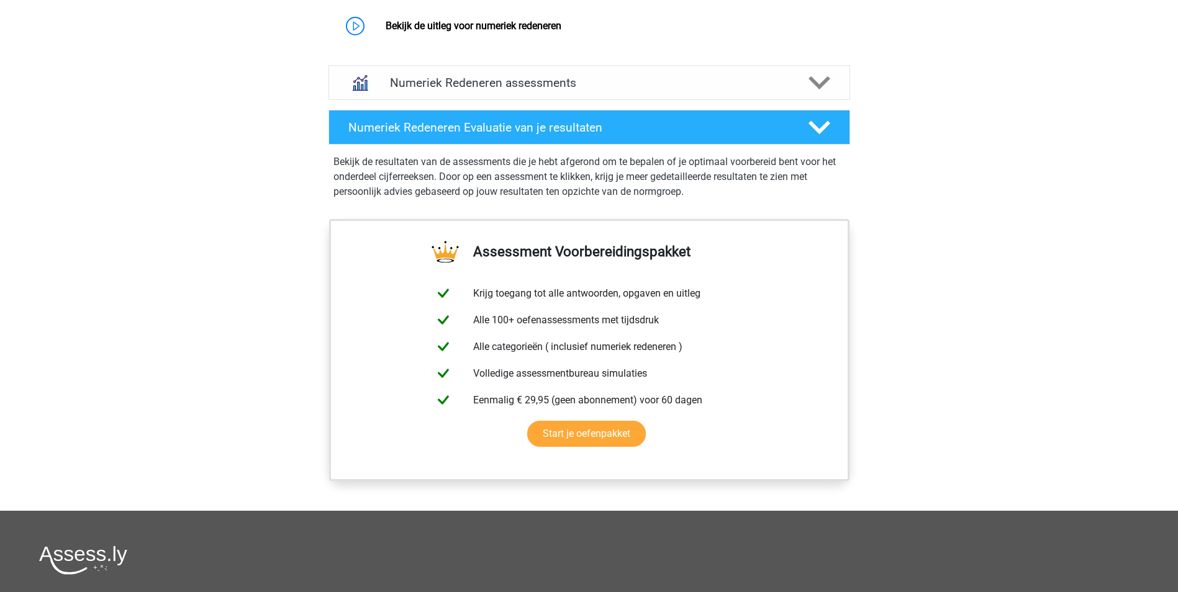
scroll to position [1155, 0]
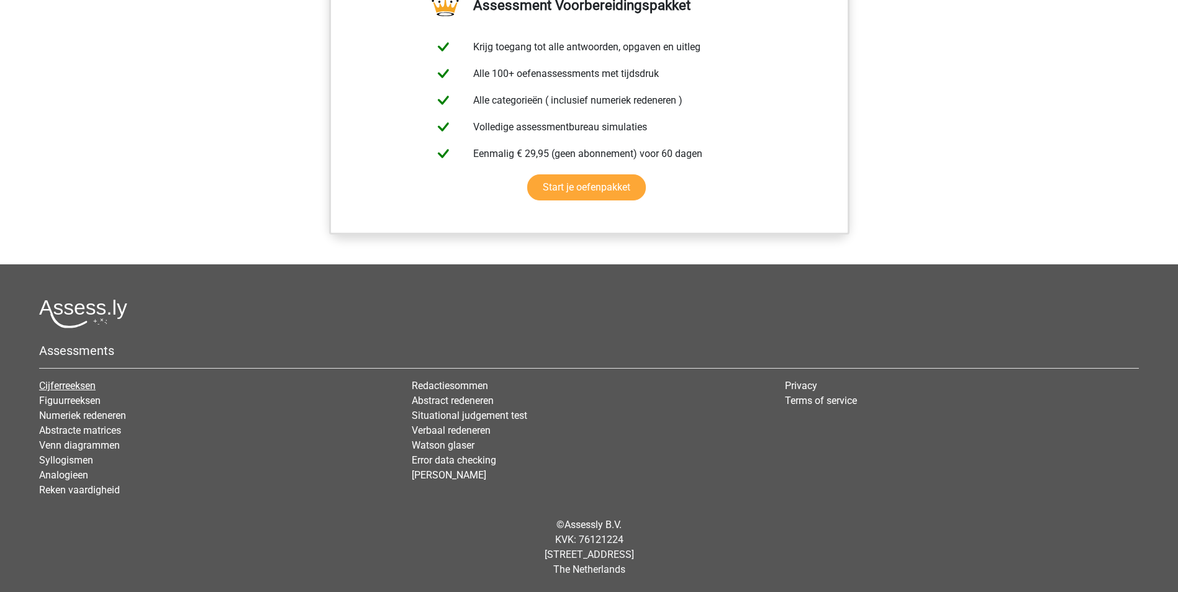
click at [69, 387] on link "Cijferreeksen" at bounding box center [67, 386] width 56 height 12
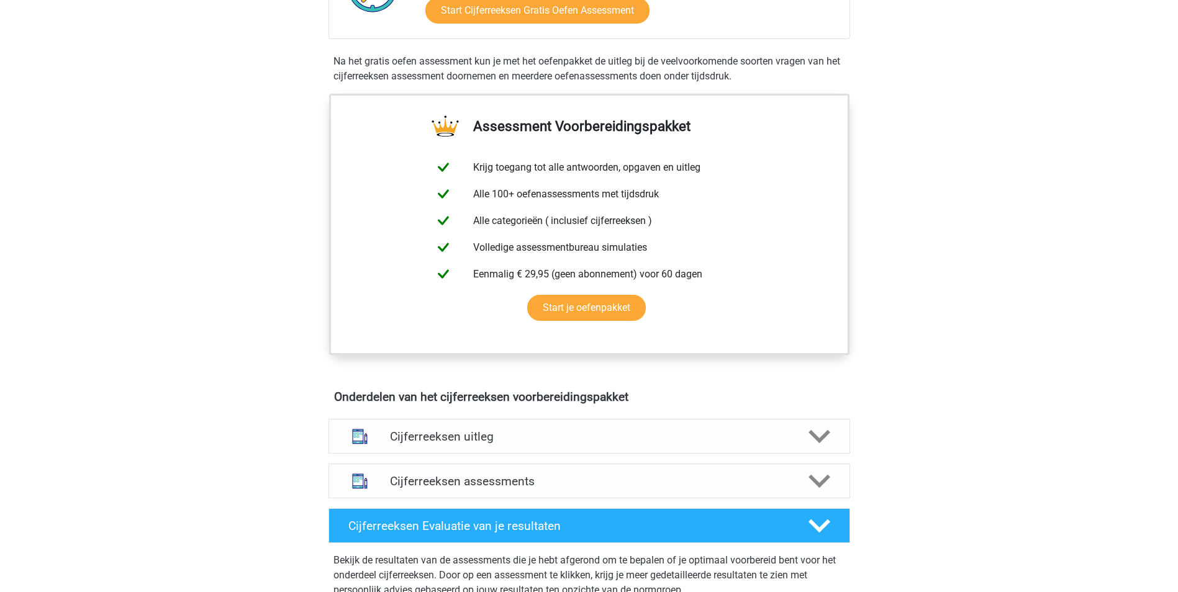
scroll to position [373, 0]
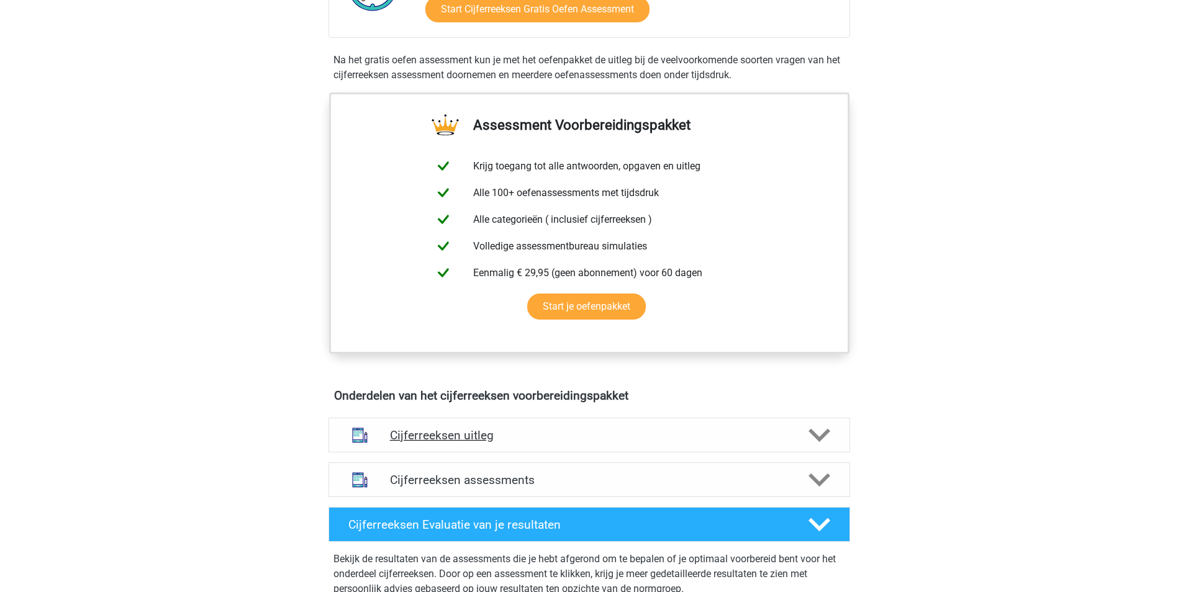
click at [822, 442] on icon at bounding box center [819, 436] width 22 height 22
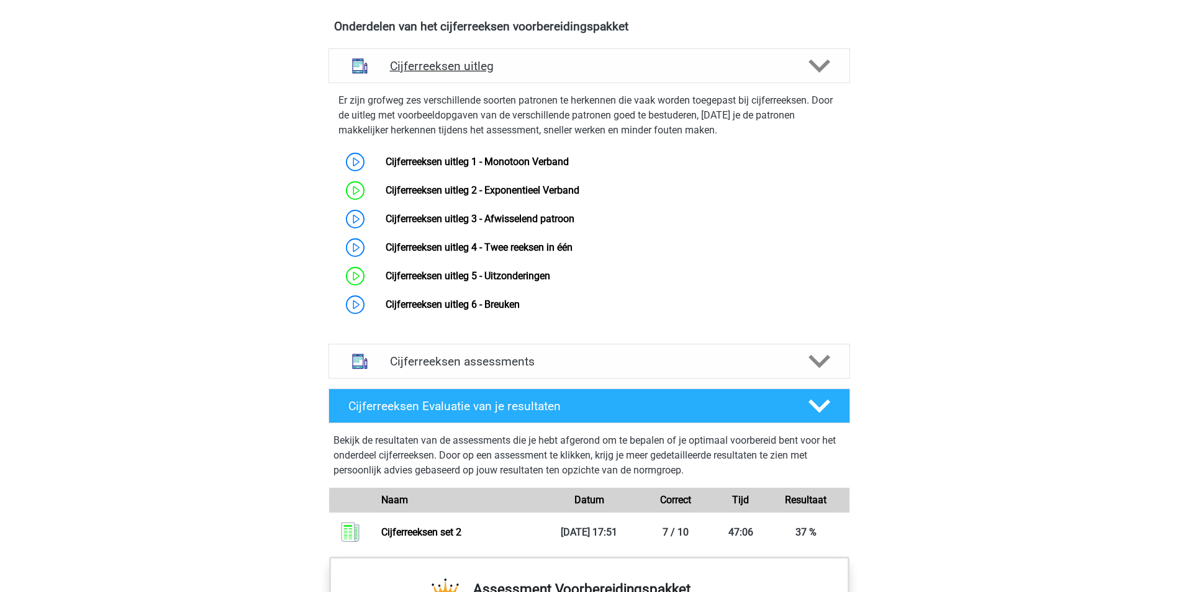
scroll to position [746, 0]
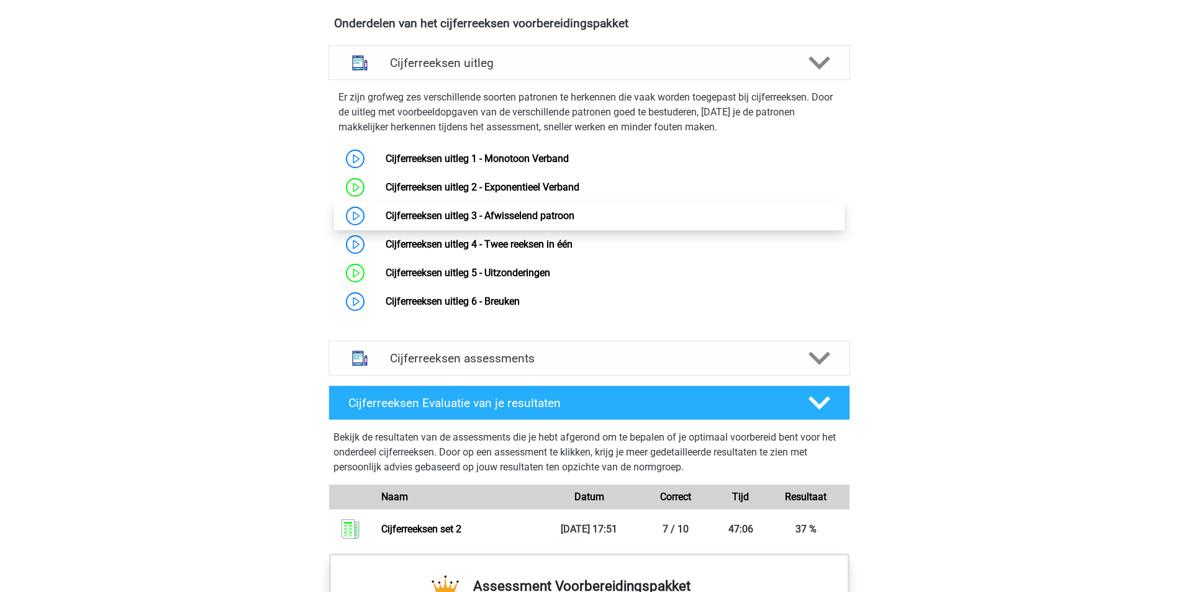
click at [520, 222] on link "Cijferreeksen uitleg 3 - Afwisselend patroon" at bounding box center [479, 216] width 189 height 12
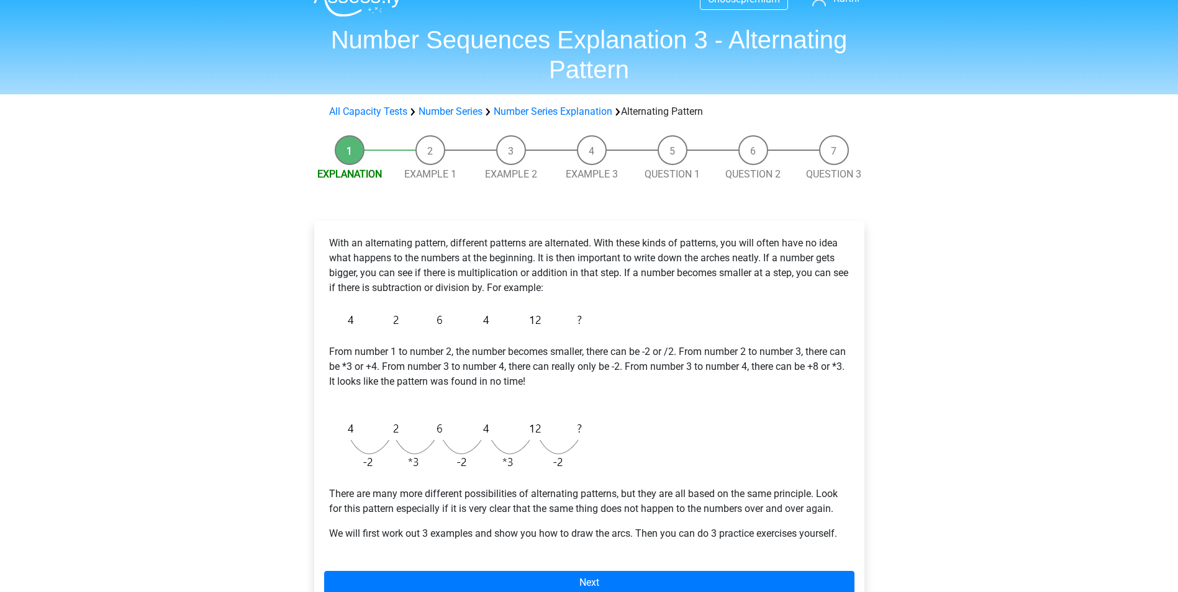
scroll to position [52, 0]
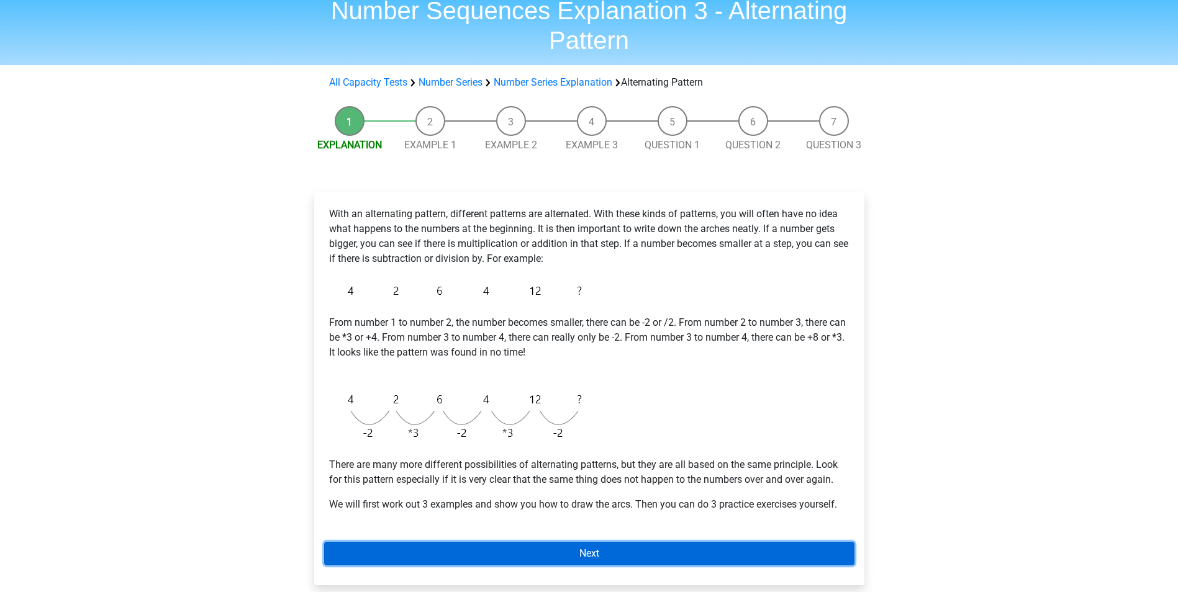
click at [584, 560] on link "Next" at bounding box center [589, 554] width 530 height 24
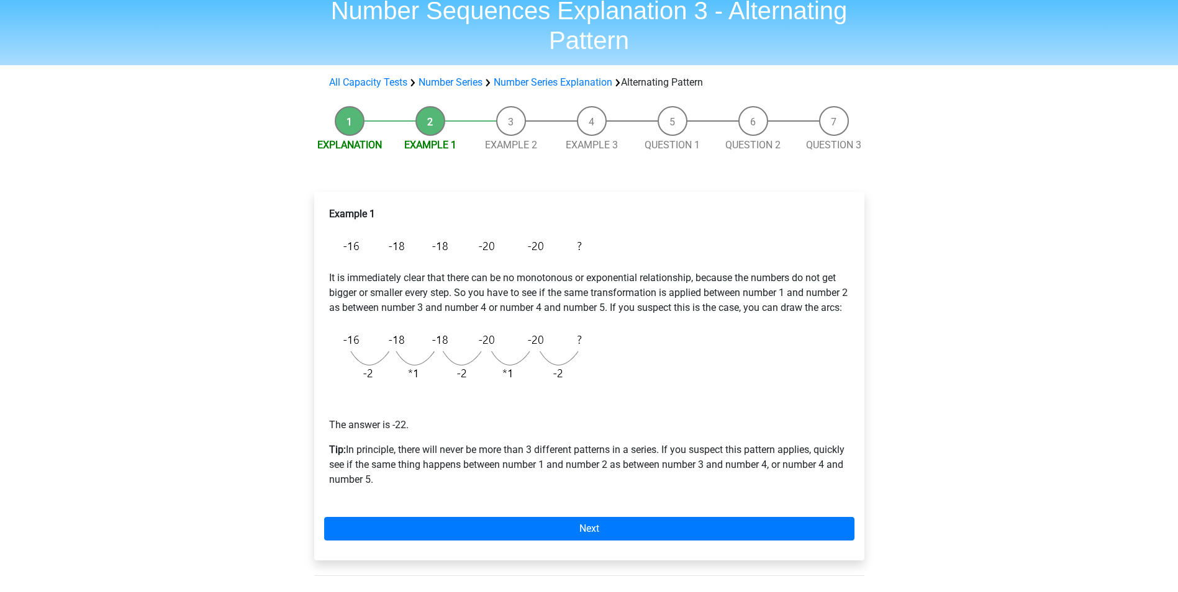
scroll to position [53, 0]
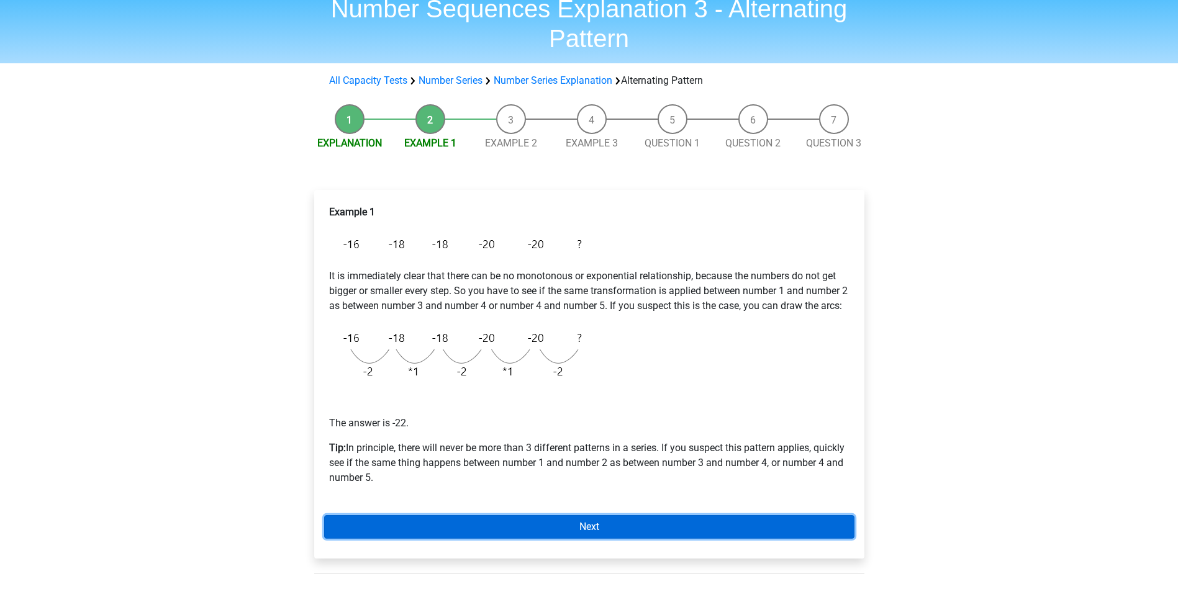
click at [601, 539] on link "Next" at bounding box center [589, 527] width 530 height 24
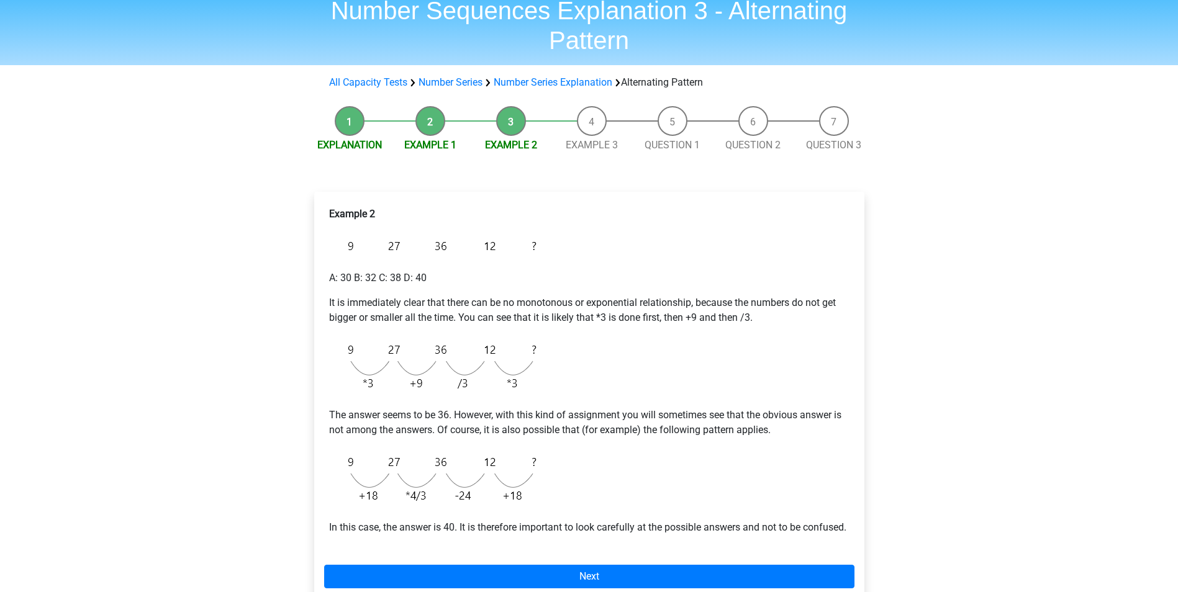
scroll to position [72, 0]
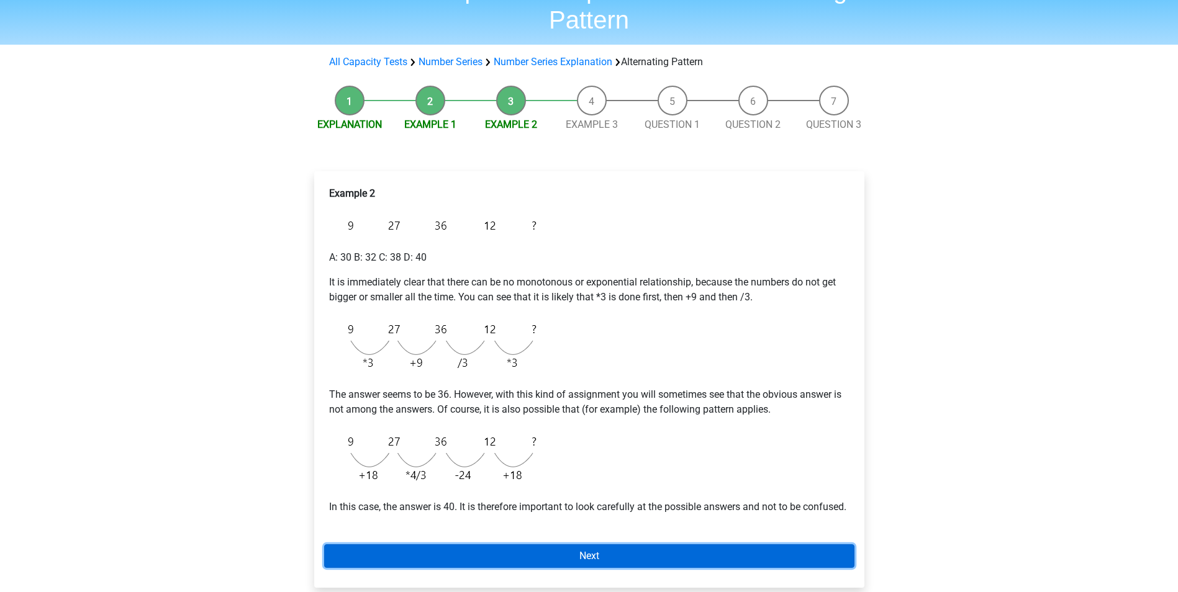
click at [633, 568] on link "Next" at bounding box center [589, 556] width 530 height 24
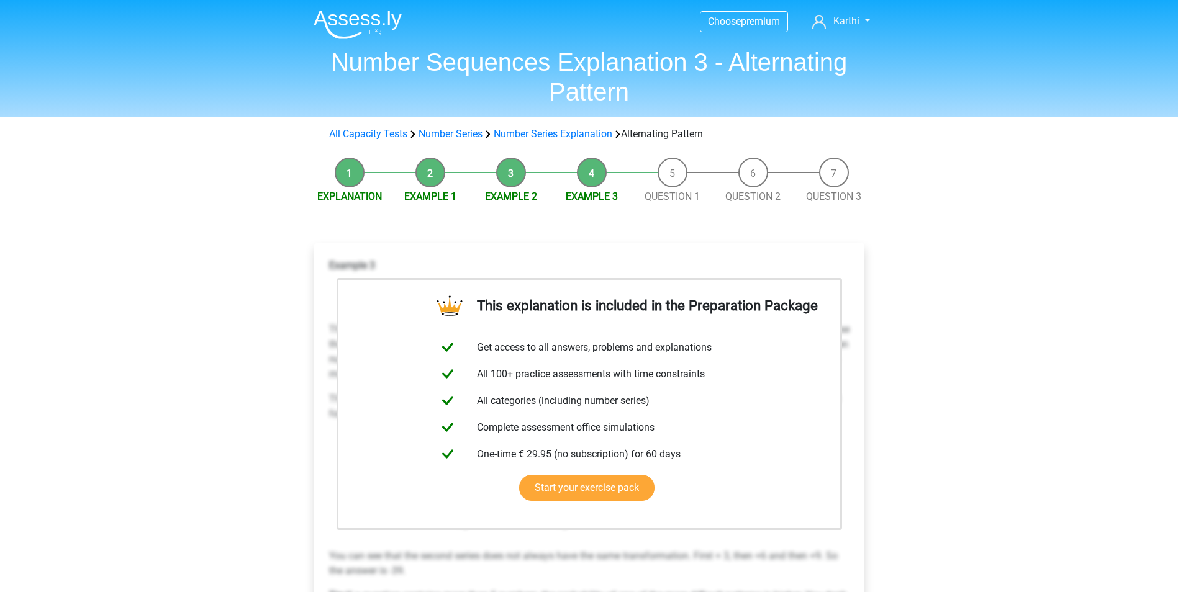
scroll to position [462, 0]
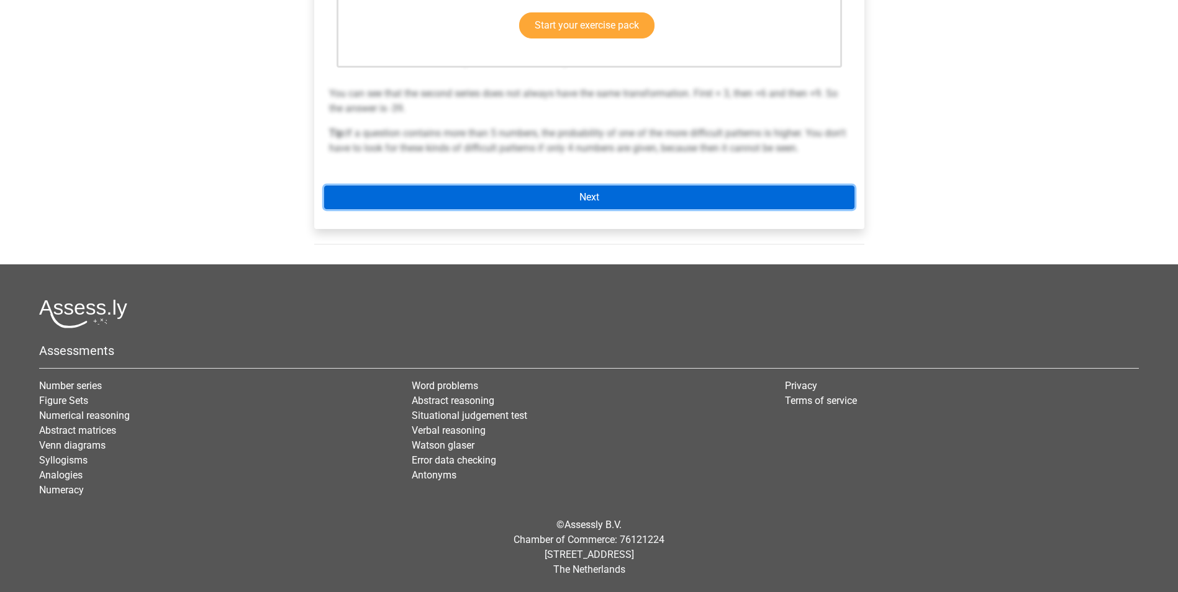
click at [587, 199] on link "Next" at bounding box center [589, 198] width 530 height 24
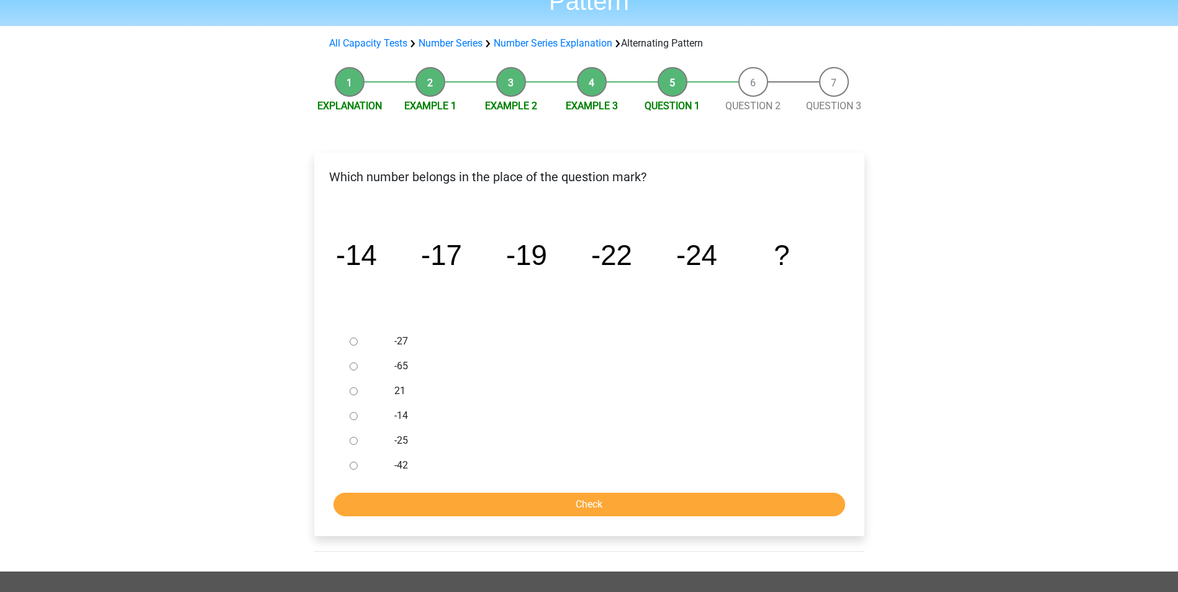
scroll to position [125, 0]
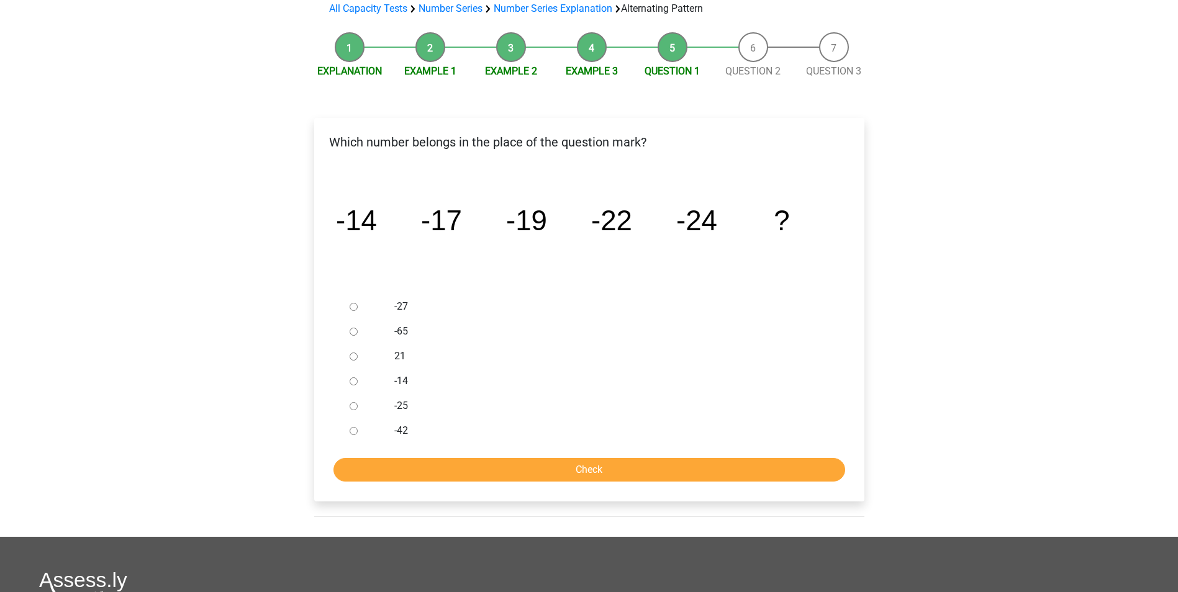
click at [354, 305] on input "-27" at bounding box center [353, 307] width 8 height 8
radio input "true"
click at [516, 471] on input "Check" at bounding box center [589, 470] width 512 height 24
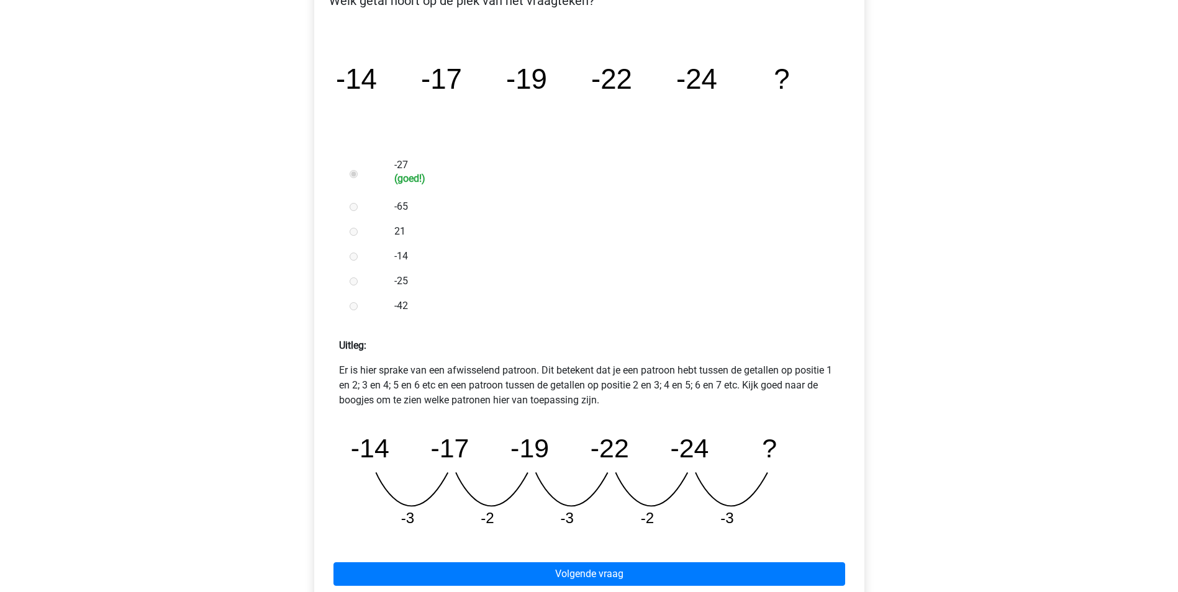
scroll to position [238, 0]
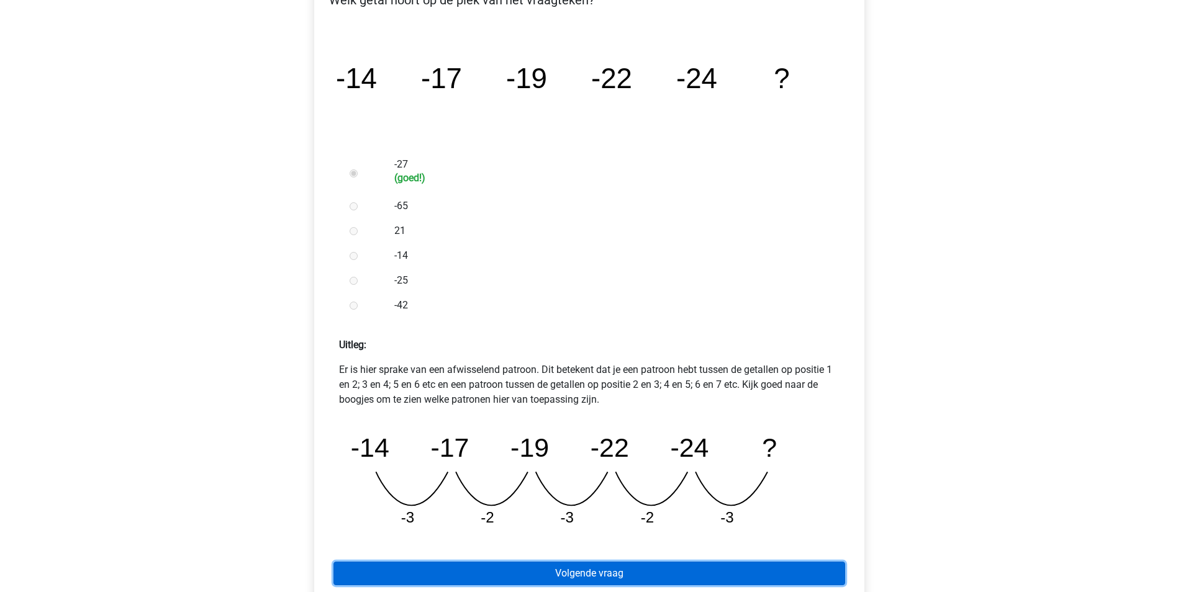
click at [477, 577] on link "Volgende vraag" at bounding box center [589, 574] width 512 height 24
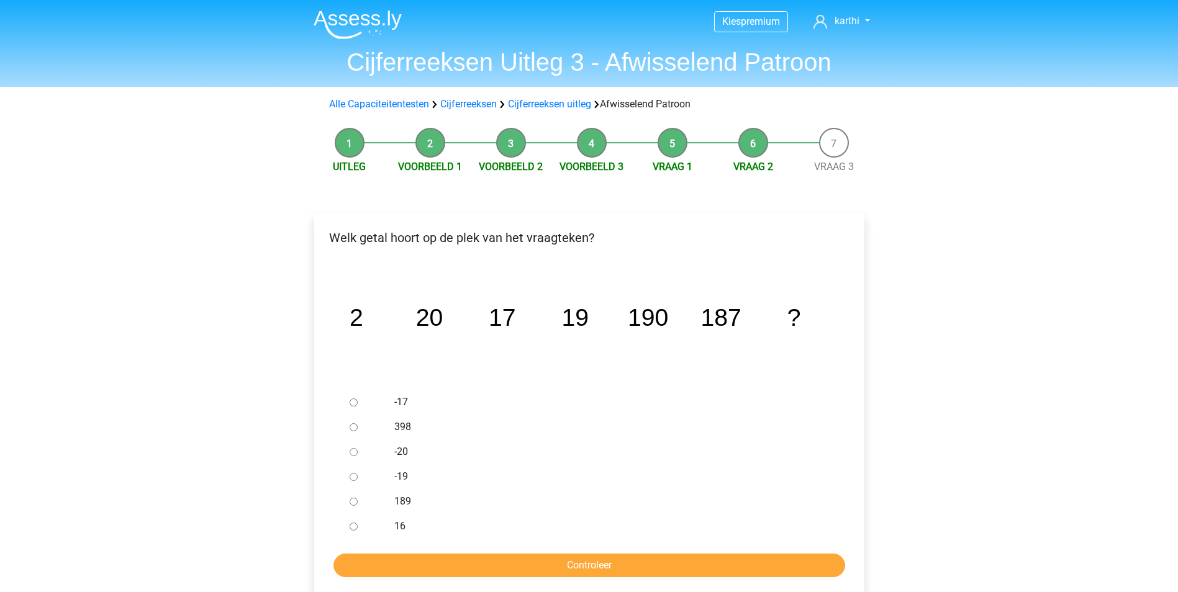
click at [405, 502] on label "189" at bounding box center [609, 501] width 430 height 15
click at [358, 502] on input "189" at bounding box center [353, 502] width 8 height 8
radio input "true"
click at [480, 559] on input "Controleer" at bounding box center [589, 566] width 512 height 24
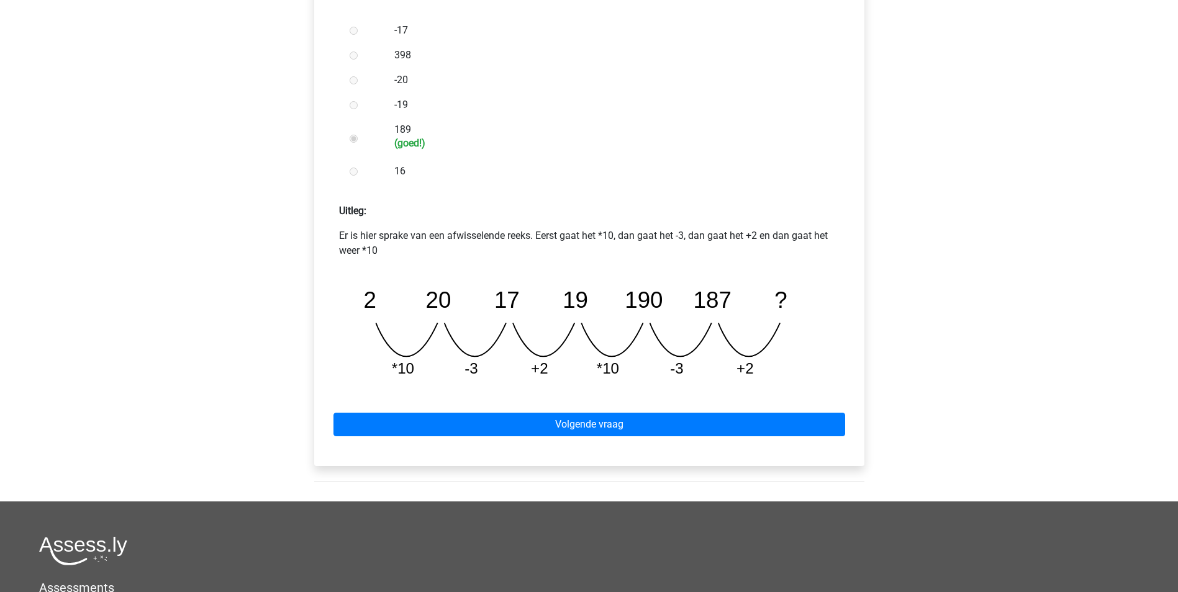
scroll to position [381, 0]
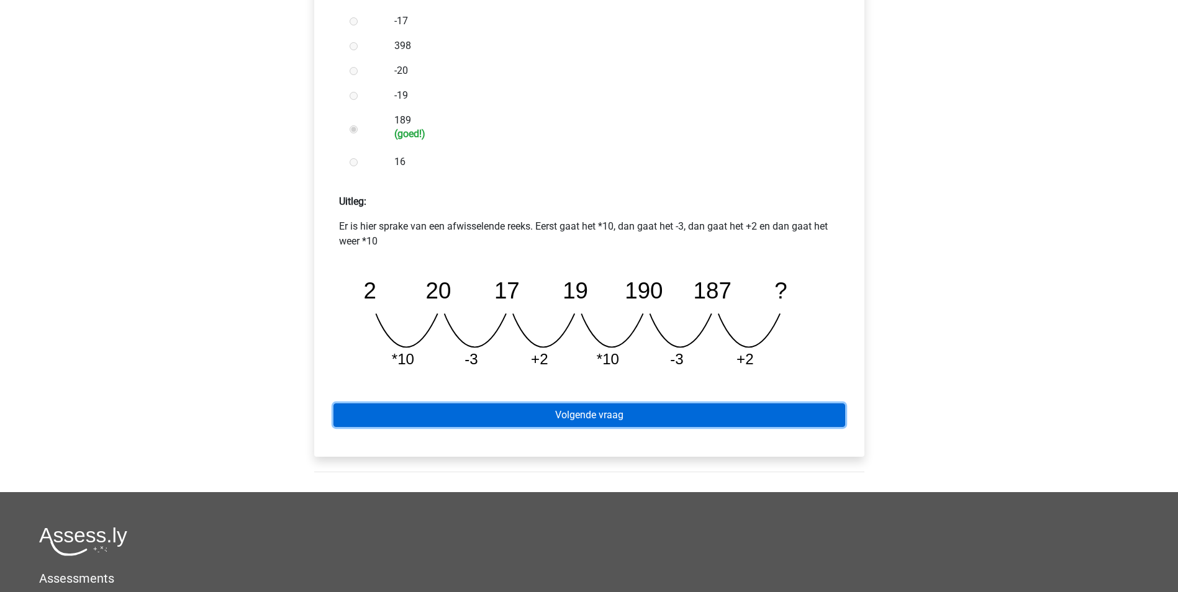
click at [466, 419] on link "Volgende vraag" at bounding box center [589, 415] width 512 height 24
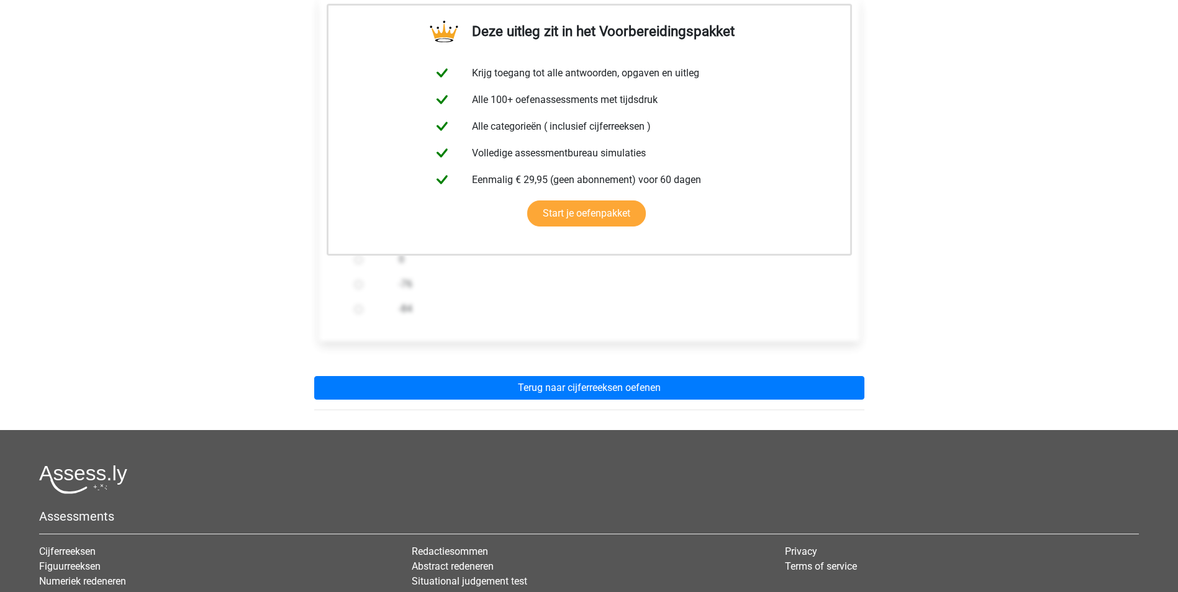
scroll to position [221, 0]
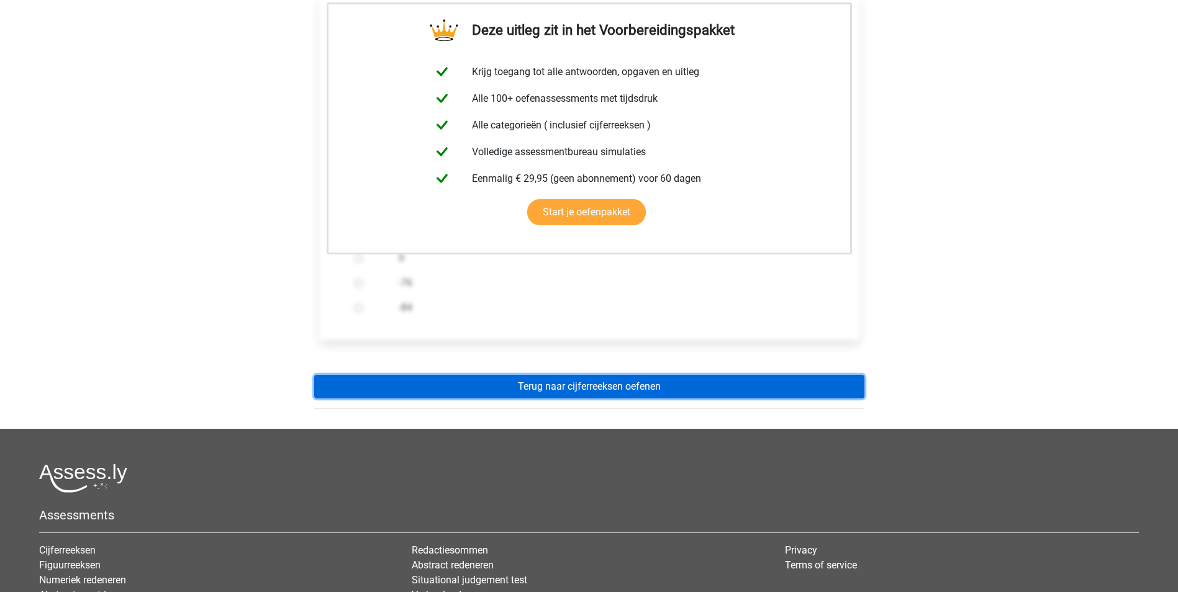
click at [538, 384] on link "Terug naar cijferreeksen oefenen" at bounding box center [589, 387] width 550 height 24
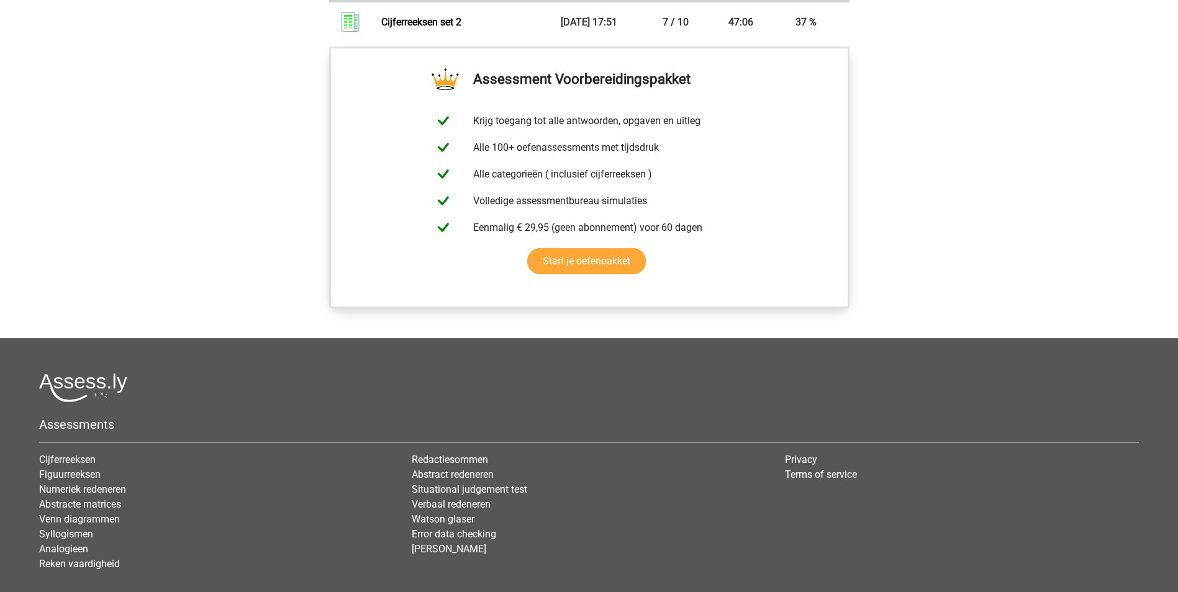
scroll to position [1091, 0]
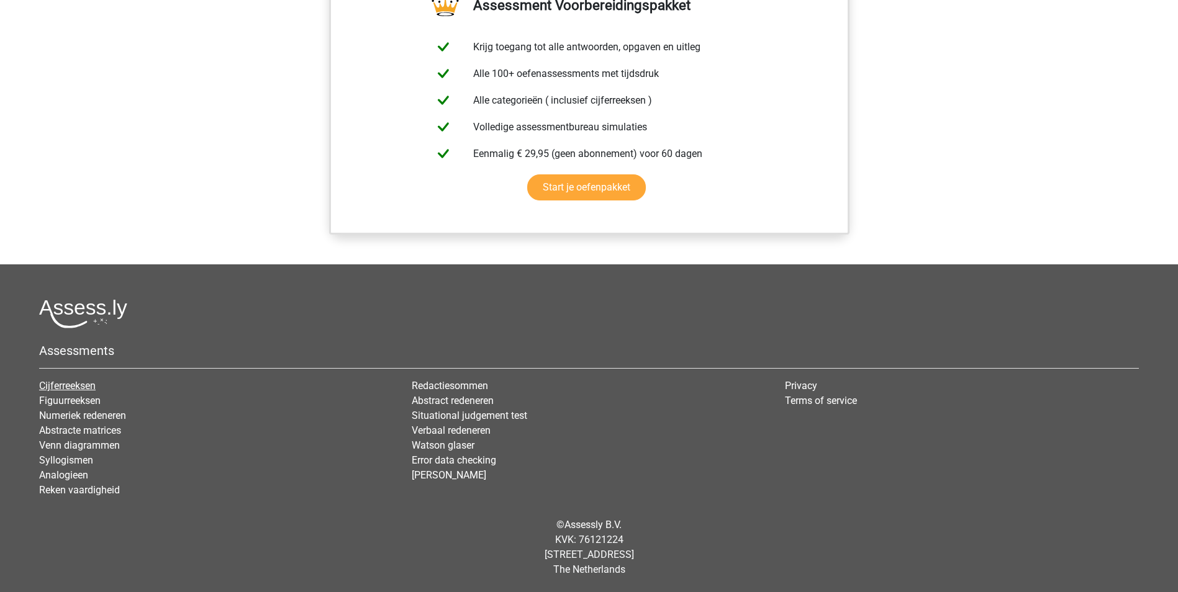
click at [61, 387] on link "Cijferreeksen" at bounding box center [67, 386] width 56 height 12
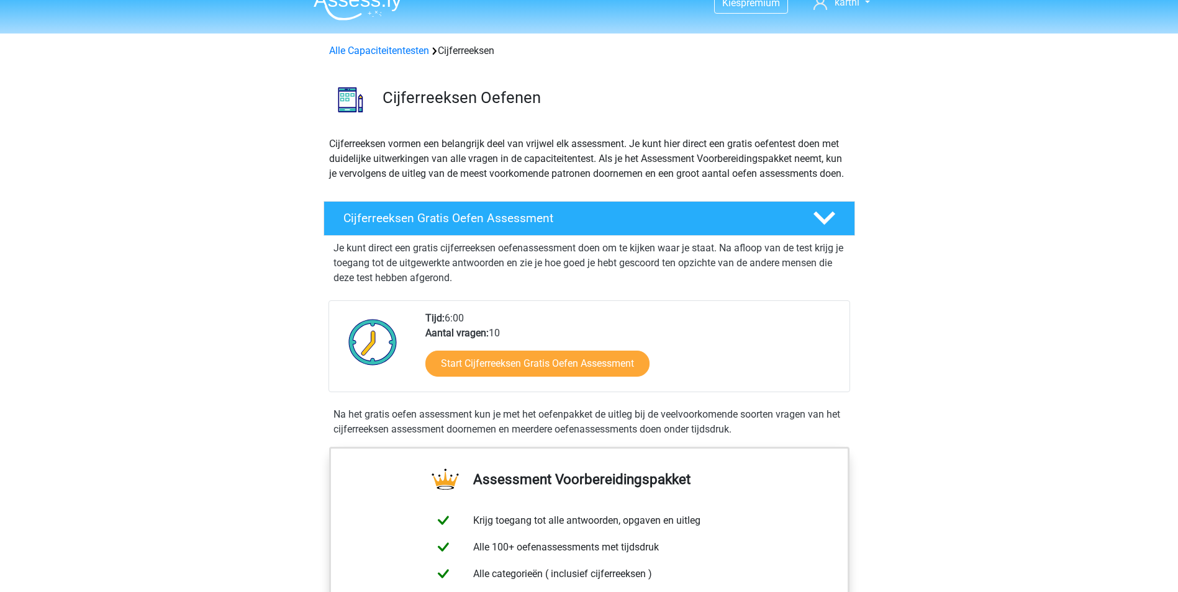
scroll to position [4, 0]
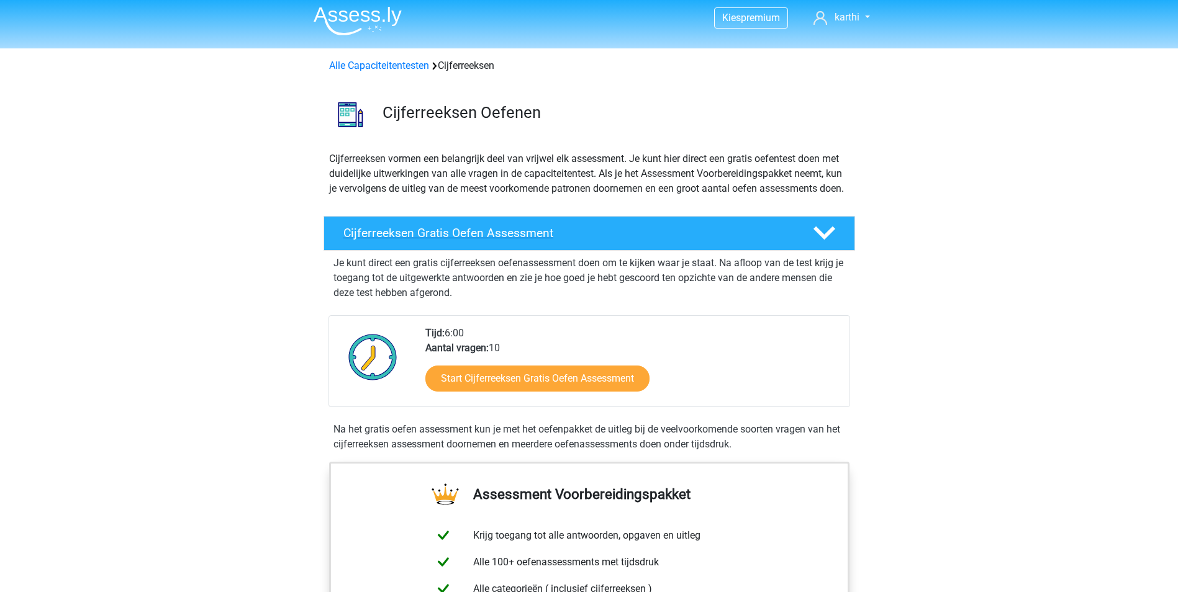
click at [832, 240] on polygon at bounding box center [824, 234] width 22 height 14
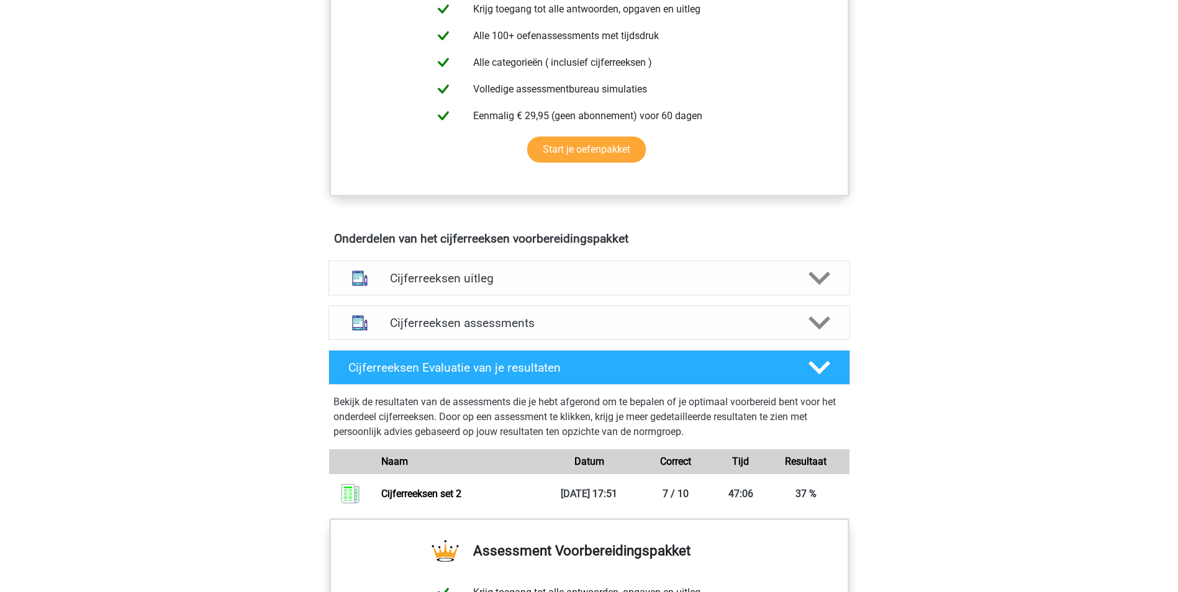
scroll to position [334, 0]
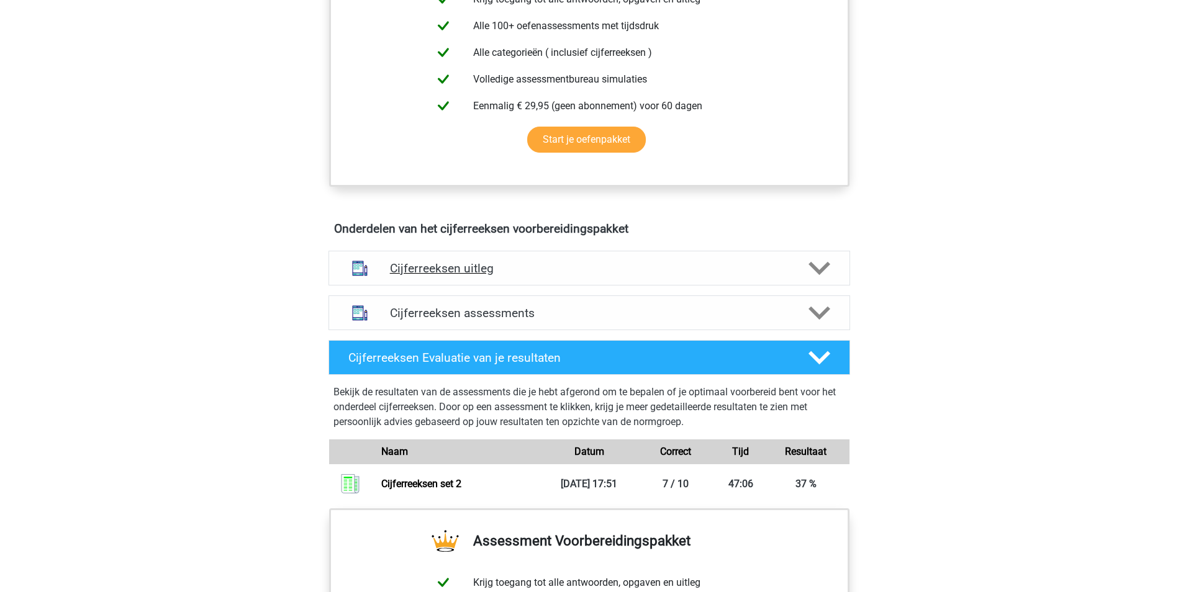
click at [818, 270] on div "Cijferreeksen uitleg" at bounding box center [588, 268] width 521 height 35
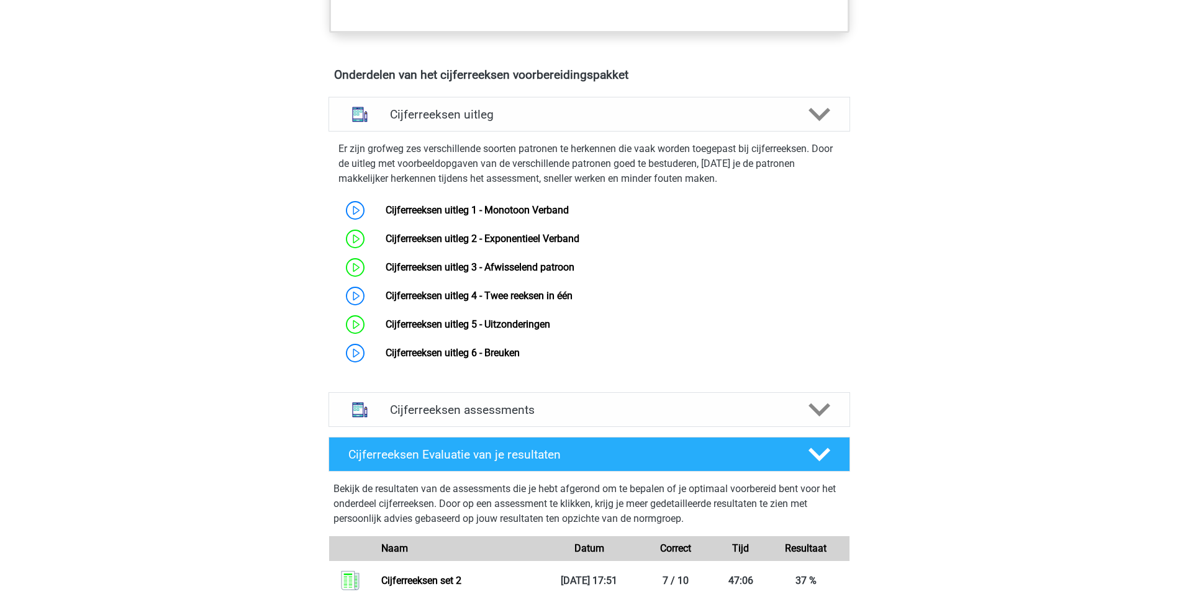
scroll to position [579, 0]
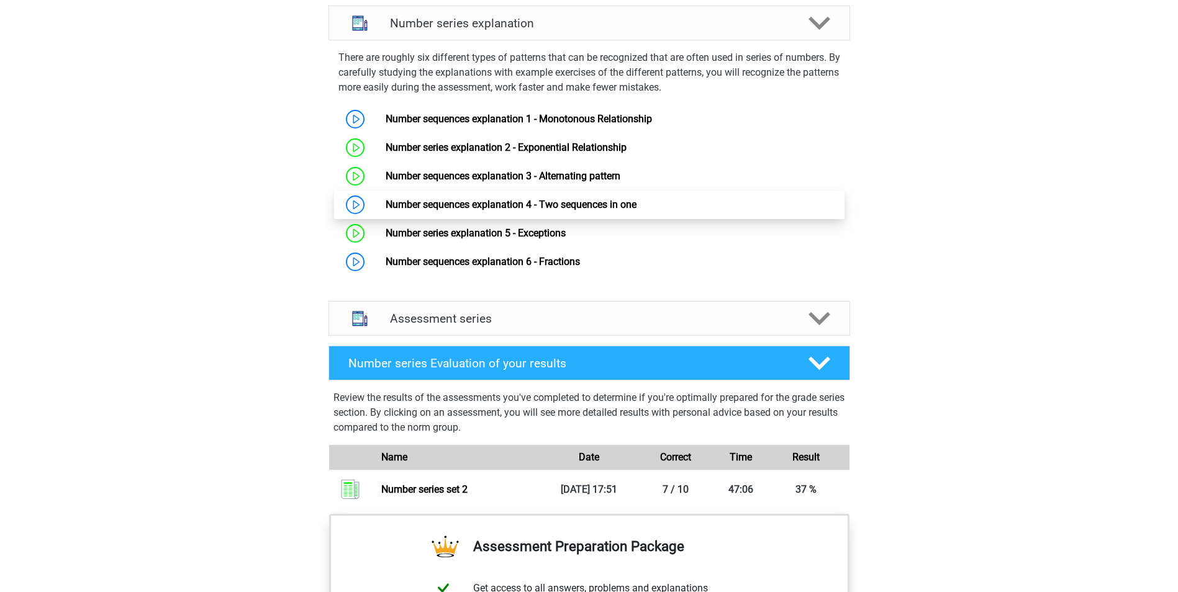
click at [576, 210] on link "Number sequences explanation 4 - Two sequences in one" at bounding box center [510, 205] width 251 height 12
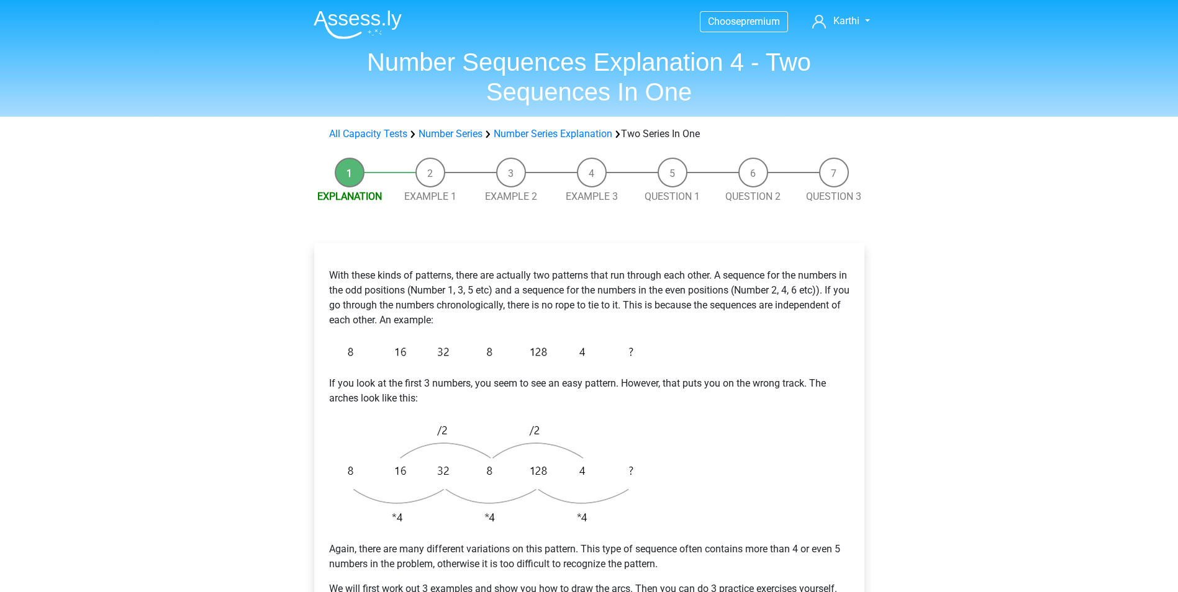
scroll to position [47, 0]
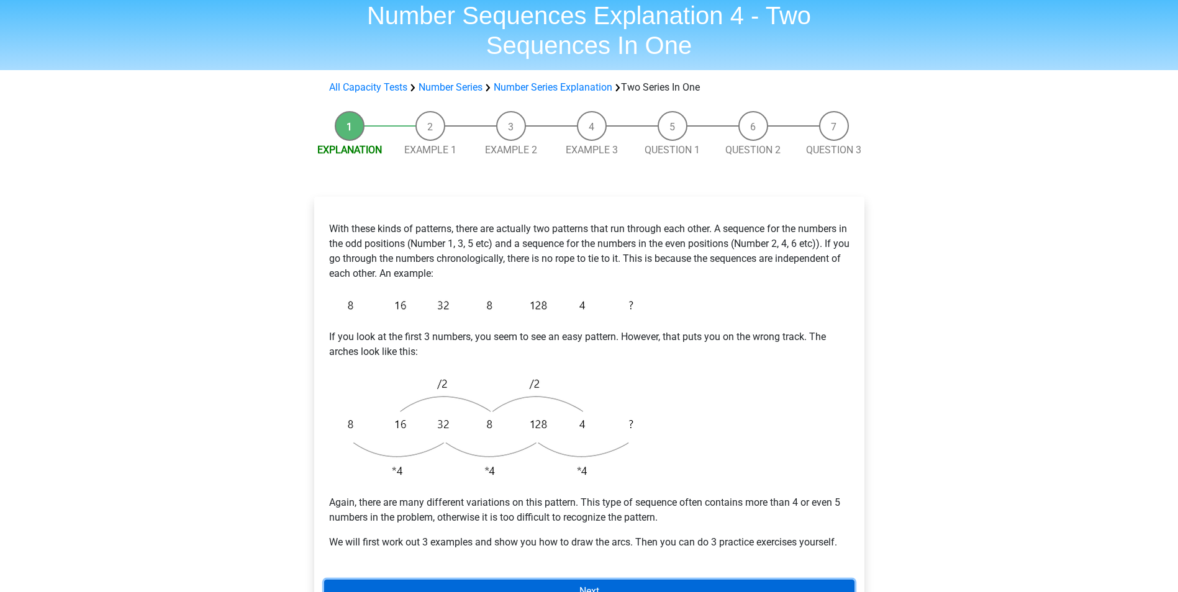
click at [544, 590] on link "Next" at bounding box center [589, 592] width 530 height 24
click at [543, 585] on link "Next" at bounding box center [589, 592] width 530 height 24
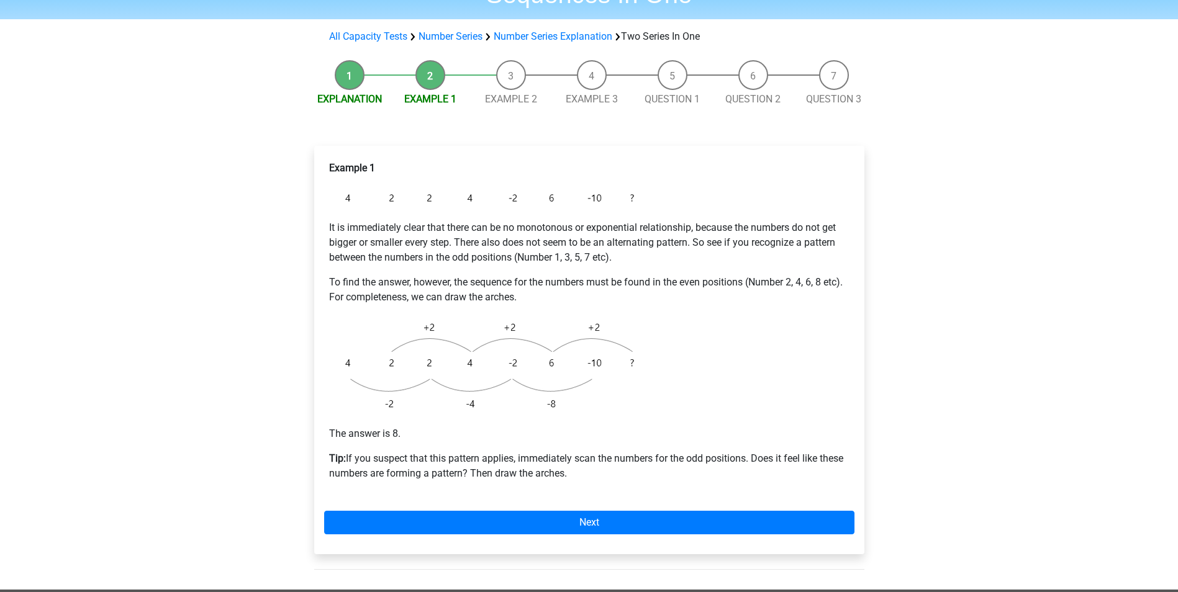
scroll to position [99, 0]
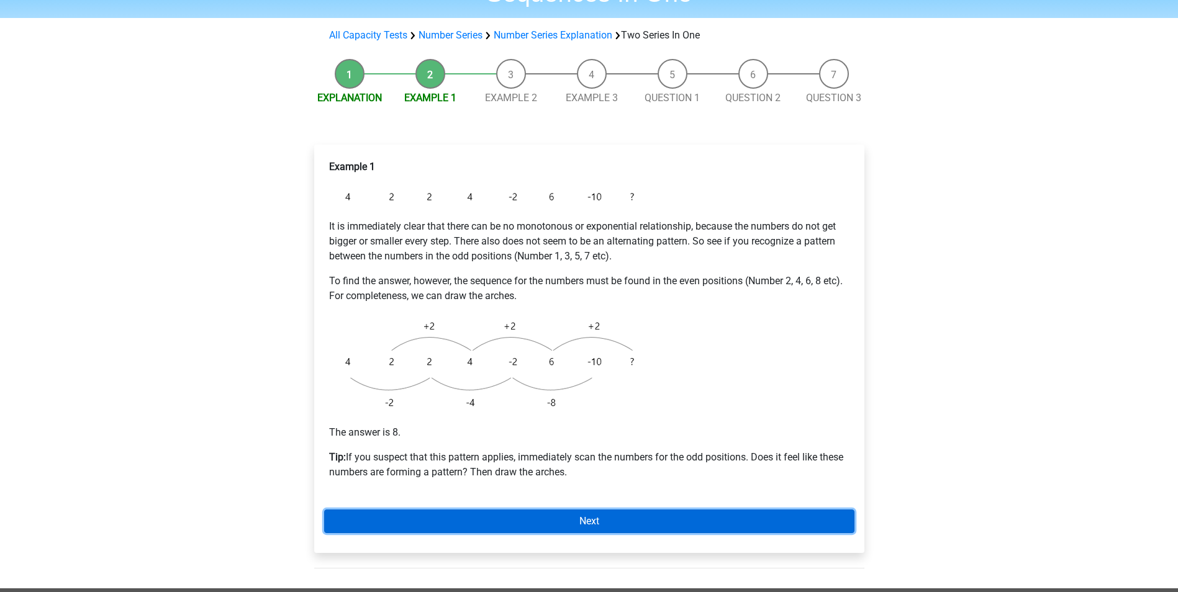
click at [549, 513] on link "Next" at bounding box center [589, 522] width 530 height 24
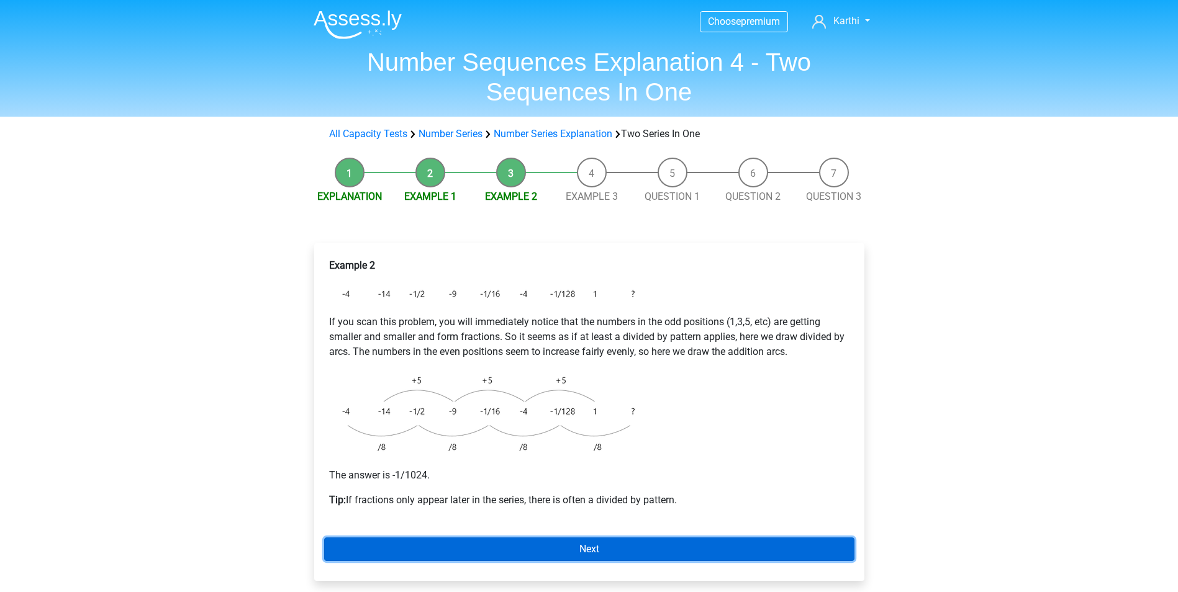
click at [554, 542] on link "Next" at bounding box center [589, 550] width 530 height 24
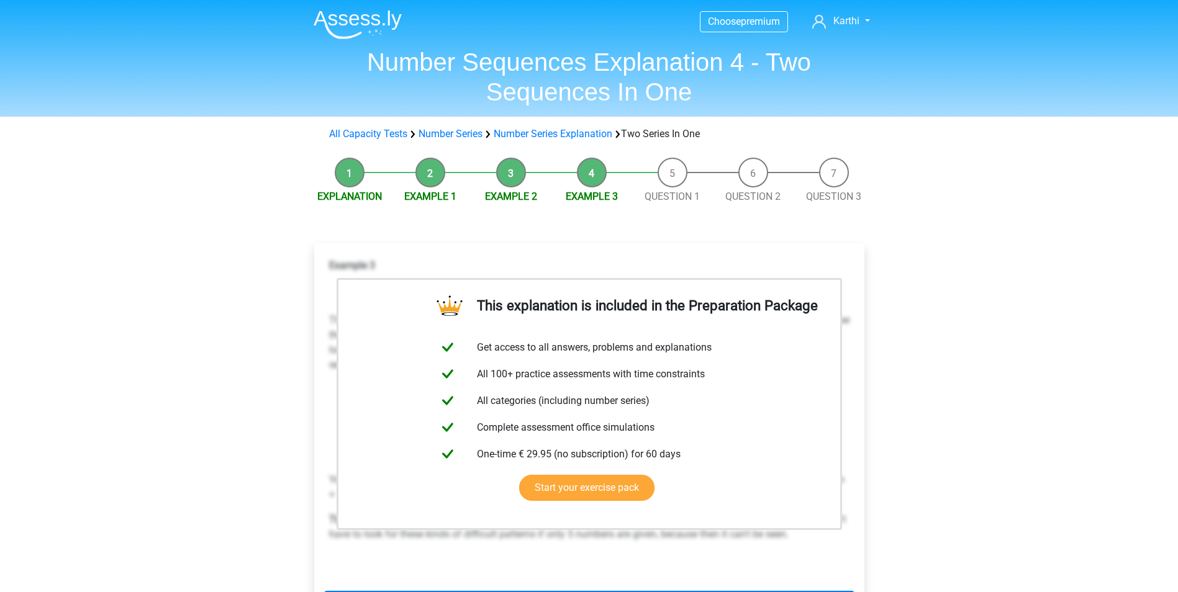
scroll to position [405, 0]
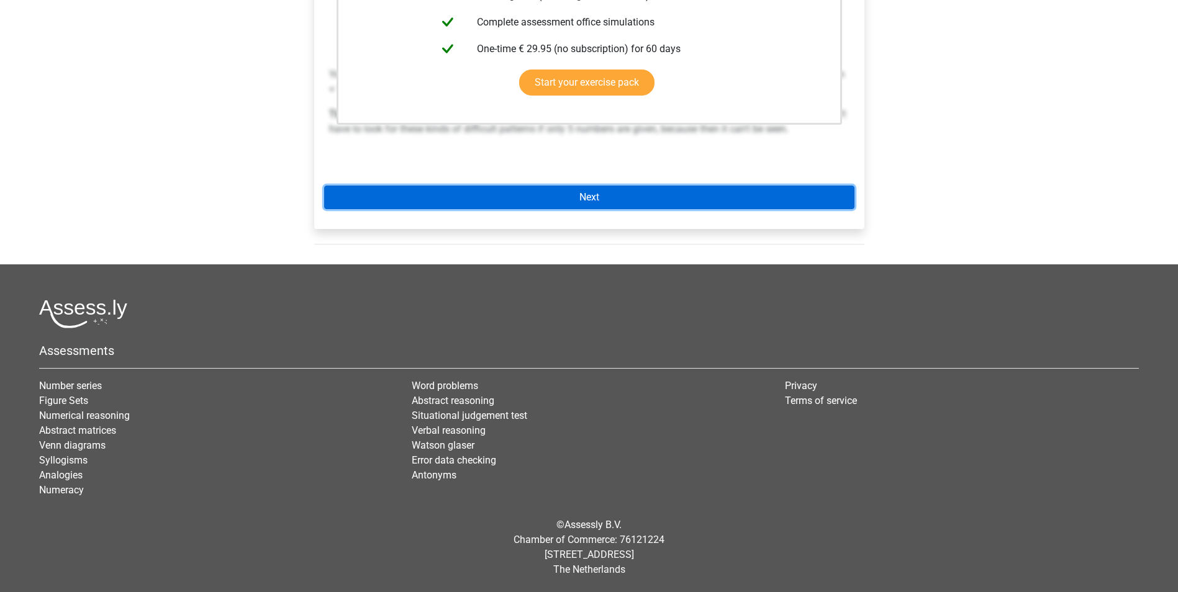
click at [551, 200] on link "Next" at bounding box center [589, 198] width 530 height 24
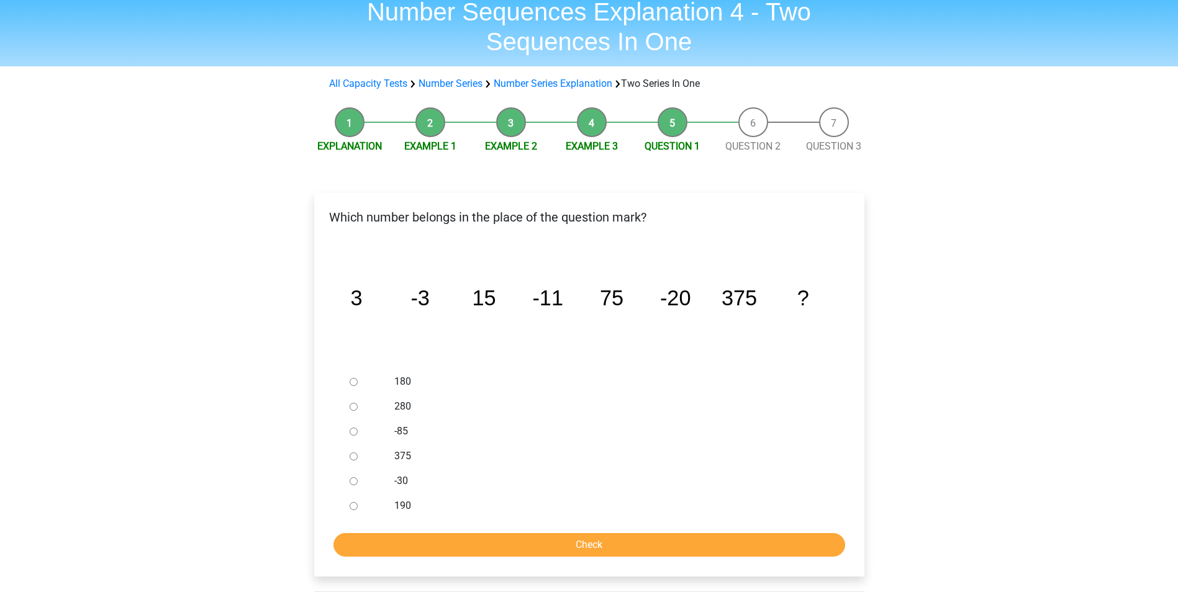
scroll to position [53, 0]
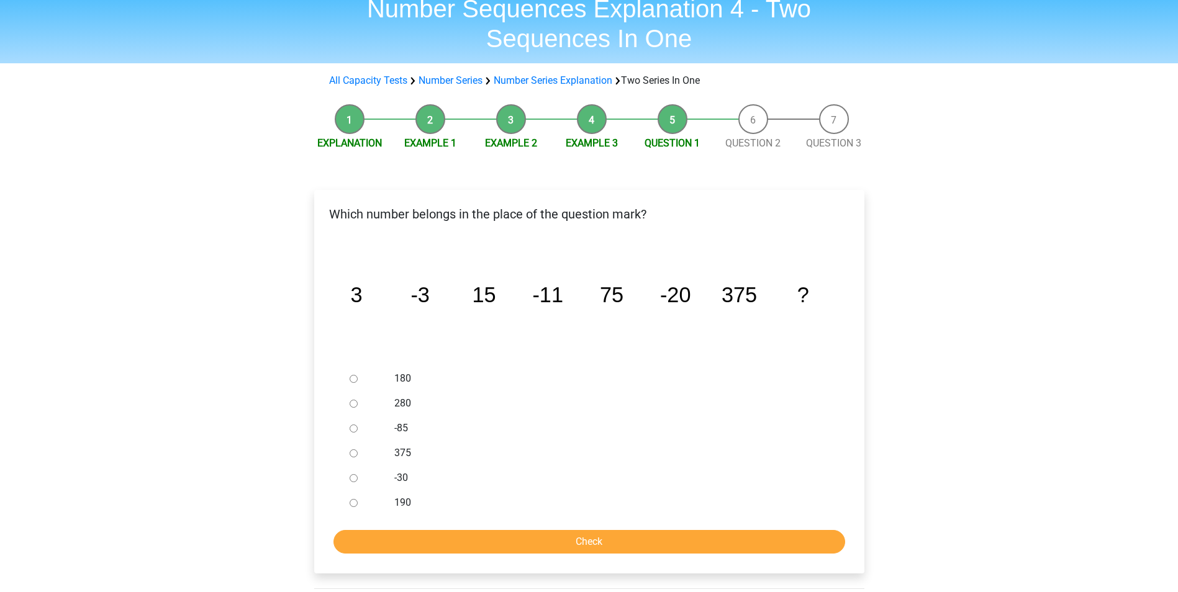
click at [354, 469] on div at bounding box center [365, 478] width 41 height 25
click at [354, 479] on input "-30" at bounding box center [353, 478] width 8 height 8
radio input "true"
click at [421, 538] on input "Check" at bounding box center [589, 542] width 512 height 24
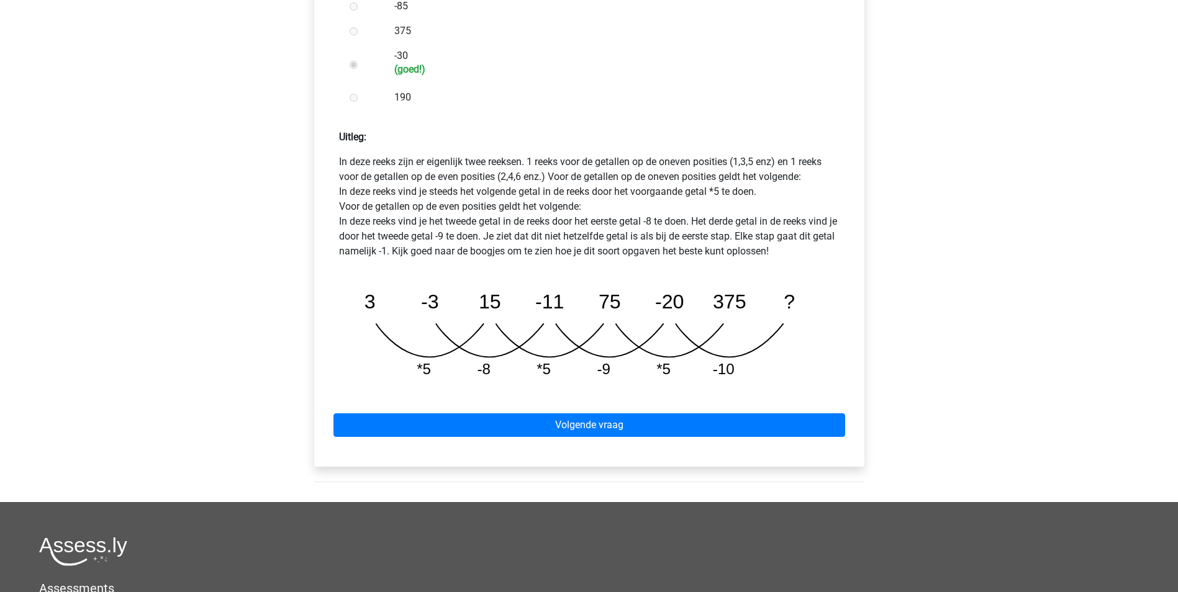
scroll to position [500, 0]
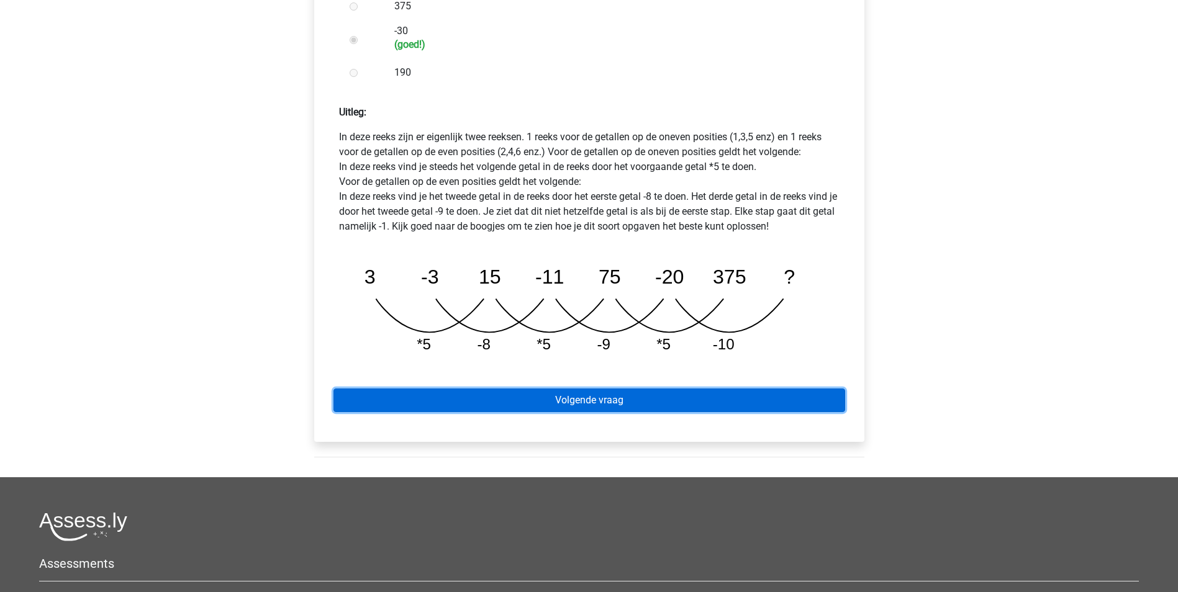
click at [574, 389] on link "Volgende vraag" at bounding box center [589, 401] width 512 height 24
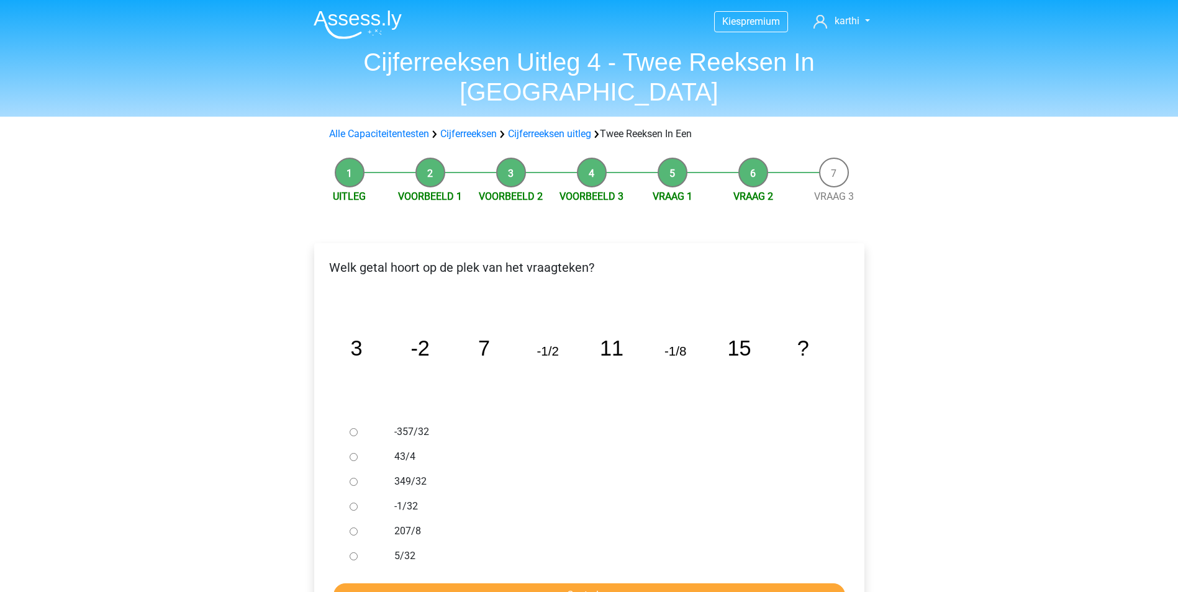
click at [354, 503] on input "-1/32" at bounding box center [353, 507] width 8 height 8
radio input "true"
click at [532, 584] on input "Controleer" at bounding box center [589, 596] width 512 height 24
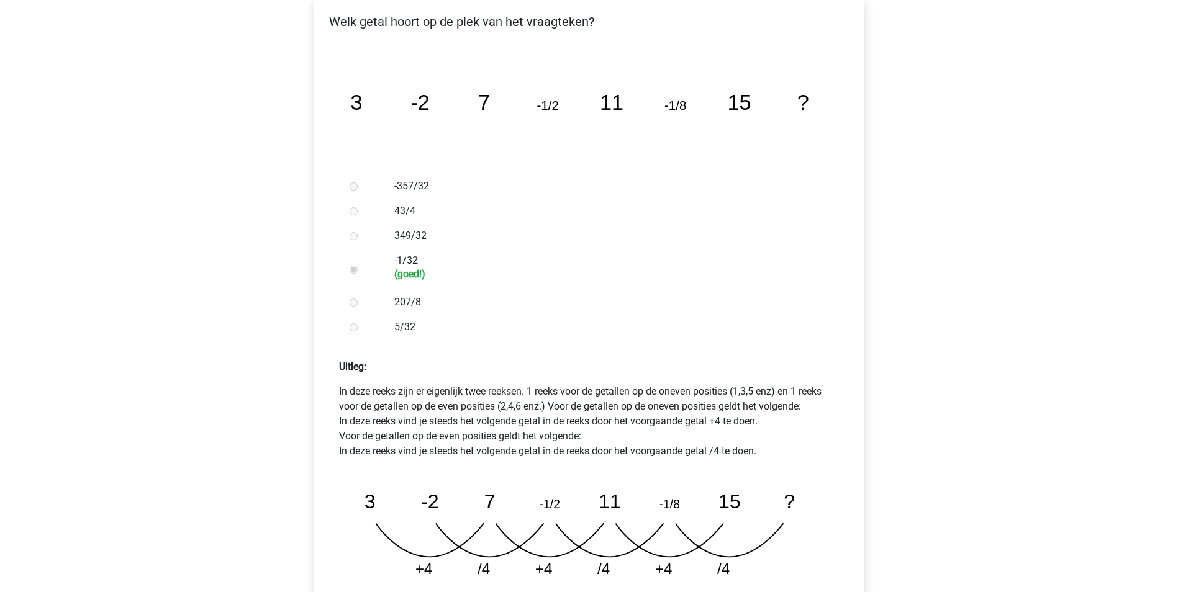
scroll to position [348, 0]
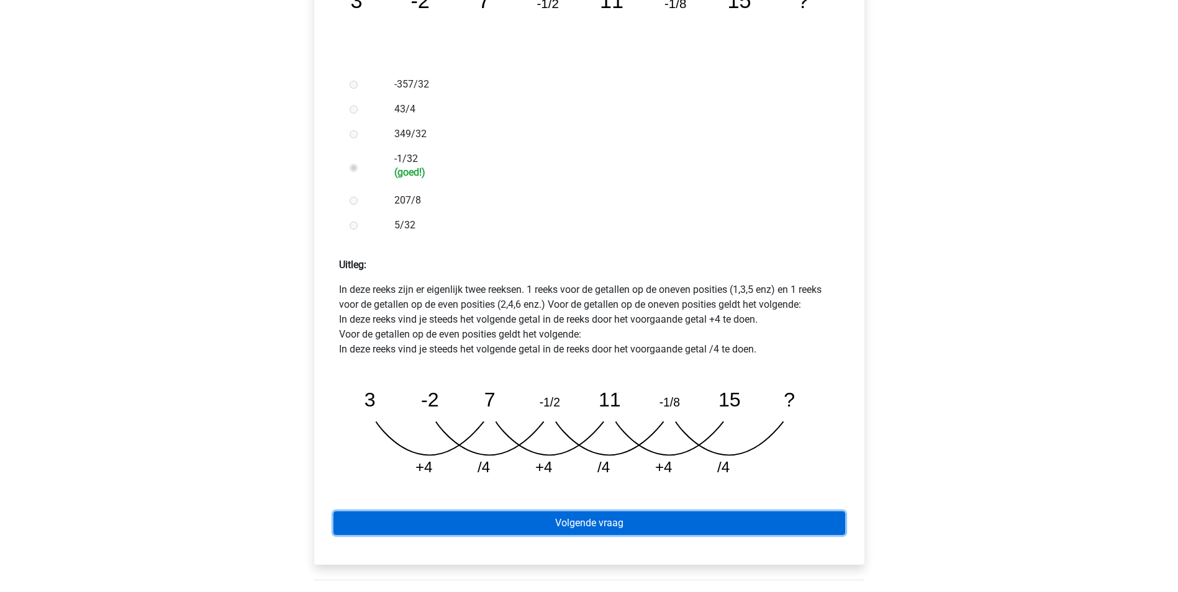
click at [536, 512] on link "Volgende vraag" at bounding box center [589, 524] width 512 height 24
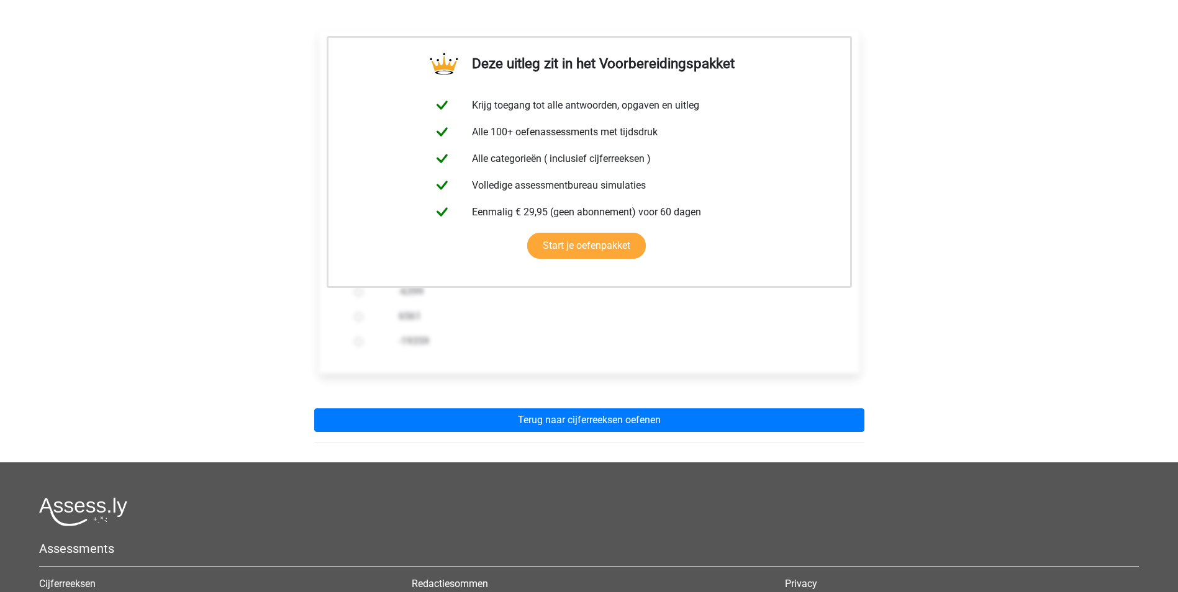
scroll to position [245, 0]
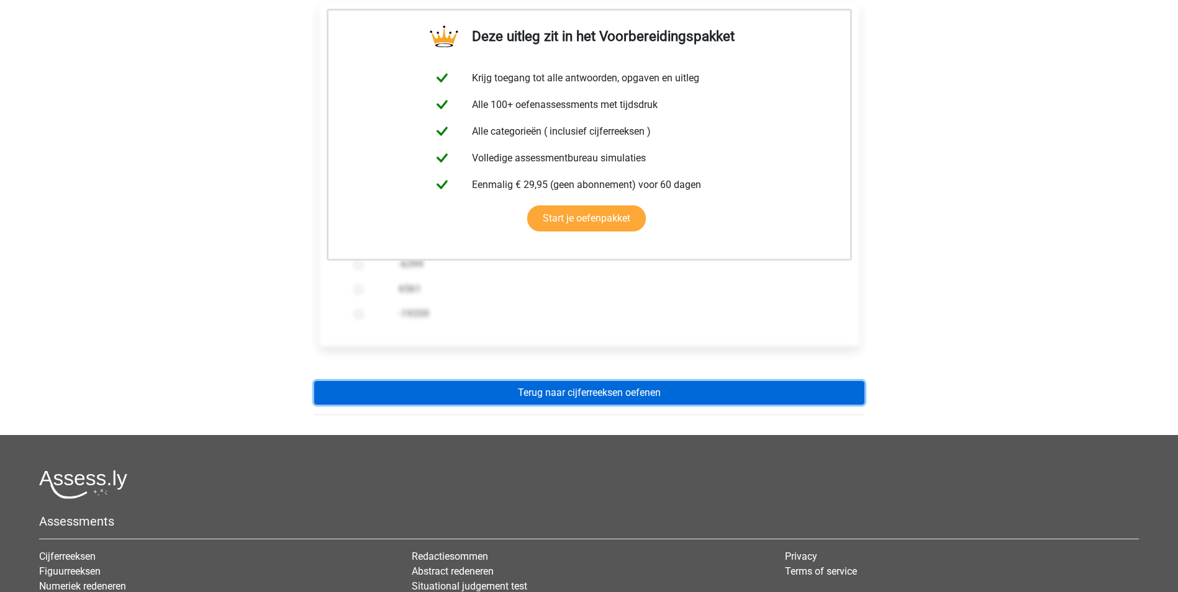
click at [571, 381] on link "Terug naar cijferreeksen oefenen" at bounding box center [589, 393] width 550 height 24
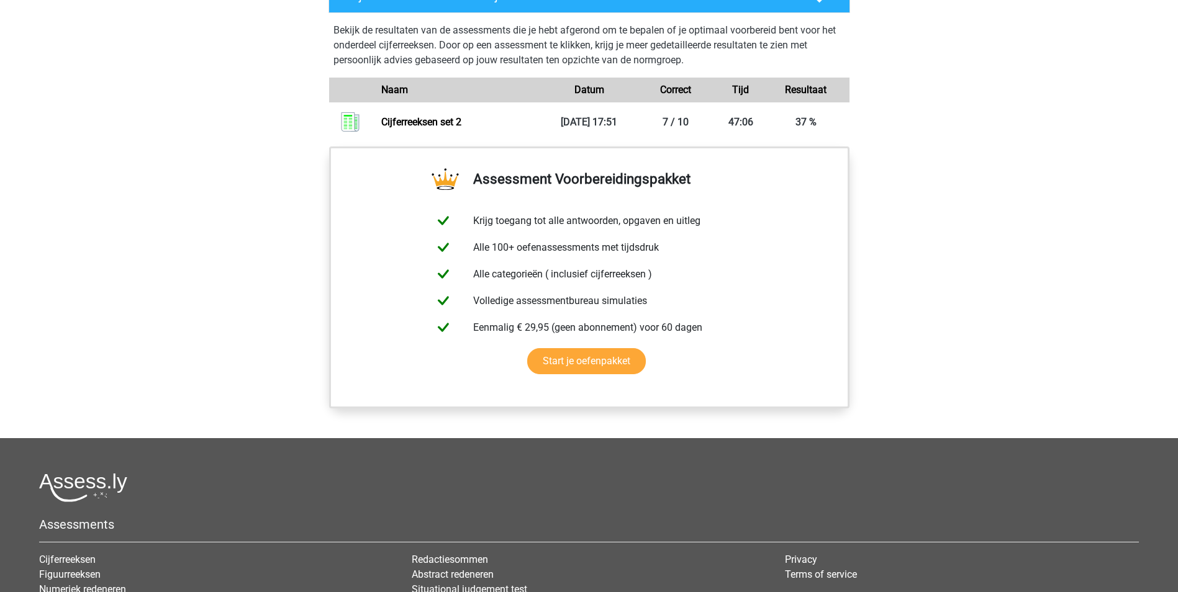
scroll to position [916, 0]
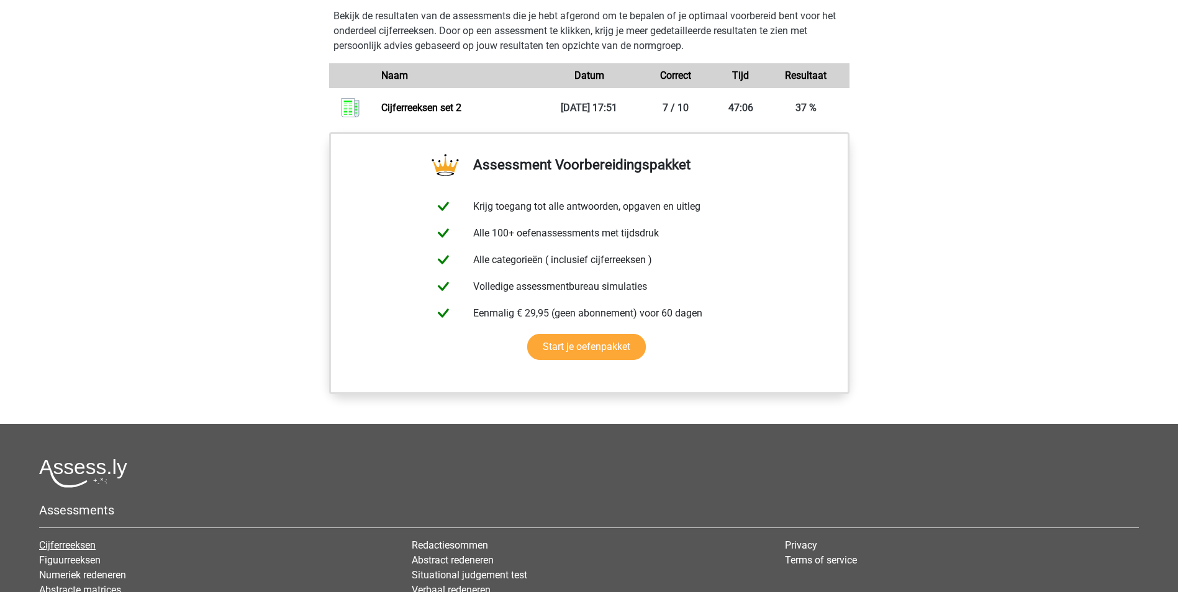
click at [72, 551] on link "Cijferreeksen" at bounding box center [67, 545] width 56 height 12
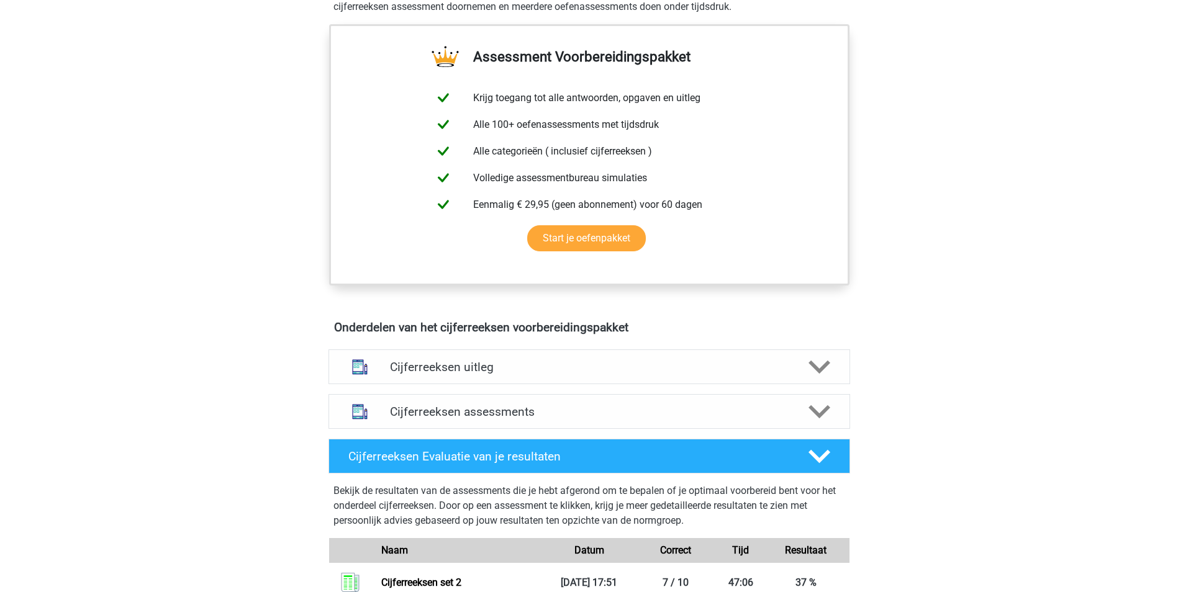
scroll to position [479, 0]
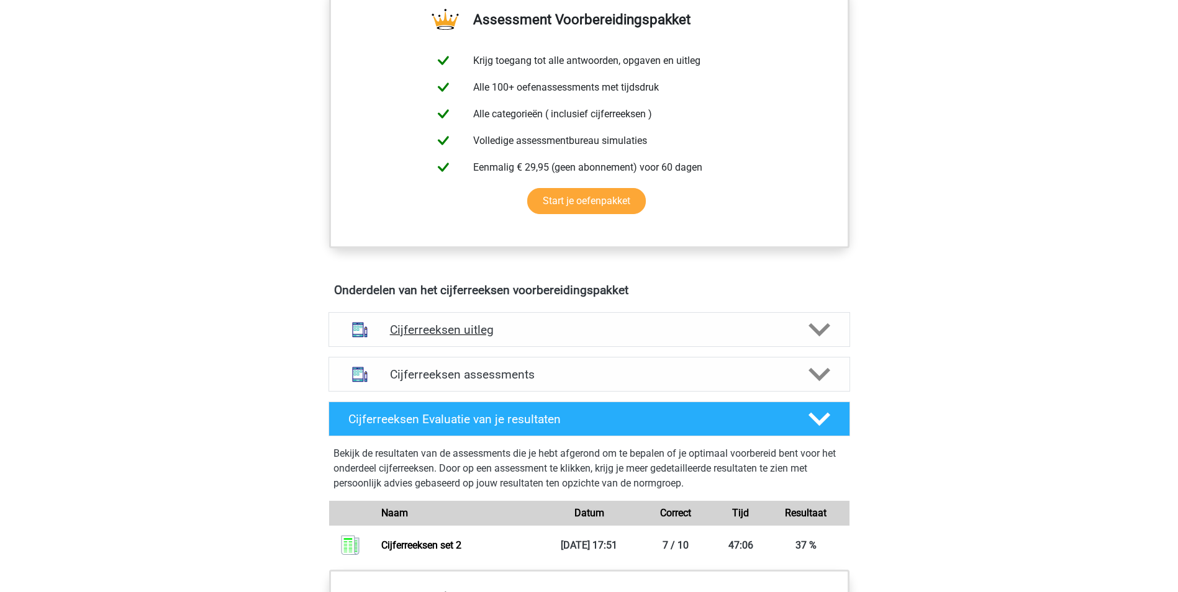
click at [812, 341] on icon at bounding box center [819, 330] width 22 height 22
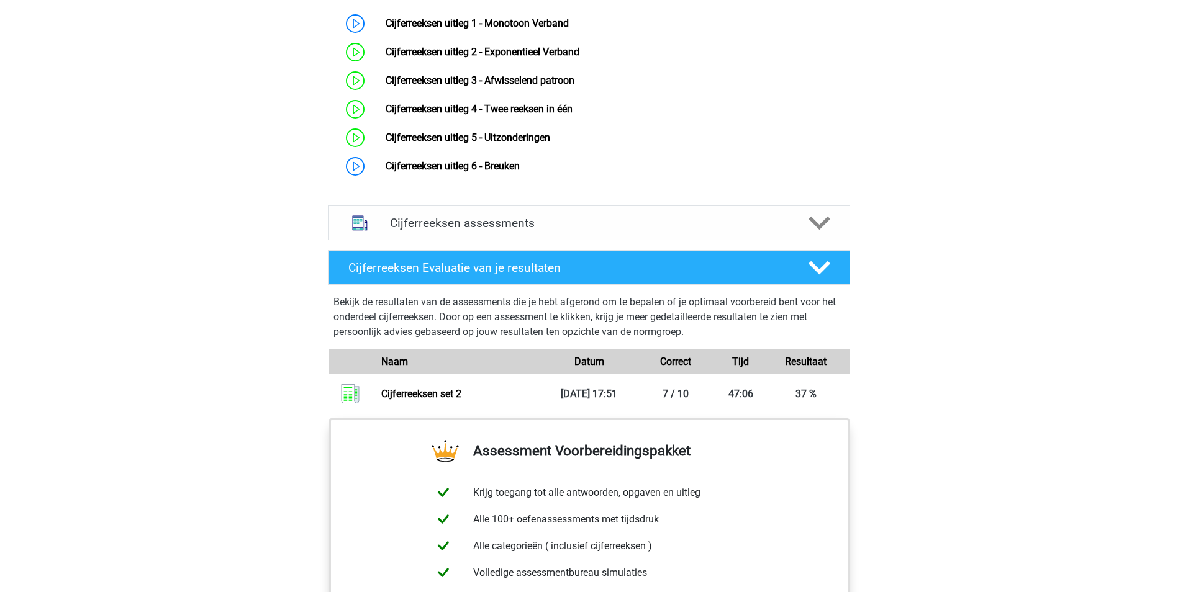
scroll to position [928, 0]
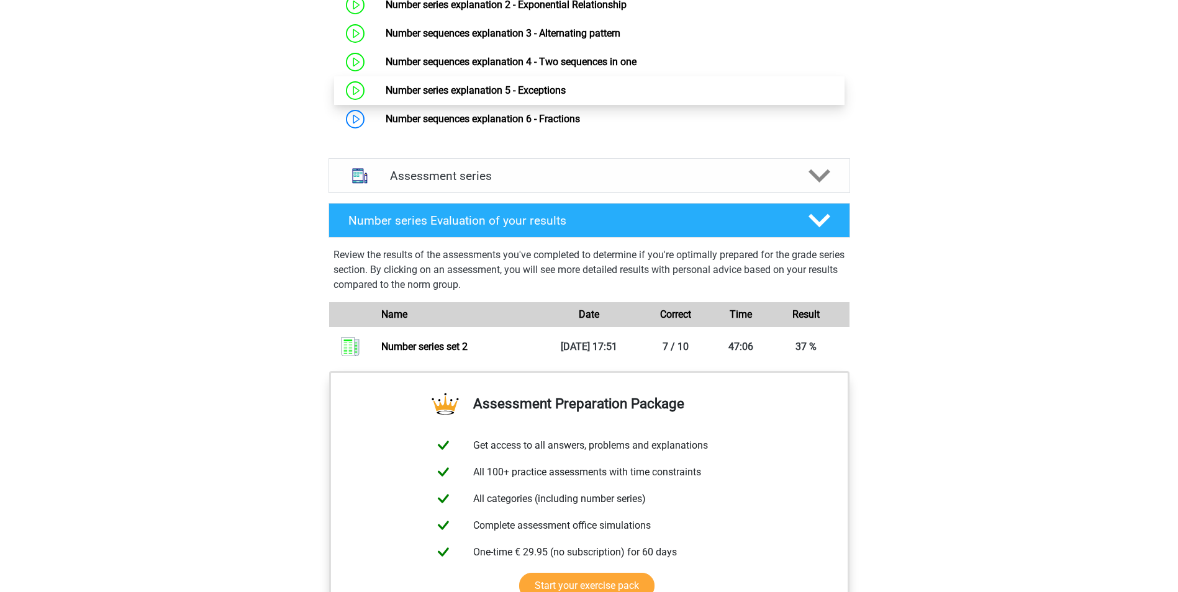
click at [525, 96] on link "Number series explanation 5 - Exceptions" at bounding box center [475, 90] width 180 height 12
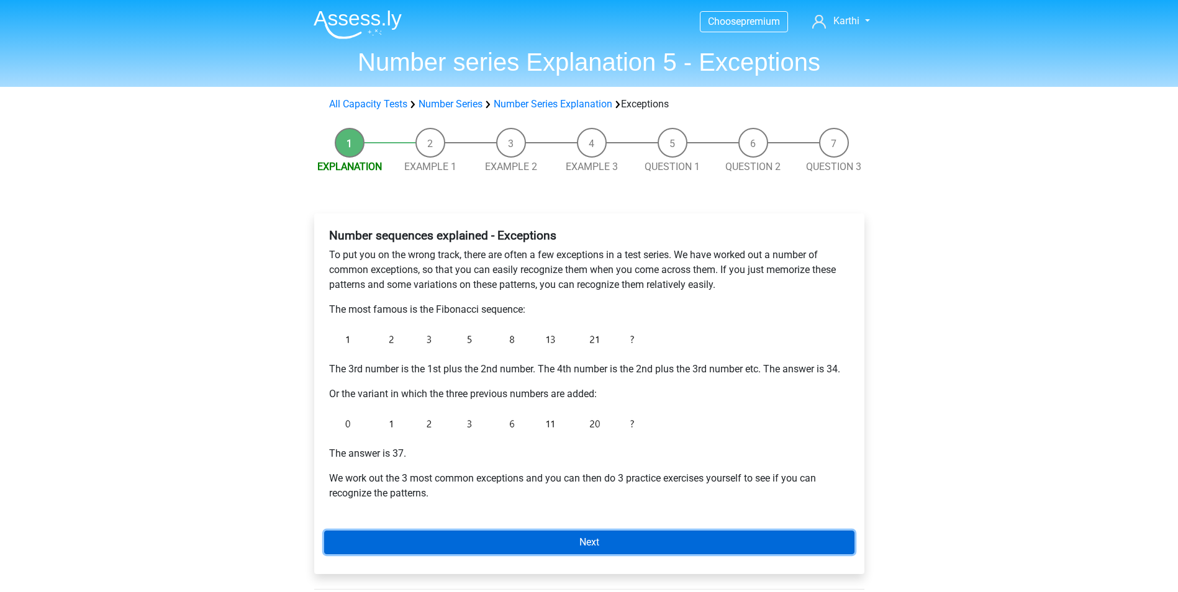
click at [531, 535] on link "Next" at bounding box center [589, 543] width 530 height 24
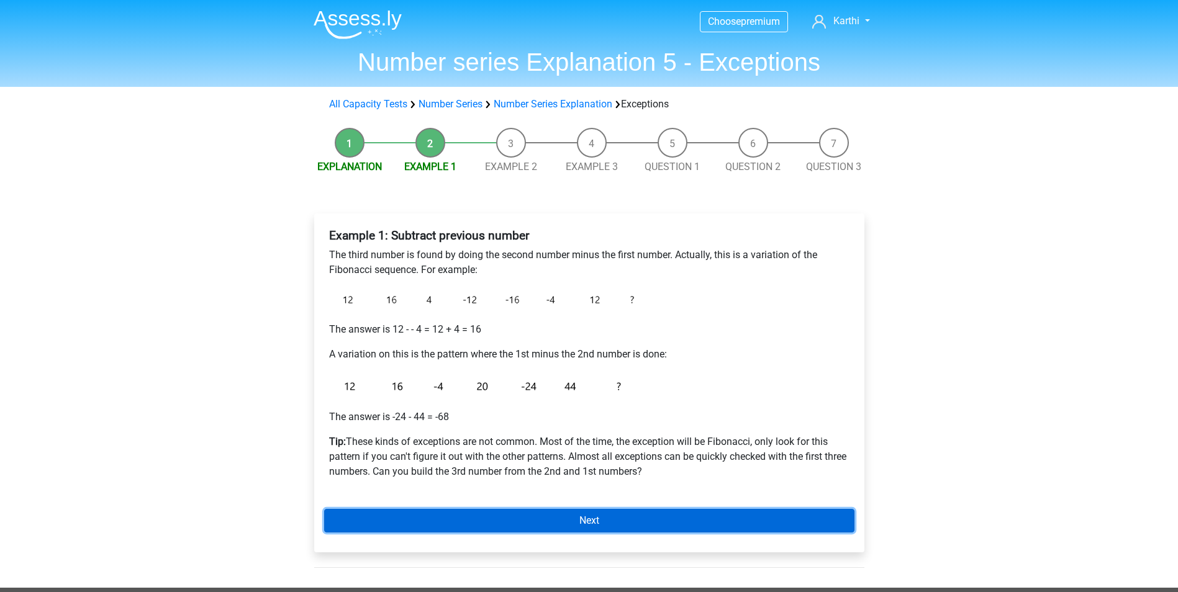
click at [582, 521] on link "Next" at bounding box center [589, 521] width 530 height 24
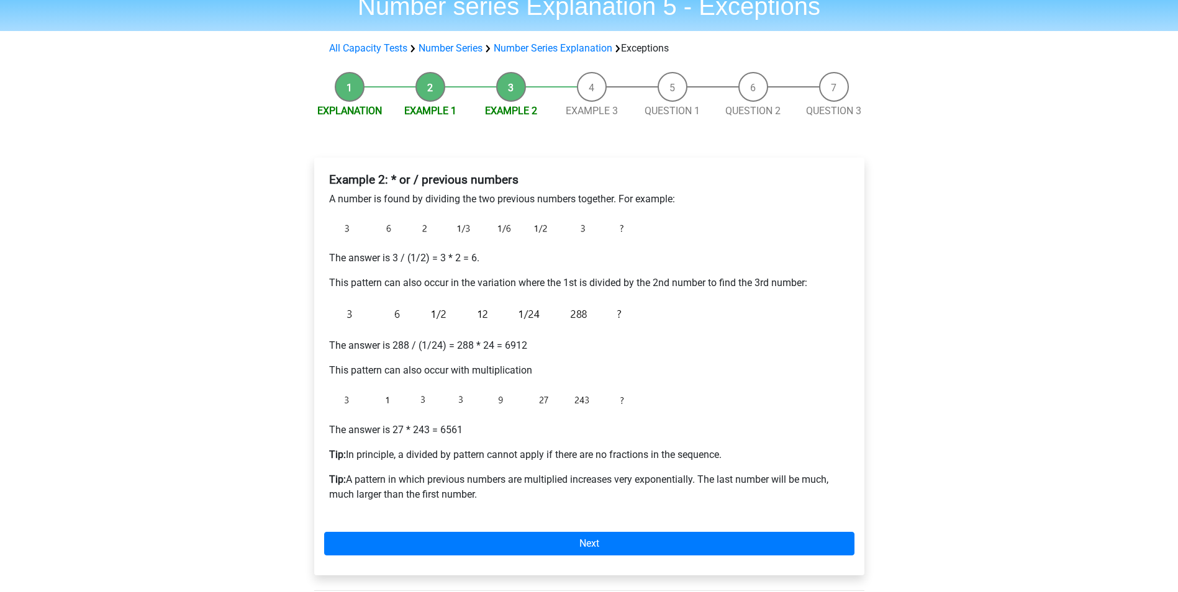
scroll to position [60, 0]
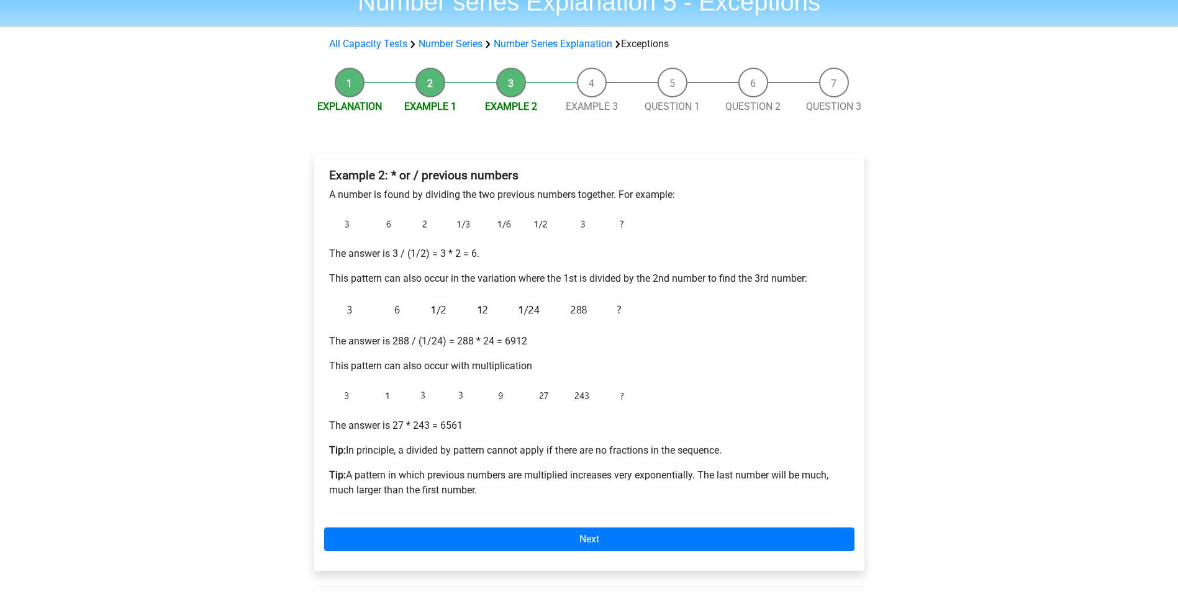
click at [880, 330] on div "Explanation Example 1 Example 2 Example 3 Question 1 Question 2 Question 3 Exam…" at bounding box center [589, 333] width 590 height 545
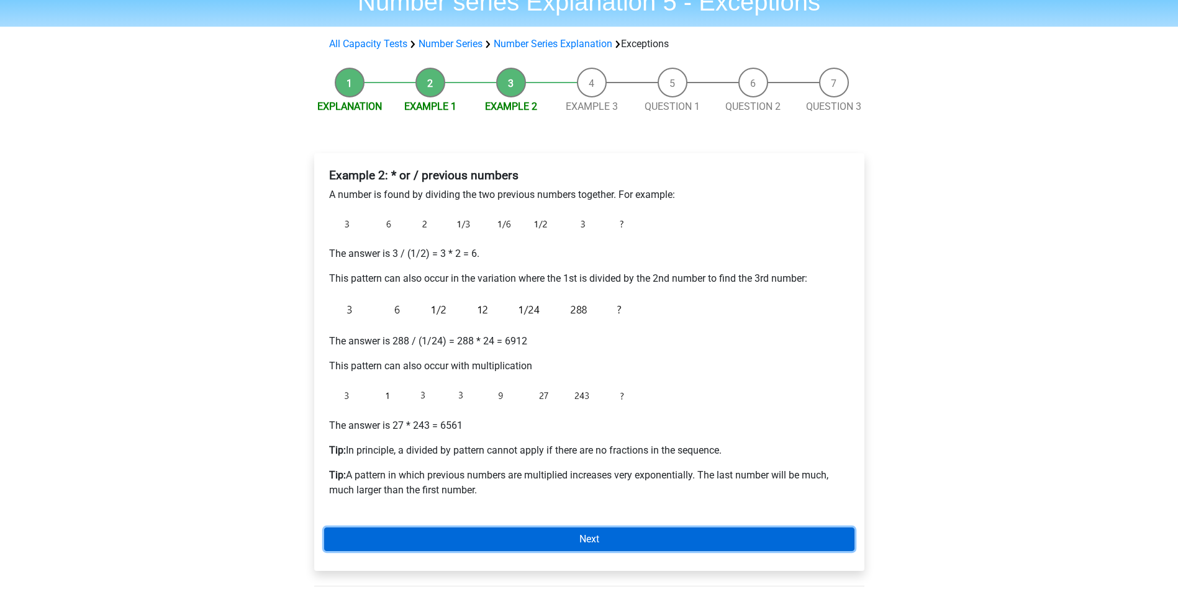
click at [554, 546] on link "Next" at bounding box center [589, 540] width 530 height 24
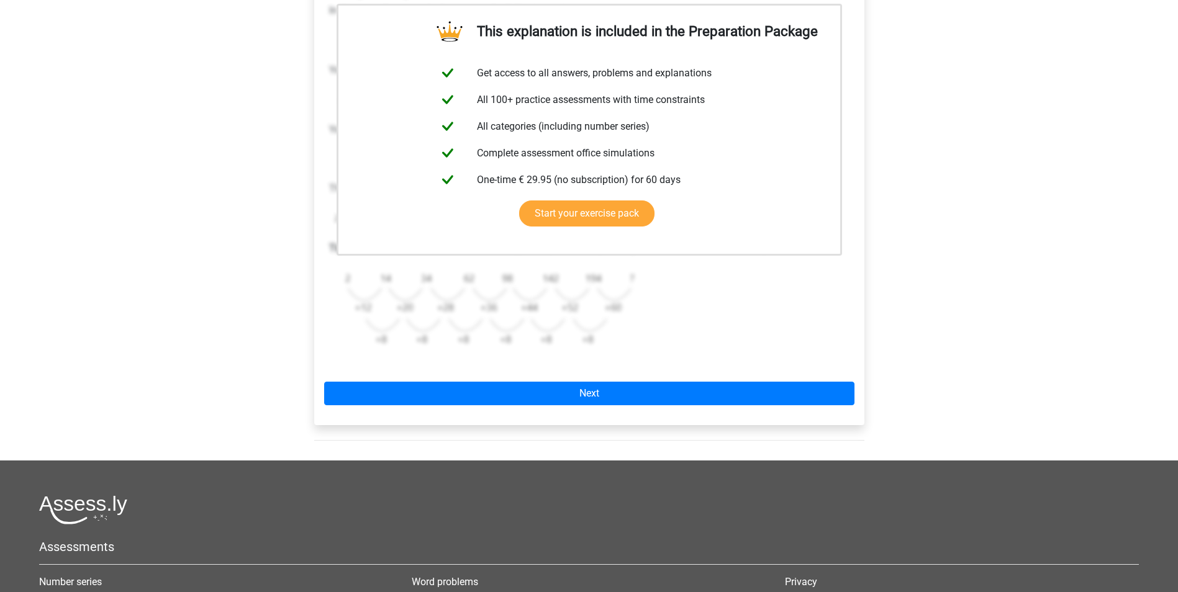
scroll to position [273, 0]
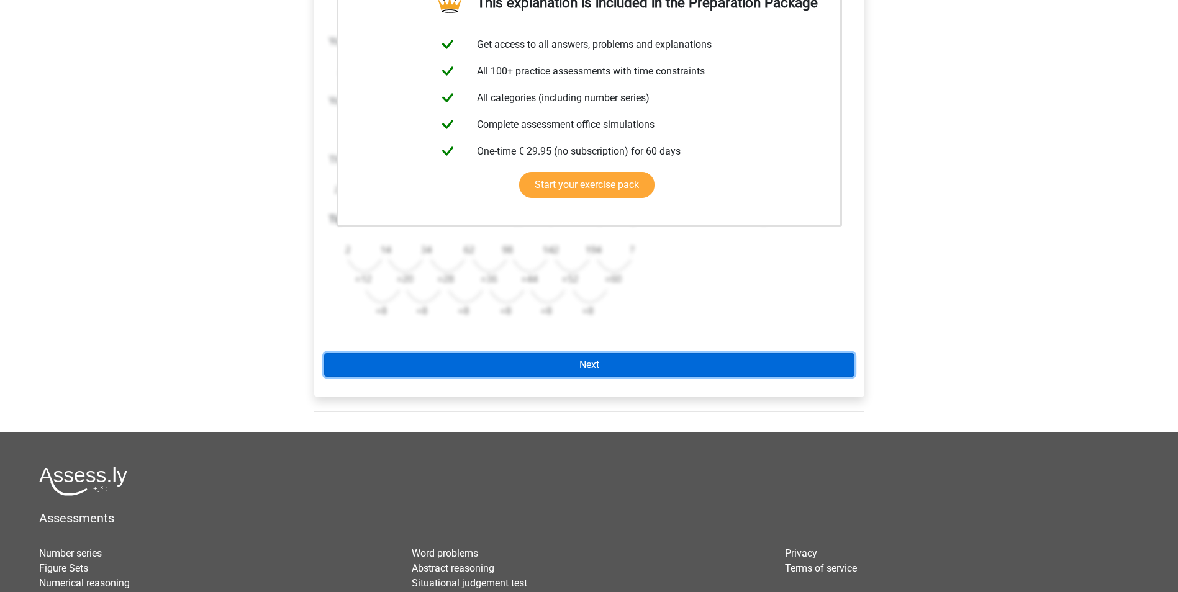
click at [593, 369] on link "Next" at bounding box center [589, 365] width 530 height 24
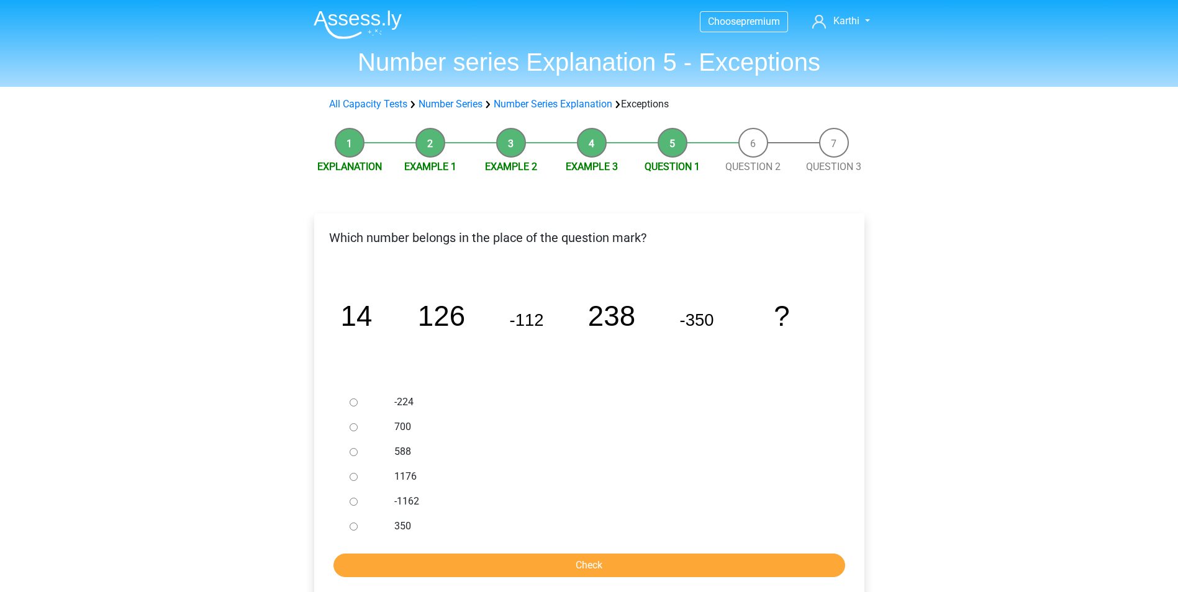
click at [346, 456] on div at bounding box center [365, 452] width 41 height 25
click at [352, 449] on input "588" at bounding box center [353, 452] width 8 height 8
radio input "true"
click at [470, 564] on input "Check" at bounding box center [589, 566] width 512 height 24
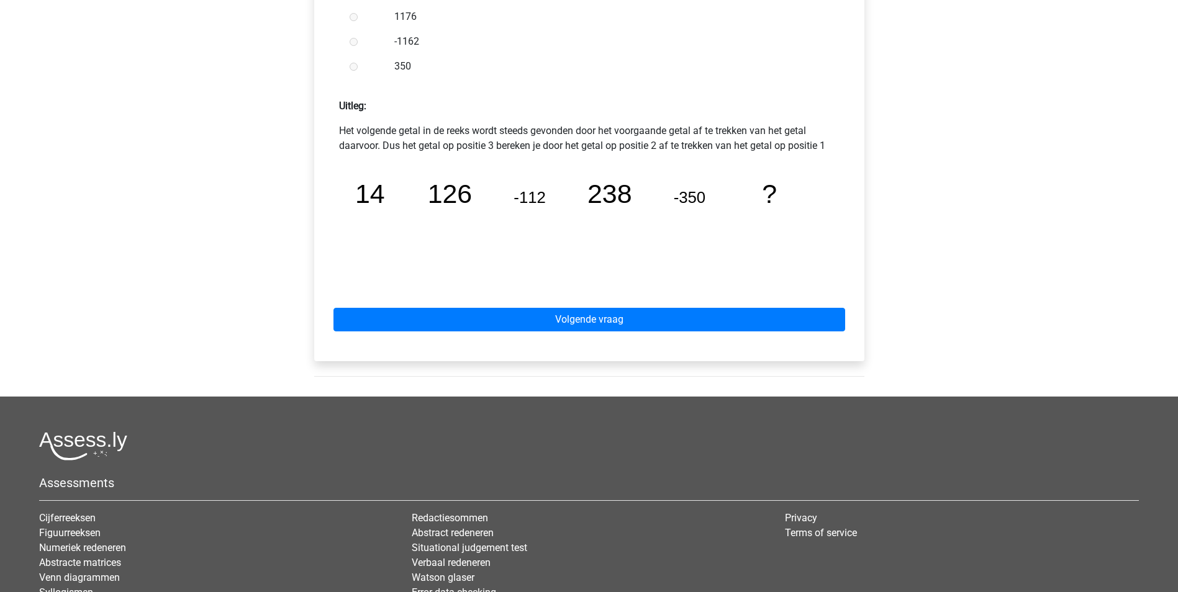
scroll to position [476, 0]
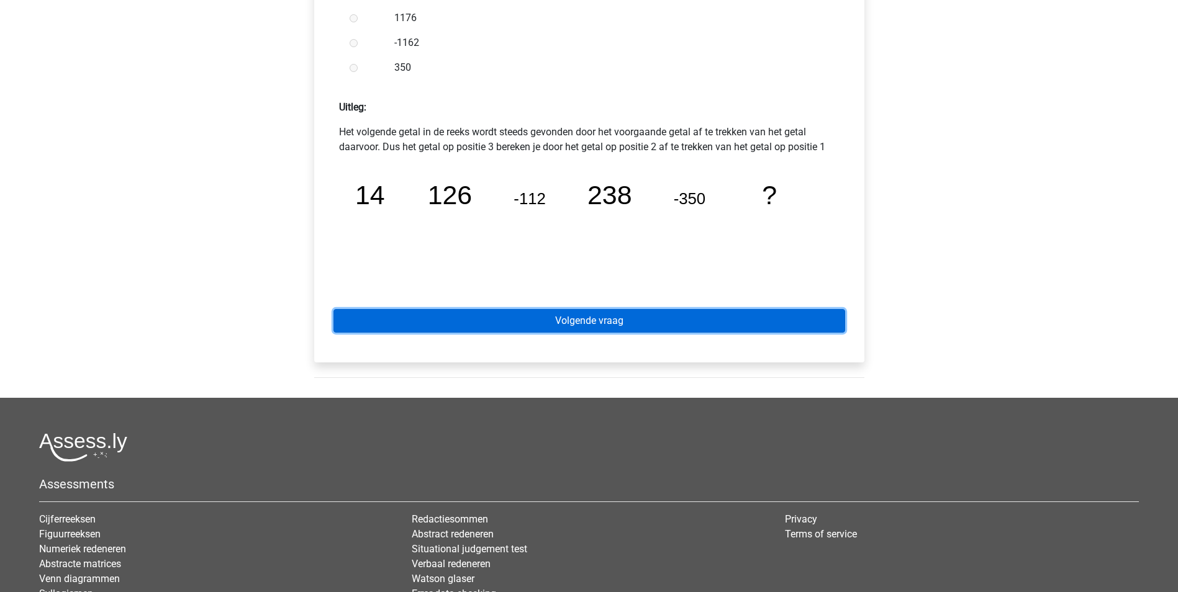
click at [598, 316] on link "Volgende vraag" at bounding box center [589, 321] width 512 height 24
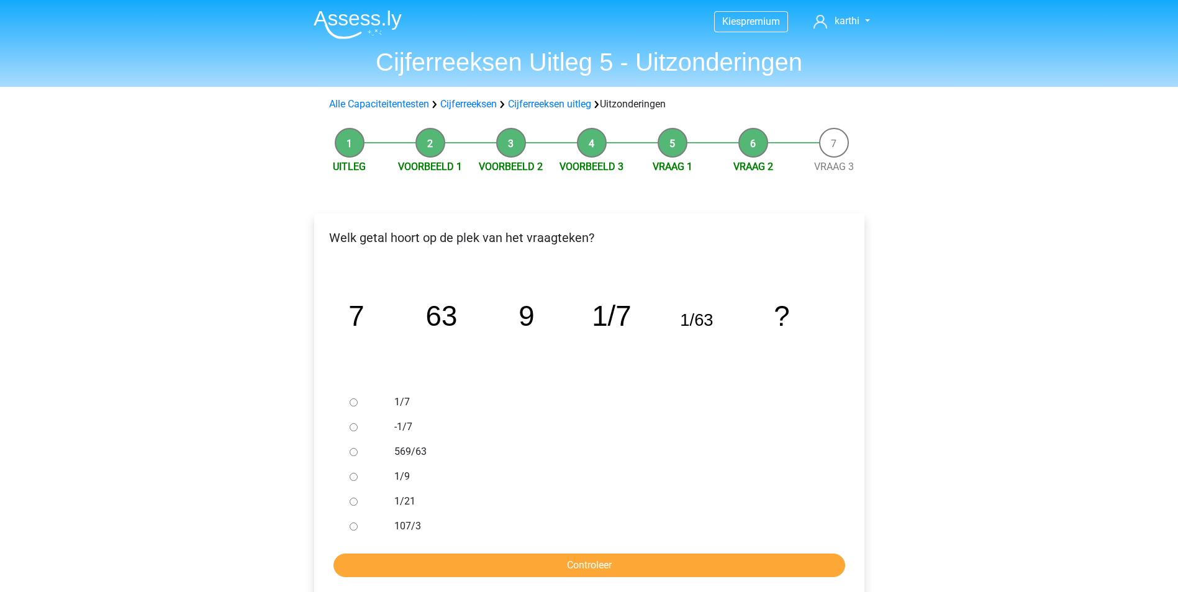
click at [357, 476] on input "1/9" at bounding box center [353, 477] width 8 height 8
radio input "true"
click at [464, 561] on input "Controleer" at bounding box center [589, 566] width 512 height 24
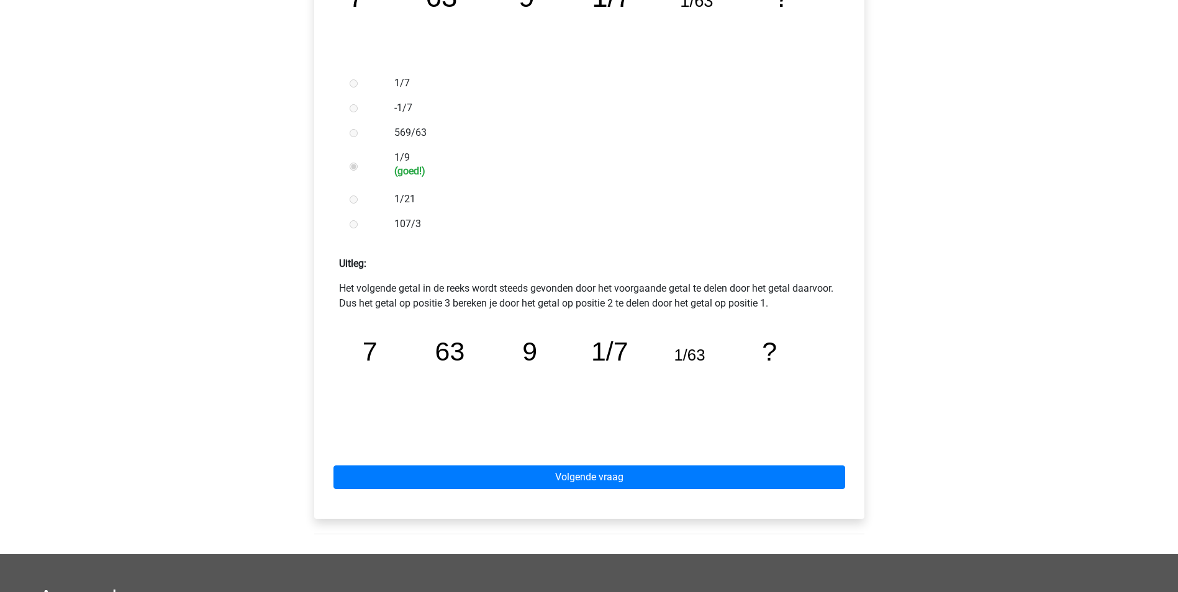
scroll to position [341, 0]
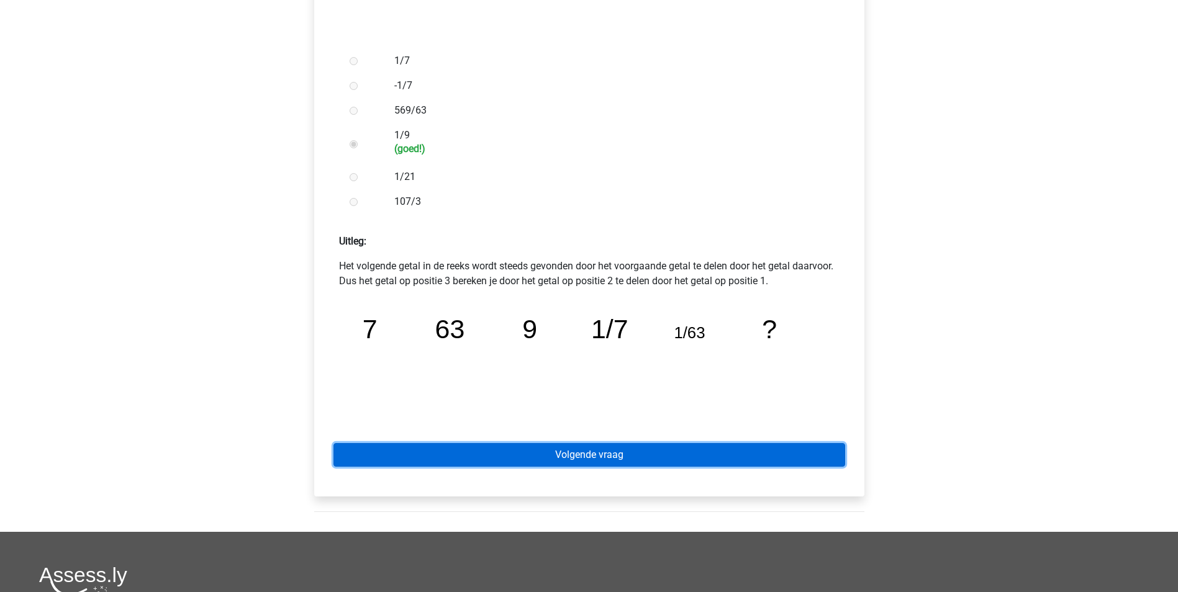
click at [557, 461] on link "Volgende vraag" at bounding box center [589, 455] width 512 height 24
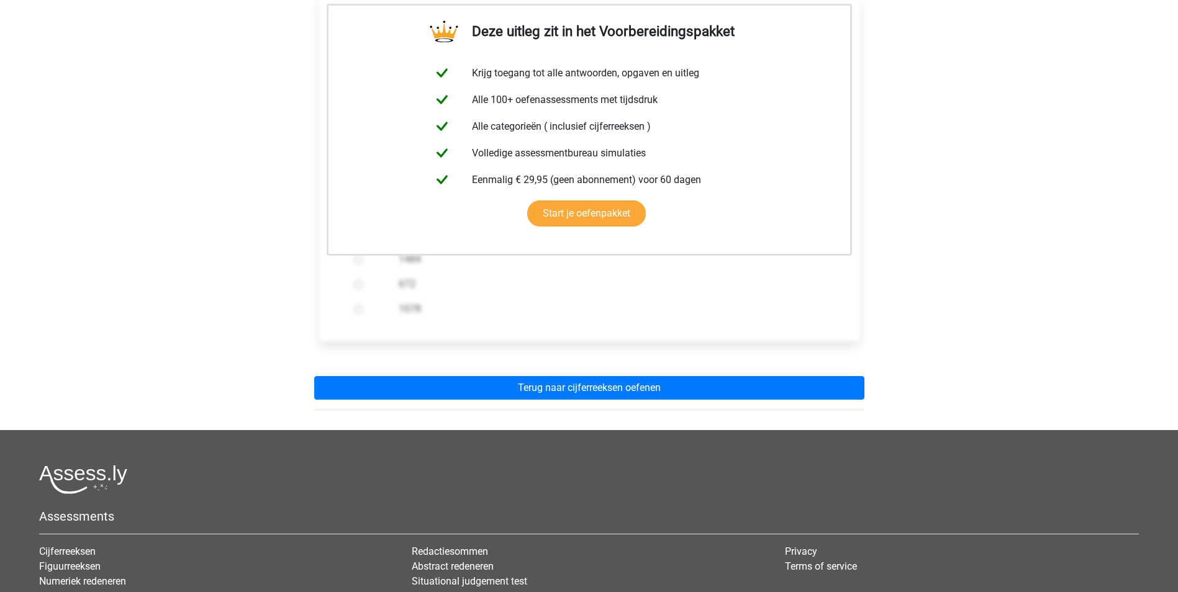
scroll to position [219, 0]
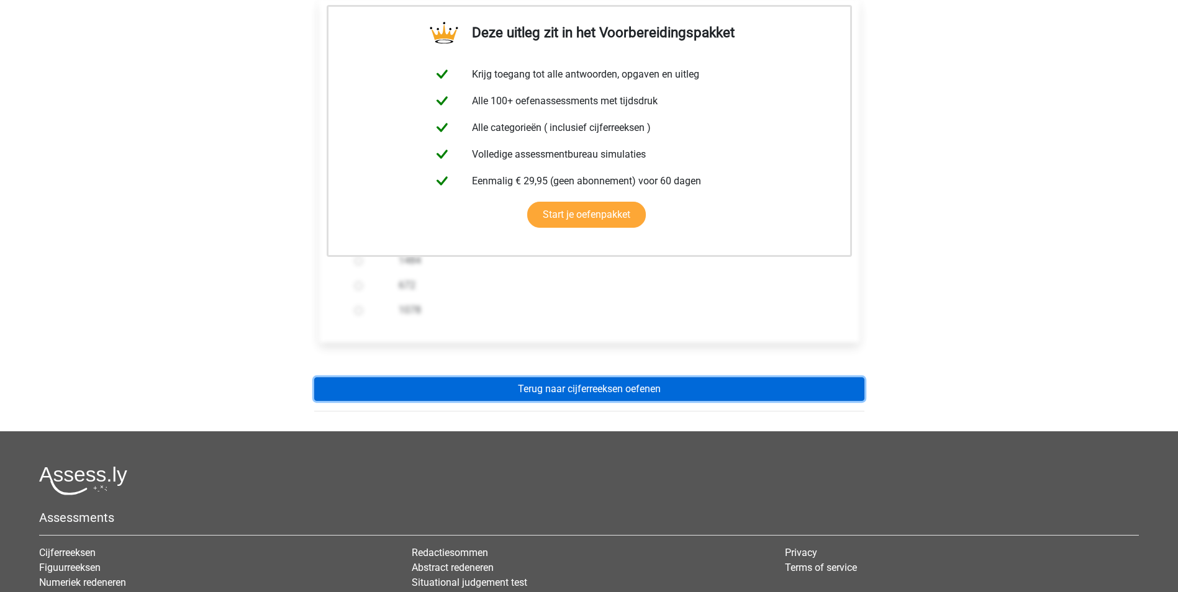
click at [847, 388] on link "Terug naar cijferreeksen oefenen" at bounding box center [589, 389] width 550 height 24
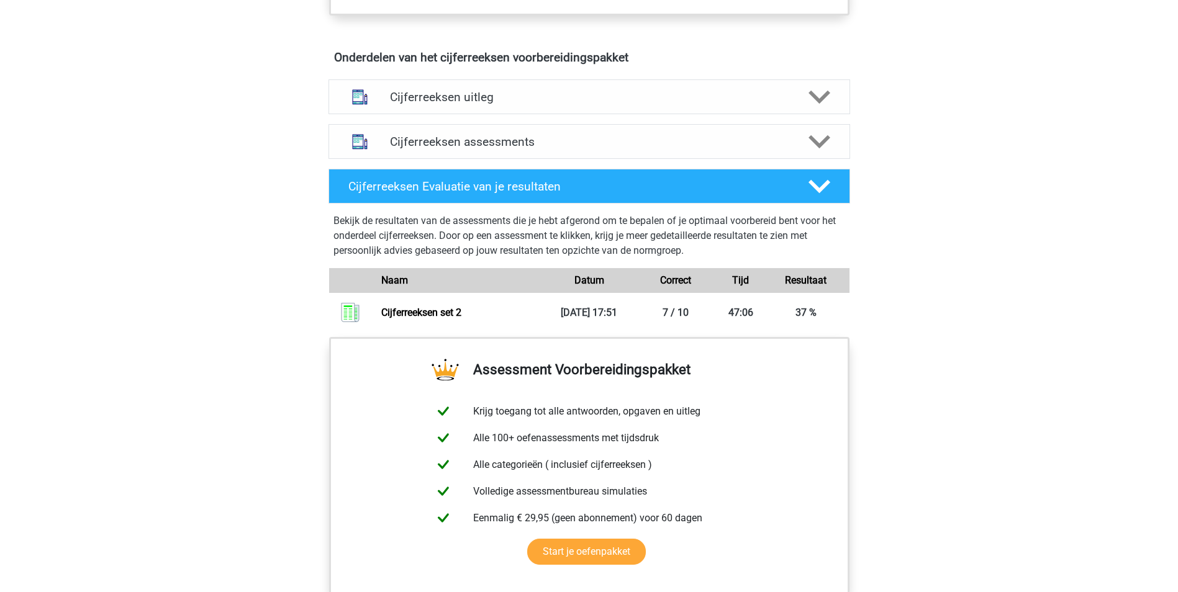
scroll to position [709, 0]
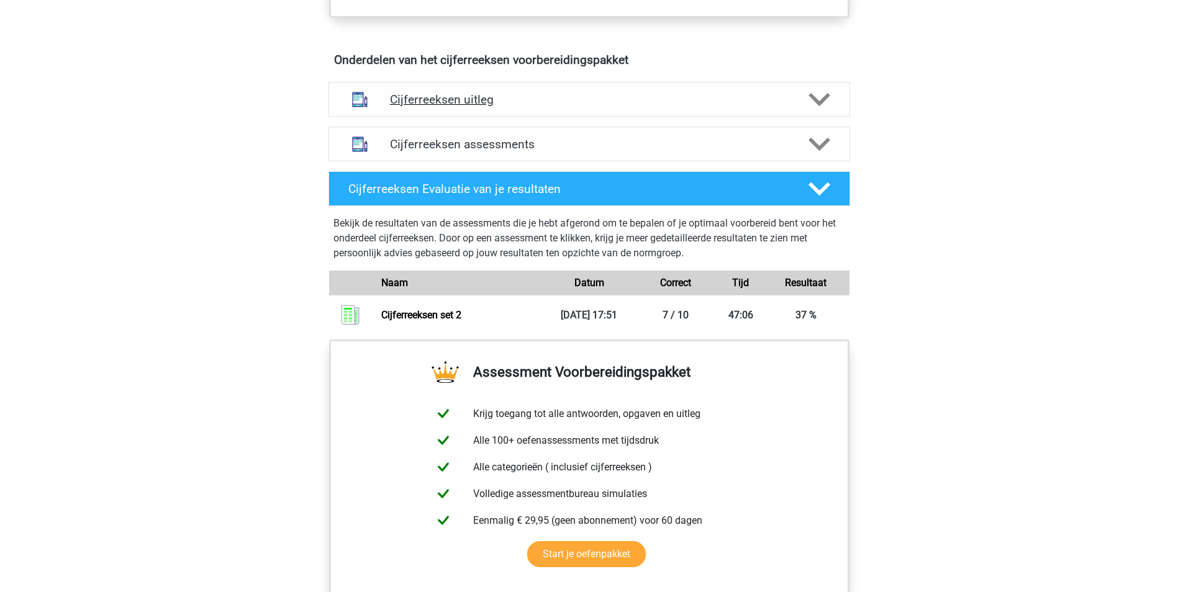
click at [830, 110] on div at bounding box center [818, 100] width 42 height 22
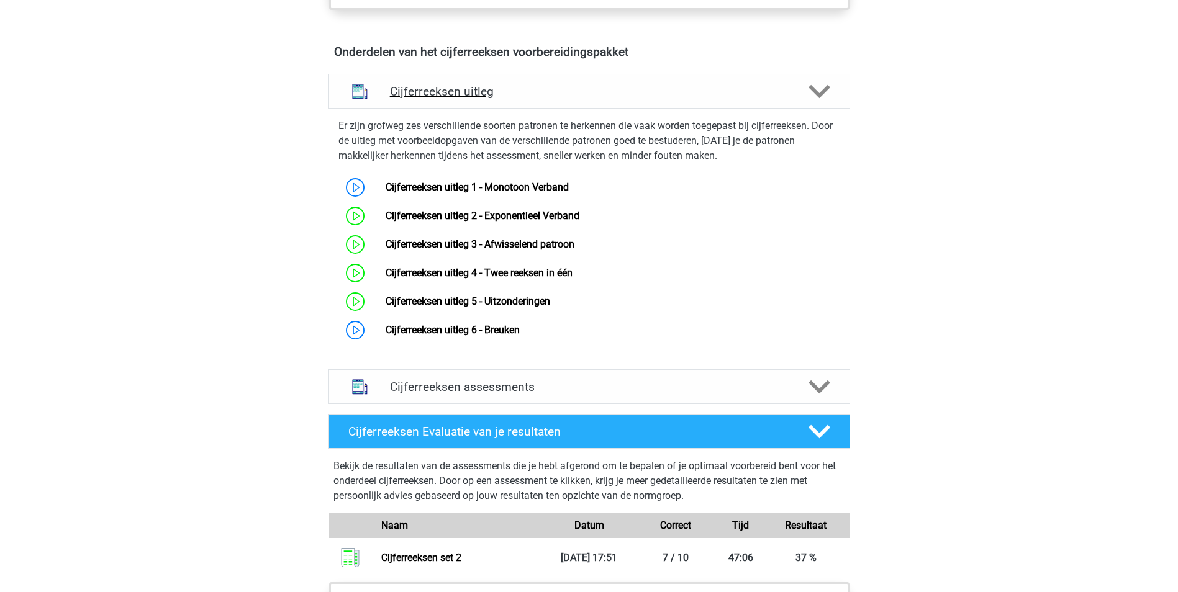
scroll to position [720, 0]
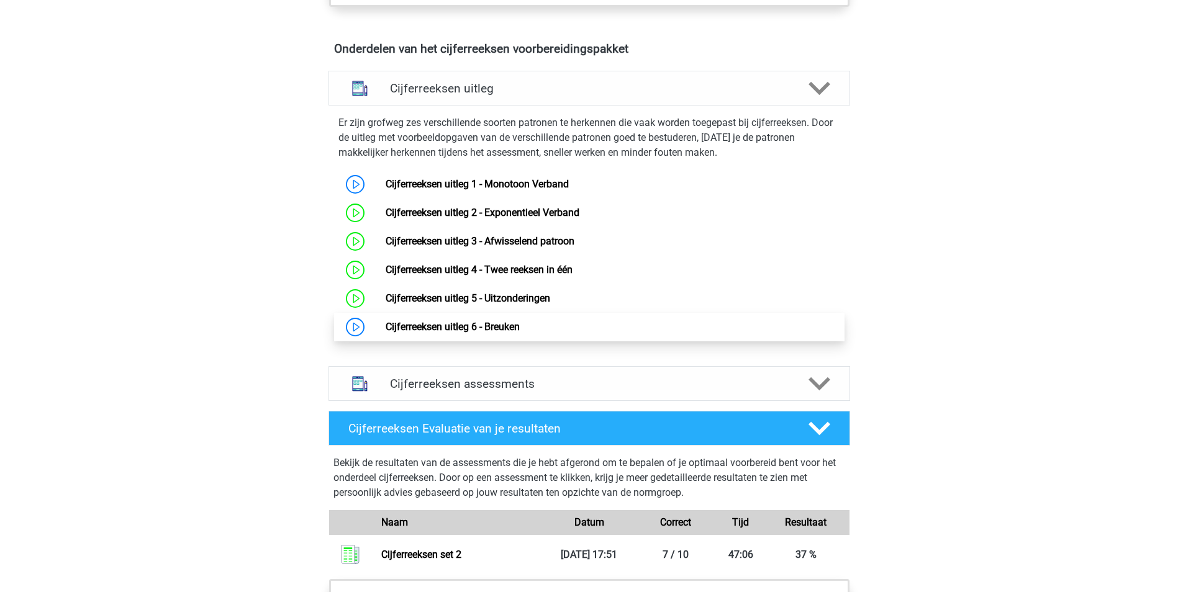
click at [385, 333] on link "Cijferreeksen uitleg 6 - Breuken" at bounding box center [452, 327] width 134 height 12
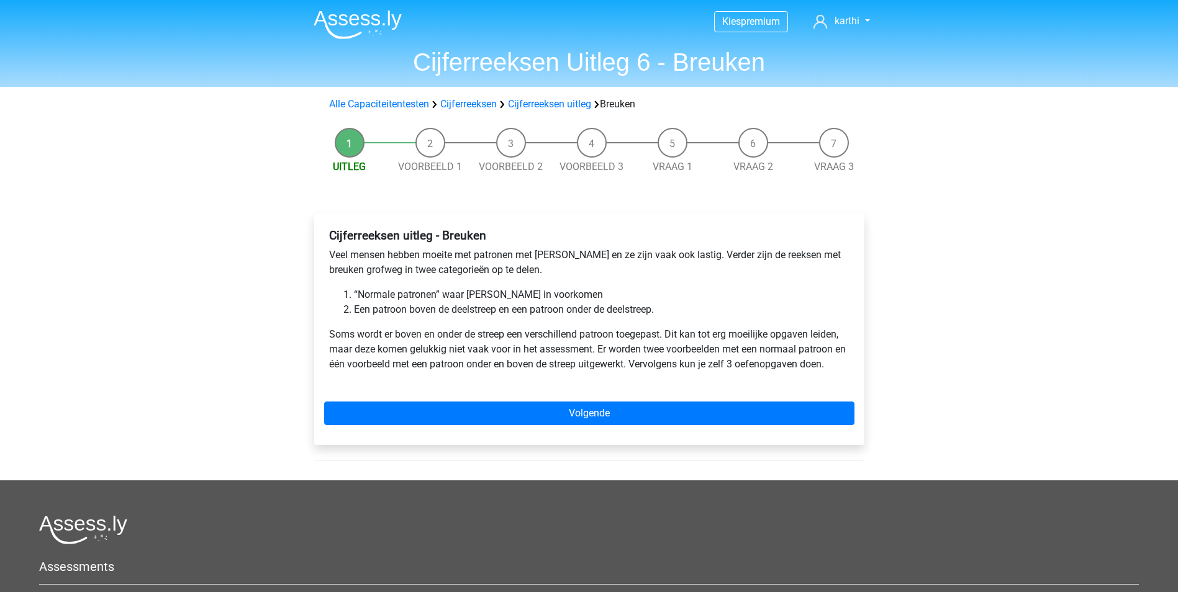
drag, startPoint x: 444, startPoint y: 402, endPoint x: 72, endPoint y: 273, distance: 393.6
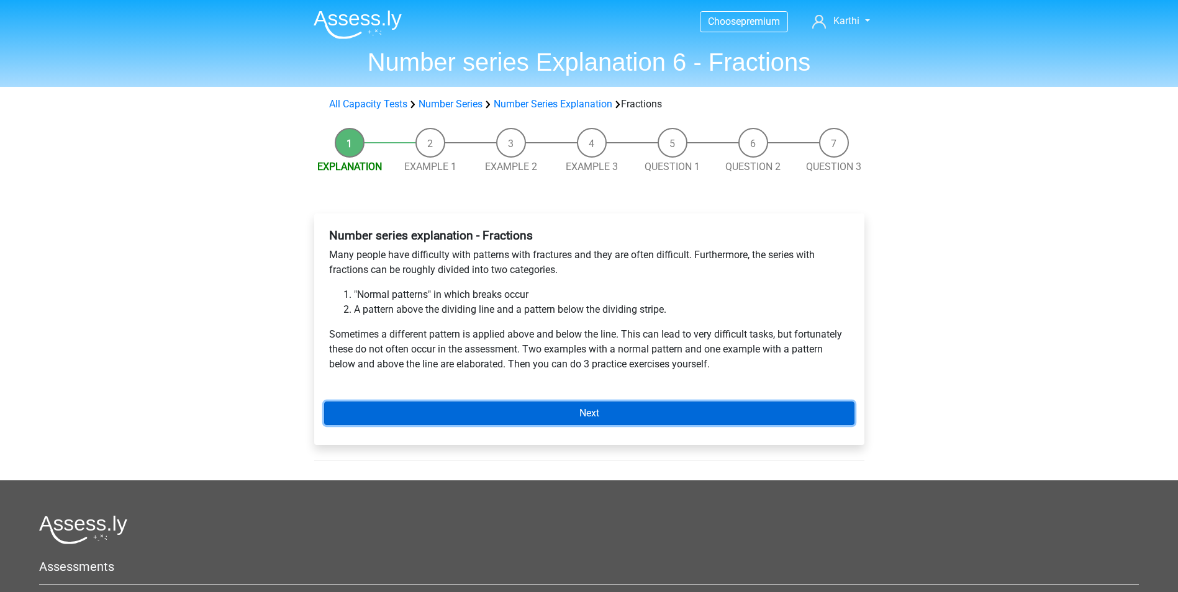
click at [574, 418] on link "Next" at bounding box center [589, 414] width 530 height 24
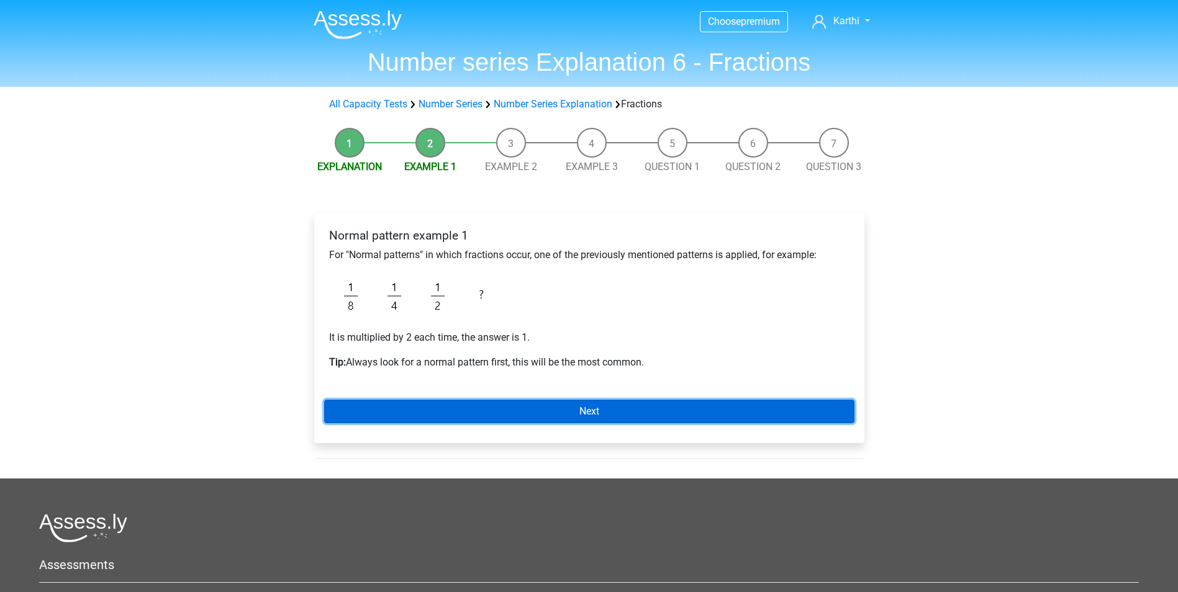
click at [426, 411] on link "Next" at bounding box center [589, 412] width 530 height 24
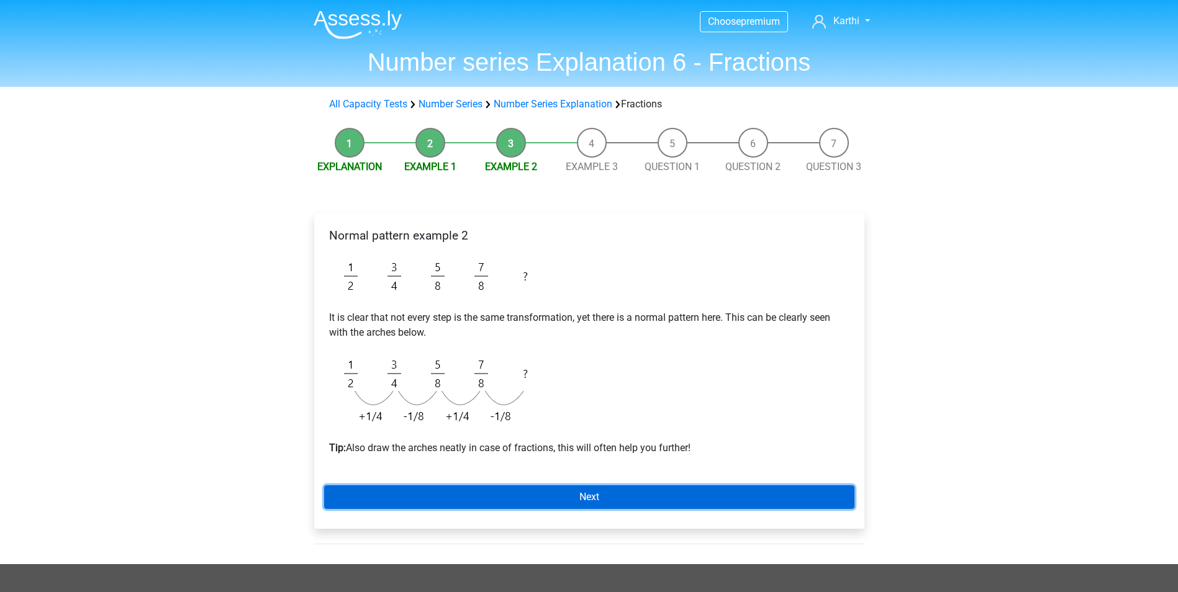
click at [536, 500] on link "Next" at bounding box center [589, 497] width 530 height 24
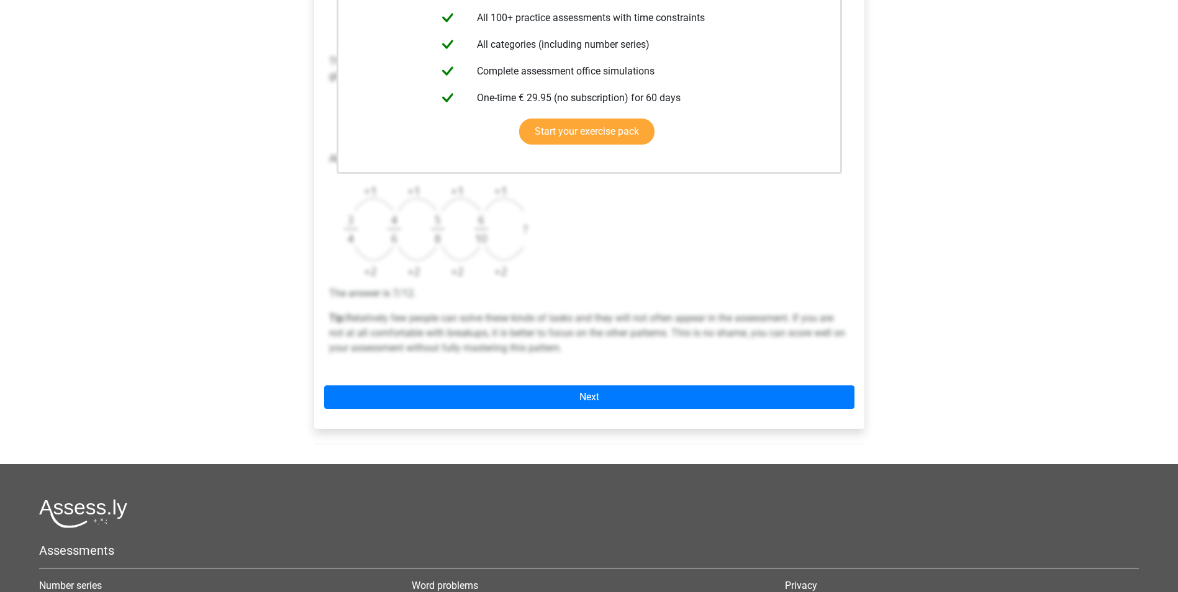
scroll to position [350, 0]
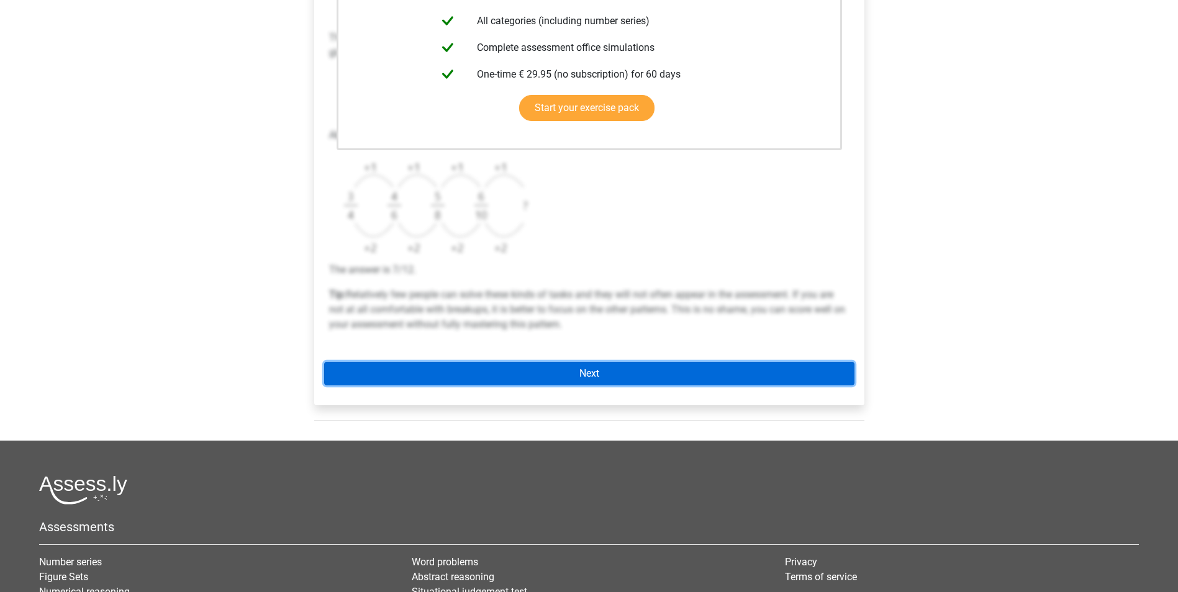
click at [664, 385] on link "Next" at bounding box center [589, 374] width 530 height 24
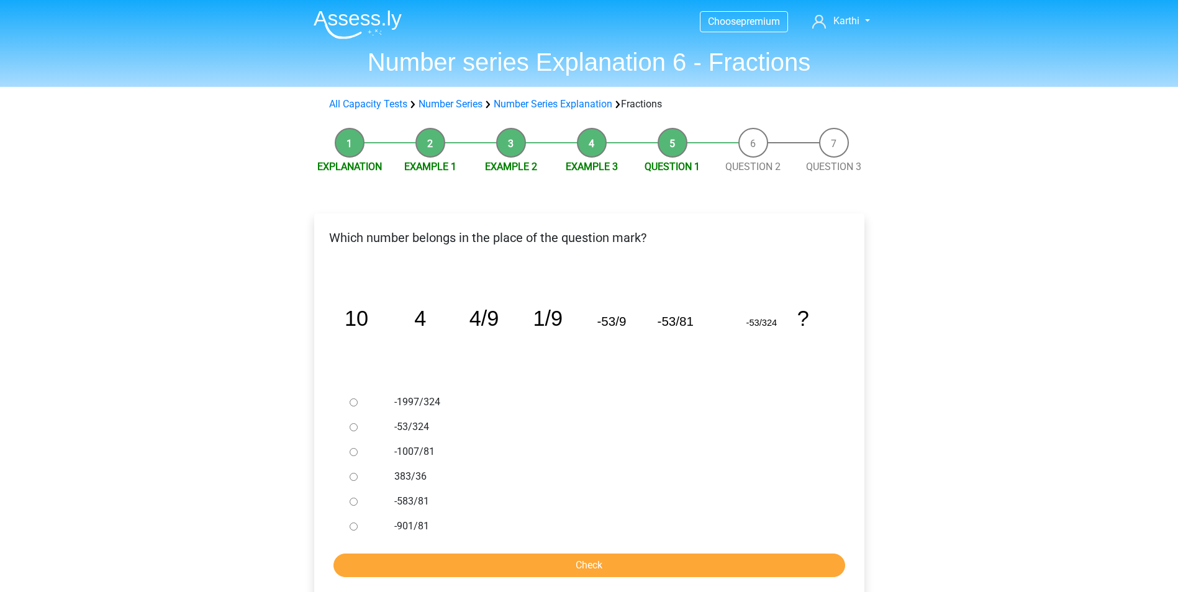
click at [410, 426] on label "-53/324" at bounding box center [609, 427] width 430 height 15
click at [358, 426] on input "-53/324" at bounding box center [353, 427] width 8 height 8
radio input "true"
click at [420, 498] on label "-583/81" at bounding box center [609, 501] width 430 height 15
click at [358, 498] on input "-583/81" at bounding box center [353, 502] width 8 height 8
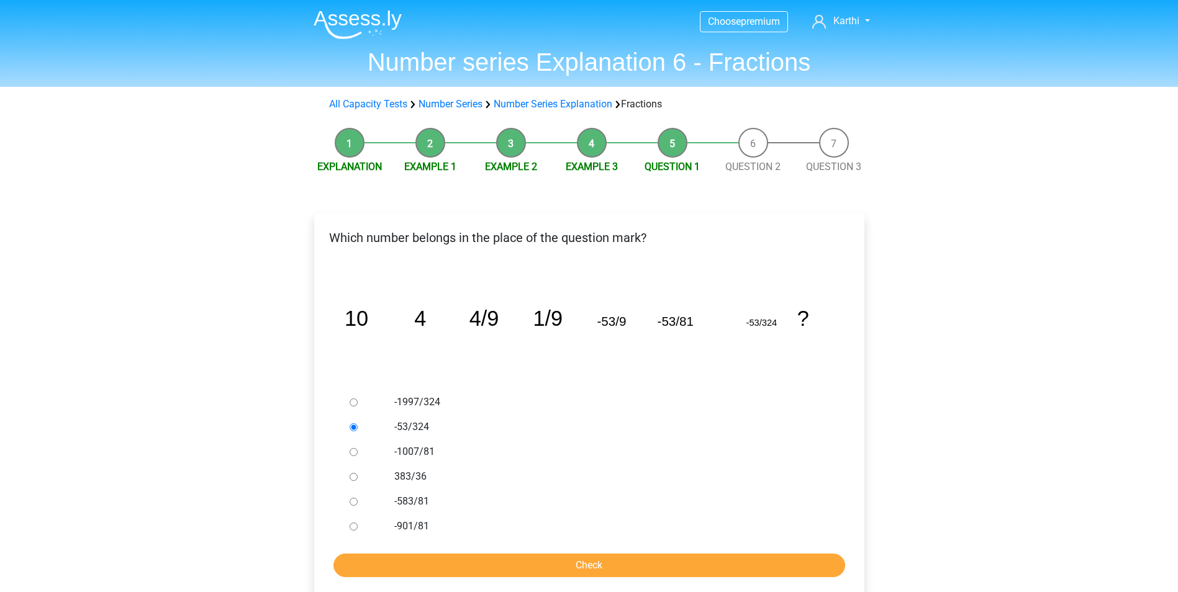
radio input "true"
click at [579, 557] on input "Check" at bounding box center [589, 566] width 512 height 24
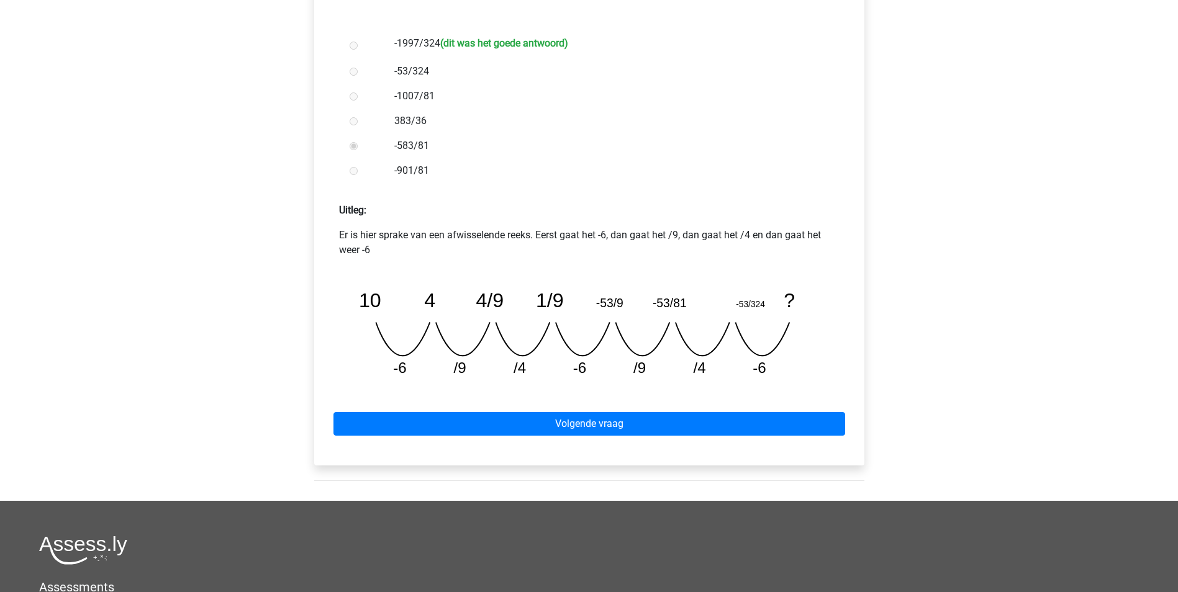
scroll to position [364, 0]
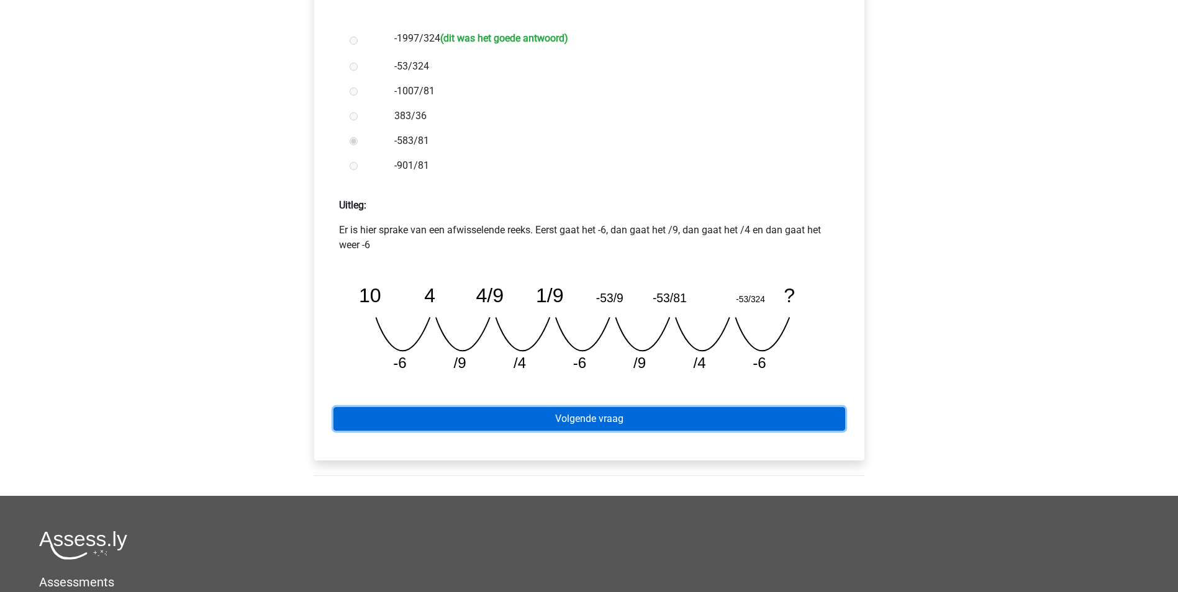
click at [743, 422] on link "Volgende vraag" at bounding box center [589, 419] width 512 height 24
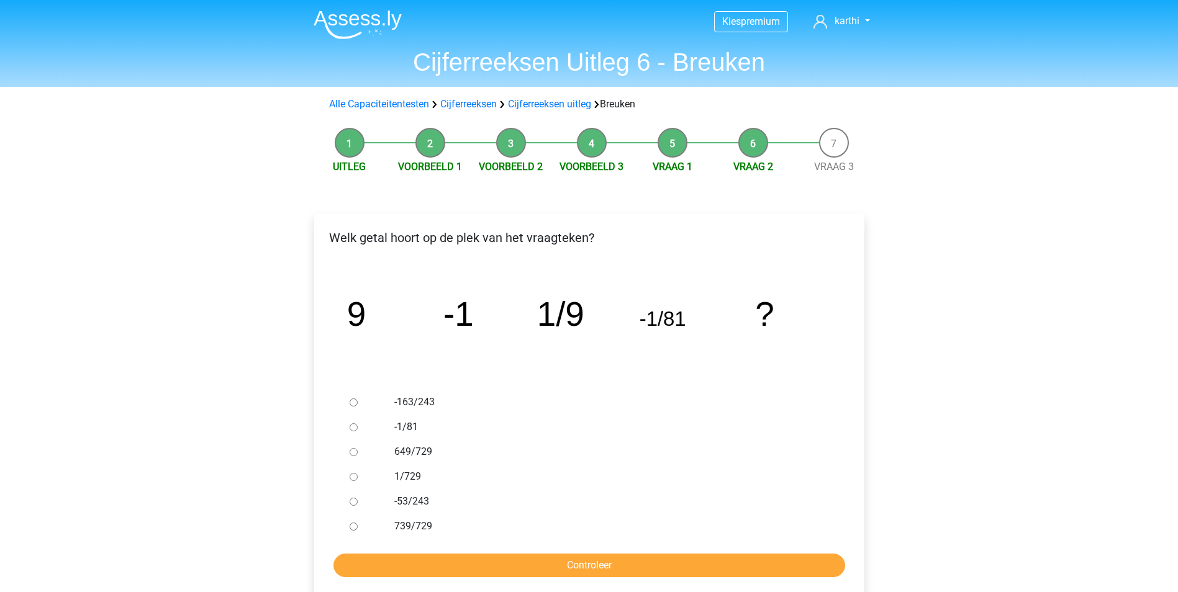
click at [408, 477] on label "1/729" at bounding box center [609, 476] width 430 height 15
click at [358, 477] on input "1/729" at bounding box center [353, 477] width 8 height 8
radio input "true"
click at [443, 556] on input "Controleer" at bounding box center [589, 566] width 512 height 24
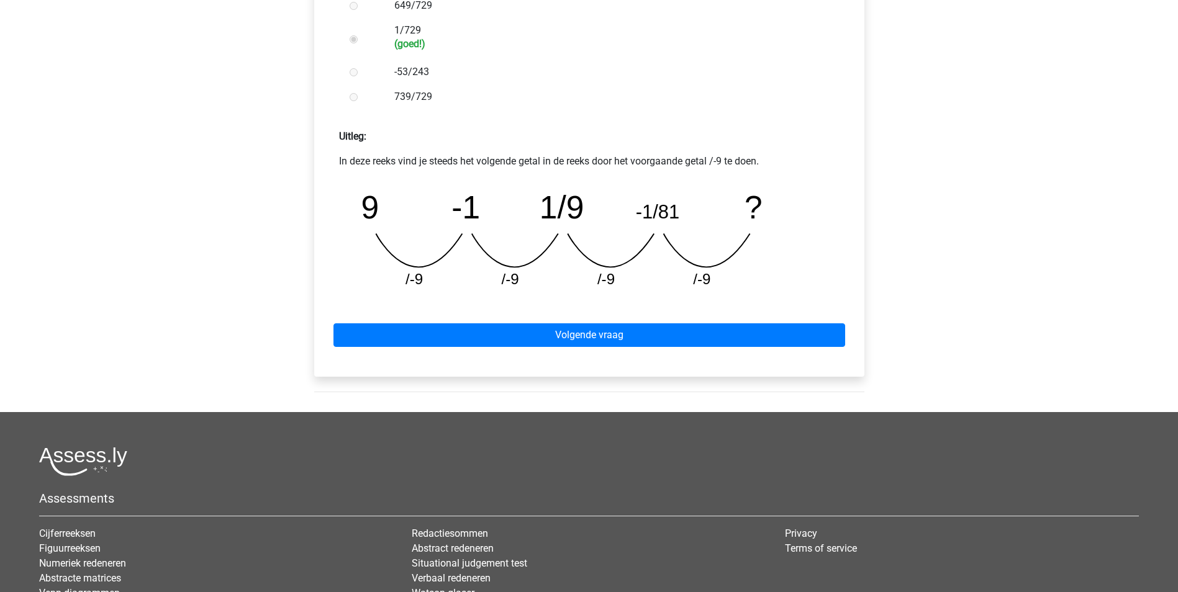
scroll to position [447, 0]
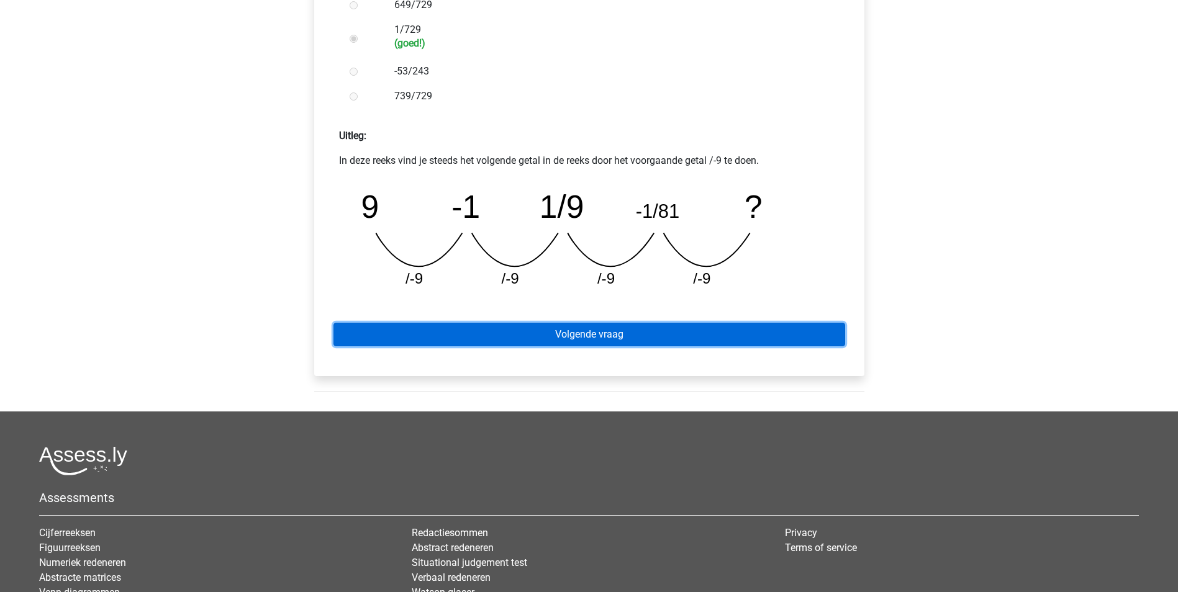
click at [476, 327] on link "Volgende vraag" at bounding box center [589, 335] width 512 height 24
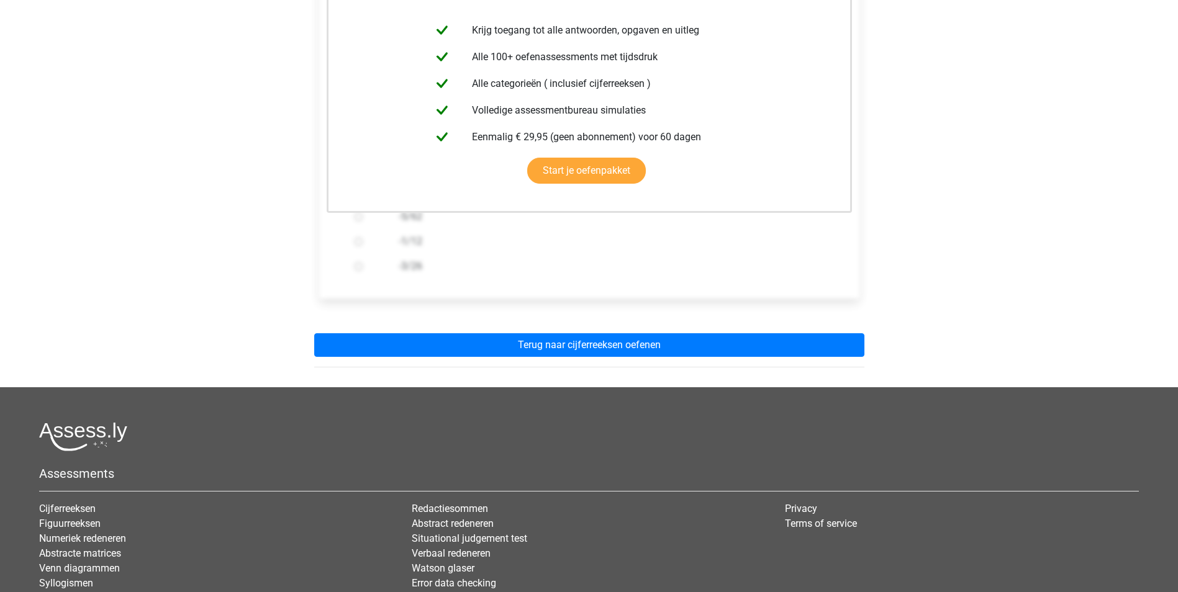
scroll to position [261, 0]
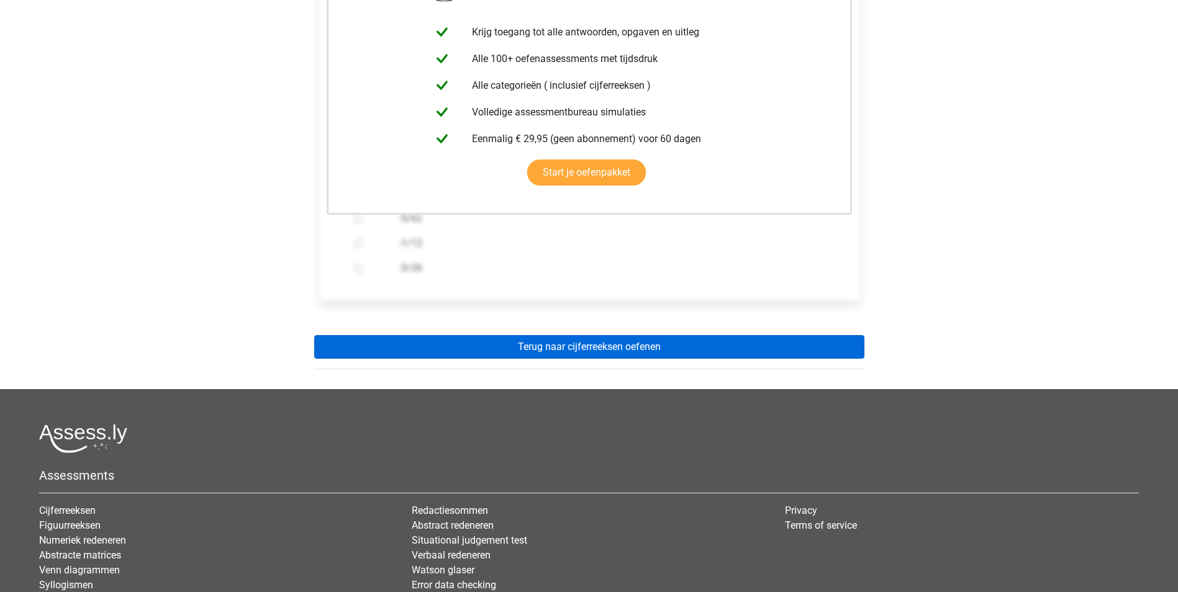
click at [860, 356] on link "Terug naar cijferreeksen oefenen" at bounding box center [589, 347] width 550 height 24
